Goal: Task Accomplishment & Management: Complete application form

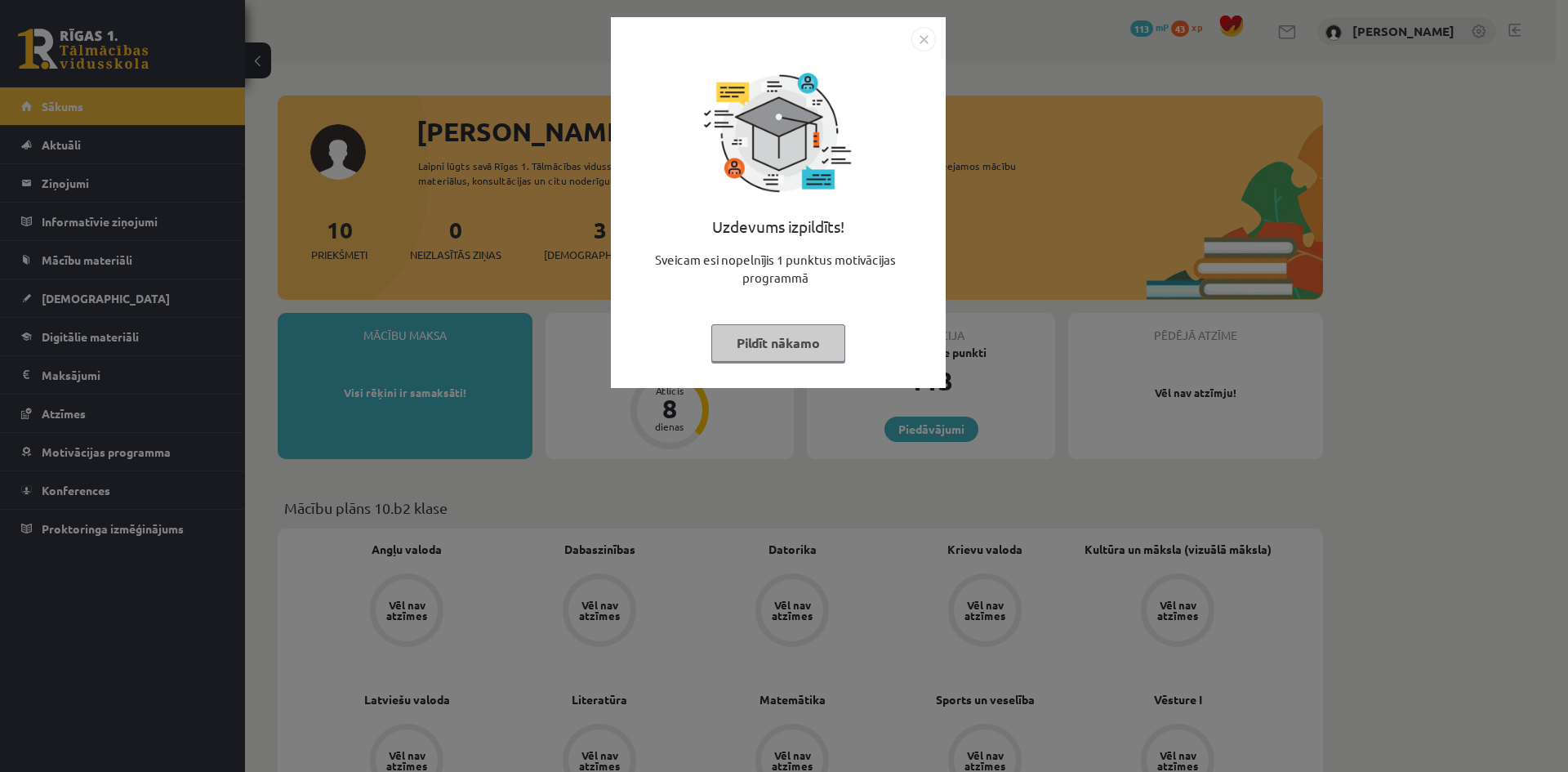
click at [726, 340] on button "Pildīt nākamo" at bounding box center [778, 343] width 134 height 37
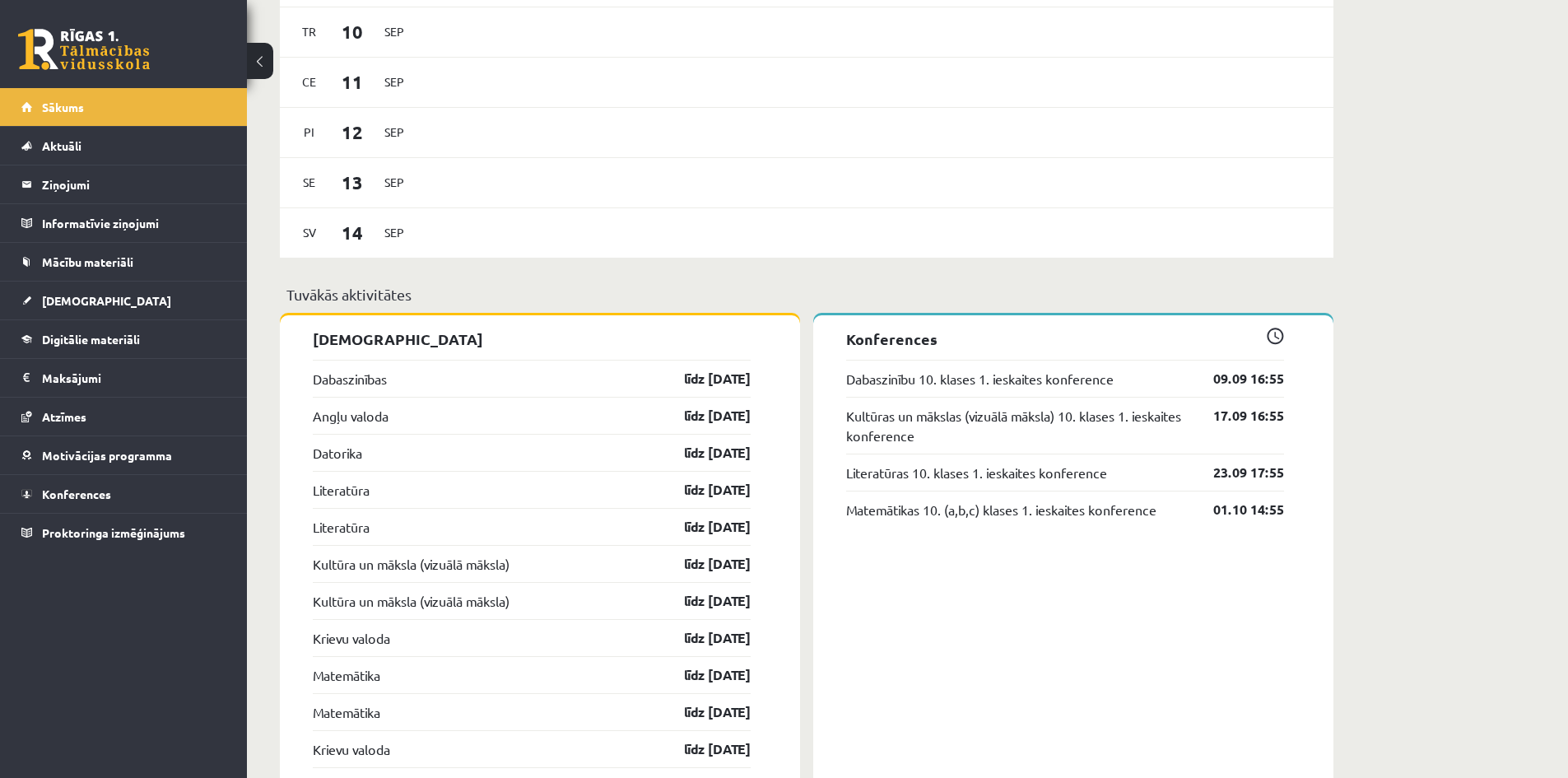
scroll to position [1070, 0]
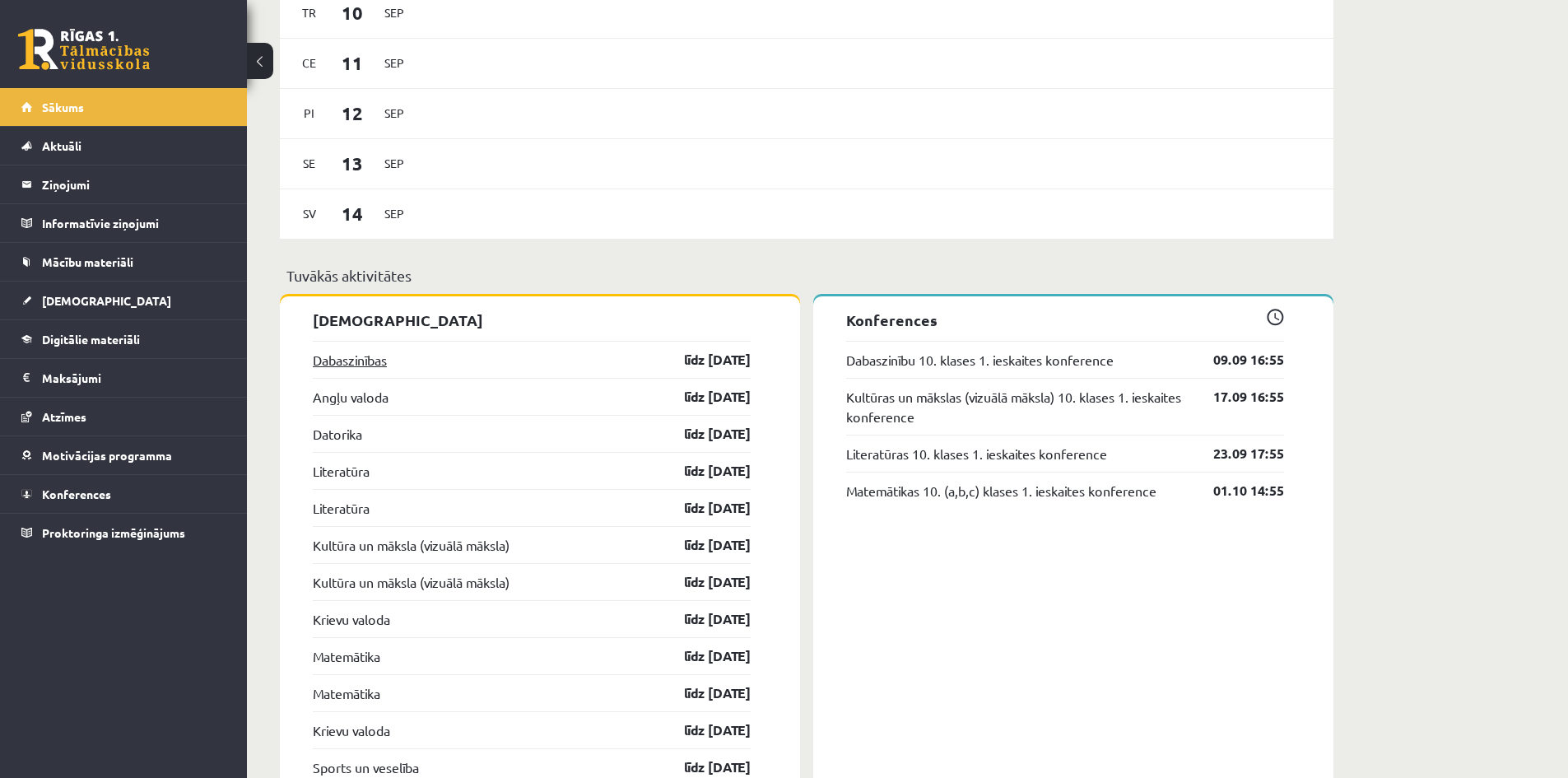
click at [371, 355] on link "Dabaszinības" at bounding box center [350, 360] width 74 height 20
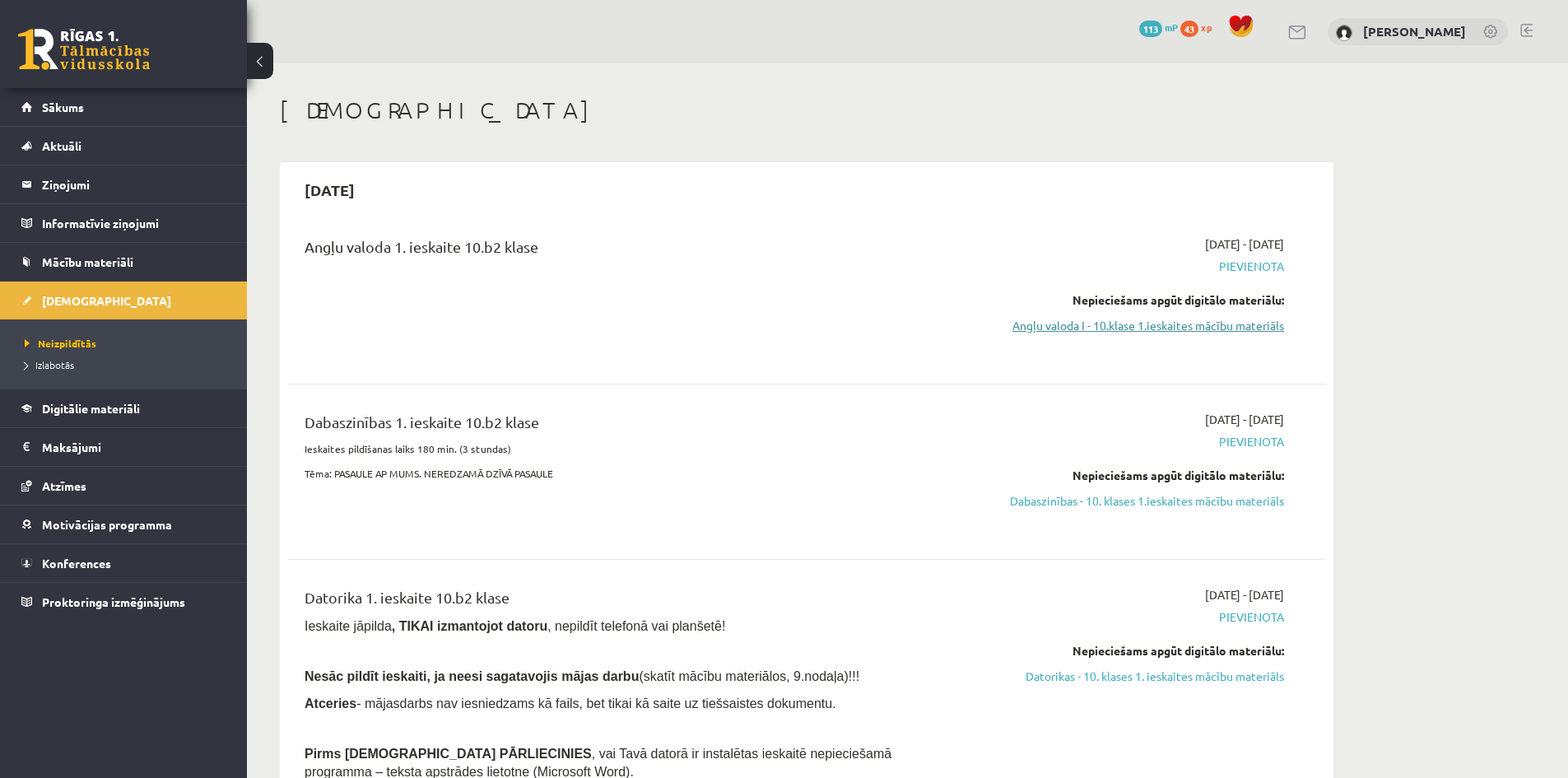
click at [1164, 321] on link "Angļu valoda I - 10.klase 1.ieskaites mācību materiāls" at bounding box center [1128, 325] width 310 height 17
click at [1249, 267] on span "Pievienota" at bounding box center [1128, 265] width 310 height 17
drag, startPoint x: 1113, startPoint y: 316, endPoint x: 853, endPoint y: 85, distance: 347.8
click at [1113, 317] on link "Angļu valoda I - 10.klase 1.ieskaites mācību materiāls" at bounding box center [1128, 325] width 310 height 17
click at [1031, 321] on link "Angļu valoda I - 10.klase 1.ieskaites mācību materiāls" at bounding box center [1128, 325] width 310 height 17
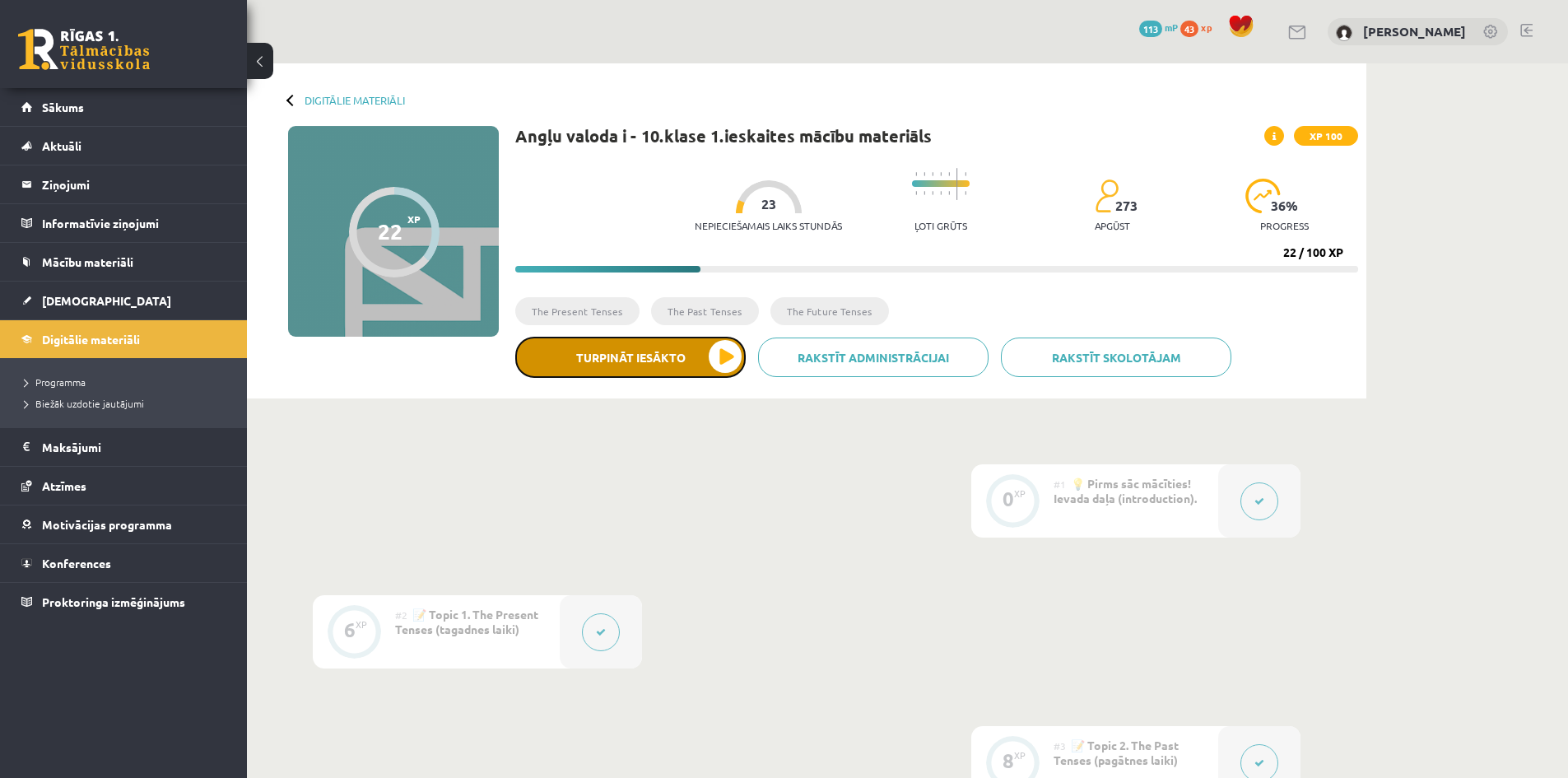
click at [669, 351] on button "Turpināt iesākto" at bounding box center [630, 357] width 230 height 41
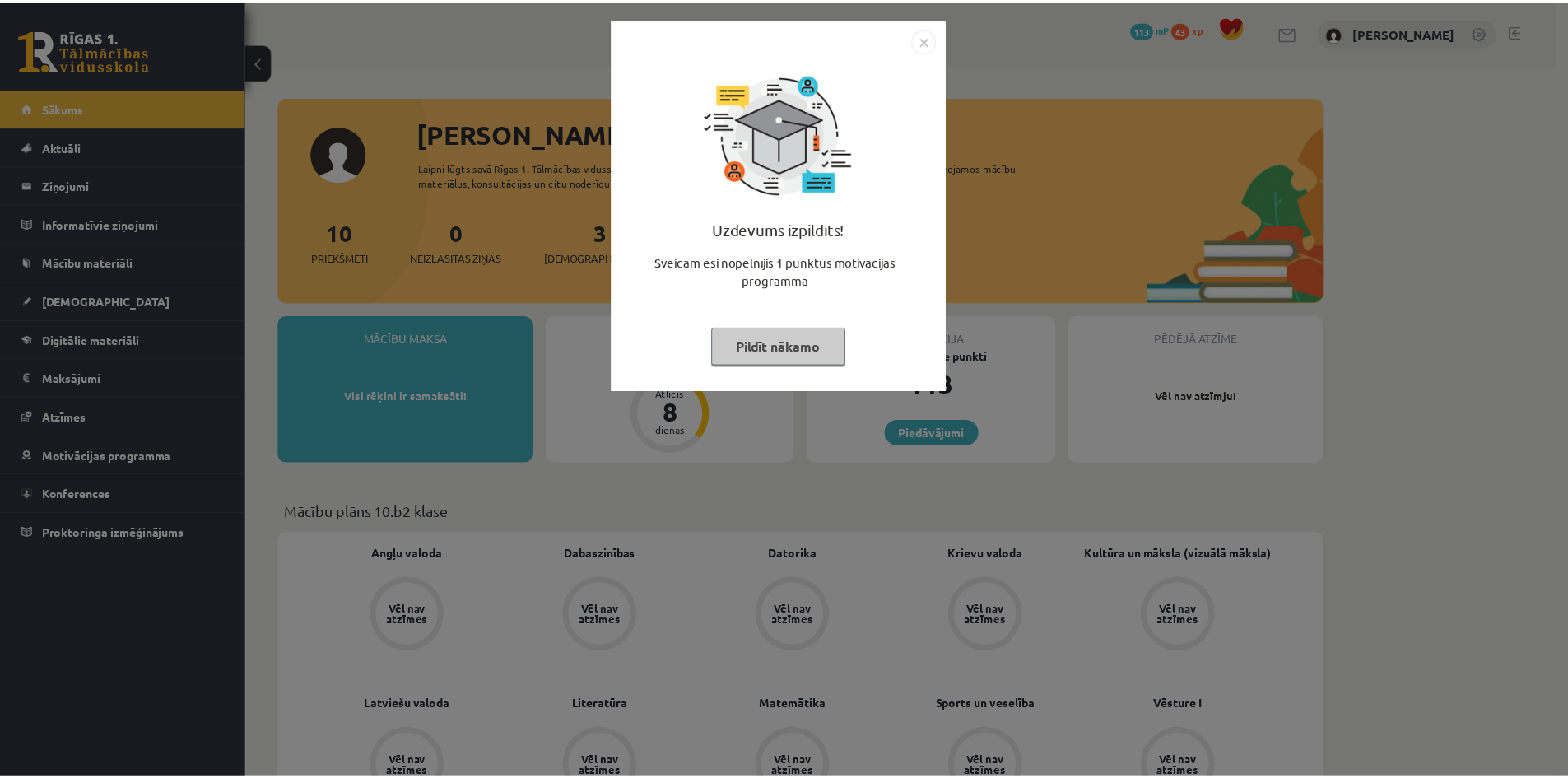
scroll to position [1070, 0]
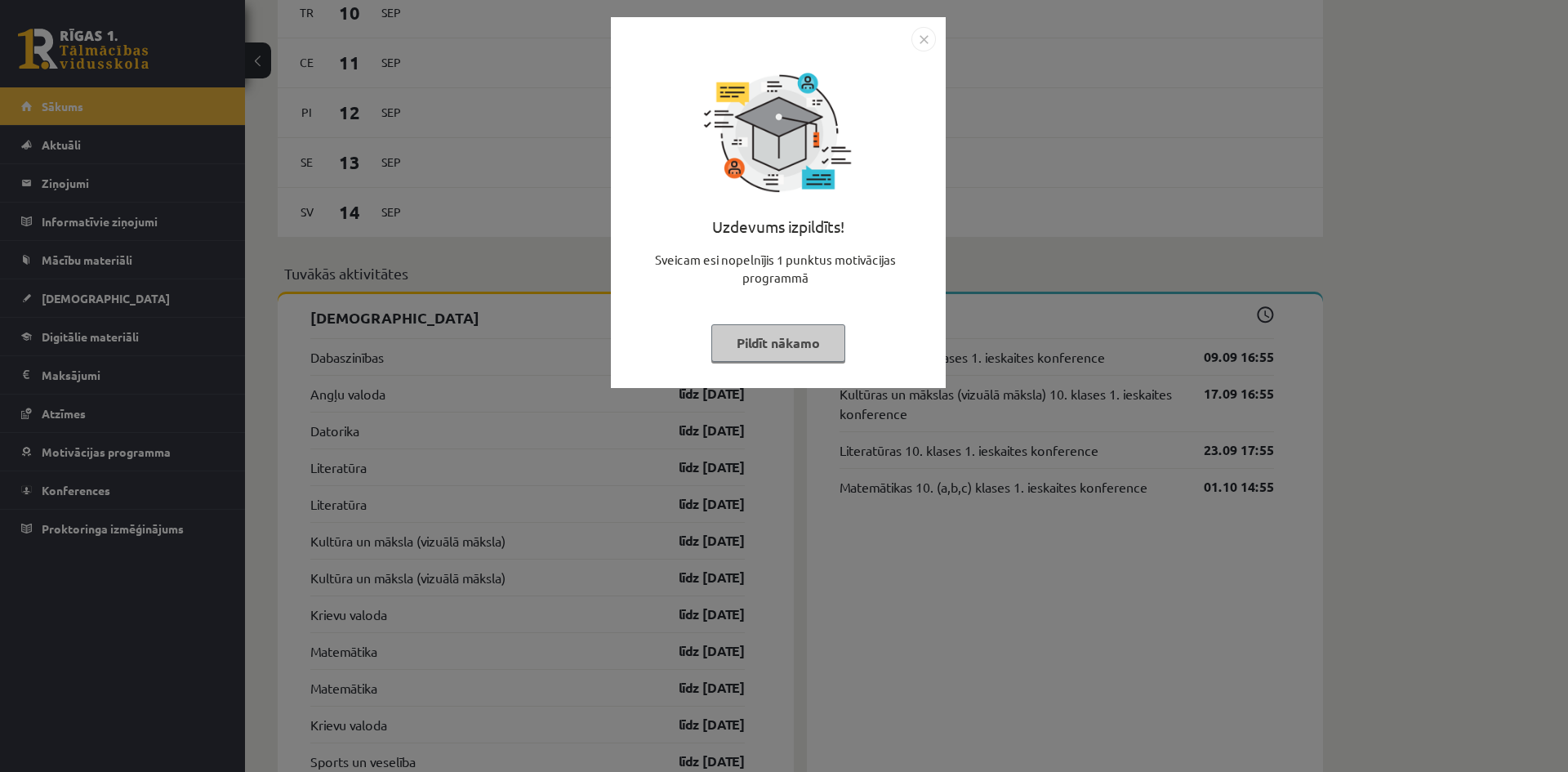
click at [931, 43] on img "Close" at bounding box center [924, 38] width 24 height 24
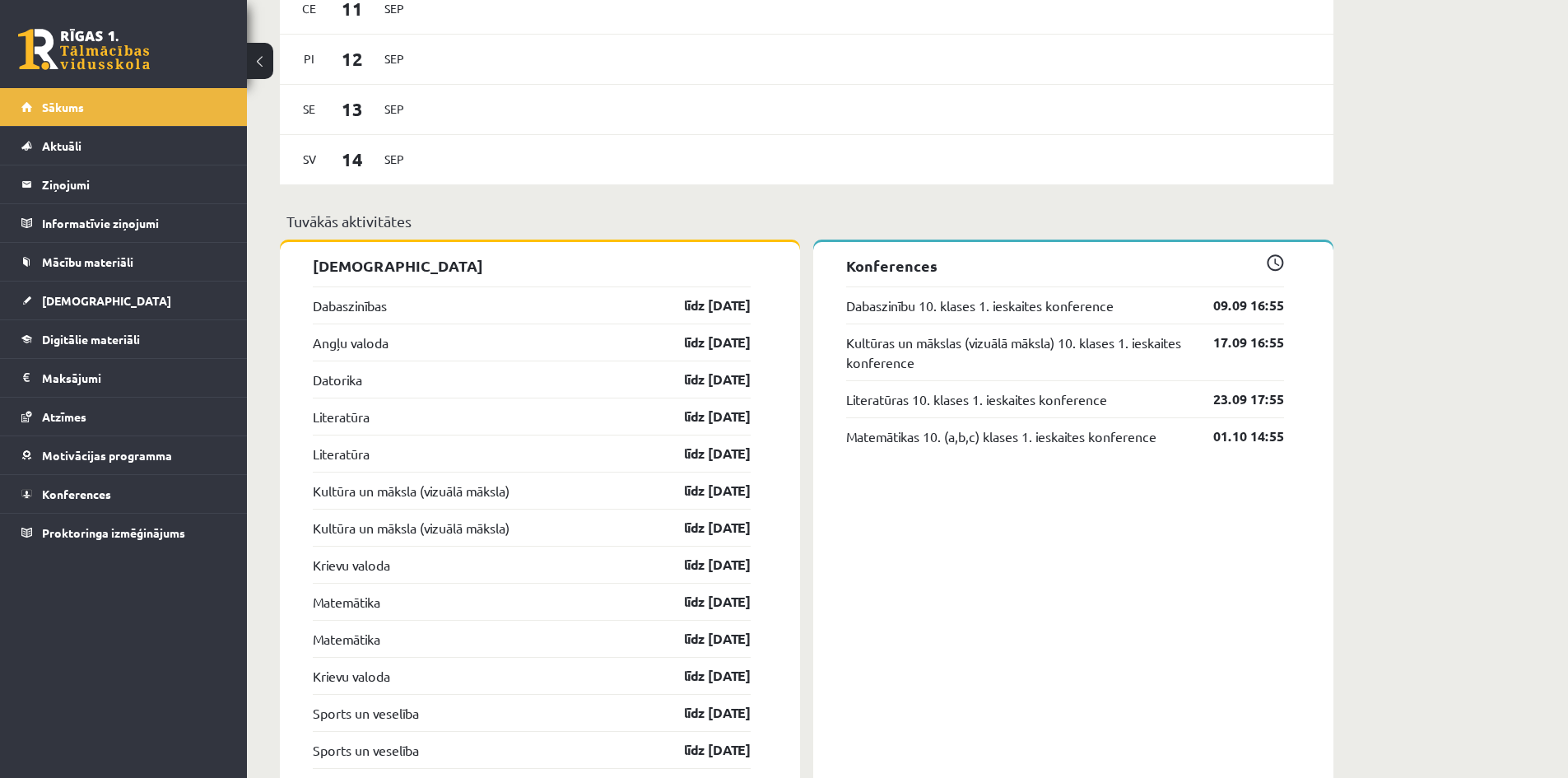
scroll to position [1152, 0]
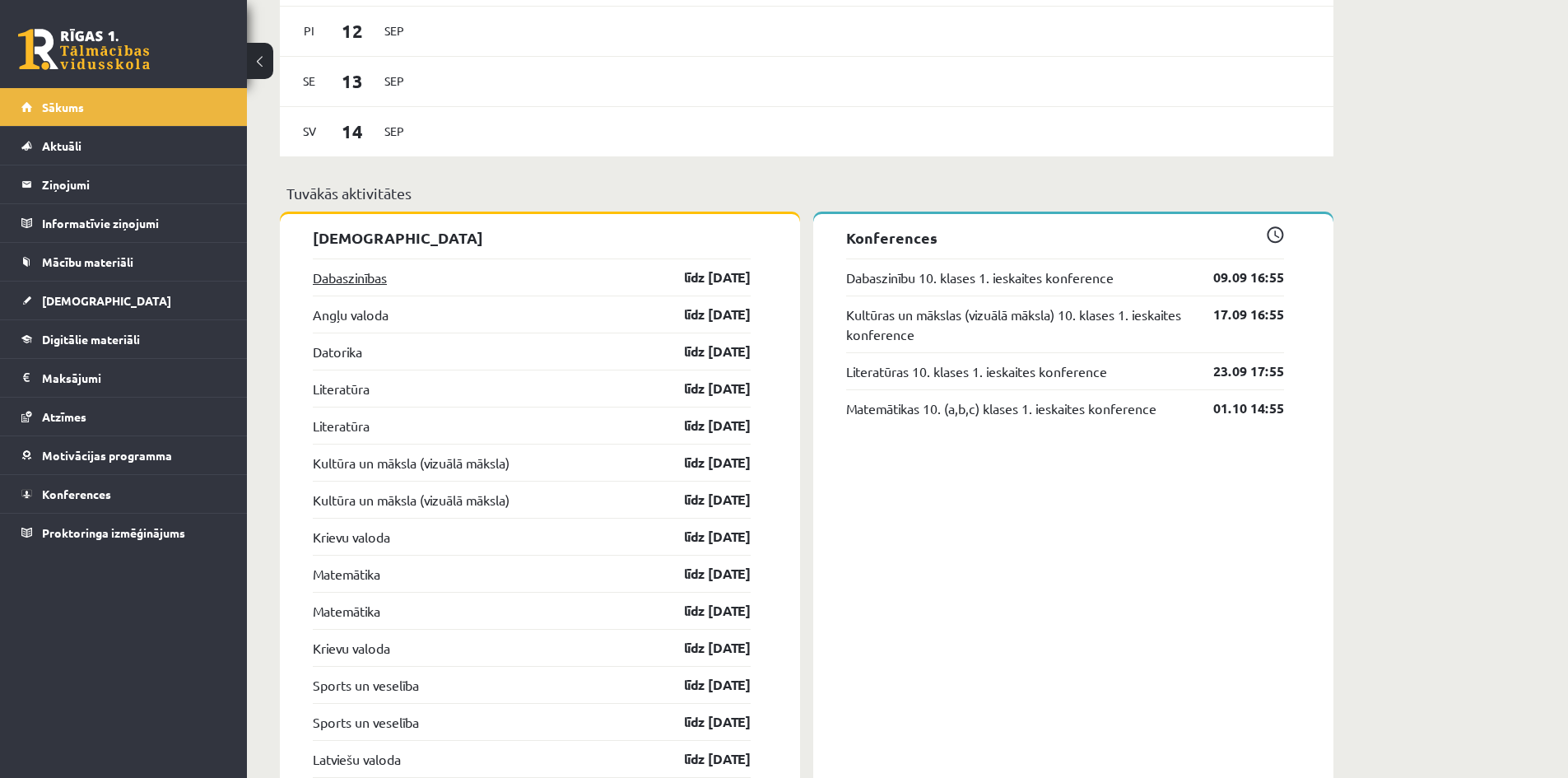
click at [364, 273] on link "Dabaszinības" at bounding box center [350, 277] width 74 height 20
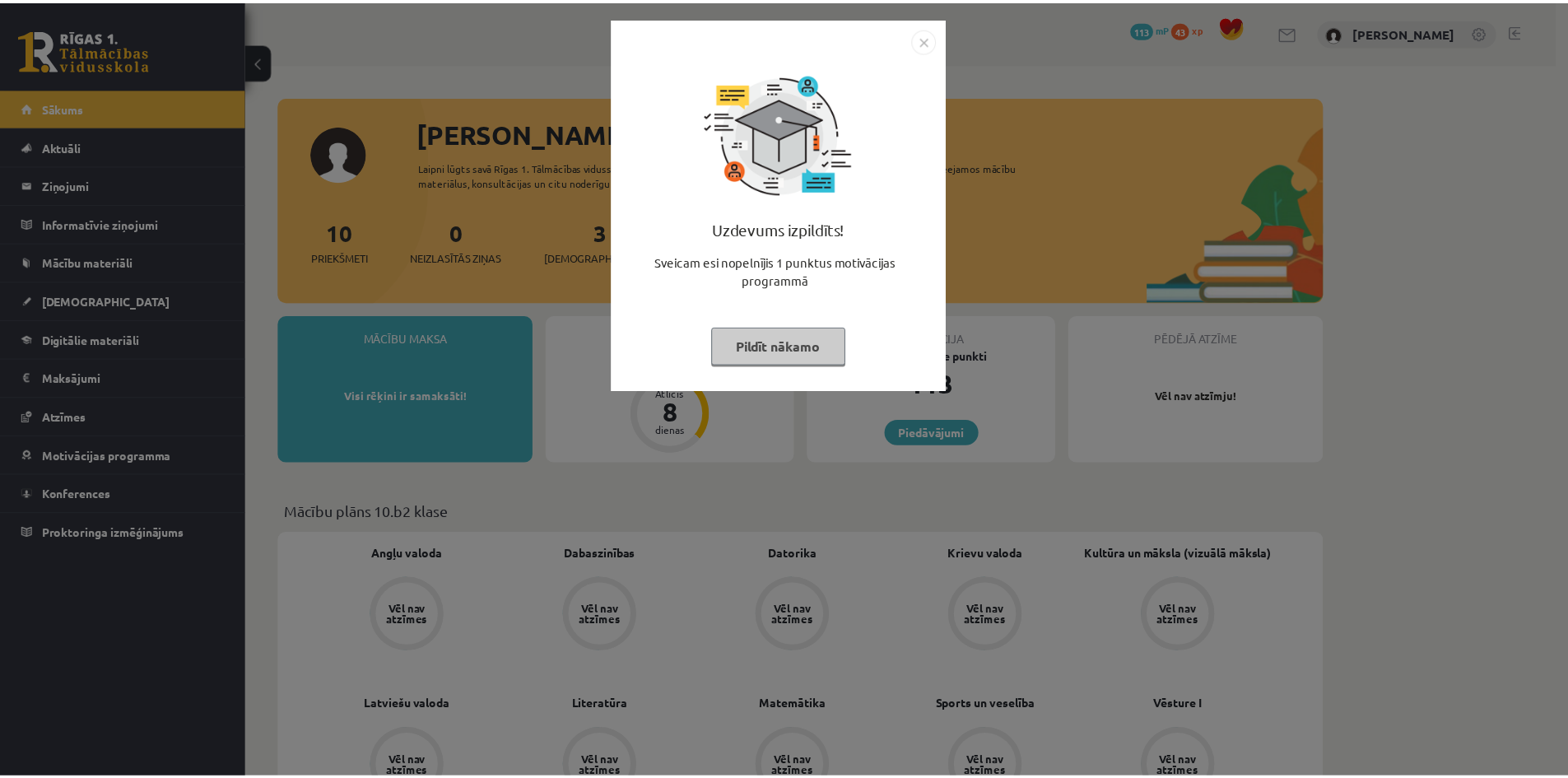
scroll to position [1152, 0]
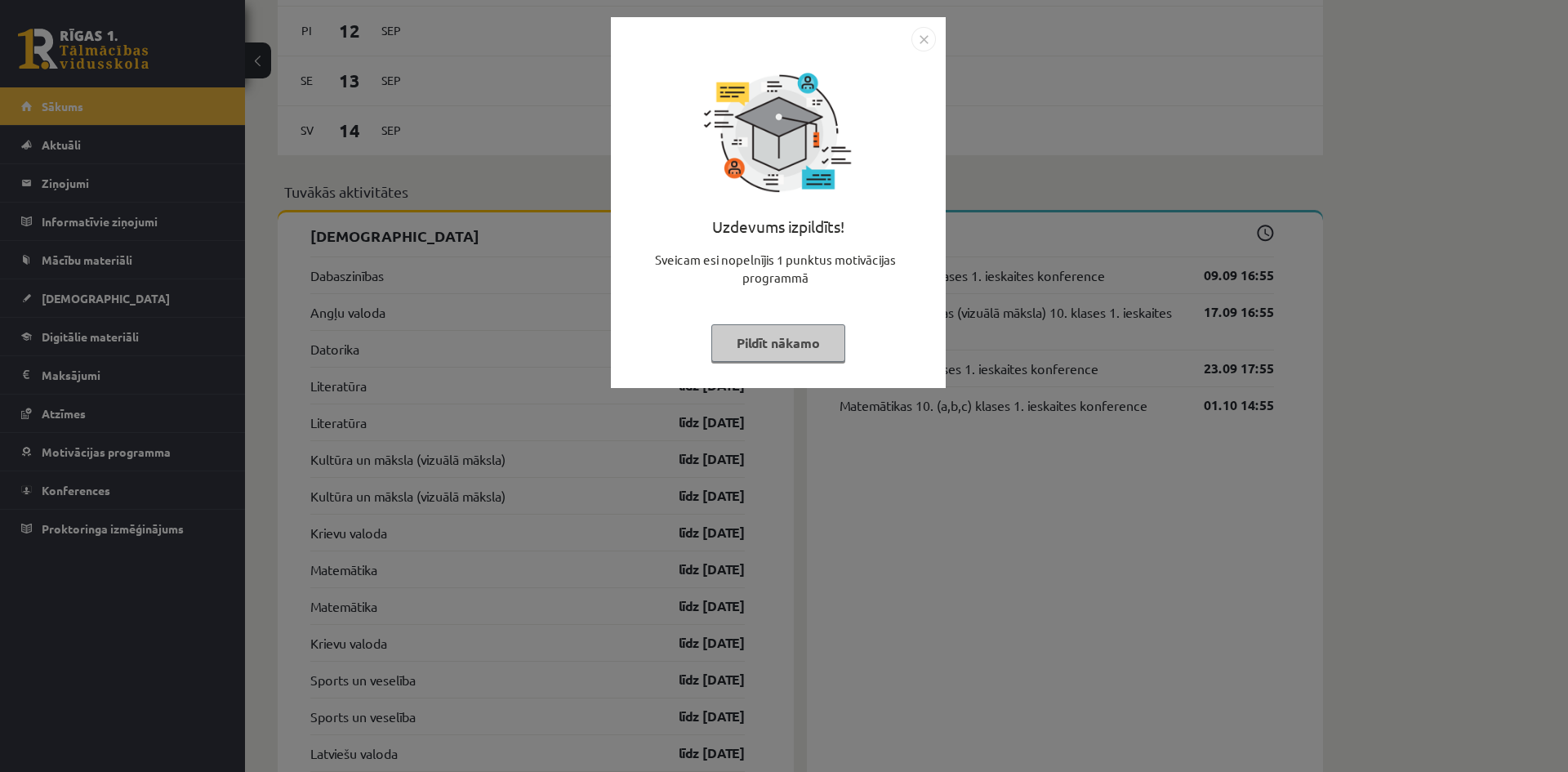
click at [928, 35] on img "Close" at bounding box center [924, 38] width 24 height 24
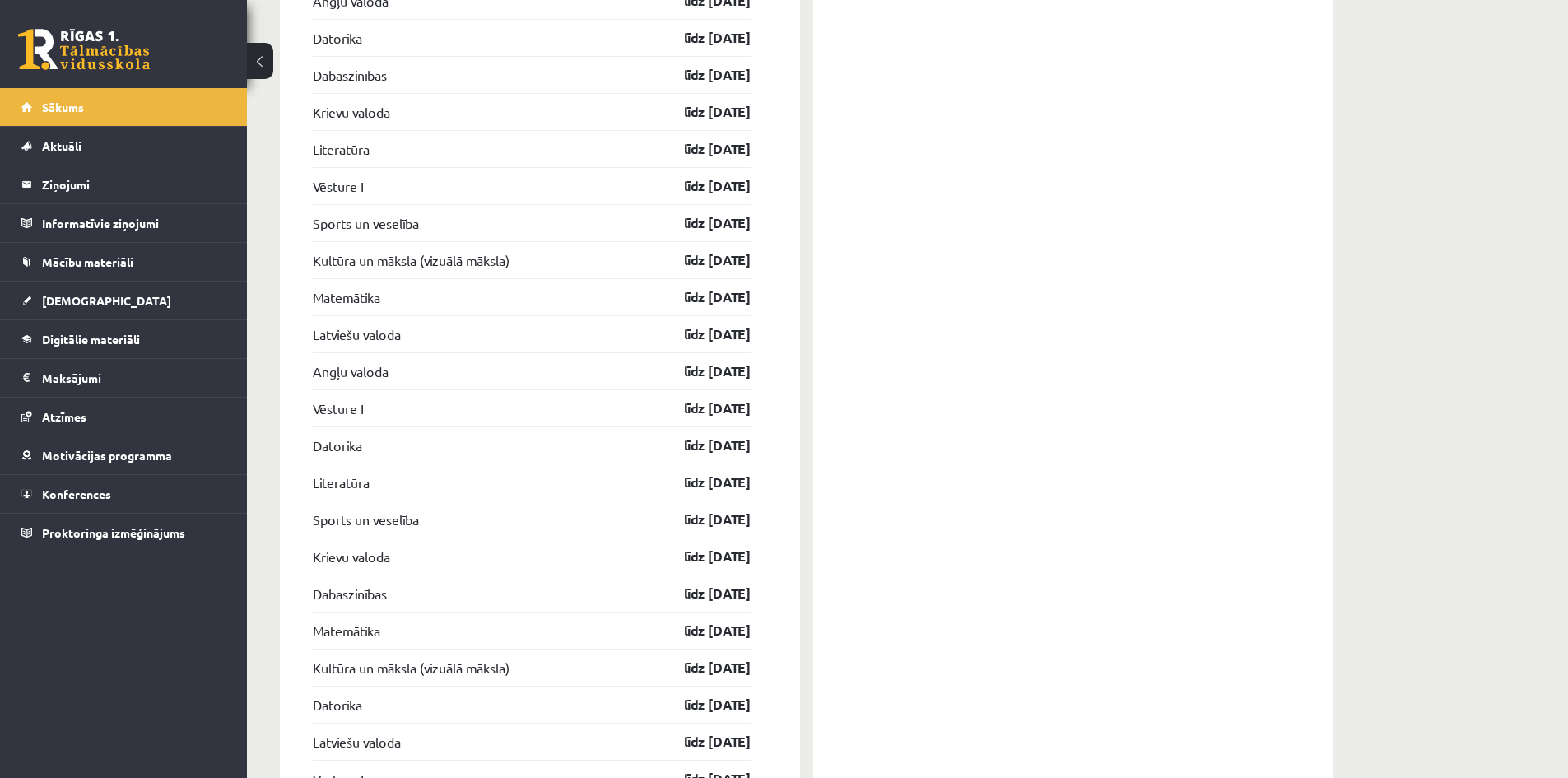
scroll to position [2030, 0]
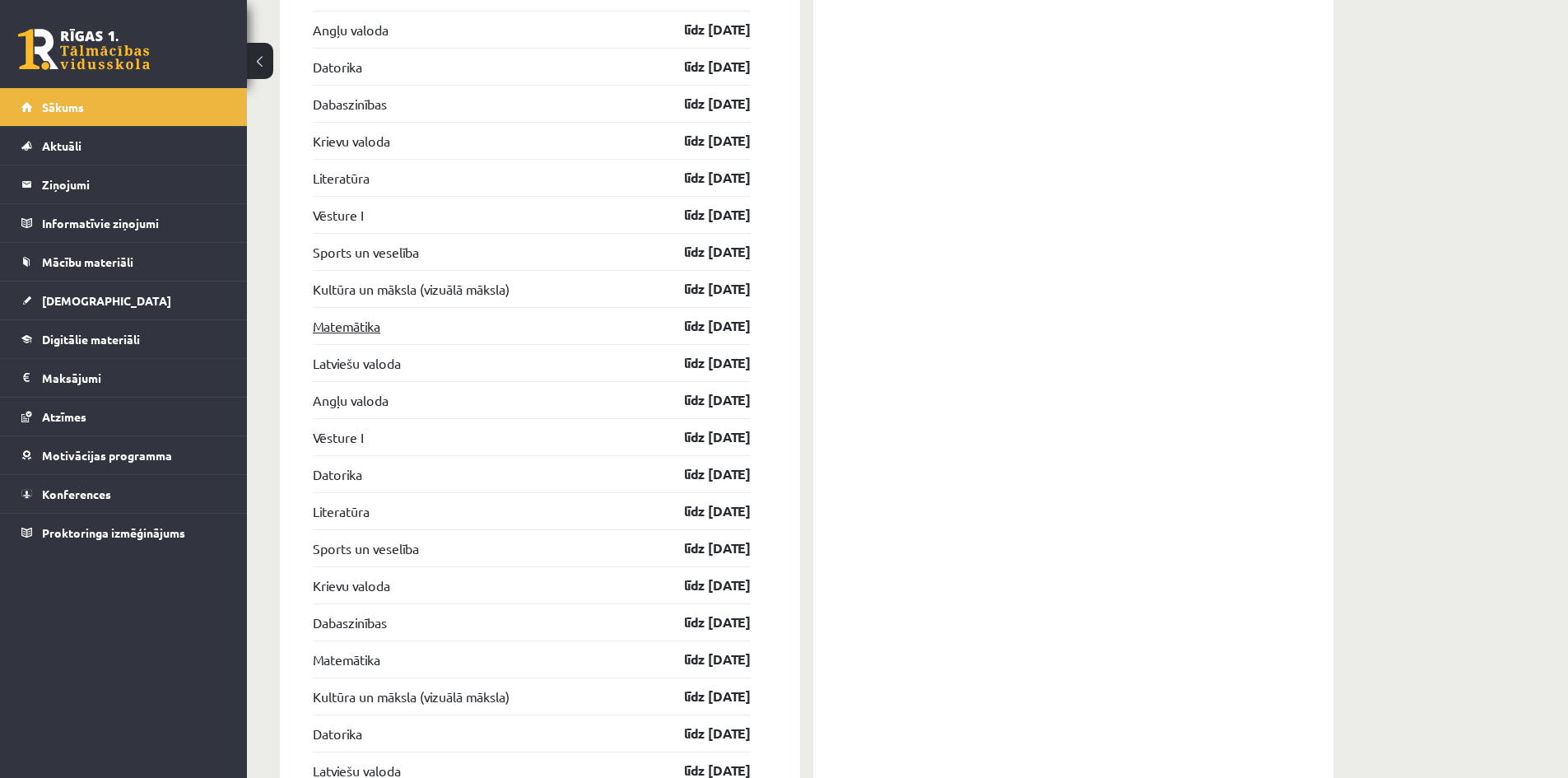
click at [368, 334] on link "Matemātika" at bounding box center [346, 326] width 67 height 20
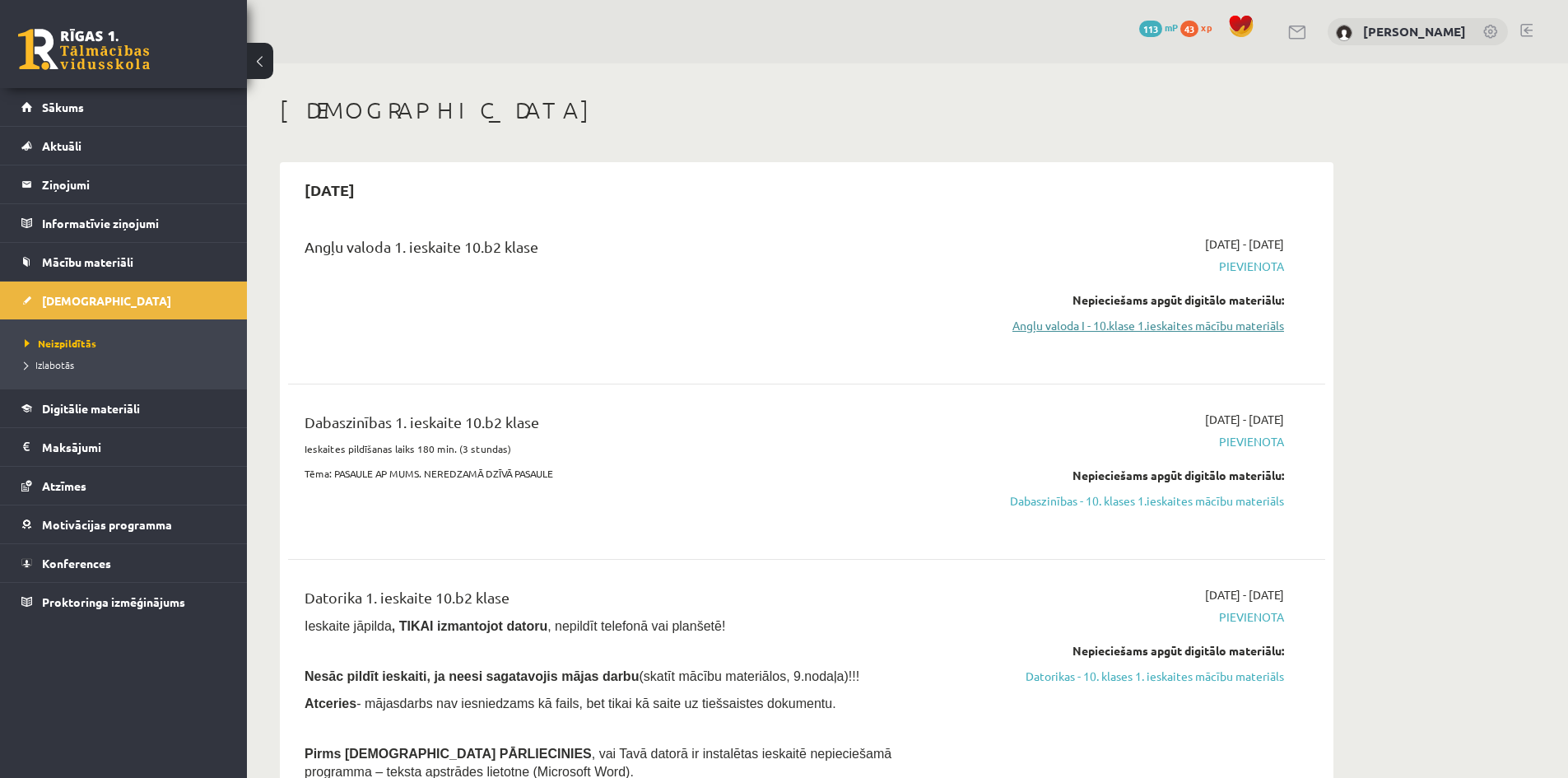
click at [1206, 320] on link "Angļu valoda I - 10.klase 1.ieskaites mācību materiāls" at bounding box center [1128, 325] width 310 height 17
click at [1181, 326] on link "Angļu valoda I - 10.klase 1.ieskaites mācību materiāls" at bounding box center [1128, 325] width 310 height 17
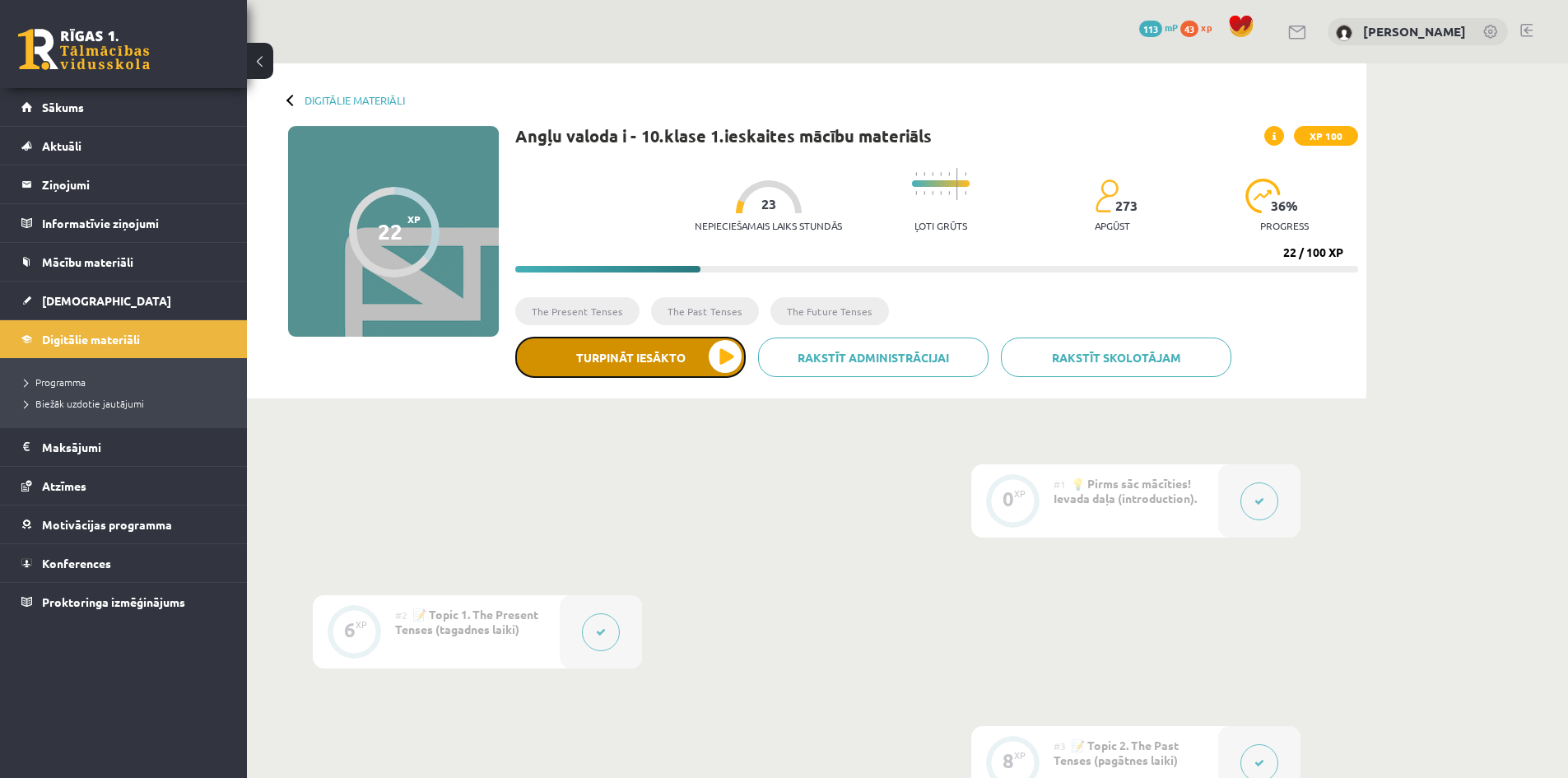
click at [681, 358] on button "Turpināt iesākto" at bounding box center [630, 357] width 230 height 41
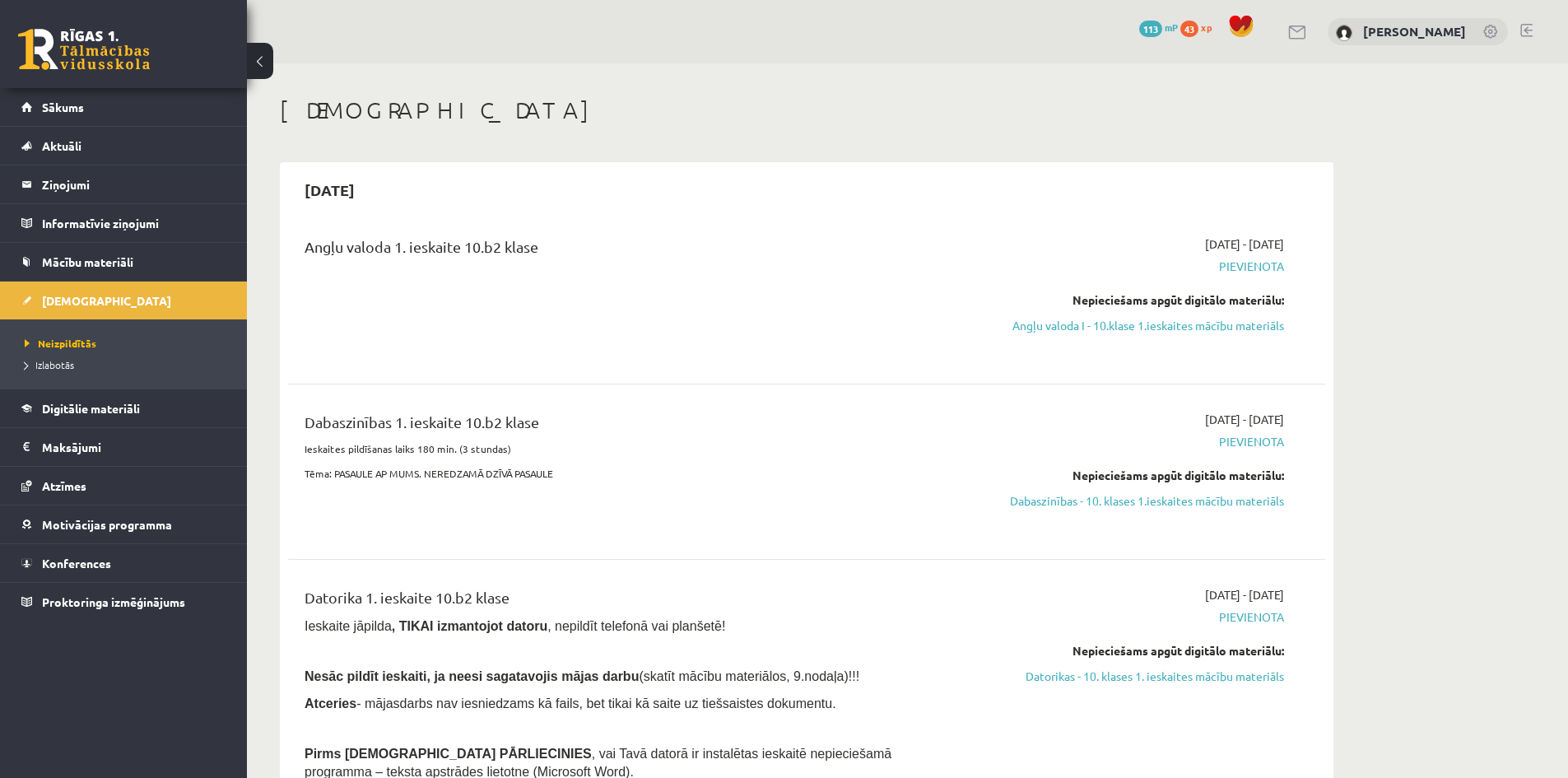
click at [1180, 316] on div "Nepieciešams apgūt digitālo materiālu: Angļu valoda I - 10.klase 1.ieskaites mā…" at bounding box center [1128, 313] width 310 height 43
click at [1172, 334] on link "Angļu valoda I - 10.klase 1.ieskaites mācību materiāls" at bounding box center [1128, 325] width 310 height 17
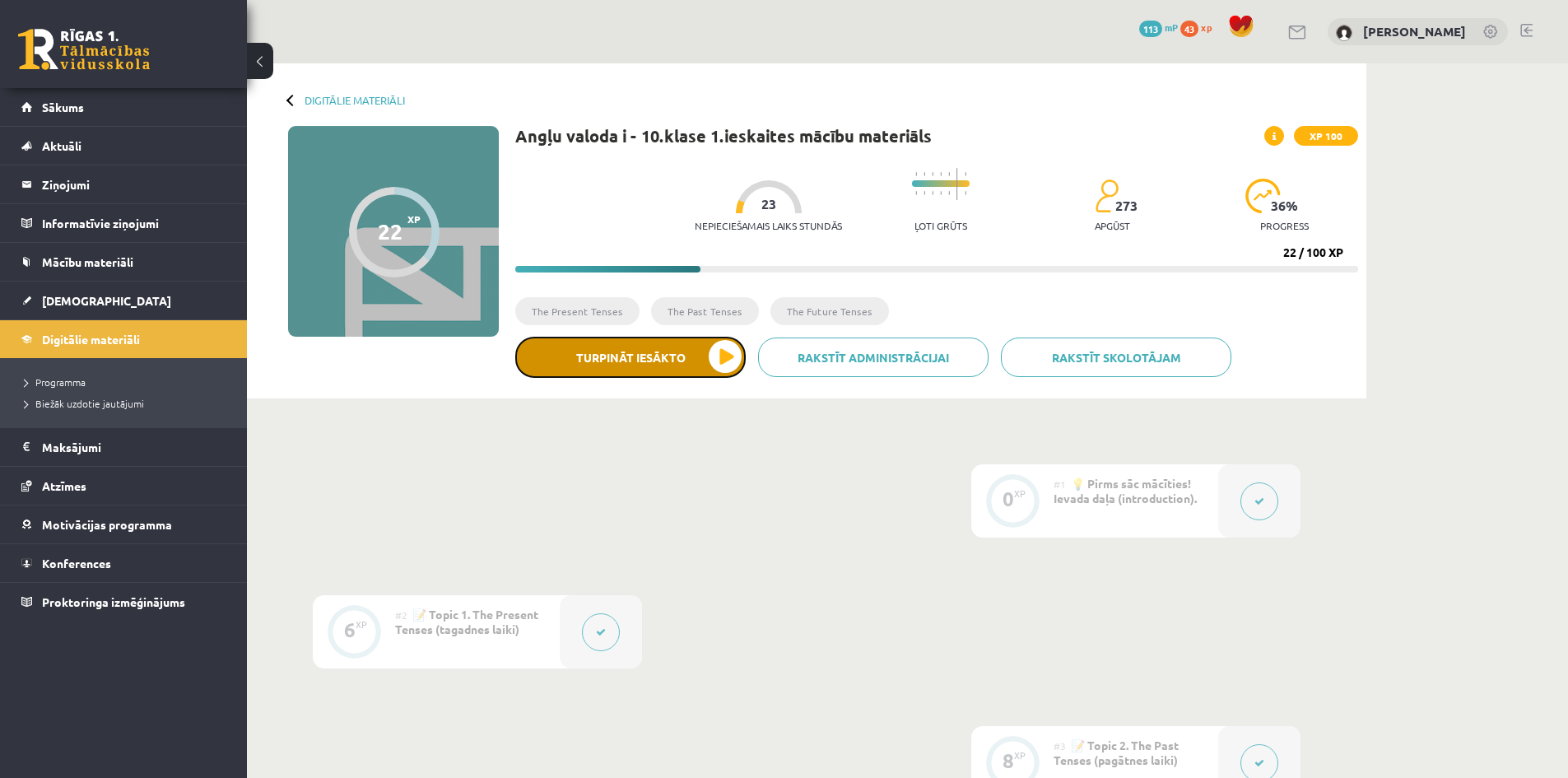
click at [679, 364] on button "Turpināt iesākto" at bounding box center [630, 357] width 230 height 41
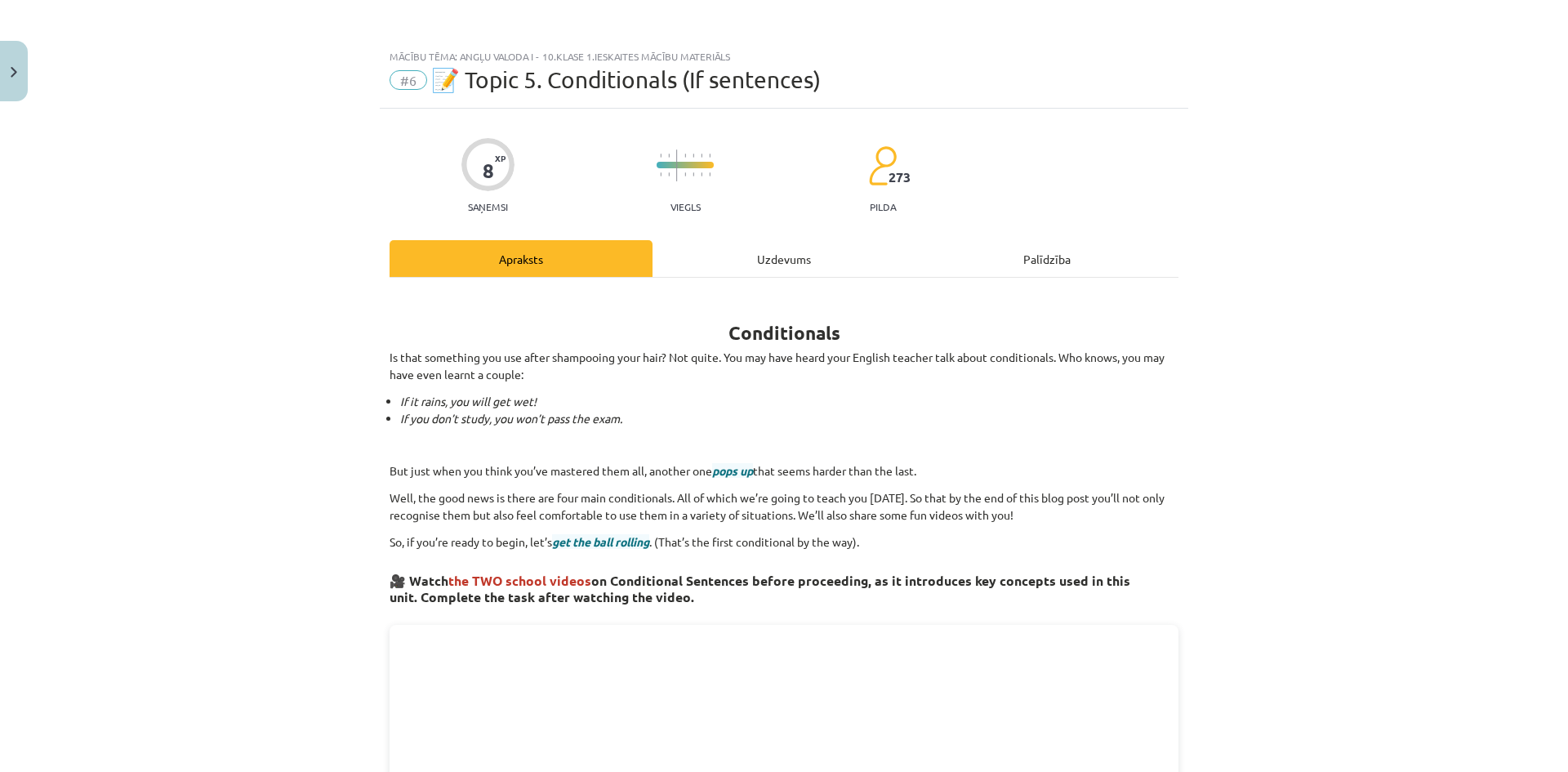
click at [706, 245] on div "Uzdevums" at bounding box center [784, 258] width 263 height 37
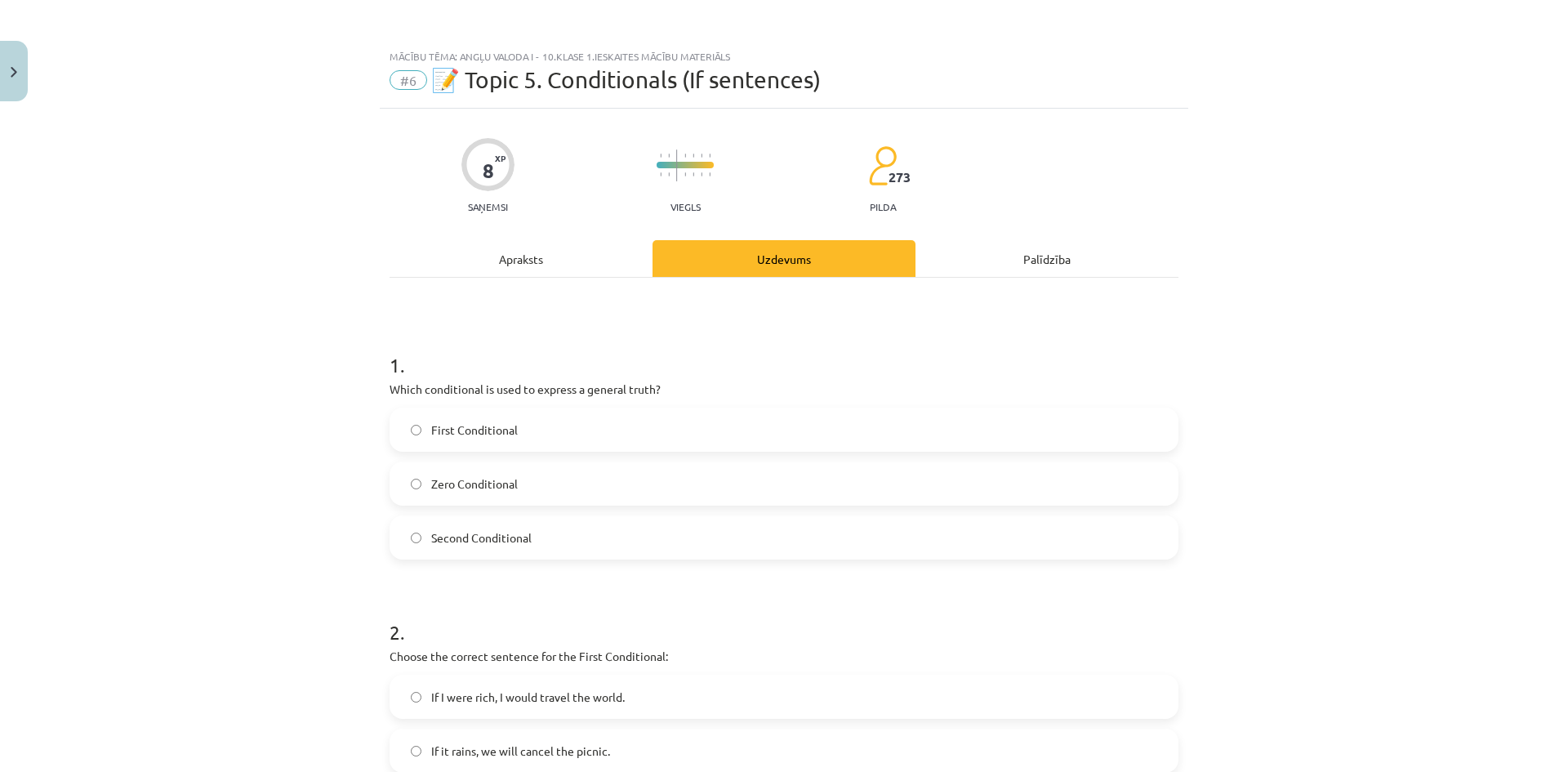
scroll to position [41, 0]
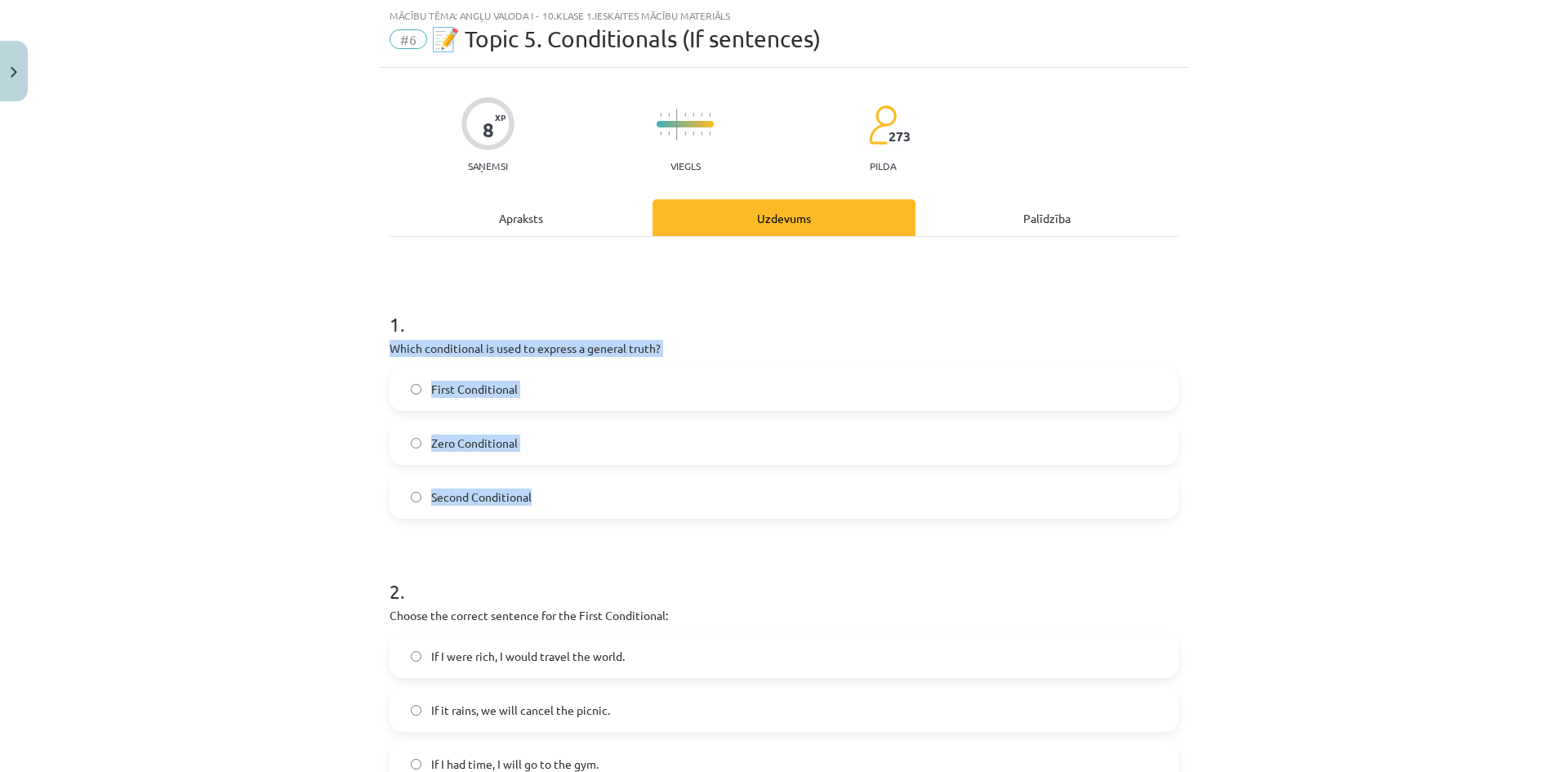
drag, startPoint x: 355, startPoint y: 349, endPoint x: 887, endPoint y: 508, distance: 555.3
click at [887, 508] on div "Mācību tēma: Angļu valoda i - 10.[PERSON_NAME] 1.ieskaites mācību materiāls #6 …" at bounding box center [784, 386] width 1568 height 772
copy div "Which conditional is used to express a general truth? First Conditional Zero Co…"
click at [535, 440] on label "Zero Conditional" at bounding box center [784, 443] width 786 height 41
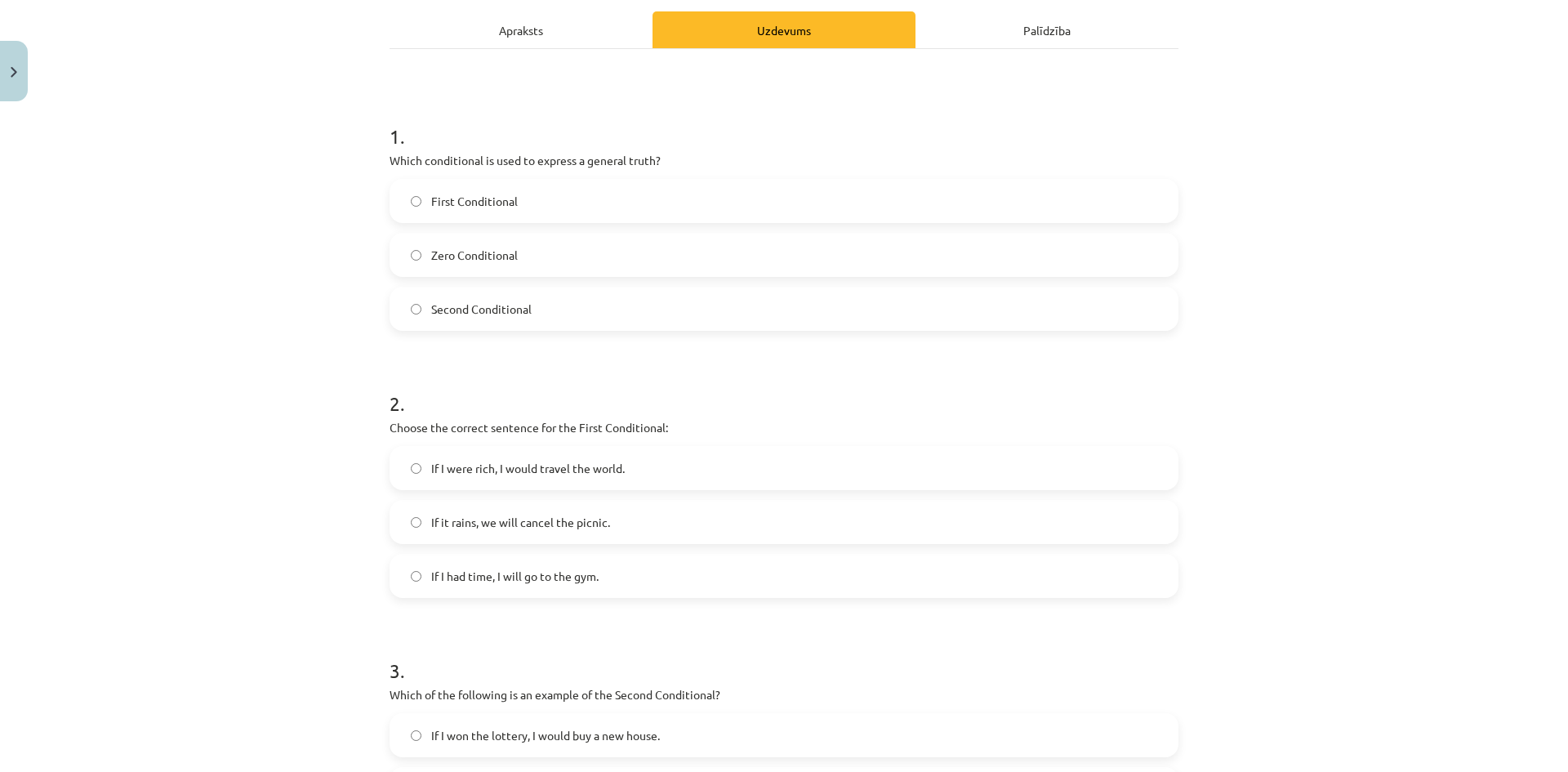
scroll to position [449, 0]
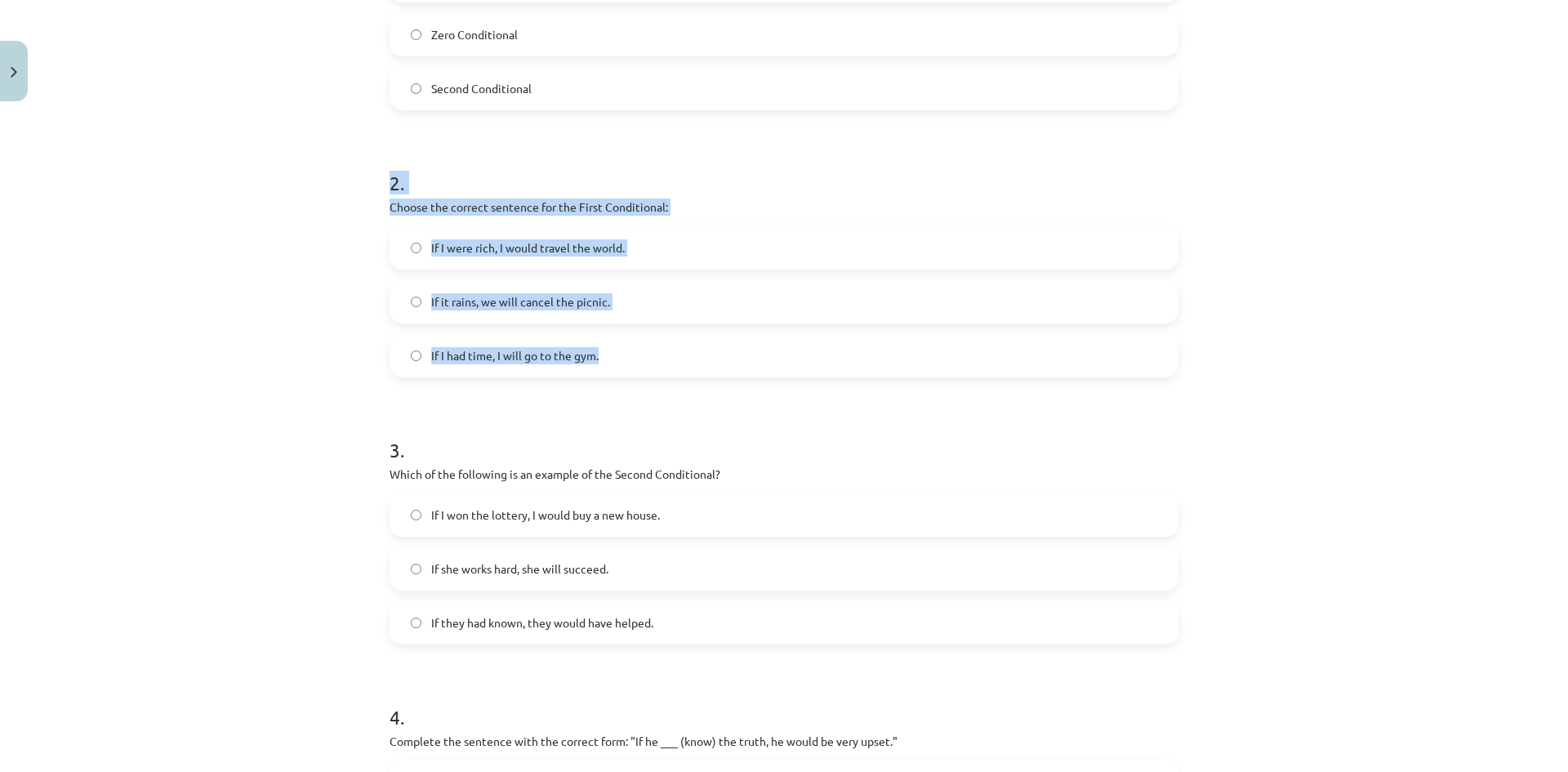
drag, startPoint x: 377, startPoint y: 191, endPoint x: 603, endPoint y: 355, distance: 279.2
click at [603, 355] on div "8 XP Saņemsi Viegls 273 pilda Apraksts Uzdevums Palīdzība 1 . Which conditional…" at bounding box center [784, 360] width 809 height 1401
copy div "2 . Choose the correct sentence for the First Conditional: If I were rich, I wo…"
click at [475, 313] on label "If it rains, we will cancel the picnic." at bounding box center [784, 302] width 786 height 41
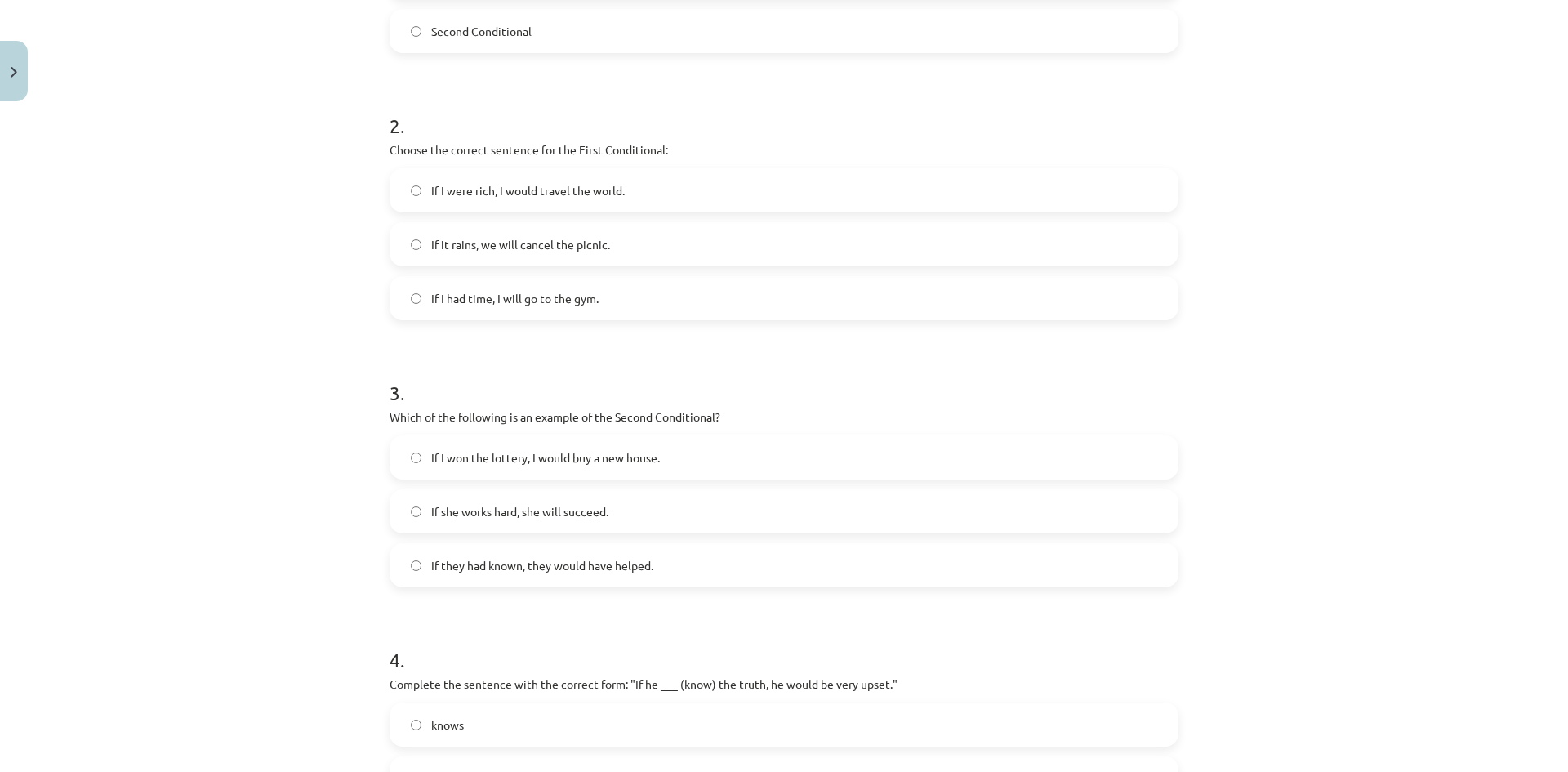
scroll to position [531, 0]
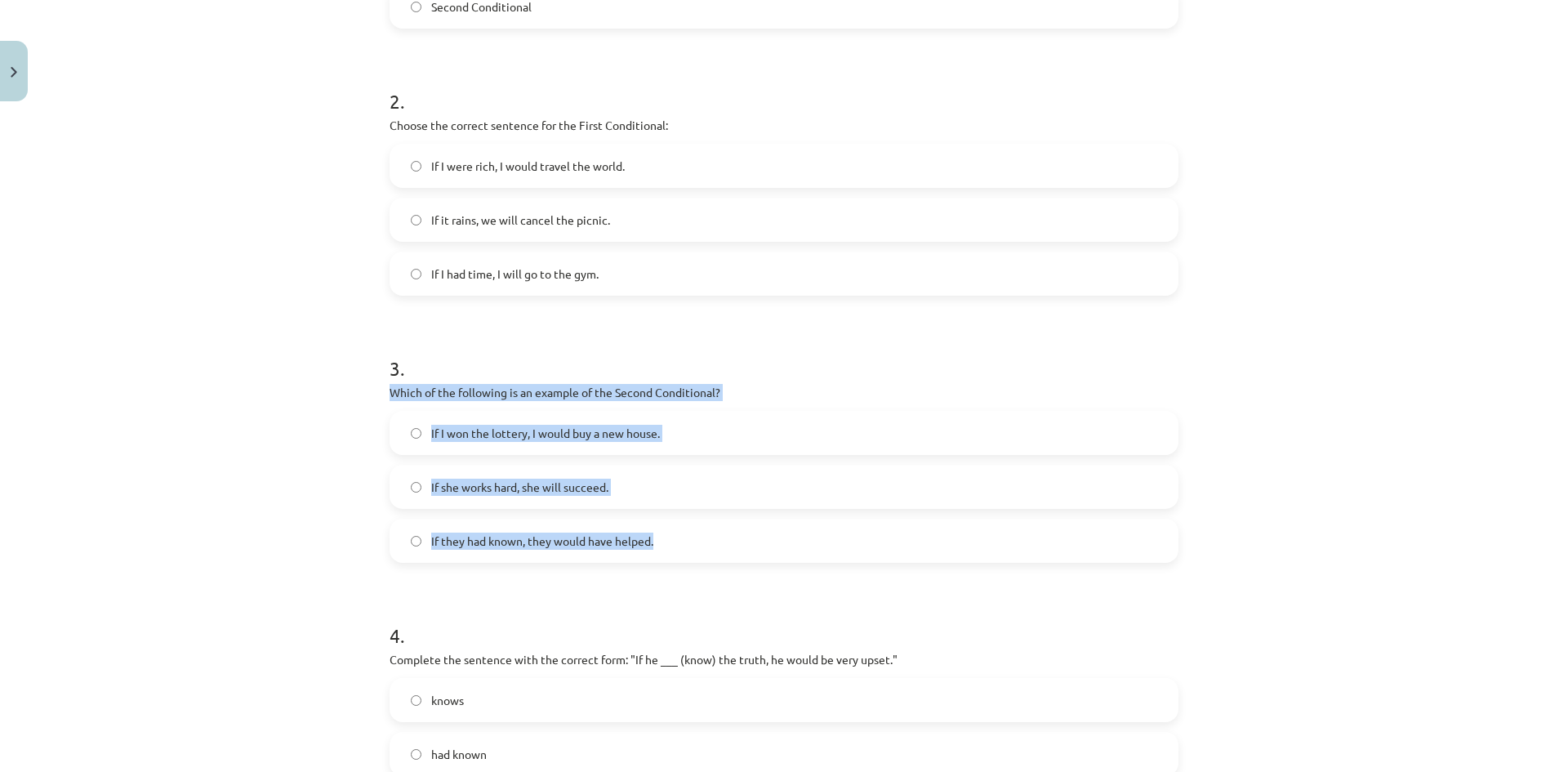
drag, startPoint x: 387, startPoint y: 388, endPoint x: 658, endPoint y: 544, distance: 312.7
click at [658, 544] on div "3 . Which of the following is an example of the Second Conditional? If I won th…" at bounding box center [784, 445] width 789 height 235
copy div "Which of the following is an example of the Second Conditional? If I won the lo…"
click at [528, 428] on span "If I won the lottery, I would buy a new house." at bounding box center [545, 433] width 228 height 17
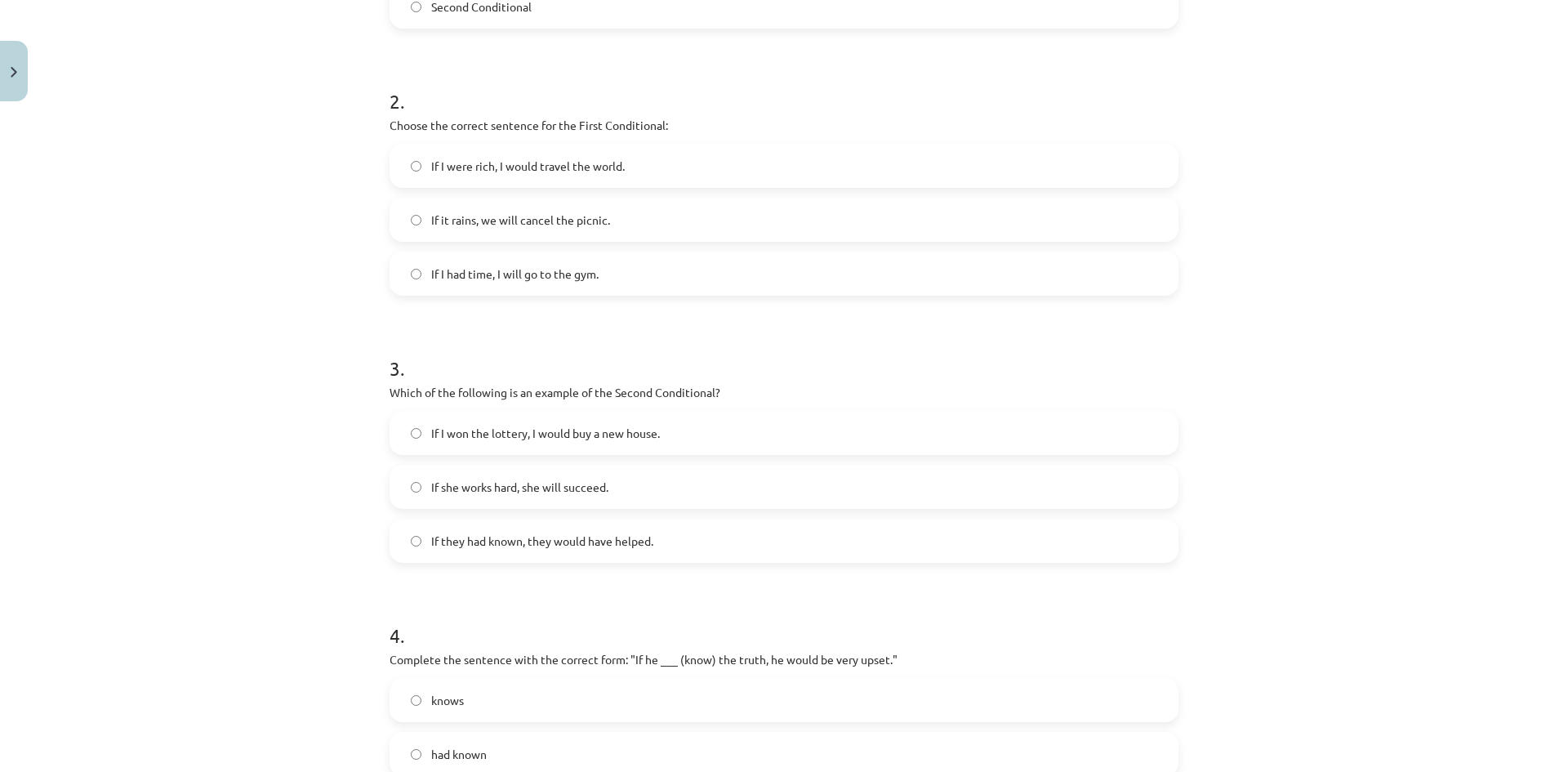
scroll to position [778, 0]
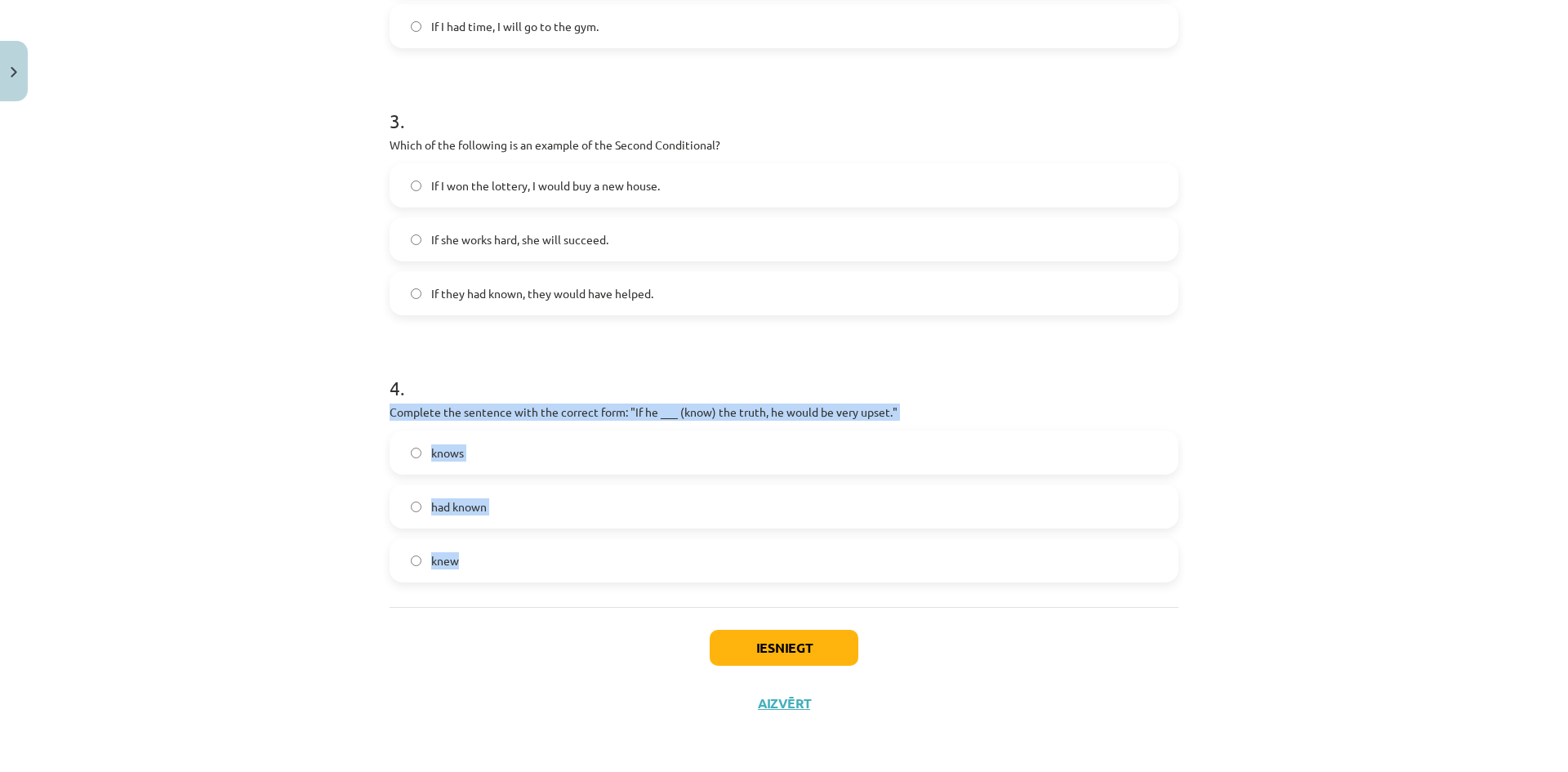
drag, startPoint x: 381, startPoint y: 405, endPoint x: 758, endPoint y: 598, distance: 423.5
click at [758, 598] on div "8 XP Saņemsi Viegls 273 pilda Apraksts Uzdevums Palīdzība 1 . Which conditional…" at bounding box center [784, 30] width 809 height 1401
copy div "Complete the sentence with the correct form: "If he ___ (know) the truth, he wo…"
click at [525, 560] on label "knew" at bounding box center [784, 560] width 786 height 41
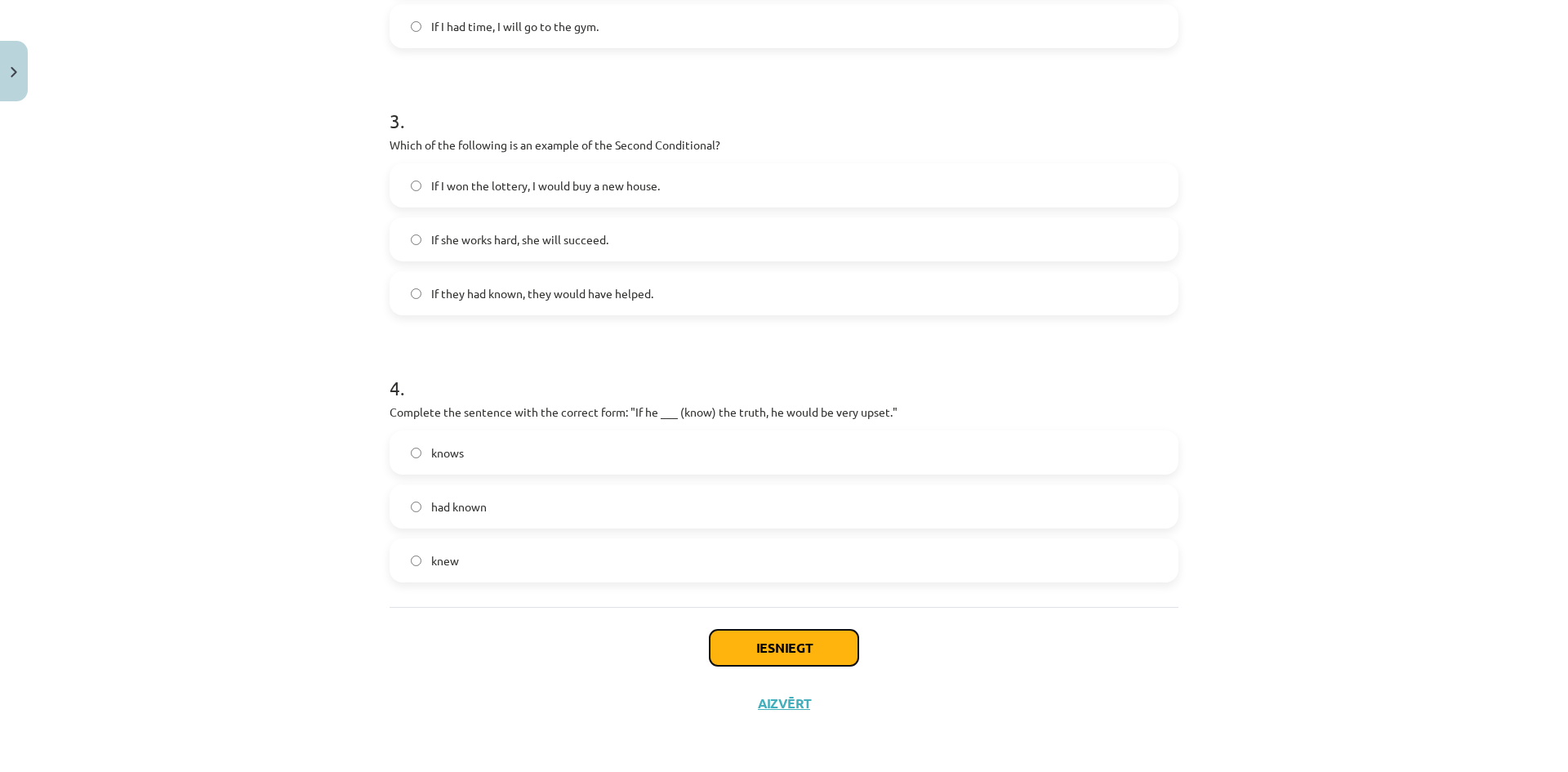
click at [808, 630] on button "Iesniegt" at bounding box center [784, 648] width 149 height 36
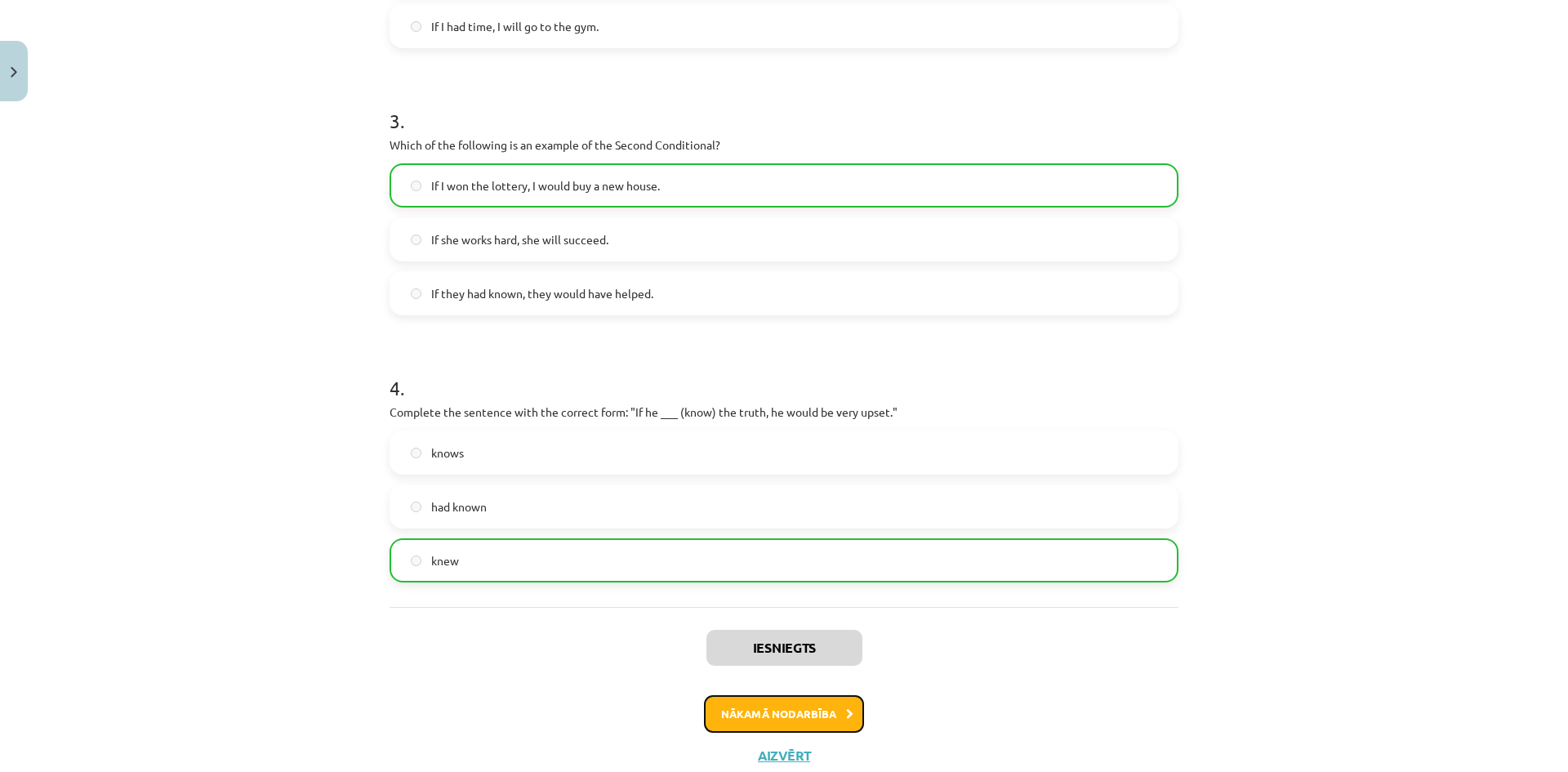
click at [775, 707] on button "Nākamā nodarbība" at bounding box center [784, 714] width 160 height 37
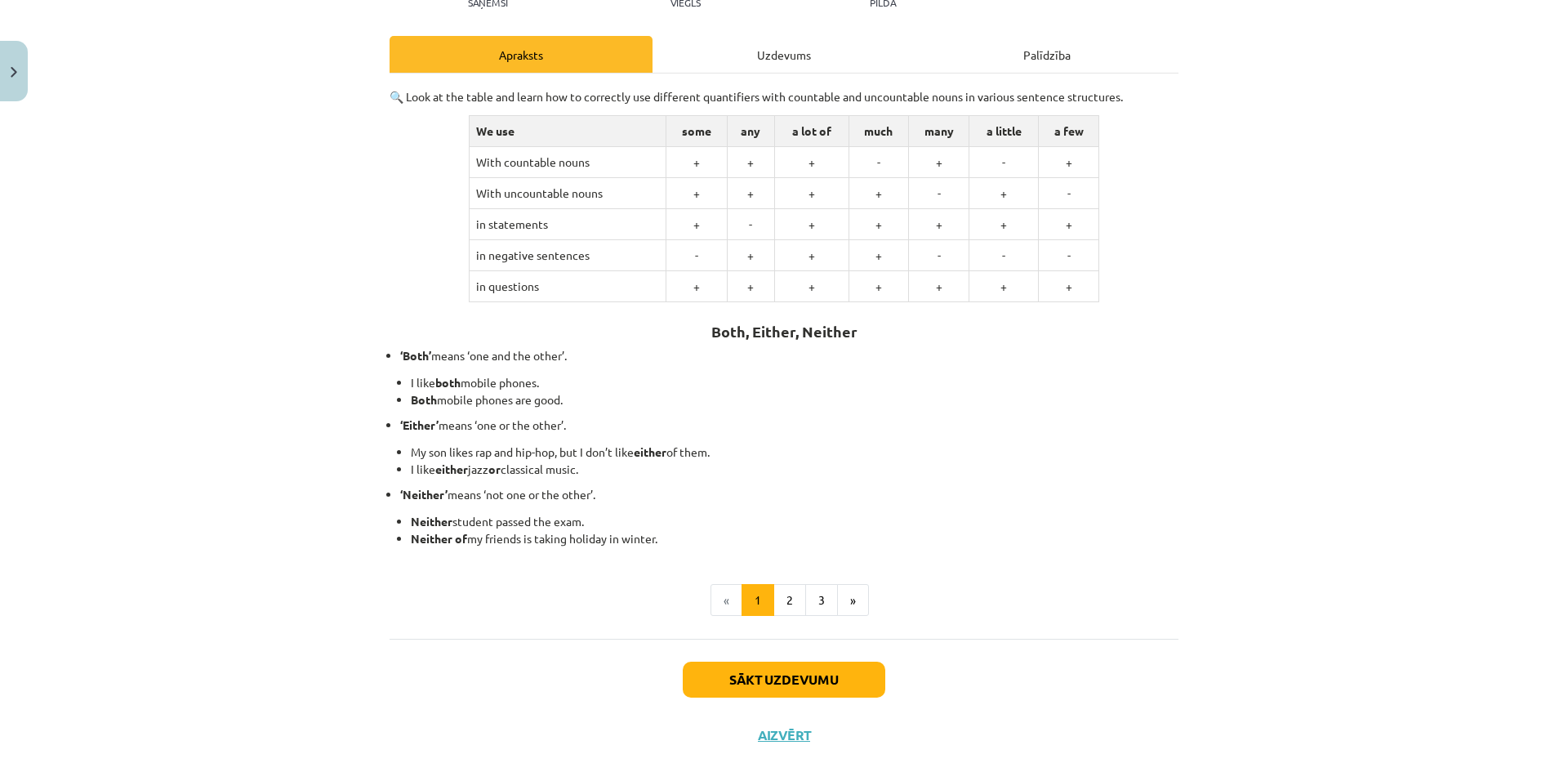
scroll to position [0, 0]
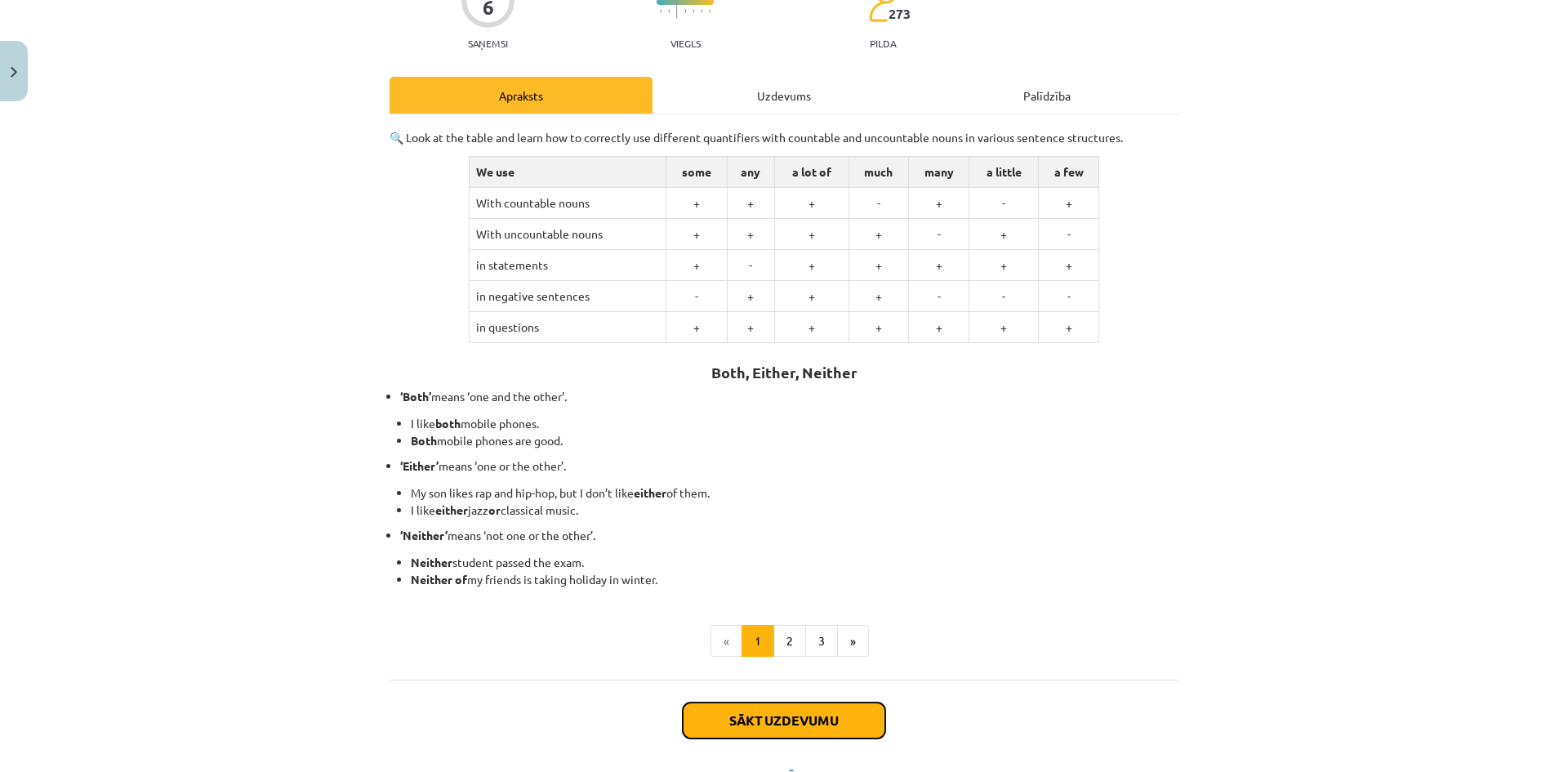
click at [784, 714] on button "Sākt uzdevumu" at bounding box center [784, 720] width 203 height 36
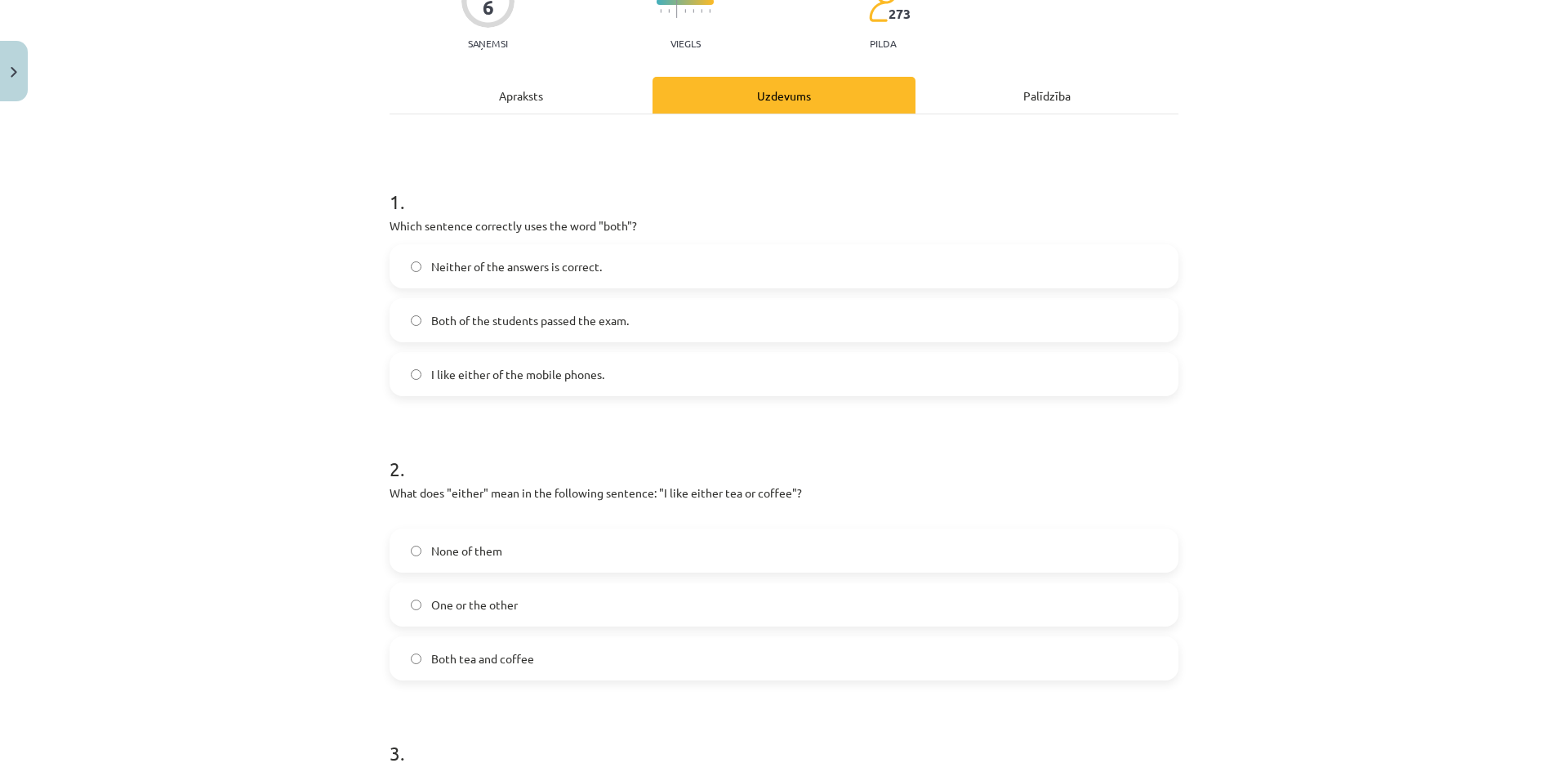
scroll to position [41, 0]
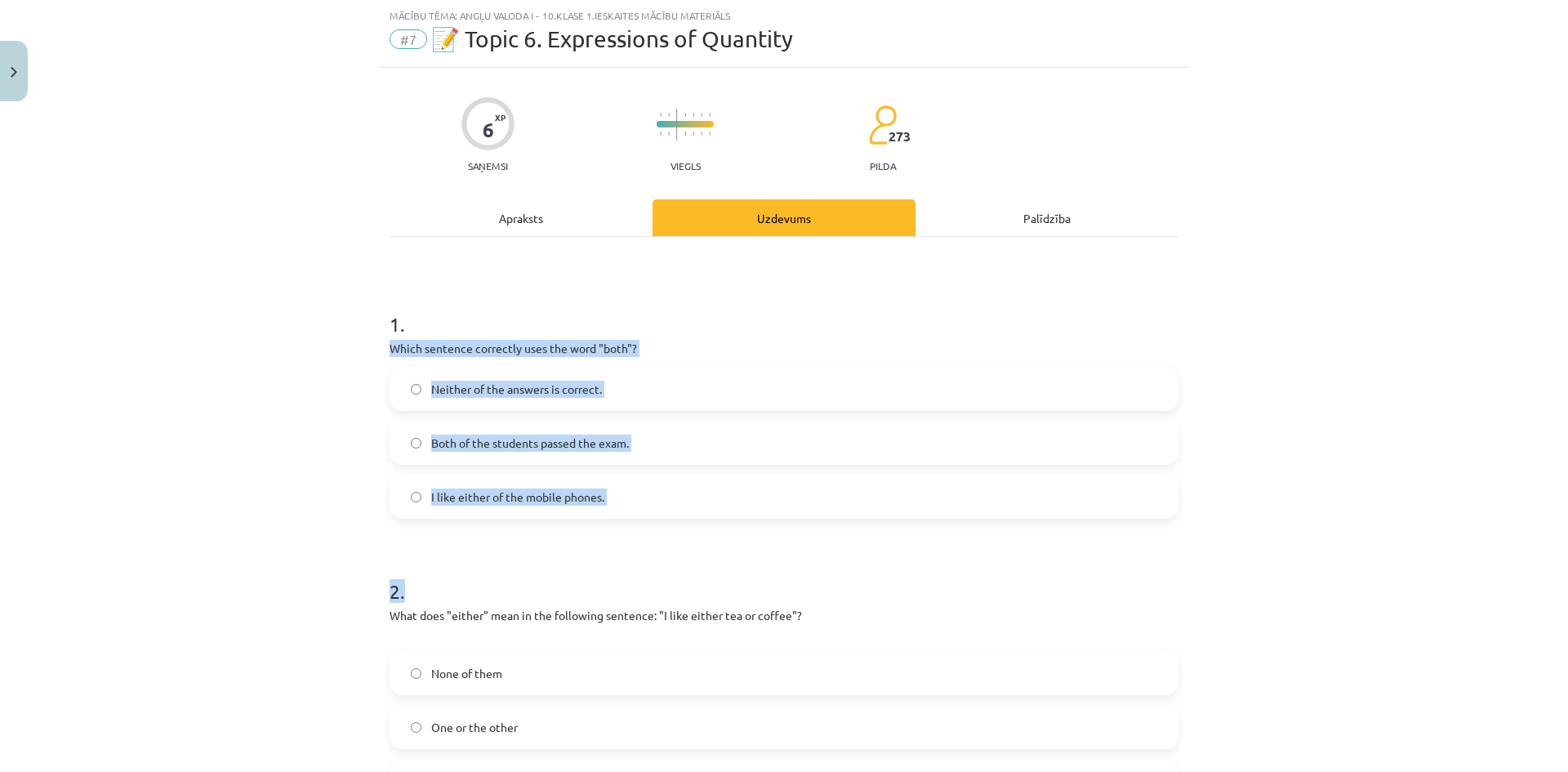
drag, startPoint x: 389, startPoint y: 347, endPoint x: 680, endPoint y: 520, distance: 338.5
click at [680, 520] on div "6 XP Saņemsi Viegls 273 pilda Apraksts Uzdevums Palīdzība 1 . Which sentence co…" at bounding box center [784, 643] width 809 height 1151
copy form "Which sentence correctly uses the word "both"? Neither of the answers is correc…"
click at [613, 435] on span "Both of the students passed the exam." at bounding box center [530, 443] width 198 height 17
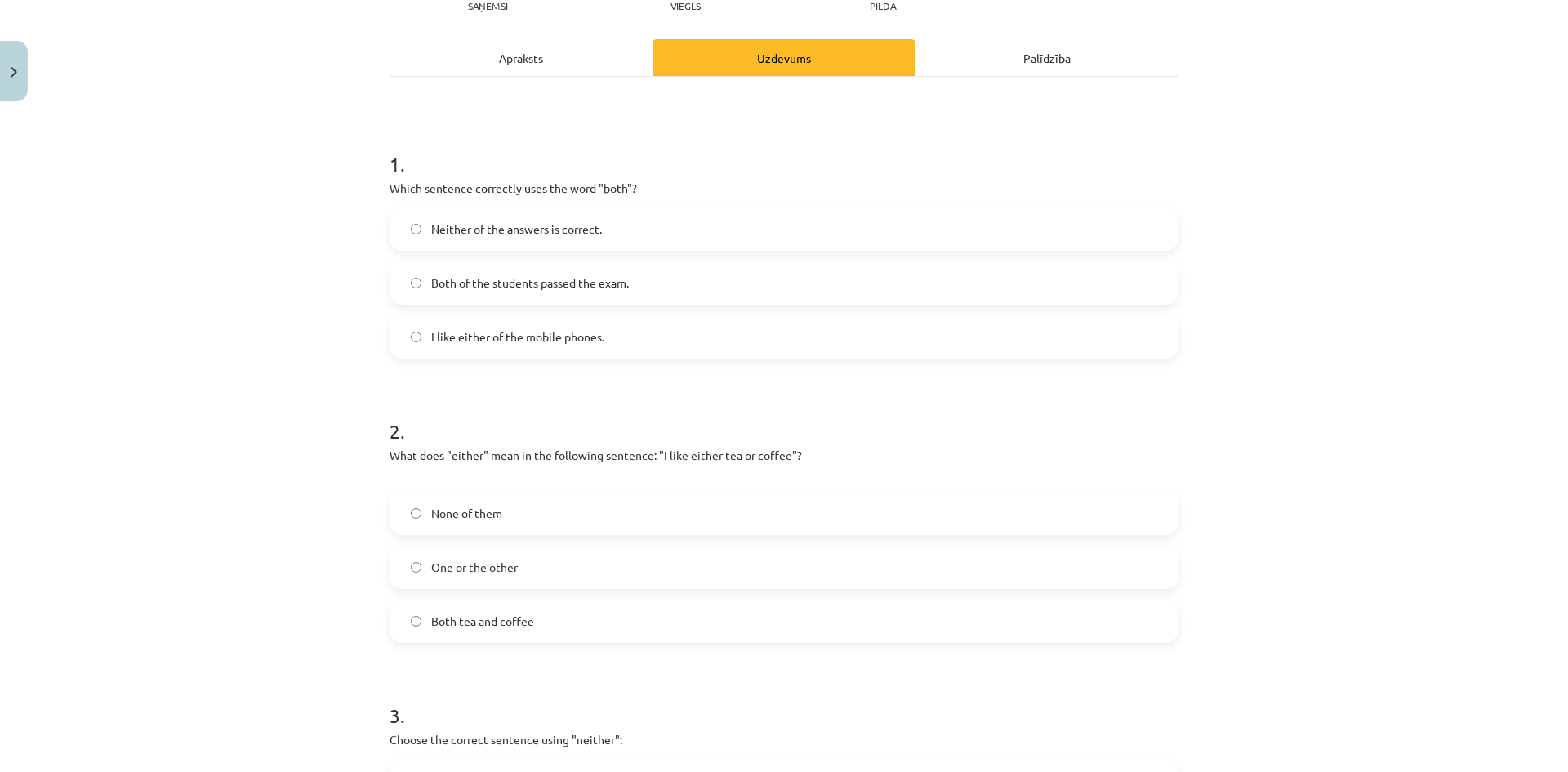
scroll to position [204, 0]
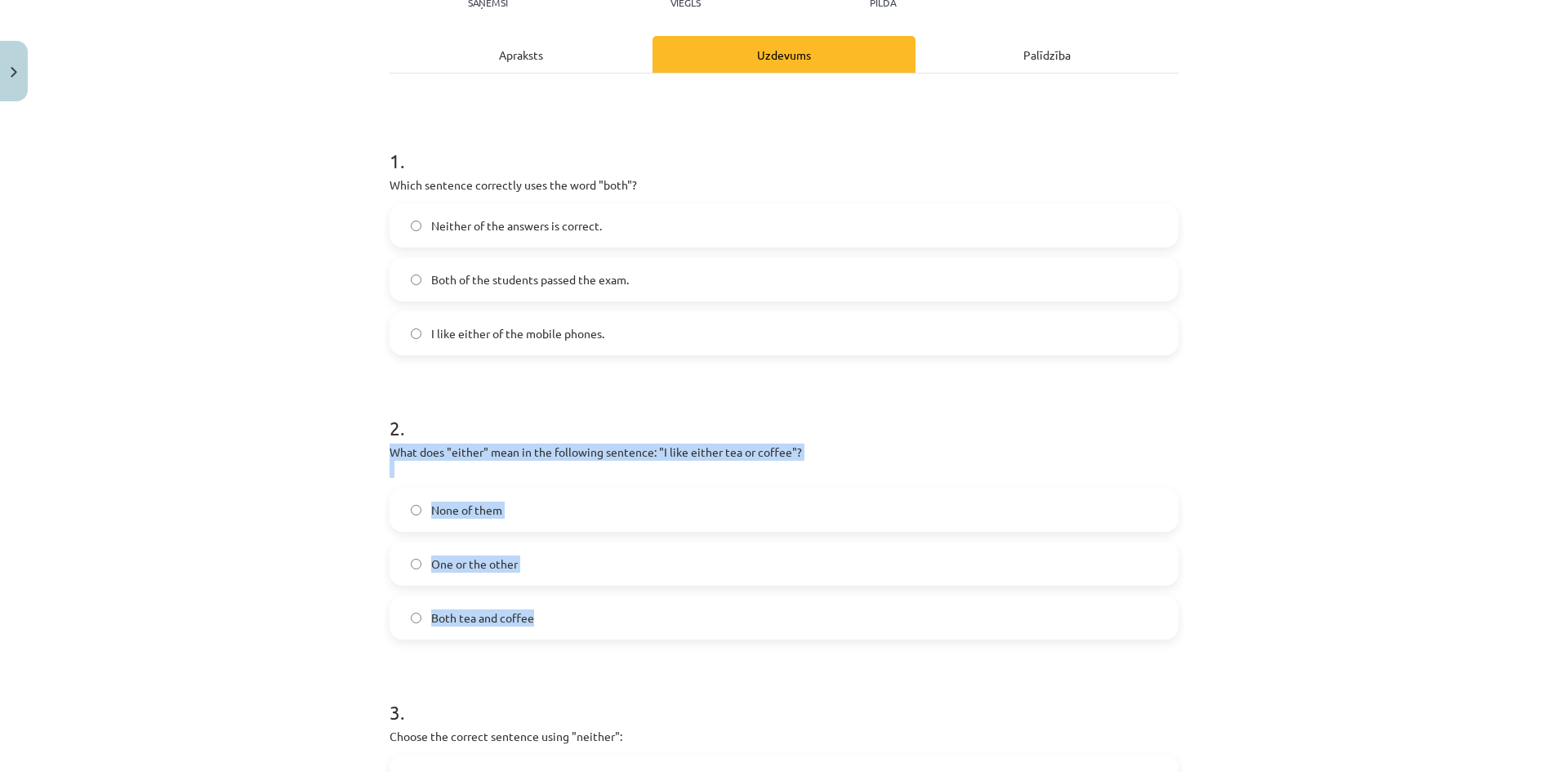
drag, startPoint x: 381, startPoint y: 445, endPoint x: 621, endPoint y: 632, distance: 304.3
click at [621, 632] on div "6 XP Saņemsi Viegls 273 pilda Apraksts Uzdevums Palīdzība 1 . Which sentence co…" at bounding box center [784, 480] width 809 height 1151
copy div "What does "either" mean in the following sentence: "I like either tea or coffee…"
click at [535, 568] on label "One or the other" at bounding box center [784, 564] width 786 height 41
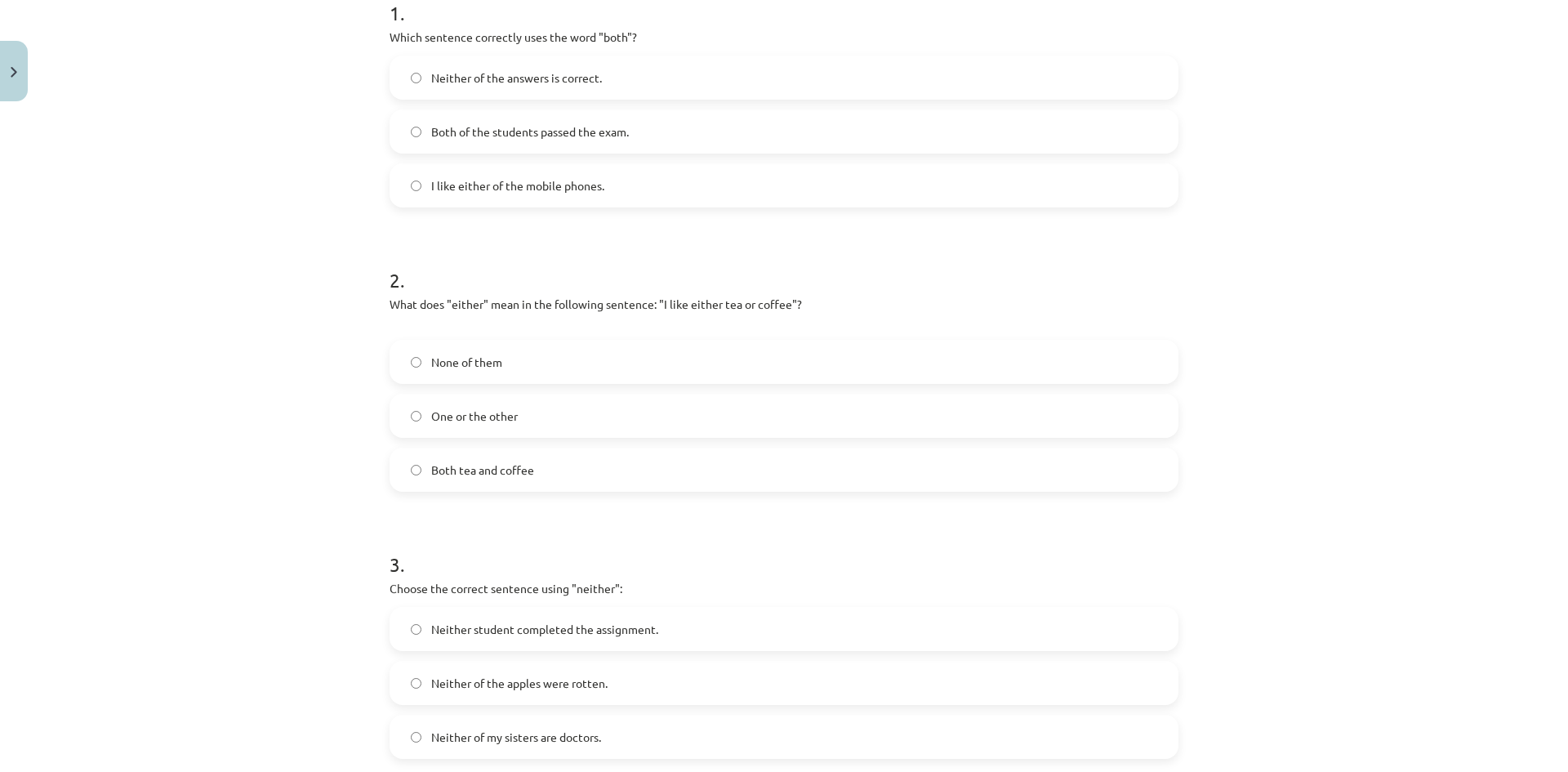
scroll to position [528, 0]
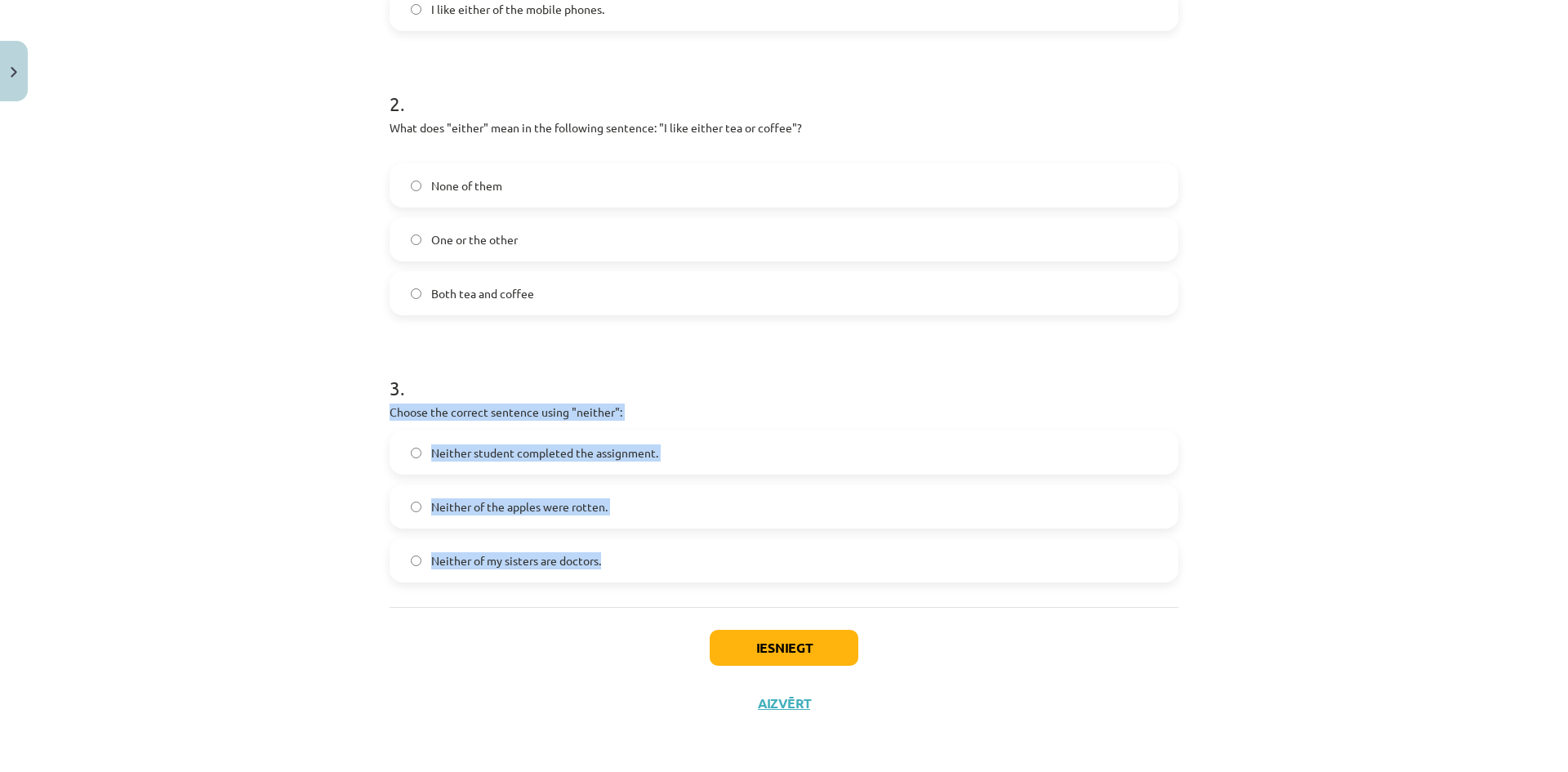
drag, startPoint x: 385, startPoint y: 406, endPoint x: 621, endPoint y: 546, distance: 274.4
click at [621, 546] on div "3 . Choose the correct sentence using "neither": Neither student completed the …" at bounding box center [784, 465] width 789 height 235
copy div "Choose the correct sentence using "neither": Neither student completed the assi…"
click at [618, 451] on span "Neither student completed the assignment." at bounding box center [544, 452] width 227 height 17
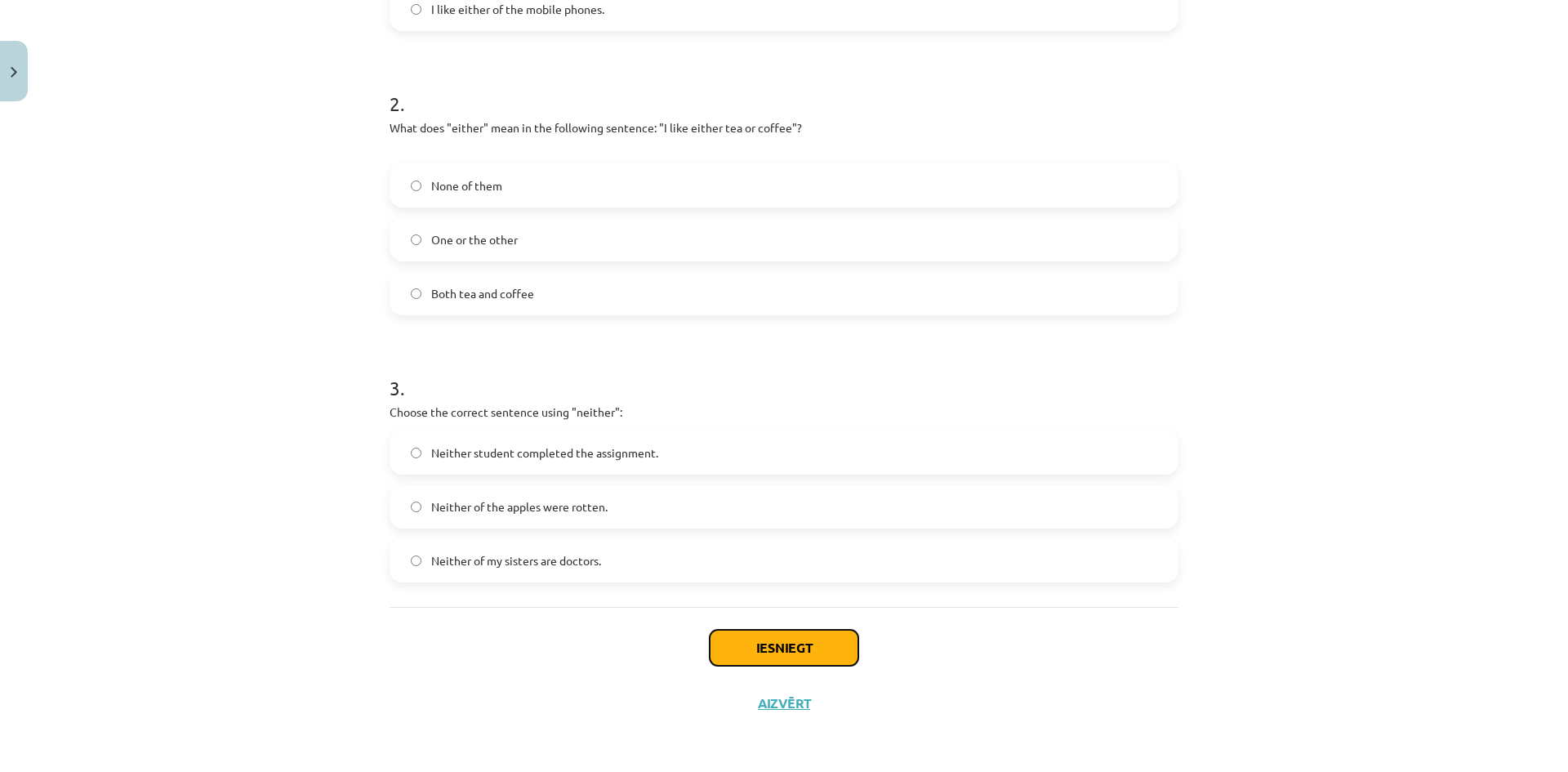
click at [818, 642] on button "Iesniegt" at bounding box center [784, 648] width 149 height 36
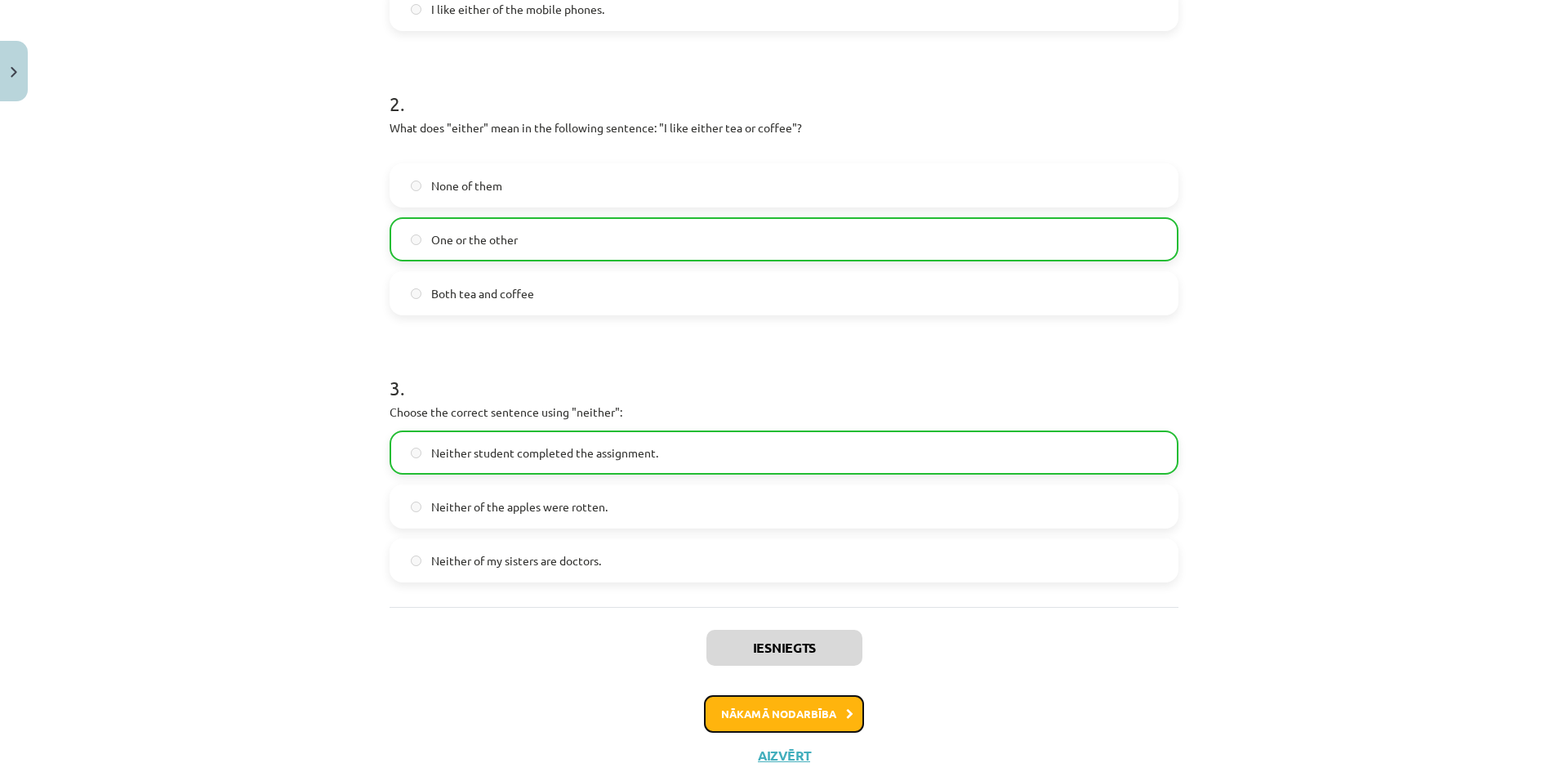
click at [776, 718] on button "Nākamā nodarbība" at bounding box center [784, 714] width 160 height 37
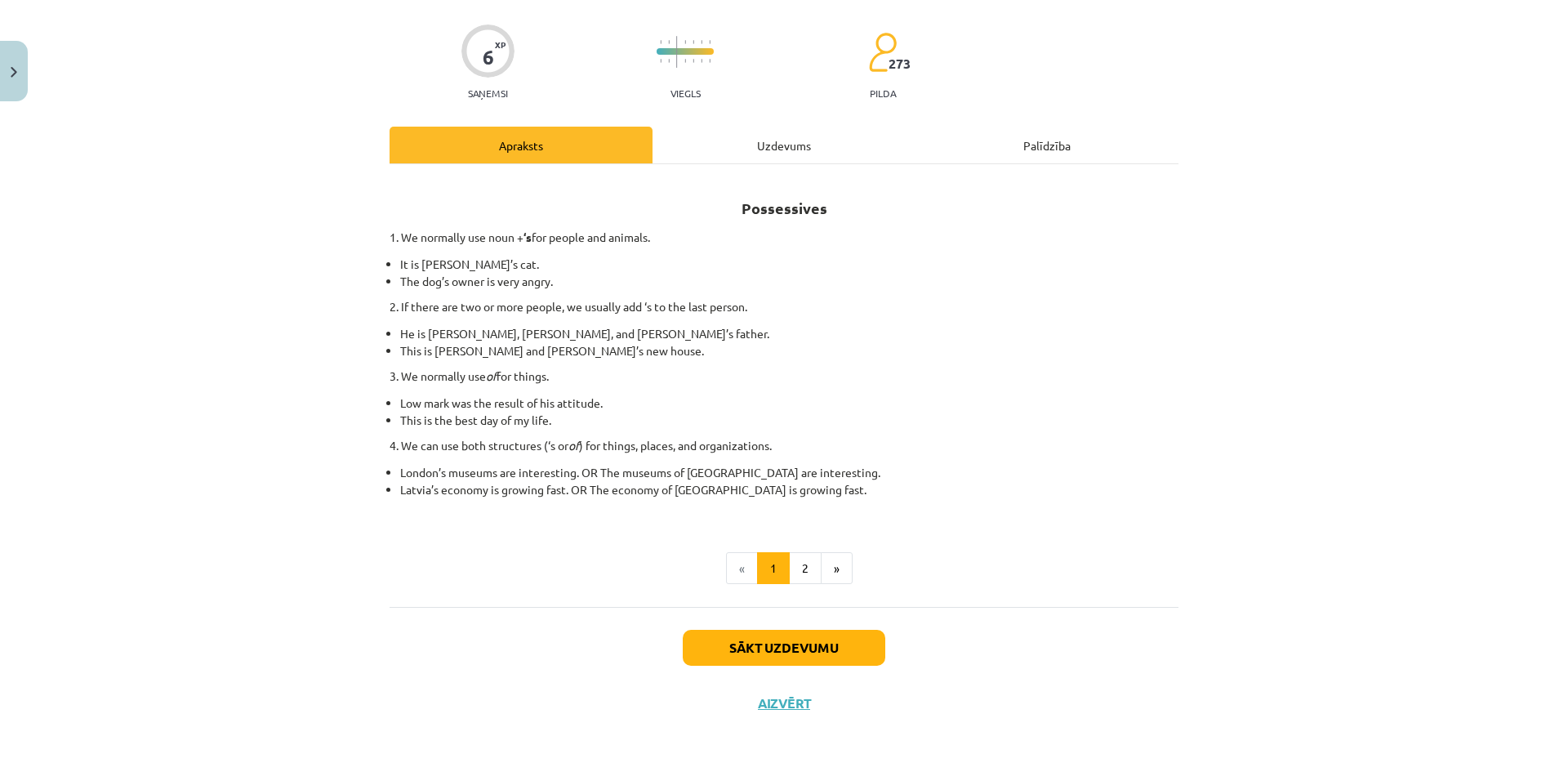
scroll to position [41, 0]
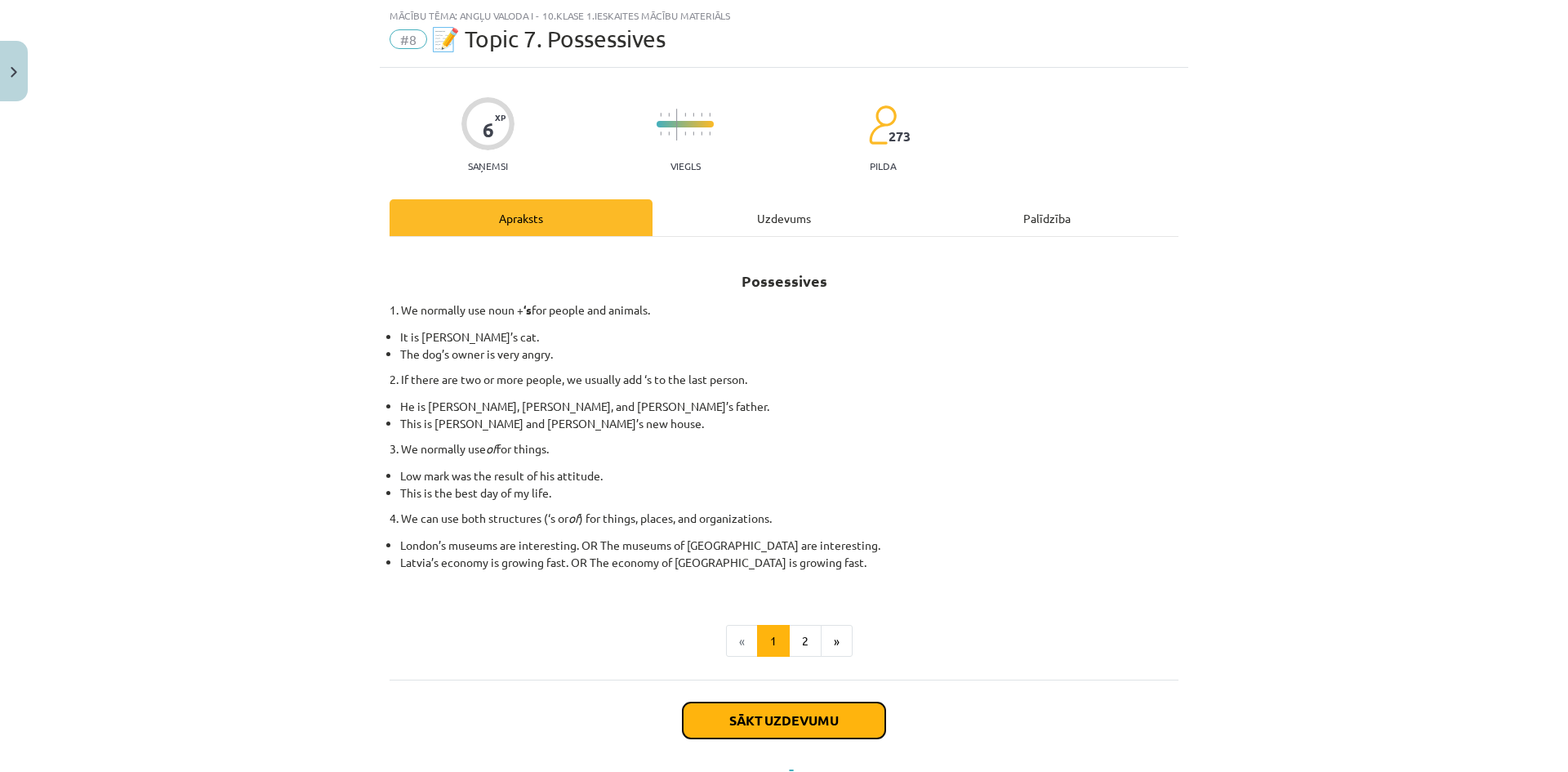
click at [779, 726] on button "Sākt uzdevumu" at bounding box center [784, 720] width 203 height 36
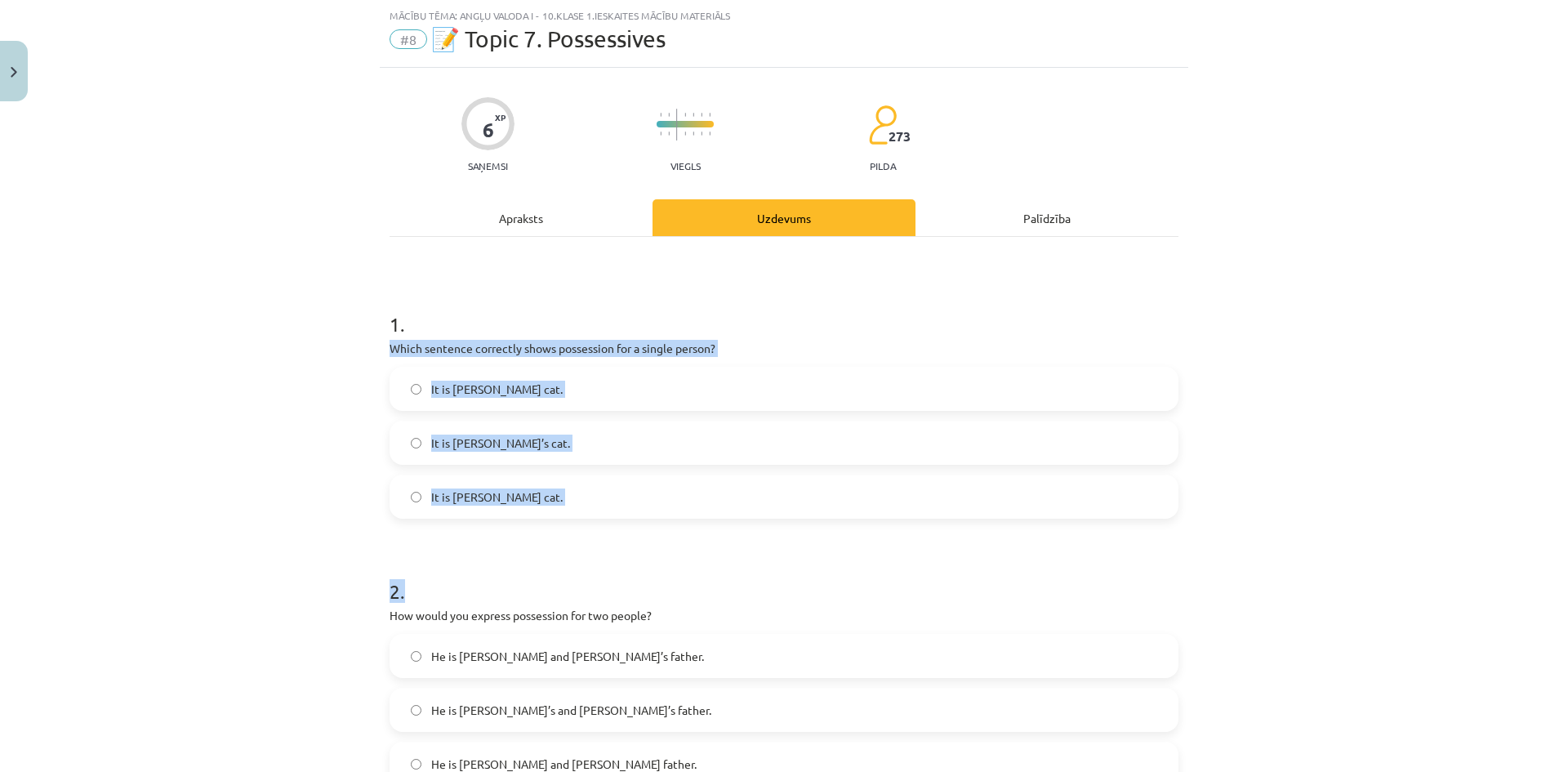
drag, startPoint x: 372, startPoint y: 344, endPoint x: 594, endPoint y: 521, distance: 283.9
click at [594, 521] on div "Mācību tēma: Angļu valoda i - 10.klase 1.ieskaites mācību materiāls #8 📝 Topic …" at bounding box center [784, 386] width 1568 height 772
copy form "Which sentence correctly shows possession for a single person? It is Janes cat.…"
click at [555, 449] on label "It is Jane’s cat." at bounding box center [784, 443] width 786 height 41
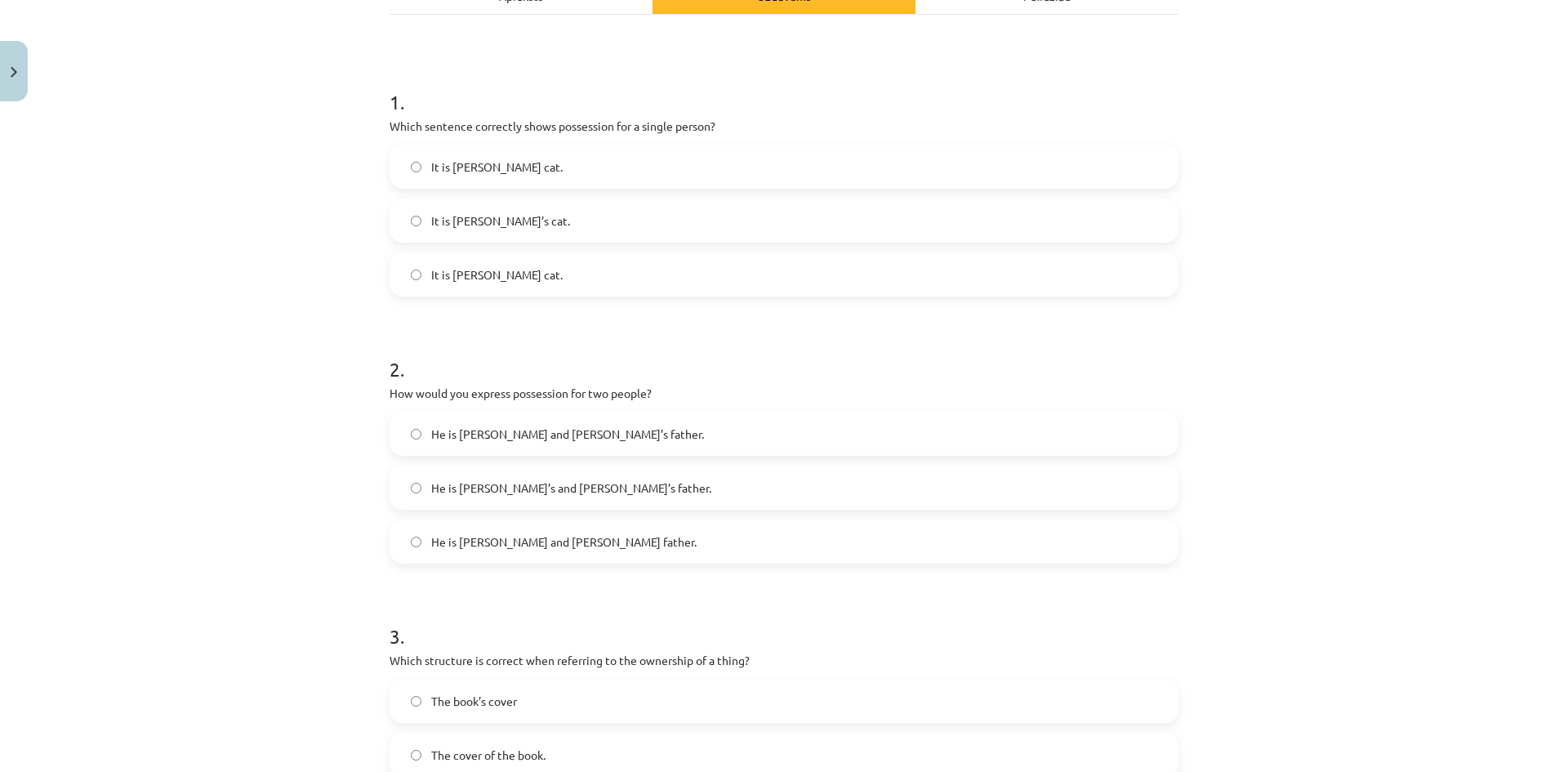
scroll to position [286, 0]
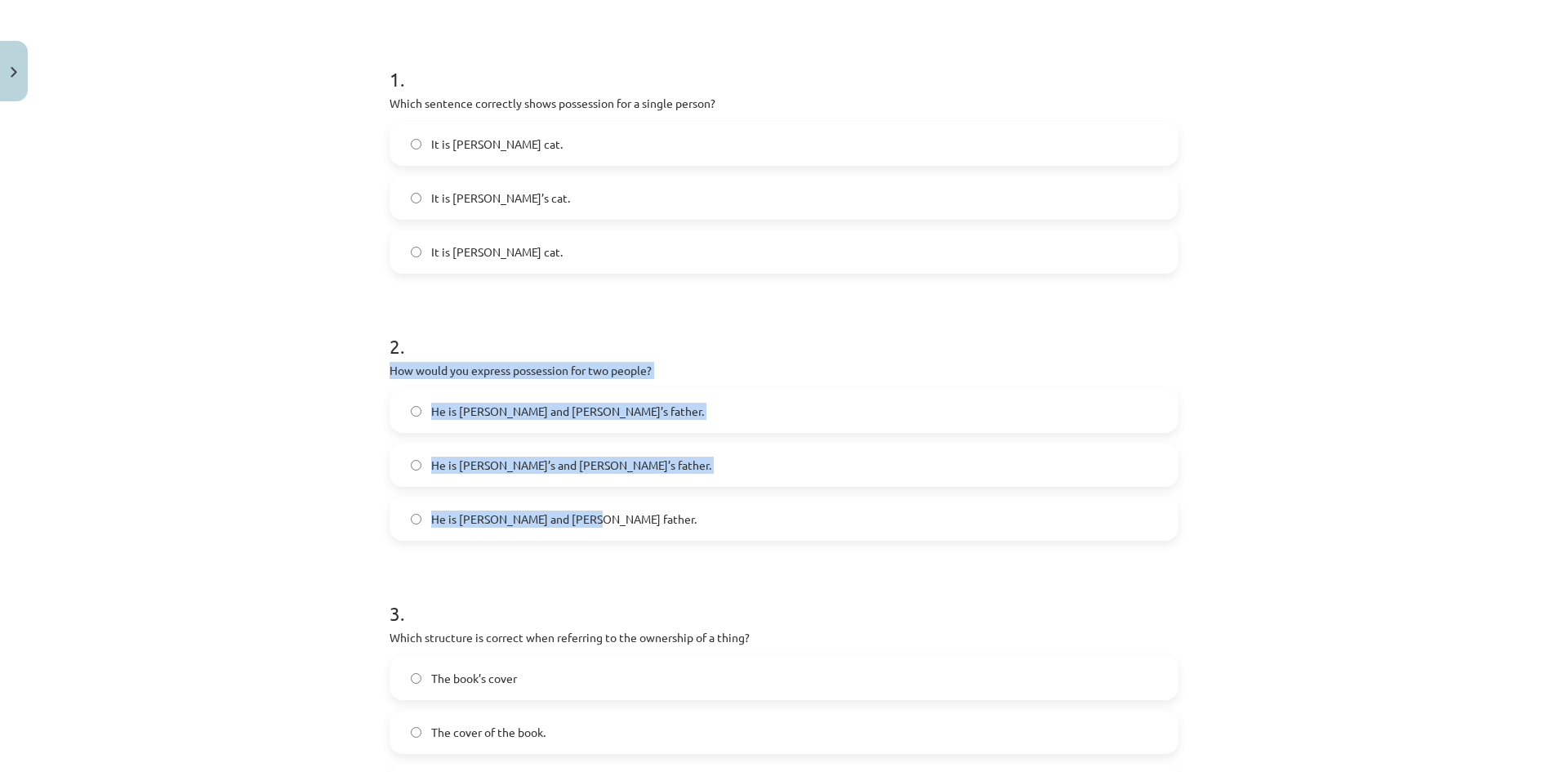
drag, startPoint x: 378, startPoint y: 369, endPoint x: 602, endPoint y: 520, distance: 270.1
click at [602, 520] on div "6 XP Saņemsi Viegls 273 pilda Apraksts Uzdevums Palīdzība 1 . Which sentence co…" at bounding box center [784, 389] width 809 height 1133
copy div "How would you express possession for two people? He is Alice and James’s father…"
click at [454, 463] on span "He is Alice’s and James’s father." at bounding box center [571, 465] width 280 height 17
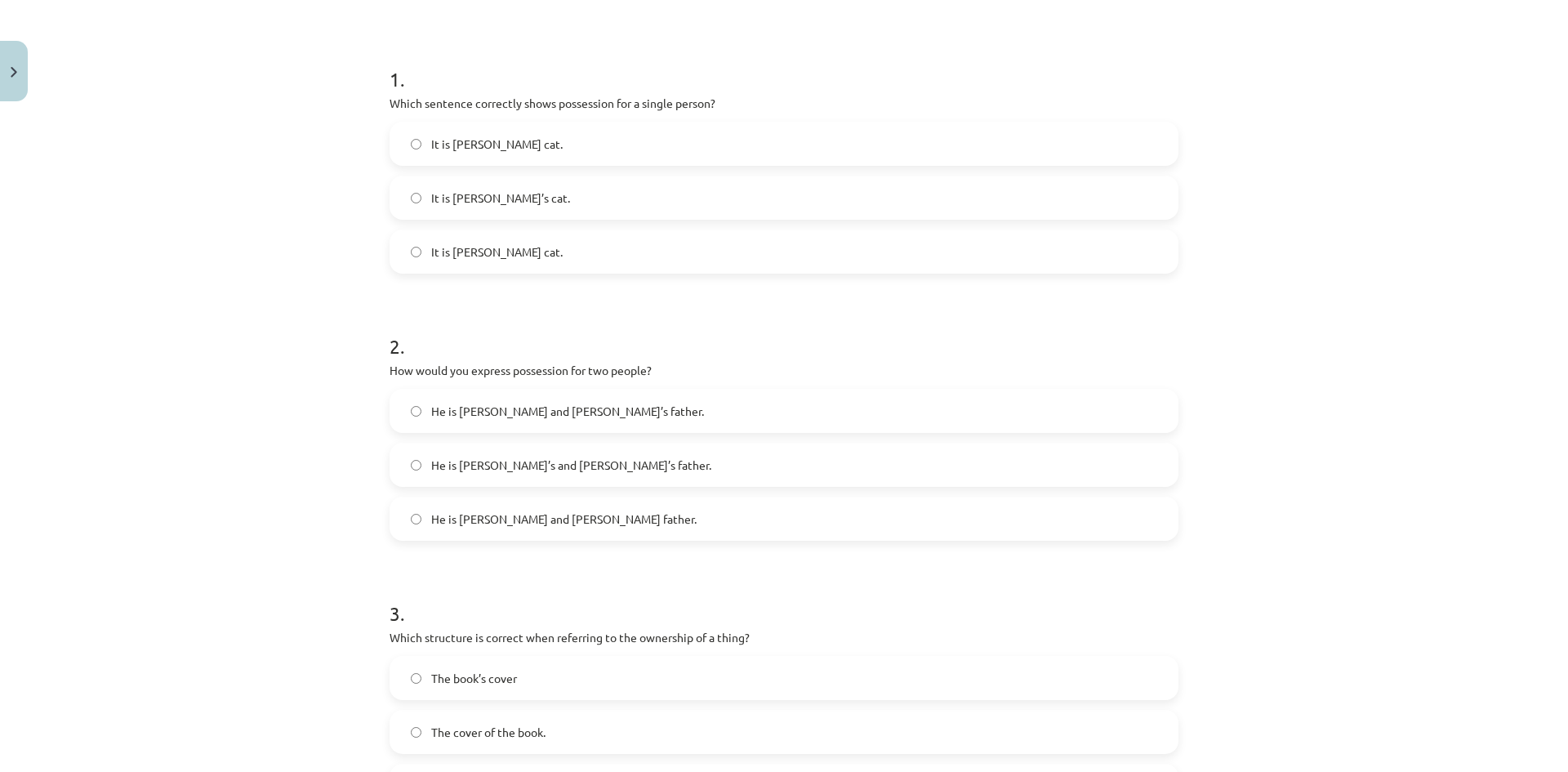
click at [431, 403] on span "He is Alice and James’s father." at bounding box center [568, 411] width 273 height 17
drag, startPoint x: 532, startPoint y: 459, endPoint x: 545, endPoint y: 383, distance: 77.1
click at [534, 459] on span "He is Alice’s and James’s father." at bounding box center [571, 465] width 280 height 17
click at [556, 416] on span "He is Alice and James’s father." at bounding box center [568, 411] width 273 height 17
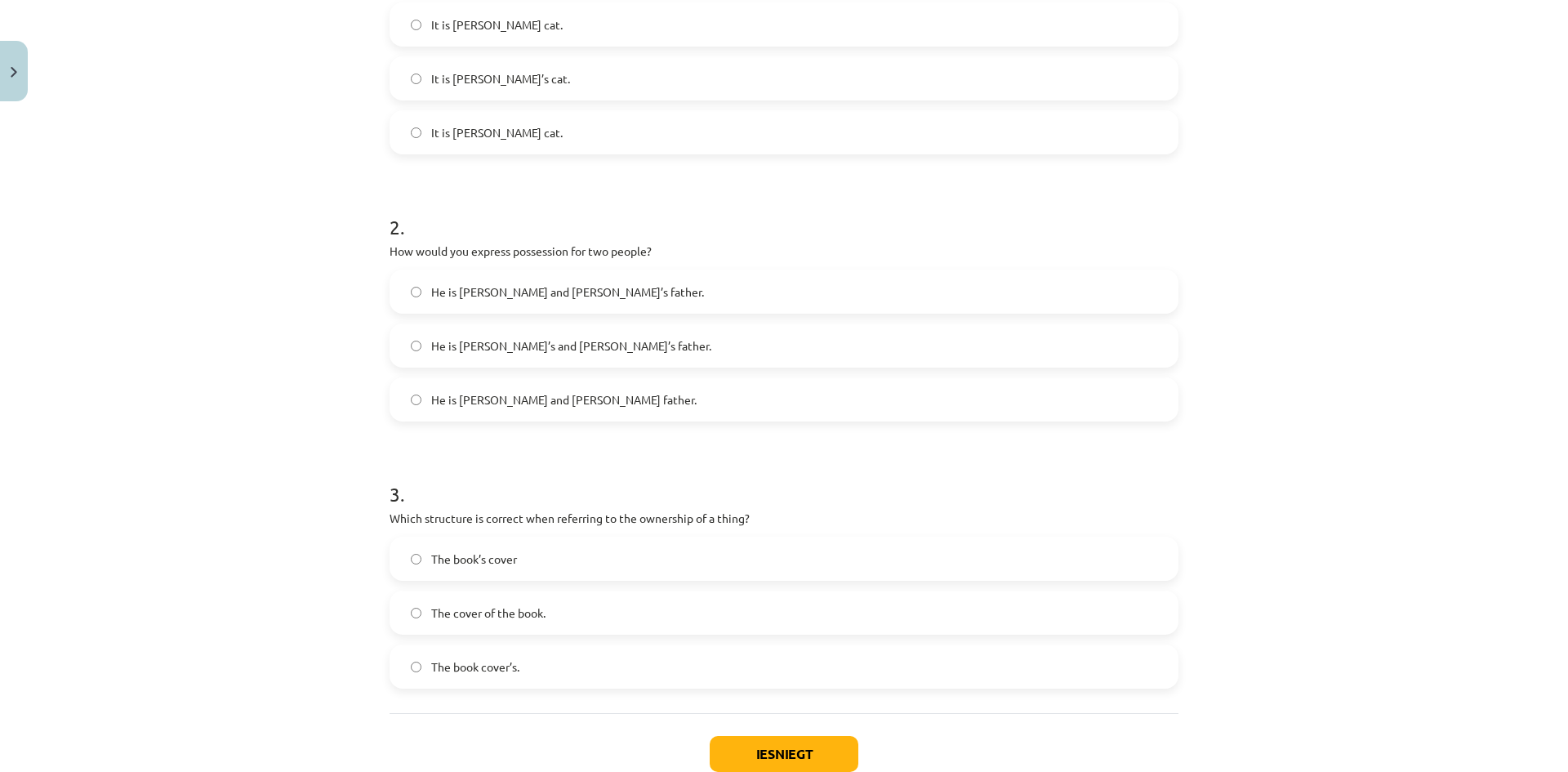
scroll to position [511, 0]
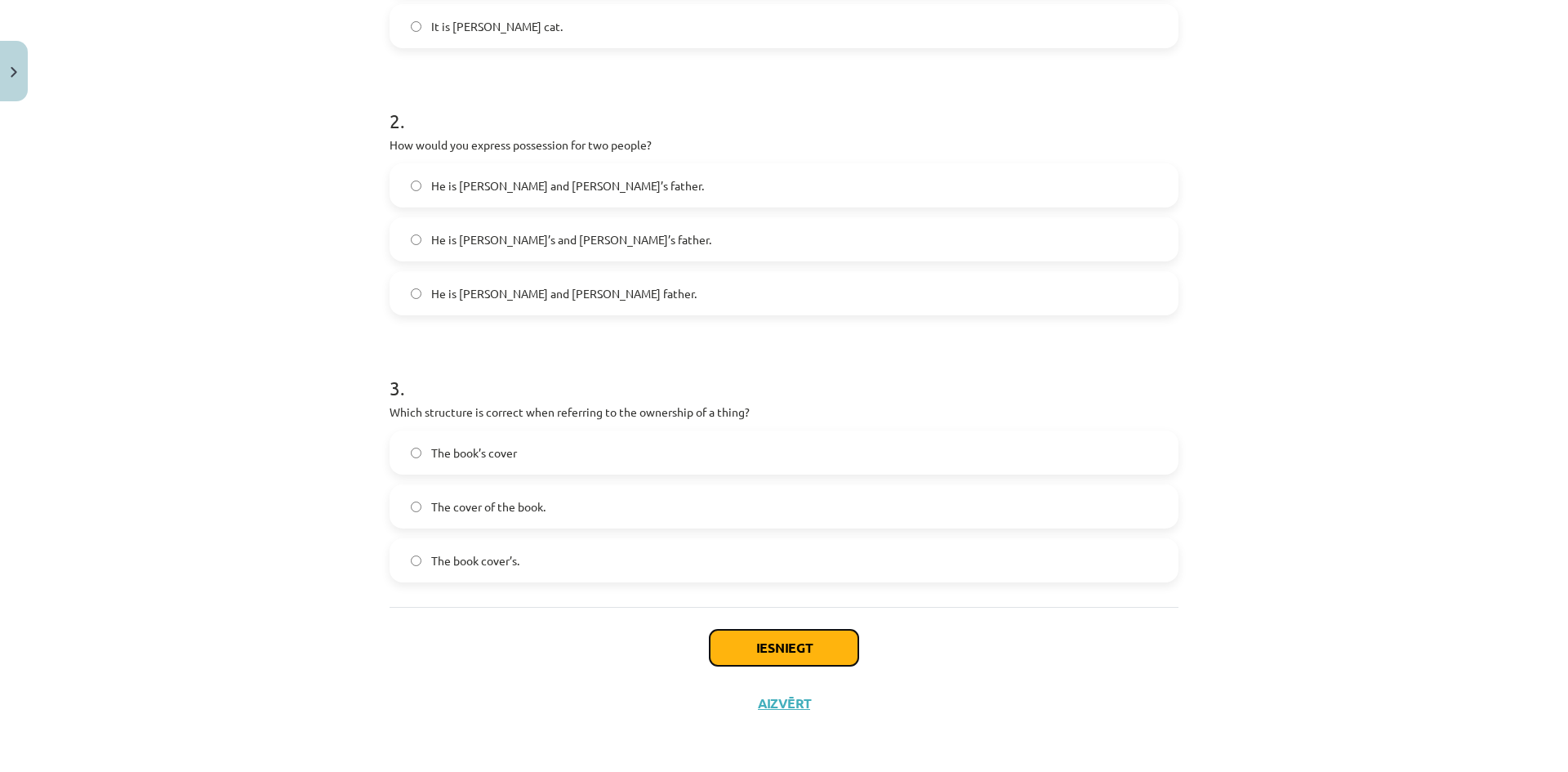
click at [753, 650] on button "Iesniegt" at bounding box center [784, 648] width 149 height 36
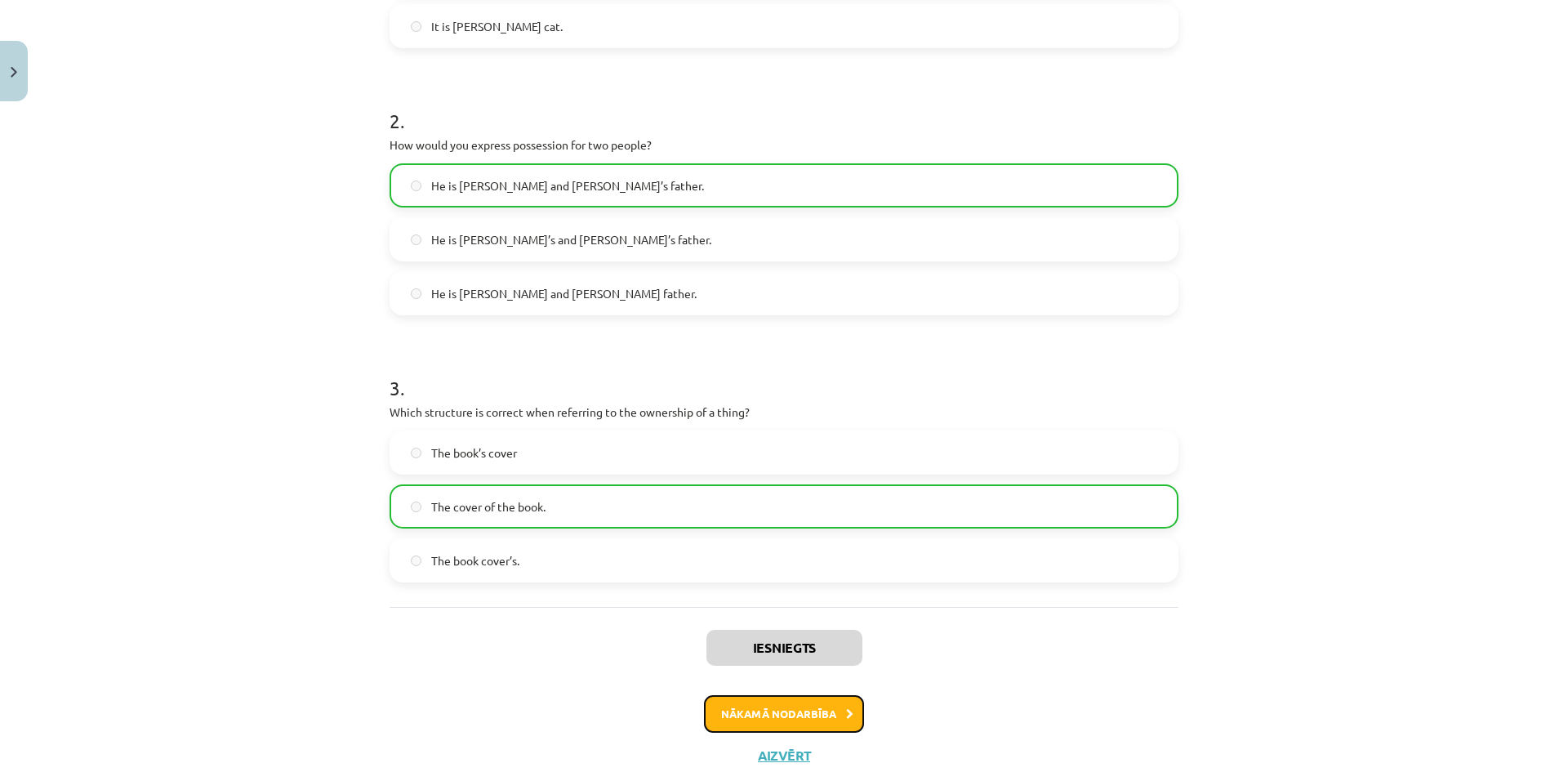
click at [746, 707] on button "Nākamā nodarbība" at bounding box center [784, 714] width 160 height 37
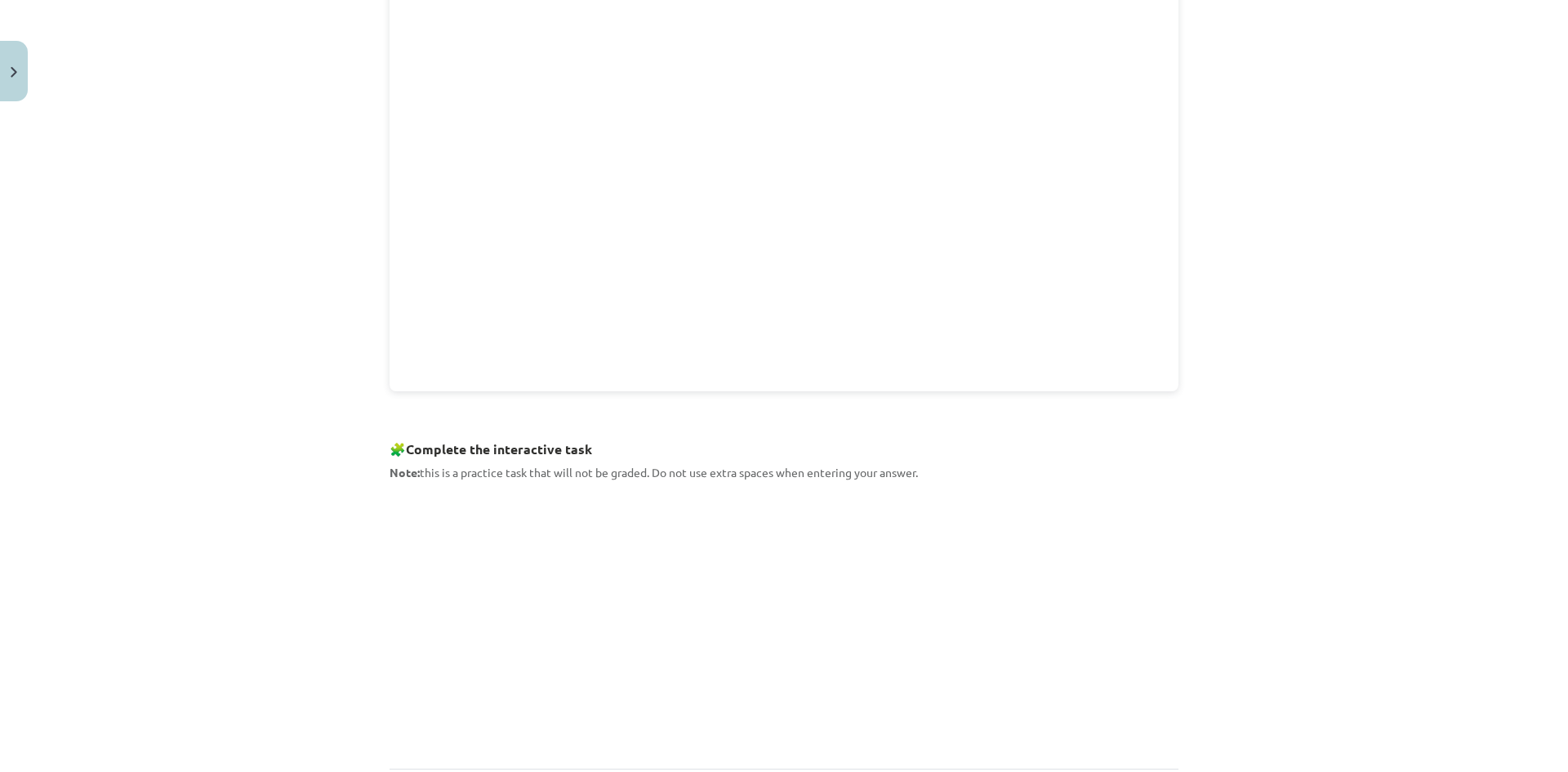
scroll to position [610, 0]
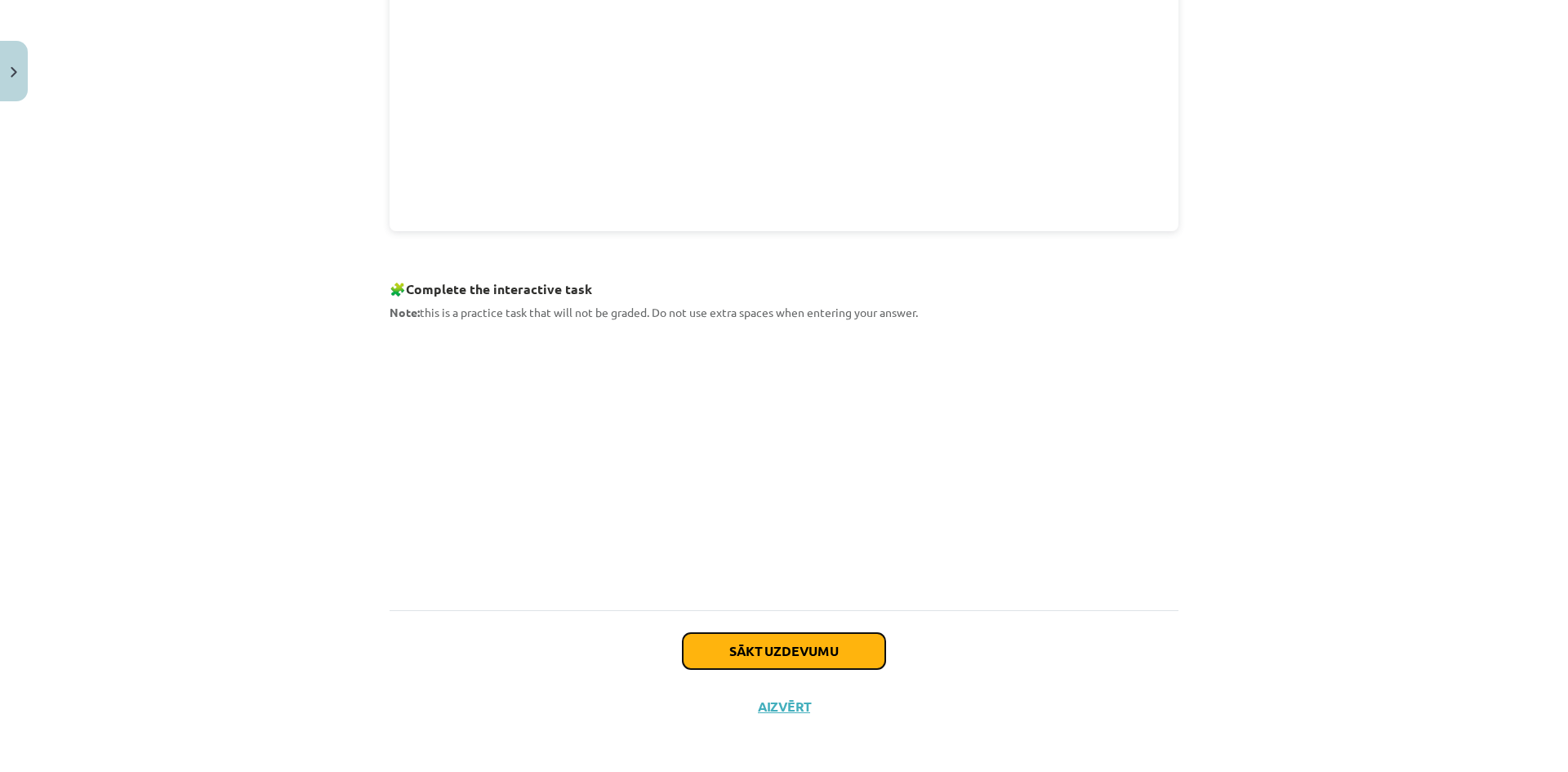
click at [747, 642] on button "Sākt uzdevumu" at bounding box center [784, 651] width 203 height 36
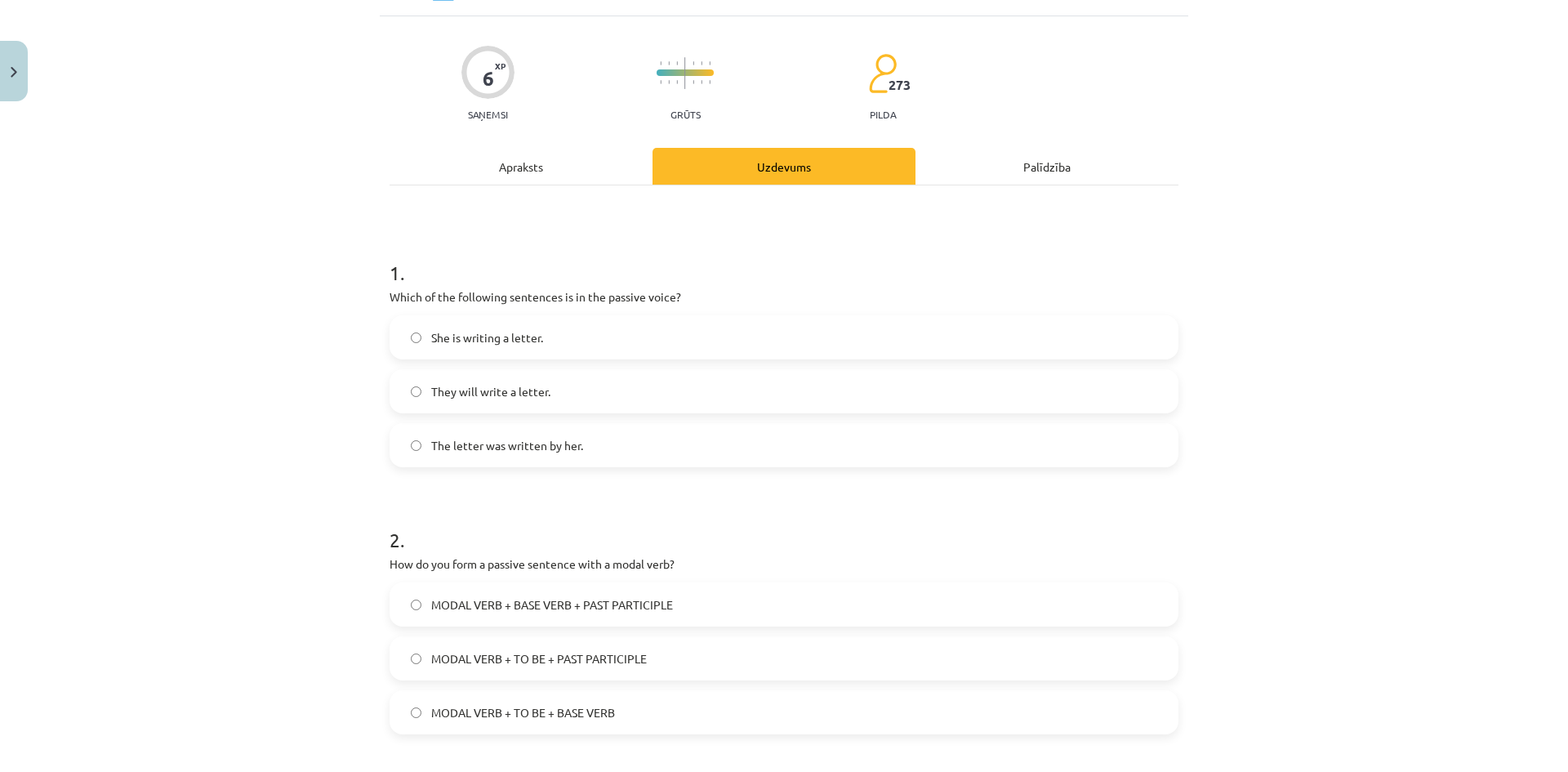
scroll to position [41, 0]
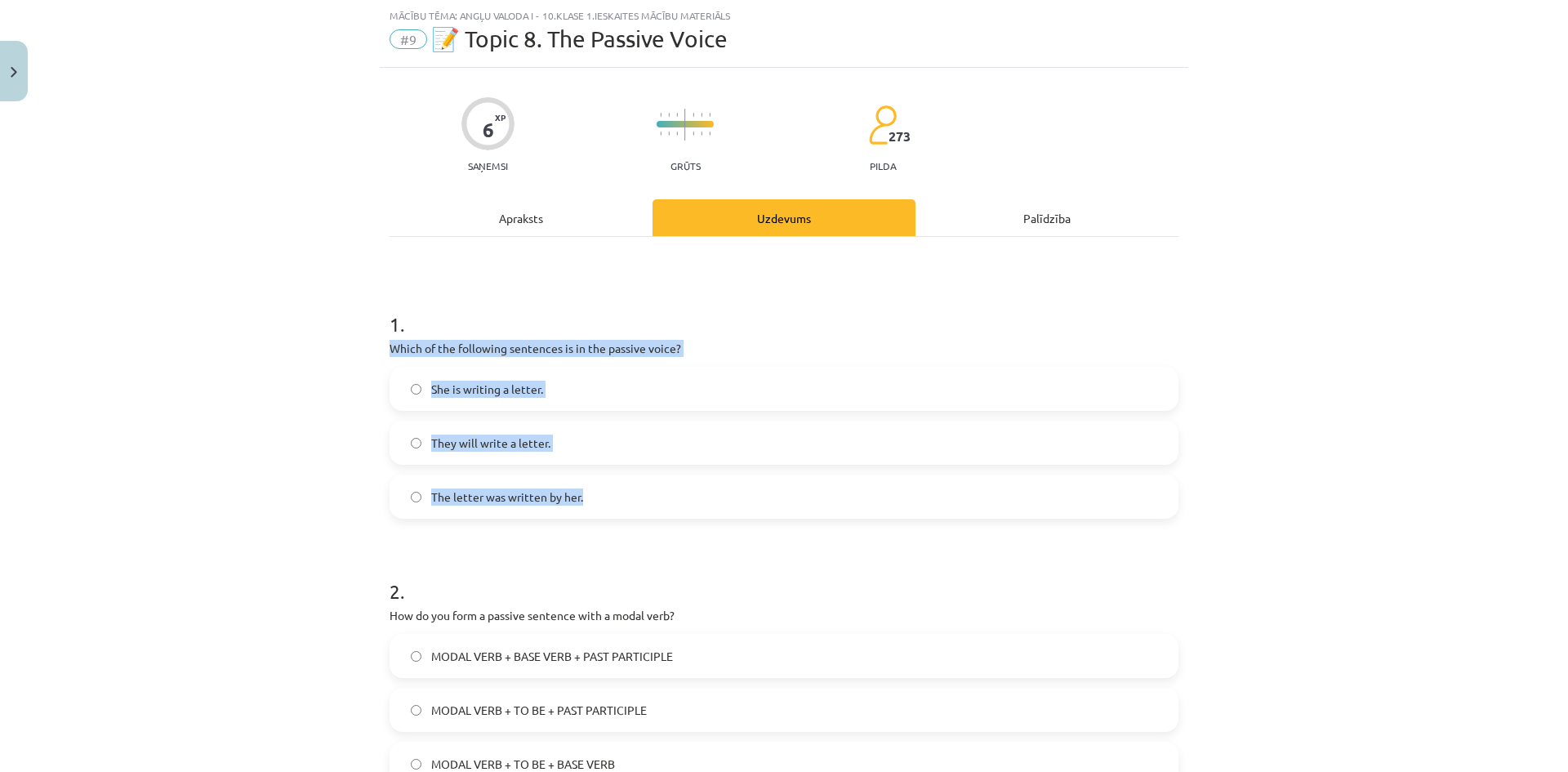
drag, startPoint x: 381, startPoint y: 344, endPoint x: 601, endPoint y: 497, distance: 268.0
click at [601, 497] on div "6 XP Saņemsi Grūts 273 pilda Apraksts Uzdevums Palīdzība 1 . Which of the follo…" at bounding box center [784, 635] width 809 height 1133
copy div "Which of the following sentences is in the passive voice? She is writing a lett…"
click at [526, 499] on span "The letter was written by her." at bounding box center [507, 496] width 152 height 17
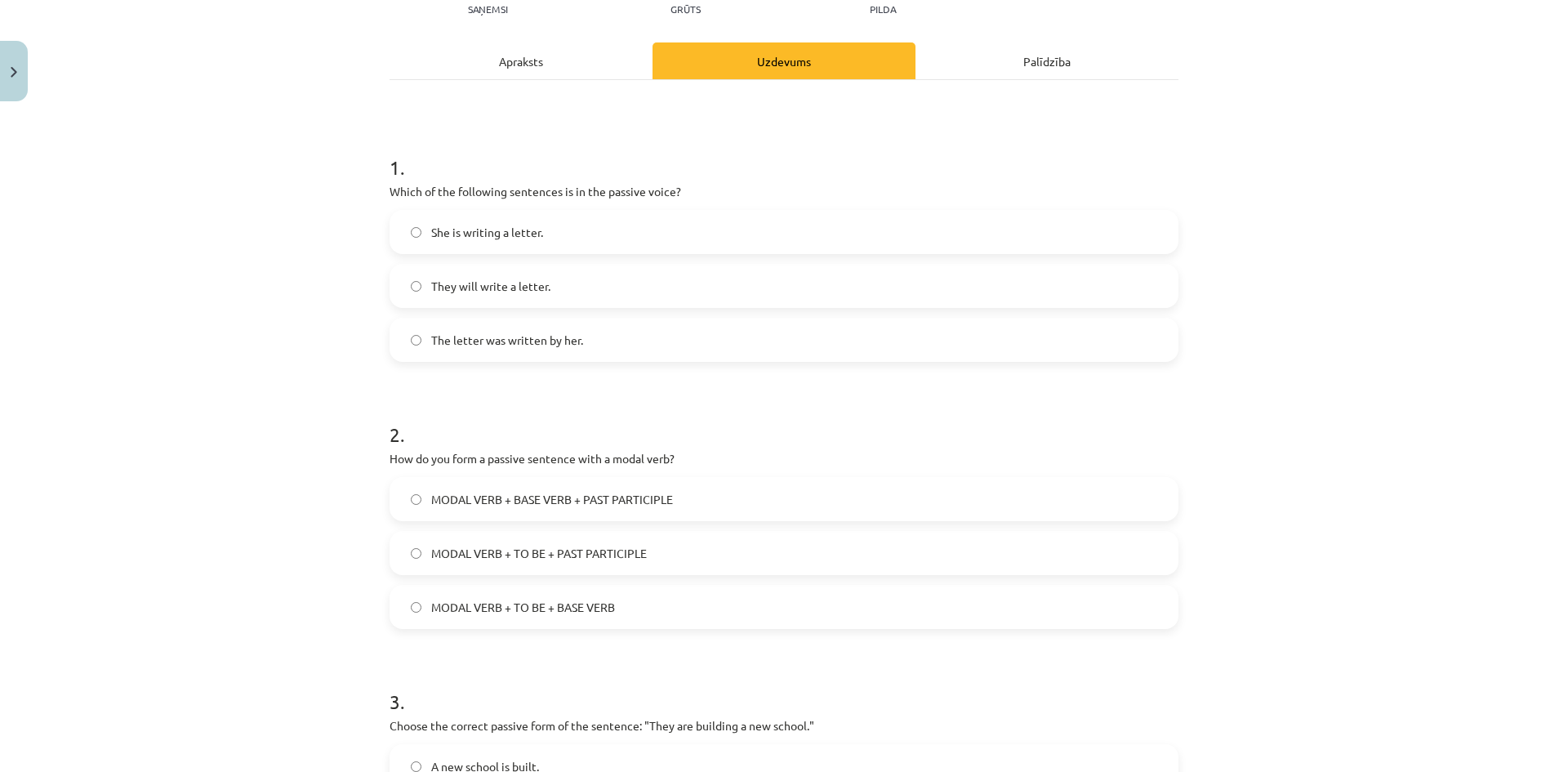
scroll to position [204, 0]
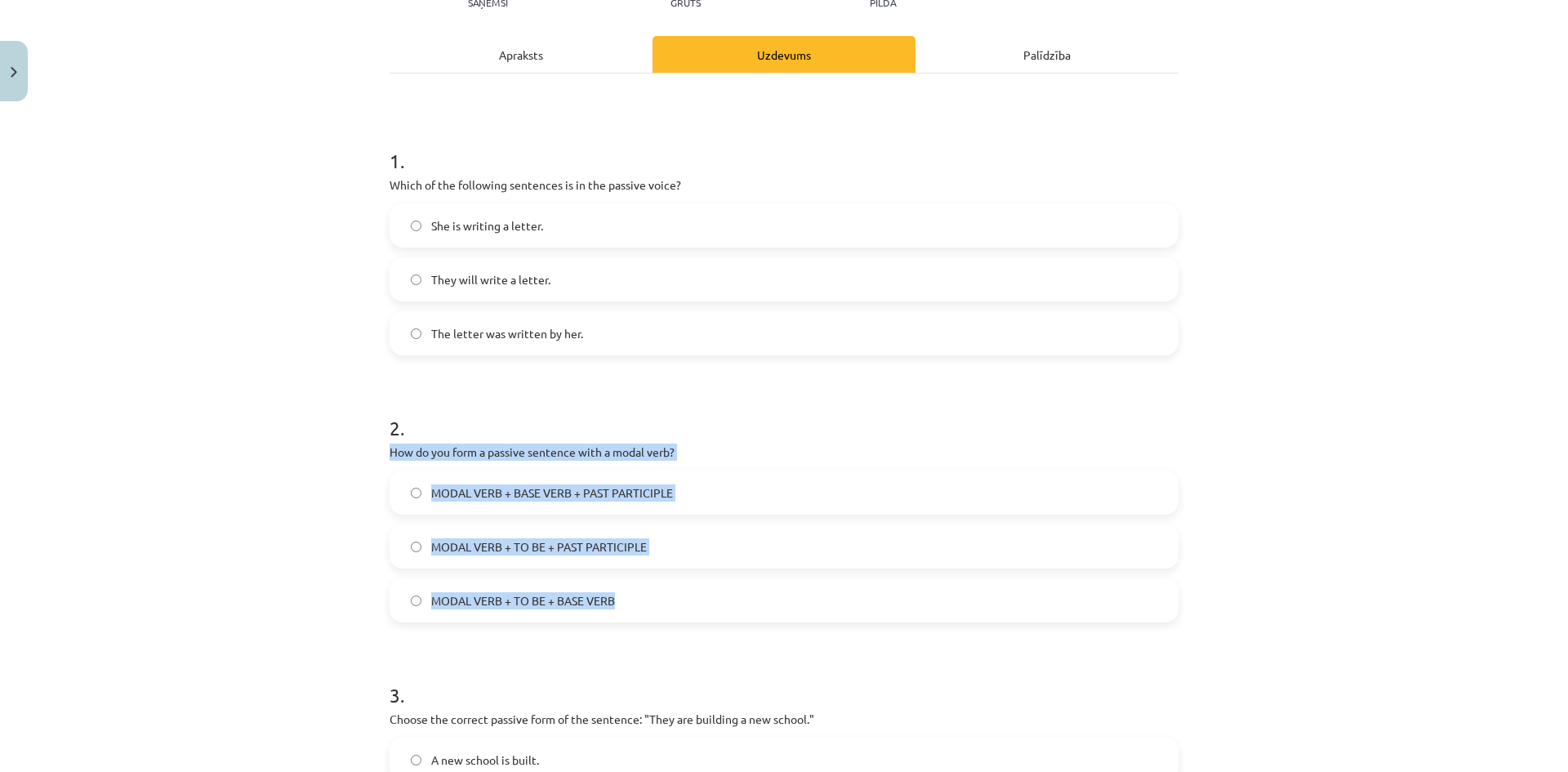
drag, startPoint x: 385, startPoint y: 444, endPoint x: 619, endPoint y: 606, distance: 284.6
click at [619, 606] on div "2 . How do you form a passive sentence with a modal verb? MODAL VERB + BASE VER…" at bounding box center [784, 505] width 789 height 235
click at [542, 545] on span "MODAL VERB + TO BE + PAST PARTICIPLE" at bounding box center [539, 546] width 216 height 17
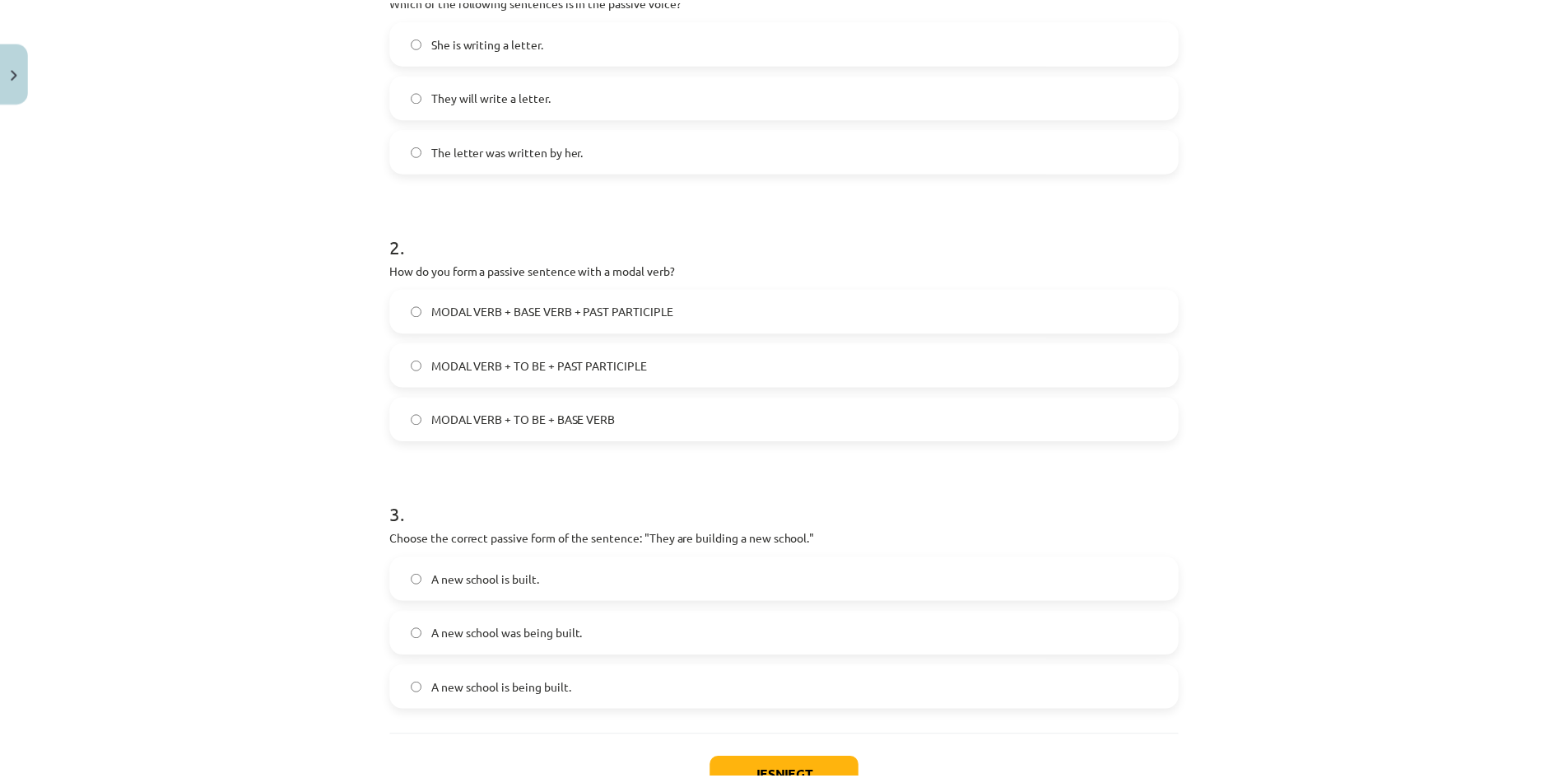
scroll to position [515, 0]
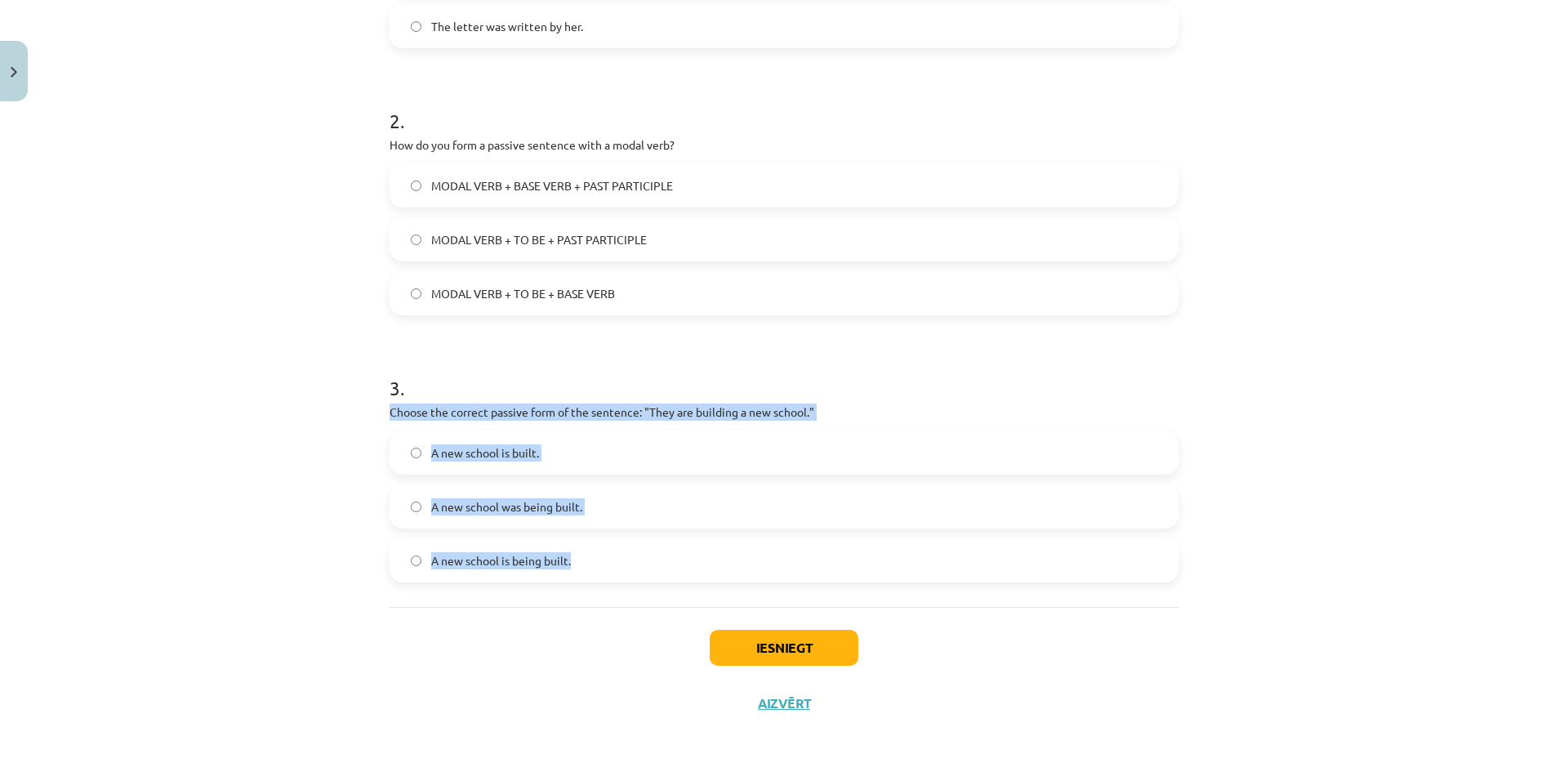
drag, startPoint x: 385, startPoint y: 416, endPoint x: 719, endPoint y: 556, distance: 362.2
click at [719, 556] on div "3 . Choose the correct passive form of the sentence: "They are building a new s…" at bounding box center [784, 465] width 789 height 235
click at [574, 507] on span "A new school was being built." at bounding box center [506, 506] width 151 height 17
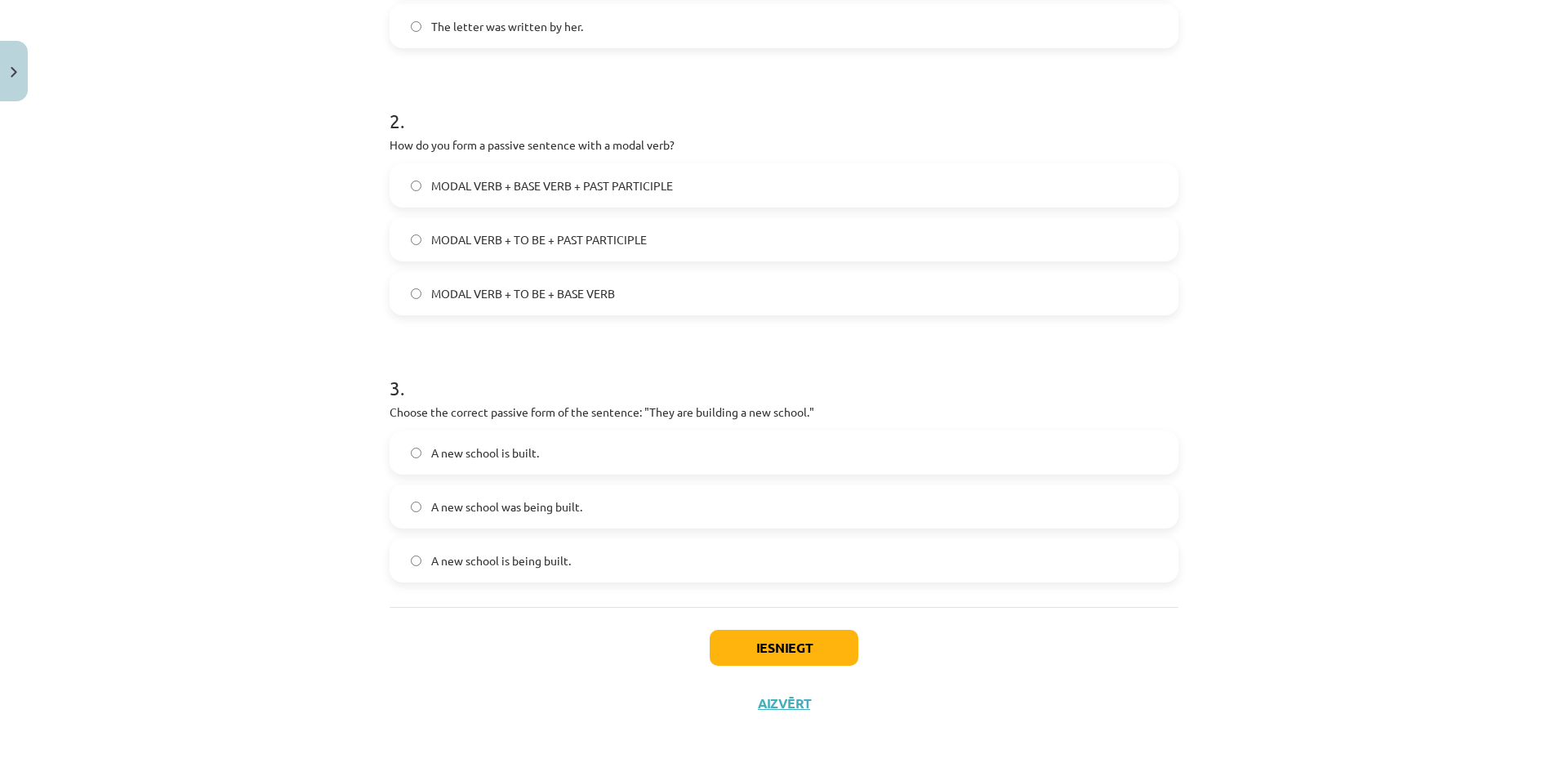
click at [588, 555] on label "A new school is being built." at bounding box center [784, 560] width 786 height 41
click at [822, 652] on button "Iesniegt" at bounding box center [784, 648] width 149 height 36
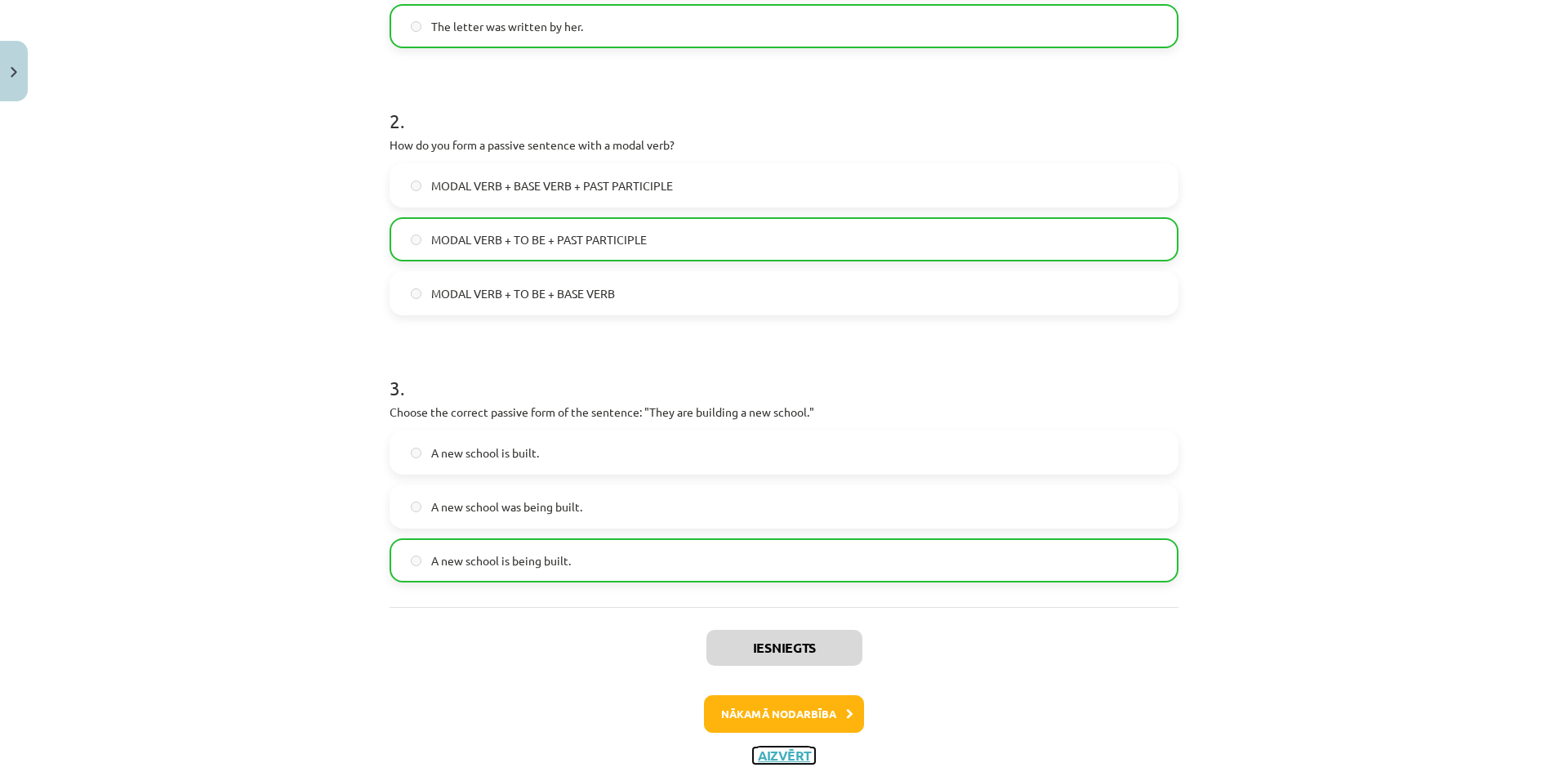
click at [781, 752] on button "Aizvērt" at bounding box center [784, 756] width 62 height 16
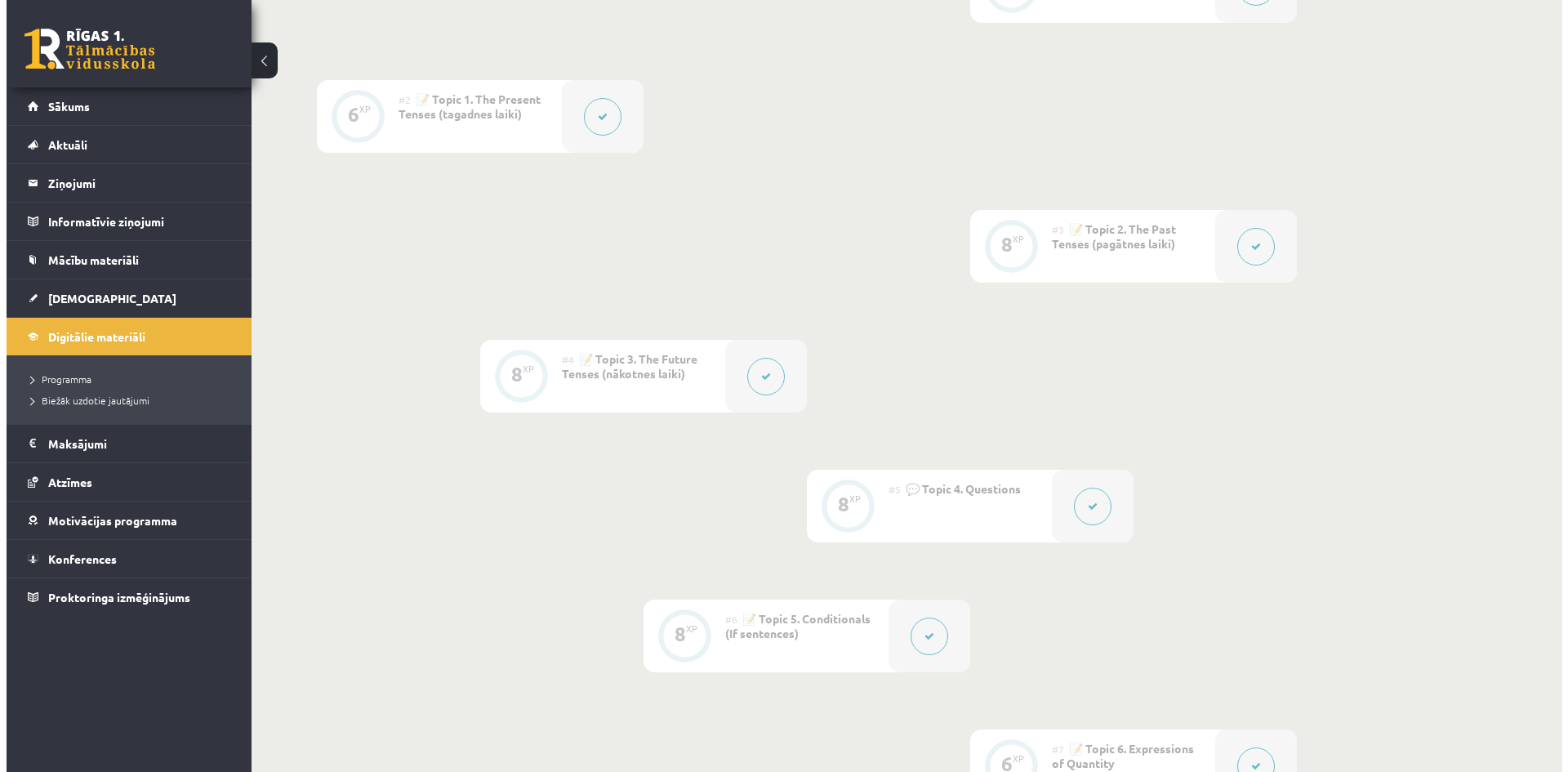
scroll to position [21, 0]
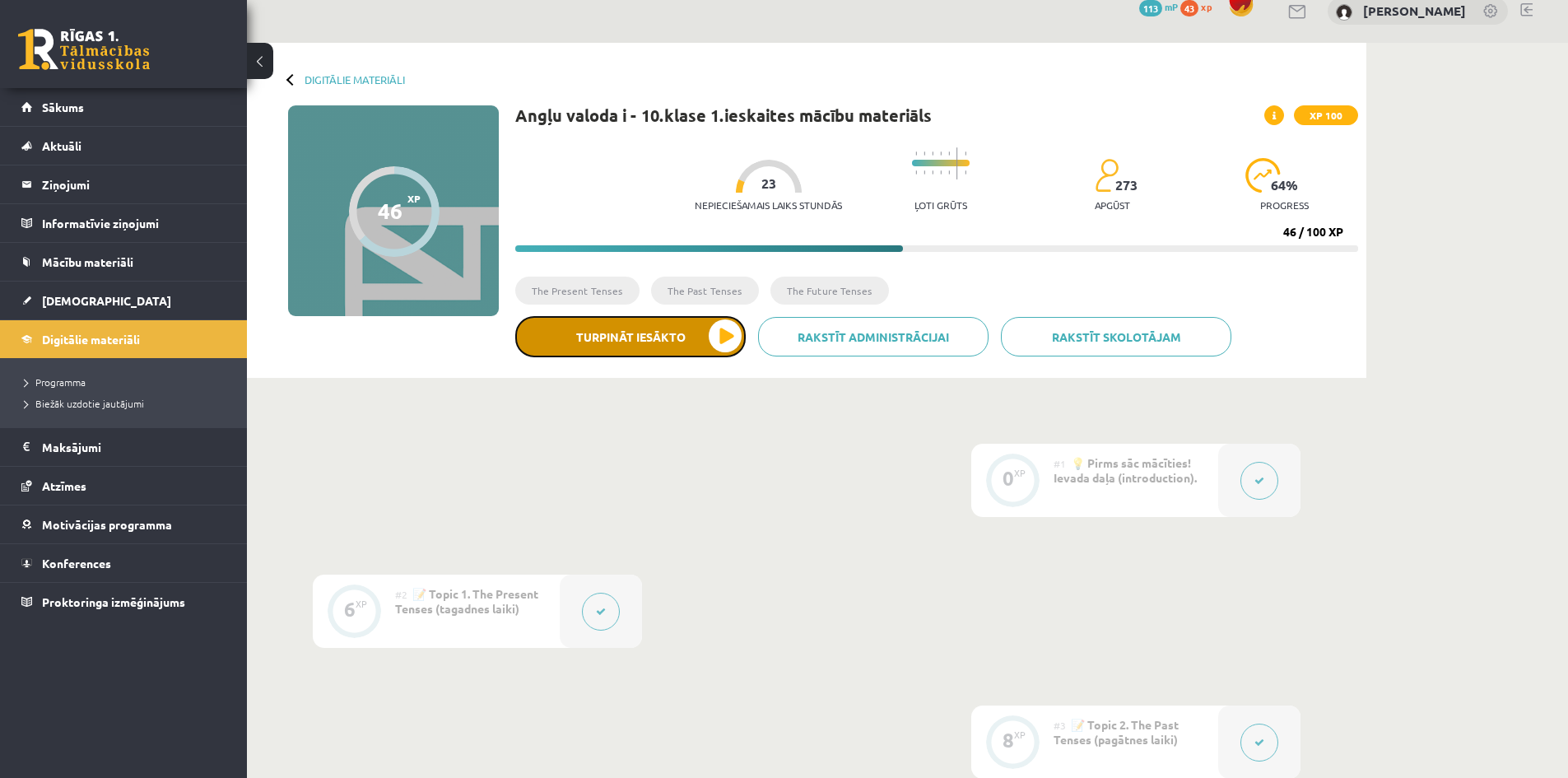
click at [640, 338] on button "Turpināt iesākto" at bounding box center [630, 336] width 230 height 41
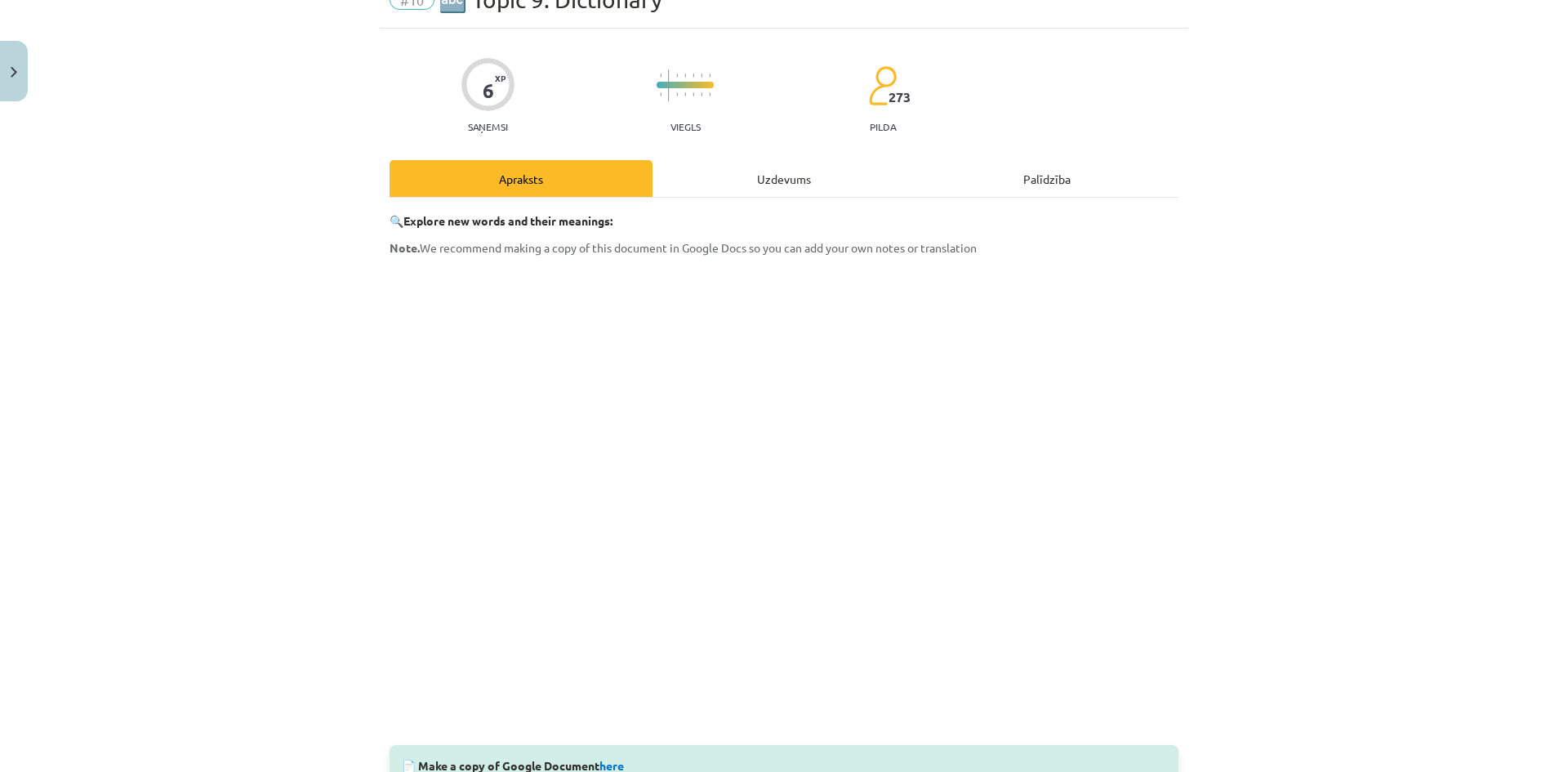
scroll to position [284, 0]
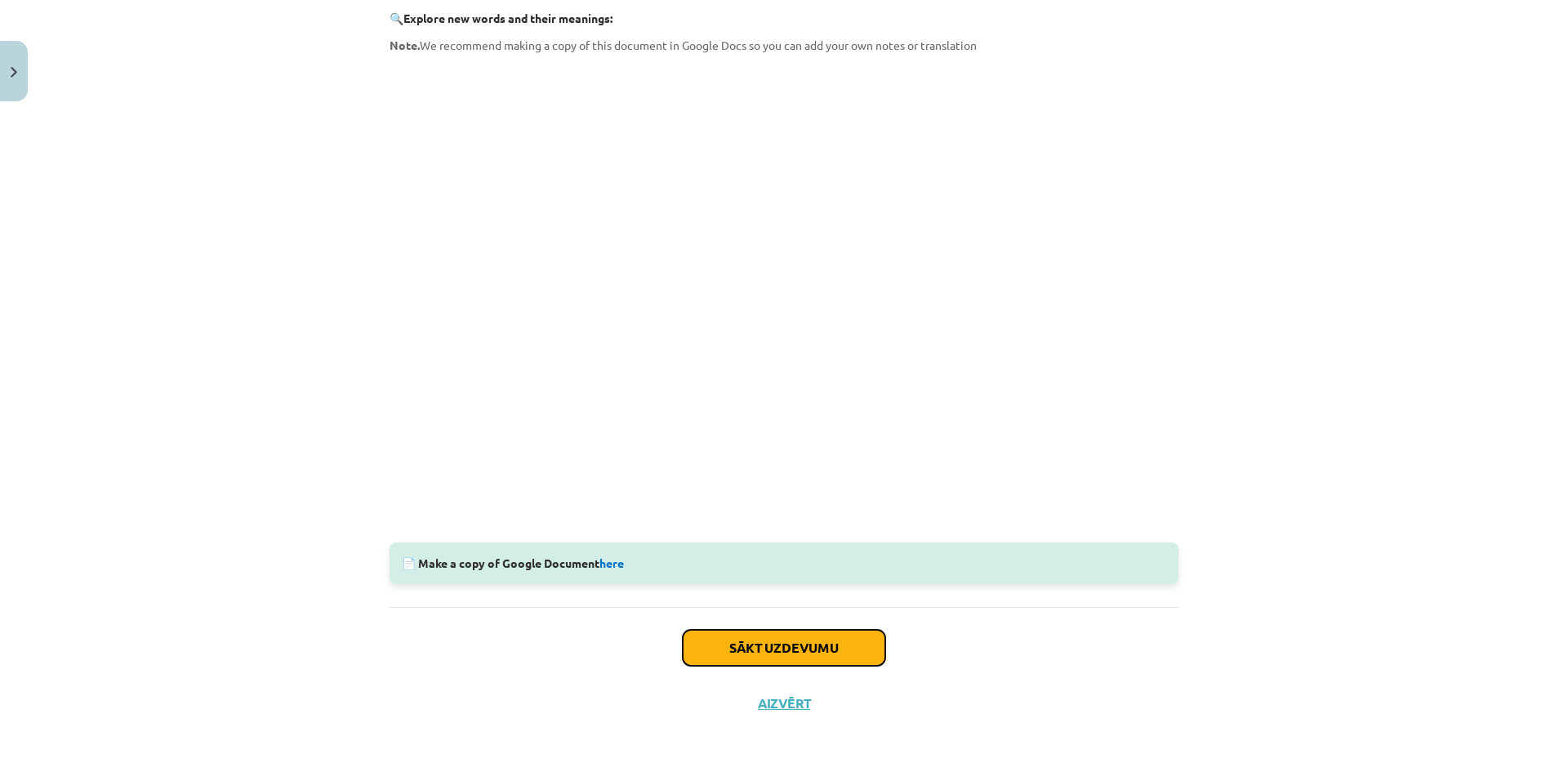
click at [759, 648] on button "Sākt uzdevumu" at bounding box center [784, 648] width 203 height 36
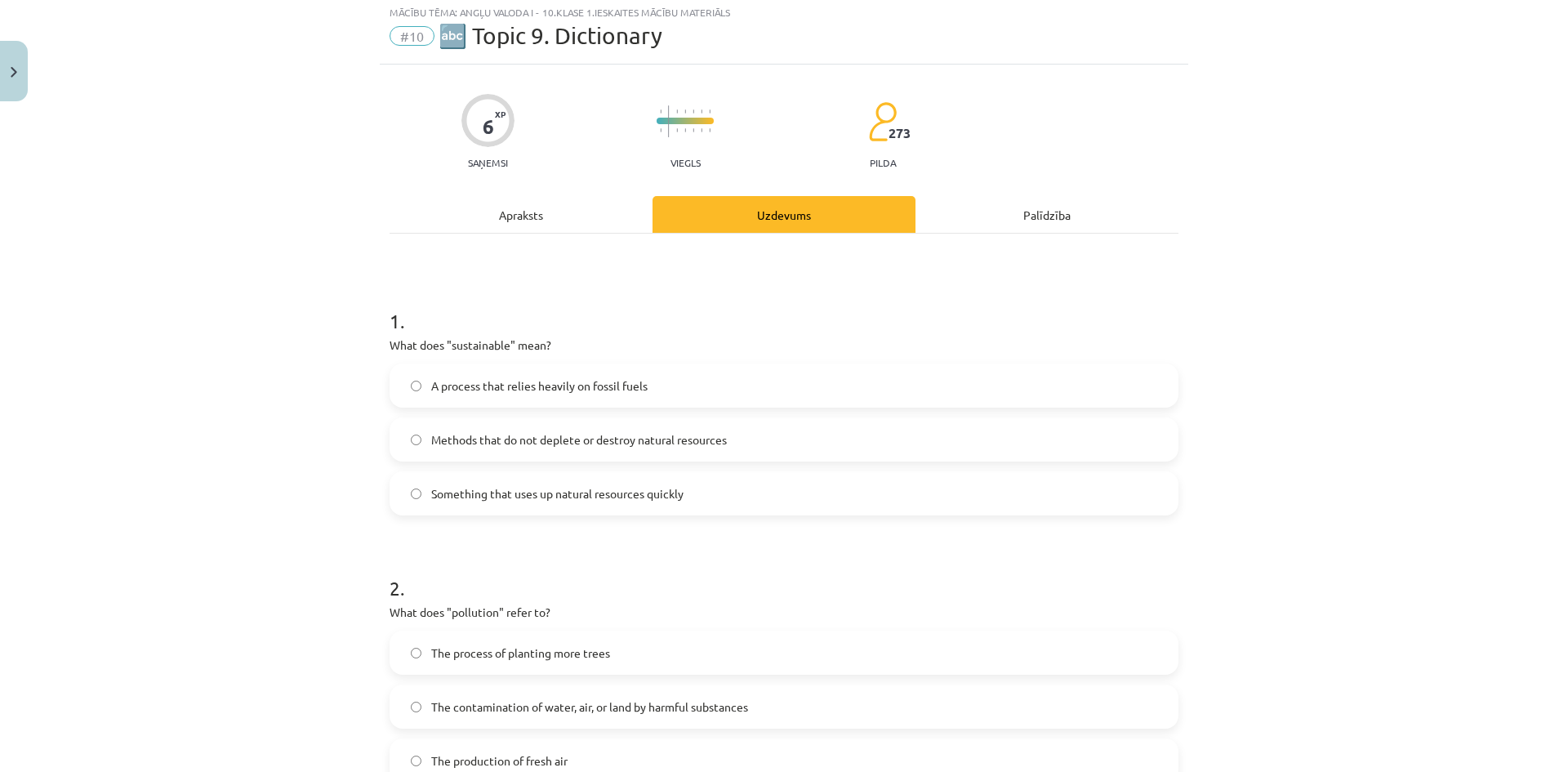
scroll to position [41, 0]
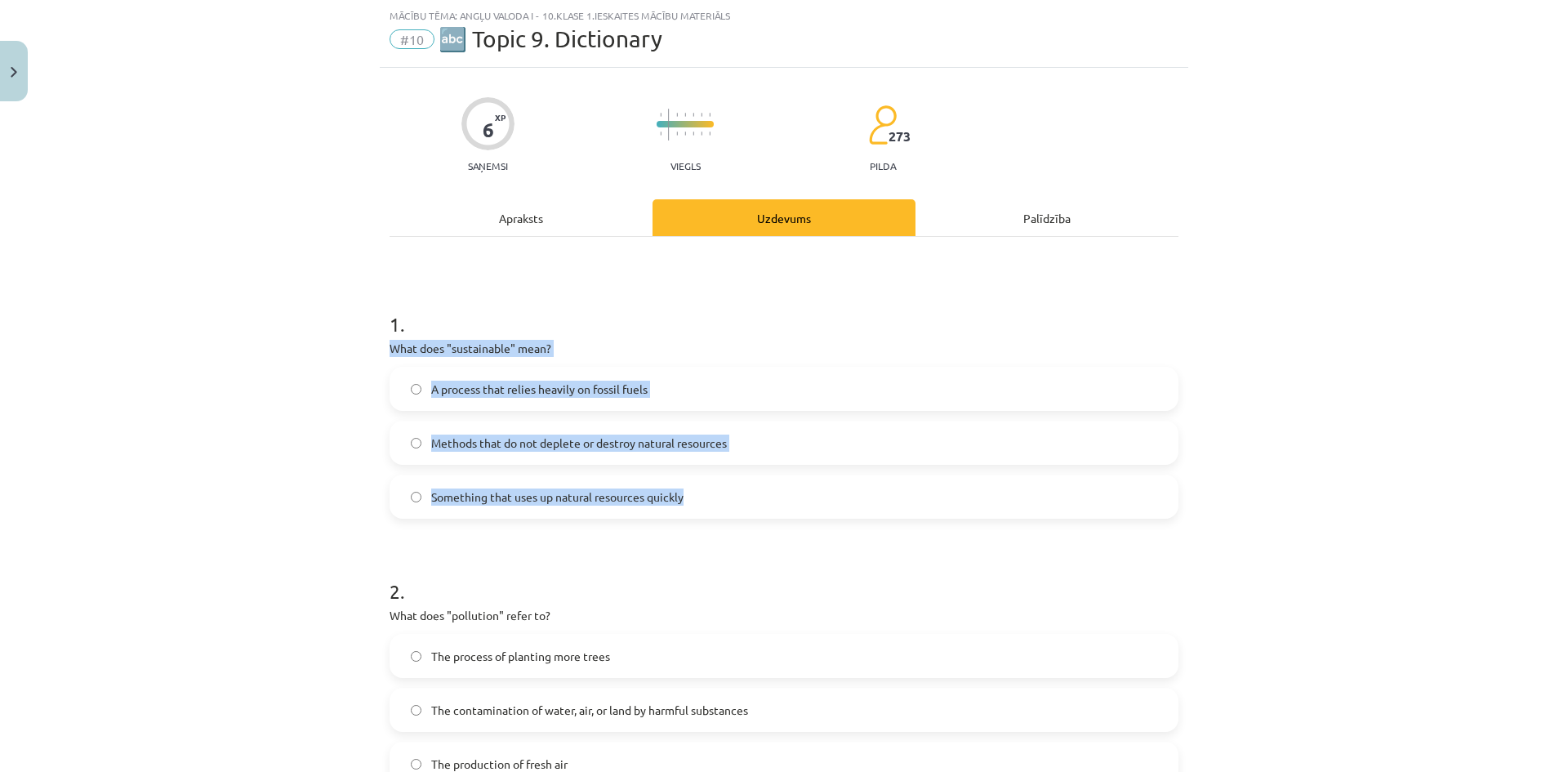
drag, startPoint x: 378, startPoint y: 347, endPoint x: 705, endPoint y: 494, distance: 358.5
click at [705, 494] on div "6 XP Saņemsi Viegls 273 pilda Apraksts Uzdevums Palīdzība 1 . What does "sustai…" at bounding box center [784, 635] width 809 height 1133
click at [506, 435] on span "Methods that do not deplete or destroy natural resources" at bounding box center [578, 443] width 295 height 17
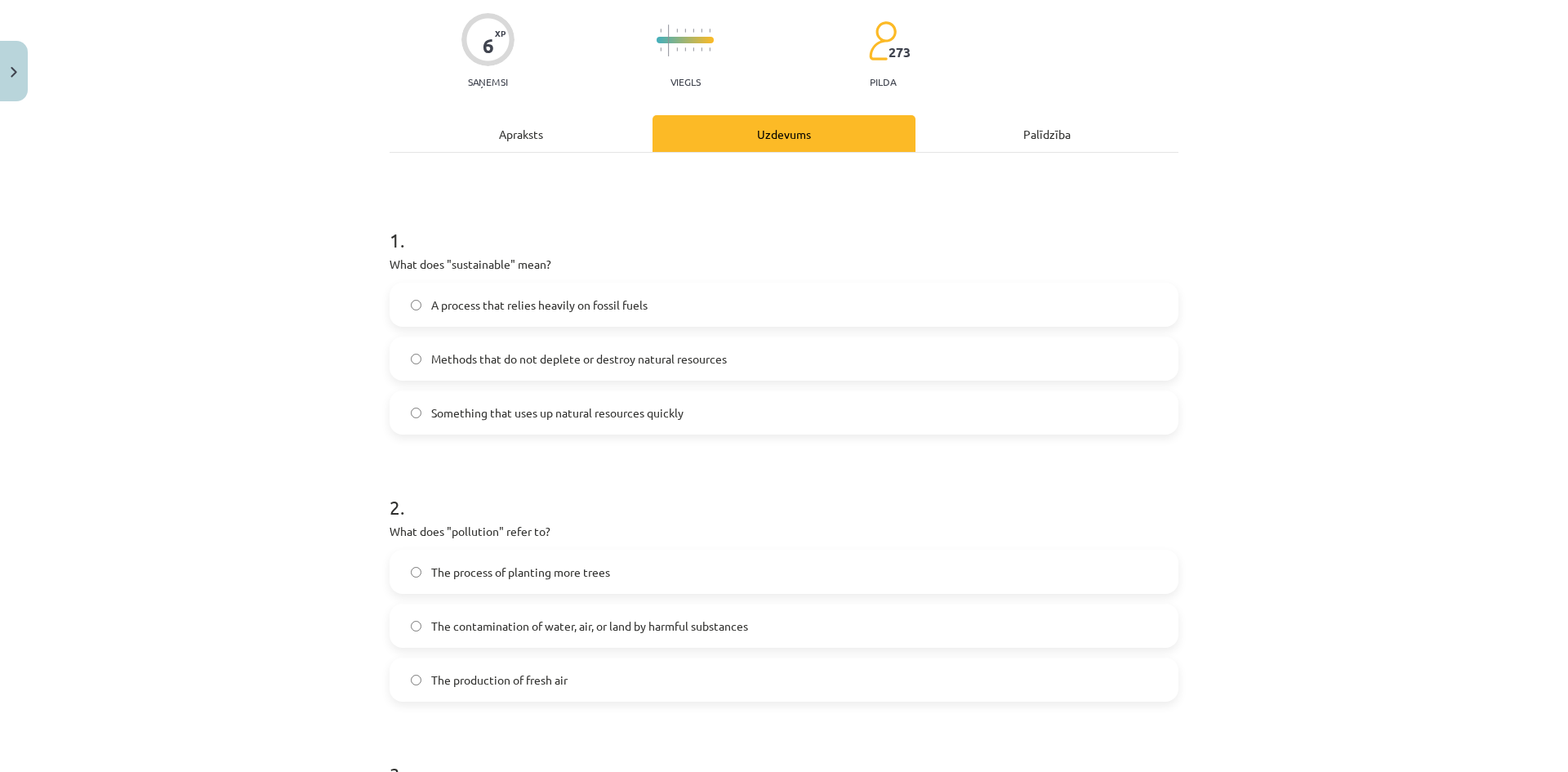
scroll to position [204, 0]
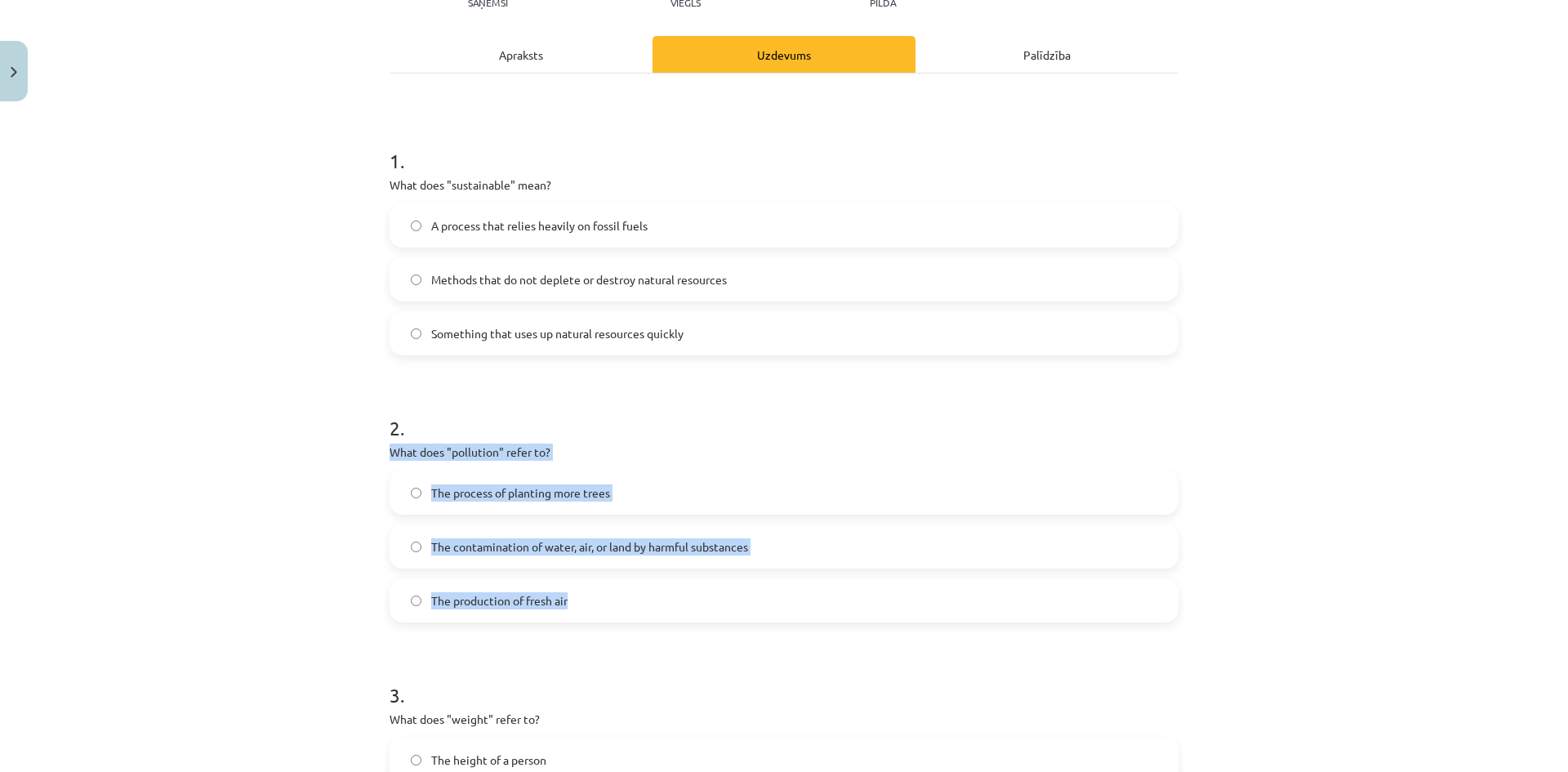
drag, startPoint x: 386, startPoint y: 450, endPoint x: 579, endPoint y: 594, distance: 240.8
click at [584, 610] on div "2 . What does "pollution" refer to? The process of planting more trees The cont…" at bounding box center [784, 505] width 789 height 235
click at [606, 542] on span "The contamination of water, air, or land by harmful substances" at bounding box center [589, 546] width 317 height 17
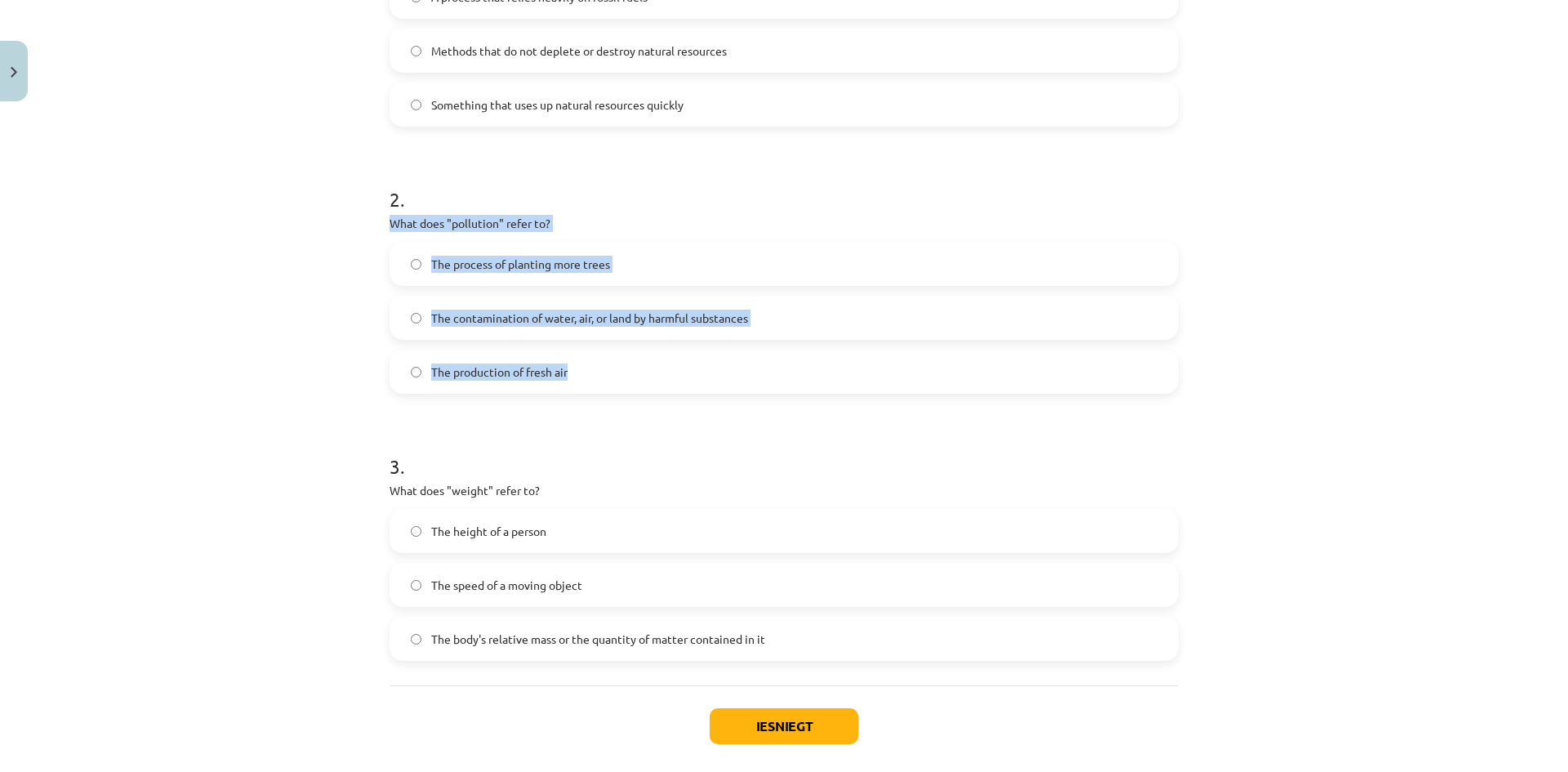
scroll to position [449, 0]
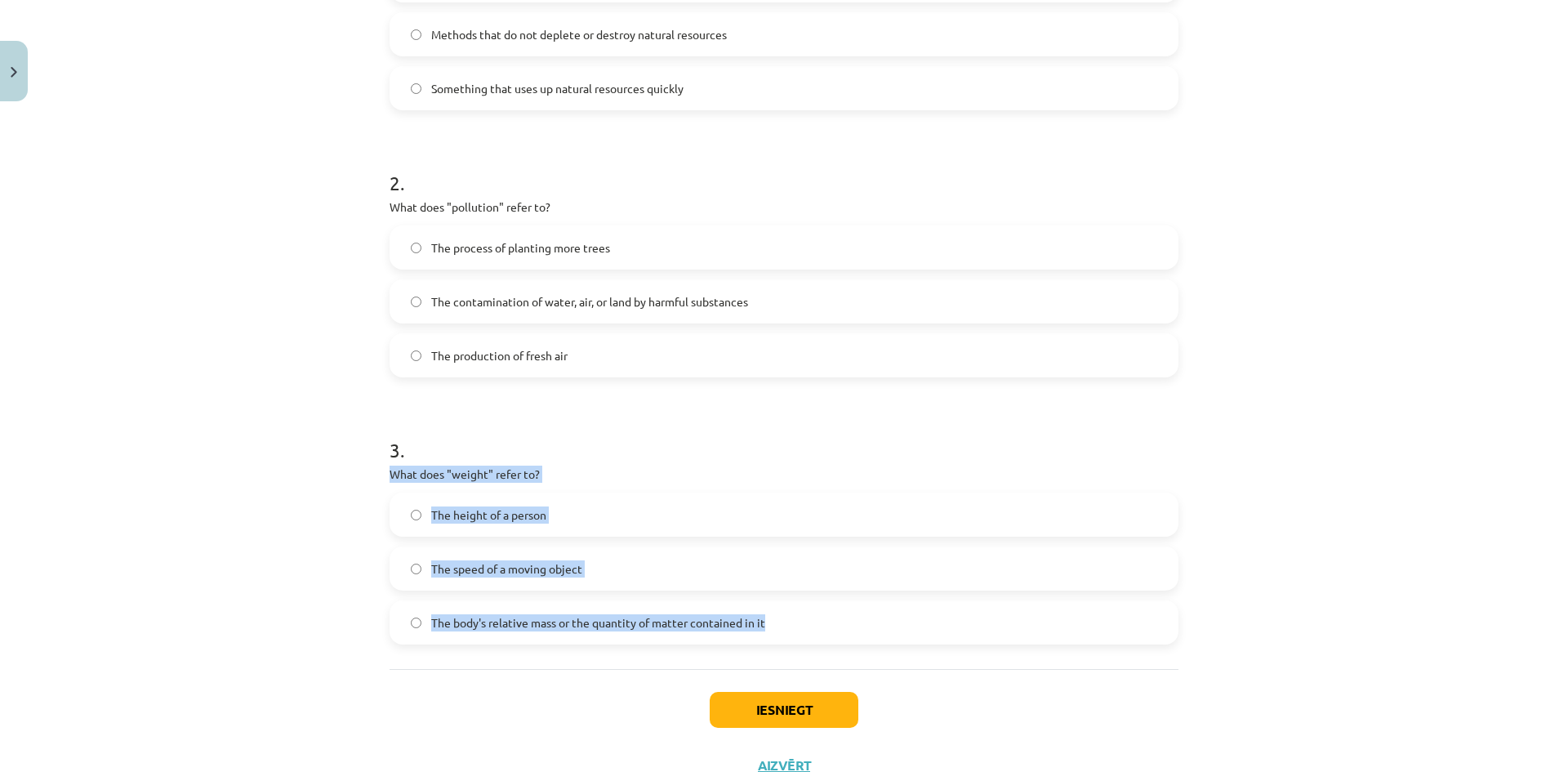
drag, startPoint x: 382, startPoint y: 471, endPoint x: 767, endPoint y: 606, distance: 408.0
click at [767, 606] on div "6 XP Saņemsi Viegls 273 pilda Apraksts Uzdevums Palīdzība 1 . What does "sustai…" at bounding box center [784, 226] width 809 height 1133
click at [620, 614] on span "The body's relative mass or the quantity of matter contained in it" at bounding box center [598, 622] width 334 height 17
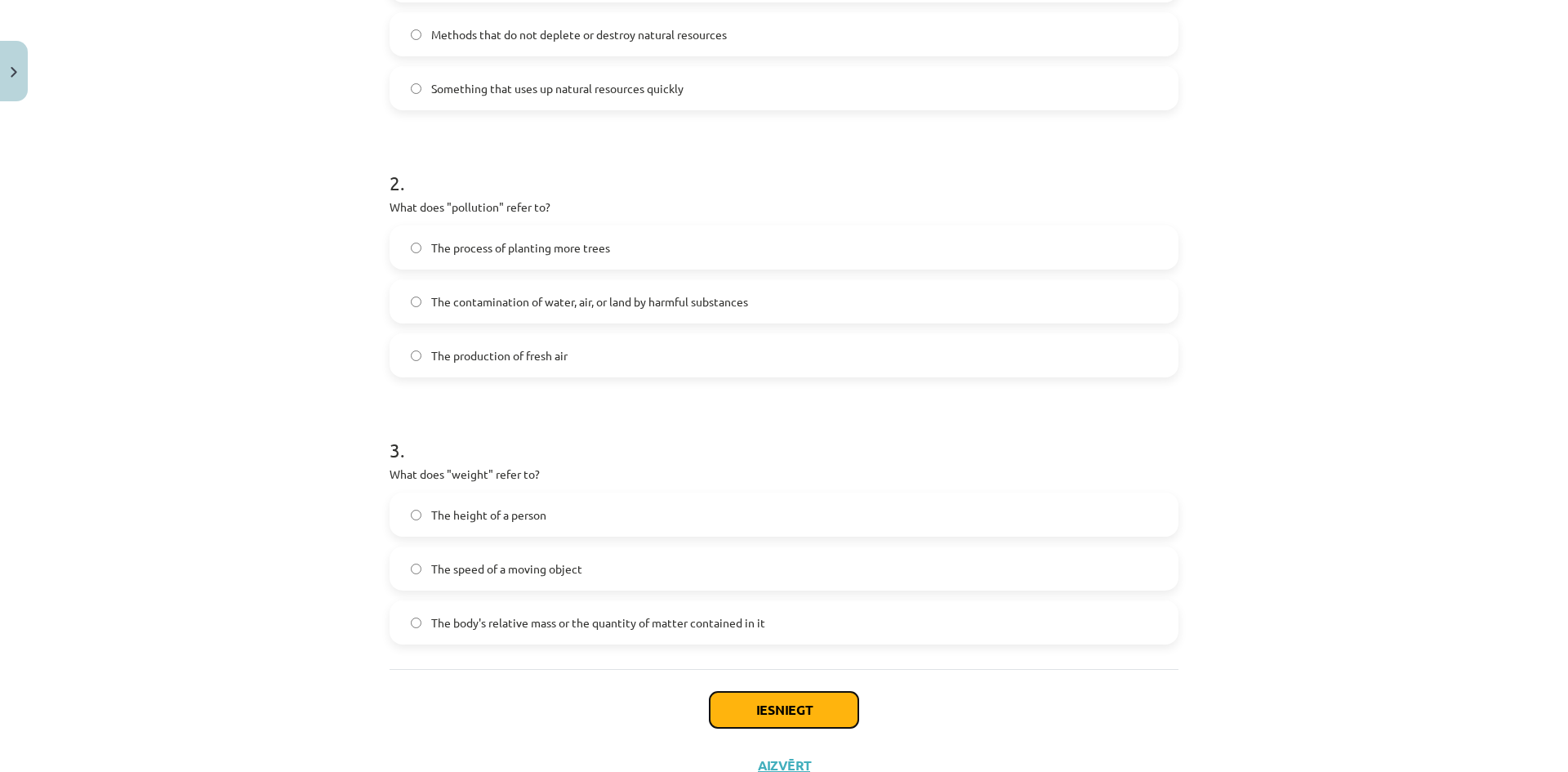
click at [791, 711] on button "Iesniegt" at bounding box center [784, 710] width 149 height 36
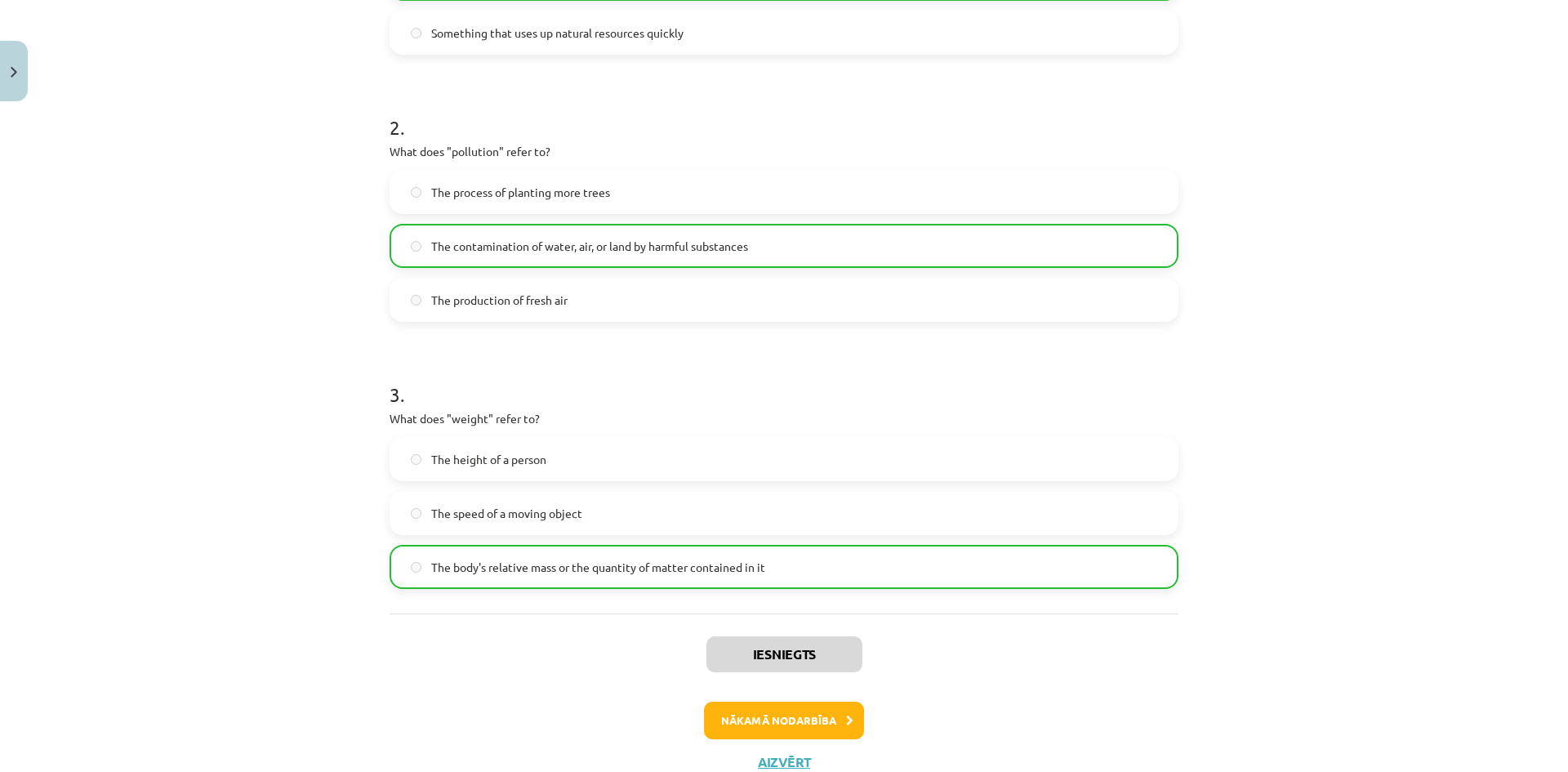
scroll to position [531, 0]
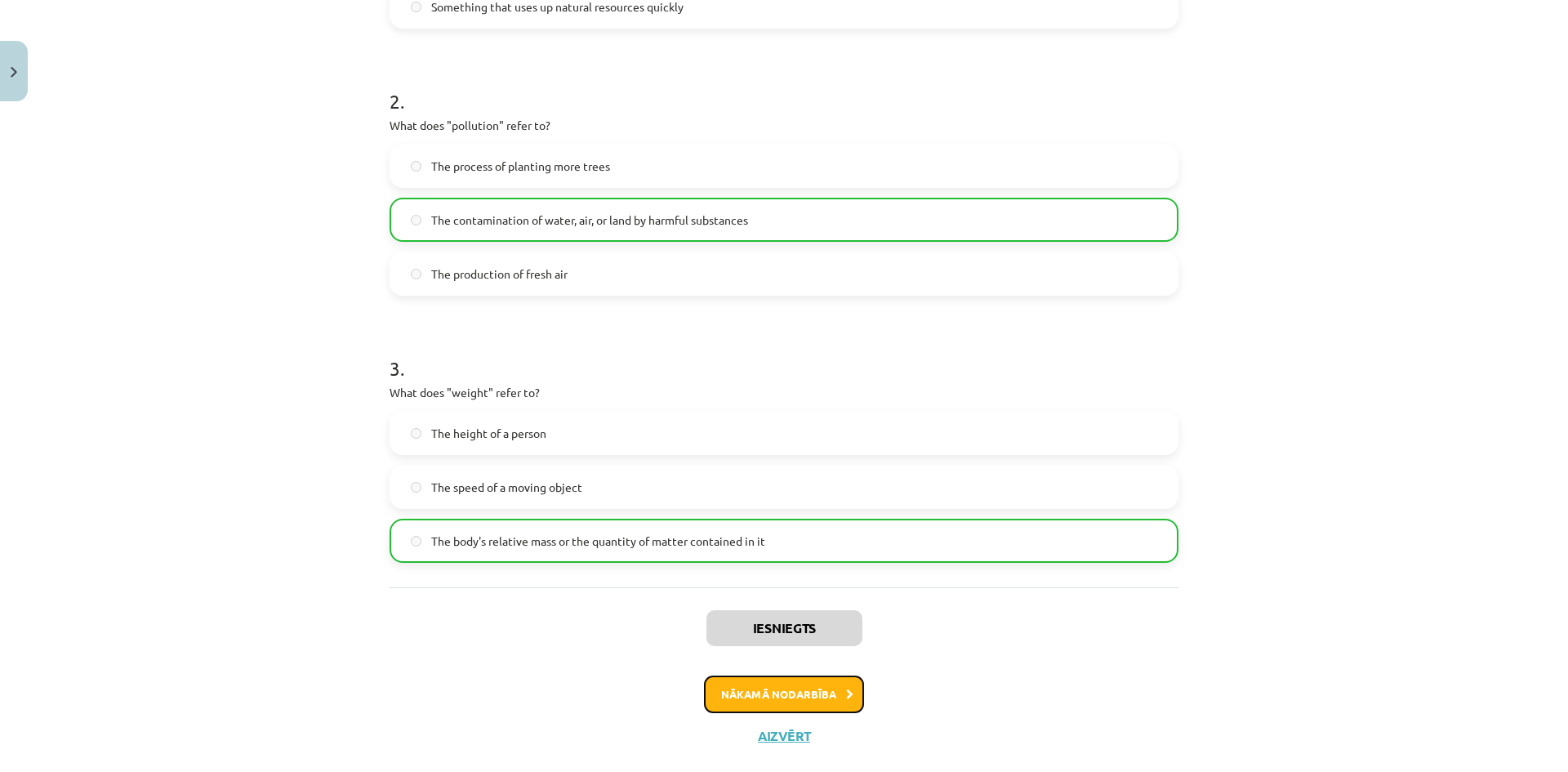
click at [737, 685] on button "Nākamā nodarbība" at bounding box center [784, 694] width 160 height 37
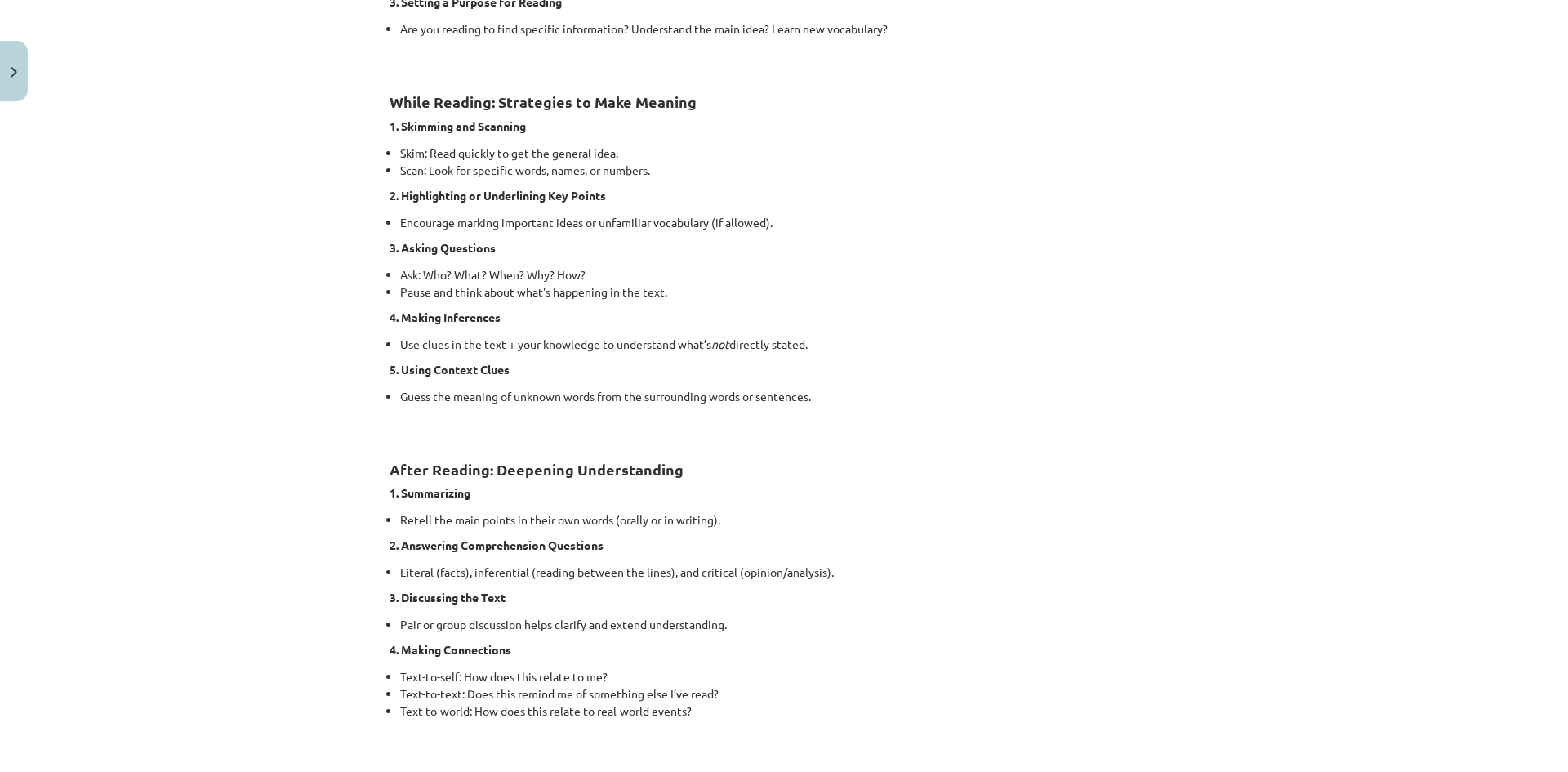
scroll to position [1021, 0]
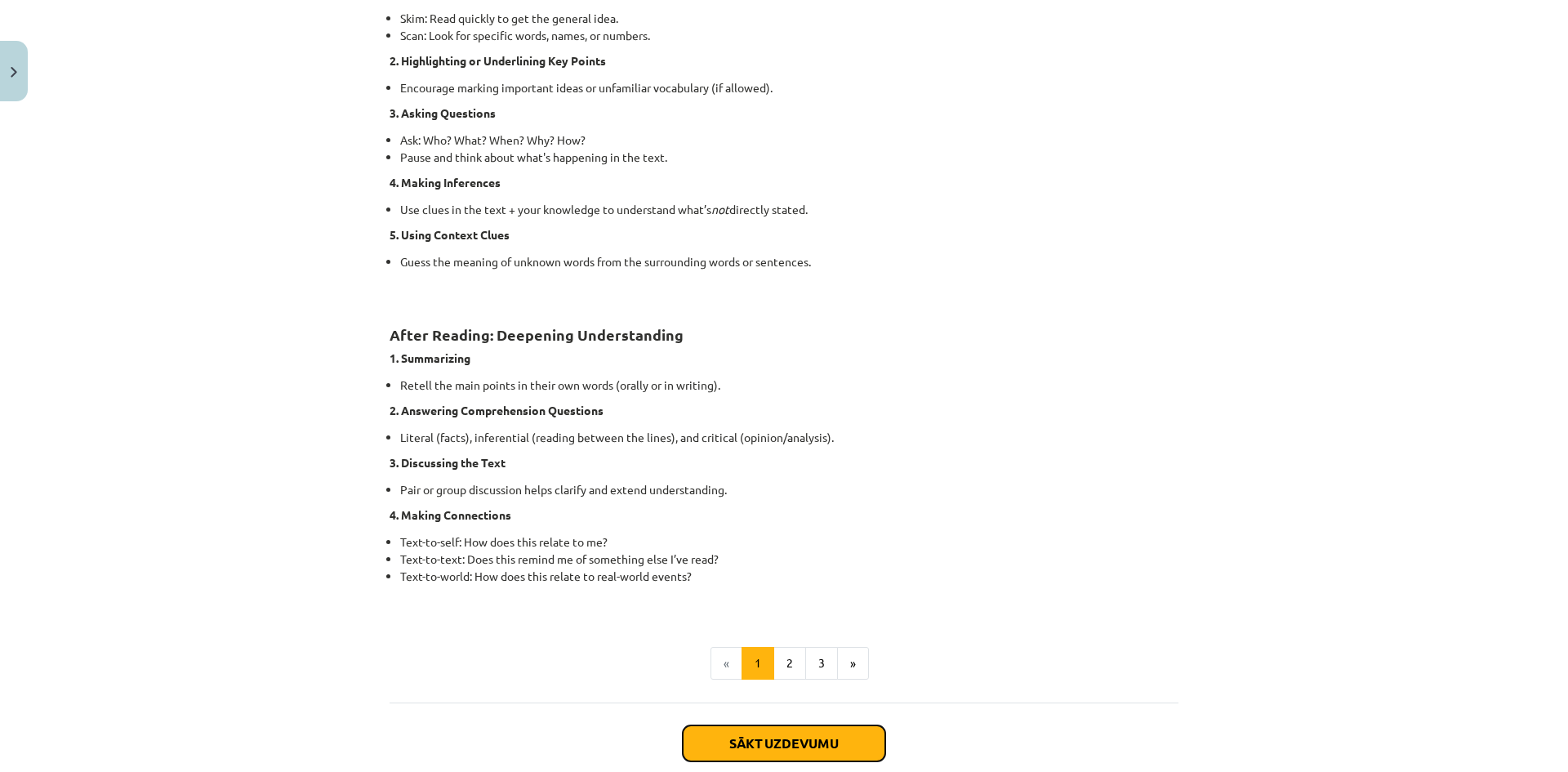
click at [759, 735] on button "Sākt uzdevumu" at bounding box center [784, 743] width 203 height 36
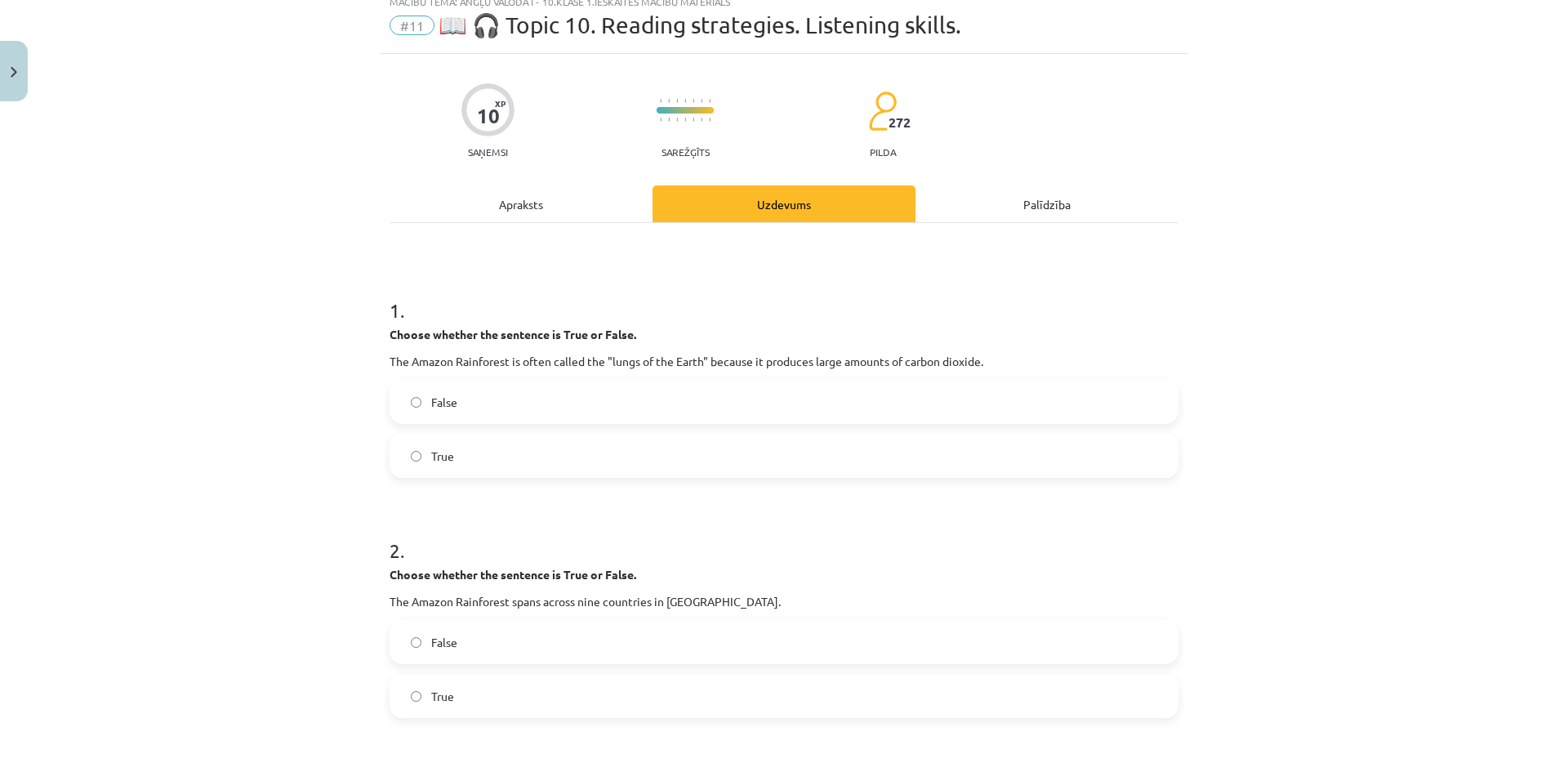
scroll to position [41, 0]
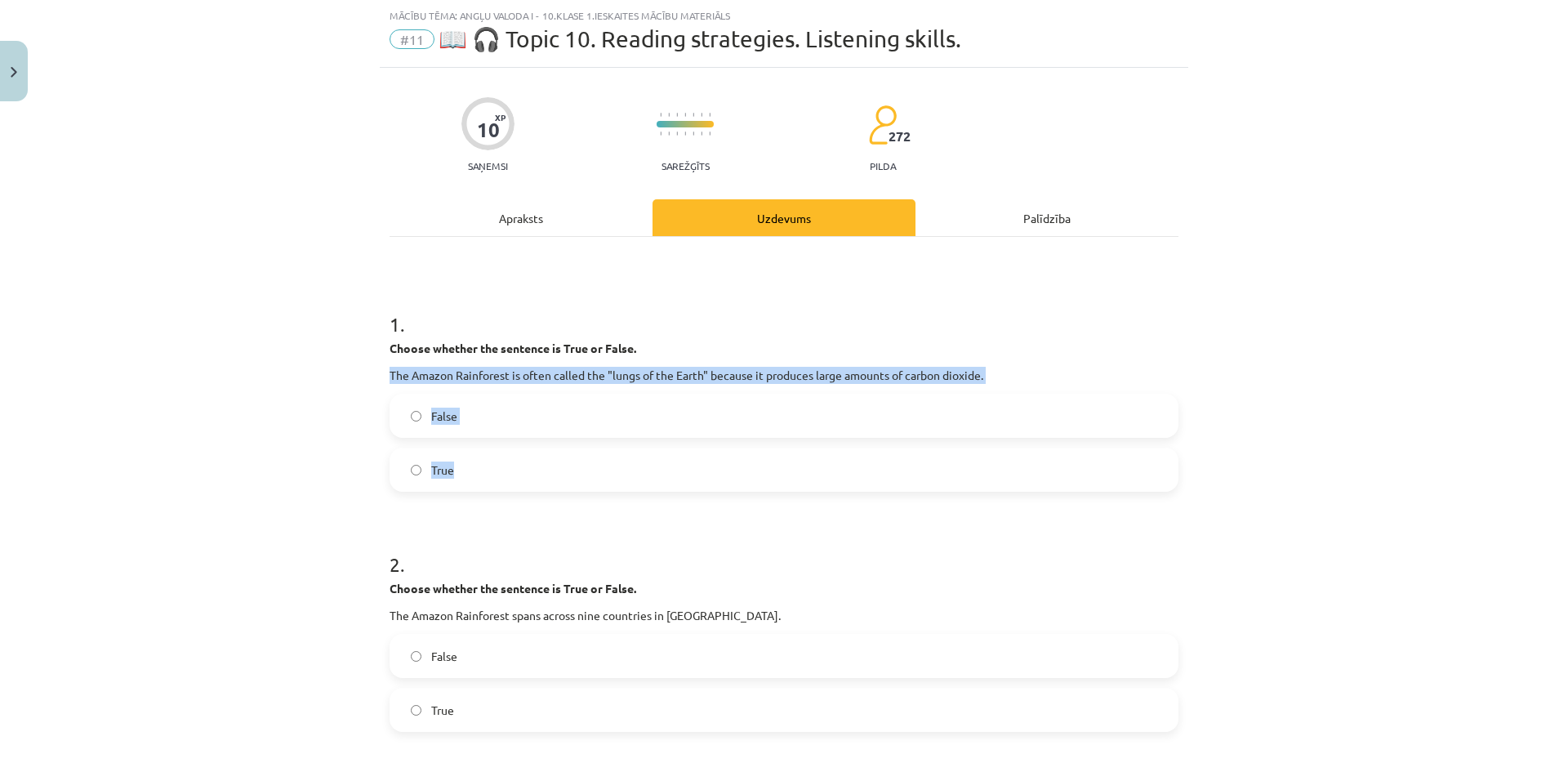
drag, startPoint x: 386, startPoint y: 375, endPoint x: 575, endPoint y: 419, distance: 194.1
click at [637, 461] on div "1 . Choose whether the sentence is True or False. The Amazon Rainforest is ofte…" at bounding box center [784, 388] width 789 height 207
click at [511, 401] on label "False" at bounding box center [784, 416] width 786 height 41
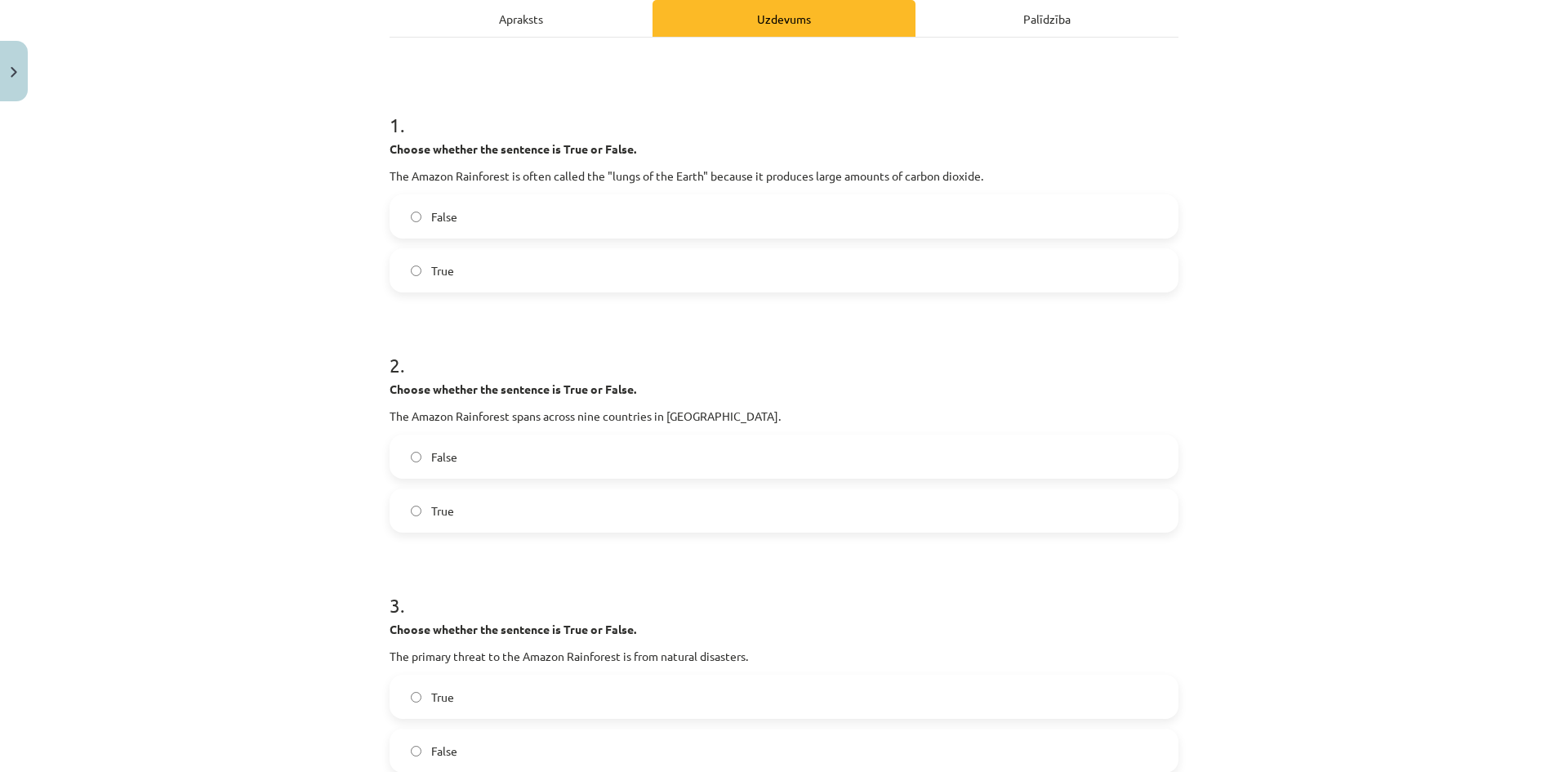
scroll to position [368, 0]
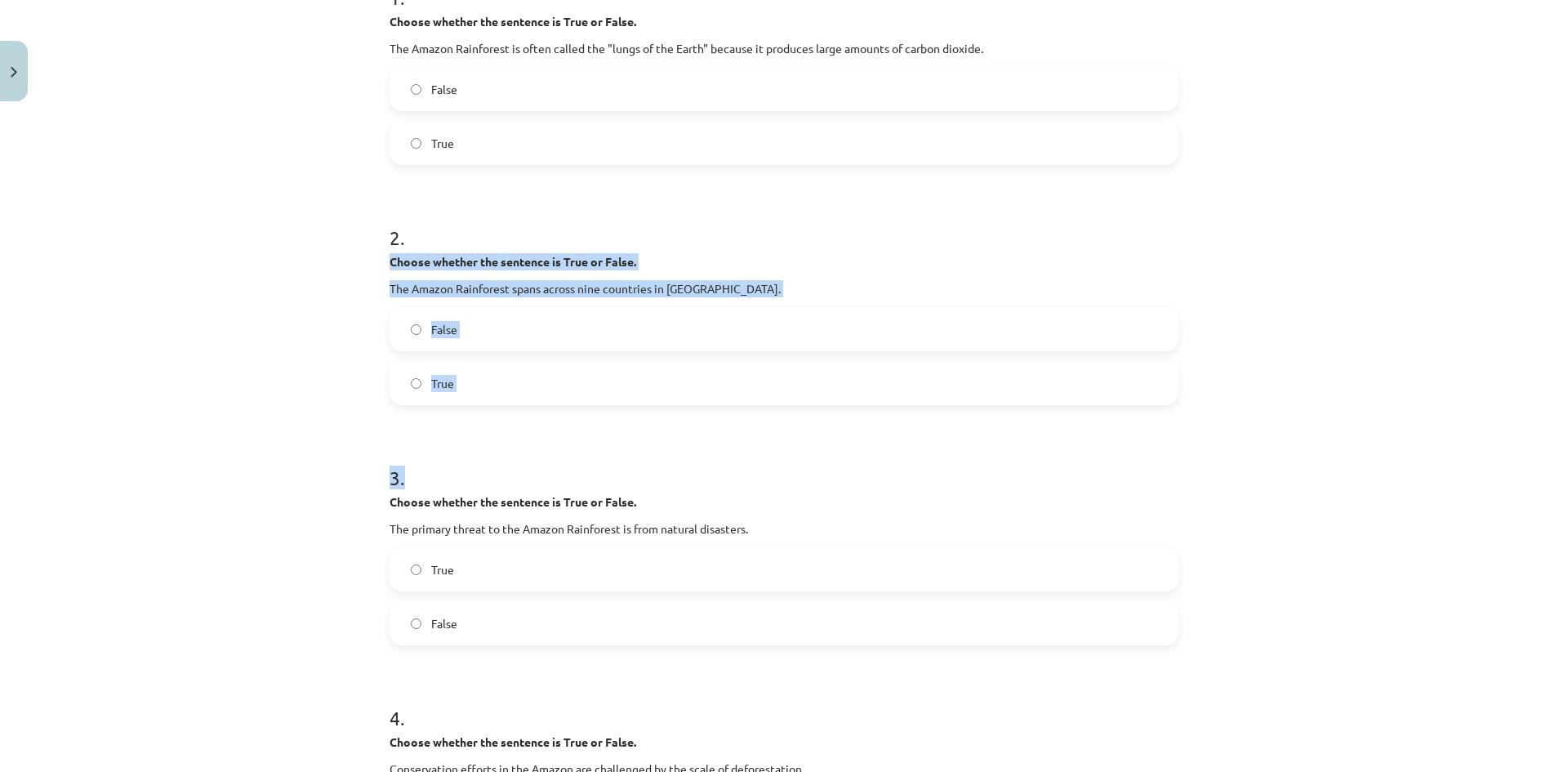
drag, startPoint x: 382, startPoint y: 259, endPoint x: 670, endPoint y: 443, distance: 341.8
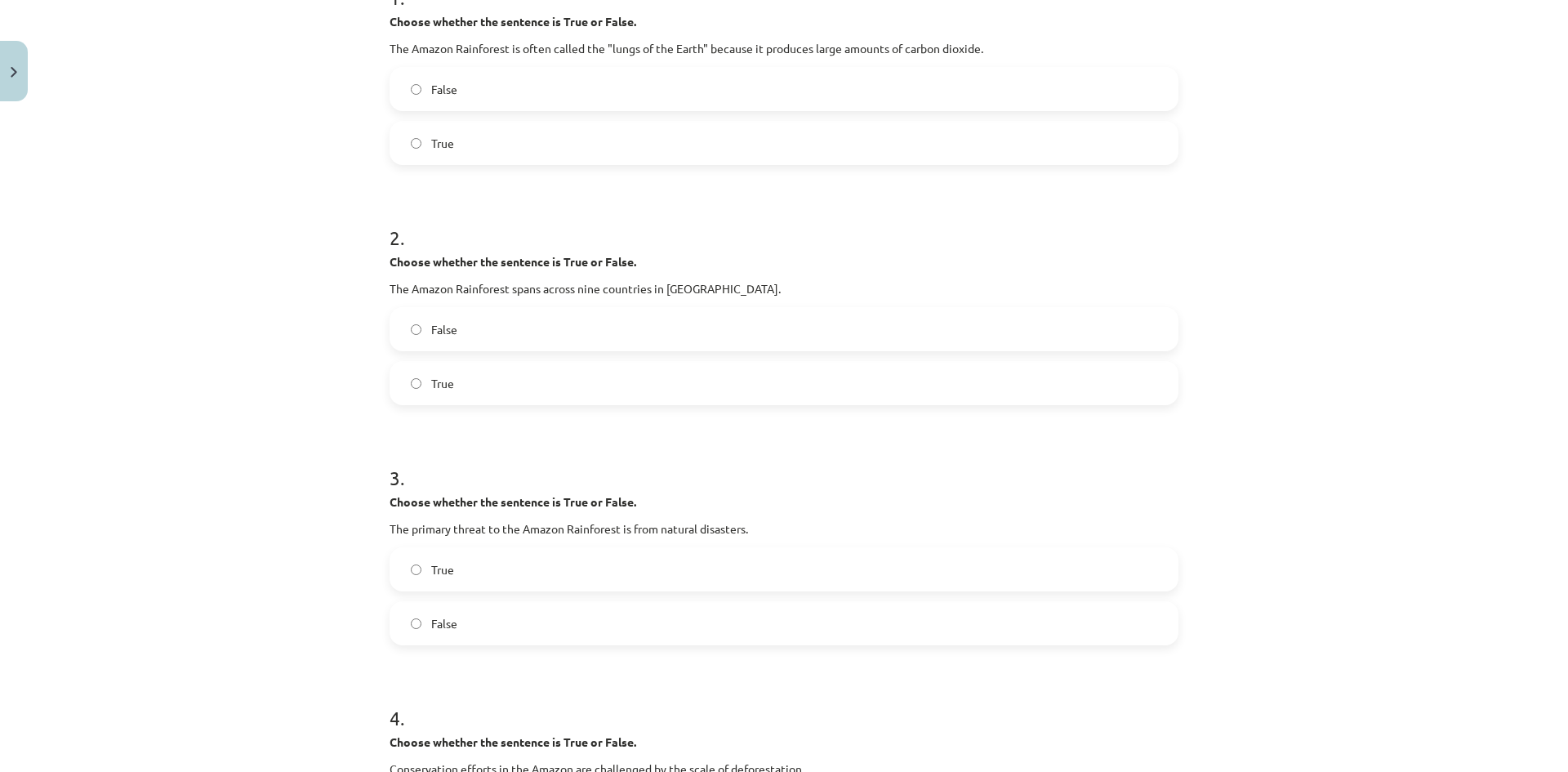
click at [485, 559] on label "True" at bounding box center [784, 569] width 786 height 41
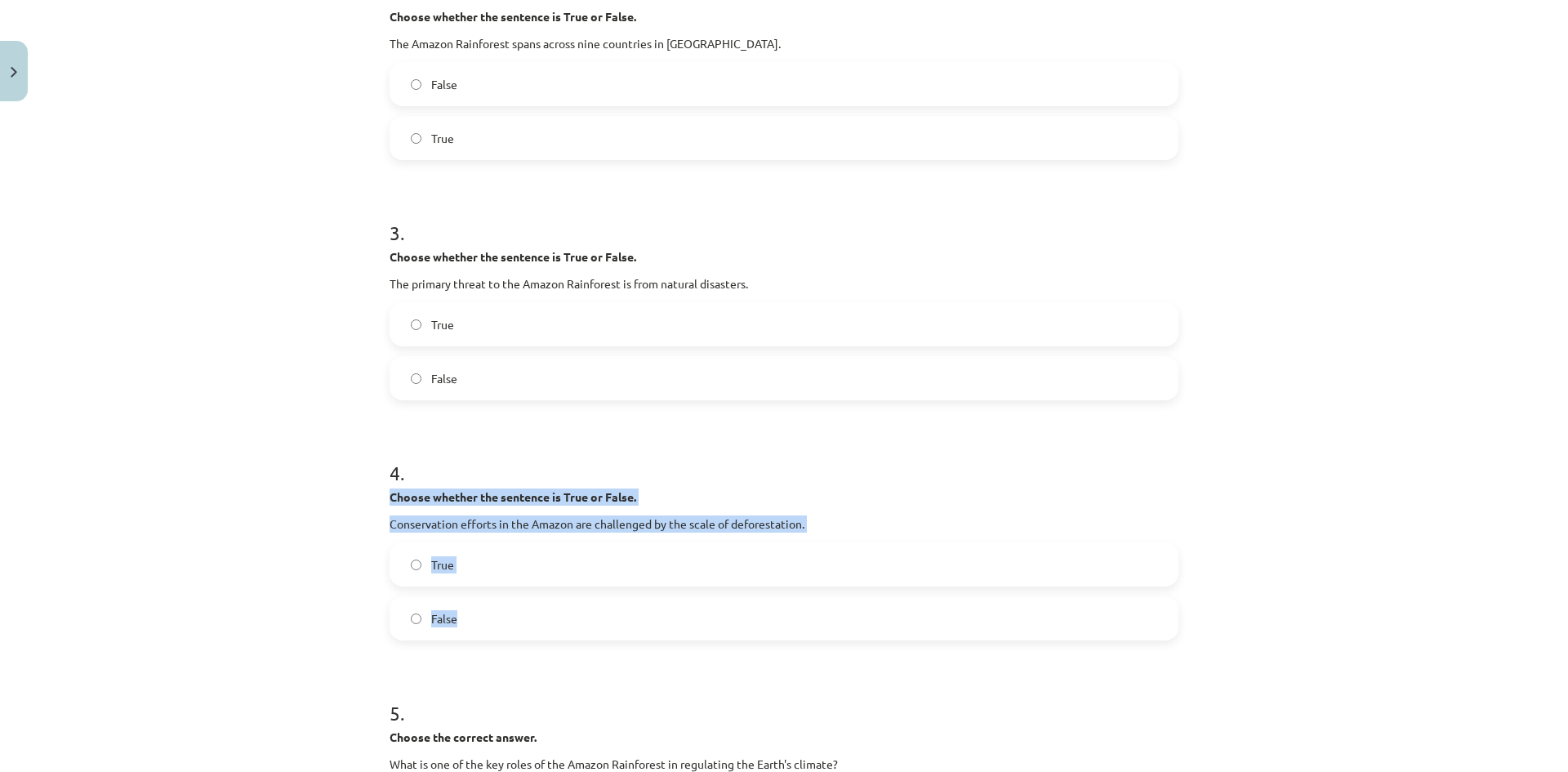
drag, startPoint x: 376, startPoint y: 495, endPoint x: 569, endPoint y: 638, distance: 240.2
click at [569, 638] on div "10 XP Saņemsi Sarežģīts 272 pilda Apraksts Uzdevums Palīdzība 1 . Choose whethe…" at bounding box center [784, 664] width 809 height 2337
click at [497, 558] on label "True" at bounding box center [784, 565] width 786 height 41
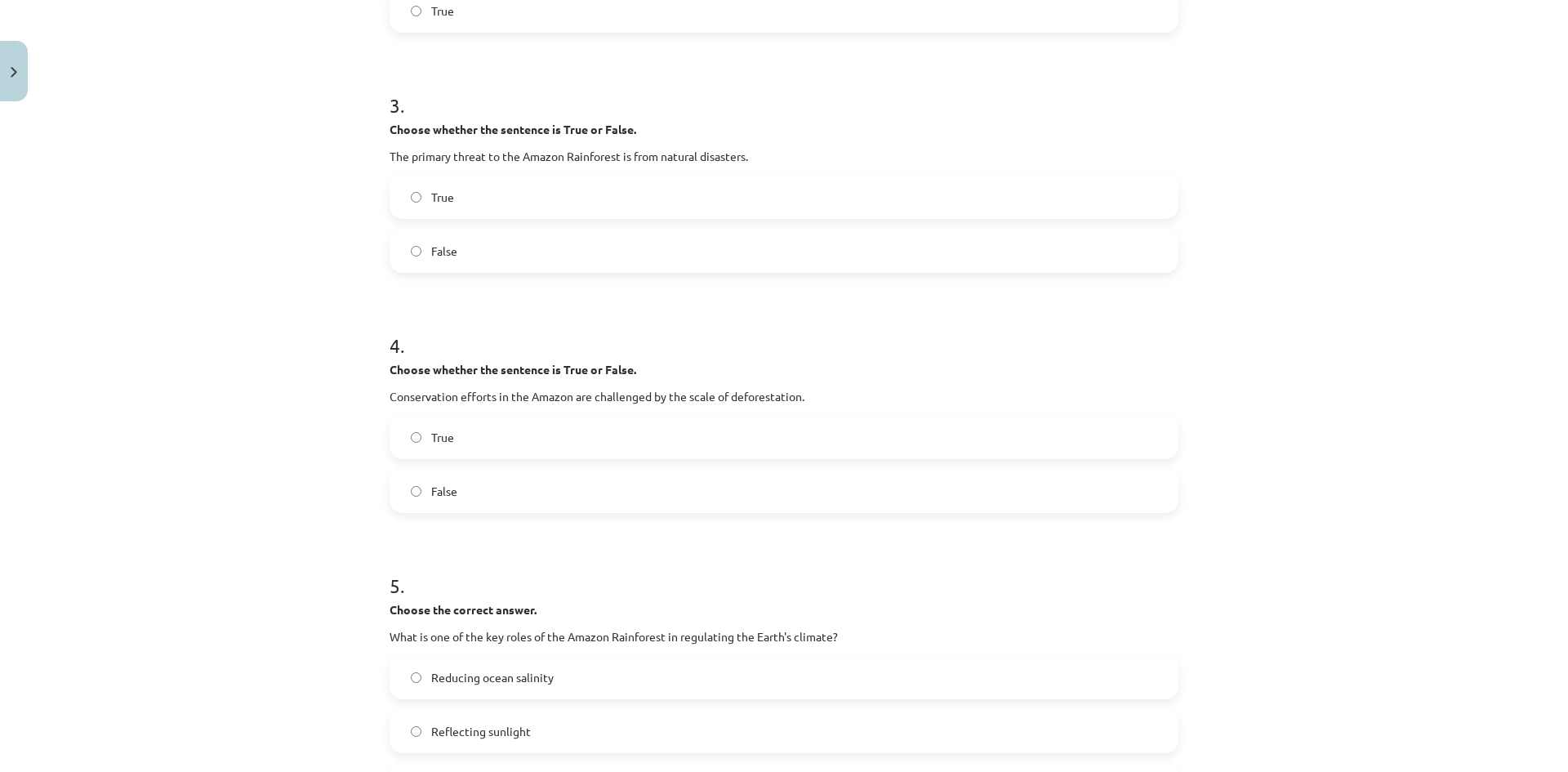
scroll to position [858, 0]
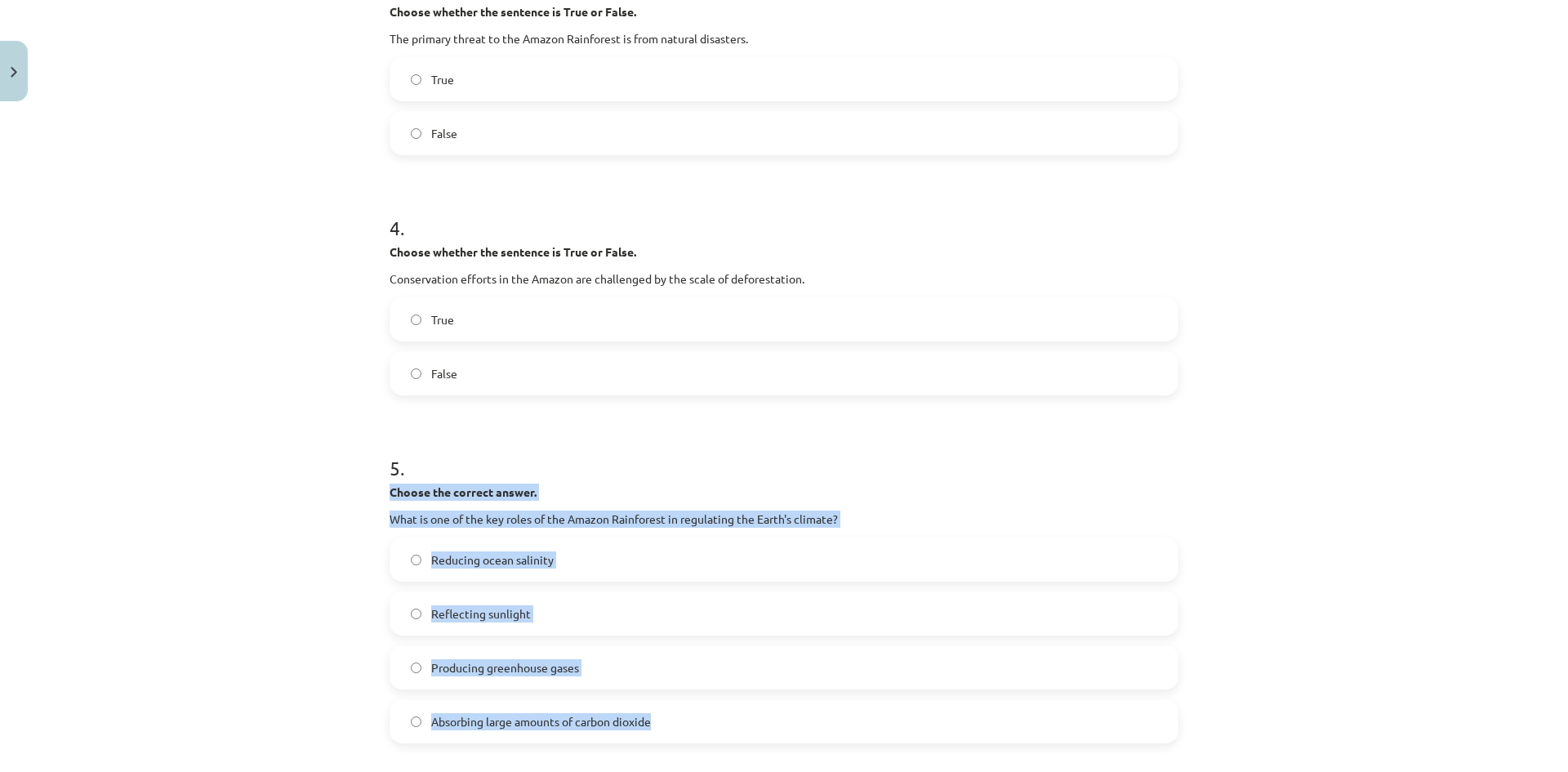
drag, startPoint x: 383, startPoint y: 493, endPoint x: 660, endPoint y: 723, distance: 360.0
click at [660, 723] on div "10 XP Saņemsi Sarežģīts 272 pilda Apraksts Uzdevums Palīdzība 1 . Choose whethe…" at bounding box center [784, 419] width 809 height 2337
click at [593, 716] on span "Absorbing large amounts of carbon dioxide" at bounding box center [541, 721] width 220 height 17
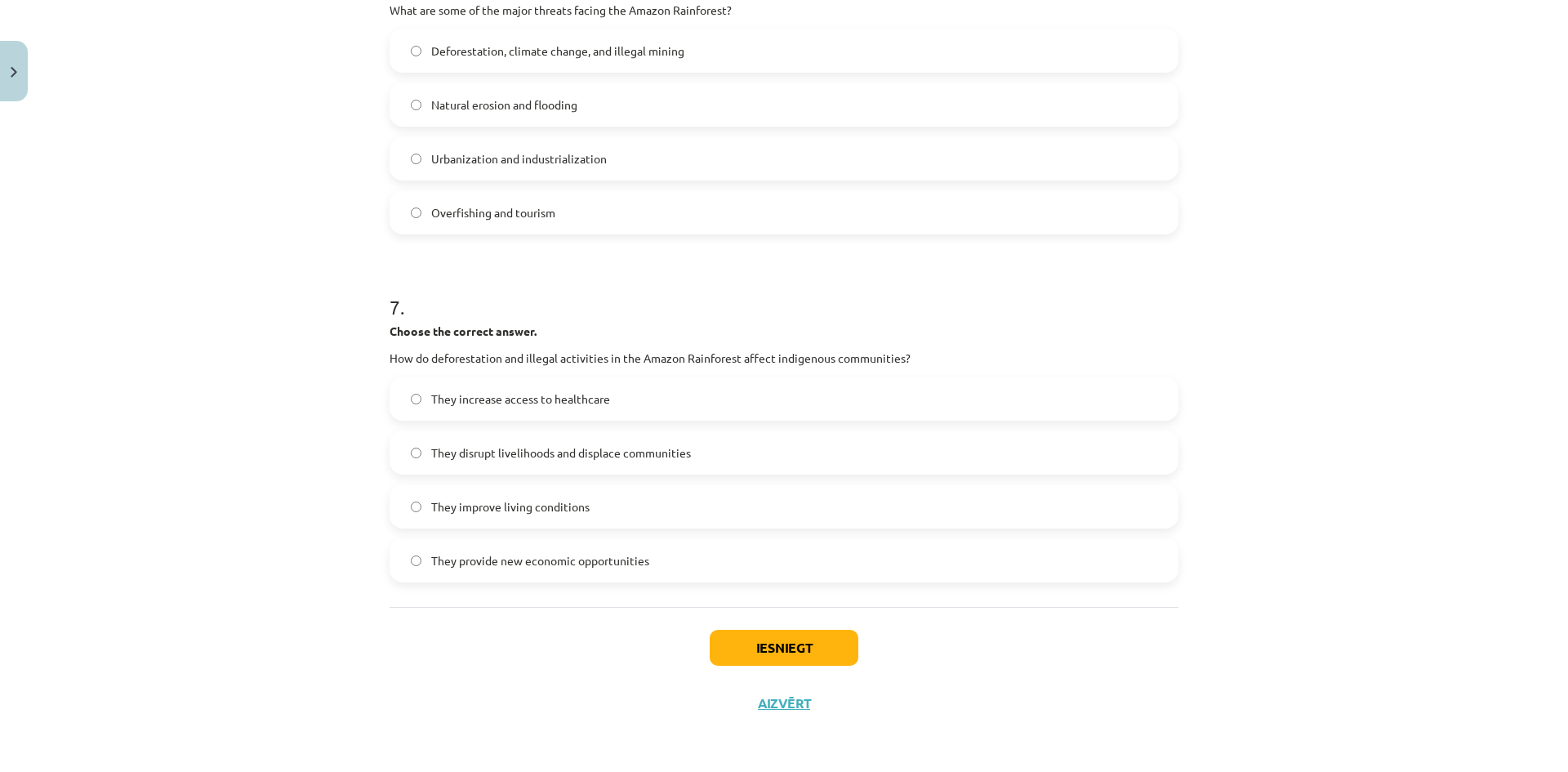
scroll to position [1633, 0]
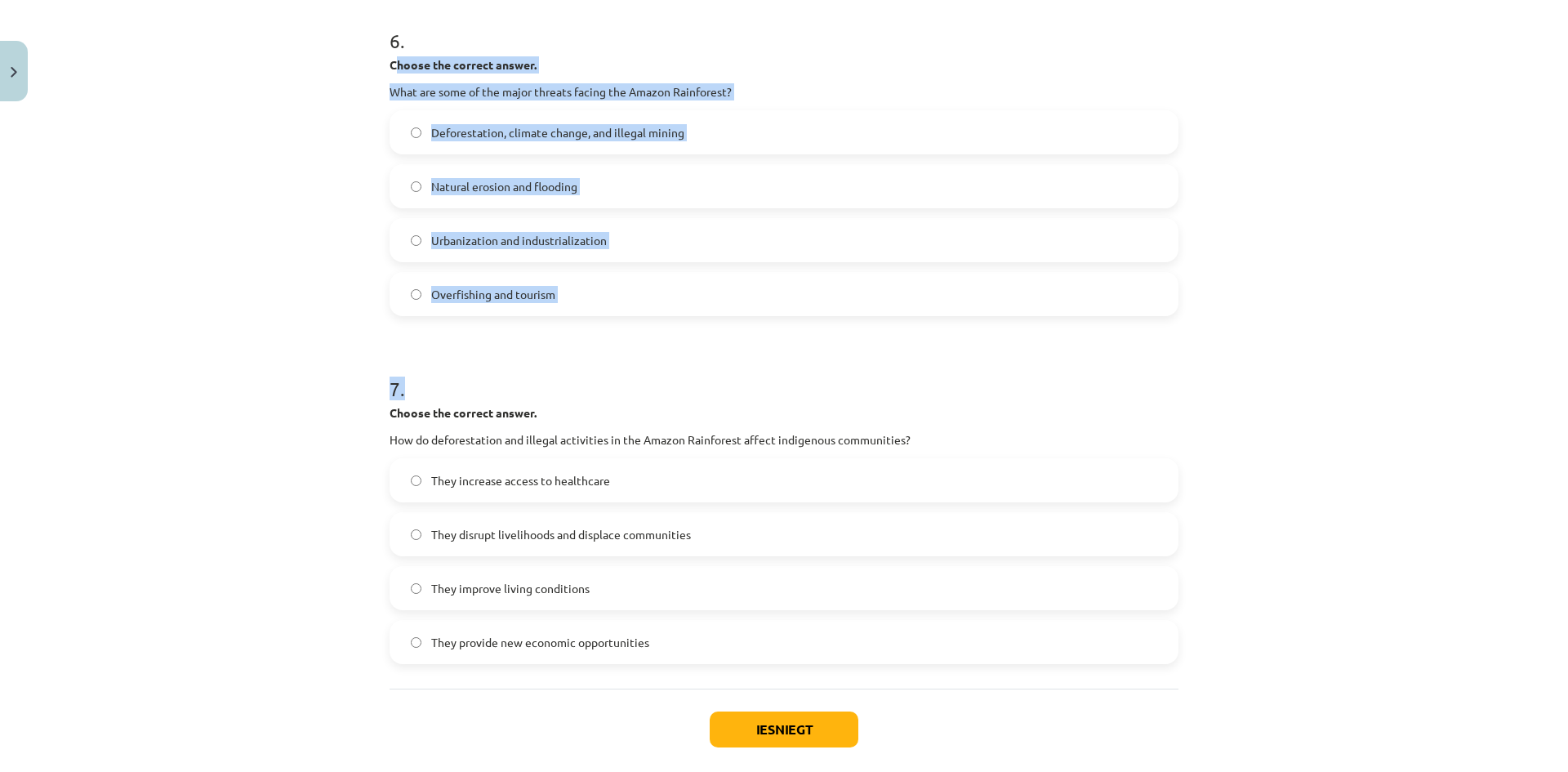
drag, startPoint x: 388, startPoint y: 68, endPoint x: 587, endPoint y: 322, distance: 322.7
click at [589, 131] on span "Deforestation, climate change, and illegal mining" at bounding box center [558, 132] width 253 height 17
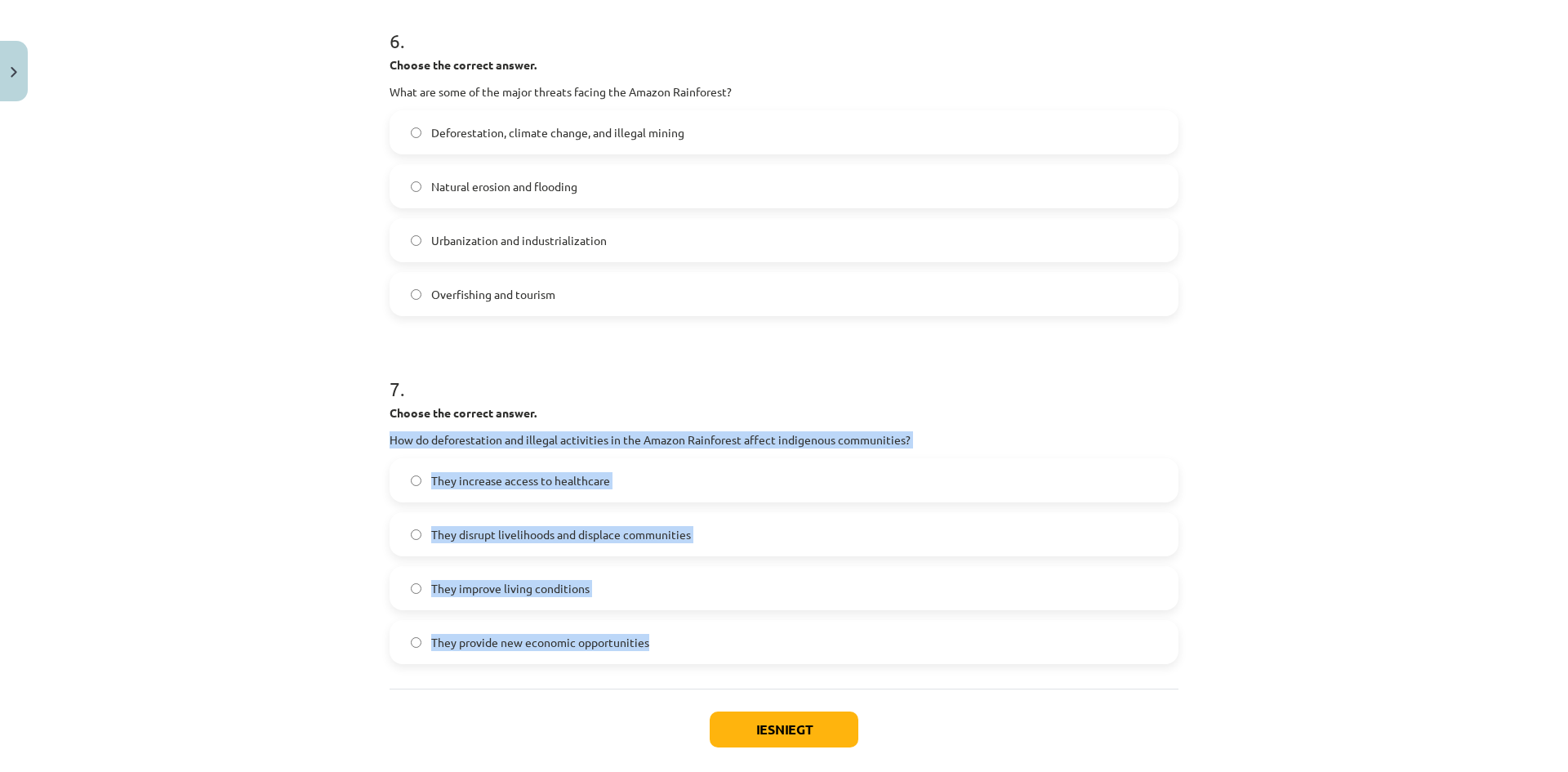
drag, startPoint x: 378, startPoint y: 438, endPoint x: 718, endPoint y: 637, distance: 394.0
click at [526, 530] on span "They disrupt livelihoods and displace communities" at bounding box center [560, 534] width 260 height 17
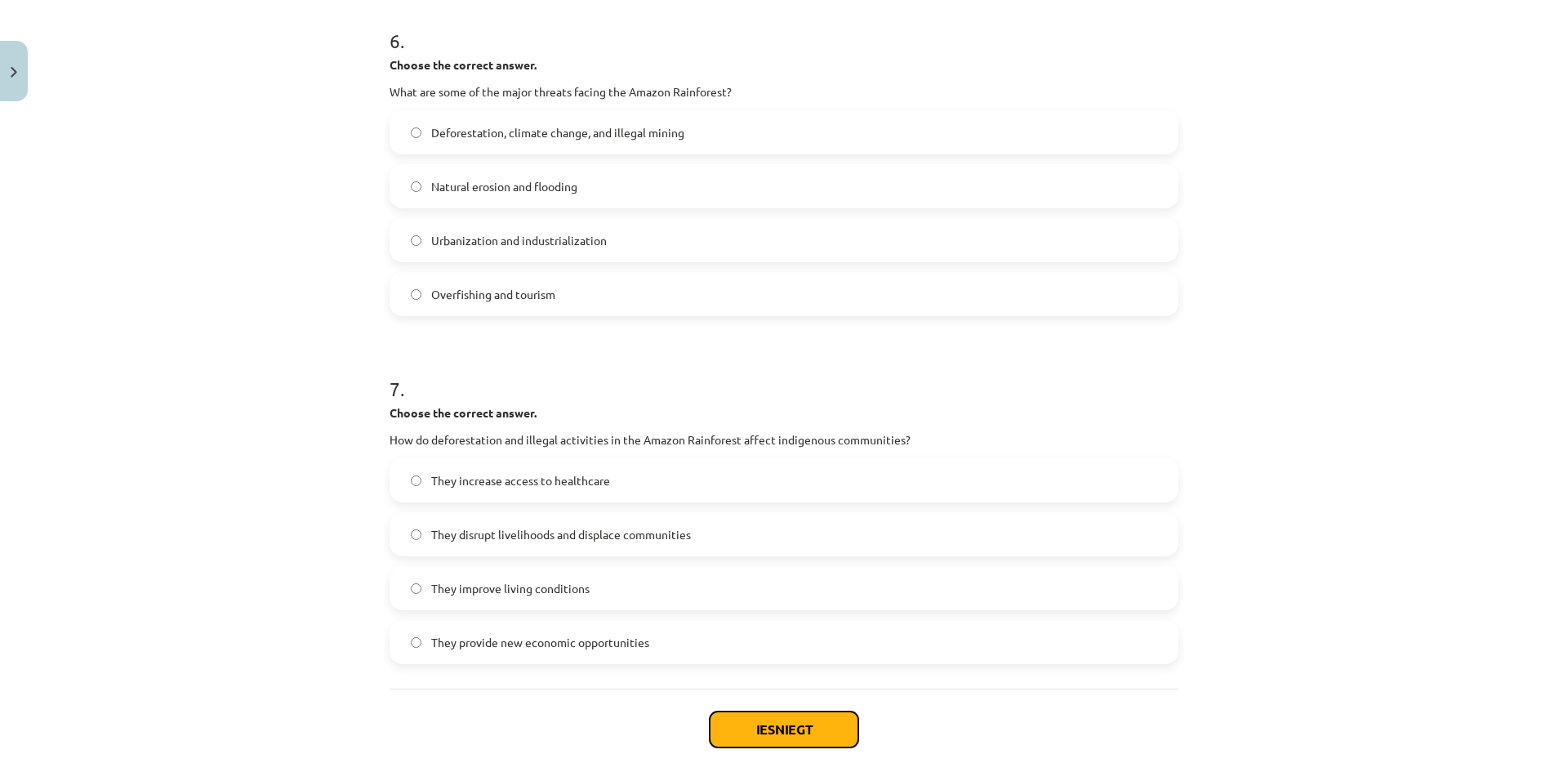
click at [759, 727] on button "Iesniegt" at bounding box center [784, 729] width 149 height 36
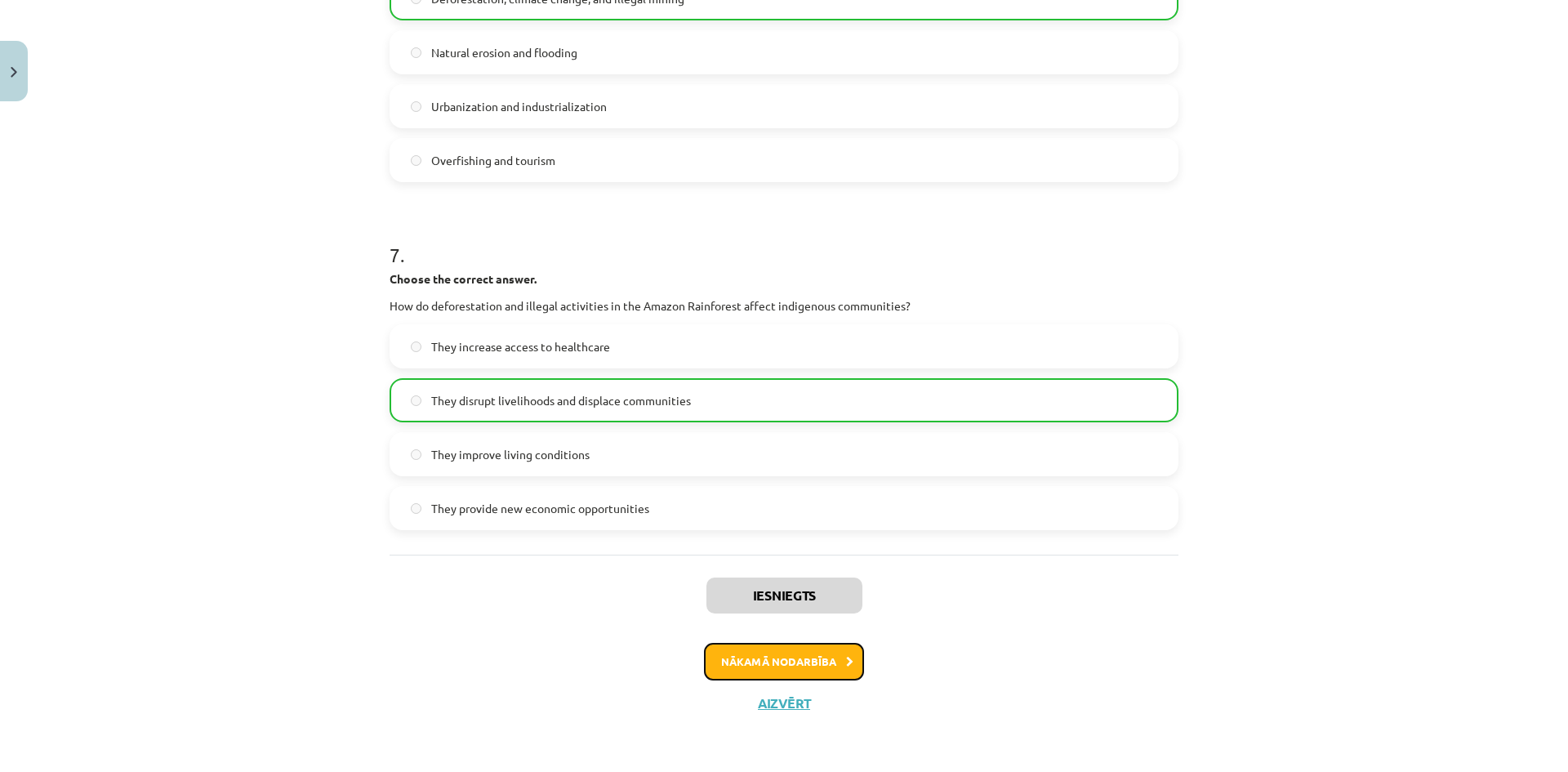
click at [783, 656] on button "Nākamā nodarbība" at bounding box center [784, 661] width 160 height 37
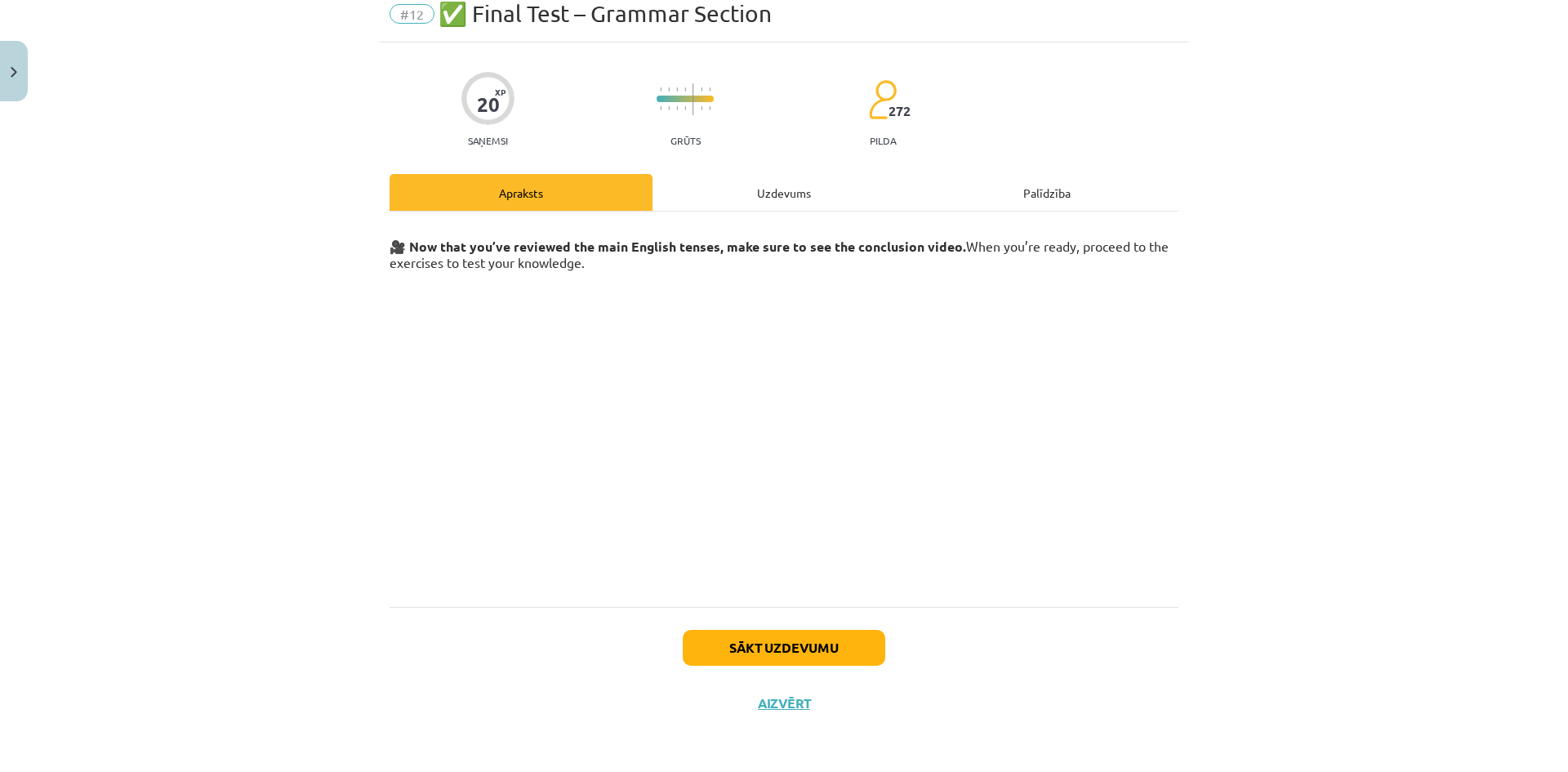
scroll to position [41, 0]
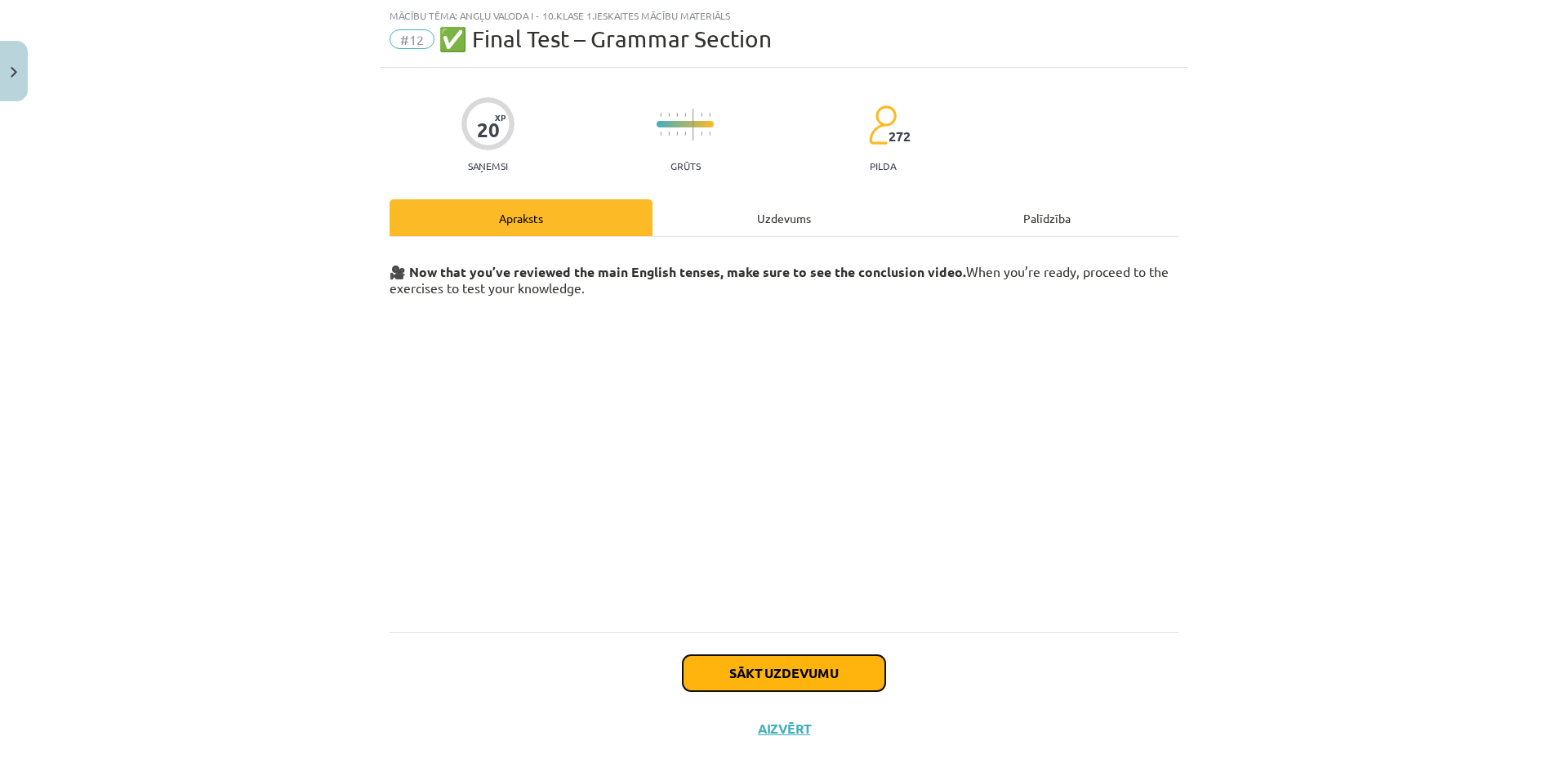
click at [766, 672] on button "Sākt uzdevumu" at bounding box center [784, 673] width 203 height 36
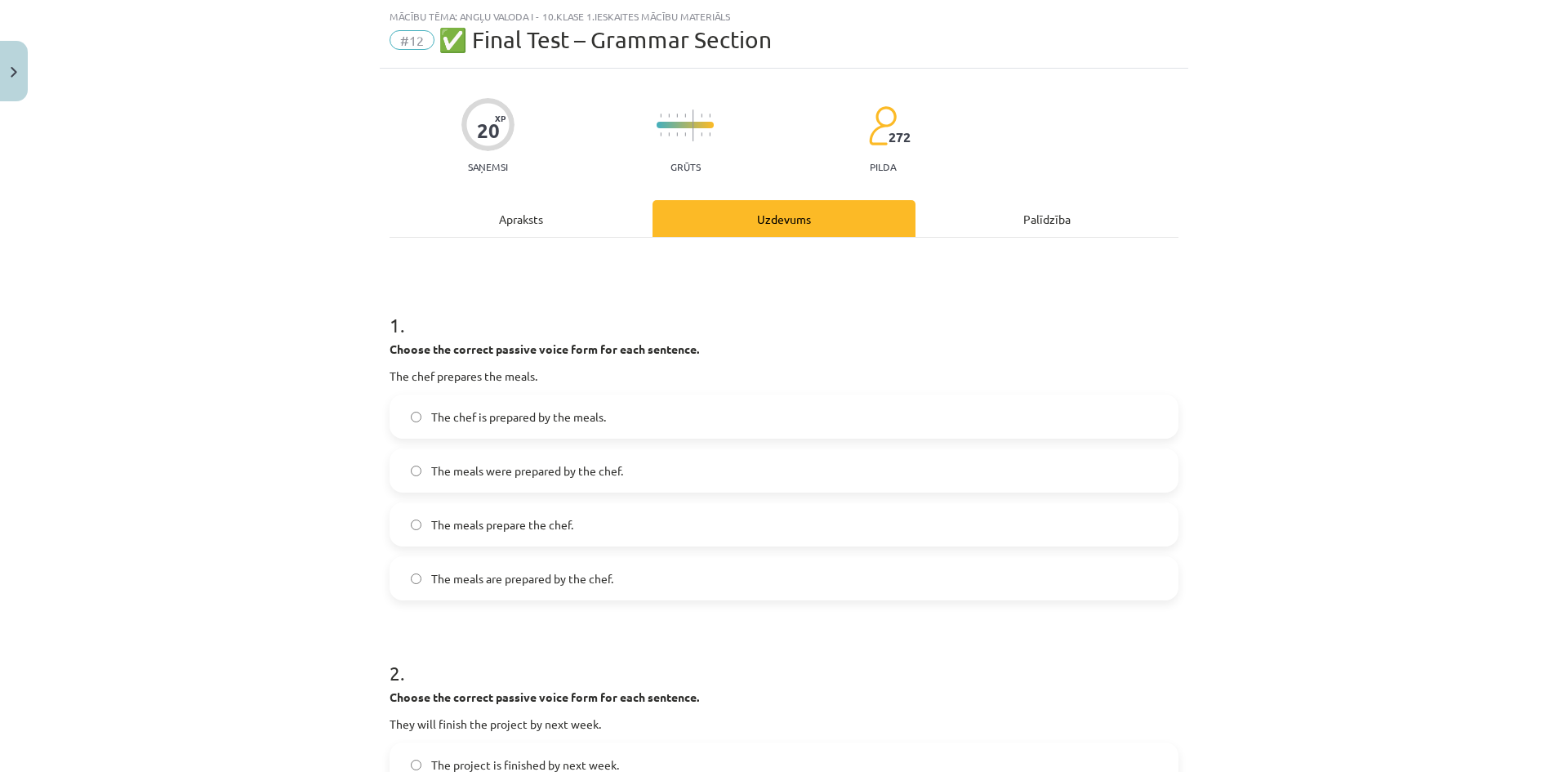
scroll to position [0, 0]
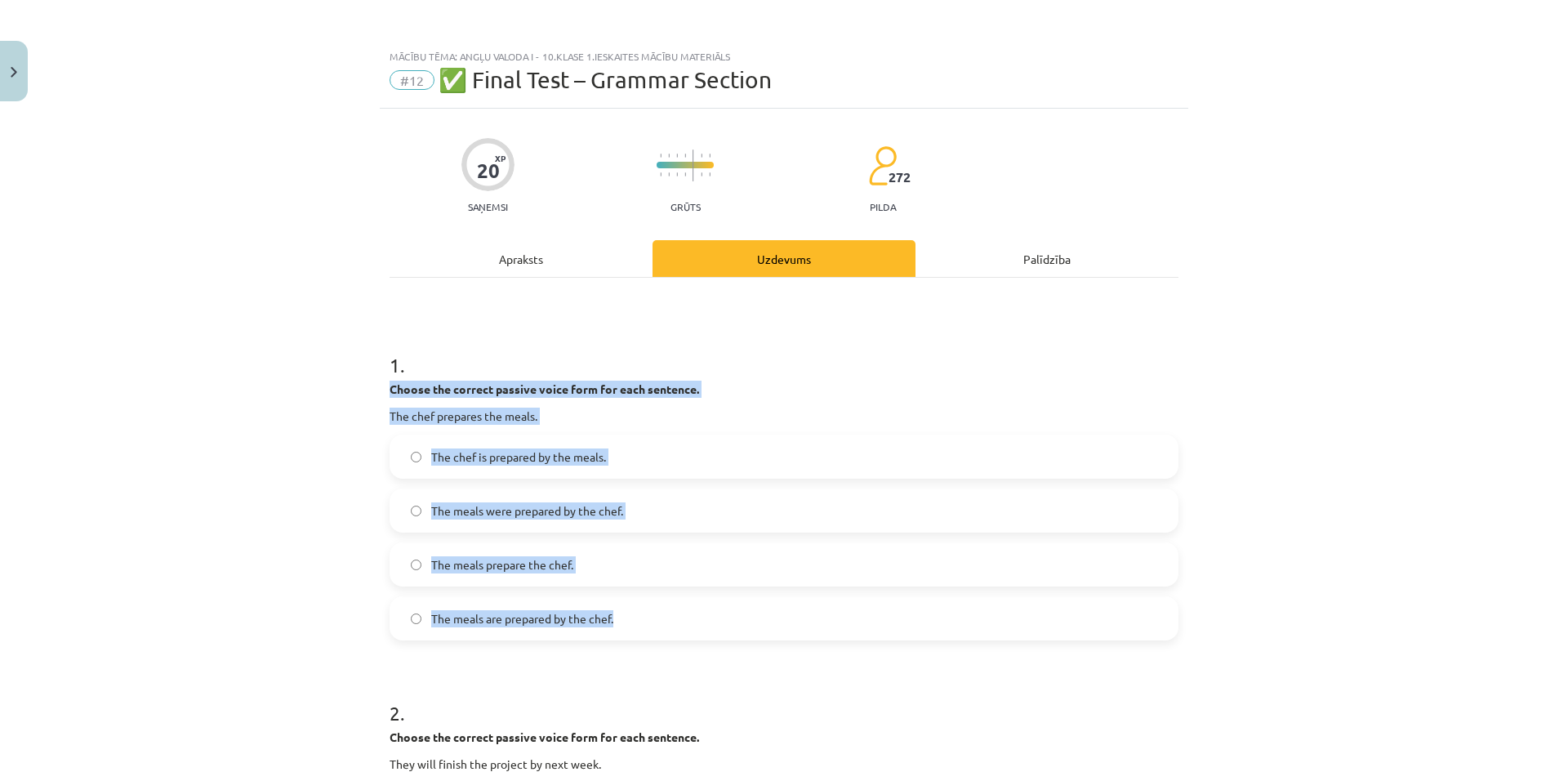
drag, startPoint x: 386, startPoint y: 385, endPoint x: 613, endPoint y: 636, distance: 338.4
click at [613, 640] on div "1 . Choose the correct passive voice form for each sentence. The chef prepares …" at bounding box center [784, 482] width 789 height 315
click at [518, 621] on span "The meals are prepared by the chef." at bounding box center [522, 618] width 182 height 17
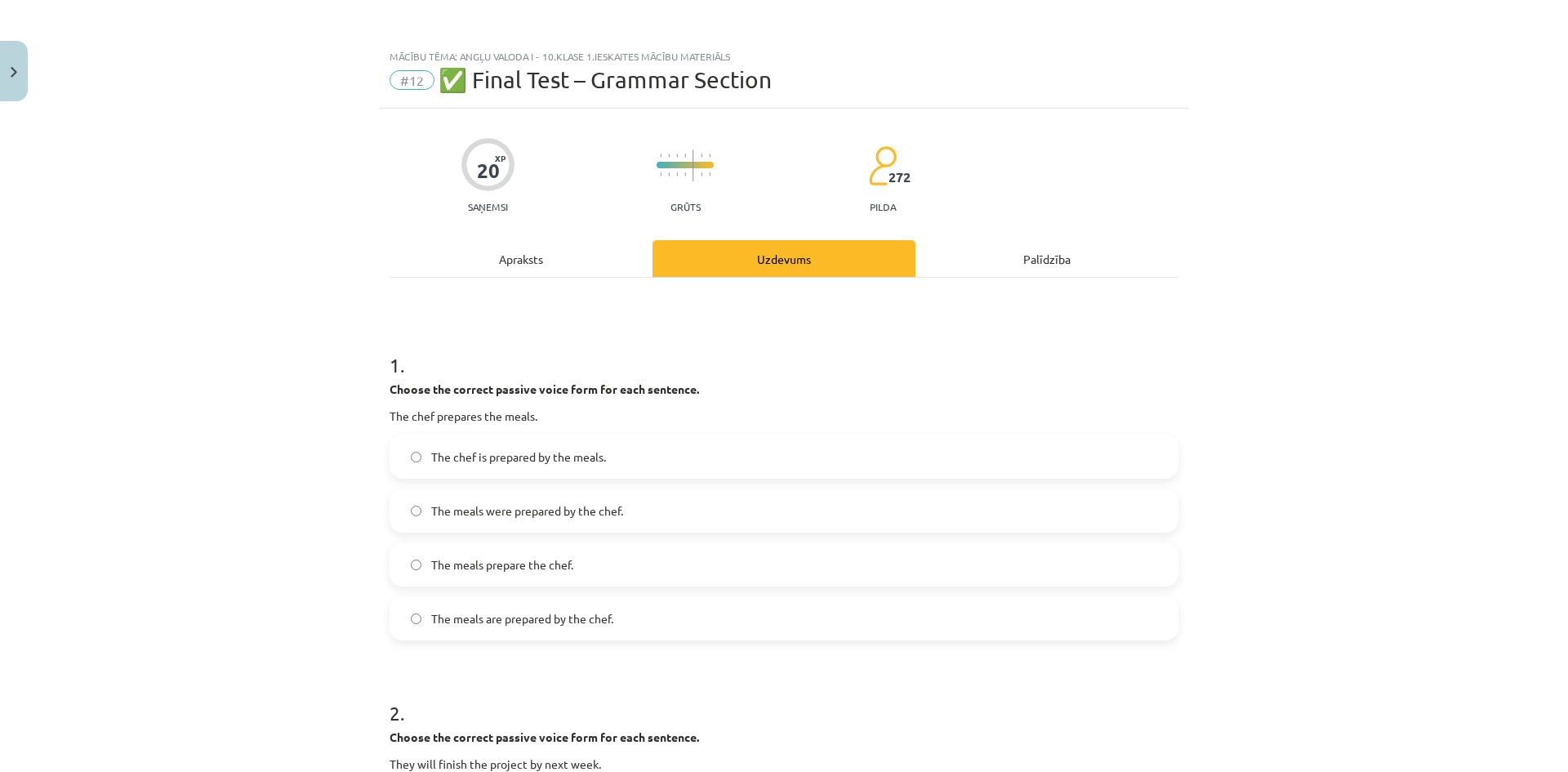
scroll to position [409, 0]
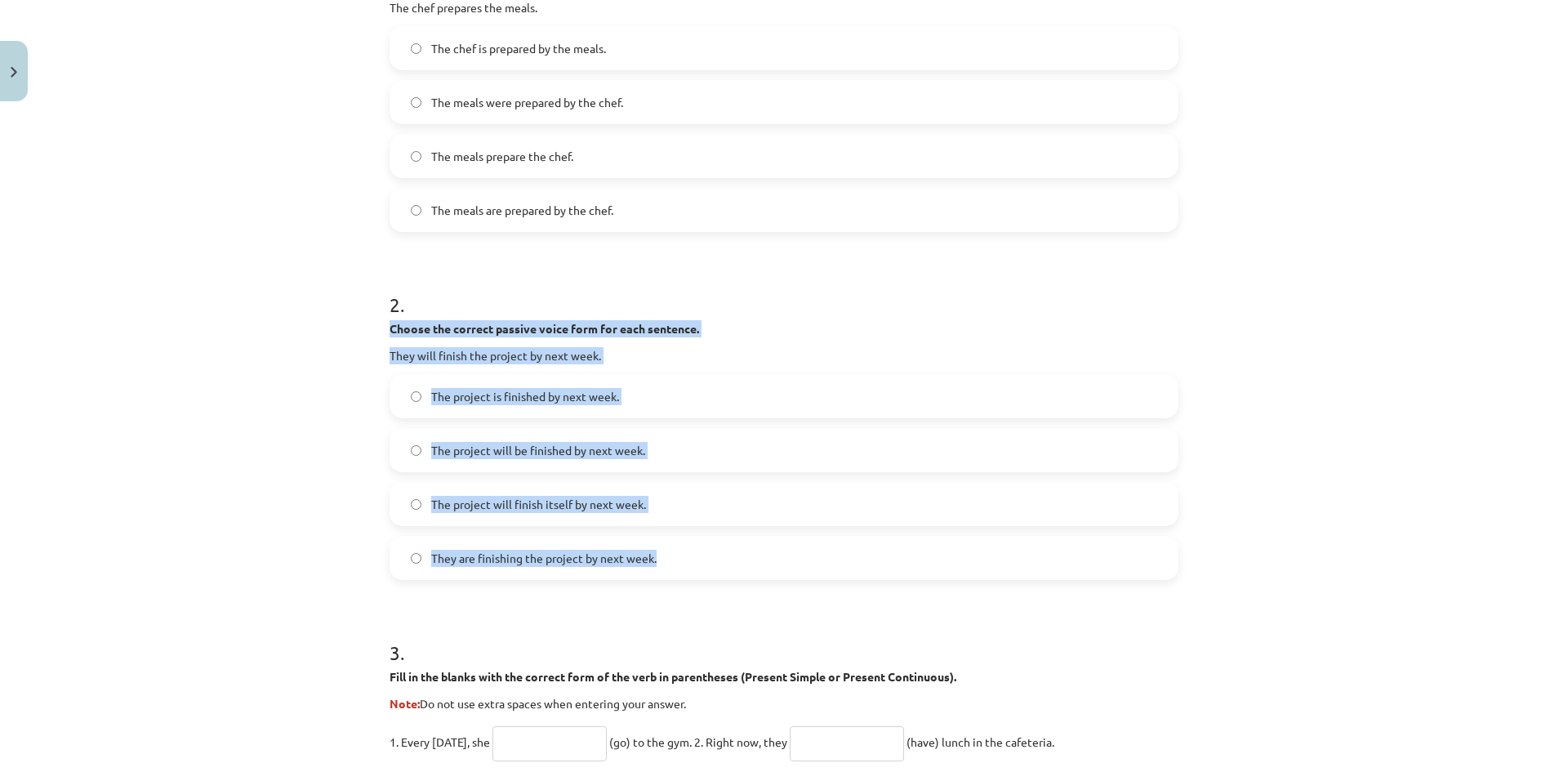
drag, startPoint x: 381, startPoint y: 328, endPoint x: 655, endPoint y: 565, distance: 362.3
click at [655, 565] on div "20 XP Saņemsi Grūts 272 pilda Apraksts Uzdevums Palīdzība 1 . Choose the correc…" at bounding box center [784, 628] width 809 height 1857
click at [514, 442] on span "The project will be finished by next week." at bounding box center [538, 450] width 214 height 17
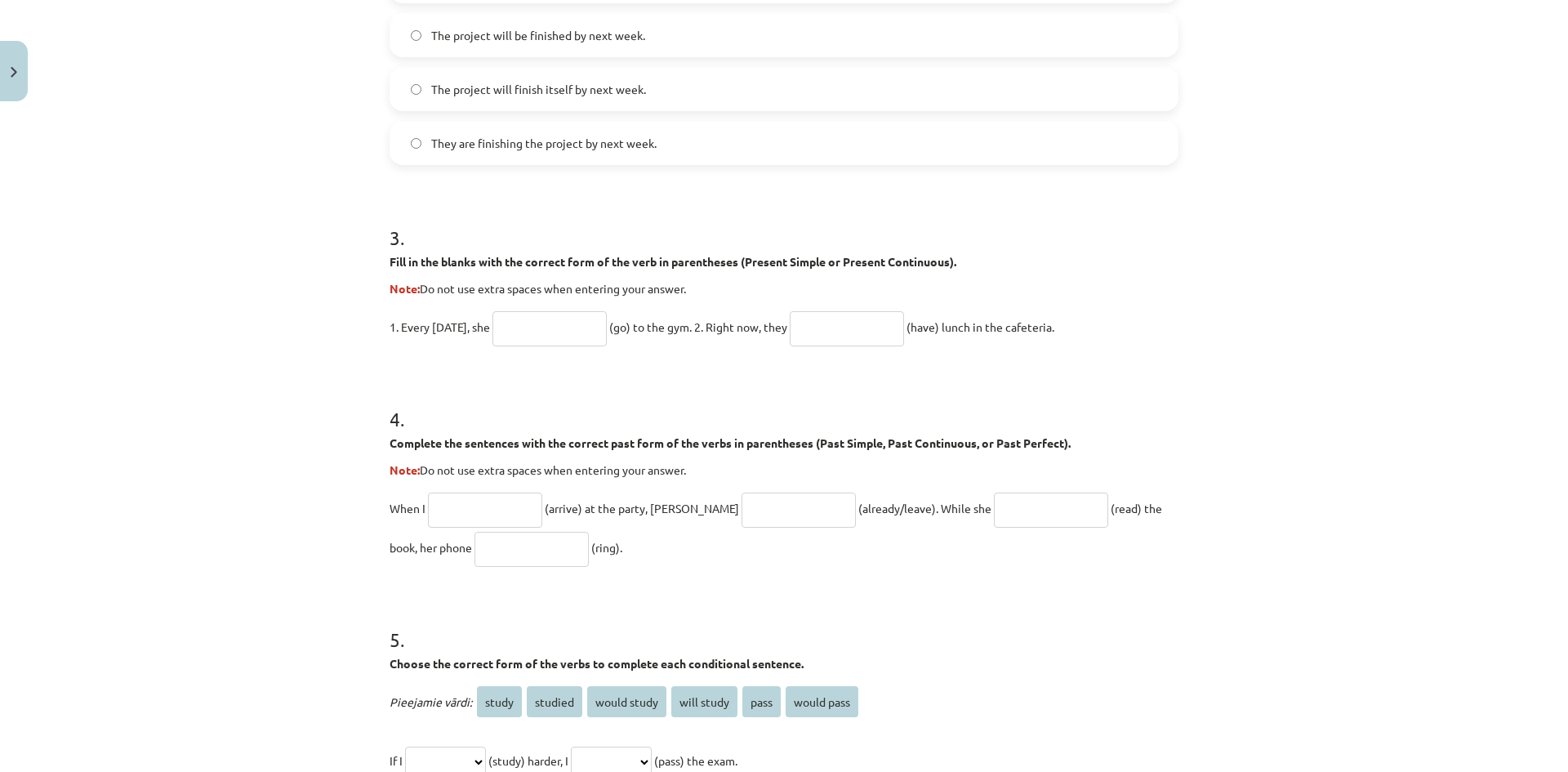
scroll to position [735, 0]
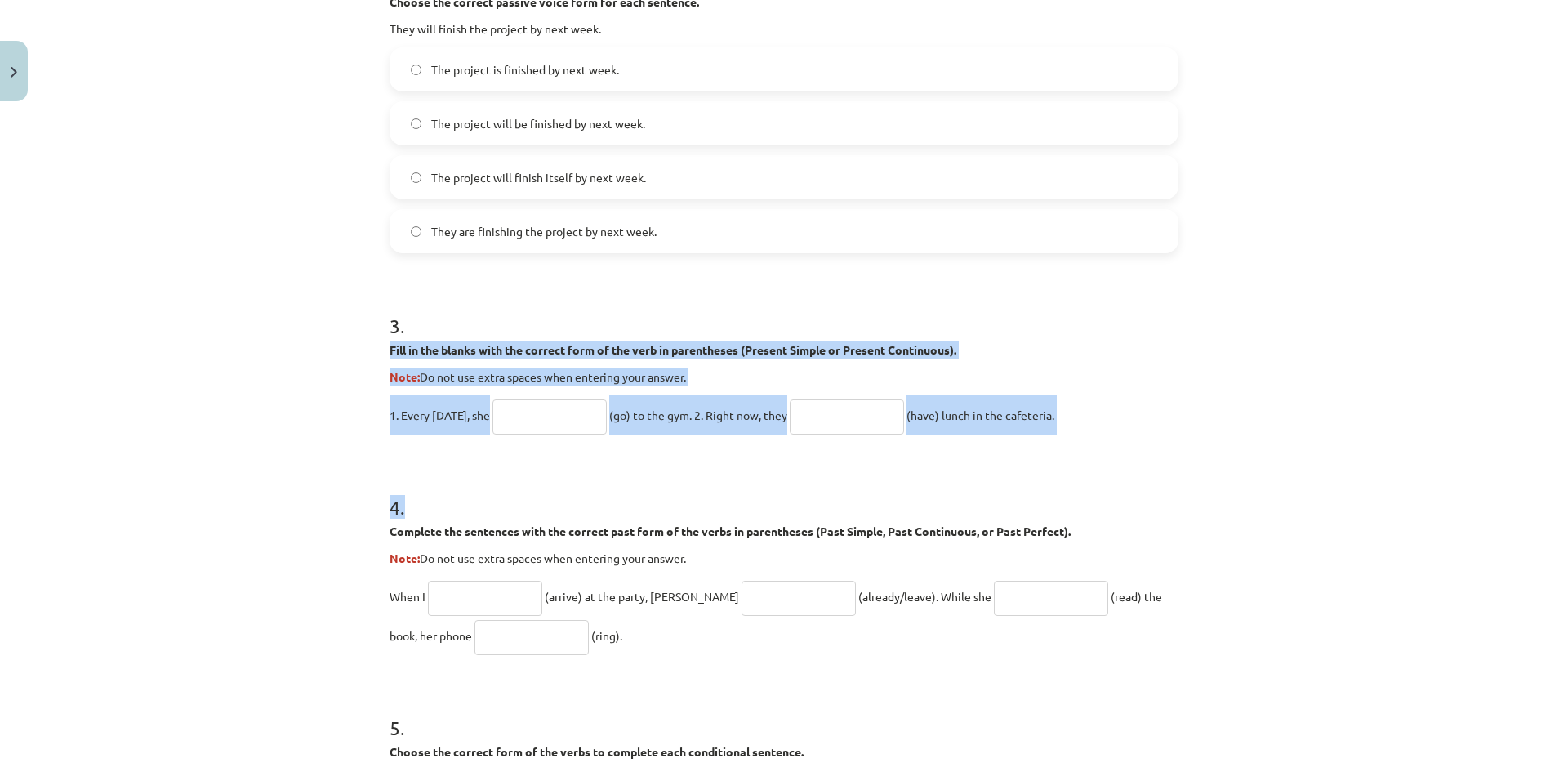
drag, startPoint x: 382, startPoint y: 352, endPoint x: 875, endPoint y: 429, distance: 499.0
click at [884, 444] on div "20 XP Saņemsi Grūts 272 pilda Apraksts Uzdevums Palīdzība 1 . Choose the correc…" at bounding box center [784, 302] width 809 height 1857
click at [508, 415] on input "text" at bounding box center [550, 417] width 114 height 35
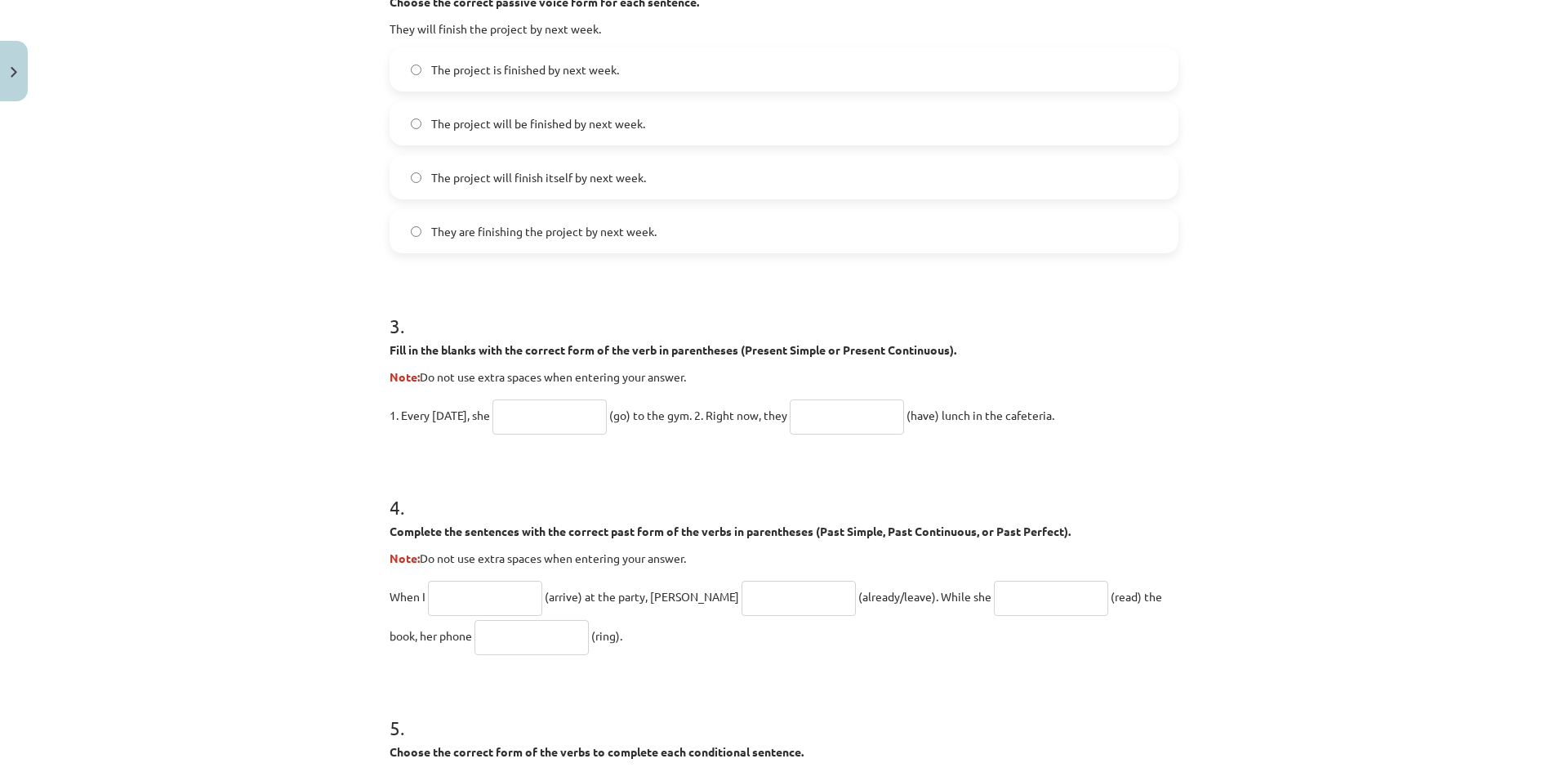
paste input "****"
type input "****"
click at [834, 414] on input "text" at bounding box center [847, 417] width 114 height 35
type input "**********"
drag, startPoint x: 376, startPoint y: 521, endPoint x: 953, endPoint y: 631, distance: 587.4
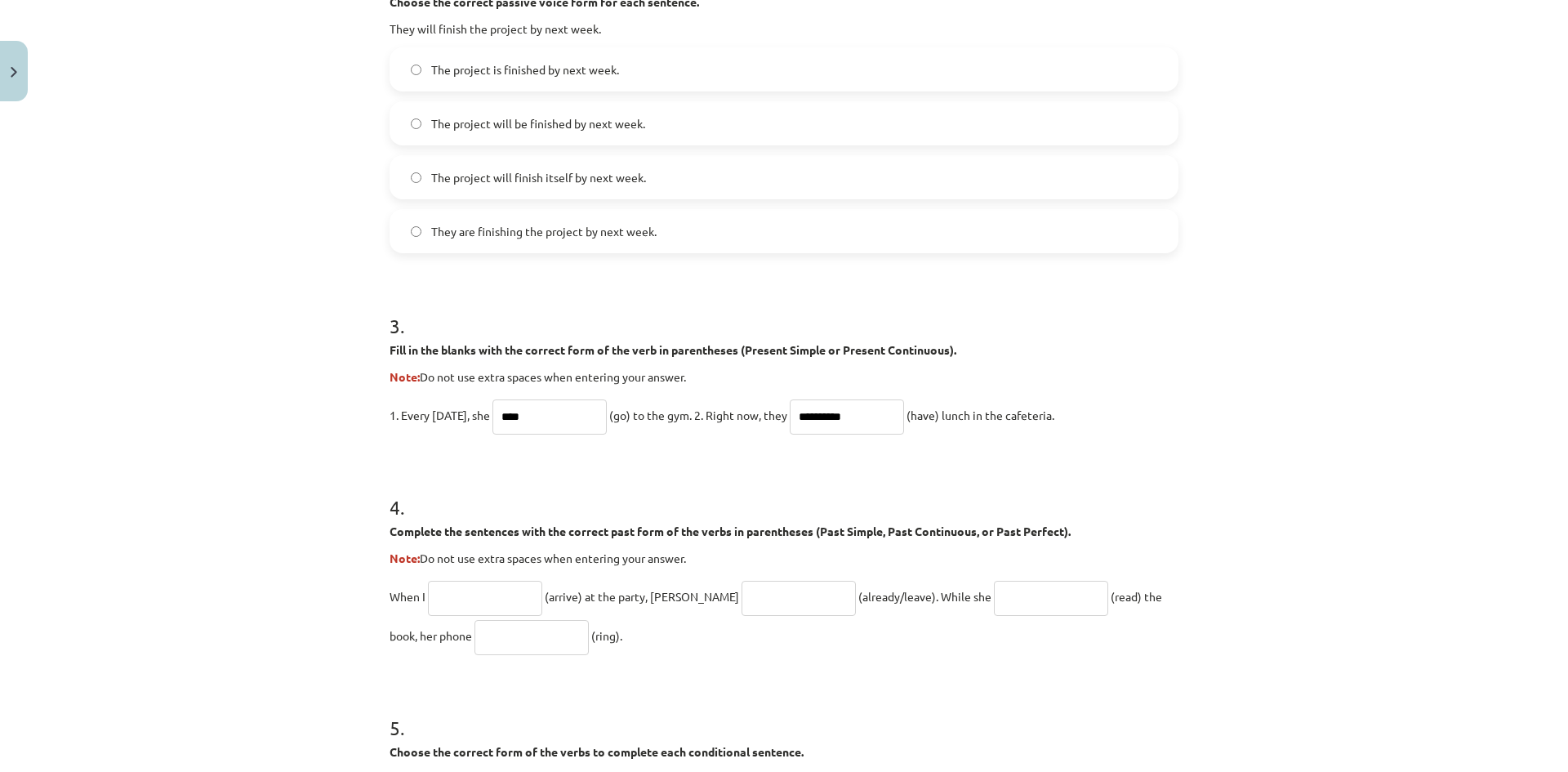
click at [953, 631] on div "**********" at bounding box center [784, 302] width 809 height 1857
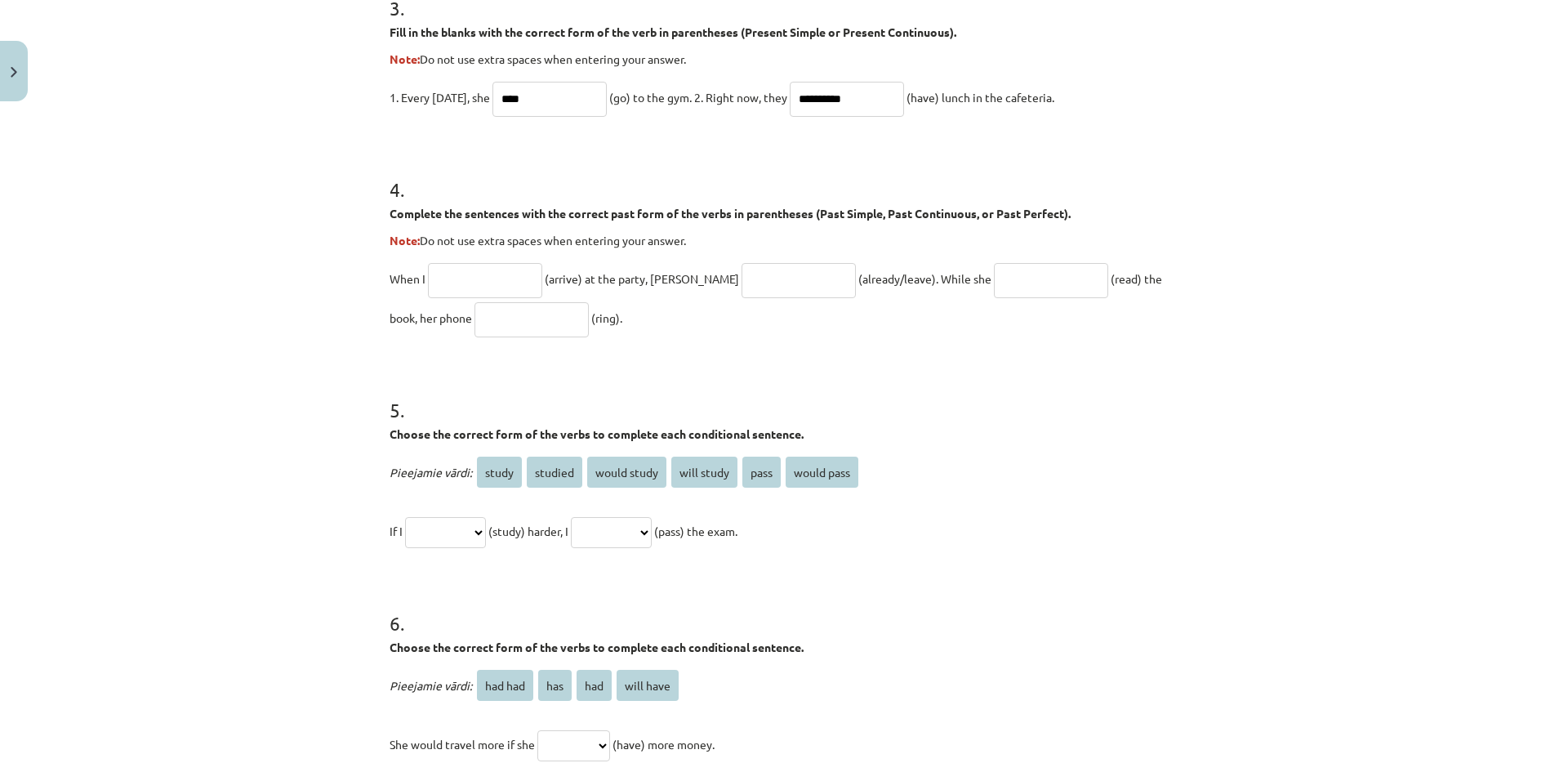
scroll to position [1143, 0]
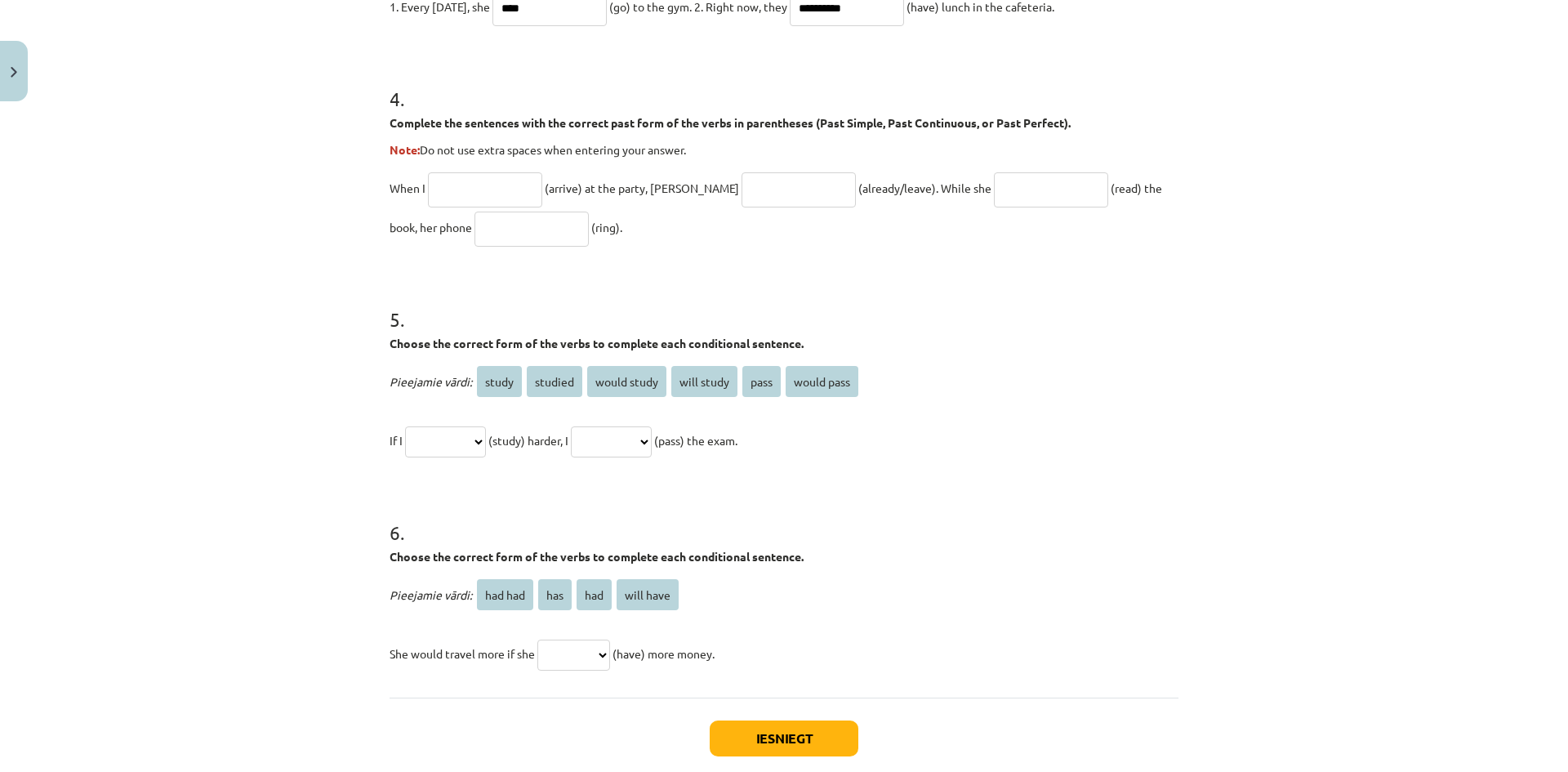
click at [601, 594] on span "had" at bounding box center [593, 594] width 35 height 31
drag, startPoint x: 592, startPoint y: 595, endPoint x: 597, endPoint y: 625, distance: 30.4
click at [597, 625] on div "Pieejamie vārdi: had had has had will have She would travel more if she *******…" at bounding box center [784, 624] width 789 height 98
click at [605, 650] on select "******* *** *** *********" at bounding box center [573, 655] width 72 height 31
select select "***"
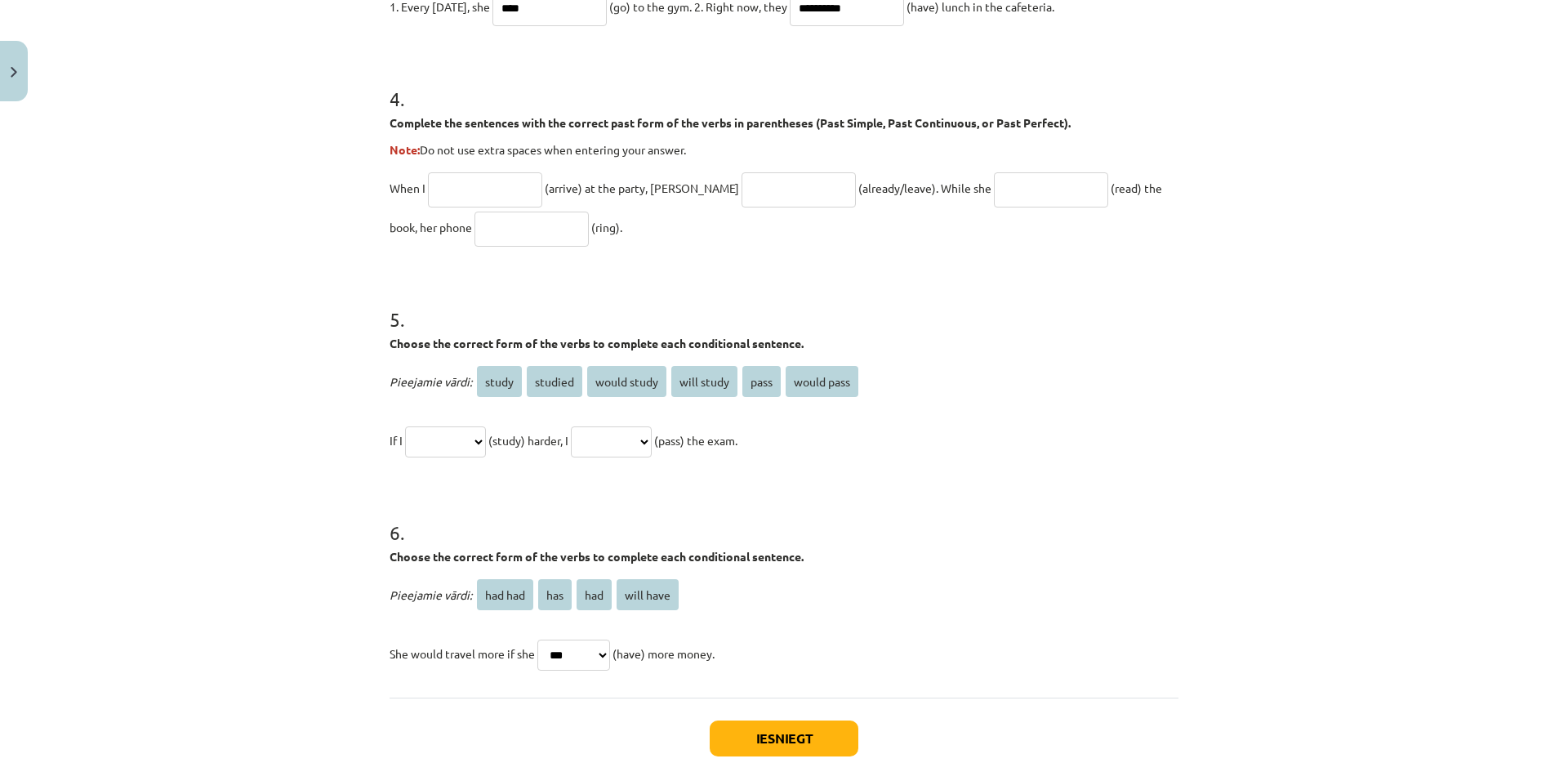
click at [537, 640] on select "******* *** *** *********" at bounding box center [573, 655] width 72 height 31
click at [441, 493] on h1 "6 ." at bounding box center [784, 518] width 789 height 51
click at [480, 437] on select "**********" at bounding box center [445, 442] width 81 height 31
select select "*******"
click at [405, 427] on select "**********" at bounding box center [445, 442] width 81 height 31
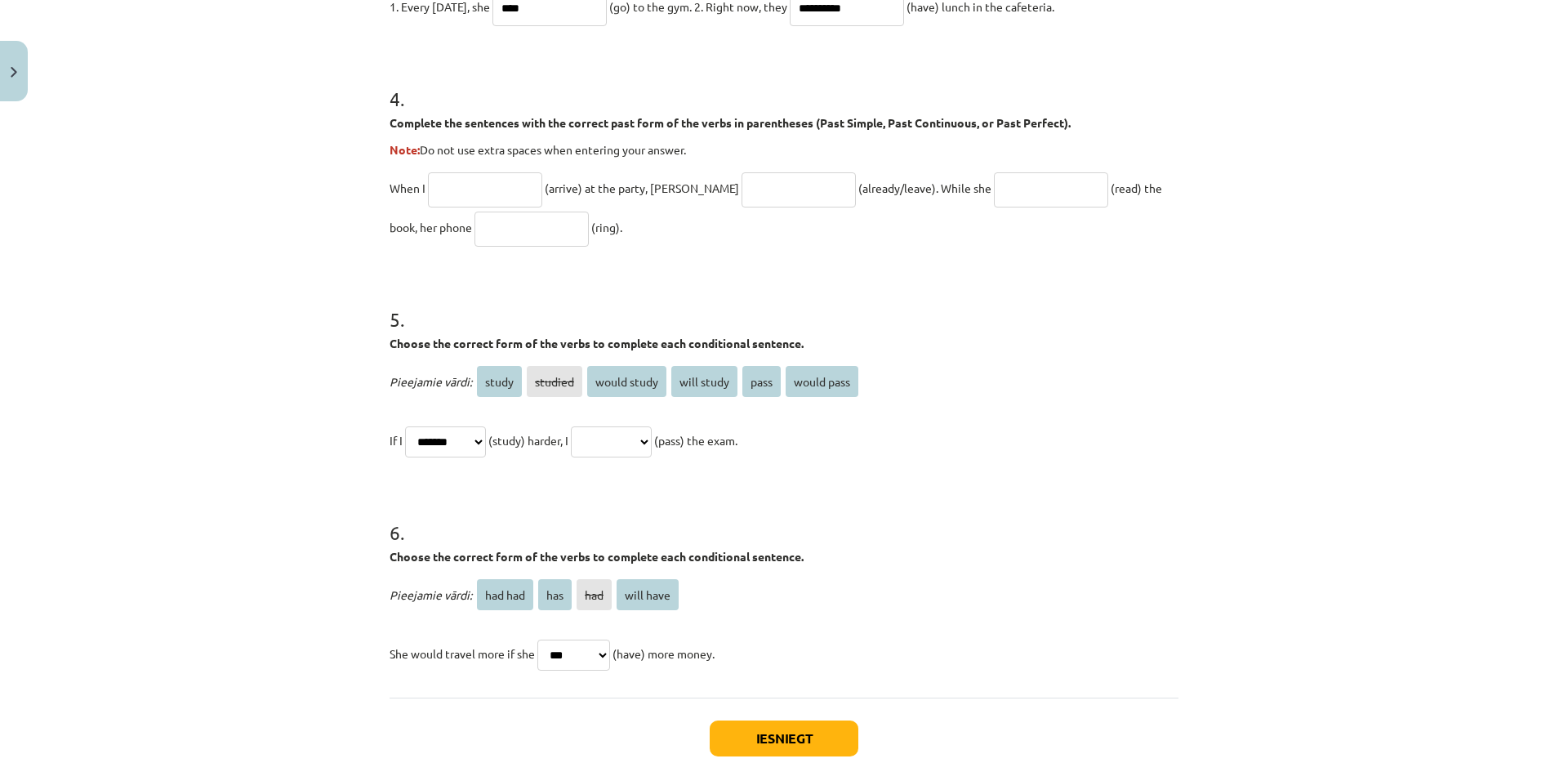
click at [651, 440] on select "**********" at bounding box center [611, 442] width 81 height 31
select select "**********"
click at [591, 427] on select "**********" at bounding box center [611, 442] width 81 height 31
click at [832, 735] on button "Iesniegt" at bounding box center [784, 738] width 149 height 36
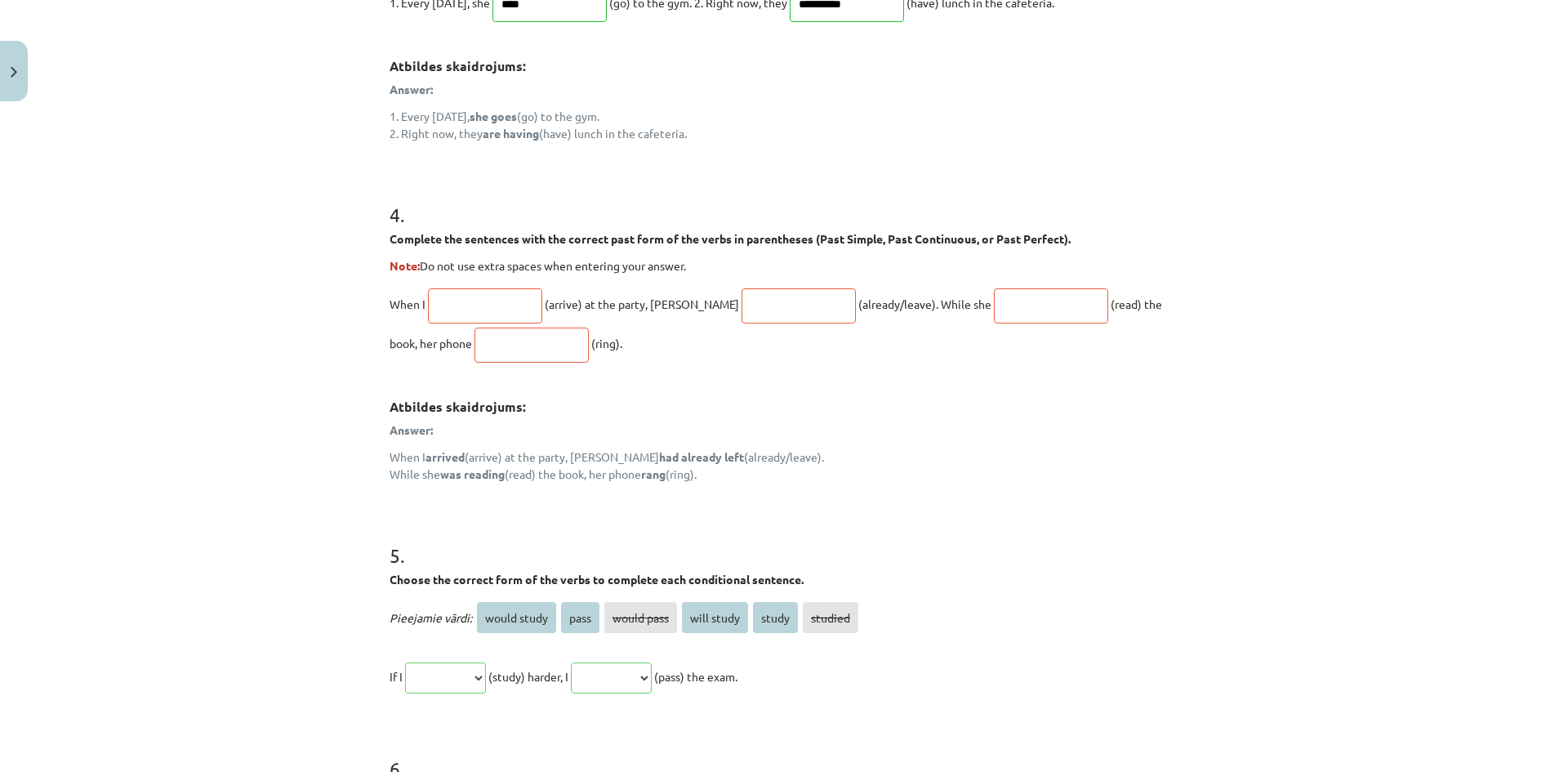
scroll to position [1471, 0]
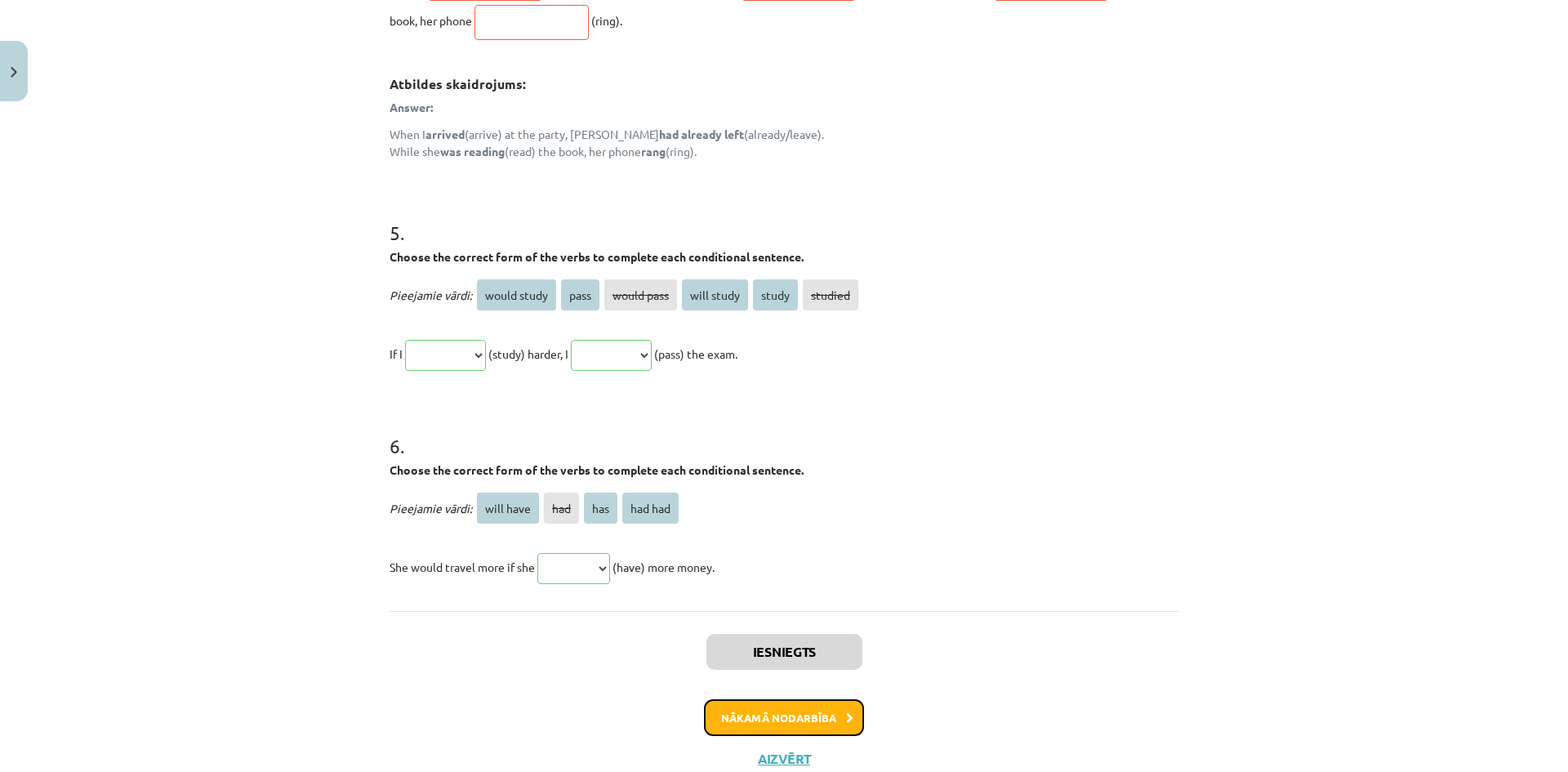
click at [771, 730] on button "Nākamā nodarbība" at bounding box center [784, 718] width 160 height 37
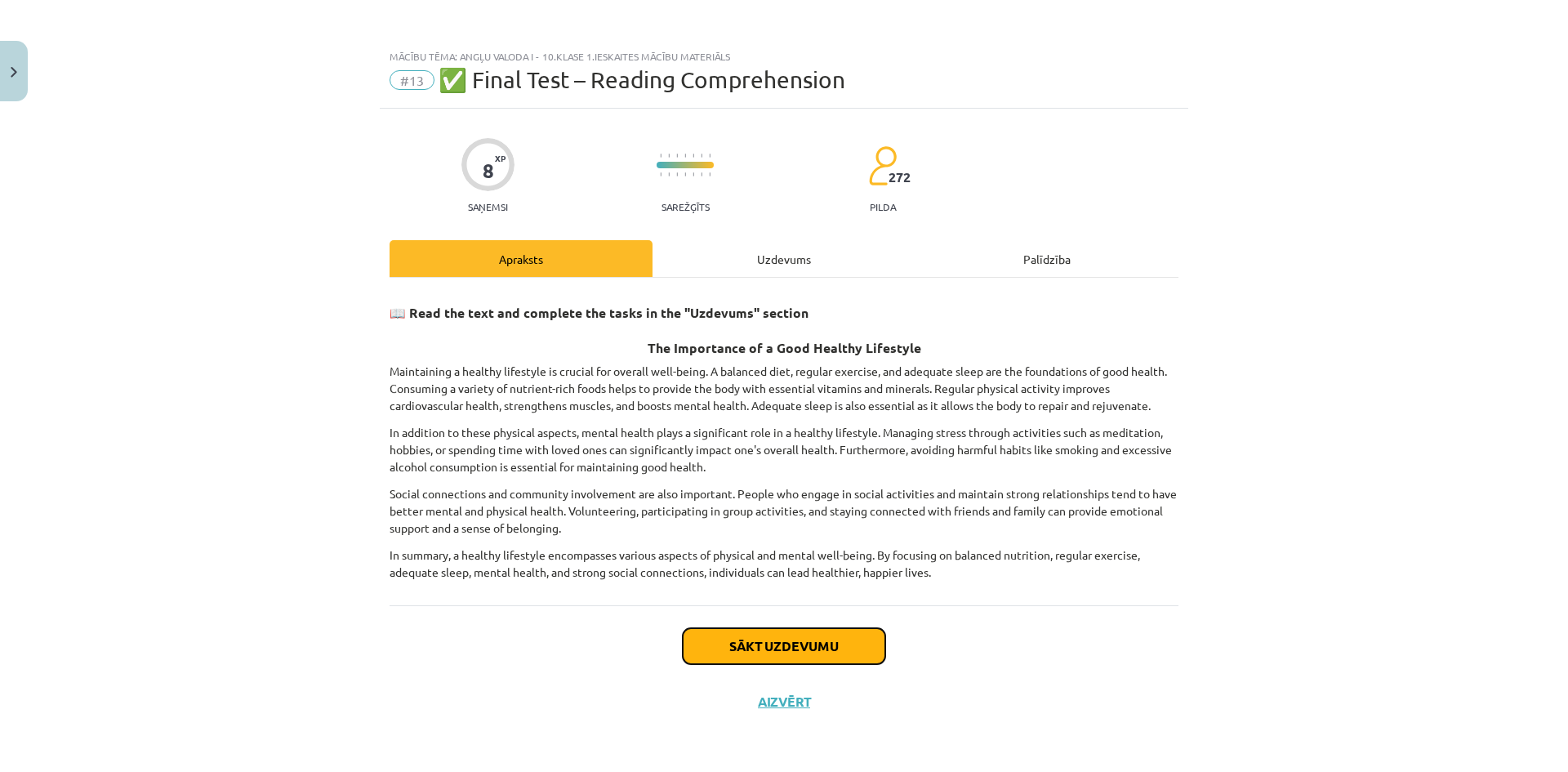
click at [767, 638] on button "Sākt uzdevumu" at bounding box center [784, 646] width 203 height 36
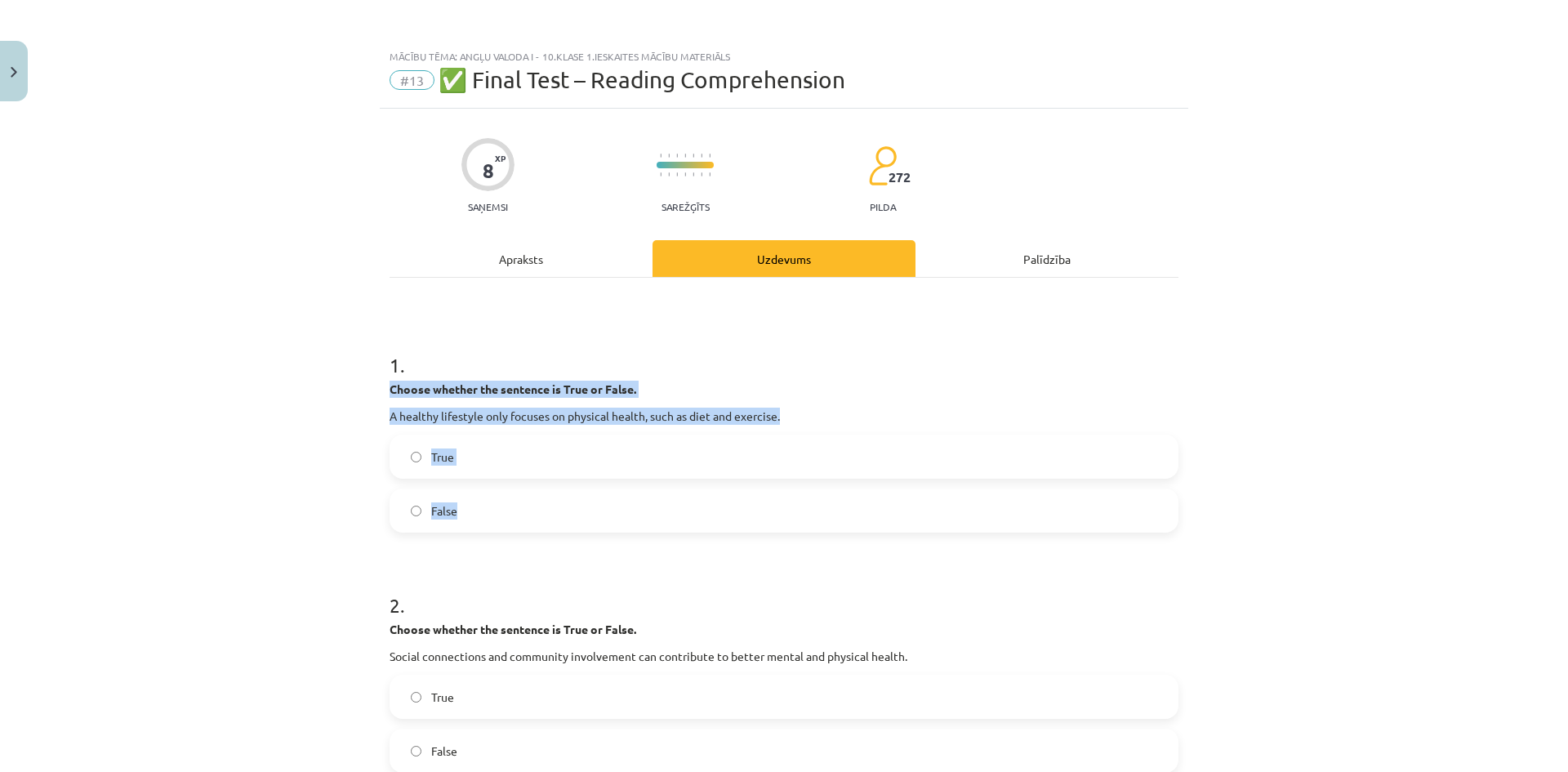
drag, startPoint x: 383, startPoint y: 380, endPoint x: 578, endPoint y: 485, distance: 221.5
click at [585, 502] on div "1 . Choose whether the sentence is True or False. A healthy lifestyle only focu…" at bounding box center [784, 428] width 789 height 207
click at [469, 515] on label "False" at bounding box center [784, 511] width 786 height 41
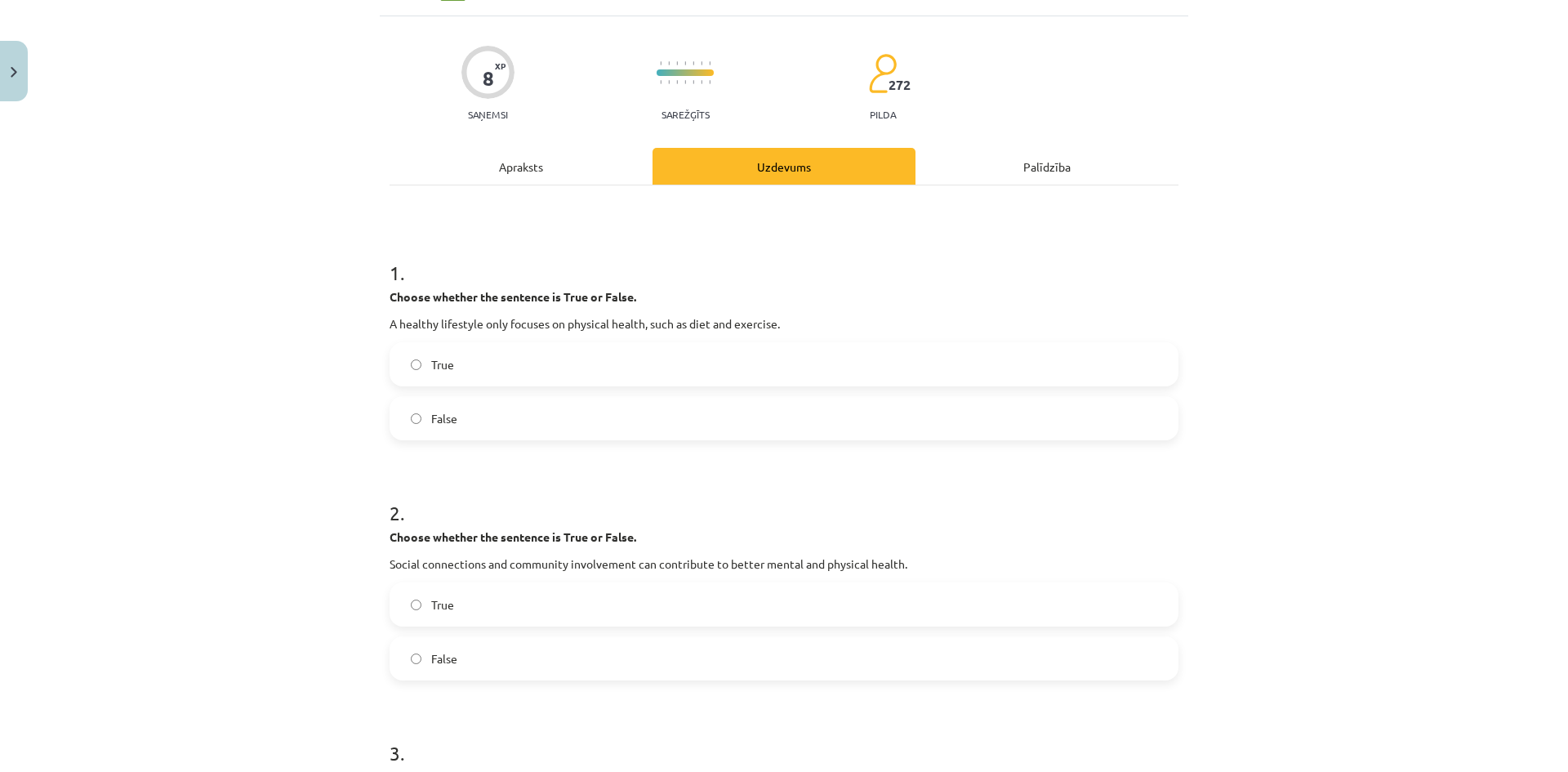
scroll to position [327, 0]
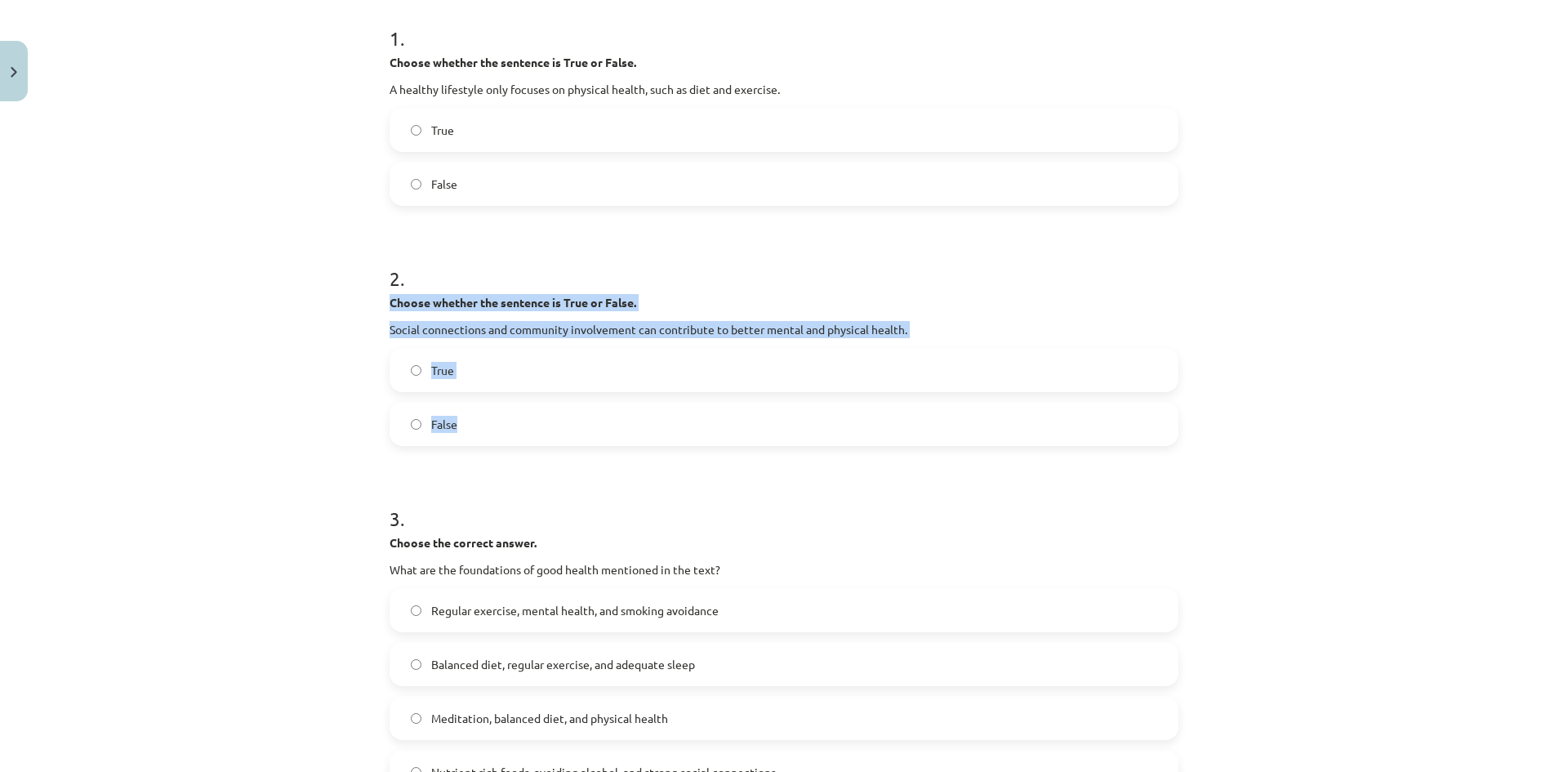
drag, startPoint x: 394, startPoint y: 305, endPoint x: 535, endPoint y: 433, distance: 190.4
click at [535, 433] on div "8 XP Saņemsi Sarežģīts 272 pilda Apraksts Uzdevums Palīdzība 1 . Choose whether…" at bounding box center [784, 536] width 809 height 1509
click at [512, 377] on label "True" at bounding box center [784, 370] width 786 height 41
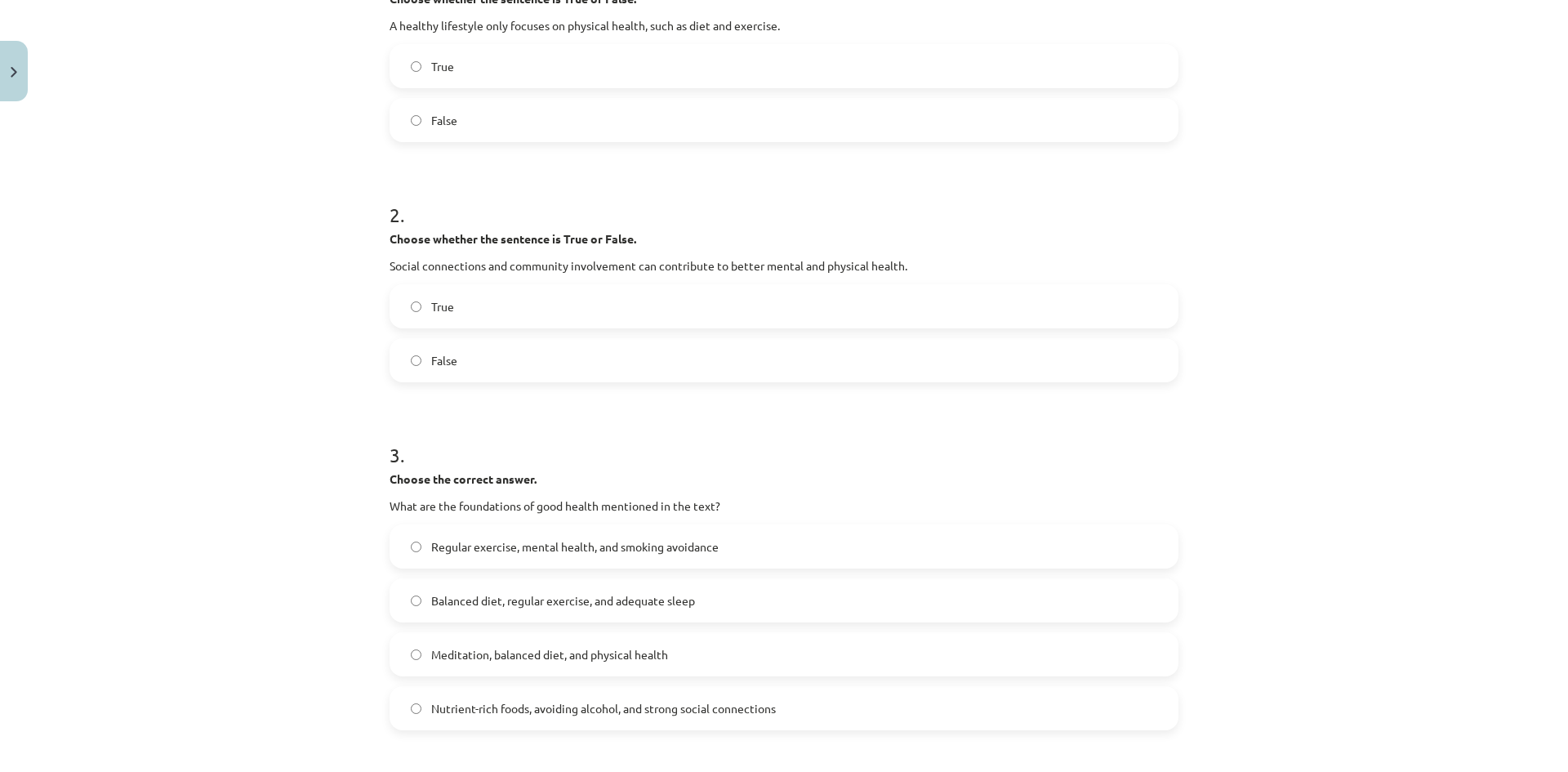
scroll to position [572, 0]
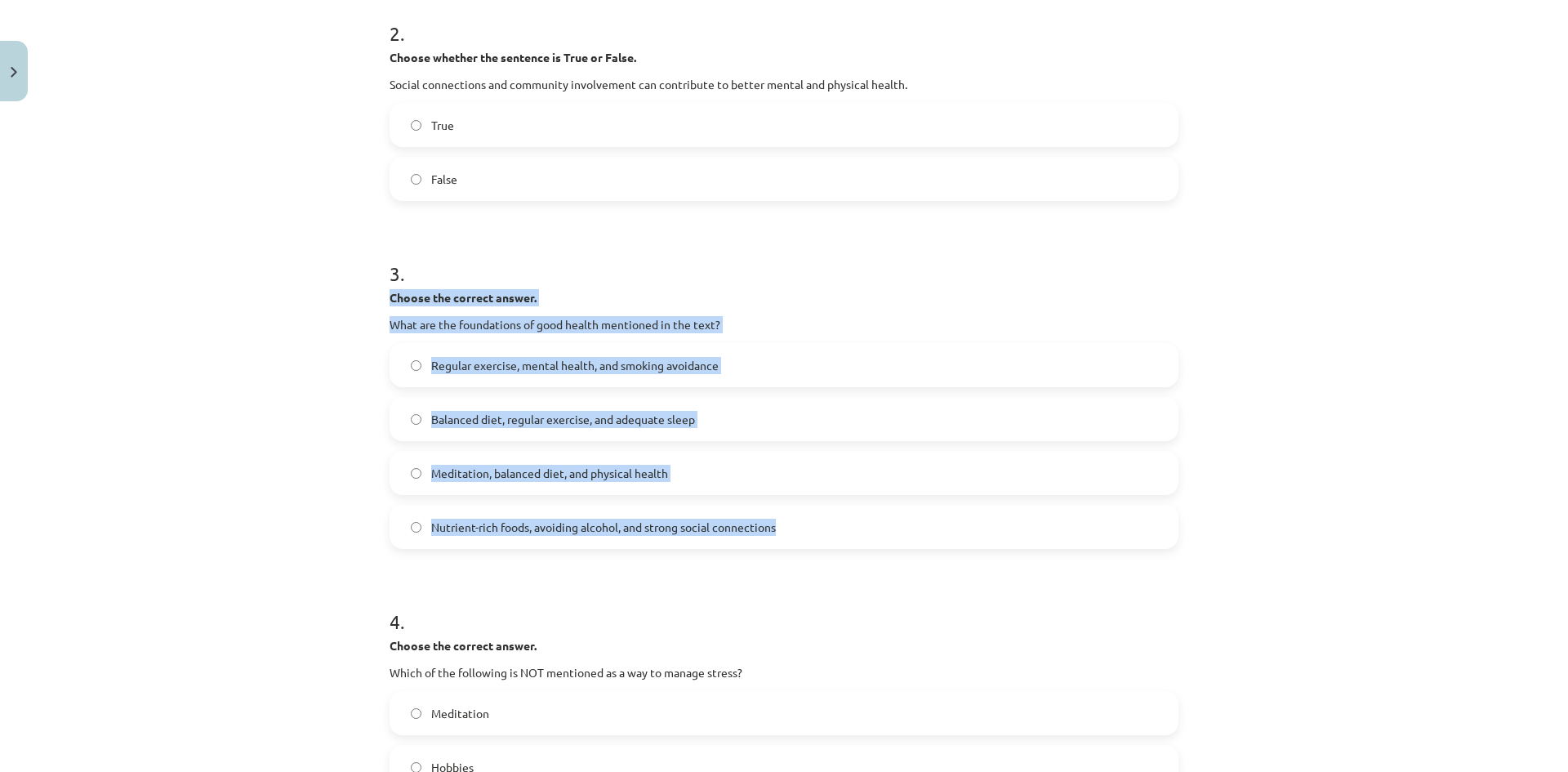
drag, startPoint x: 381, startPoint y: 296, endPoint x: 785, endPoint y: 545, distance: 474.6
click at [785, 545] on div "8 XP Saņemsi Sarežģīts 272 pilda Apraksts Uzdevums Palīdzība 1 . Choose whether…" at bounding box center [784, 291] width 809 height 1509
click at [560, 415] on span "Balanced diet, regular exercise, and adequate sleep" at bounding box center [563, 419] width 264 height 17
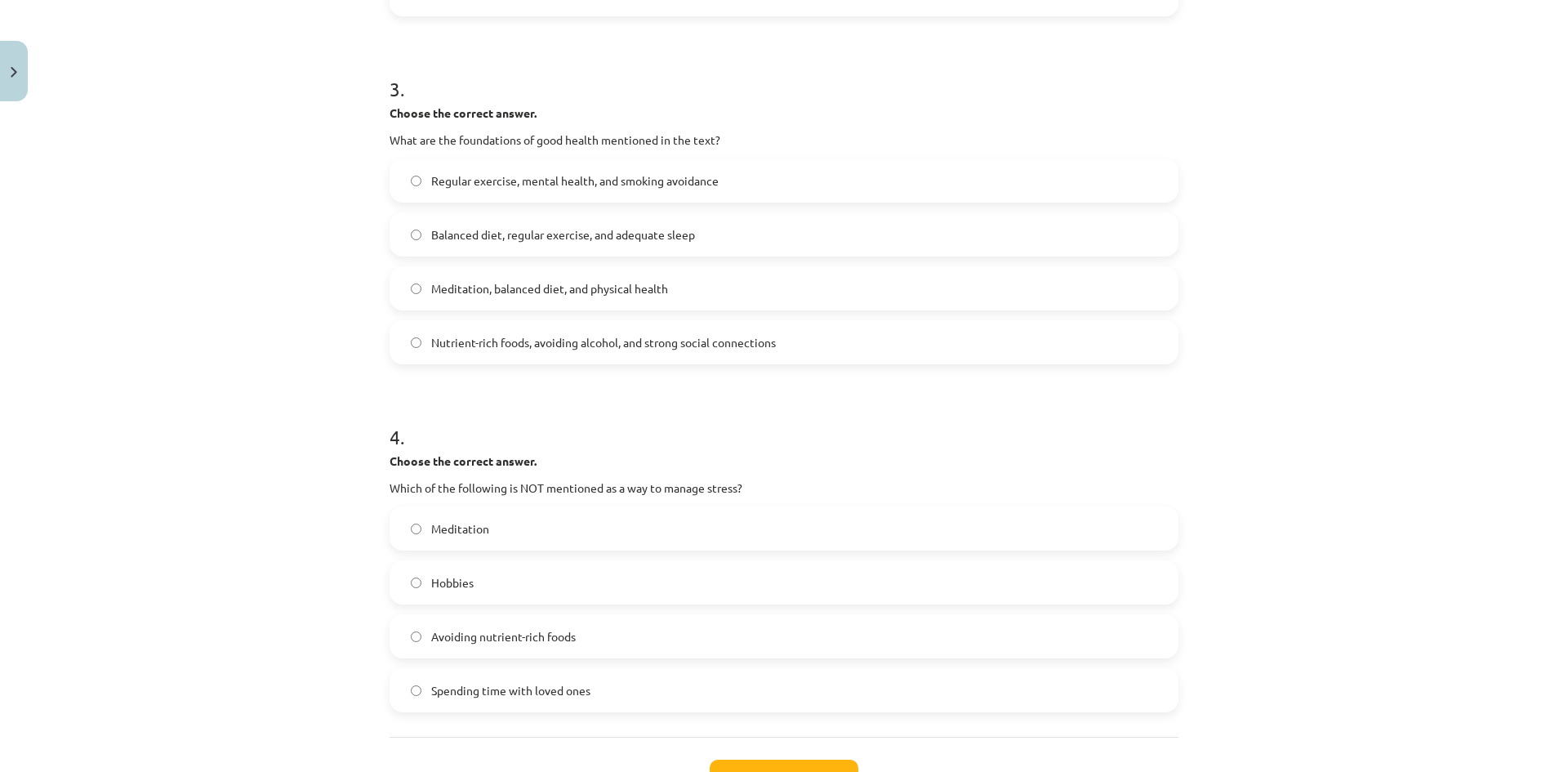
scroll to position [886, 0]
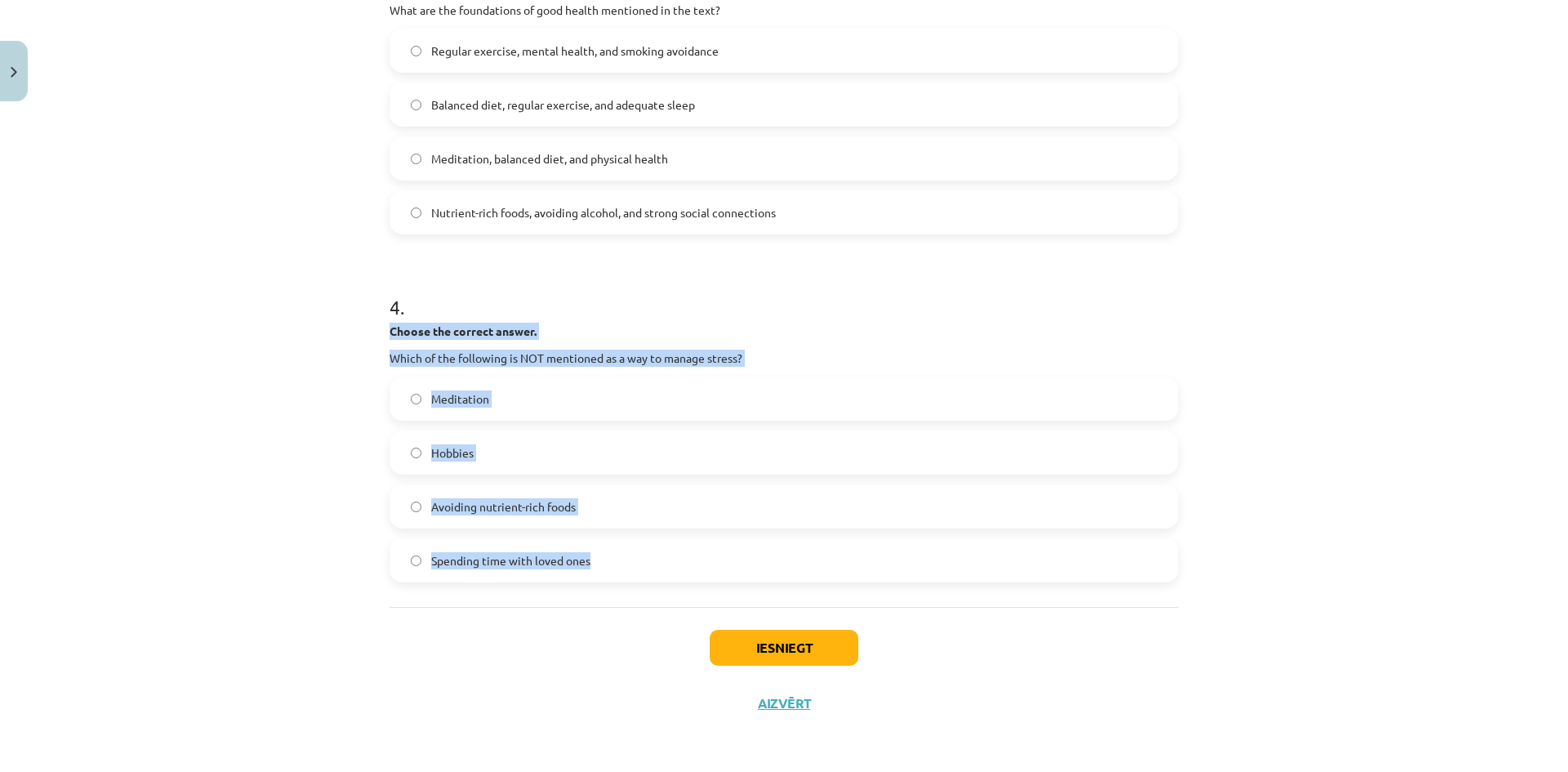
drag, startPoint x: 386, startPoint y: 330, endPoint x: 593, endPoint y: 582, distance: 326.1
click at [593, 582] on div "4 . Choose the correct answer. Which of the following is NOT mentioned as a way…" at bounding box center [784, 424] width 789 height 315
click at [778, 632] on button "Iesniegt" at bounding box center [784, 648] width 149 height 36
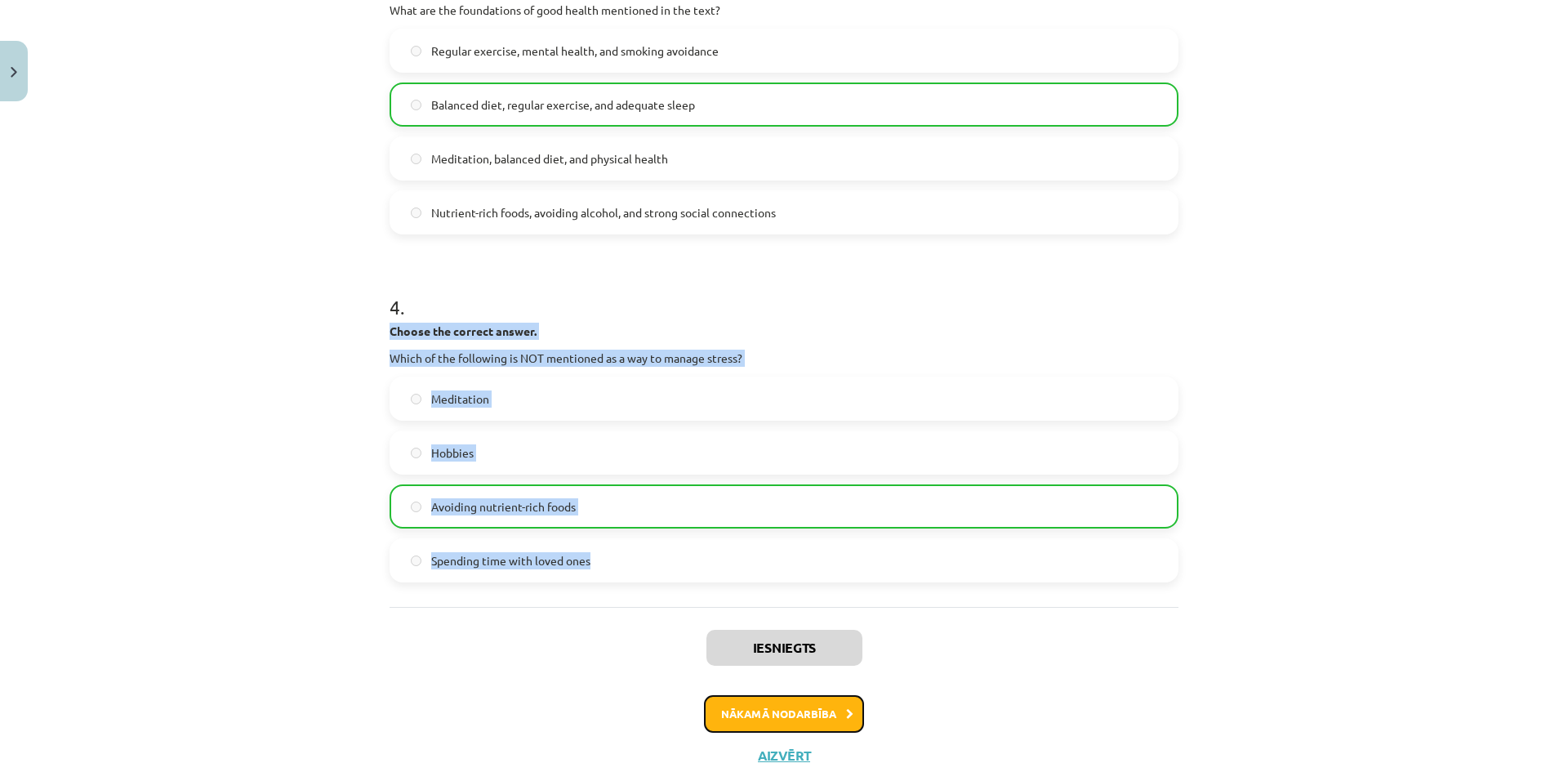
click at [759, 708] on button "Nākamā nodarbība" at bounding box center [784, 714] width 160 height 37
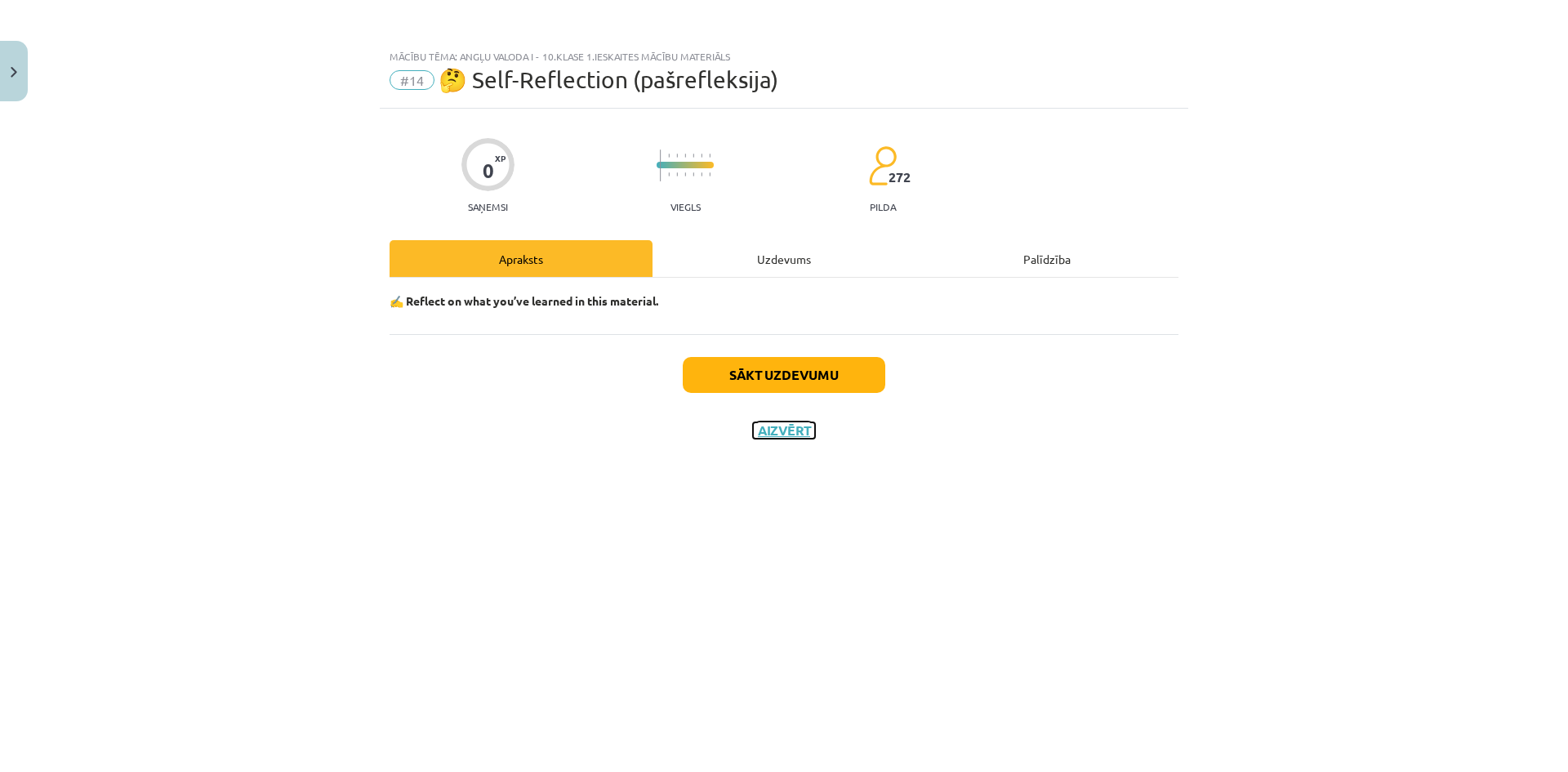
click at [774, 422] on button "Aizvērt" at bounding box center [784, 430] width 62 height 16
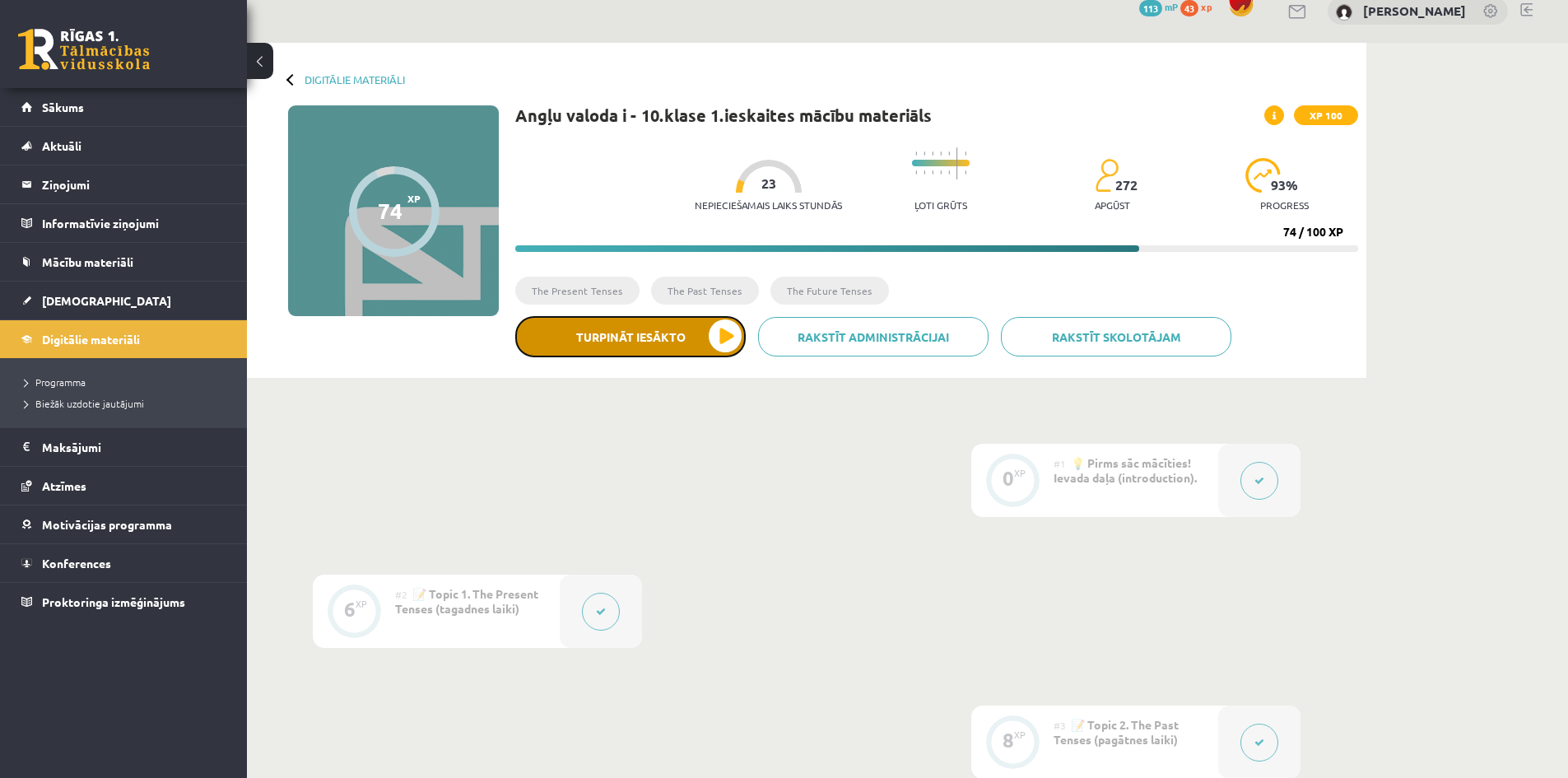
click at [668, 339] on button "Turpināt iesākto" at bounding box center [630, 336] width 230 height 41
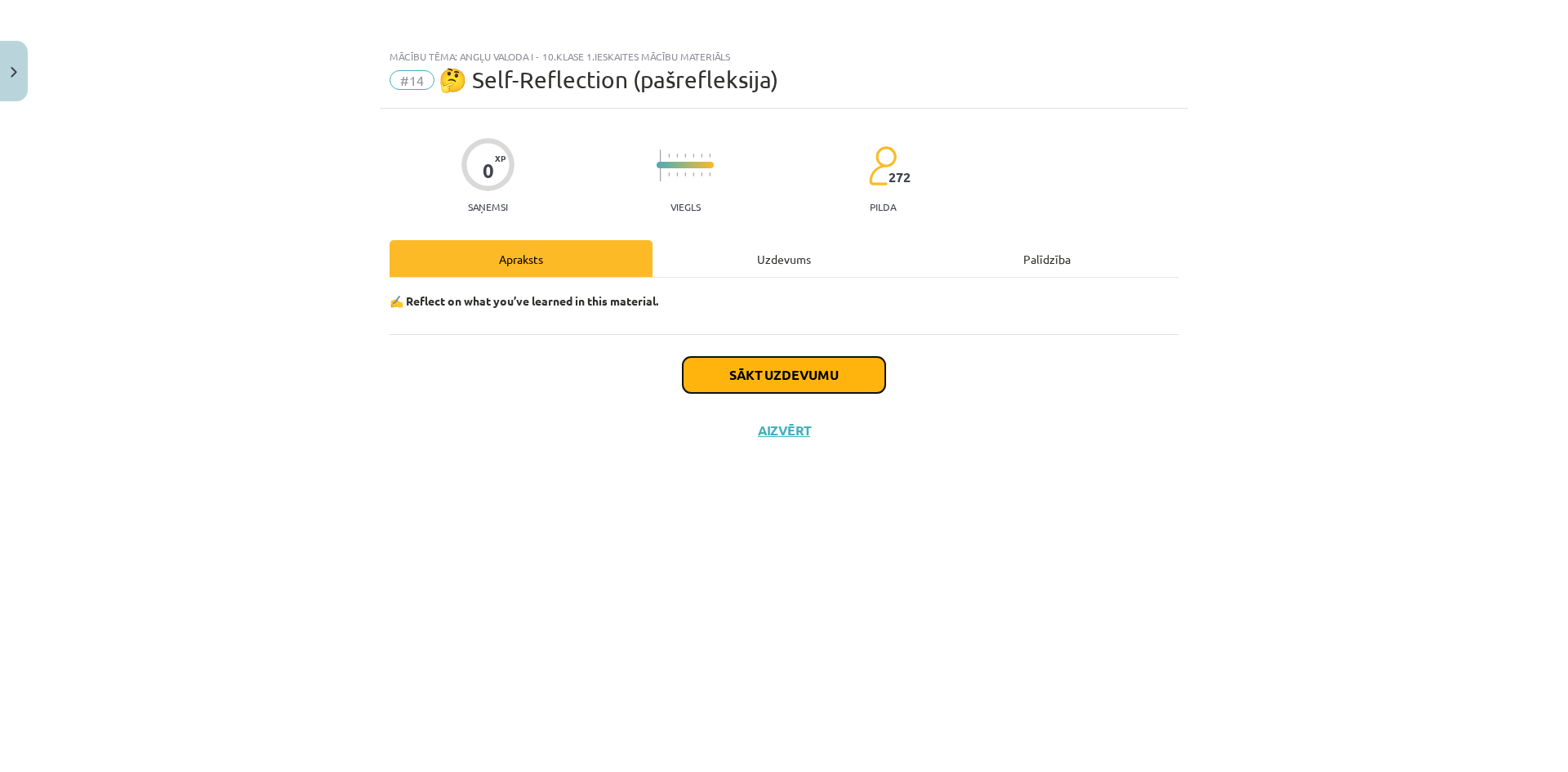
click at [785, 363] on button "Sākt uzdevumu" at bounding box center [784, 375] width 203 height 36
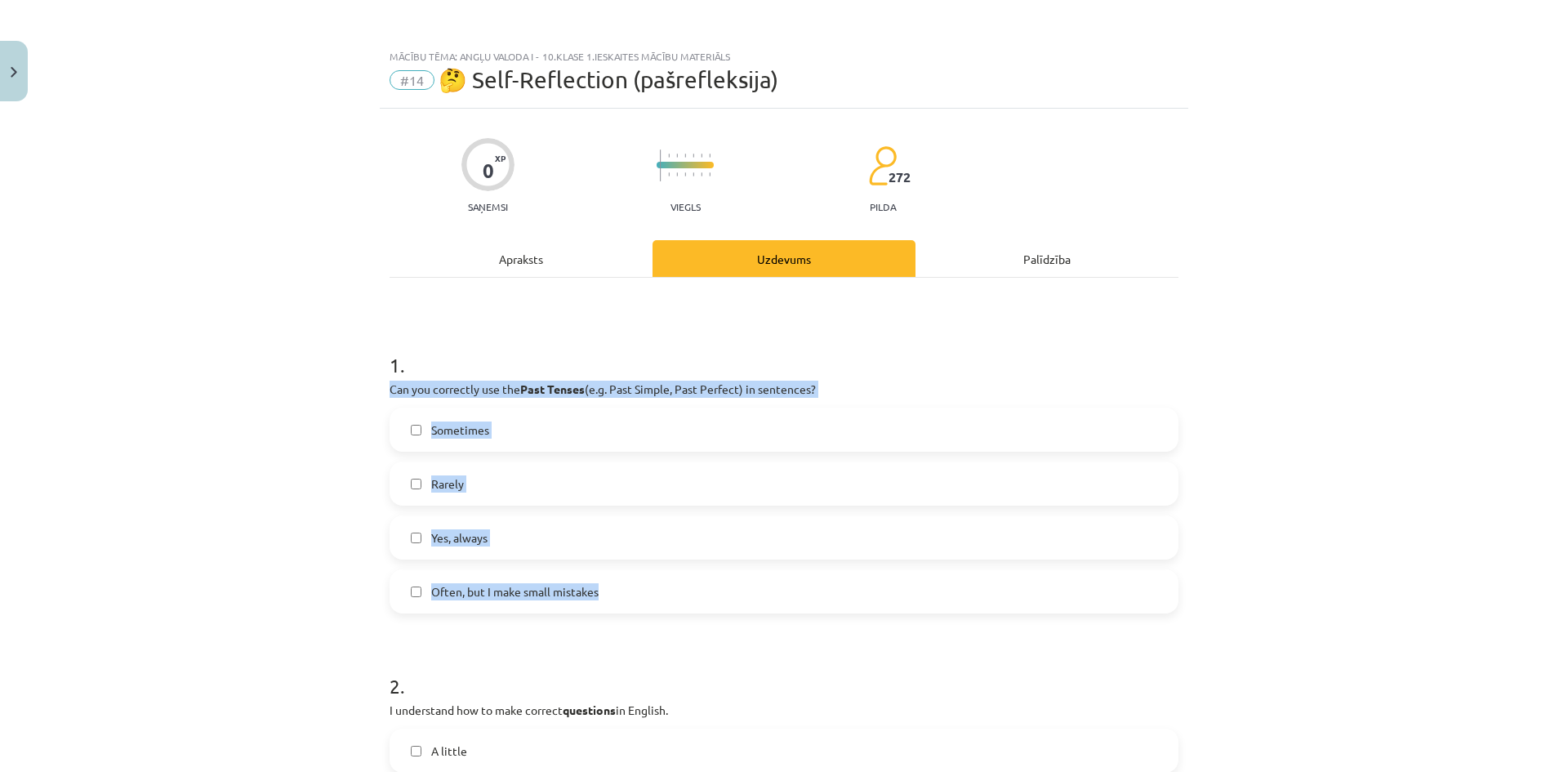
drag, startPoint x: 364, startPoint y: 379, endPoint x: 684, endPoint y: 577, distance: 376.3
click at [684, 577] on div "Mācību tēma: Angļu valoda i - 10.klase 1.ieskaites mācību materiāls #14 🤔 Self-…" at bounding box center [784, 386] width 1568 height 772
click at [469, 537] on span "Yes, always" at bounding box center [459, 537] width 56 height 17
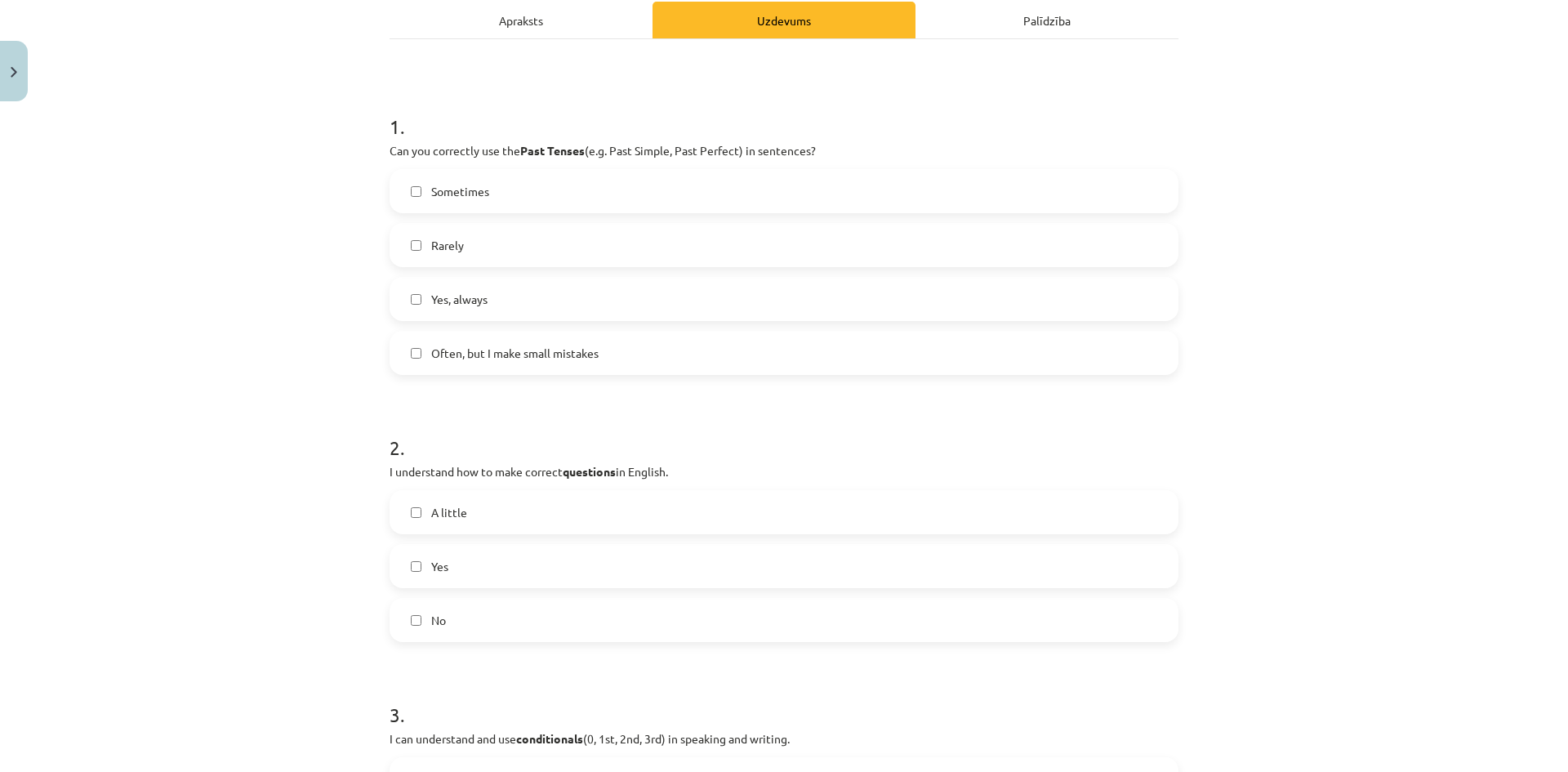
scroll to position [409, 0]
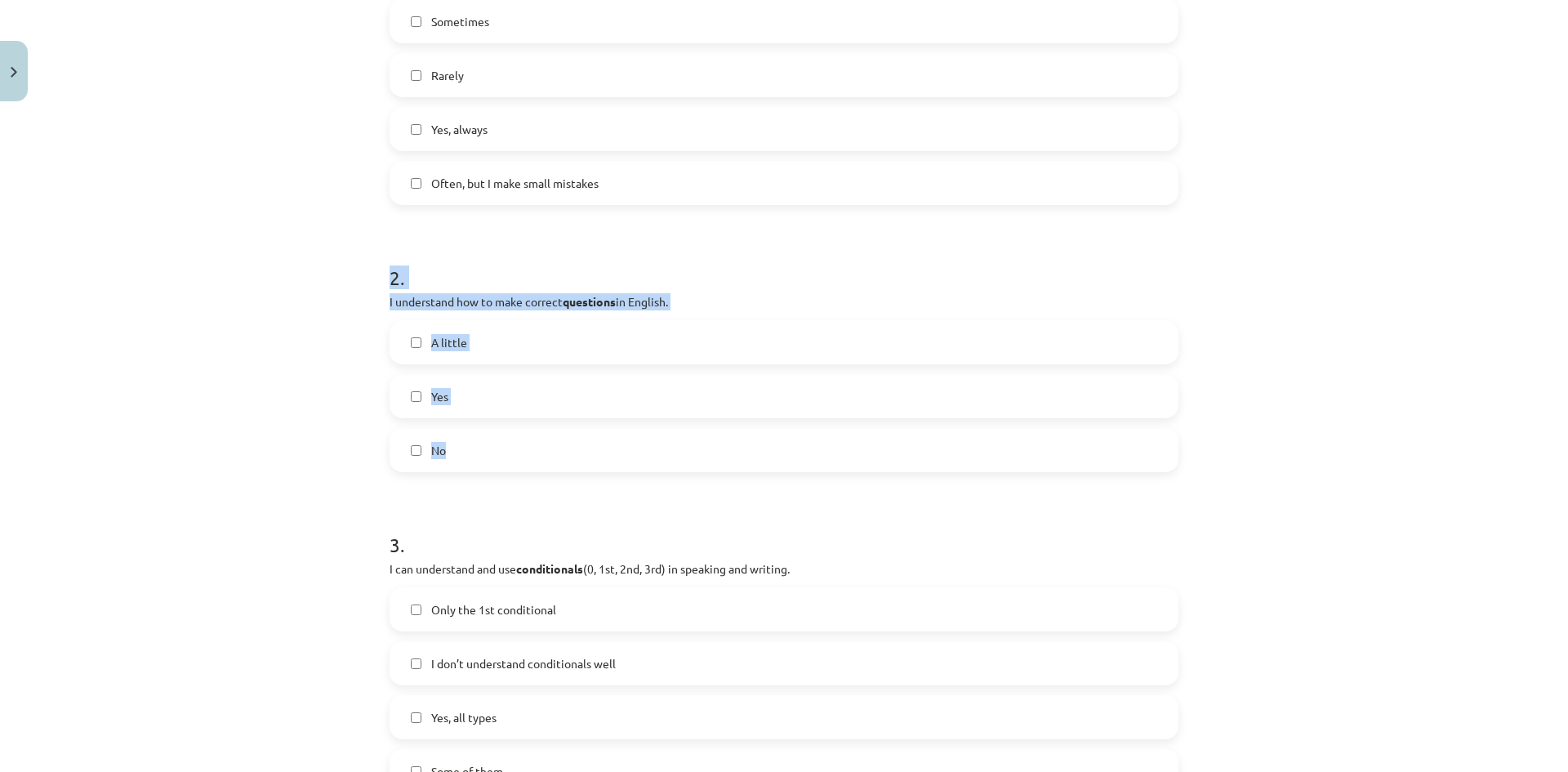
drag, startPoint x: 386, startPoint y: 286, endPoint x: 505, endPoint y: 284, distance: 119.0
click at [467, 391] on label "Yes" at bounding box center [784, 396] width 786 height 41
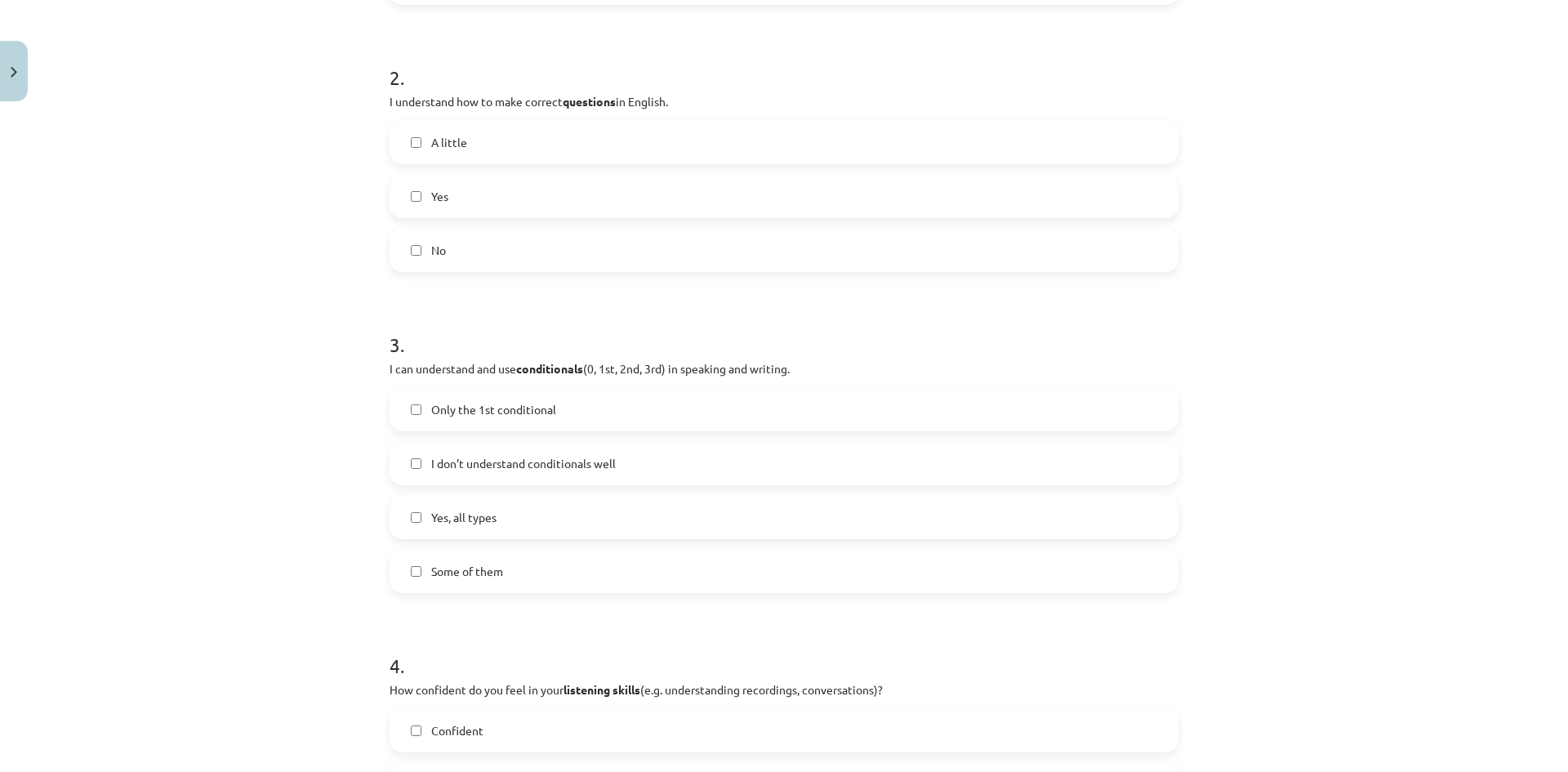
scroll to position [817, 0]
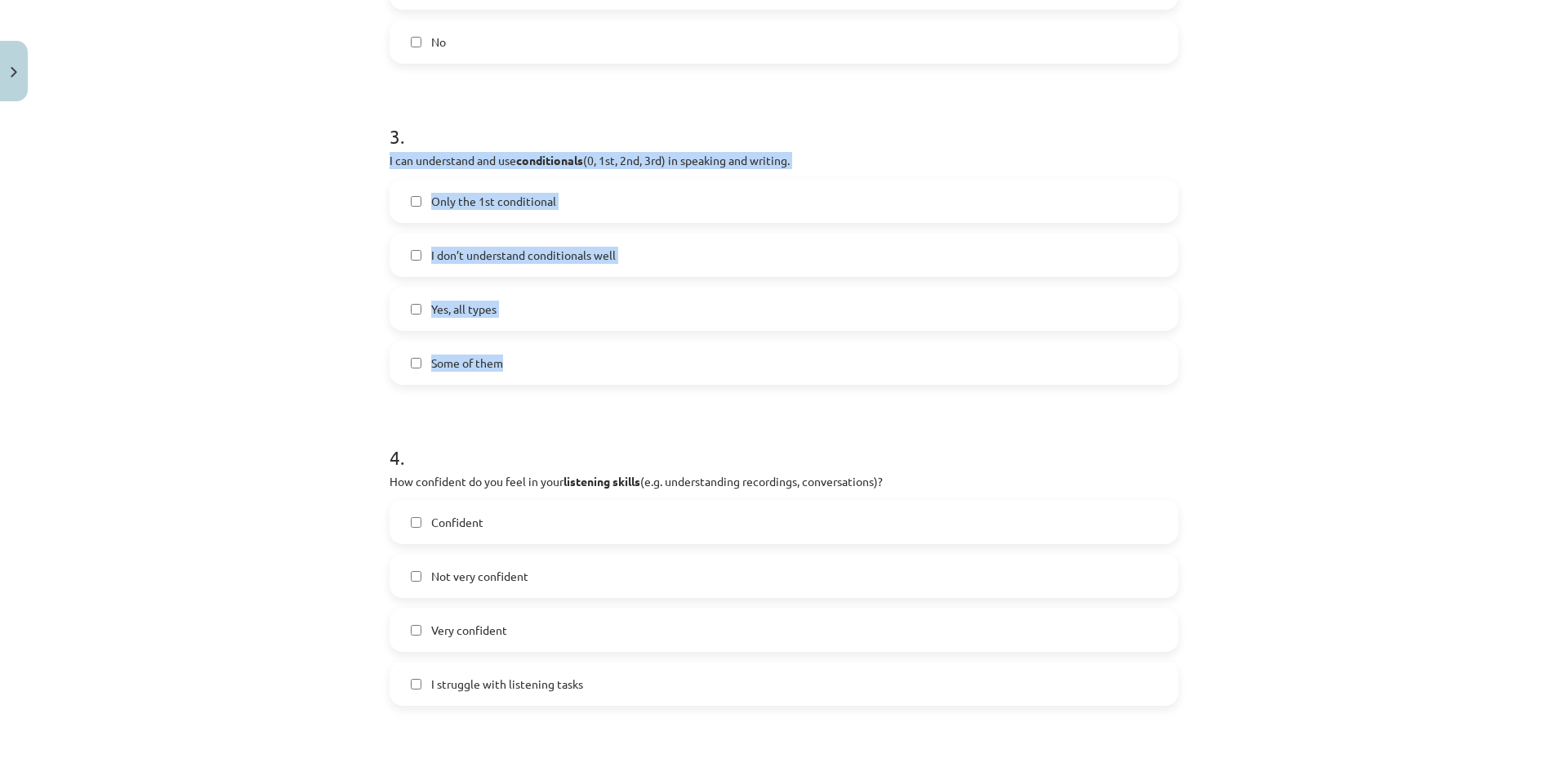
drag, startPoint x: 427, startPoint y: 170, endPoint x: 620, endPoint y: 386, distance: 289.7
click at [620, 386] on div "0 XP Saņemsi Viegls 272 pilda Apraksts Uzdevums Palīdzība 1 . Can you correctly…" at bounding box center [784, 394] width 809 height 2204
click at [504, 325] on label "Yes, all types" at bounding box center [784, 309] width 786 height 41
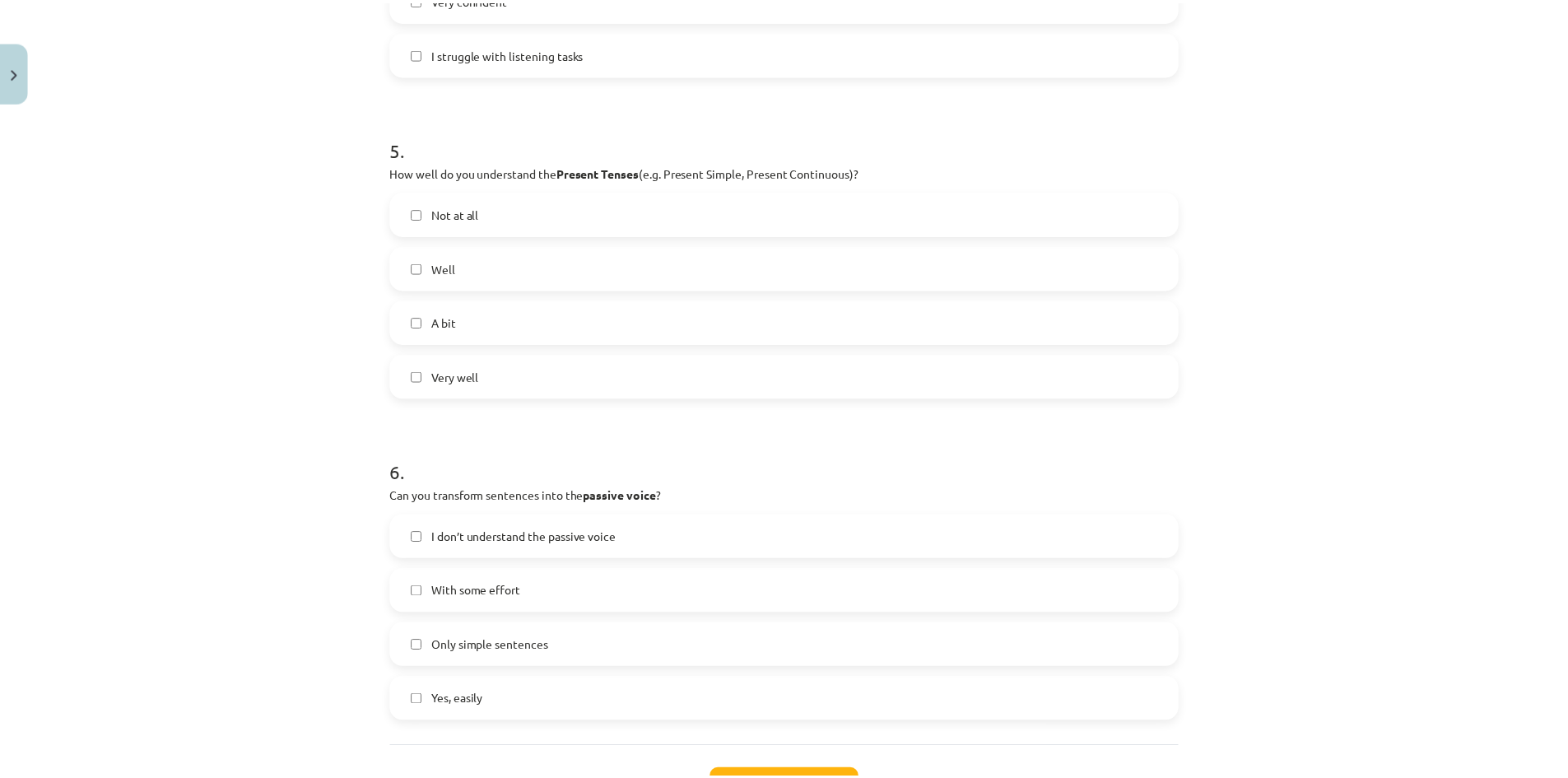
scroll to position [1595, 0]
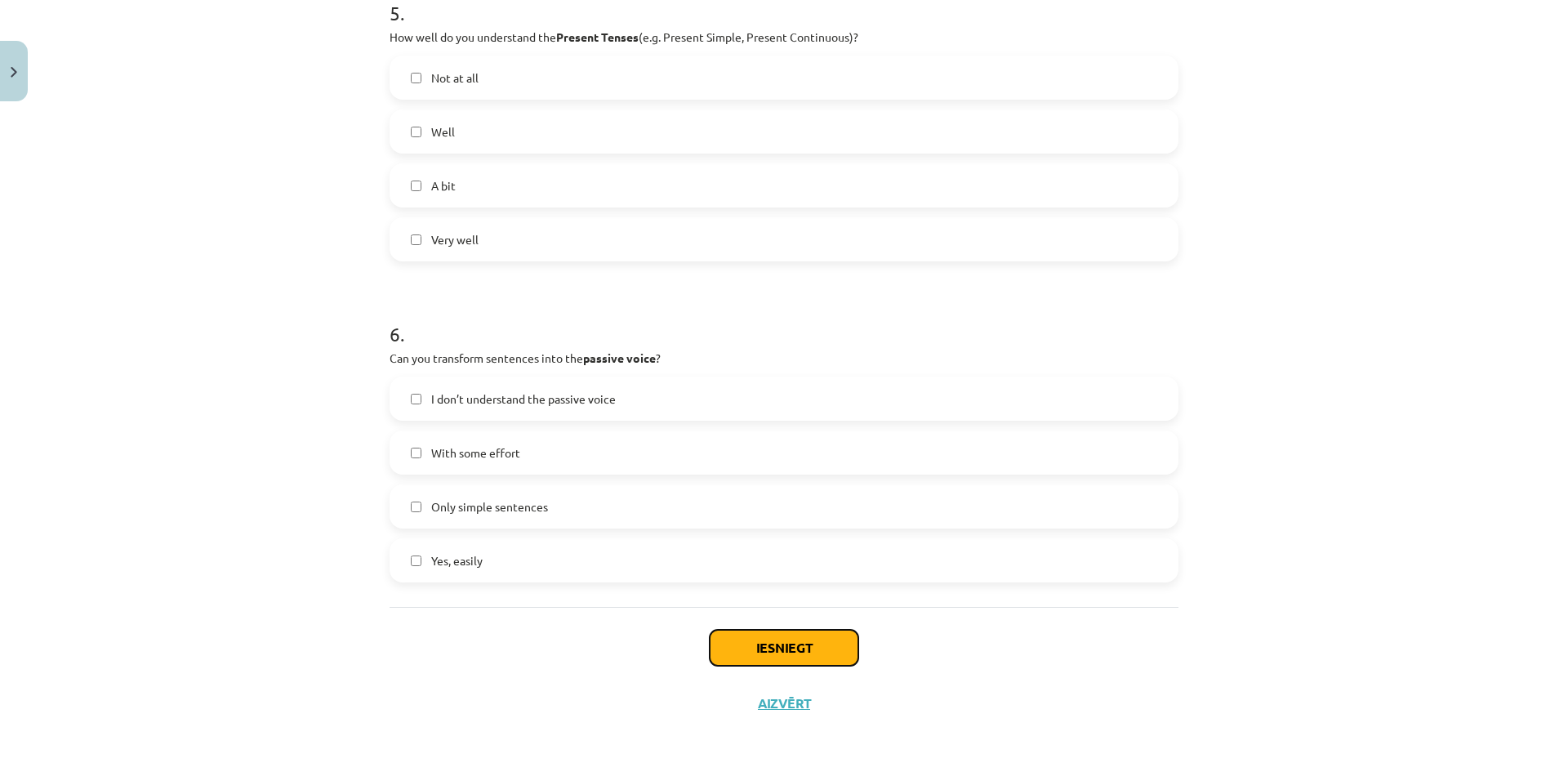
click at [773, 643] on button "Iesniegt" at bounding box center [784, 648] width 149 height 36
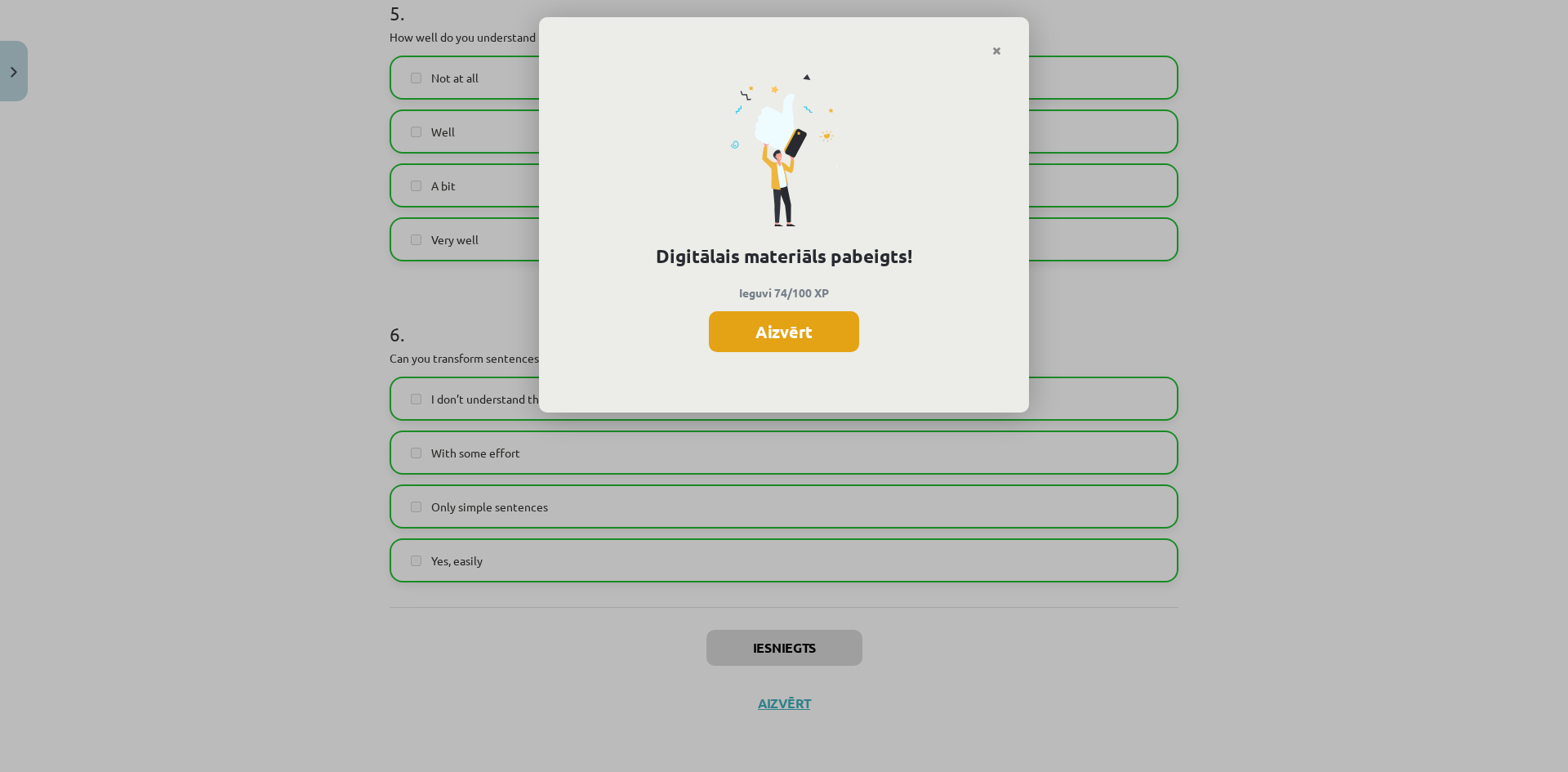
click at [759, 344] on button "Aizvērt" at bounding box center [784, 332] width 150 height 41
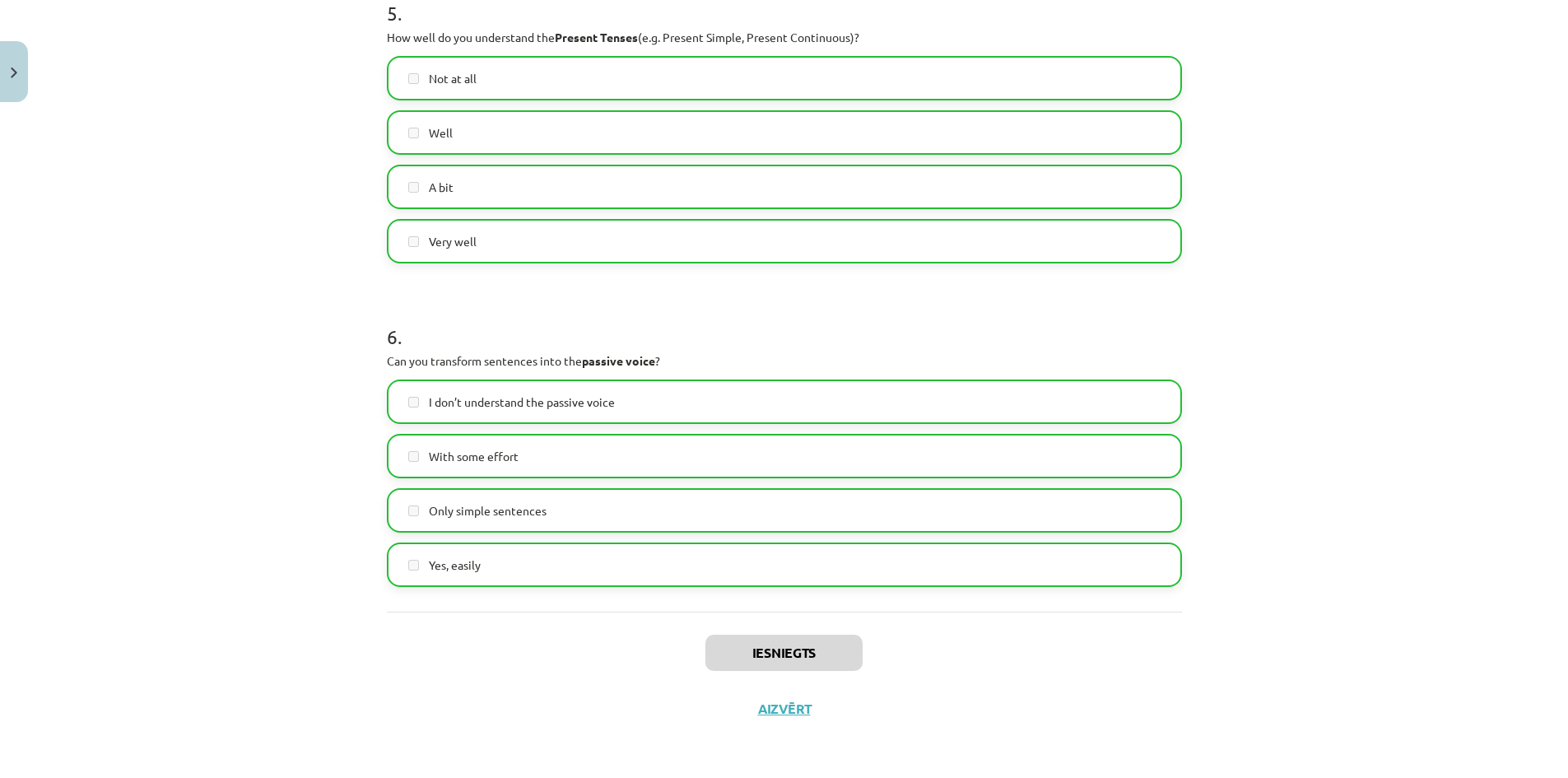
click at [760, 722] on div "Iesniegts Aizvērt" at bounding box center [784, 669] width 795 height 115
click at [755, 706] on button "Aizvērt" at bounding box center [785, 709] width 63 height 16
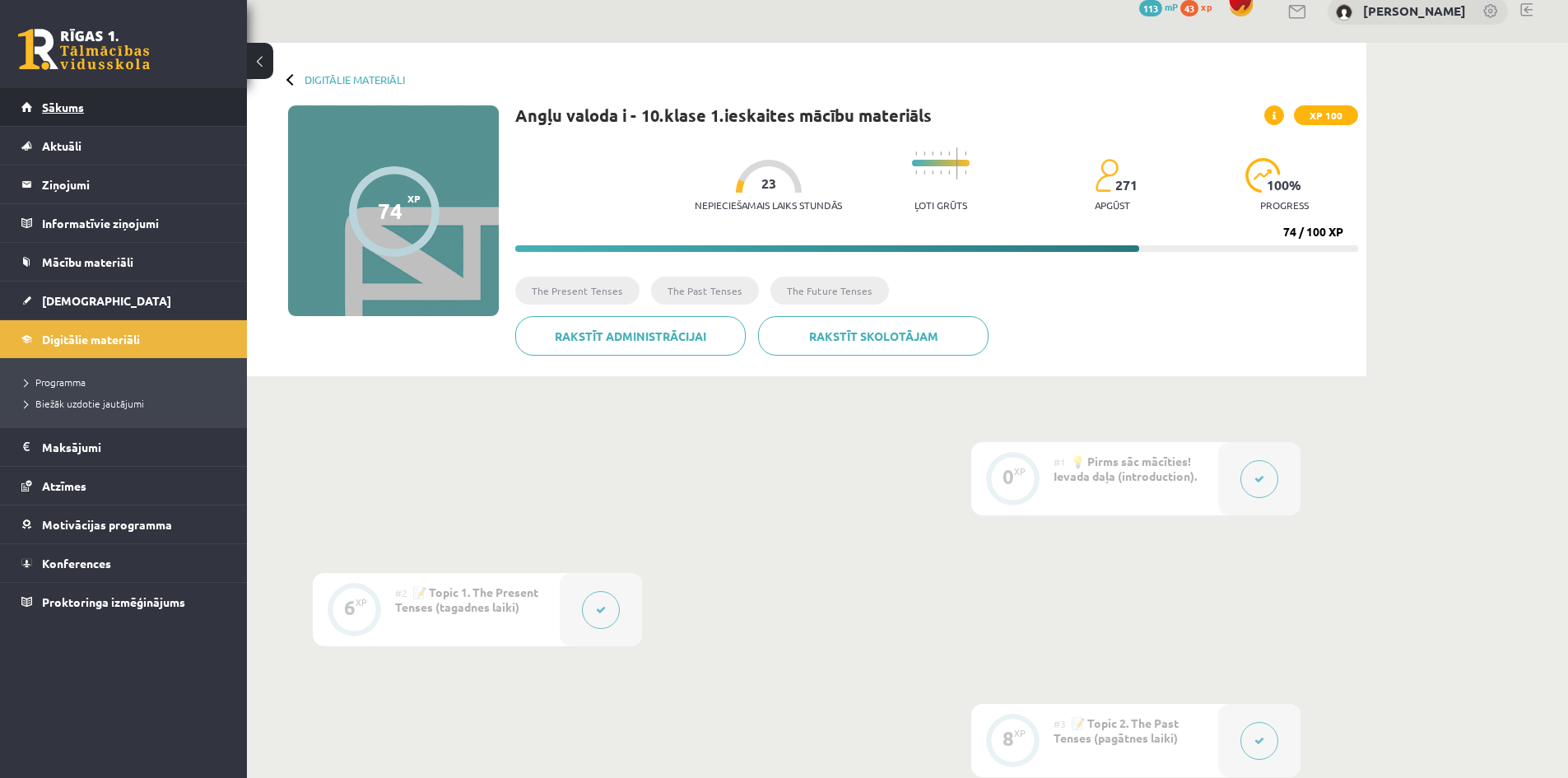
click at [67, 111] on span "Sākums" at bounding box center [63, 107] width 42 height 14
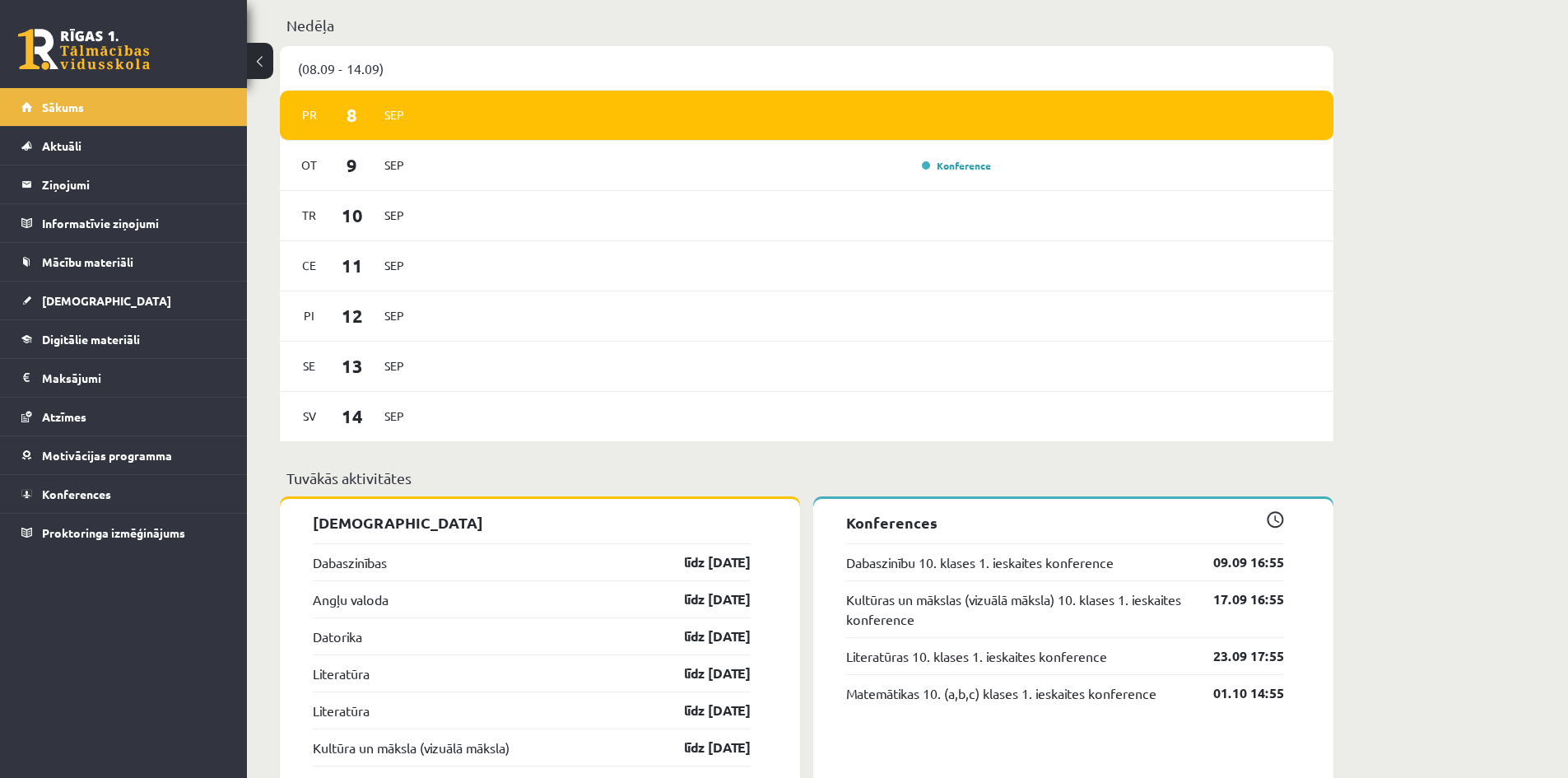
scroll to position [1070, 0]
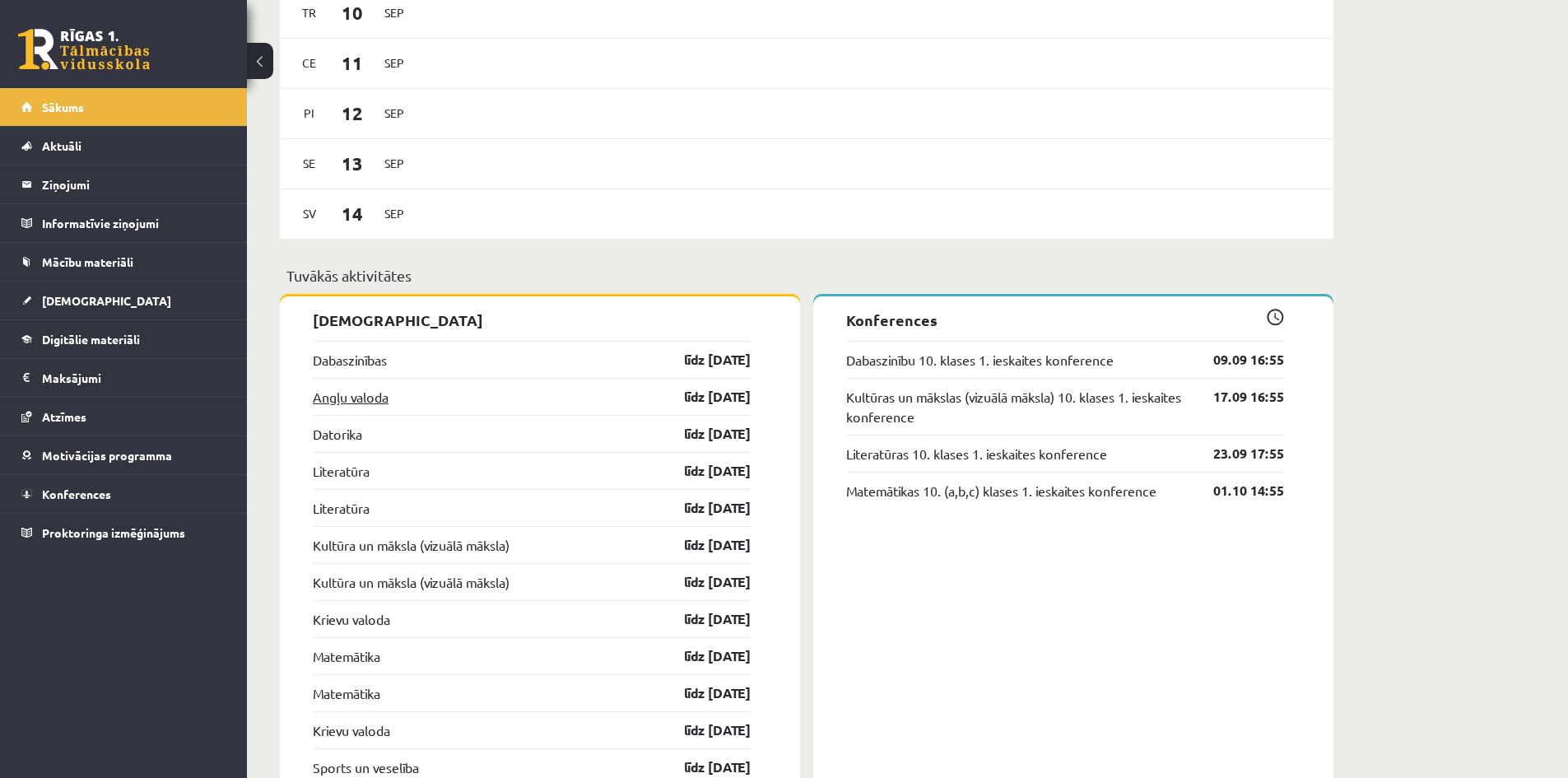
click at [362, 394] on link "Angļu valoda" at bounding box center [351, 397] width 76 height 20
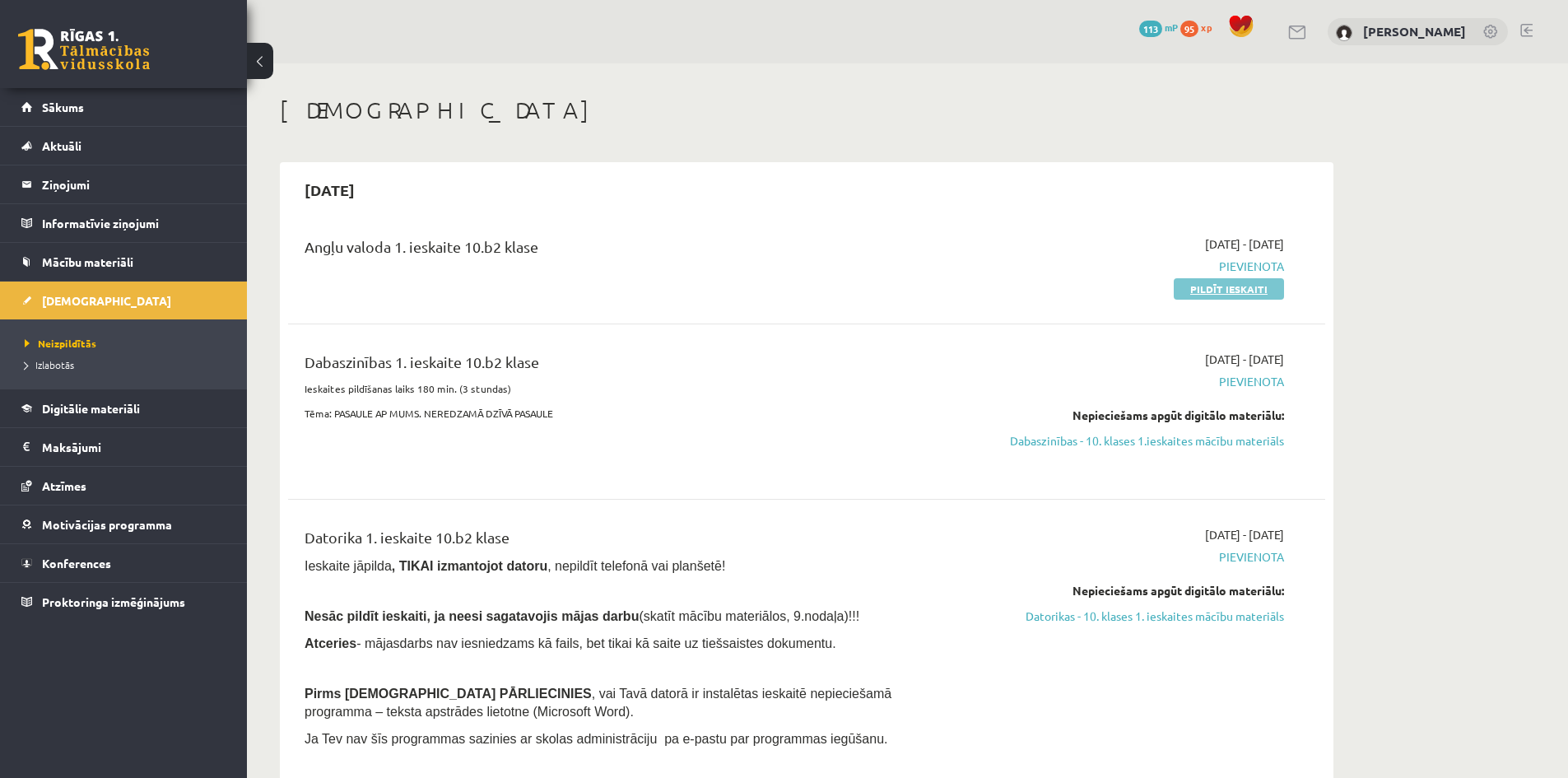
click at [1231, 289] on link "Pildīt ieskaiti" at bounding box center [1228, 289] width 111 height 22
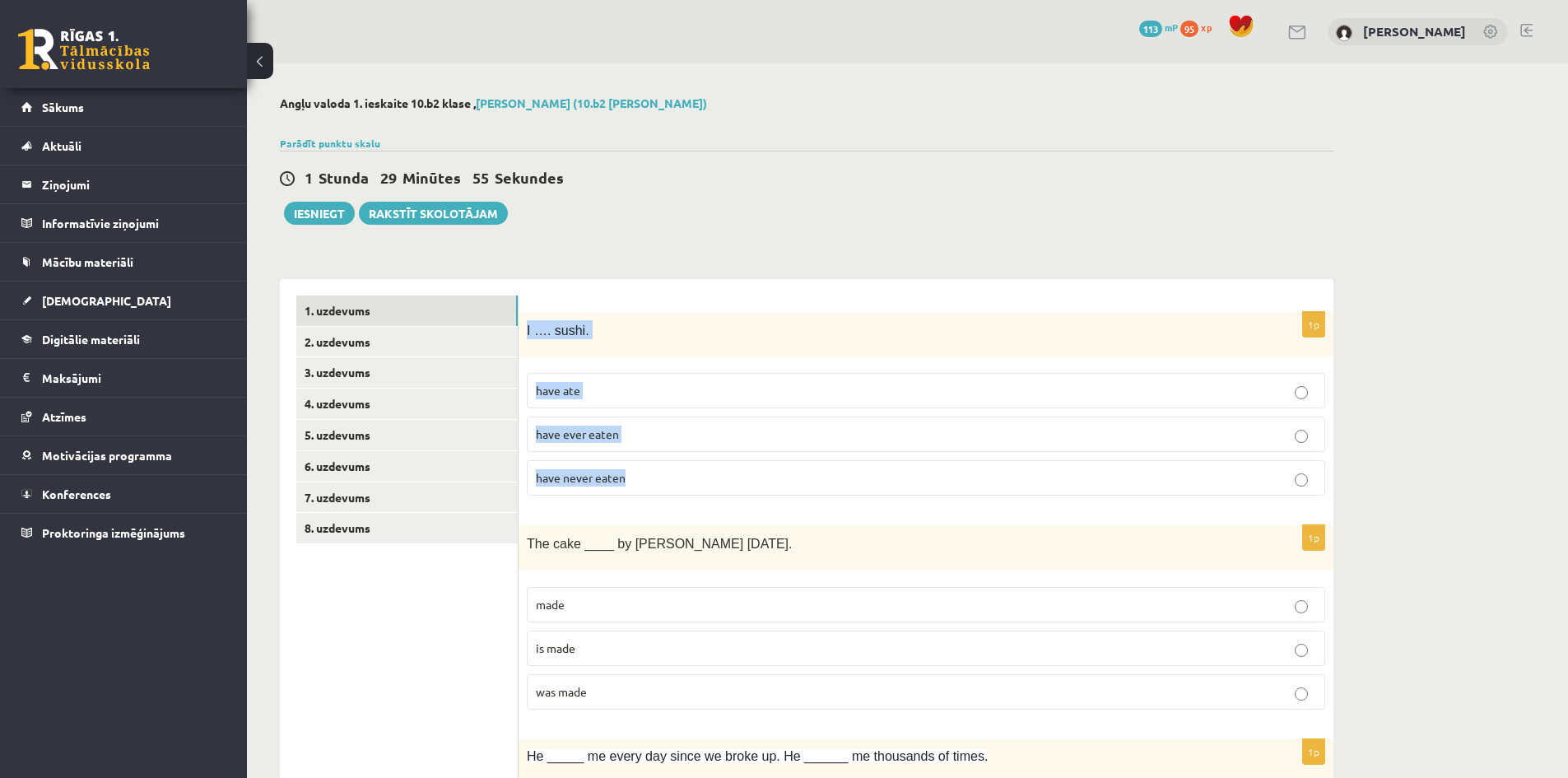
drag, startPoint x: 522, startPoint y: 326, endPoint x: 676, endPoint y: 472, distance: 212.2
click at [676, 472] on div "1p I …. sushi. have ate have ever eaten have never eaten" at bounding box center [926, 411] width 815 height 198
copy div "I …. sushi. have ate have ever eaten have never eaten"
click at [584, 450] on label "have ever eaten" at bounding box center [926, 434] width 798 height 35
click at [592, 466] on label "have never eaten" at bounding box center [926, 478] width 798 height 35
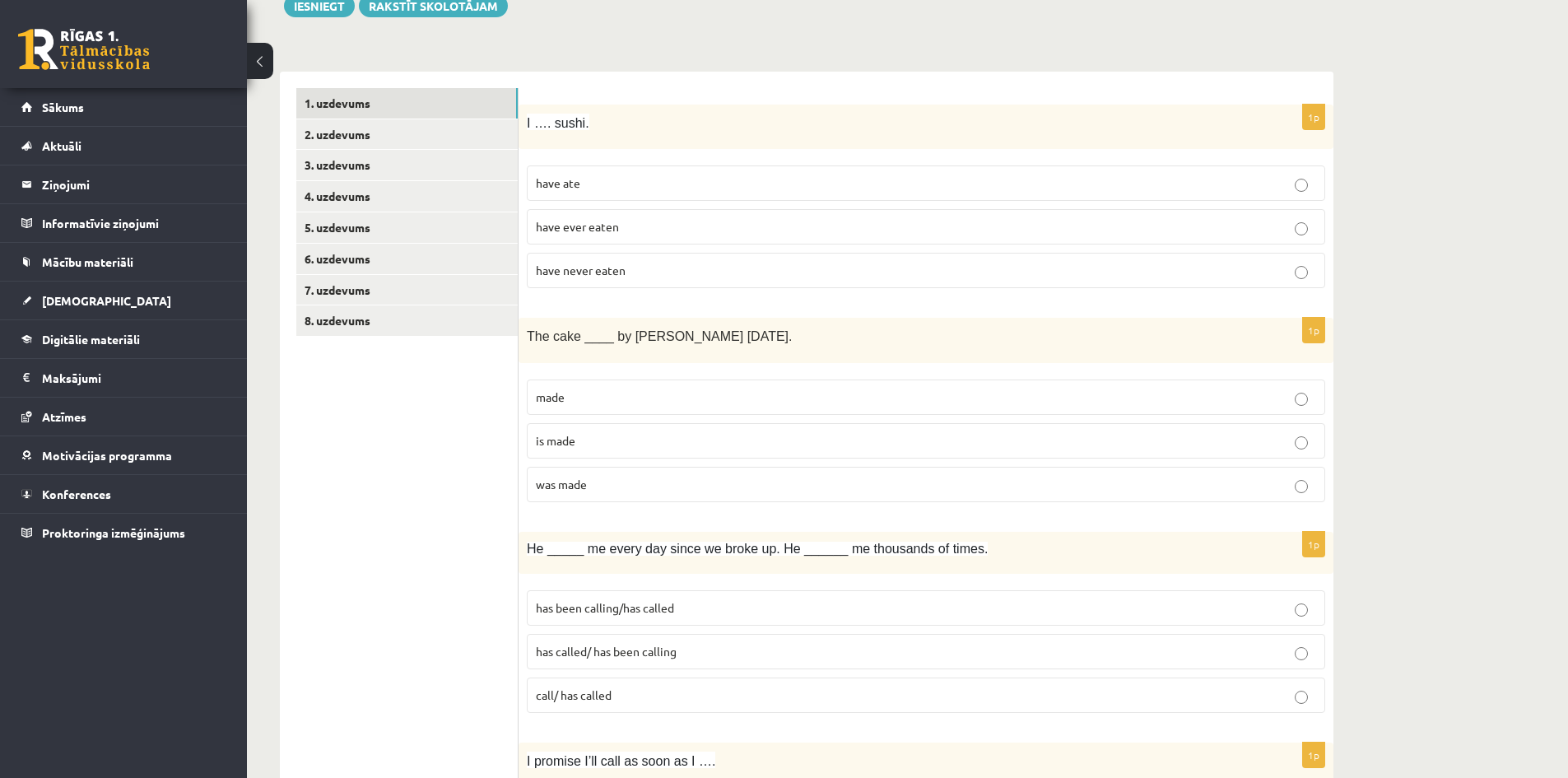
scroll to position [329, 0]
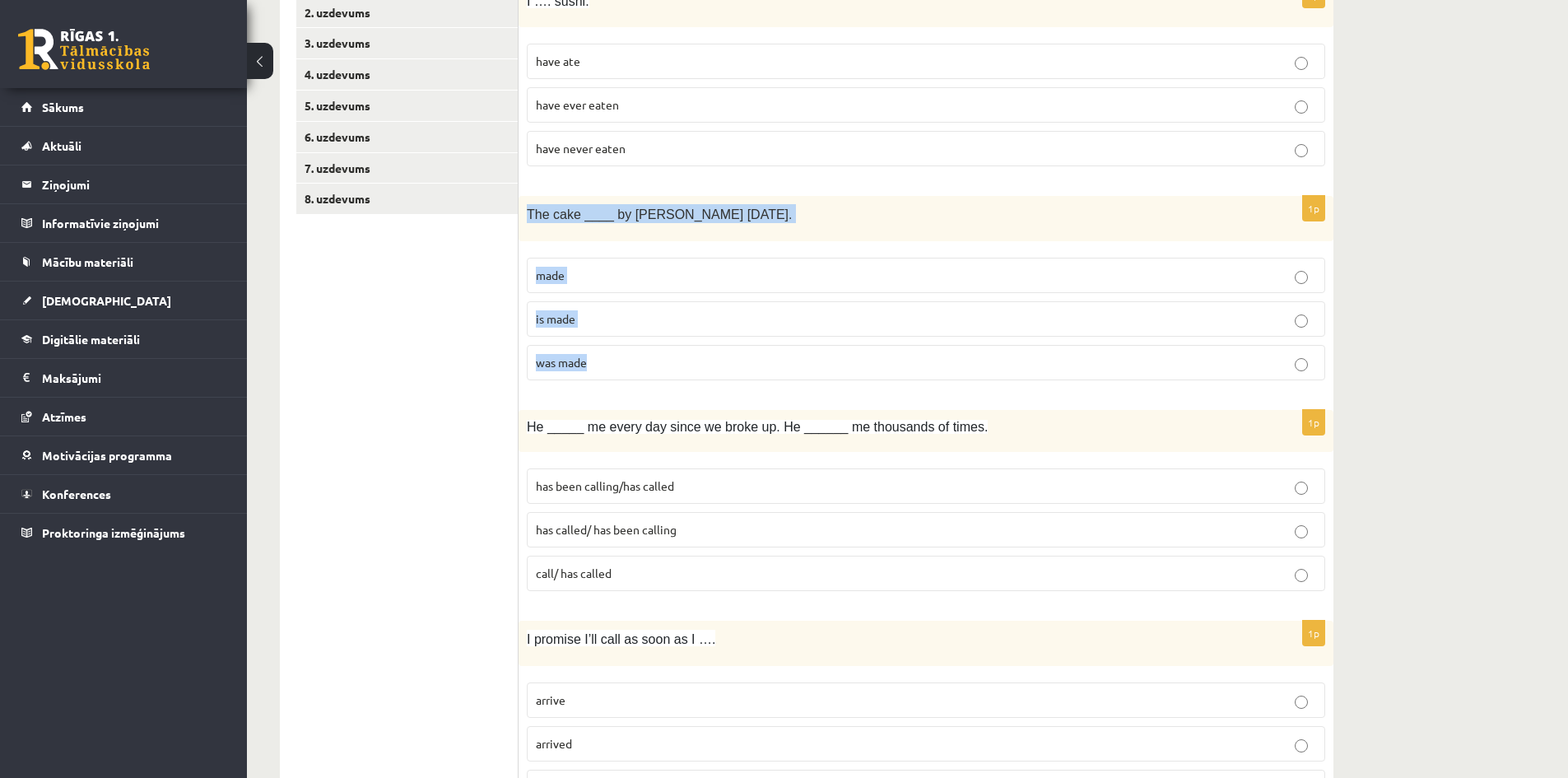
drag, startPoint x: 527, startPoint y: 210, endPoint x: 675, endPoint y: 361, distance: 211.4
click at [675, 361] on div "1p The cake ____ by Mary yesterday. made is made was made" at bounding box center [926, 295] width 815 height 198
copy div "The cake ____ by Mary yesterday. made is made was made"
click at [598, 361] on p "was made" at bounding box center [926, 362] width 780 height 17
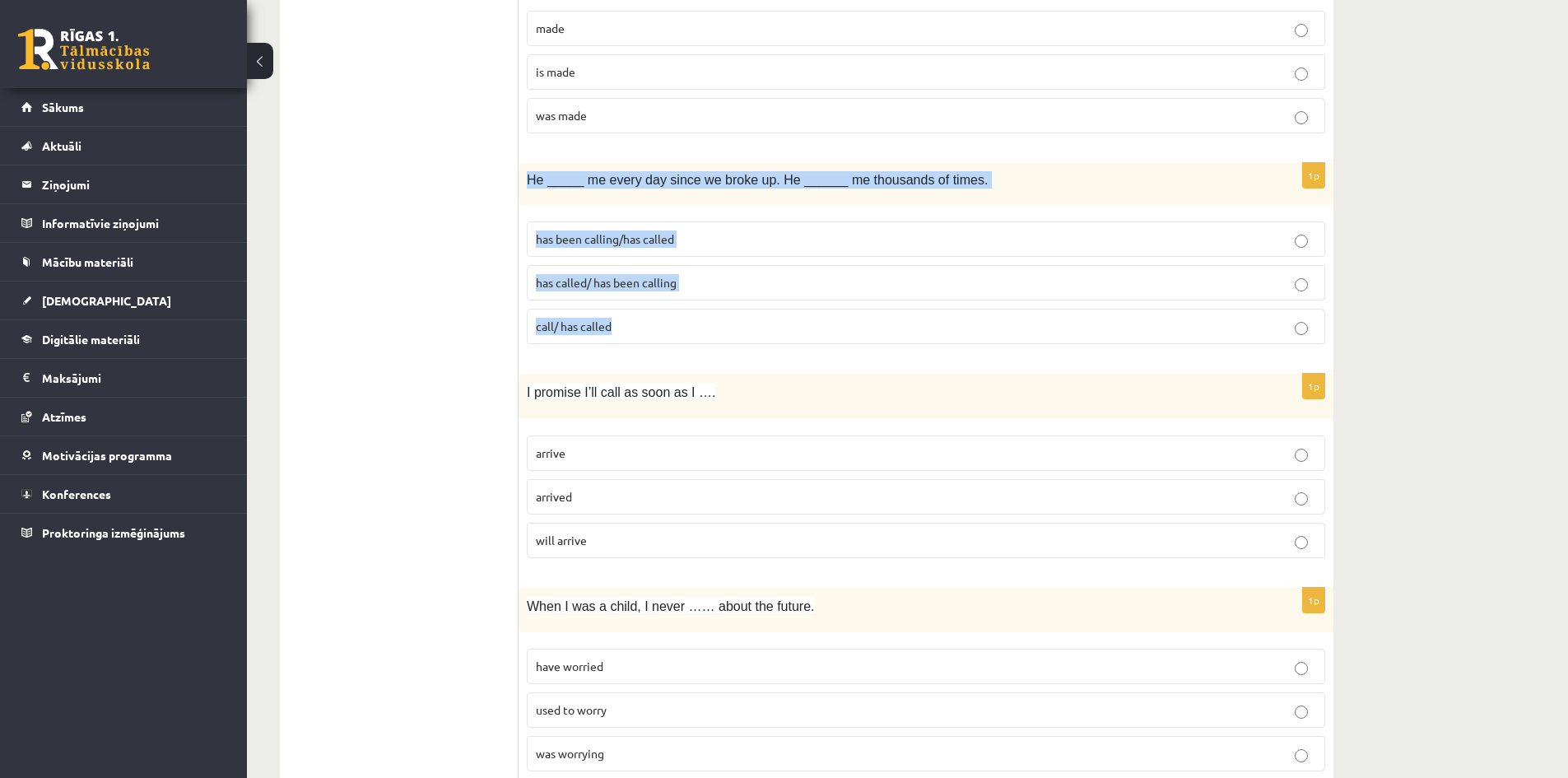
drag, startPoint x: 524, startPoint y: 177, endPoint x: 699, endPoint y: 353, distance: 248.2
click at [699, 353] on div "1p He _____ me every day since we broke up. He ______ me thousands of times. ha…" at bounding box center [926, 260] width 815 height 194
copy div "He _____ me every day since we broke up. He ______ me thousands of times. has b…"
click at [614, 234] on span "has been calling/has called" at bounding box center [605, 238] width 138 height 14
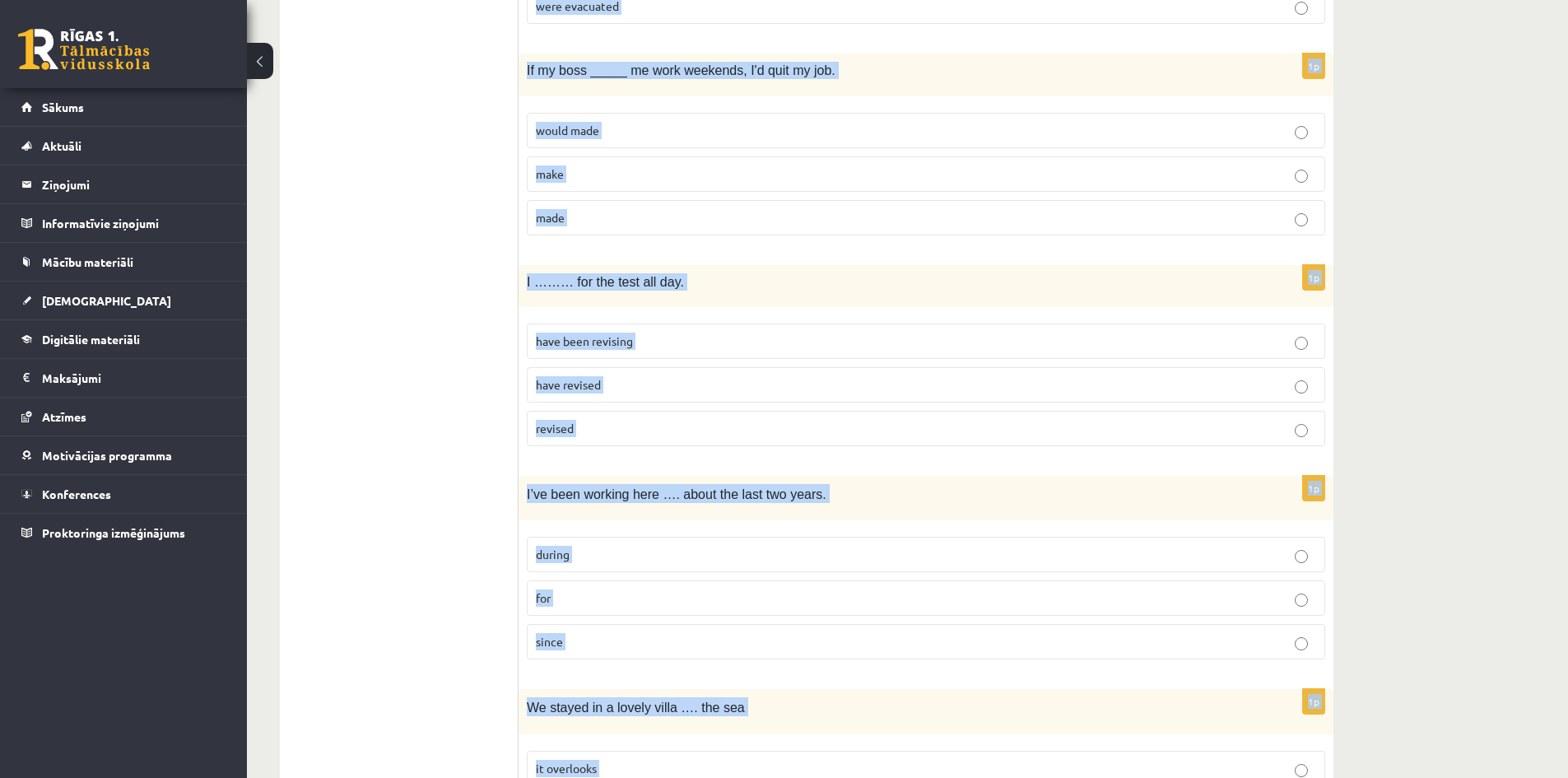
scroll to position [3814, 0]
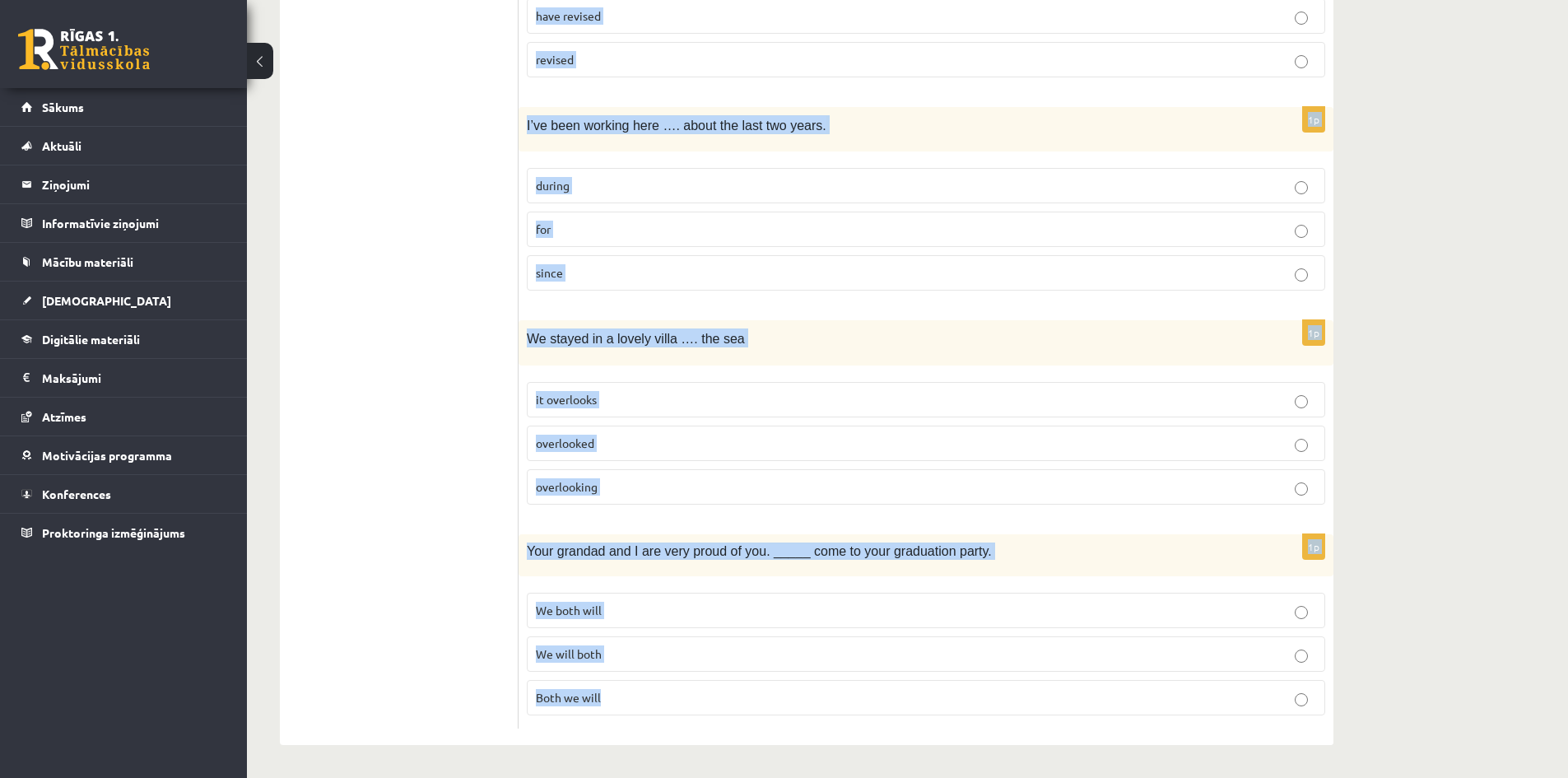
drag, startPoint x: 525, startPoint y: 387, endPoint x: 822, endPoint y: 814, distance: 520.1
copy form "I promise I’ll call as soon as I …. arrive arrived will arrive 1p When I was a …"
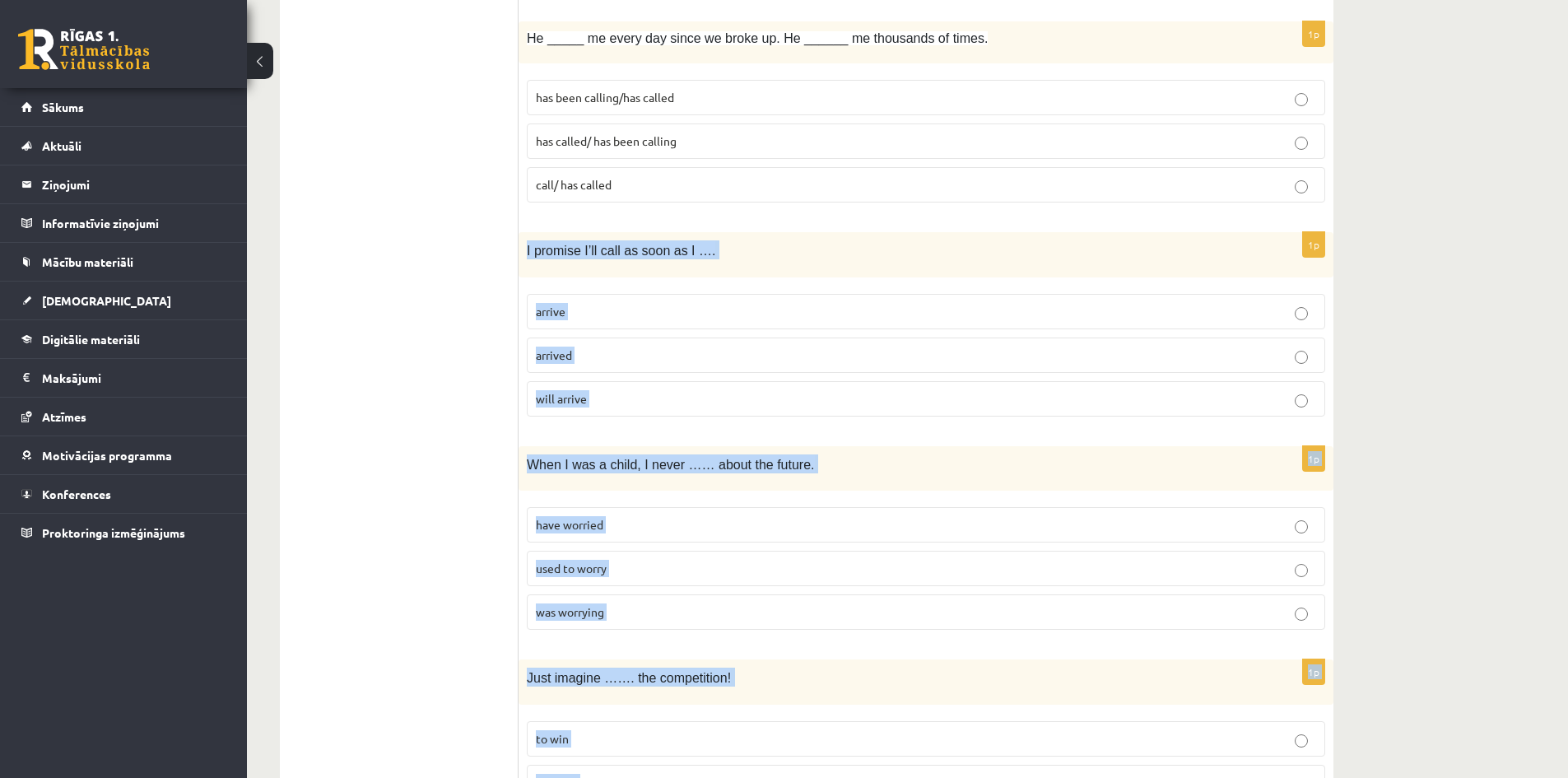
scroll to position [521, 0]
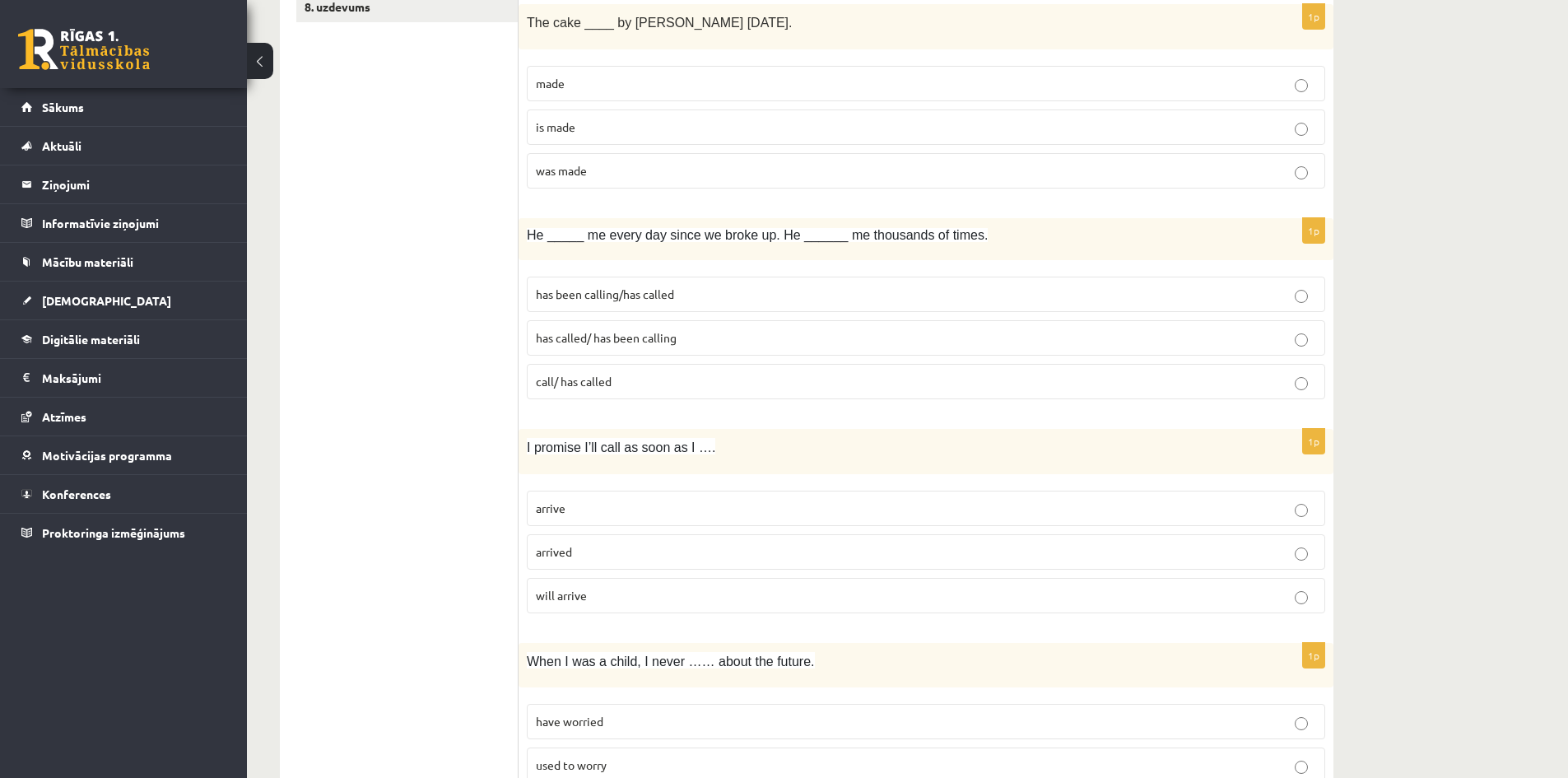
click at [608, 511] on p "arrive" at bounding box center [926, 508] width 780 height 17
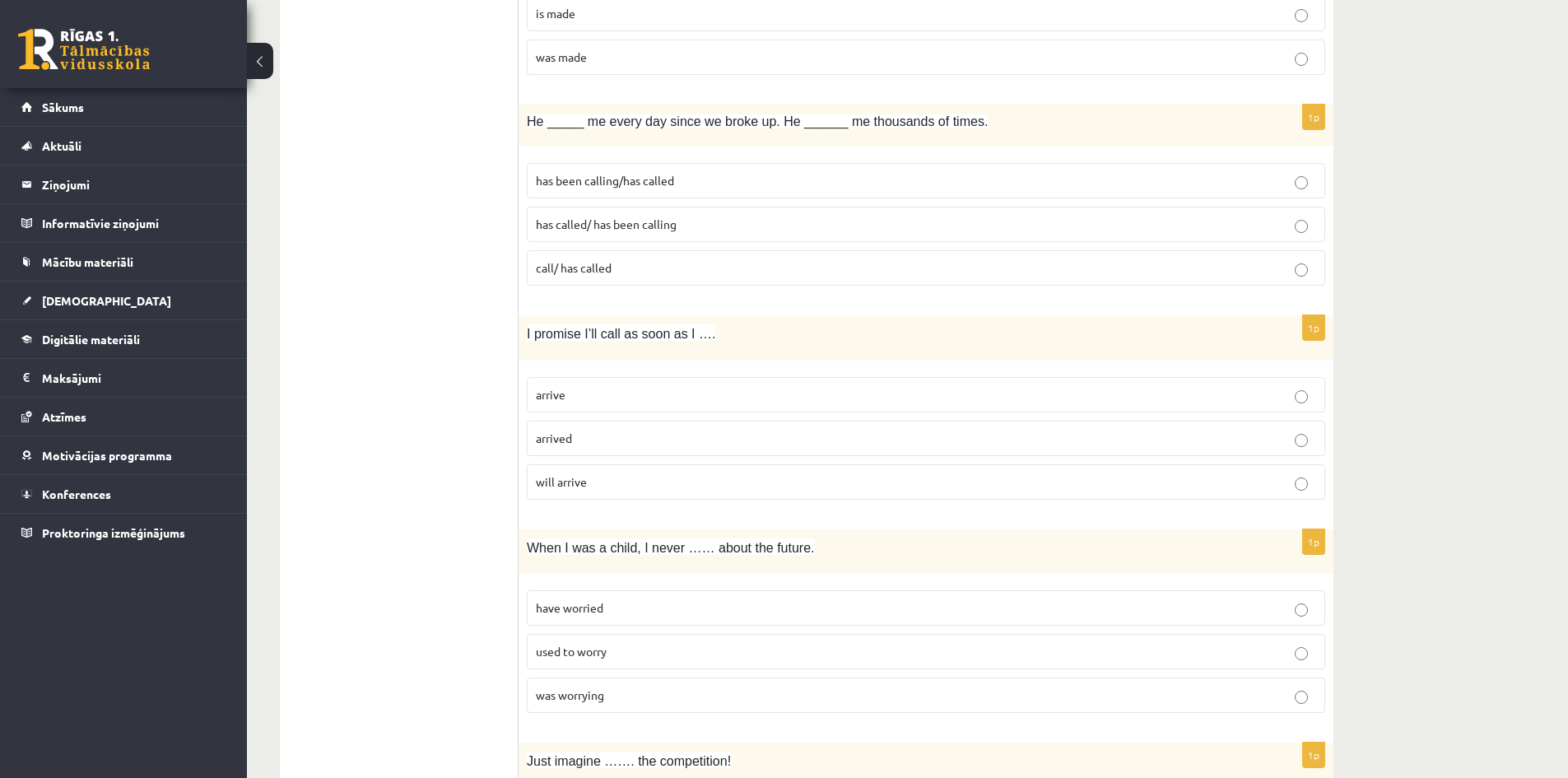
scroll to position [851, 0]
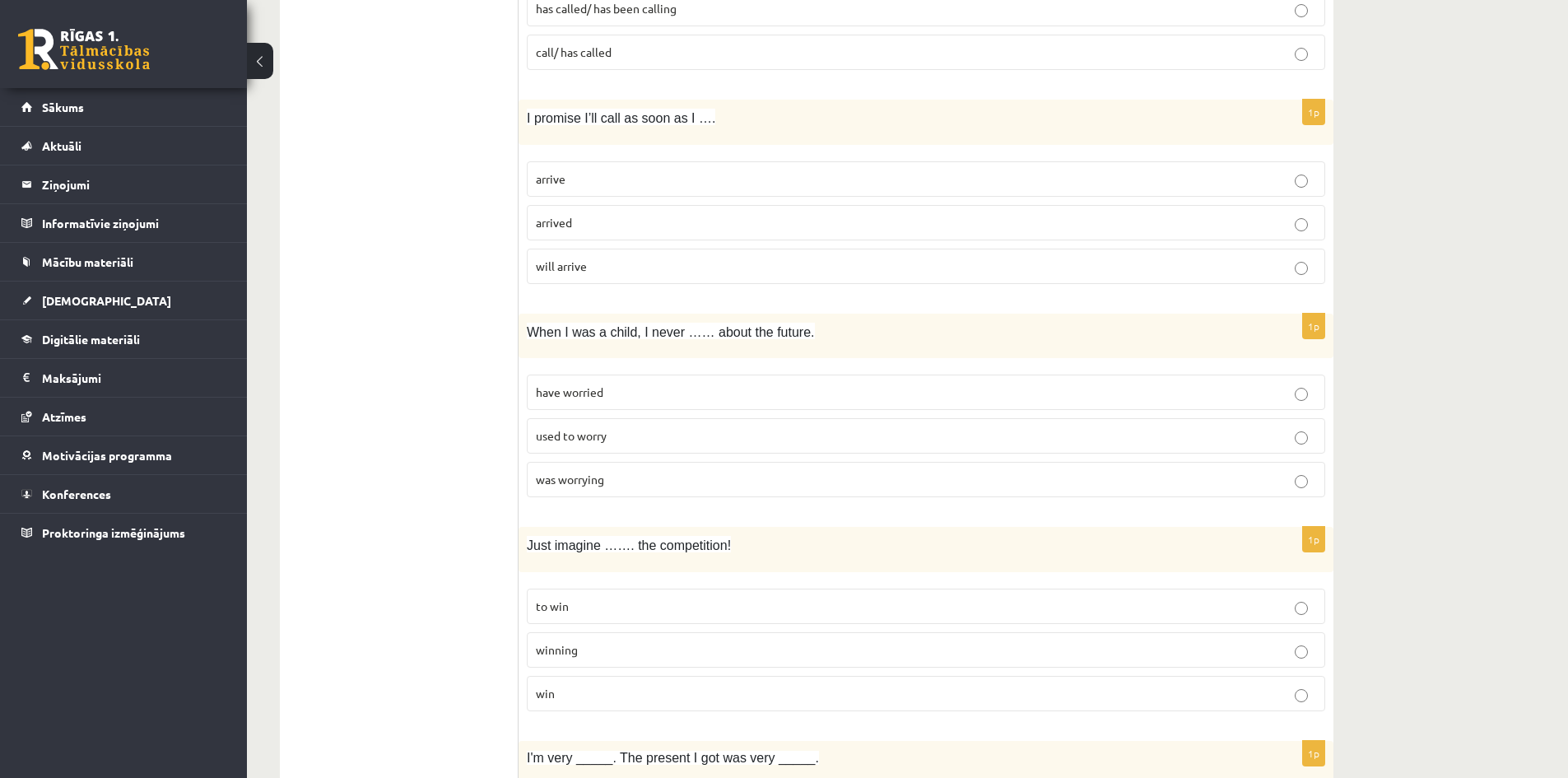
click at [600, 433] on span "used to worry" at bounding box center [571, 435] width 71 height 14
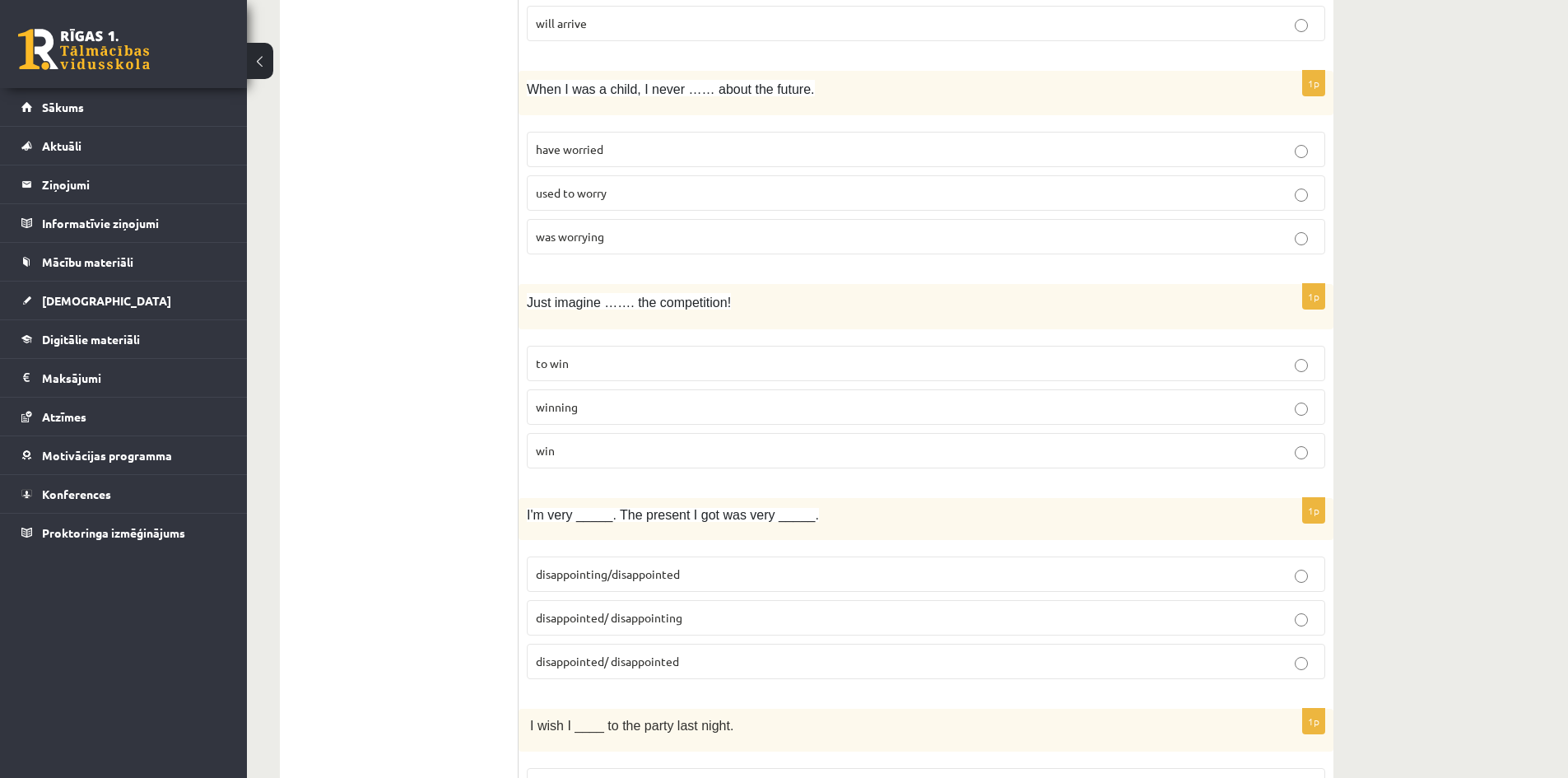
scroll to position [1097, 0]
click at [669, 404] on p "winning" at bounding box center [926, 402] width 780 height 17
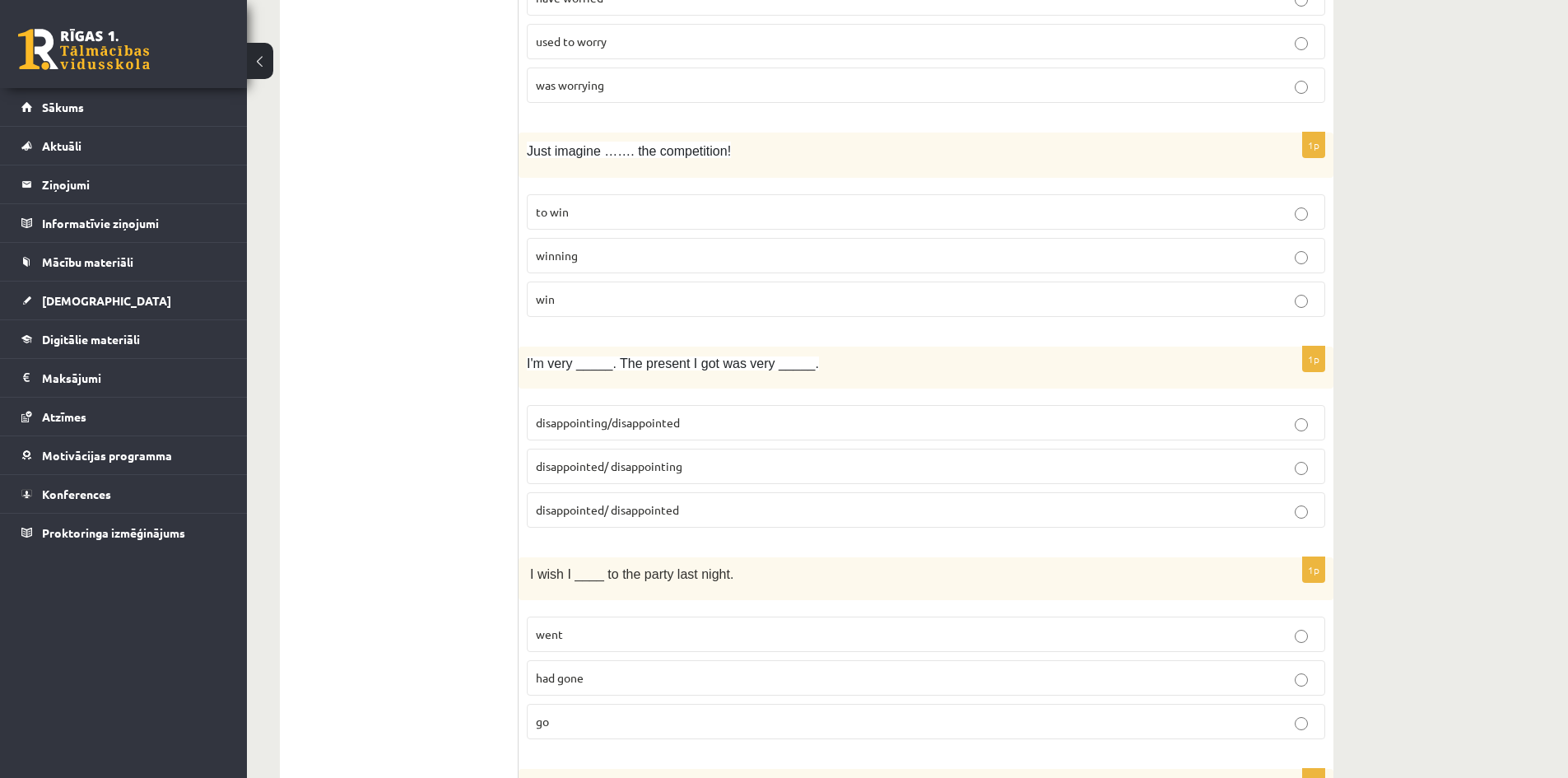
scroll to position [1426, 0]
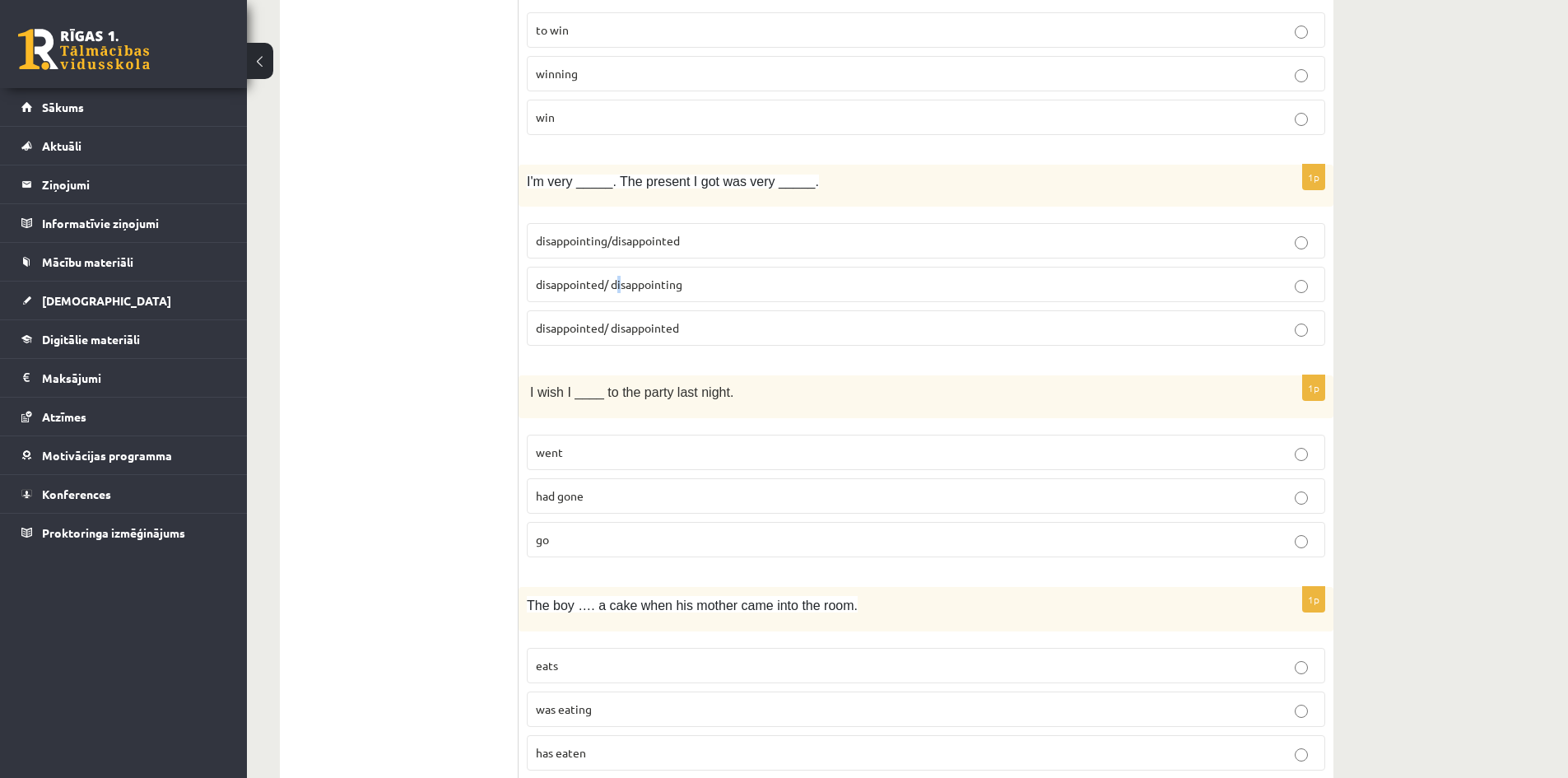
click at [616, 286] on span "disappointed/ disappointing" at bounding box center [609, 284] width 147 height 14
click at [558, 282] on span "disappointed/ disappointing" at bounding box center [609, 284] width 147 height 14
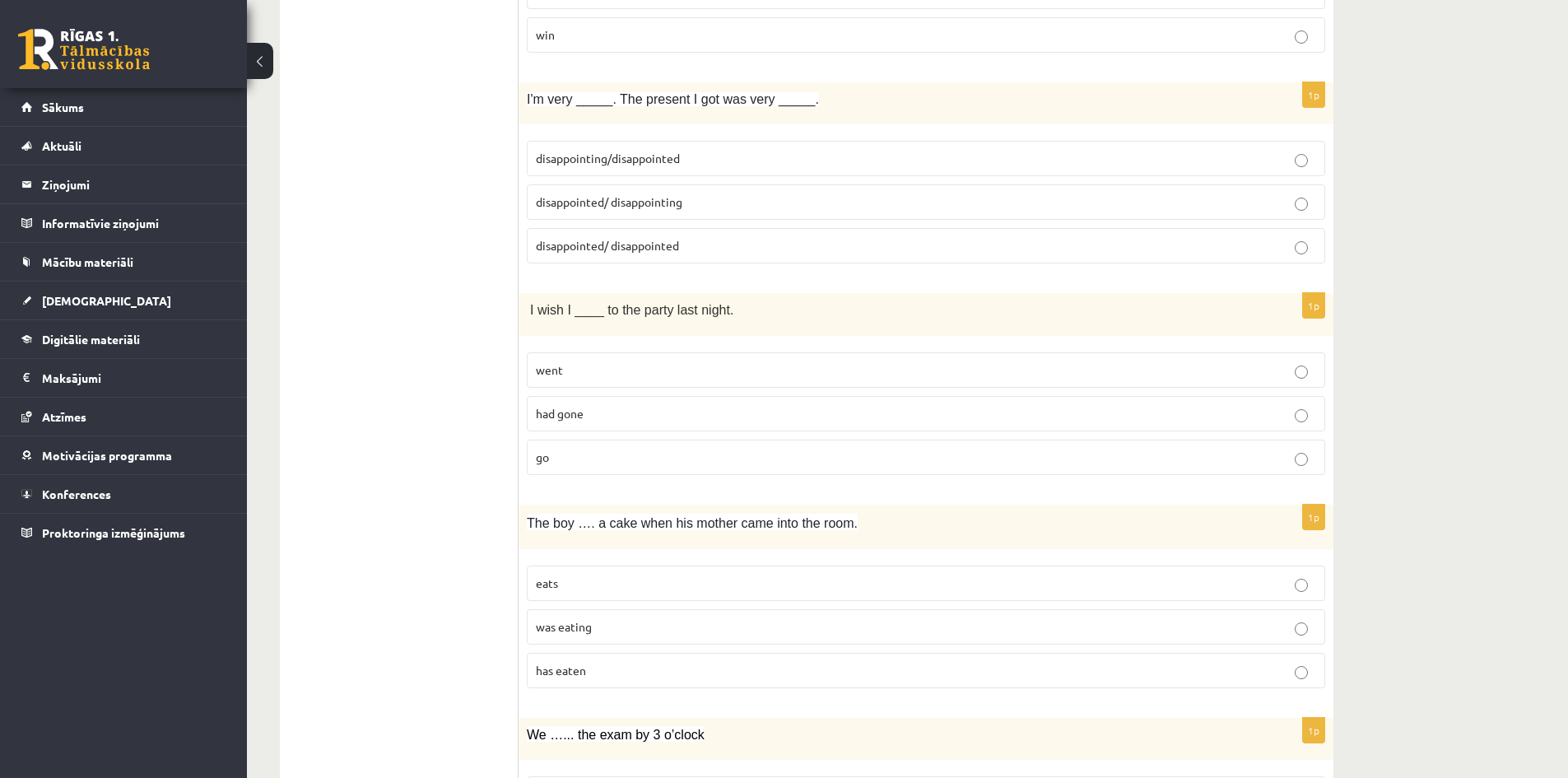
click at [610, 413] on p "had gone" at bounding box center [926, 413] width 780 height 17
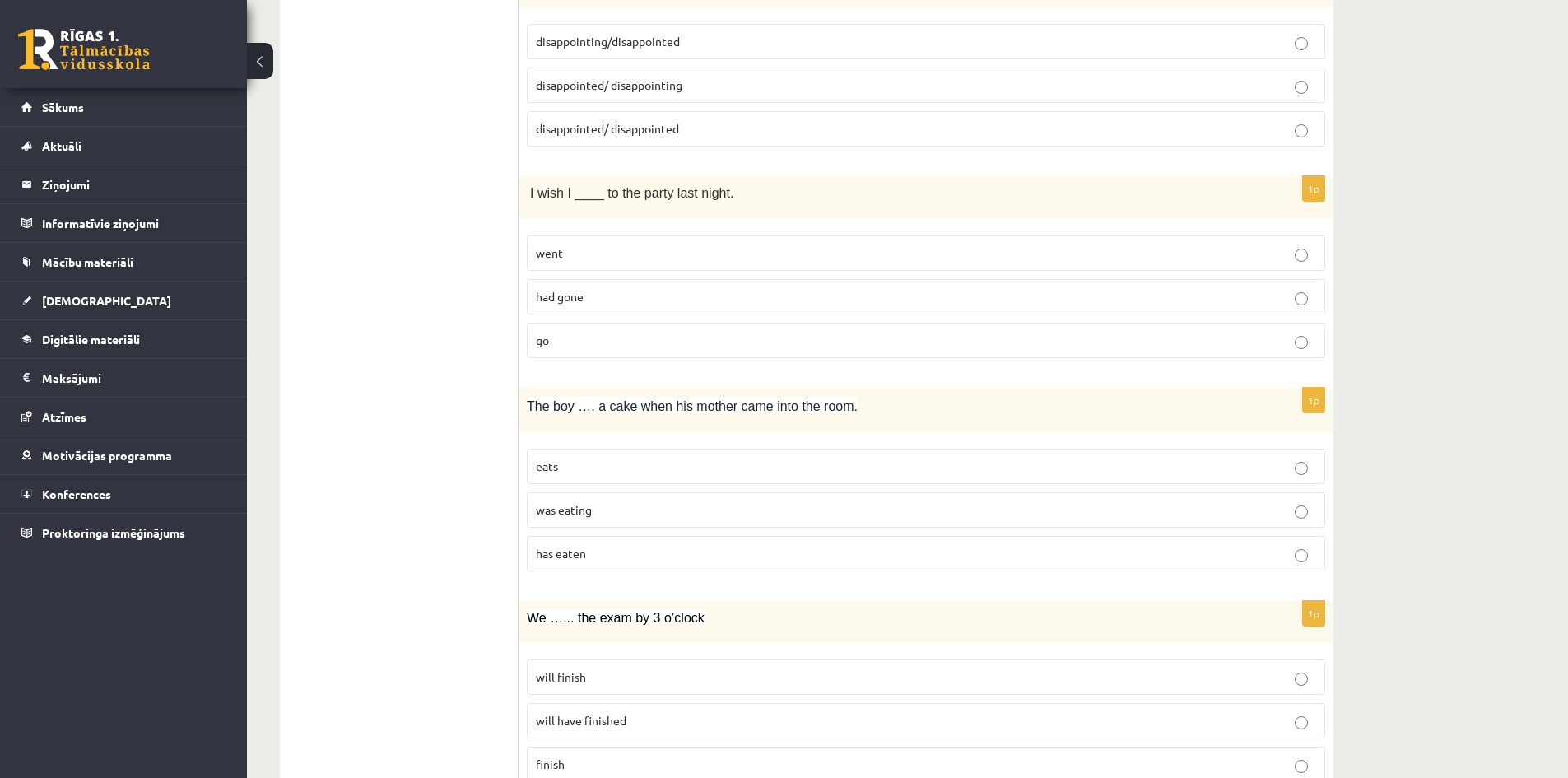
scroll to position [1756, 0]
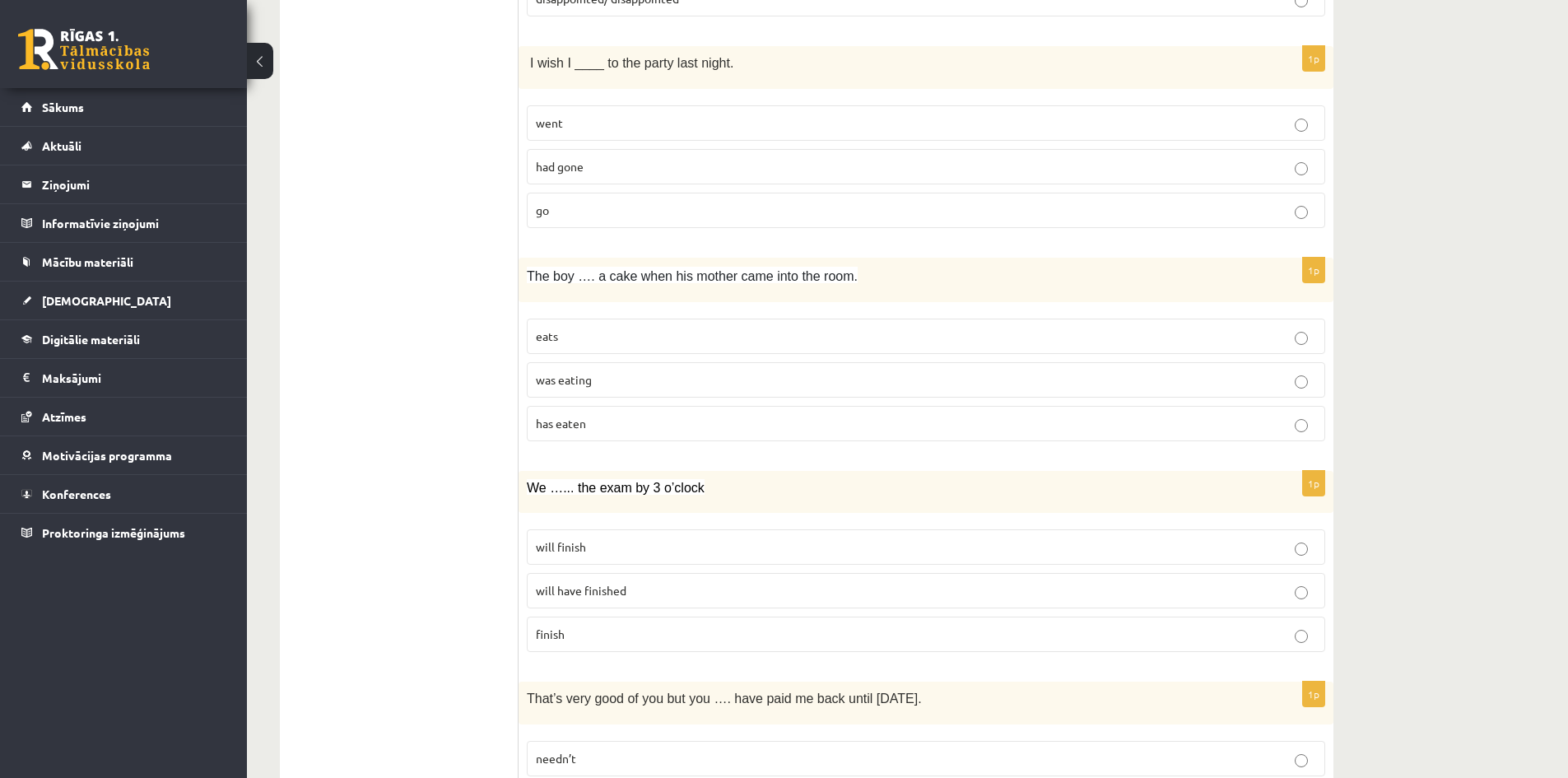
click at [652, 371] on label "was eating" at bounding box center [926, 380] width 798 height 35
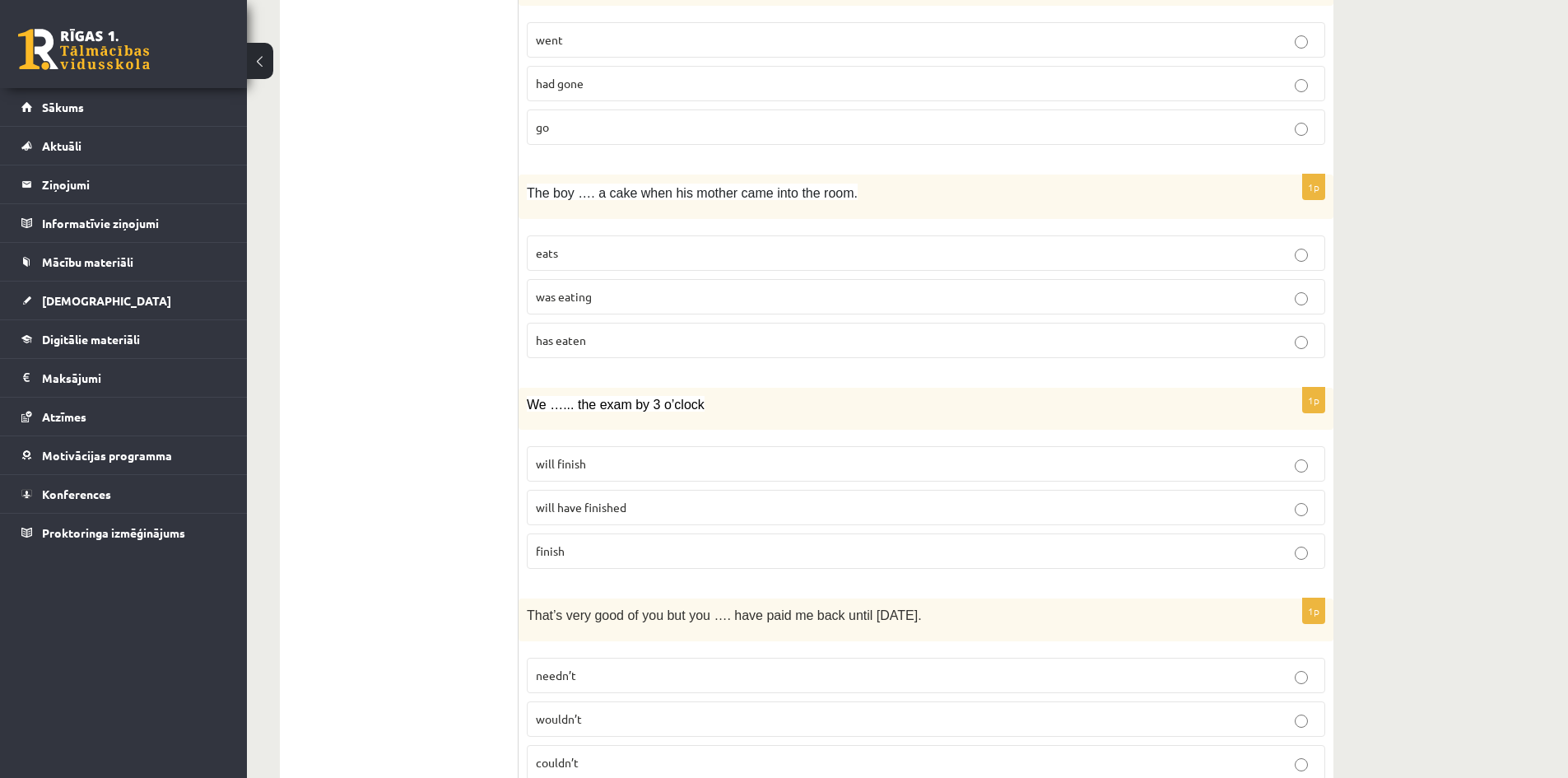
scroll to position [2003, 0]
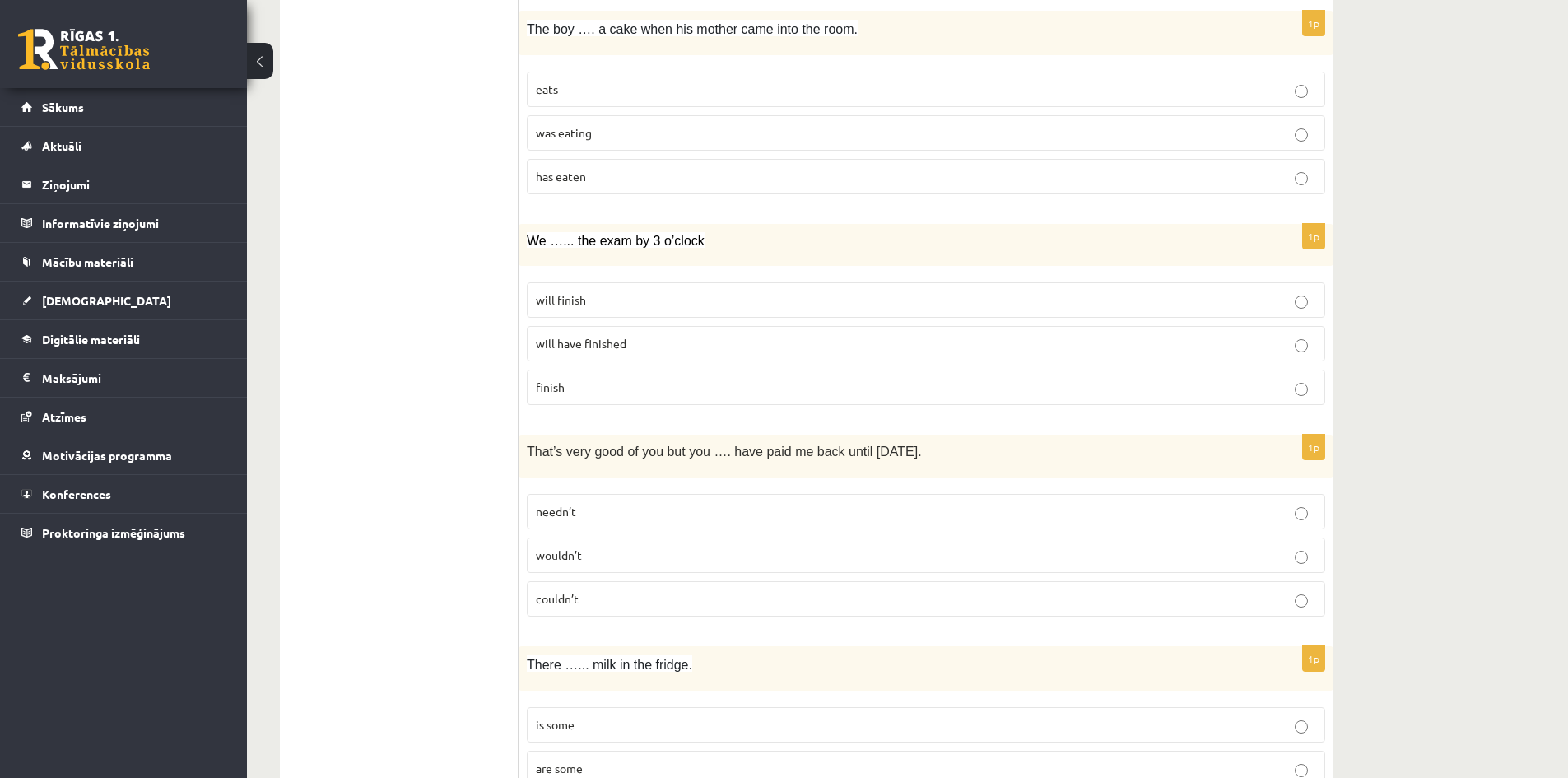
click at [701, 343] on p "will have finished" at bounding box center [926, 344] width 780 height 17
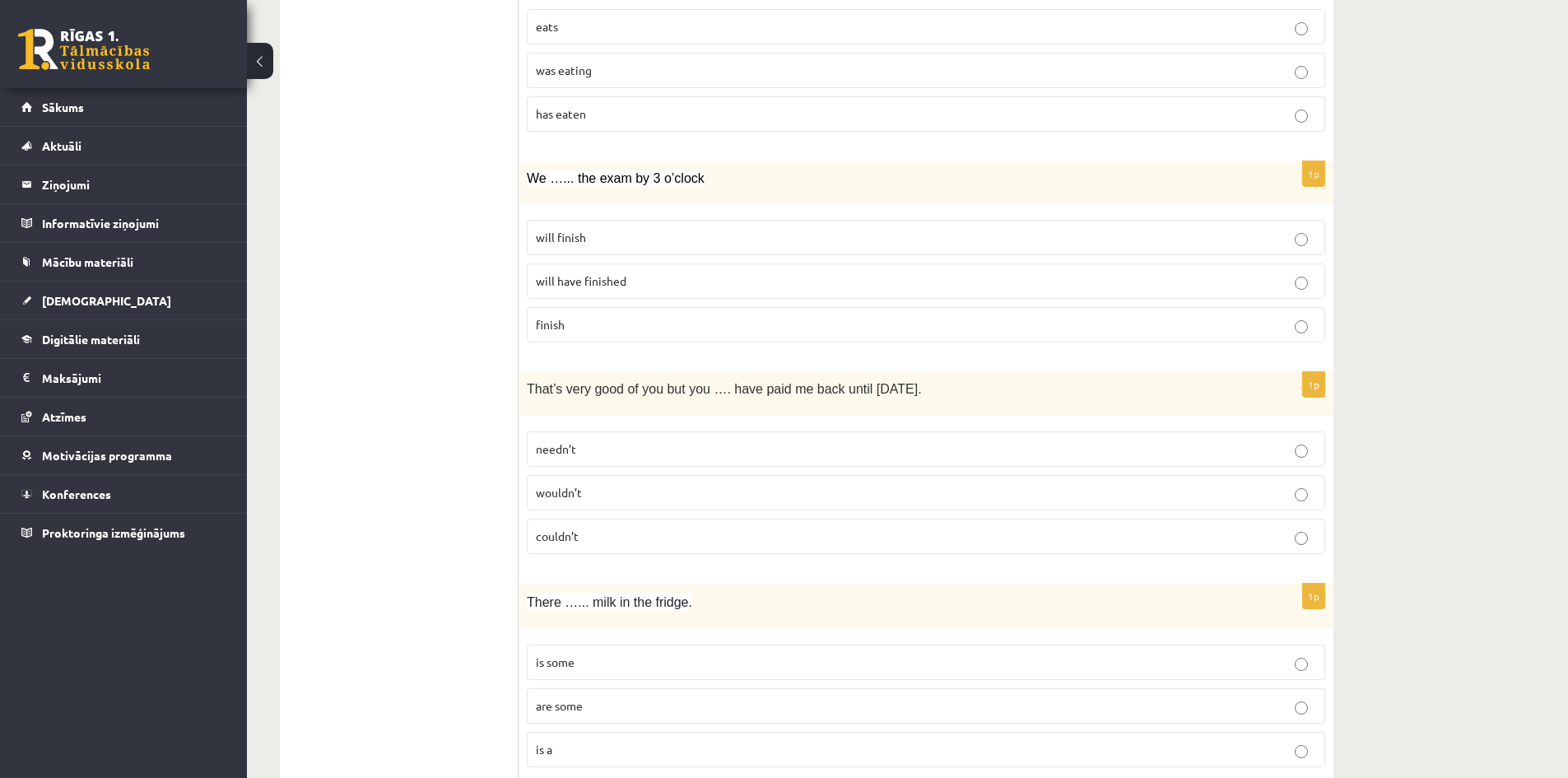
scroll to position [2168, 0]
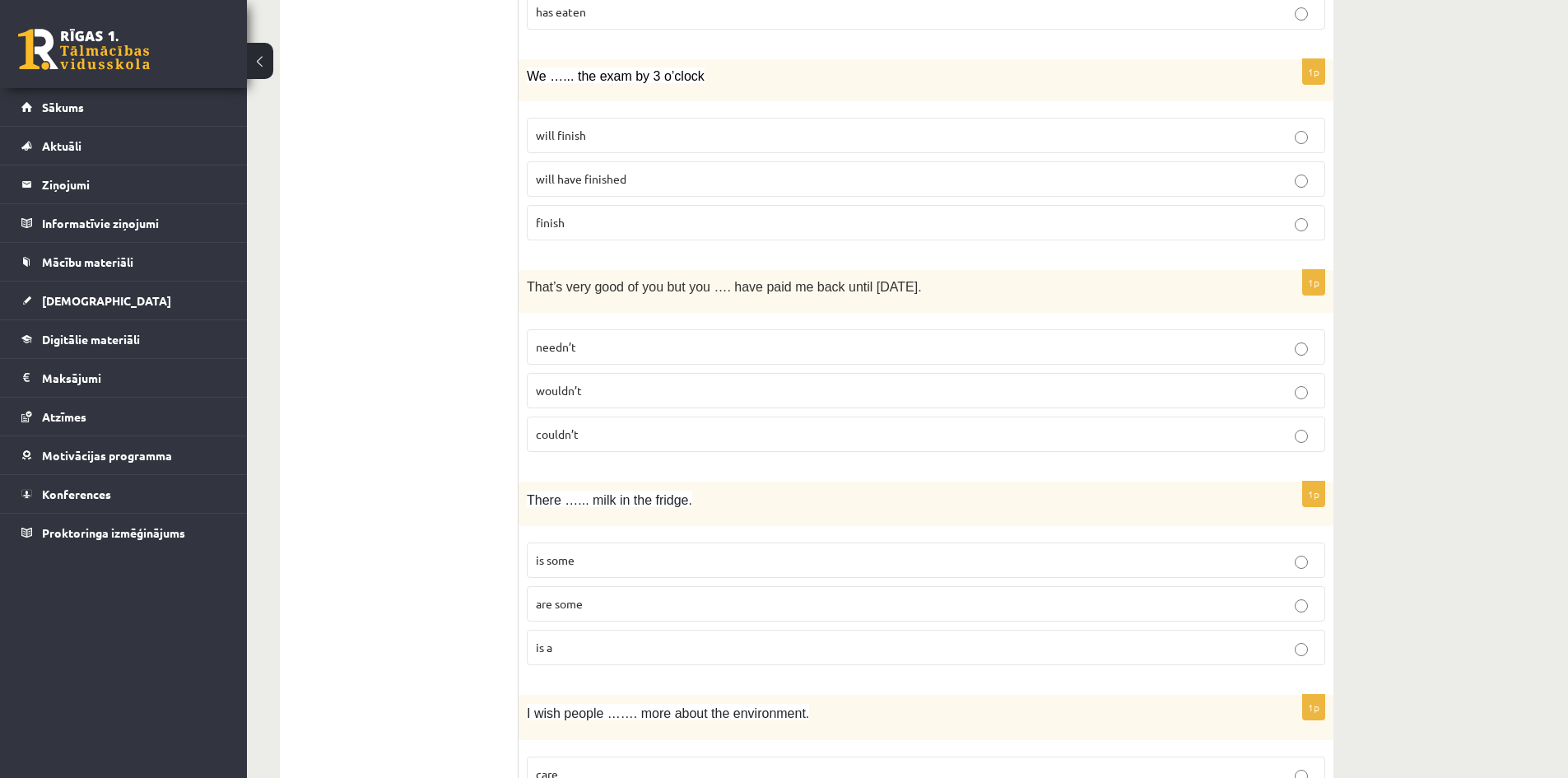
click at [645, 328] on fieldset "needn’t wouldn’t couldn’t" at bounding box center [926, 389] width 798 height 136
click at [652, 353] on p "needn’t" at bounding box center [926, 346] width 780 height 17
click at [622, 550] on label "is some" at bounding box center [926, 559] width 798 height 35
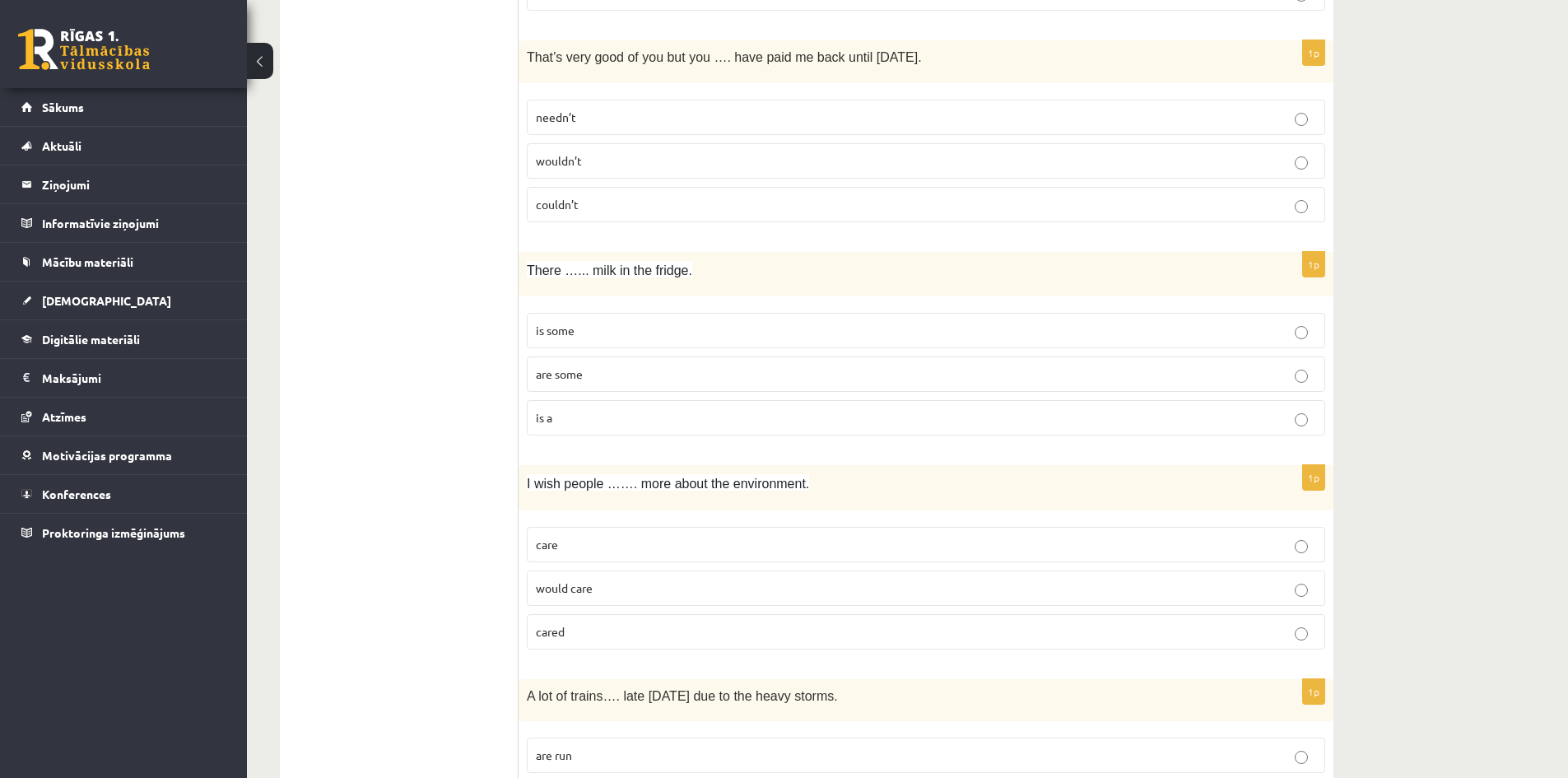
scroll to position [2497, 0]
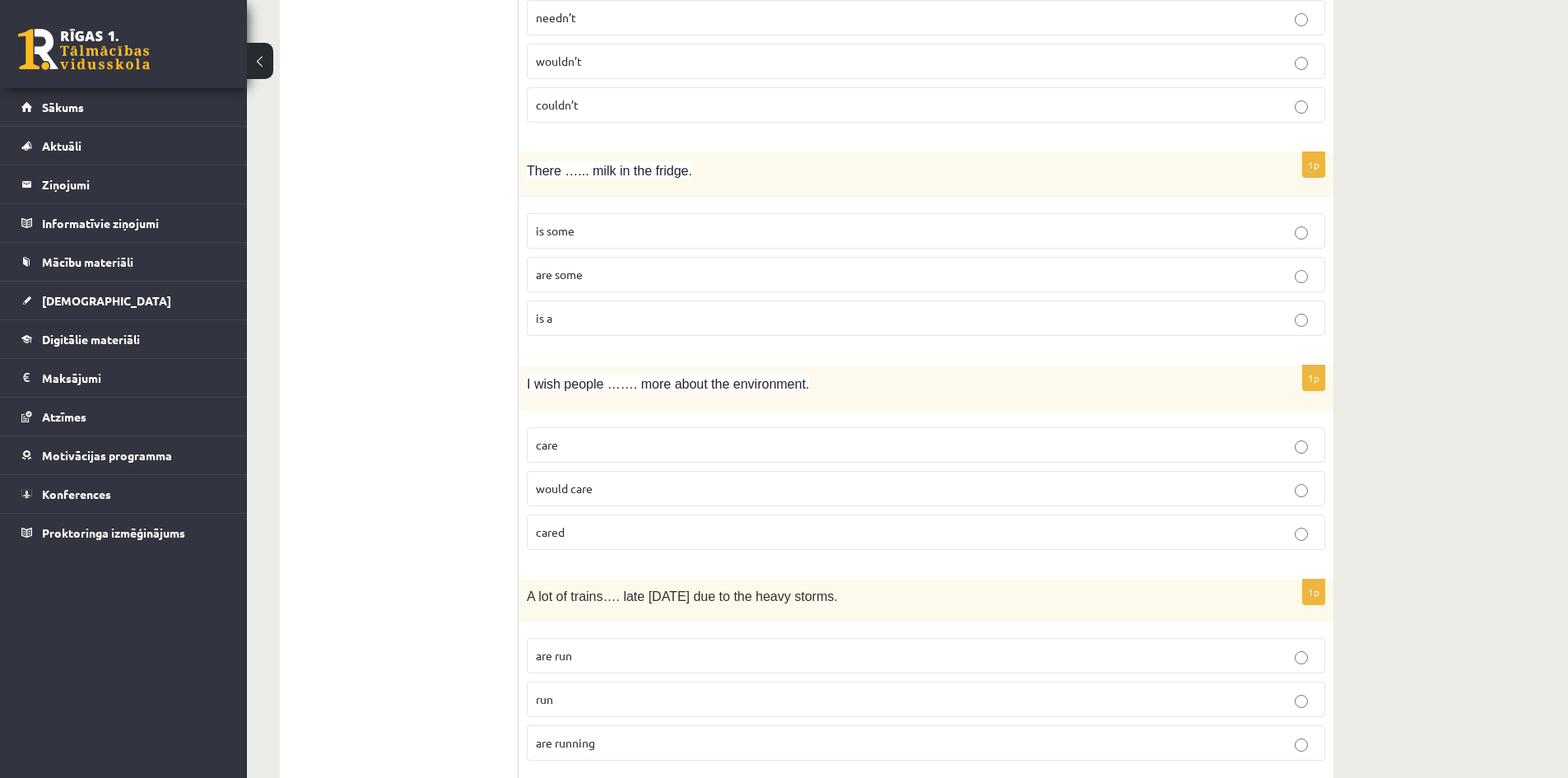
click at [618, 476] on label "would care" at bounding box center [926, 488] width 798 height 35
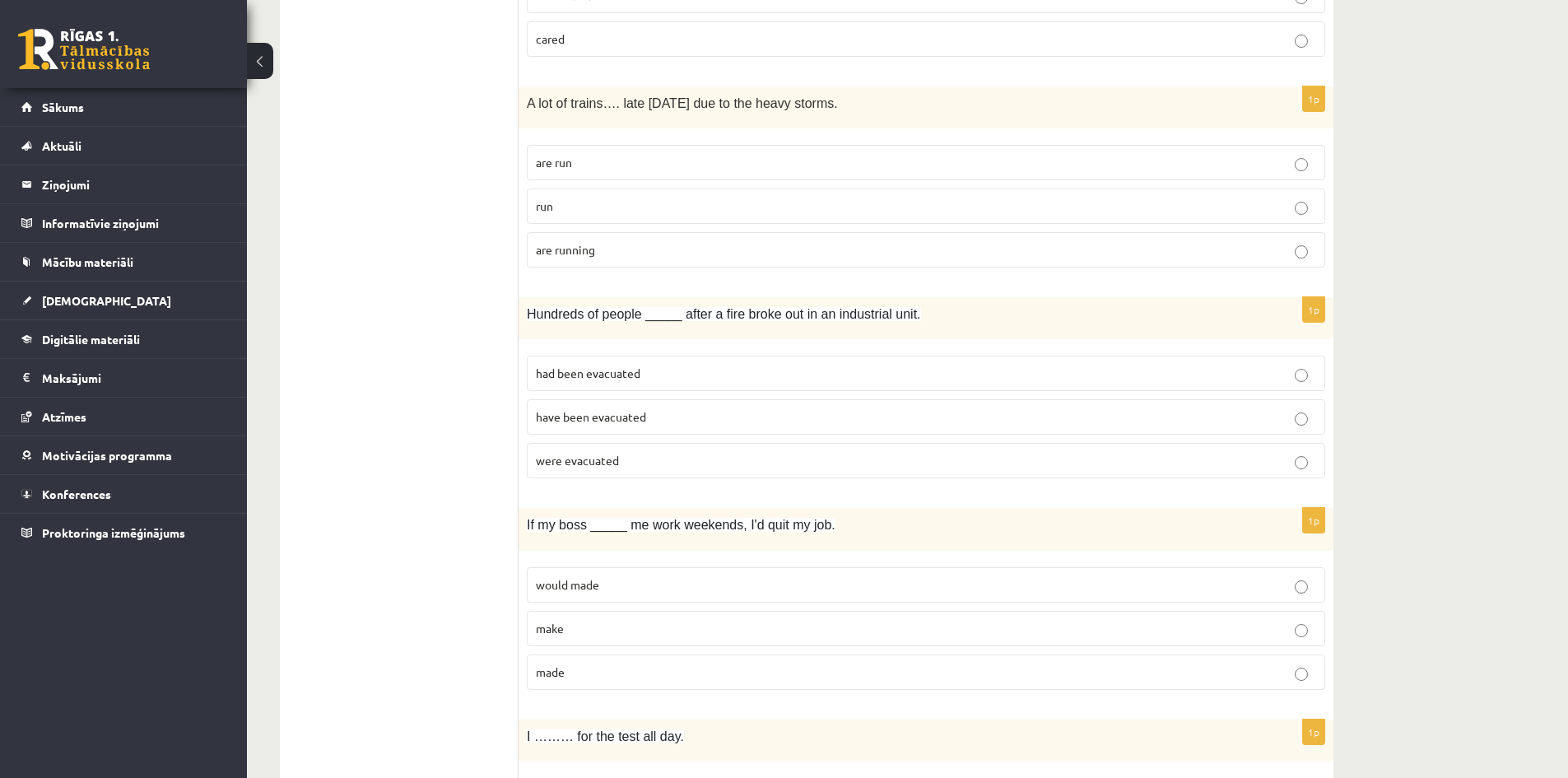
scroll to position [2991, 0]
click at [614, 248] on p "are running" at bounding box center [926, 248] width 780 height 17
click at [663, 450] on label "were evacuated" at bounding box center [926, 460] width 798 height 35
click at [635, 663] on p "made" at bounding box center [926, 671] width 780 height 17
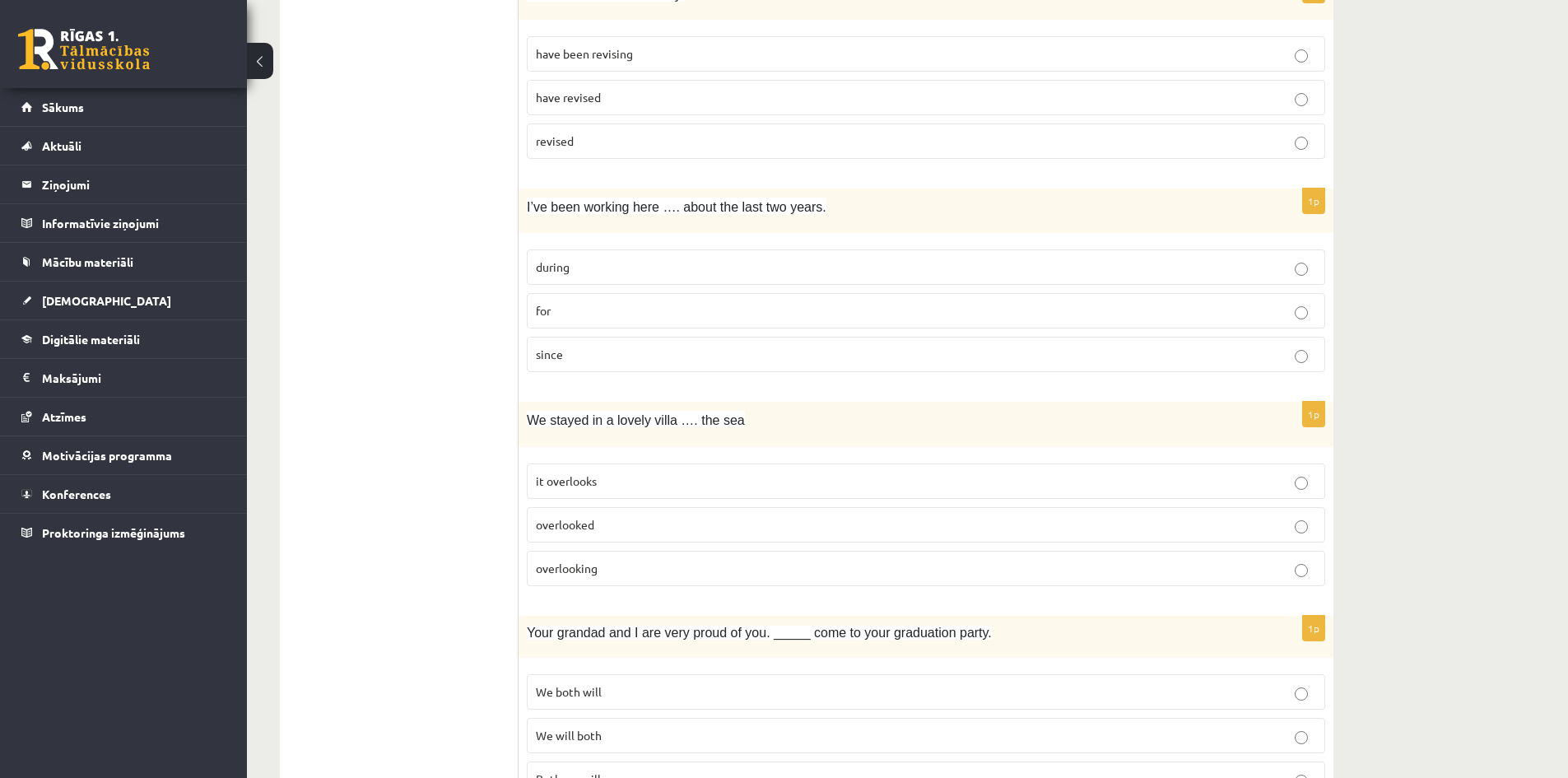
scroll to position [3650, 0]
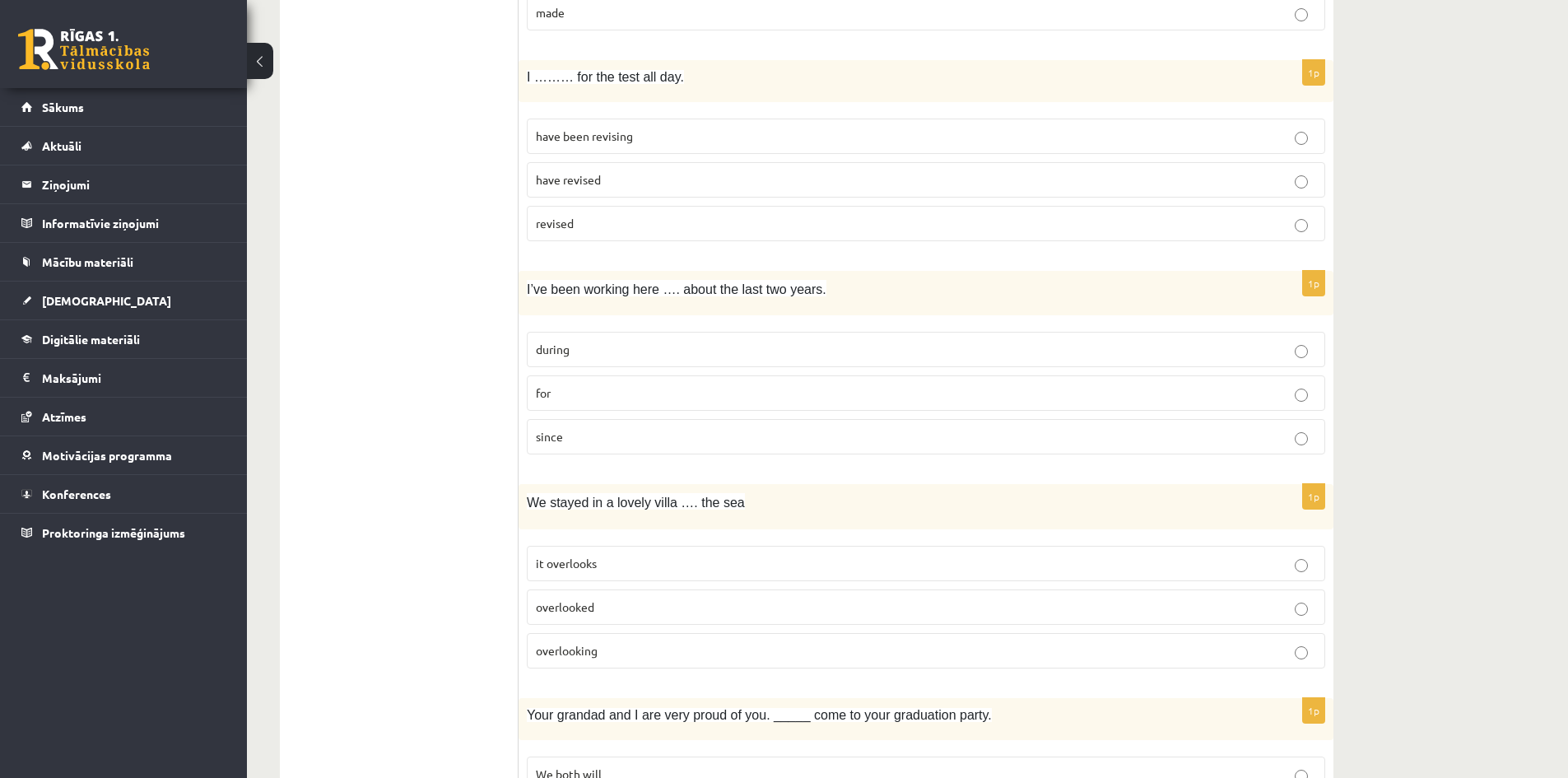
click at [644, 182] on p "have revised" at bounding box center [926, 179] width 780 height 17
click at [619, 141] on span "have been revising" at bounding box center [584, 136] width 97 height 14
click at [615, 645] on p "overlooking" at bounding box center [926, 650] width 780 height 17
click at [614, 381] on label "for" at bounding box center [926, 392] width 798 height 35
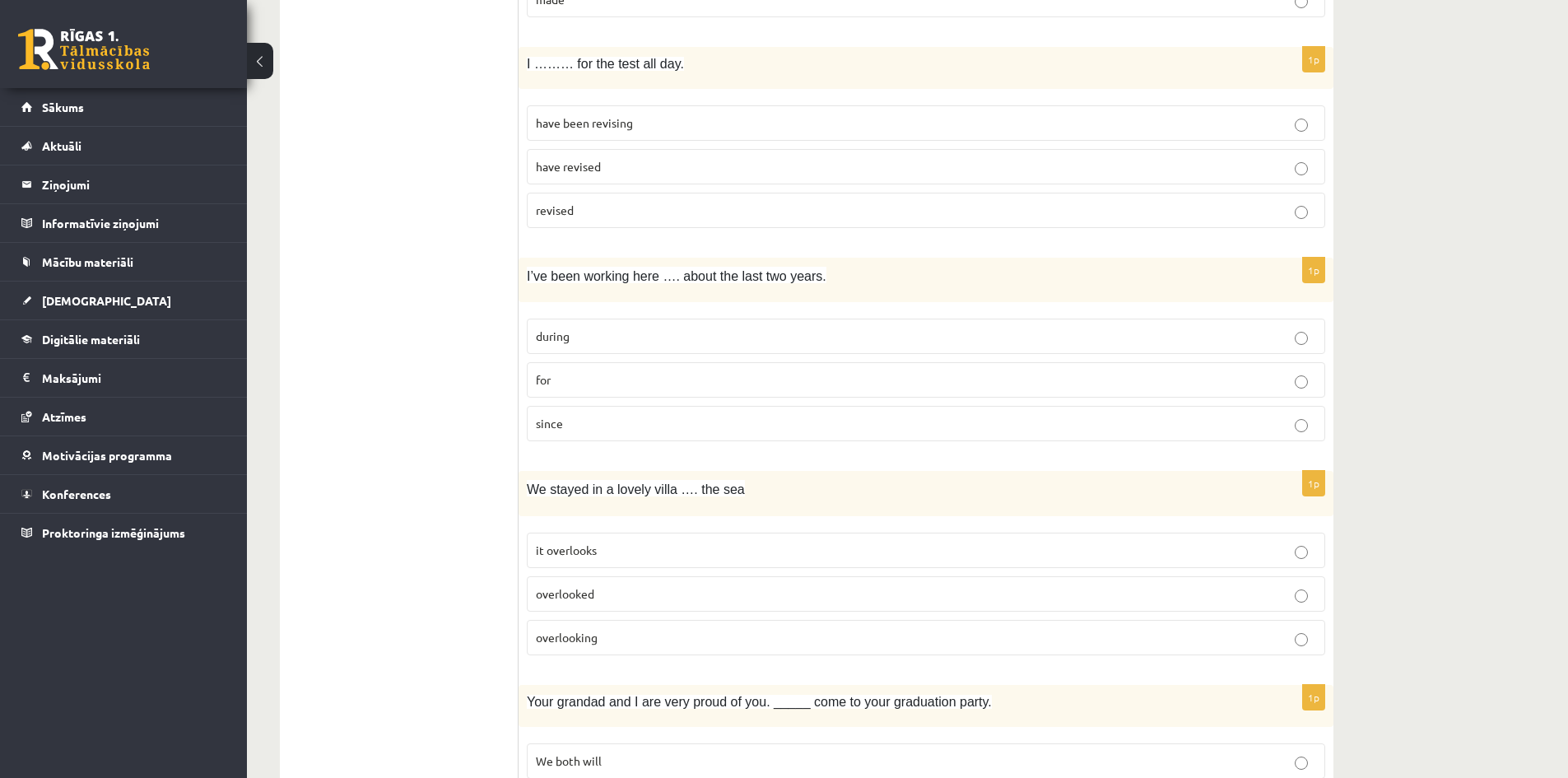
scroll to position [3814, 0]
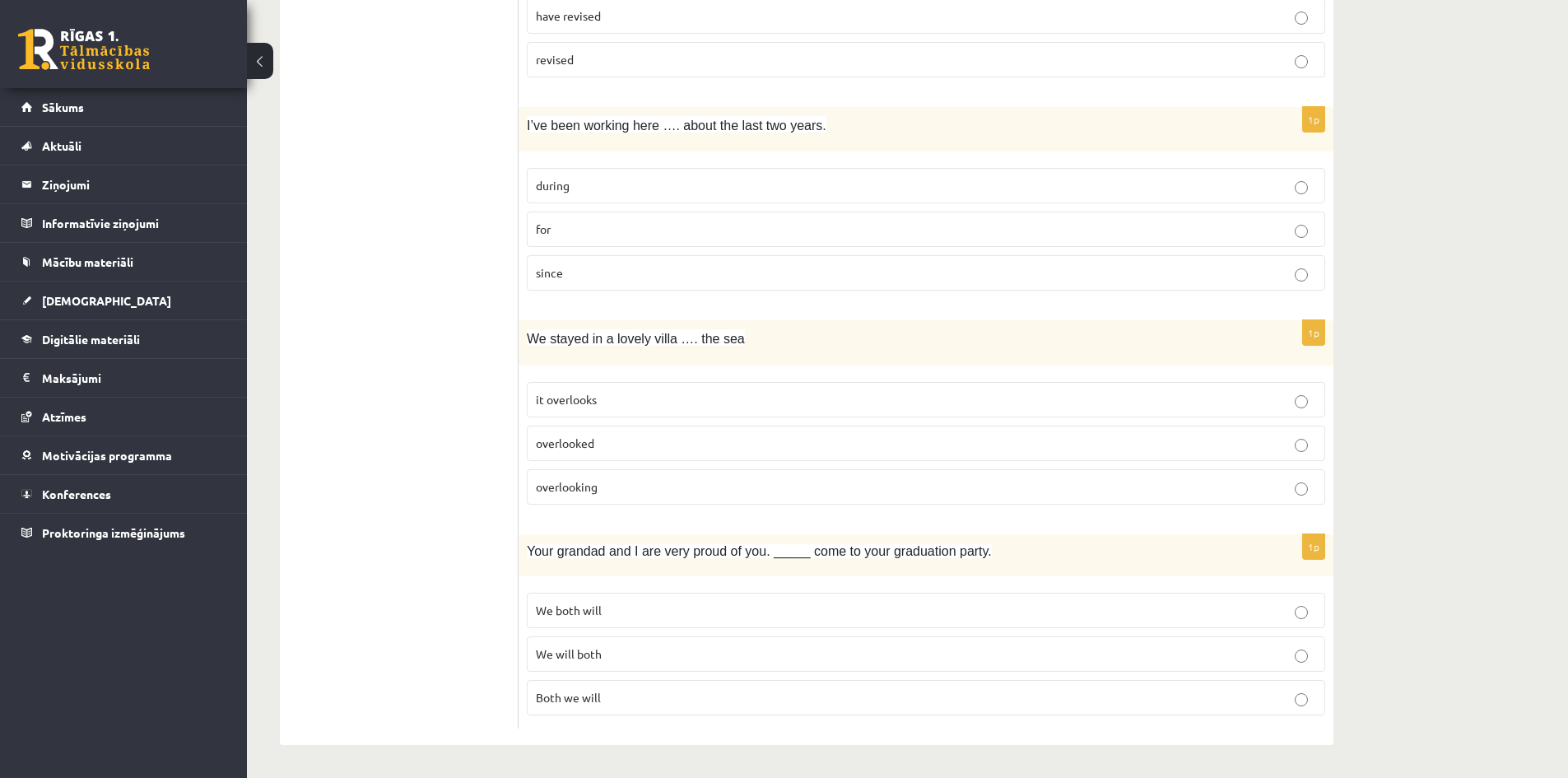
click at [639, 649] on p "We will both" at bounding box center [926, 654] width 780 height 17
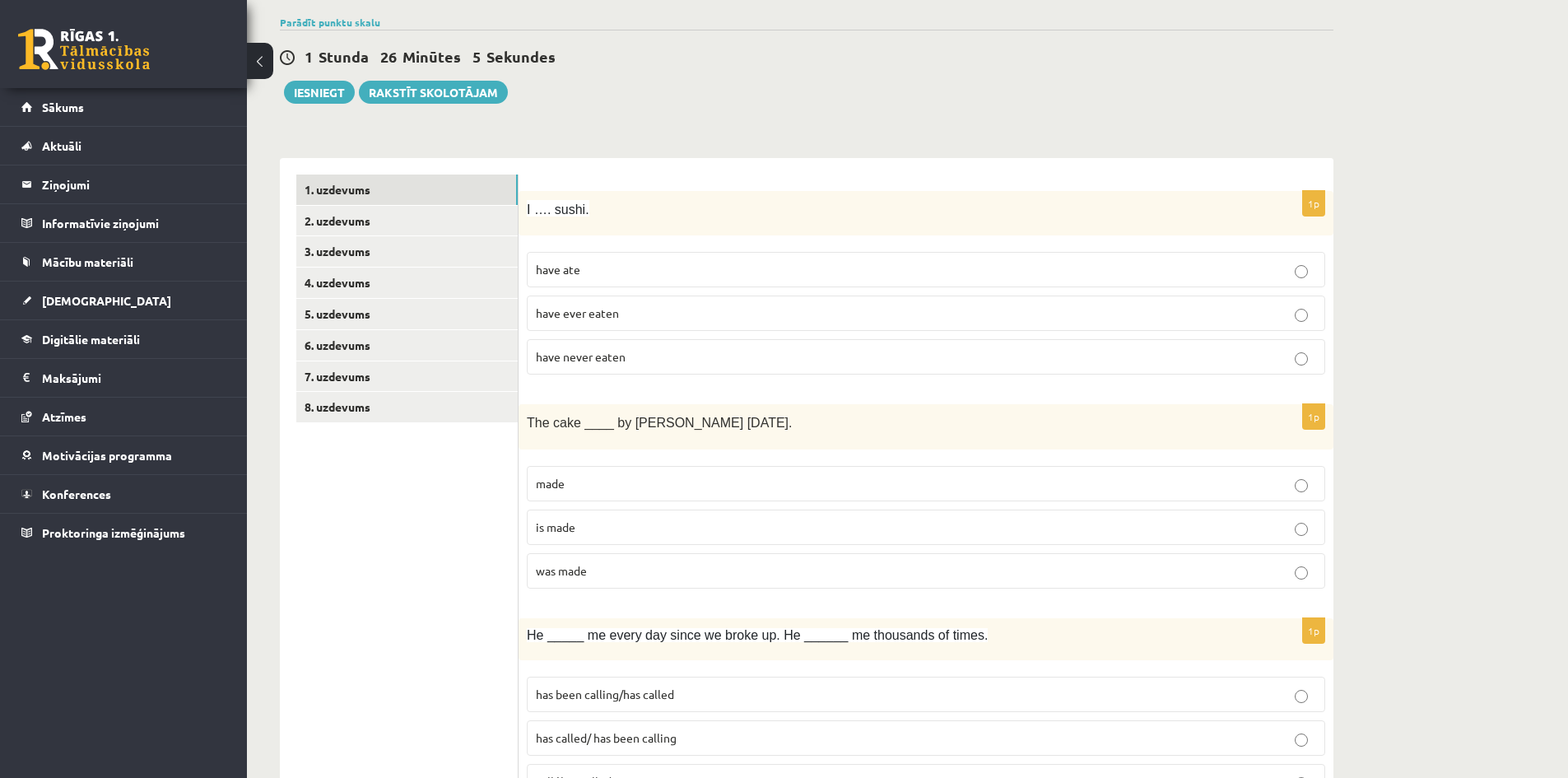
scroll to position [0, 0]
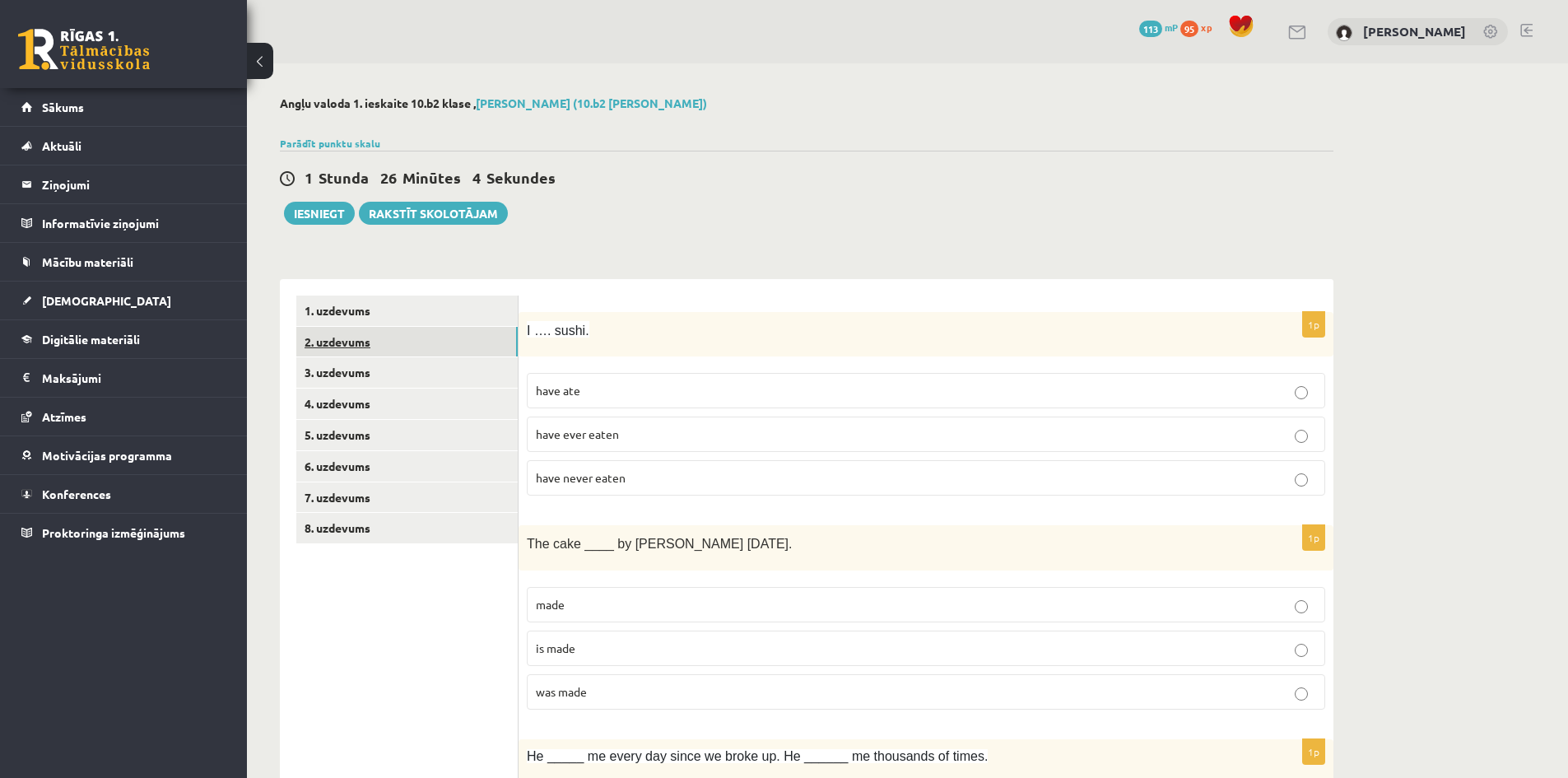
click at [416, 350] on link "2. uzdevums" at bounding box center [407, 342] width 221 height 31
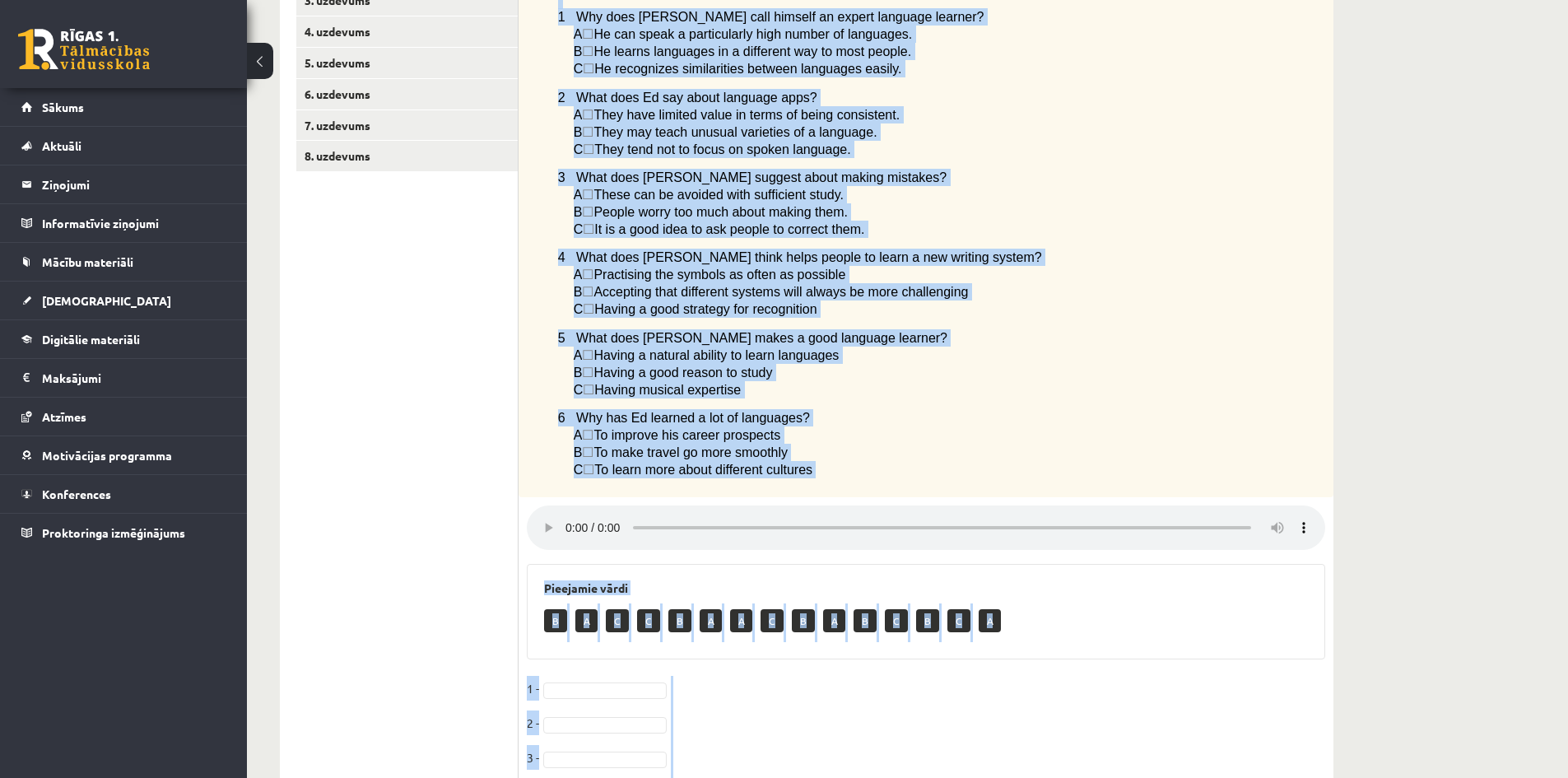
scroll to position [543, 0]
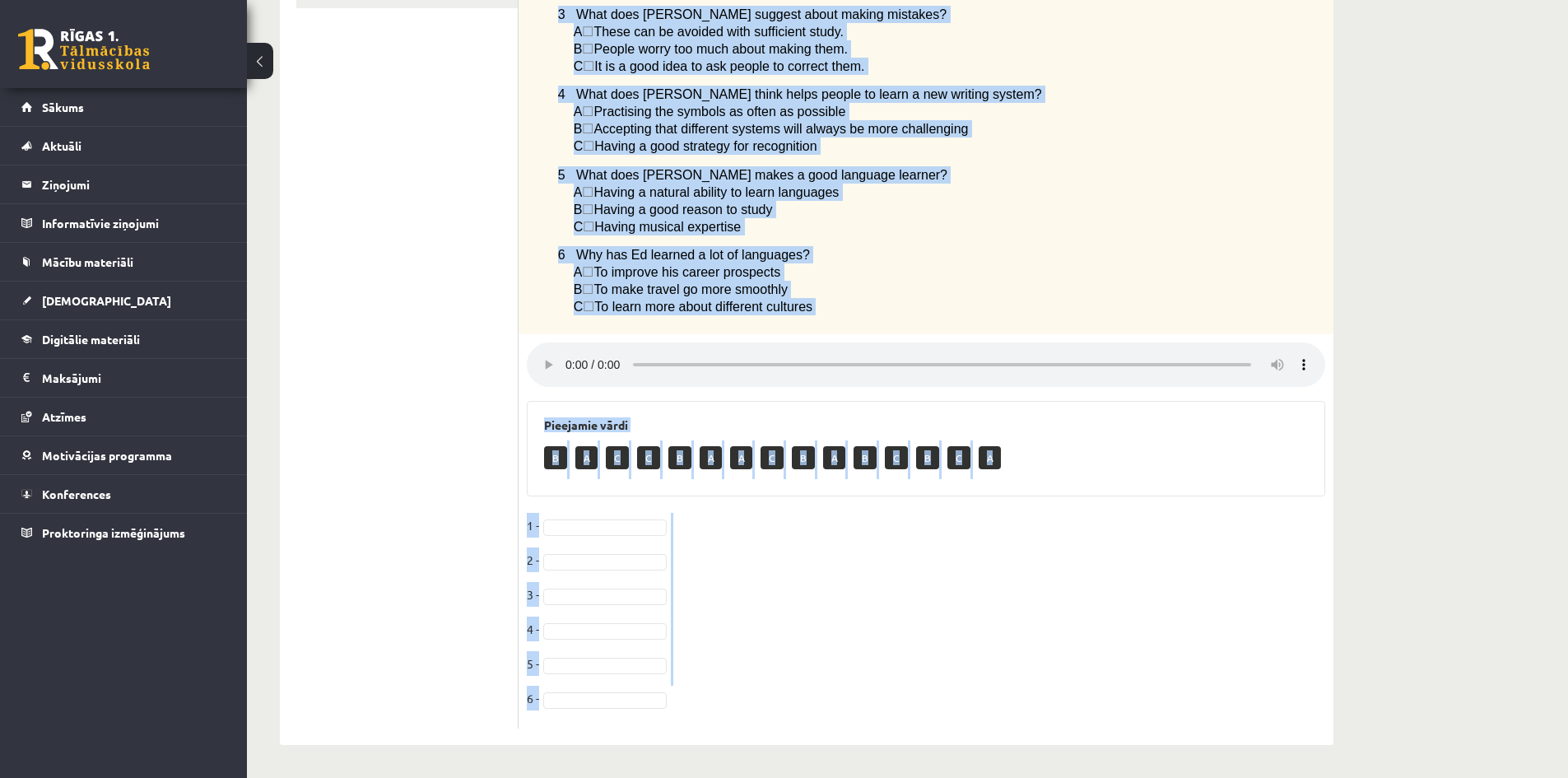
drag, startPoint x: 539, startPoint y: 327, endPoint x: 824, endPoint y: 312, distance: 285.4
click at [824, 312] on div "Listen to an interview with Ed, who is good at learning languages. Choose the c…" at bounding box center [926, 56] width 815 height 559
copy div "Listen to an interview with Ed, who is good at learning languages. Choose the c…"
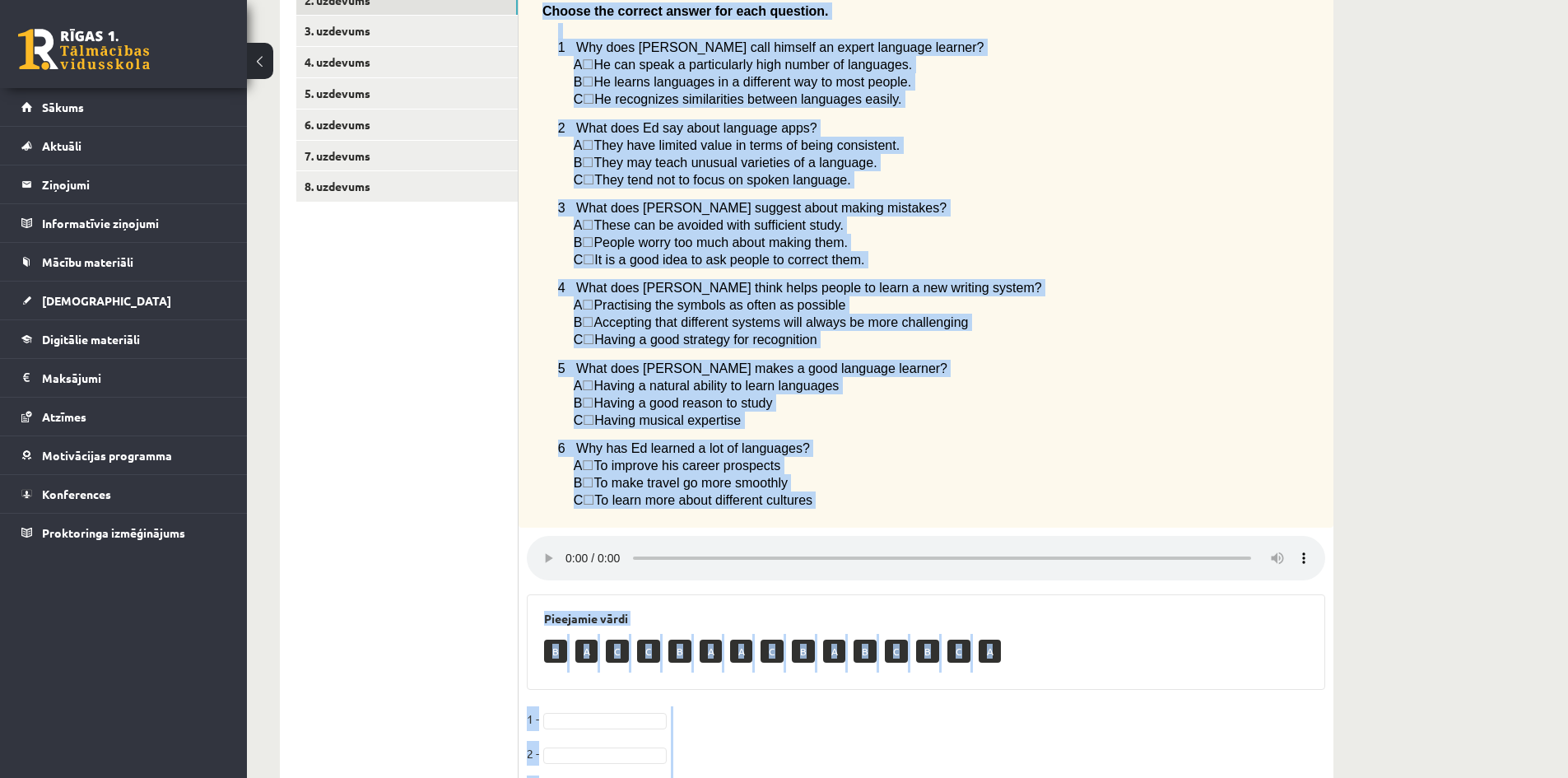
scroll to position [131, 0]
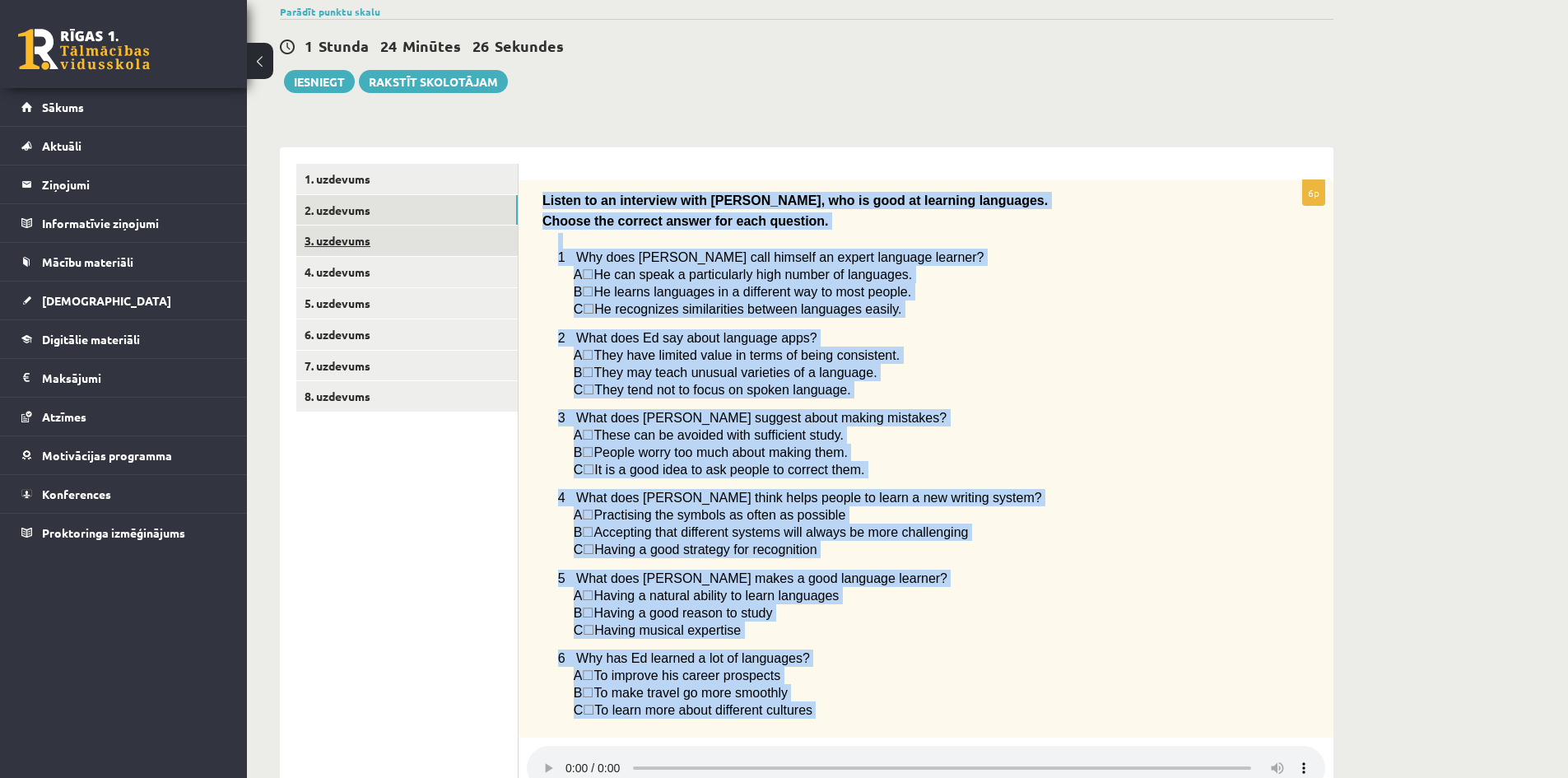
click at [380, 237] on link "3. uzdevums" at bounding box center [407, 241] width 221 height 31
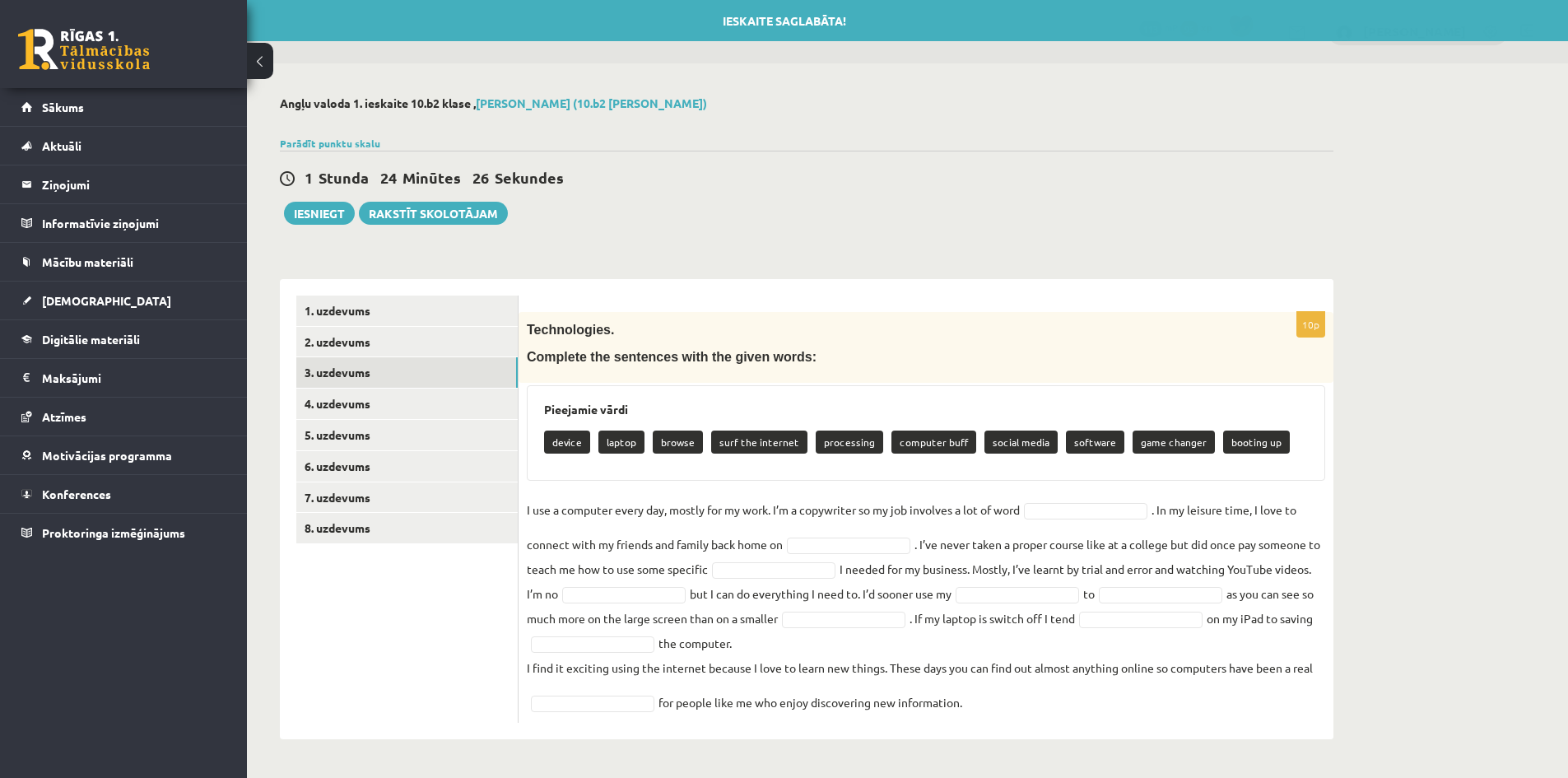
scroll to position [0, 0]
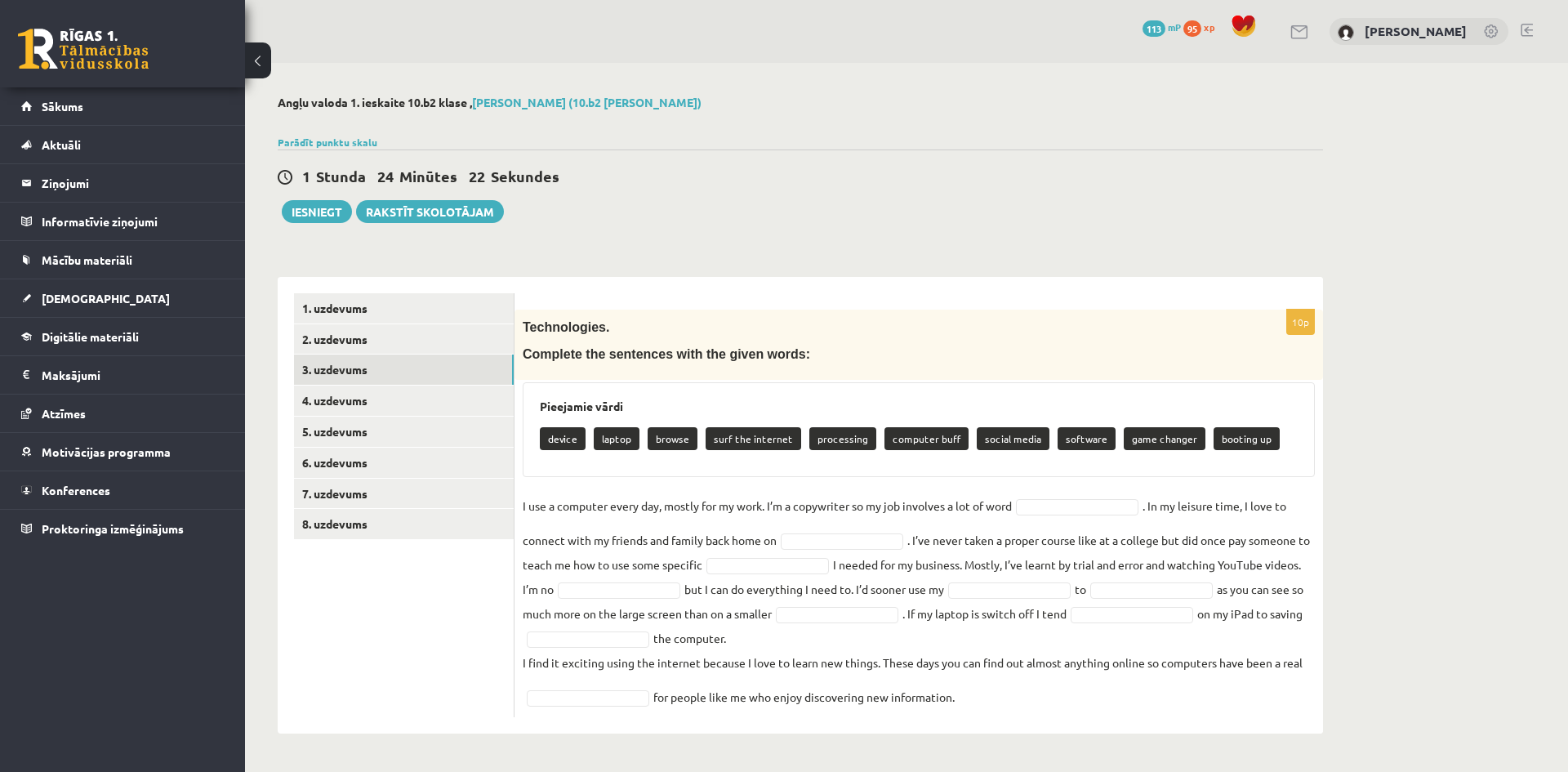
drag, startPoint x: 526, startPoint y: 323, endPoint x: 1057, endPoint y: 707, distance: 655.3
click at [1057, 707] on div "10p Technologies. Complete the sentences with the given words: Pieejamie vārdi …" at bounding box center [919, 513] width 809 height 408
copy div "Technologies. Complete the sentences with the given words: Pieejamie vārdi devi…"
drag, startPoint x: 1093, startPoint y: 496, endPoint x: 1093, endPoint y: 506, distance: 10.0
click at [1093, 498] on fieldset "I use a computer every day, mostly for my work. I’m a copywriter so my job invo…" at bounding box center [919, 602] width 792 height 216
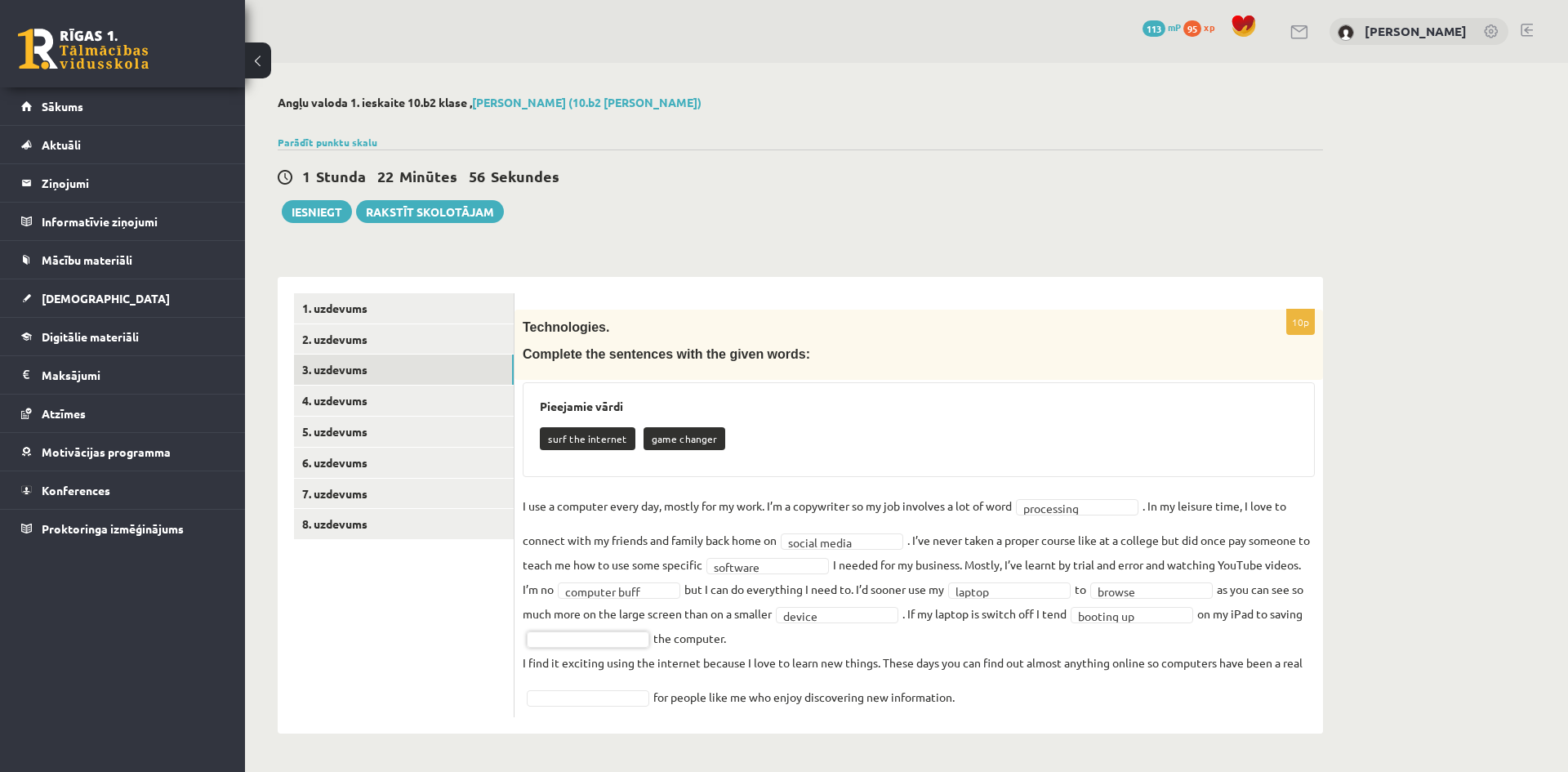
click at [664, 631] on fieldset "**********" at bounding box center [919, 602] width 792 height 216
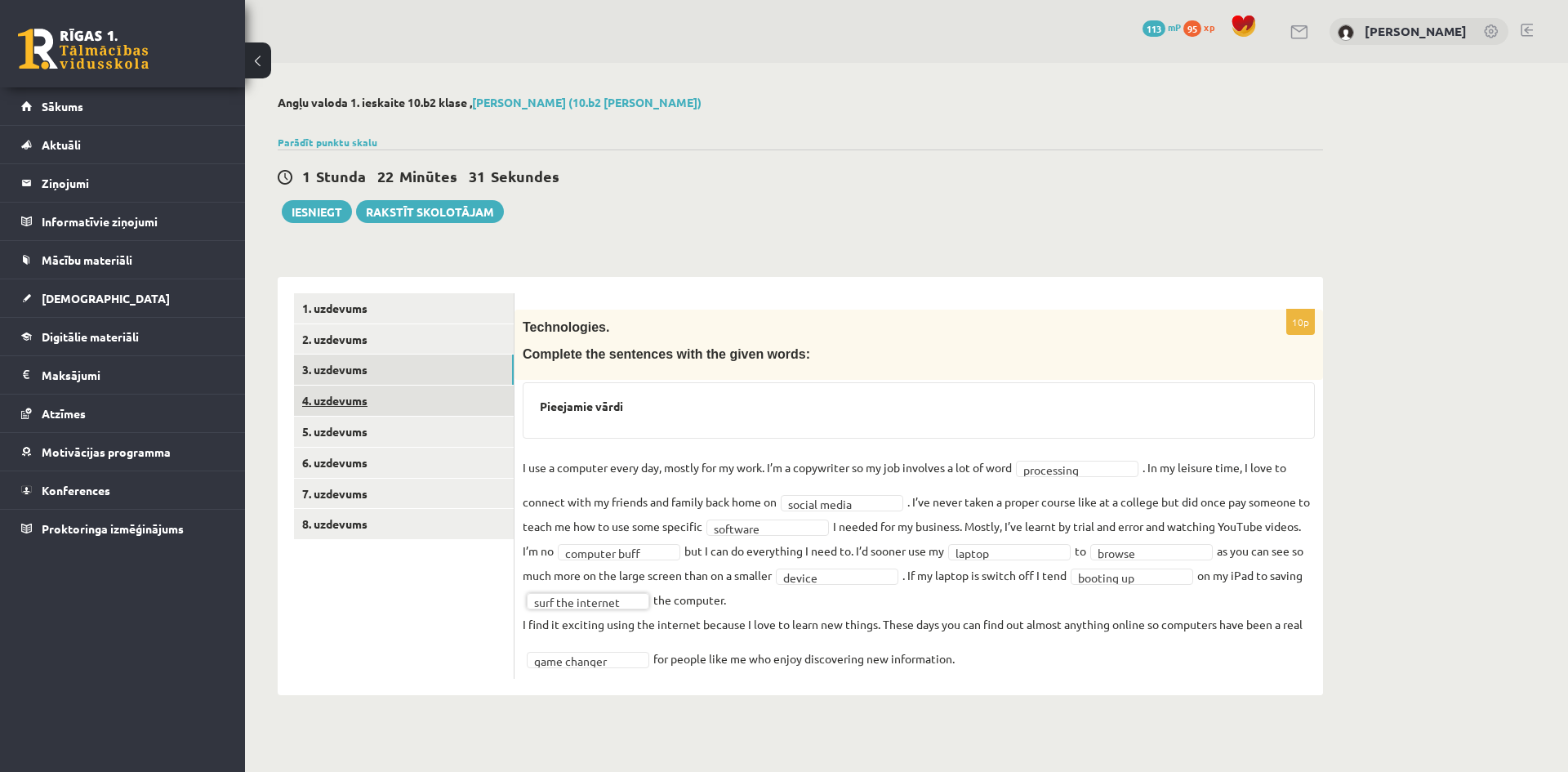
click at [393, 395] on link "4. uzdevums" at bounding box center [404, 401] width 220 height 30
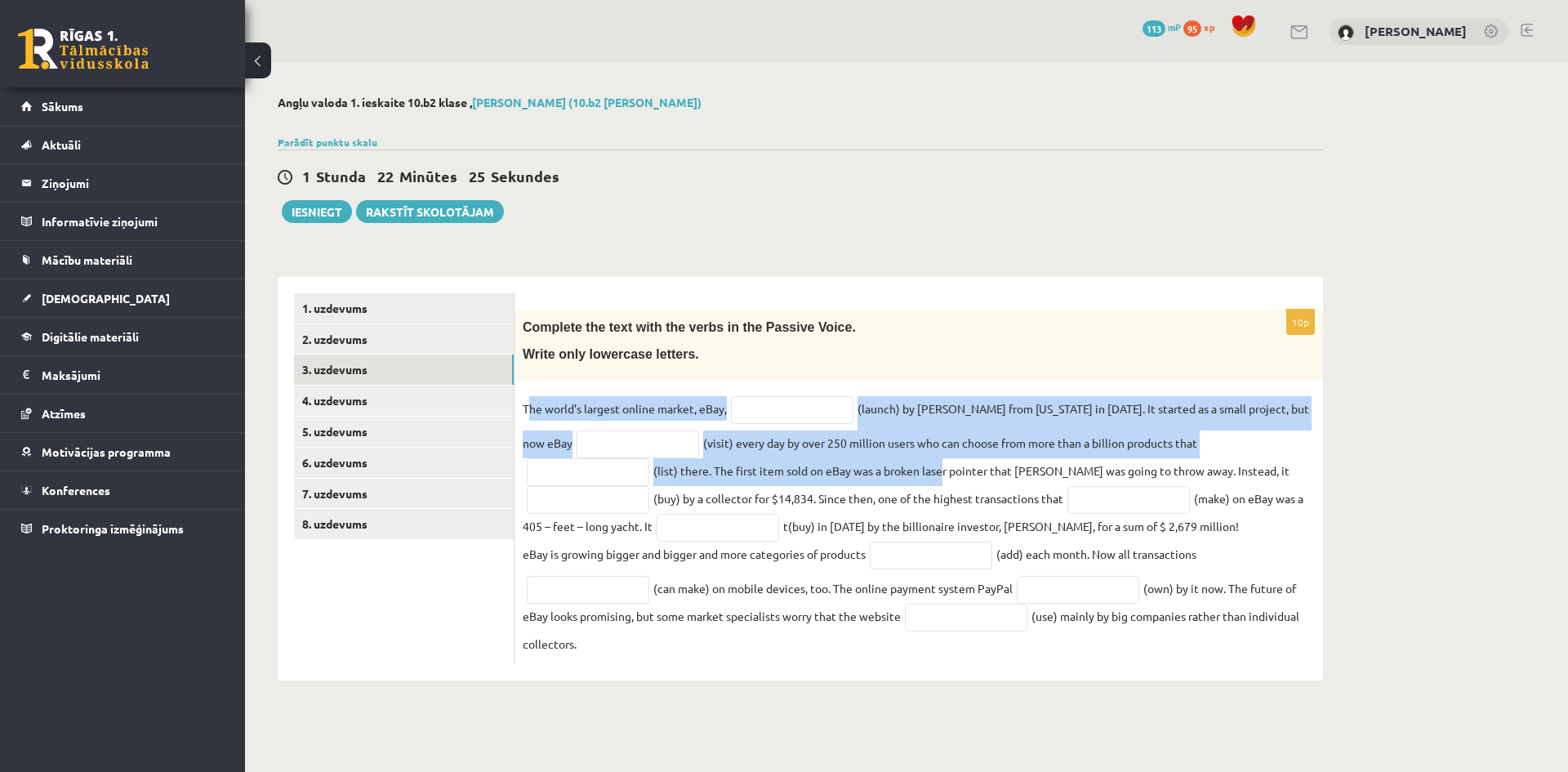
drag, startPoint x: 527, startPoint y: 410, endPoint x: 643, endPoint y: 438, distance: 119.3
click at [806, 481] on fieldset "The world’s largest online market, eBay, (launch) by Pierre Omidyar from Califo…" at bounding box center [919, 526] width 792 height 260
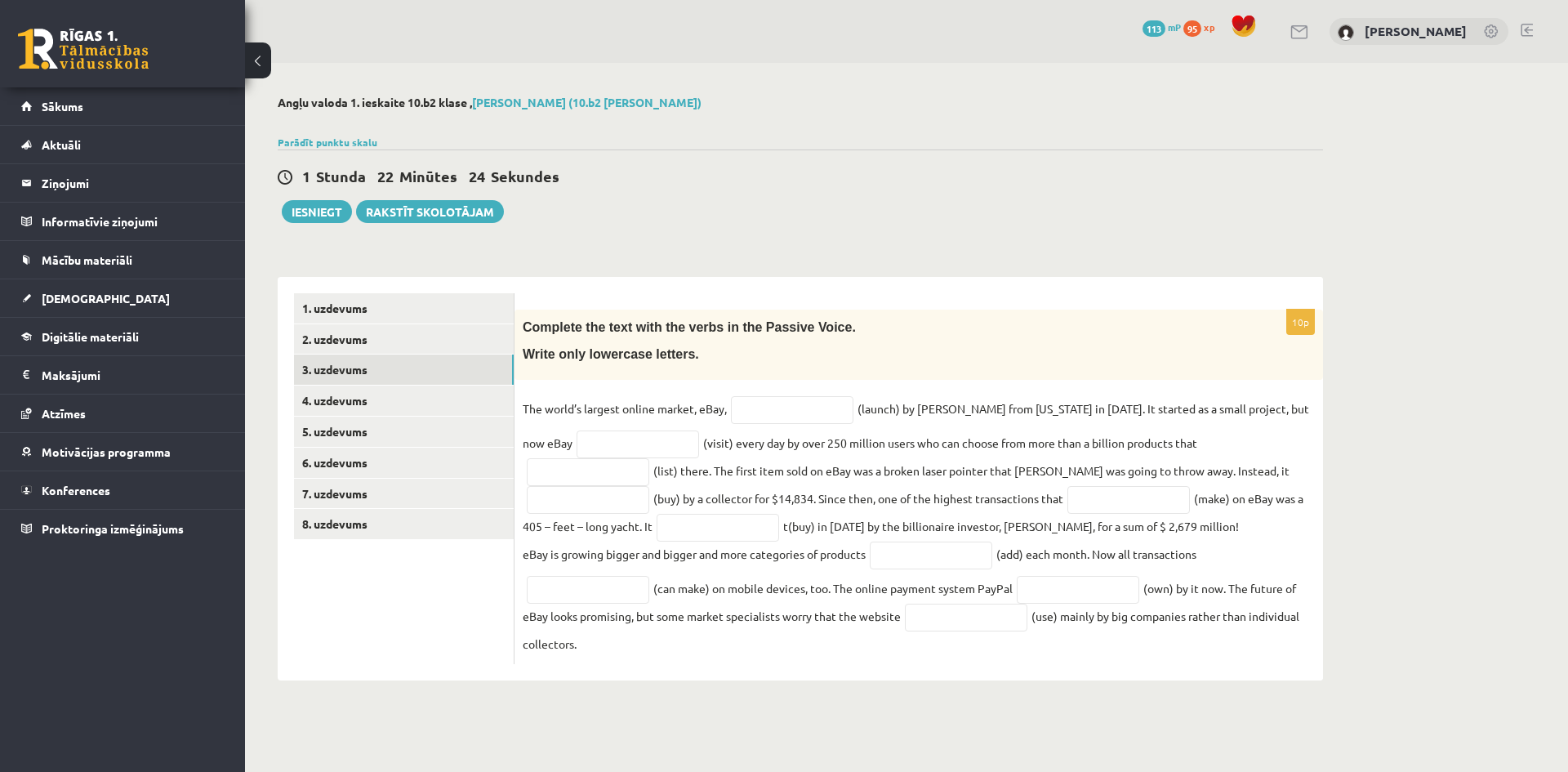
click at [585, 362] on p "Write only lowercase letters." at bounding box center [878, 353] width 710 height 17
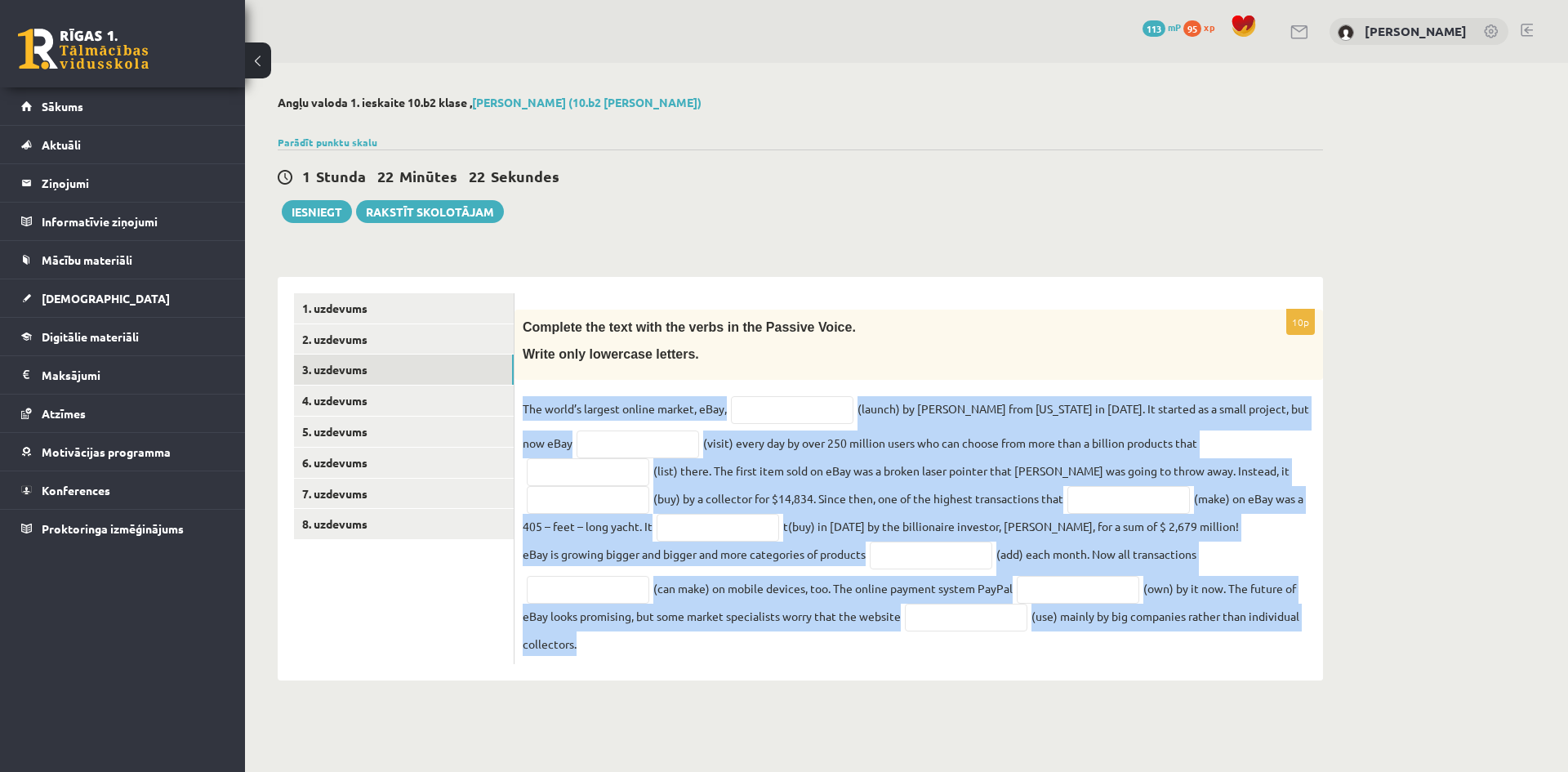
drag, startPoint x: 521, startPoint y: 410, endPoint x: 1219, endPoint y: 664, distance: 742.8
click at [1219, 664] on div "10p Complete the text with the verbs in the Passive Voice. Write only lowercase…" at bounding box center [919, 486] width 809 height 354
copy fieldset "The world’s largest online market, eBay, (launch) by Pierre Omidyar from Califo…"
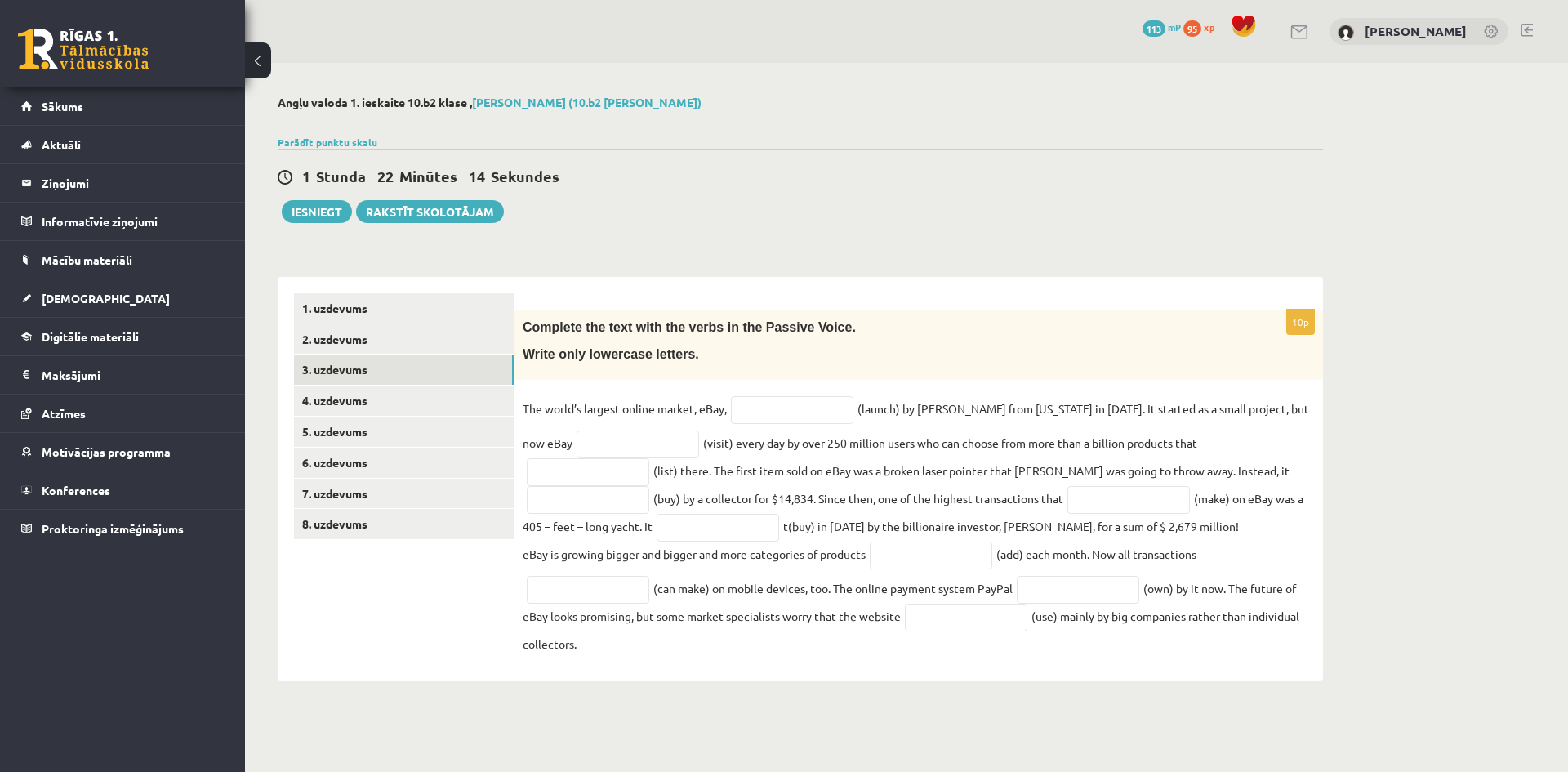
click at [494, 742] on body "0 Dāvanas 113 mP 95 xp Kristers Raginskis Sākums Aktuāli Kā mācīties eSKOLĀ Kon…" at bounding box center [784, 386] width 1568 height 772
click at [801, 415] on input "text" at bounding box center [792, 410] width 122 height 28
paste input "**********"
type input "**********"
click at [605, 441] on input "text" at bounding box center [637, 444] width 122 height 28
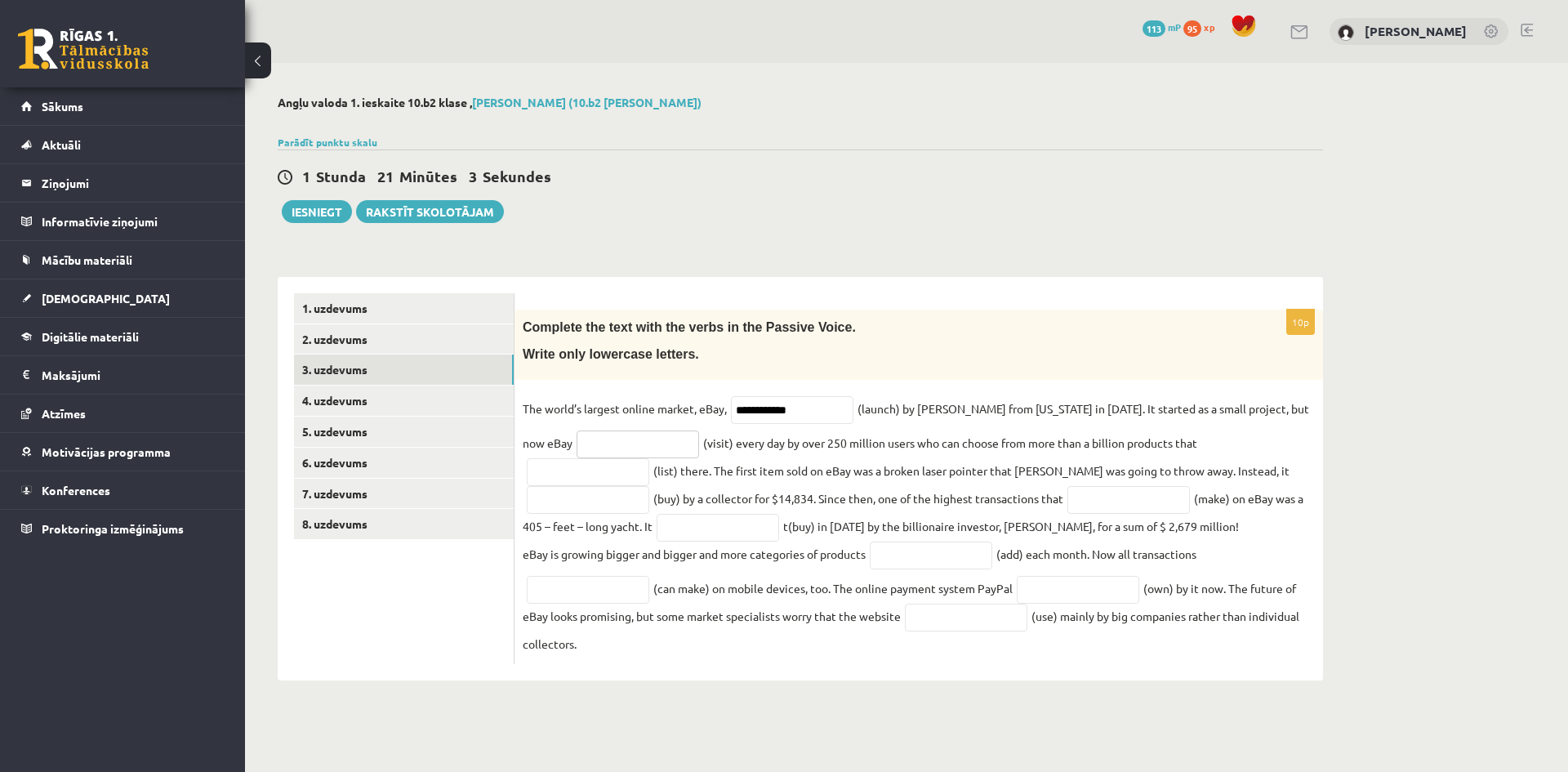
paste input "**********"
type input "**********"
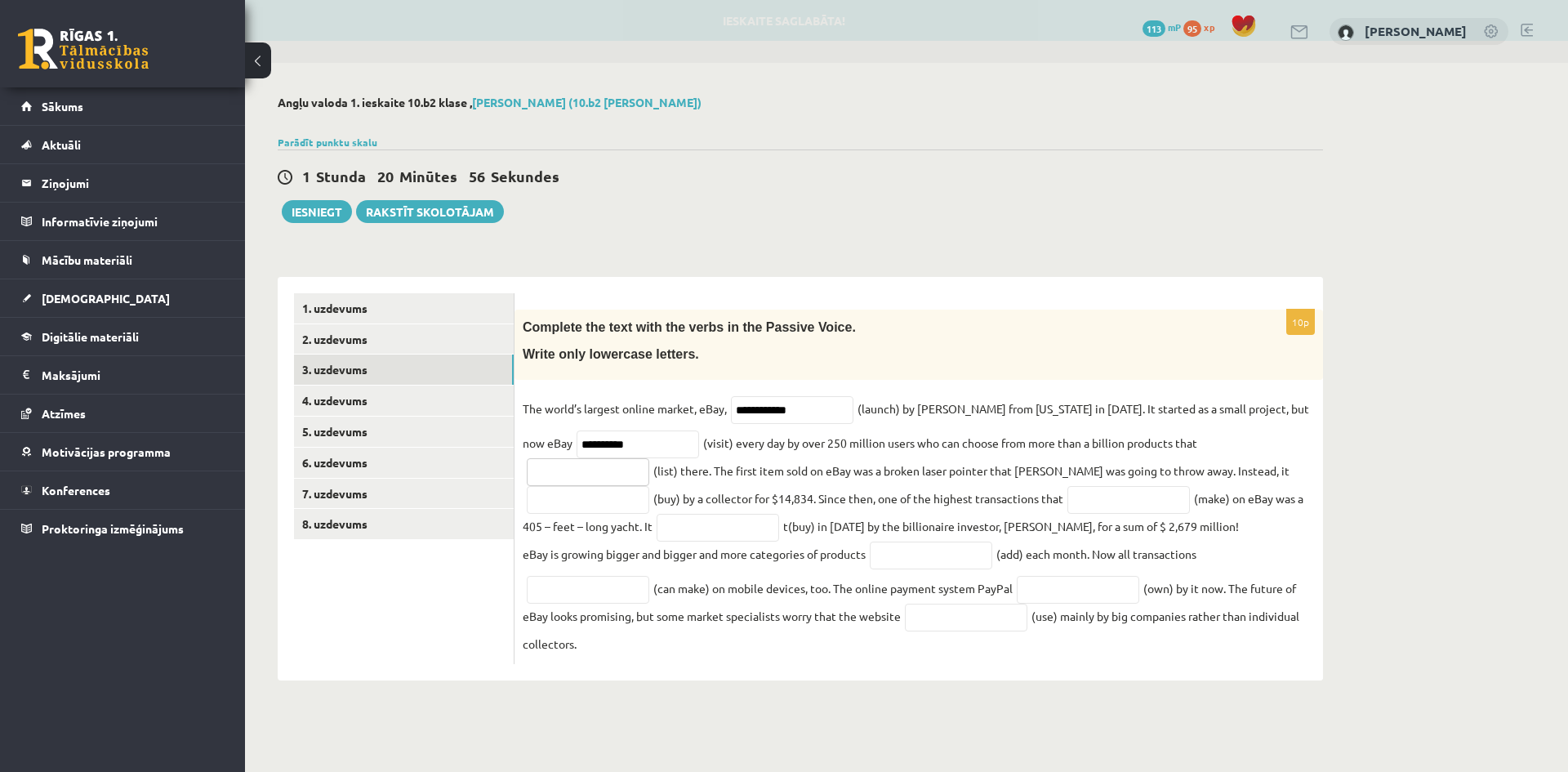
click at [650, 459] on input "text" at bounding box center [587, 472] width 122 height 28
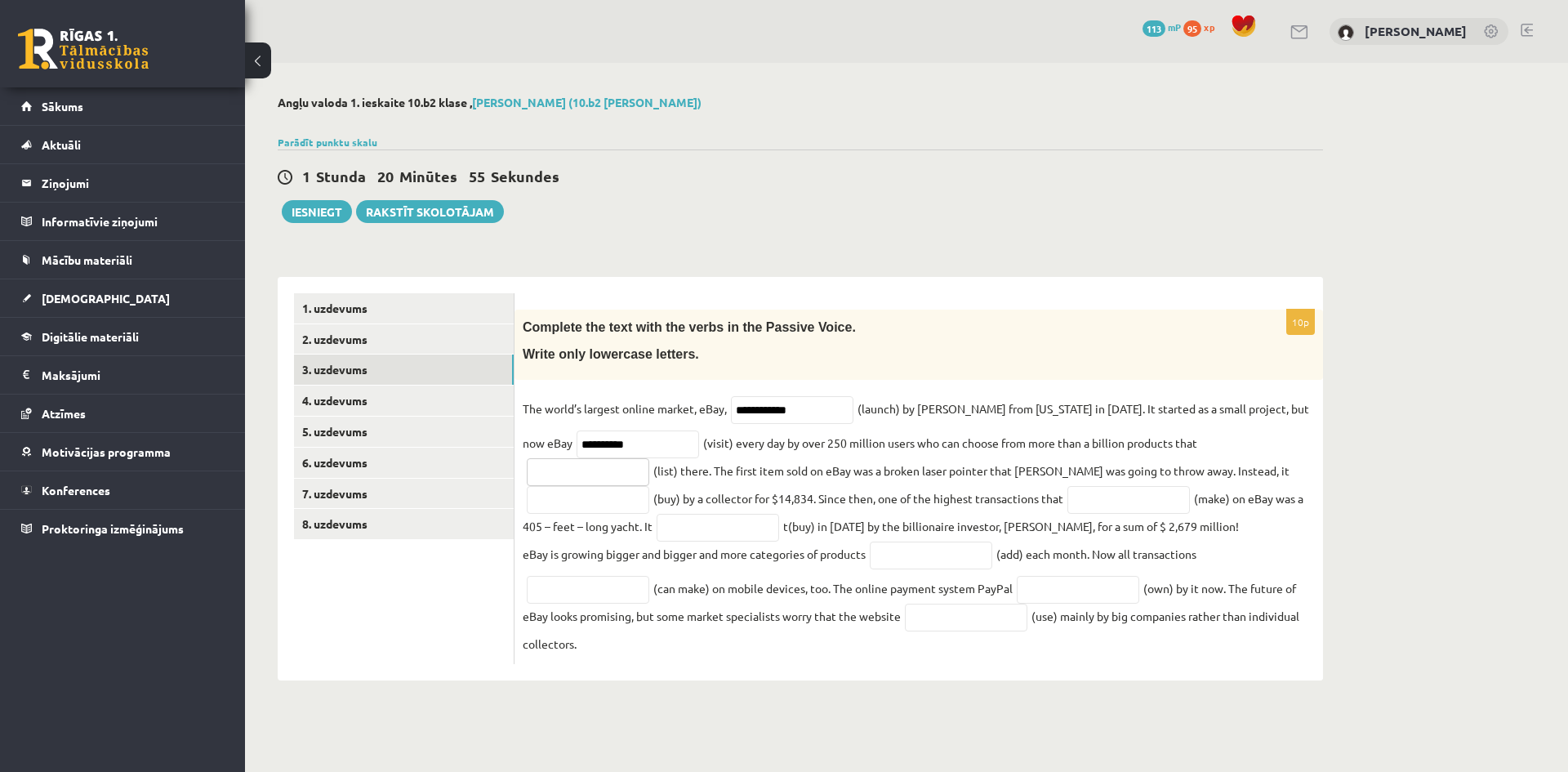
paste input "**********"
type input "**********"
click at [650, 486] on input "text" at bounding box center [587, 500] width 122 height 28
paste input "**********"
type input "**********"
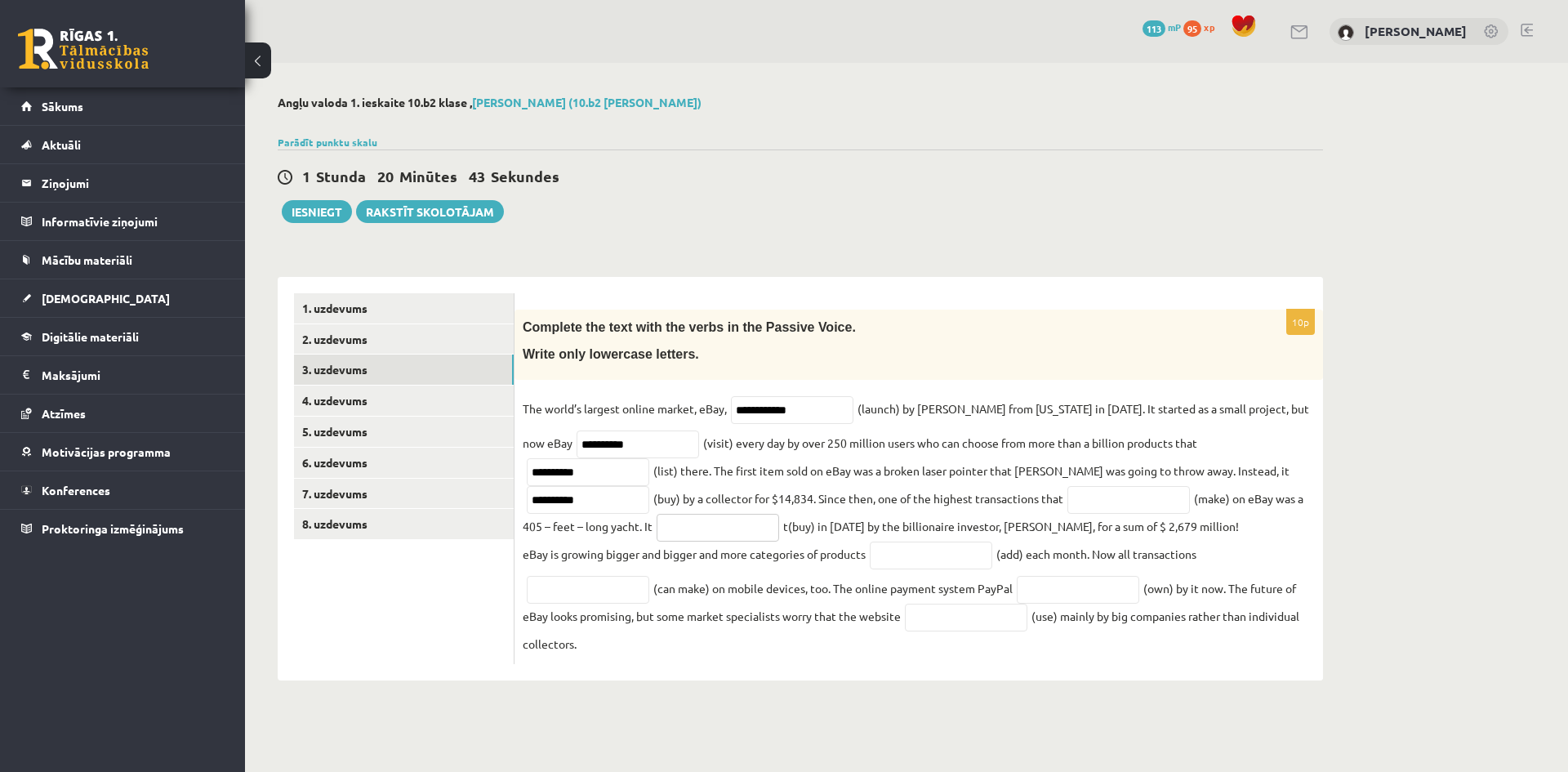
click at [657, 533] on input "text" at bounding box center [718, 527] width 122 height 28
paste input "********"
click at [1067, 507] on input "text" at bounding box center [1128, 500] width 122 height 28
click at [657, 536] on input "********" at bounding box center [718, 527] width 122 height 28
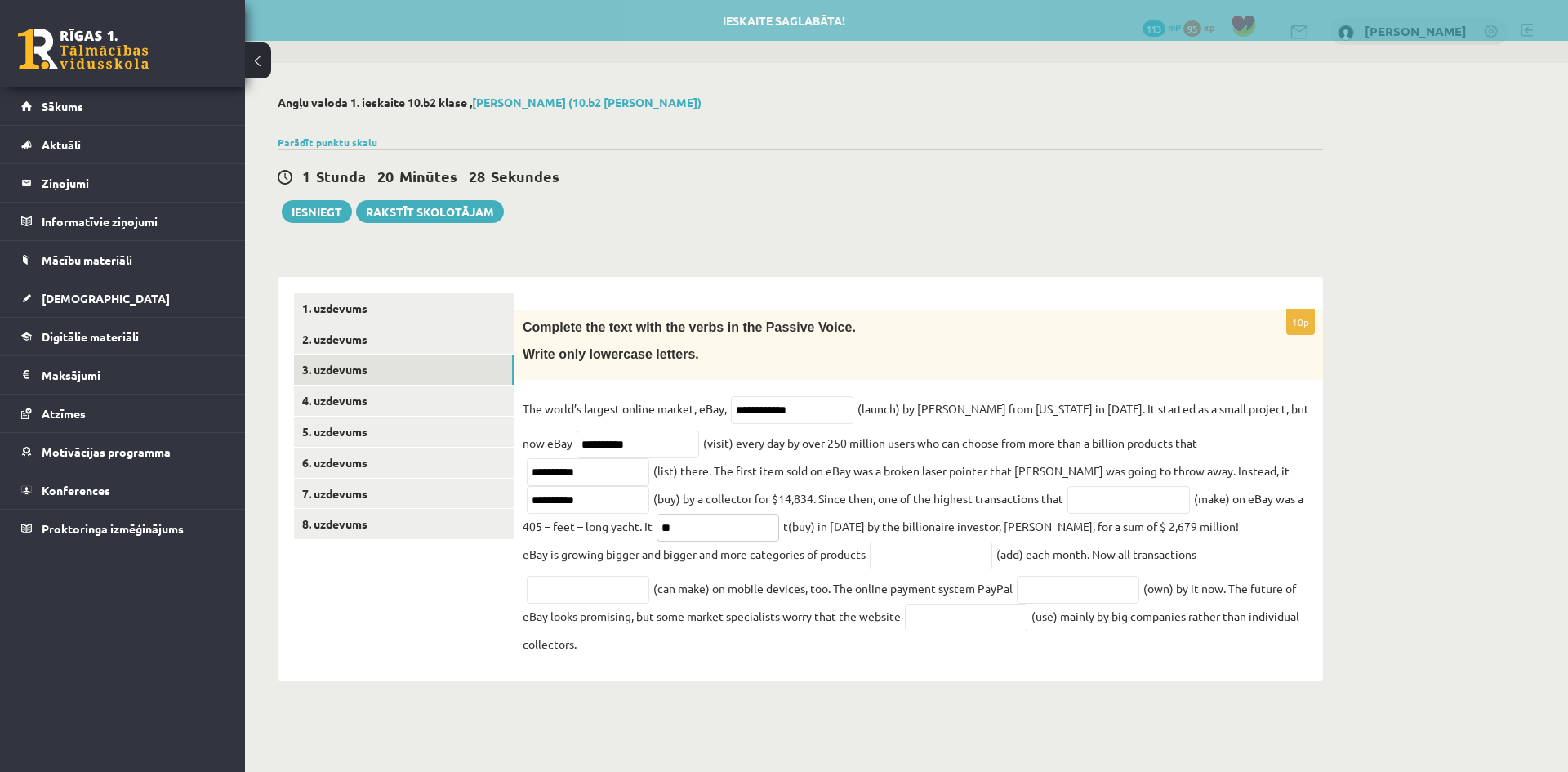
type input "*"
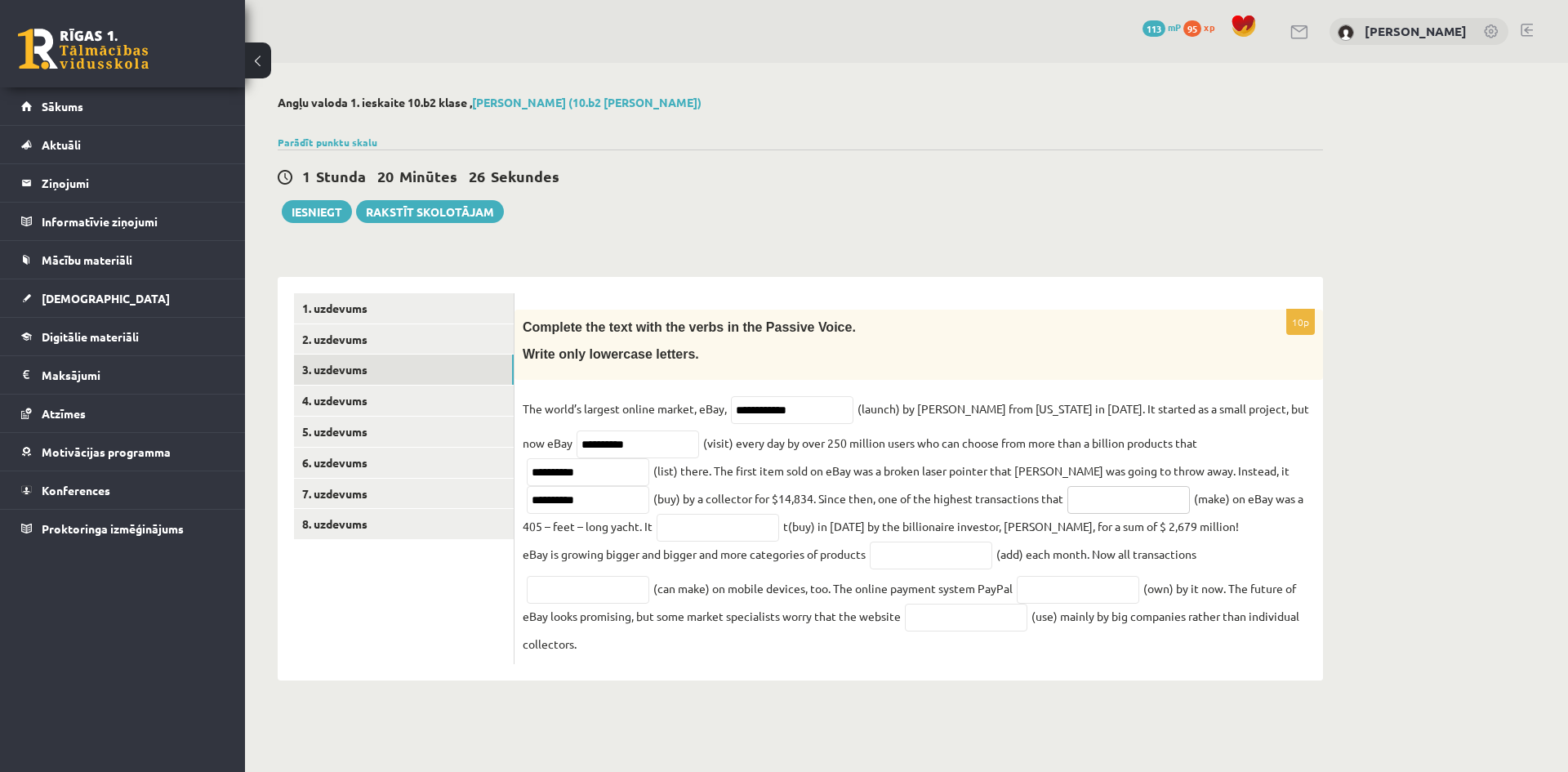
click at [1067, 500] on input "text" at bounding box center [1128, 500] width 122 height 28
paste input "********"
type input "********"
paste input "**********"
type input "**********"
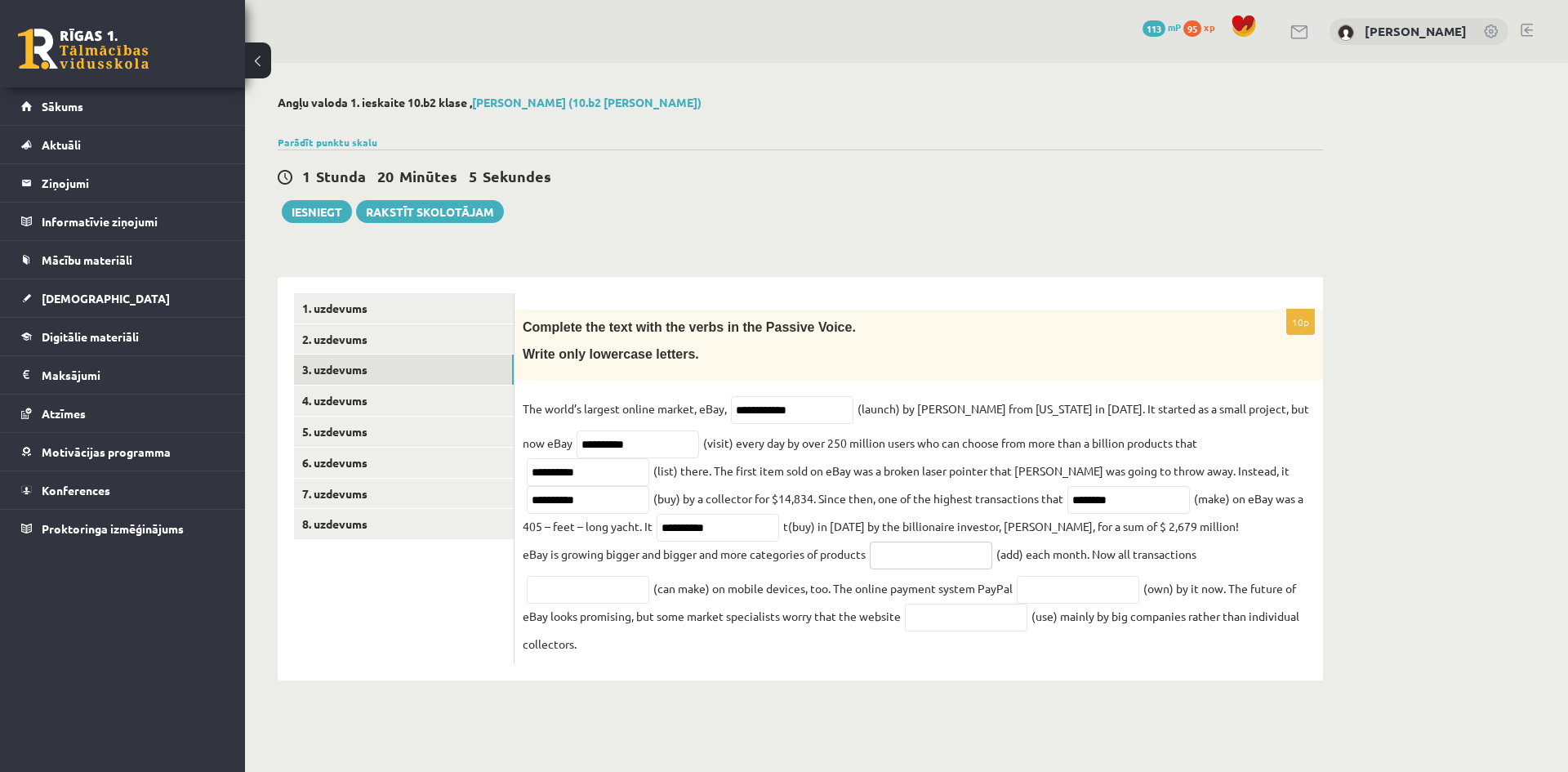
click at [942, 552] on input "text" at bounding box center [931, 555] width 122 height 28
paste input "*********"
type input "*********"
click at [621, 591] on input "text" at bounding box center [587, 589] width 122 height 28
paste input "**********"
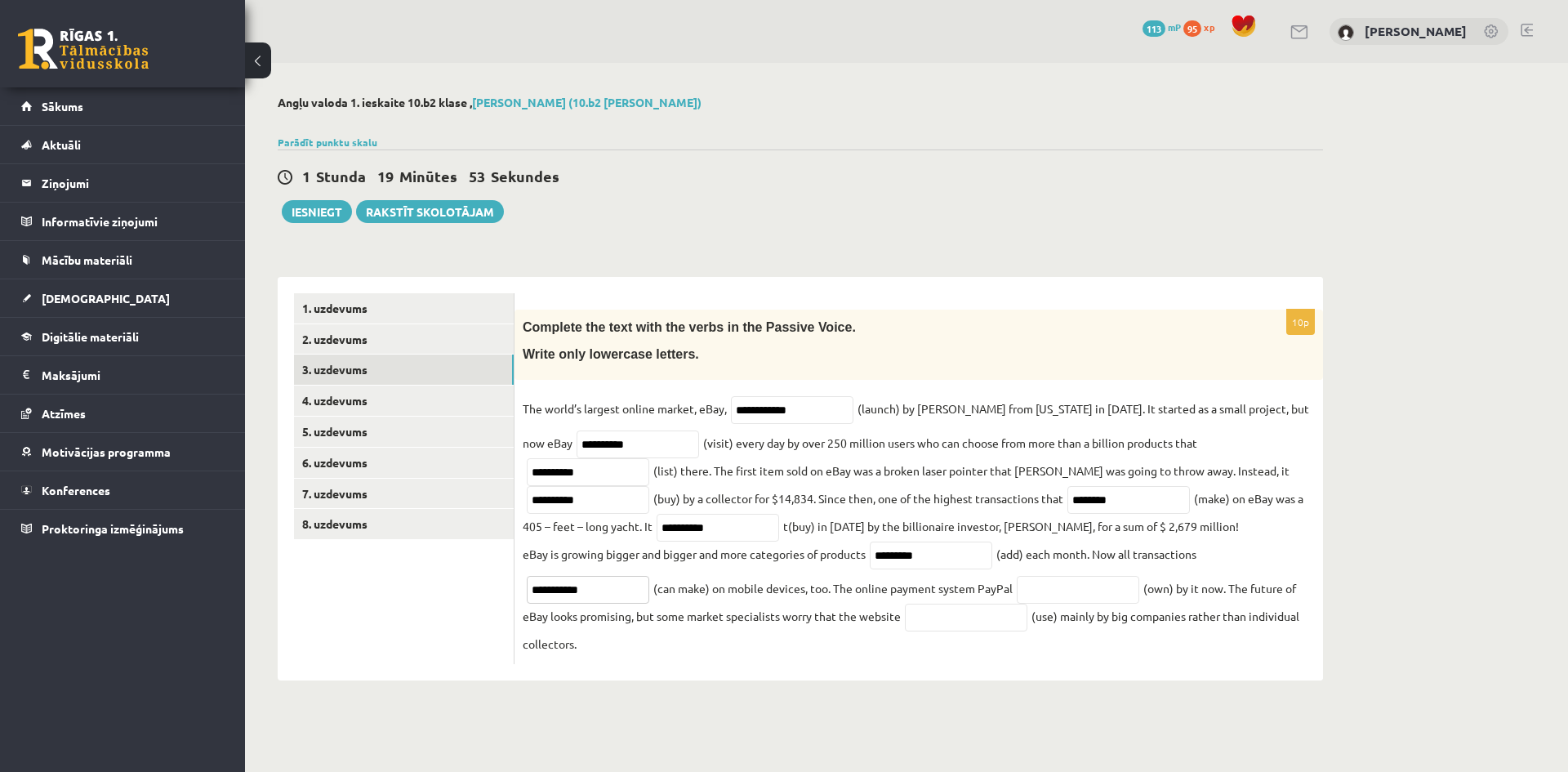
type input "**********"
click at [1073, 583] on input "text" at bounding box center [1078, 589] width 122 height 28
paste input "********"
type input "********"
click at [993, 619] on input "text" at bounding box center [966, 617] width 122 height 28
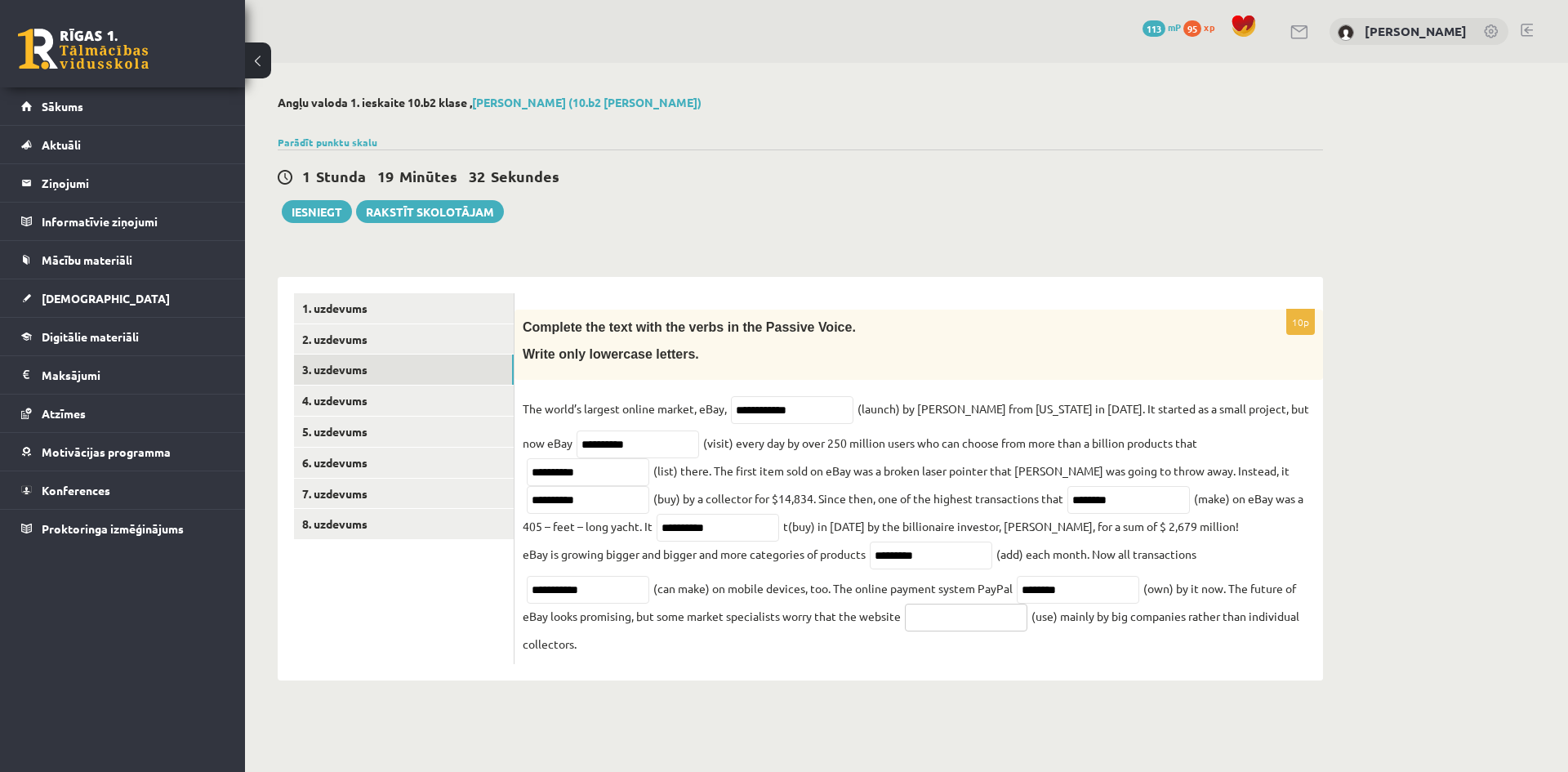
paste input "*******"
type input "*******"
click at [353, 397] on link "4. uzdevums" at bounding box center [404, 401] width 220 height 30
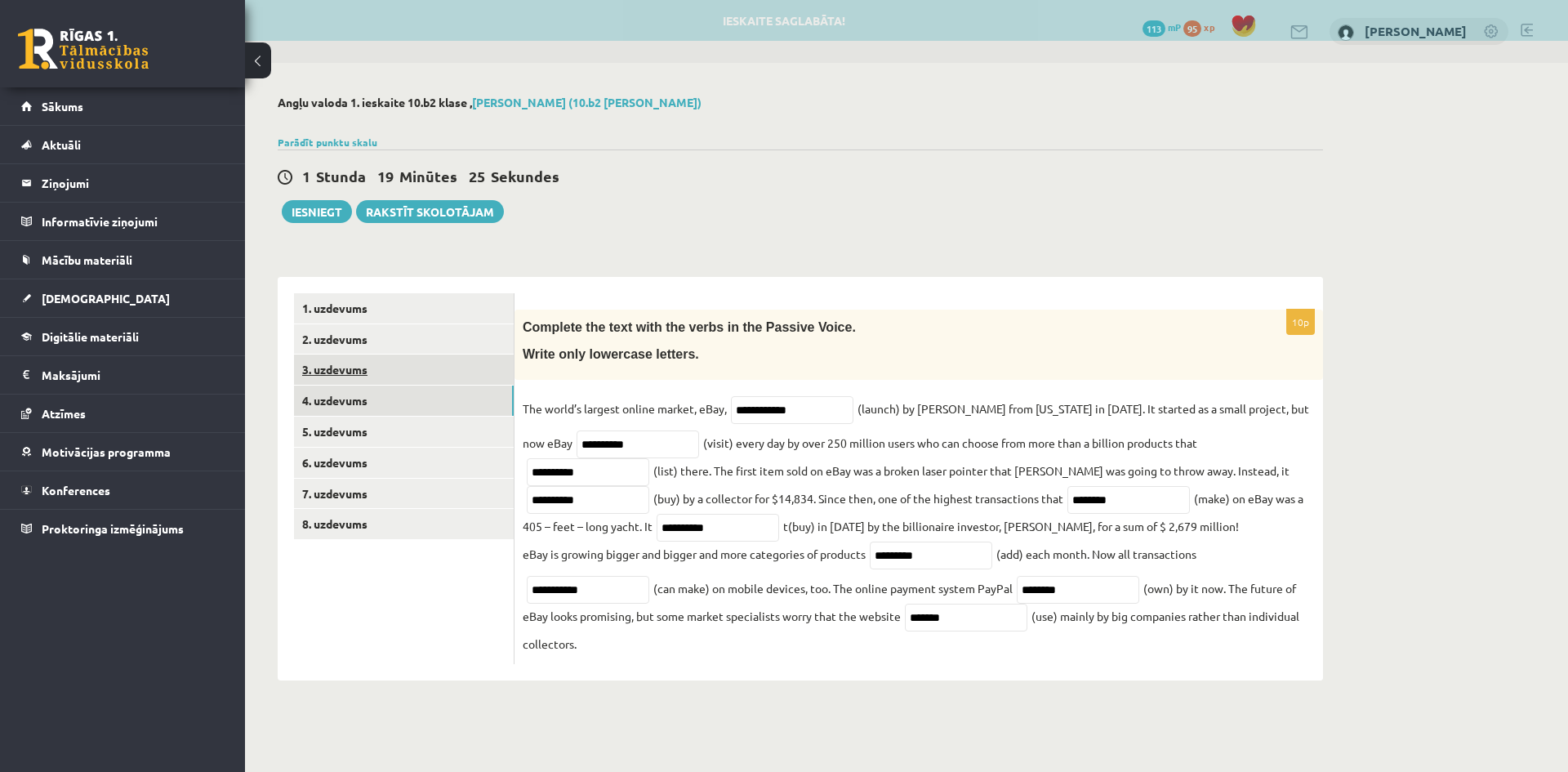
click at [347, 371] on link "3. uzdevums" at bounding box center [404, 369] width 220 height 30
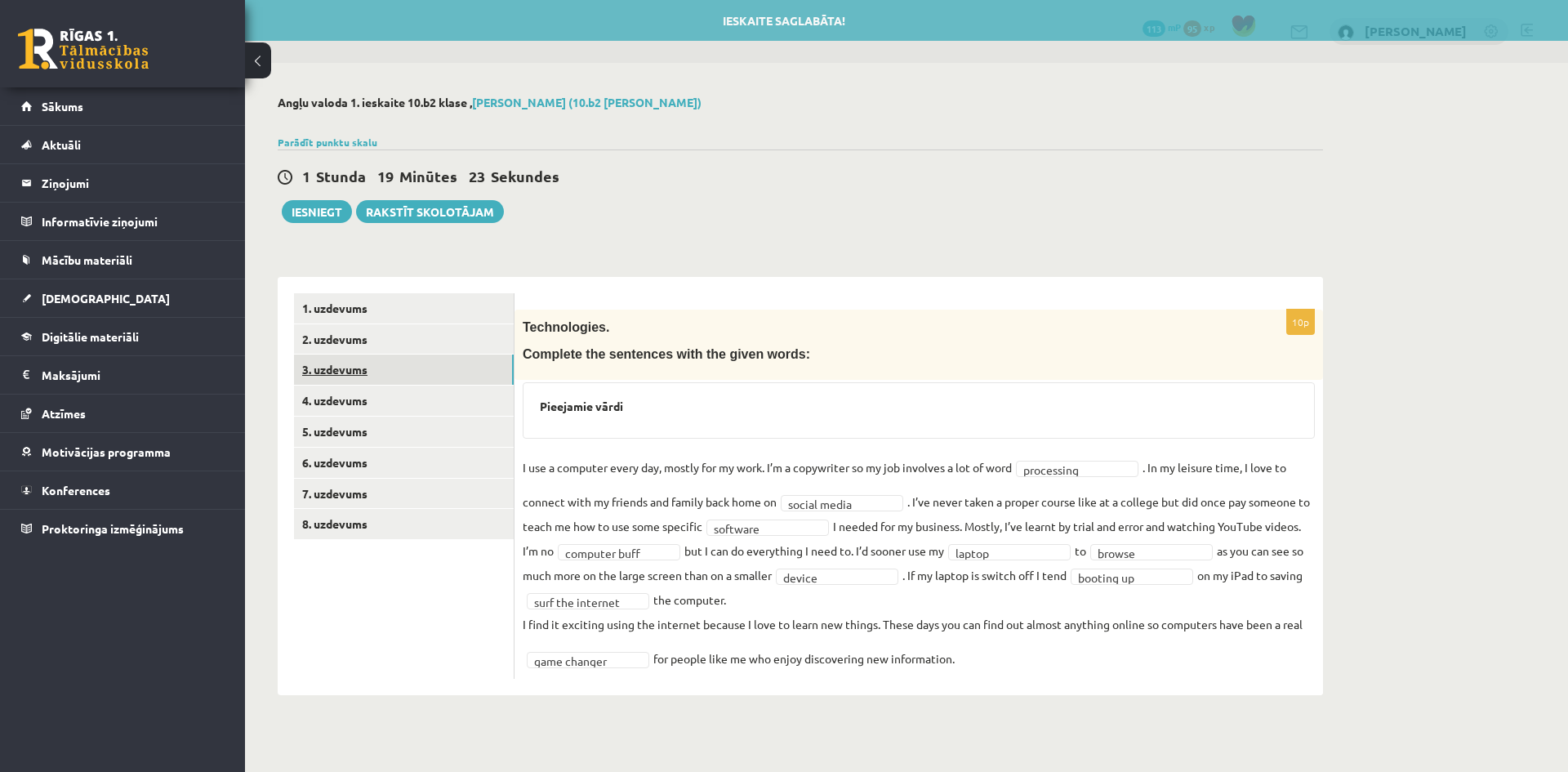
click at [347, 371] on link "3. uzdevums" at bounding box center [404, 369] width 220 height 30
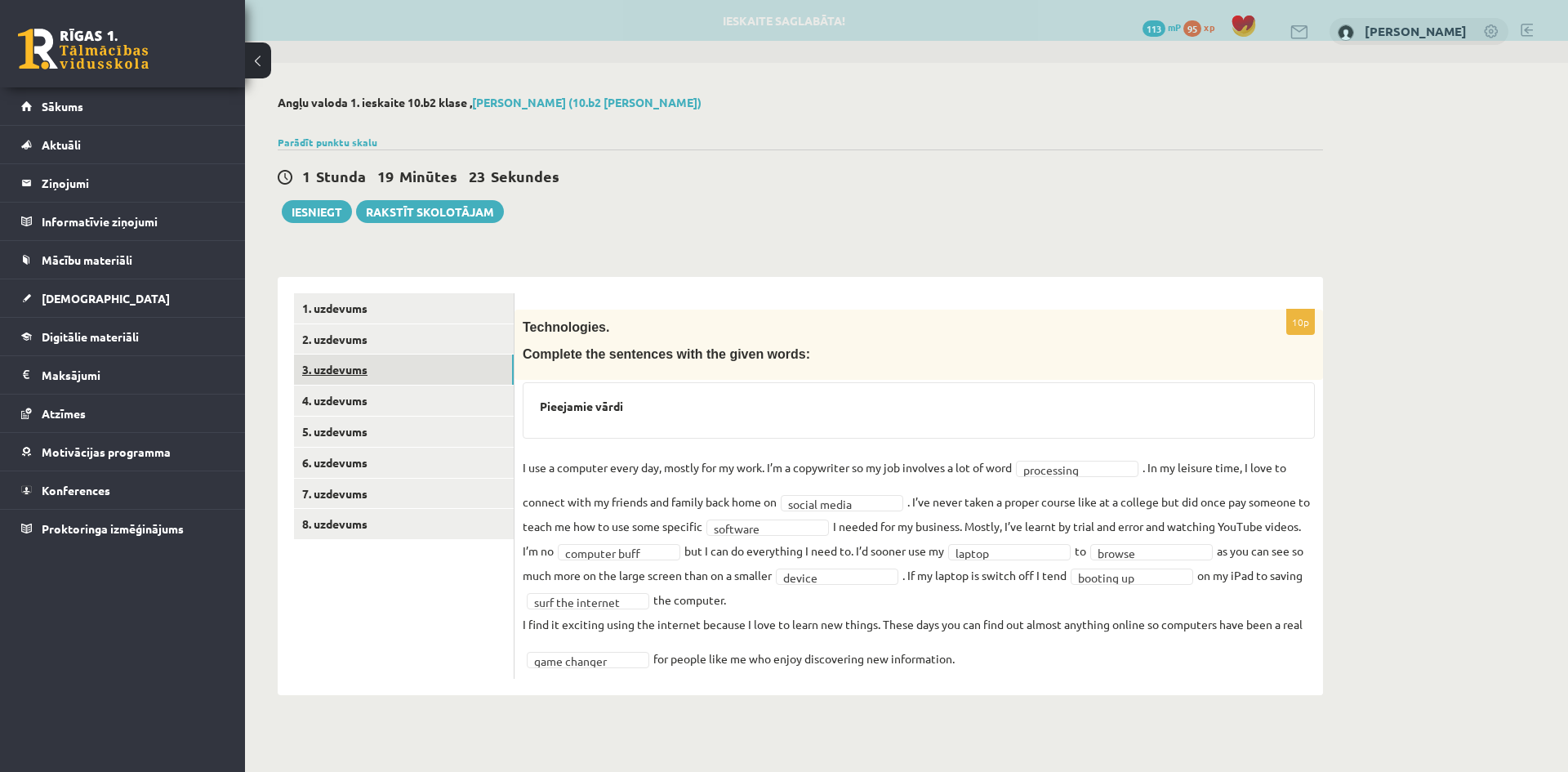
click at [347, 371] on link "3. uzdevums" at bounding box center [404, 369] width 220 height 30
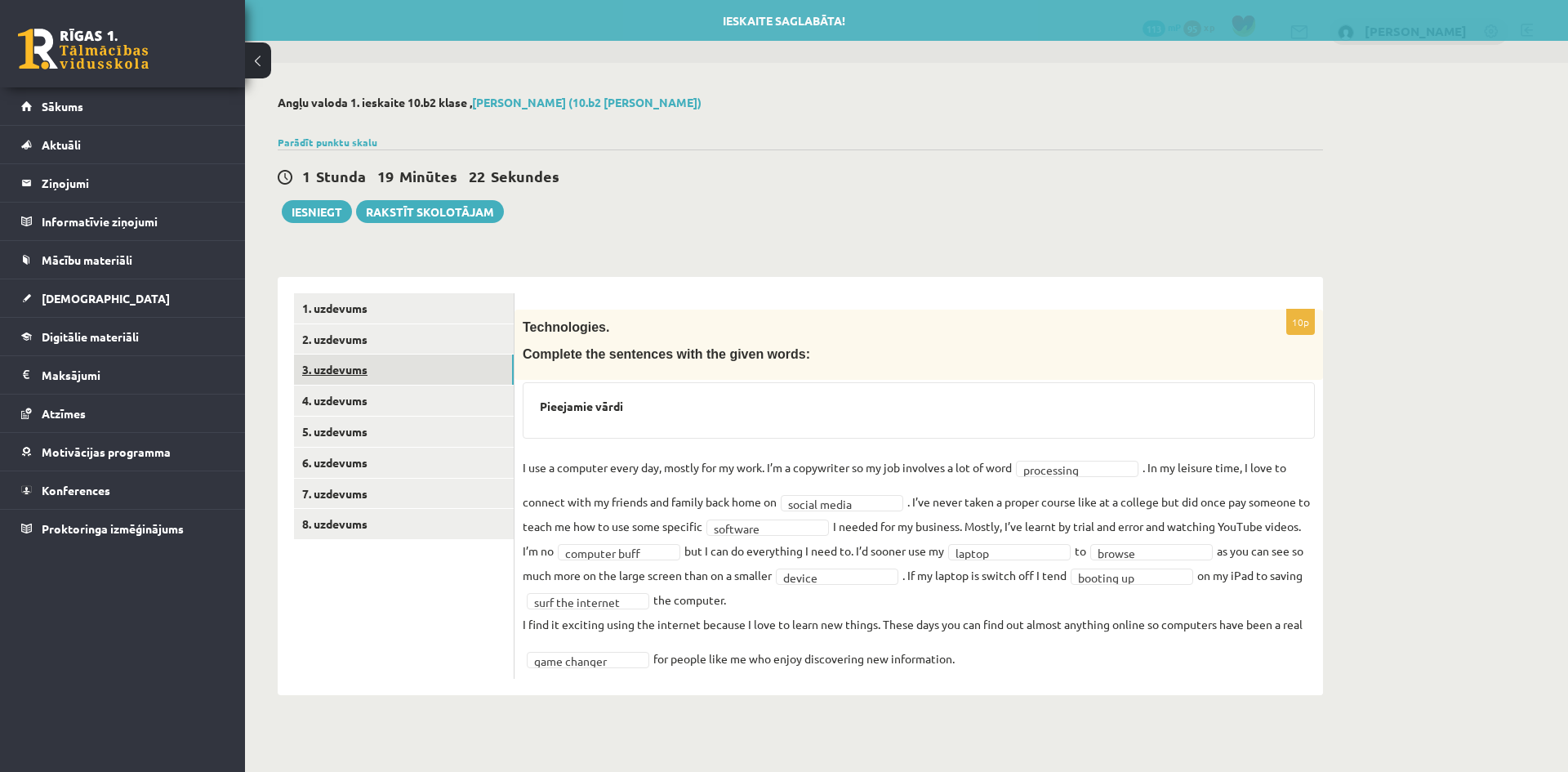
click at [347, 371] on link "3. uzdevums" at bounding box center [404, 369] width 220 height 30
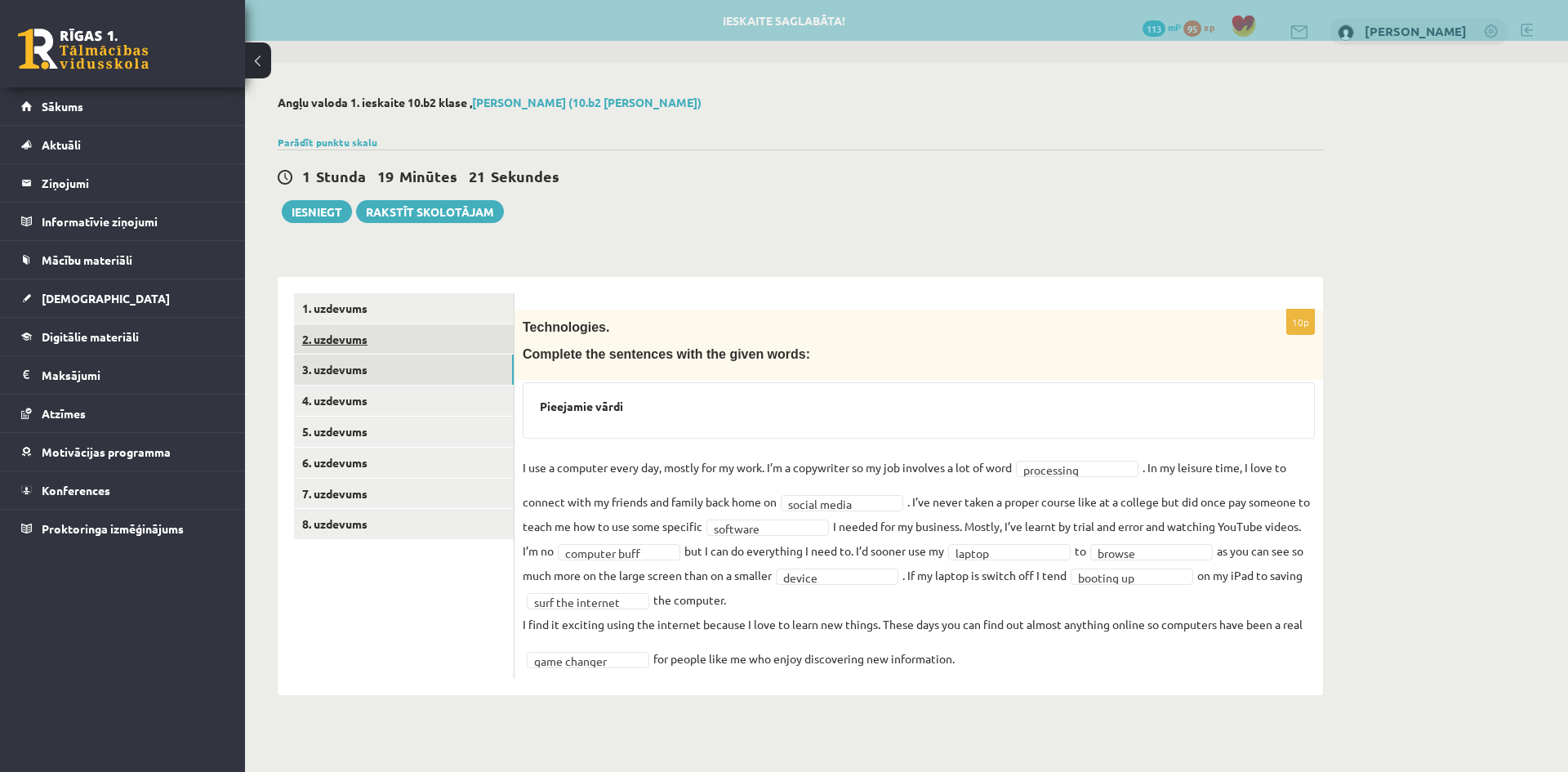
click at [353, 348] on link "2. uzdevums" at bounding box center [404, 339] width 220 height 30
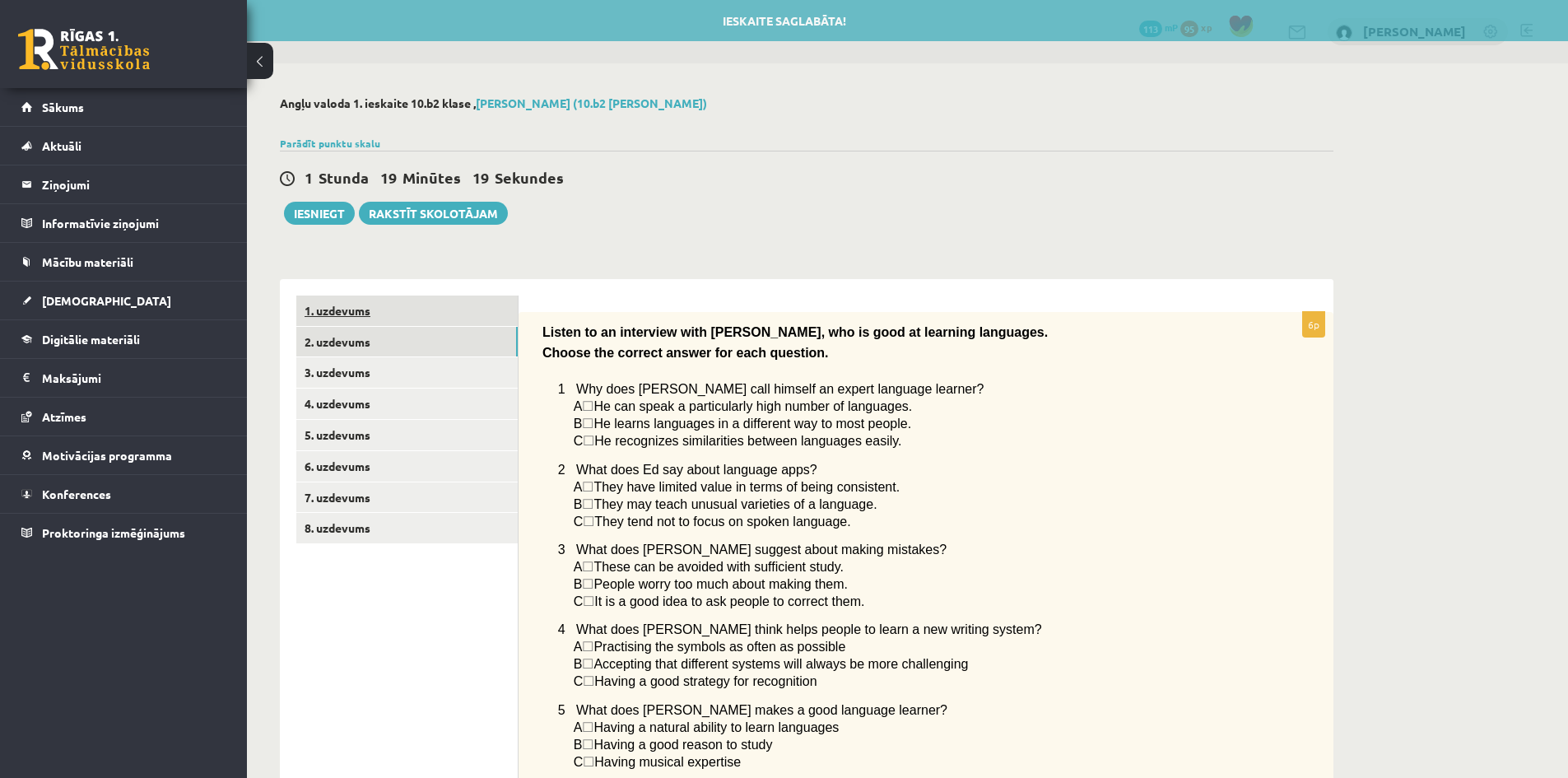
click at [358, 316] on link "1. uzdevums" at bounding box center [407, 311] width 221 height 31
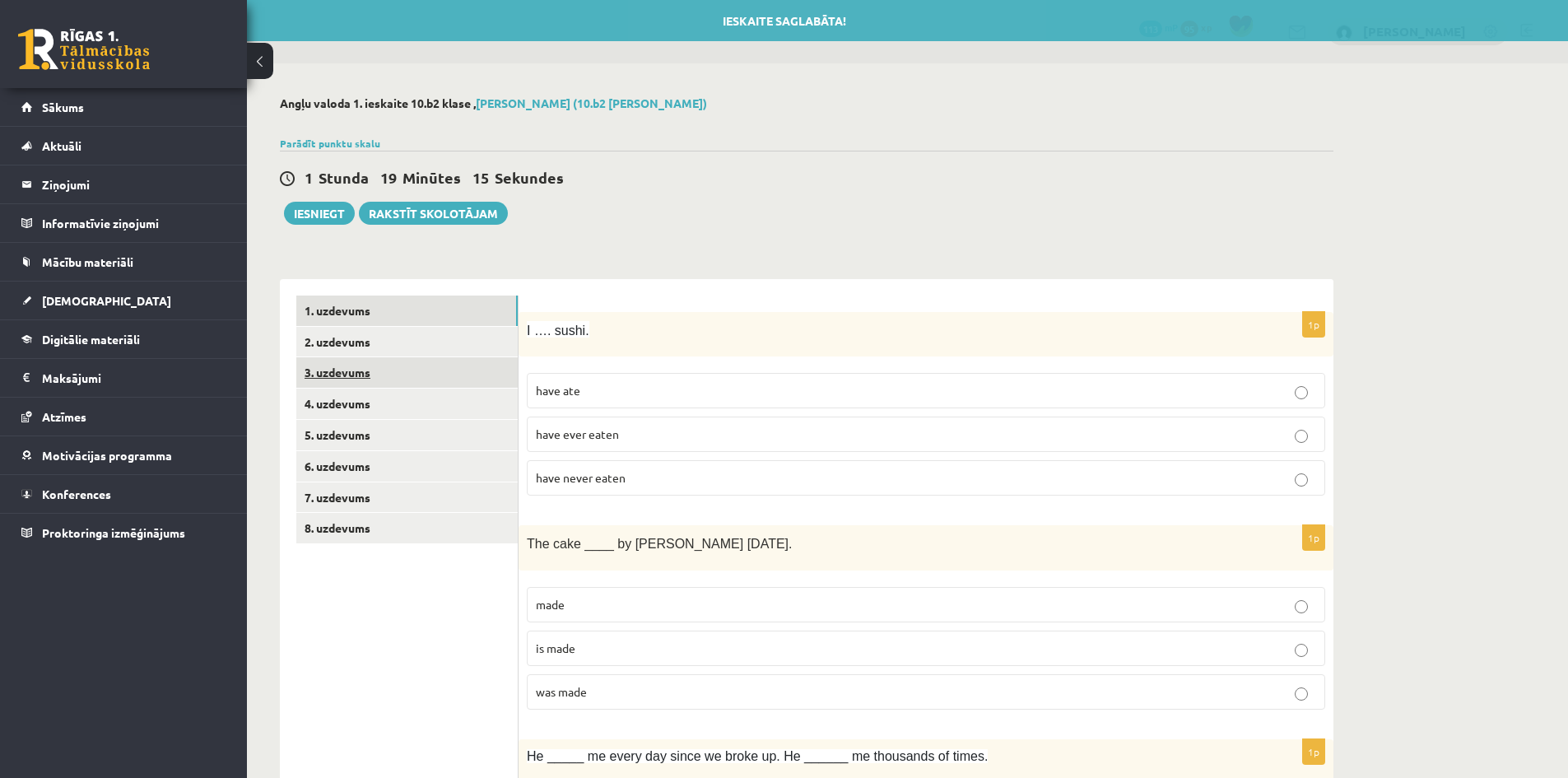
click at [382, 372] on link "3. uzdevums" at bounding box center [407, 372] width 221 height 31
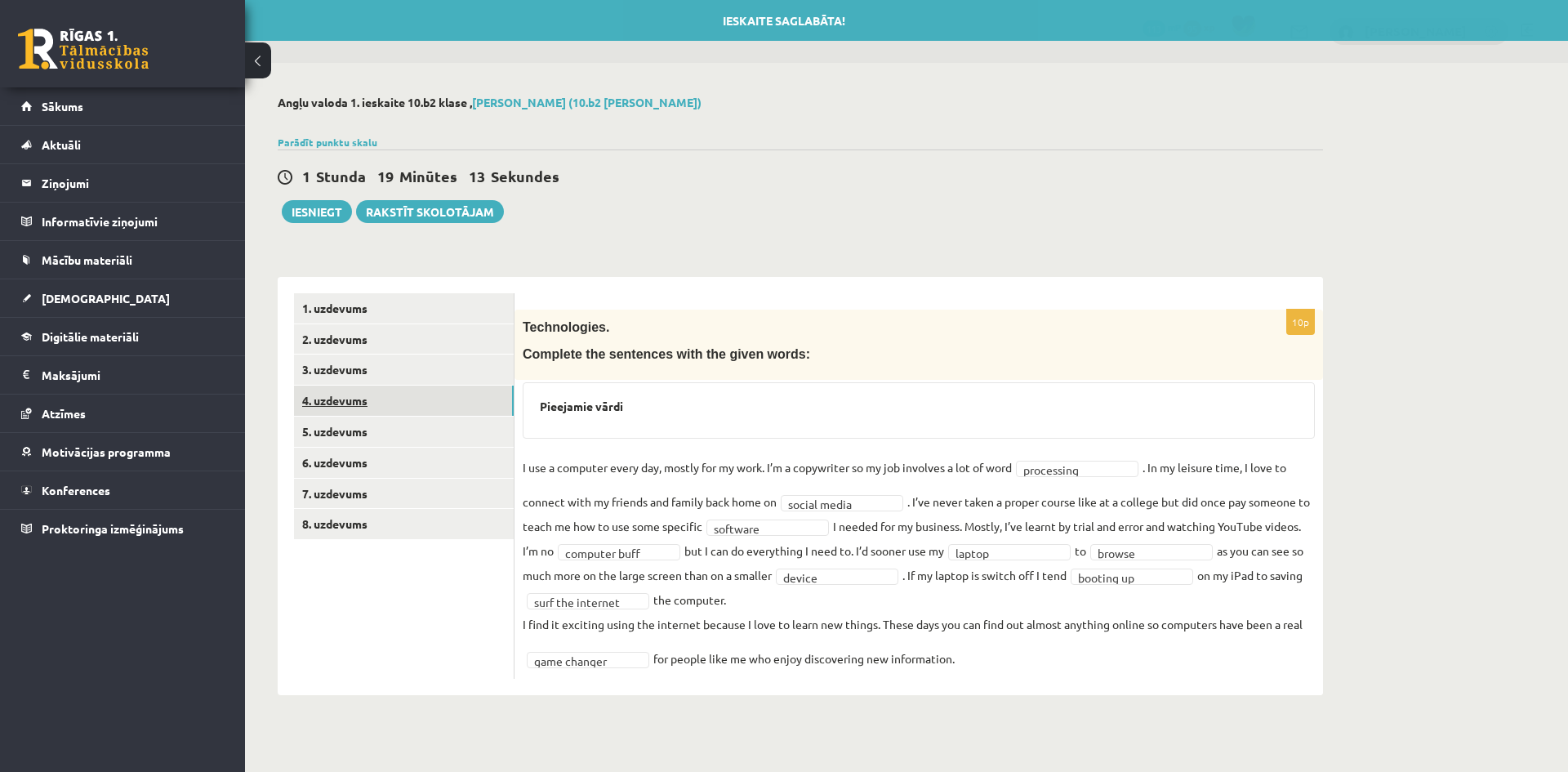
click at [371, 397] on link "4. uzdevums" at bounding box center [404, 401] width 220 height 30
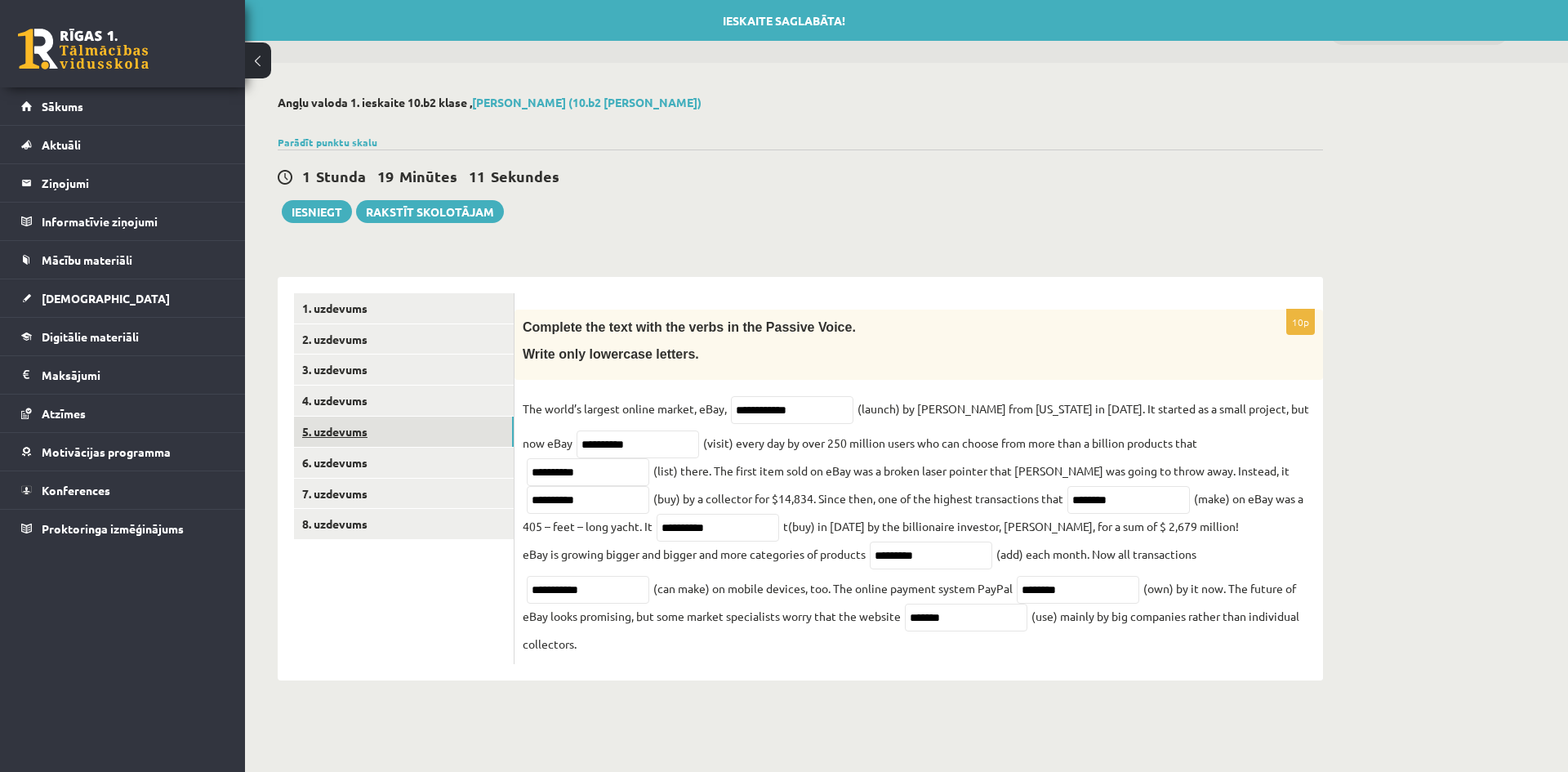
click at [379, 431] on link "5. uzdevums" at bounding box center [404, 432] width 220 height 30
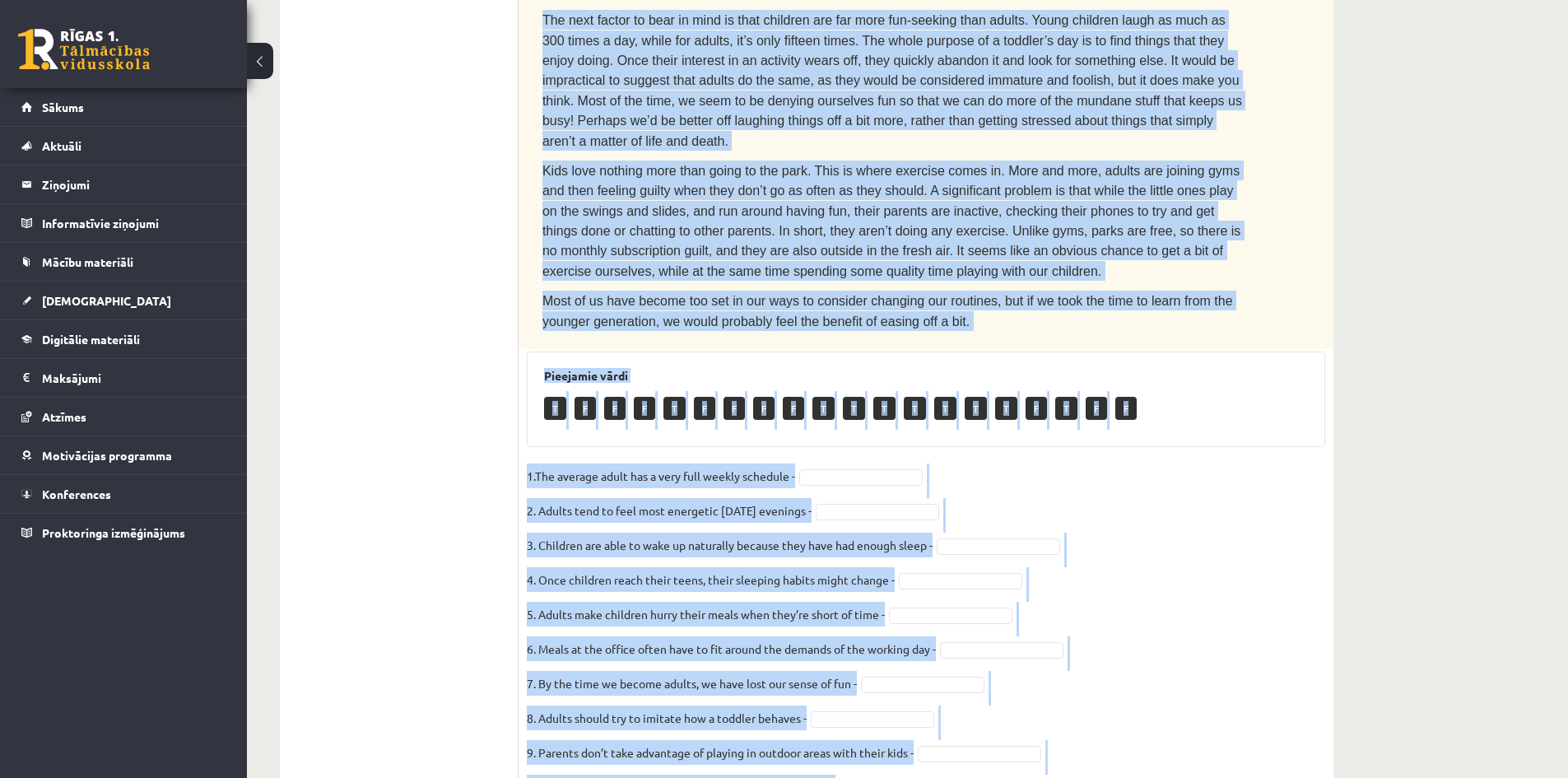
scroll to position [775, 0]
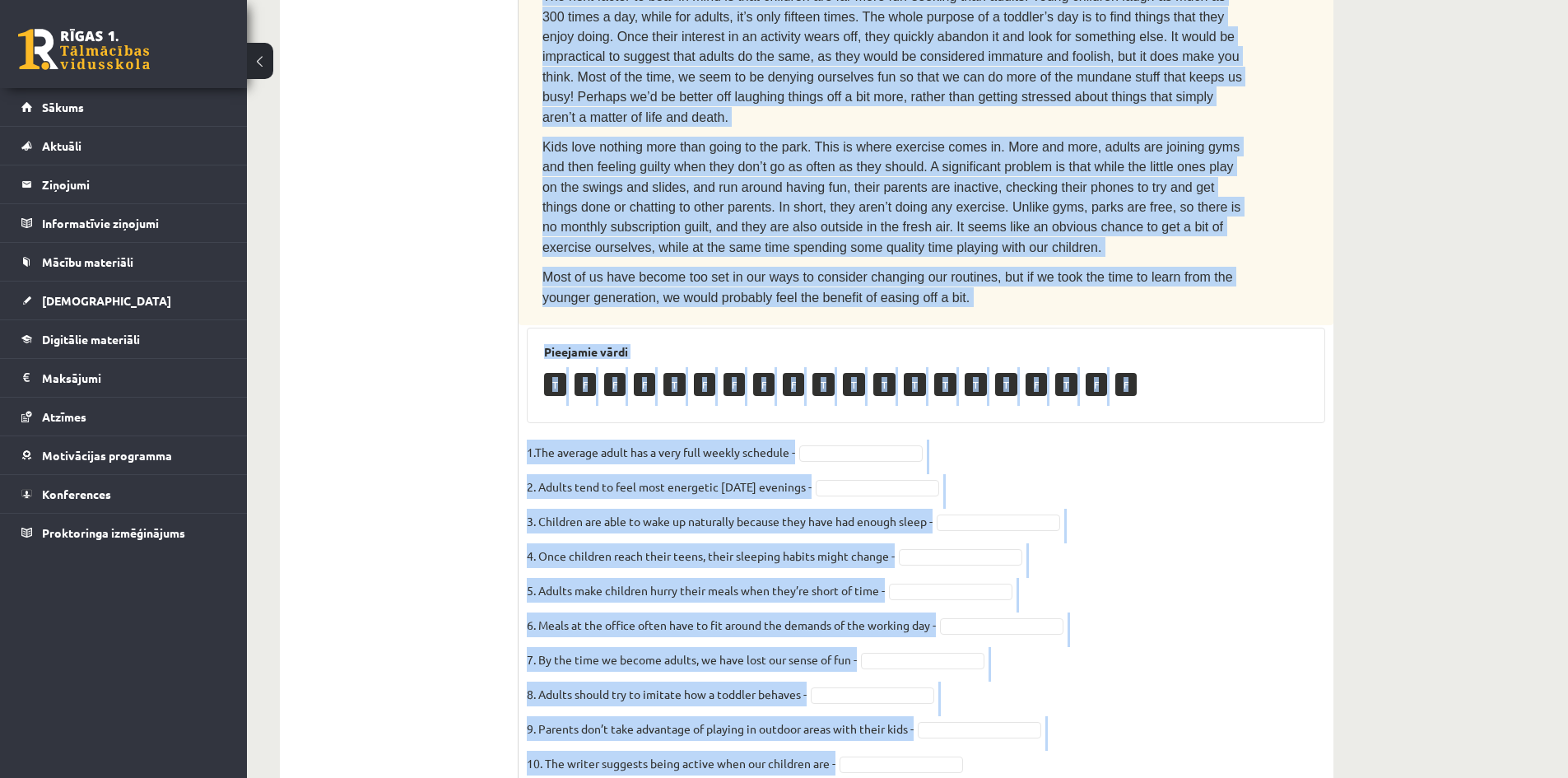
drag, startPoint x: 548, startPoint y: 140, endPoint x: 771, endPoint y: 534, distance: 452.7
click at [904, 705] on div "10p Read the text. Are the sentences true (T) or false (F)? How to stay young T…" at bounding box center [926, 165] width 815 height 1257
copy div "Read the text. Are the sentences true (T) or false (F)? How to stay young The a…"
click at [862, 440] on fieldset "1.The average adult has a very full weekly schedule - 2. Adults tend to feel mo…" at bounding box center [926, 613] width 798 height 345
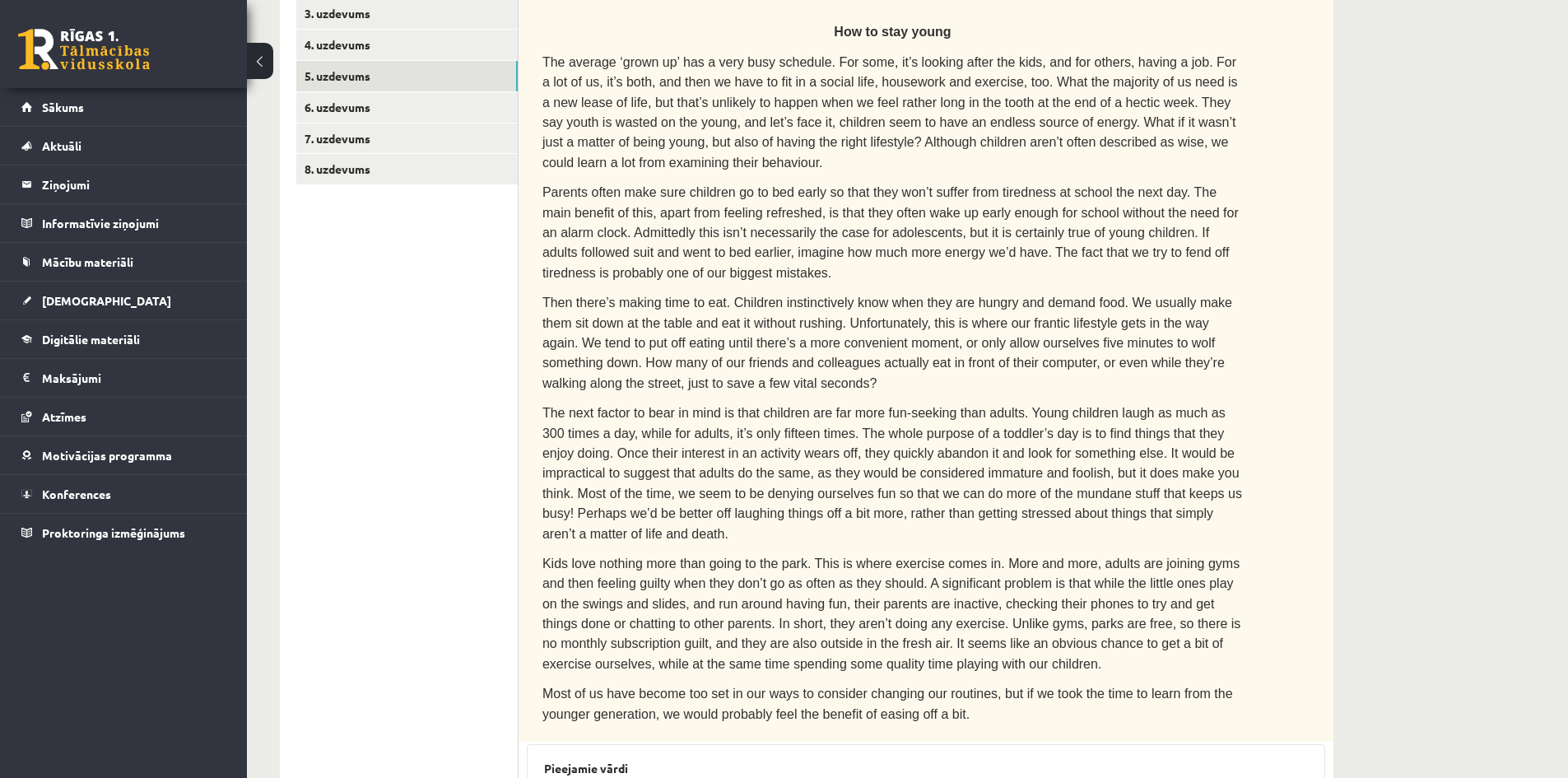
scroll to position [34, 0]
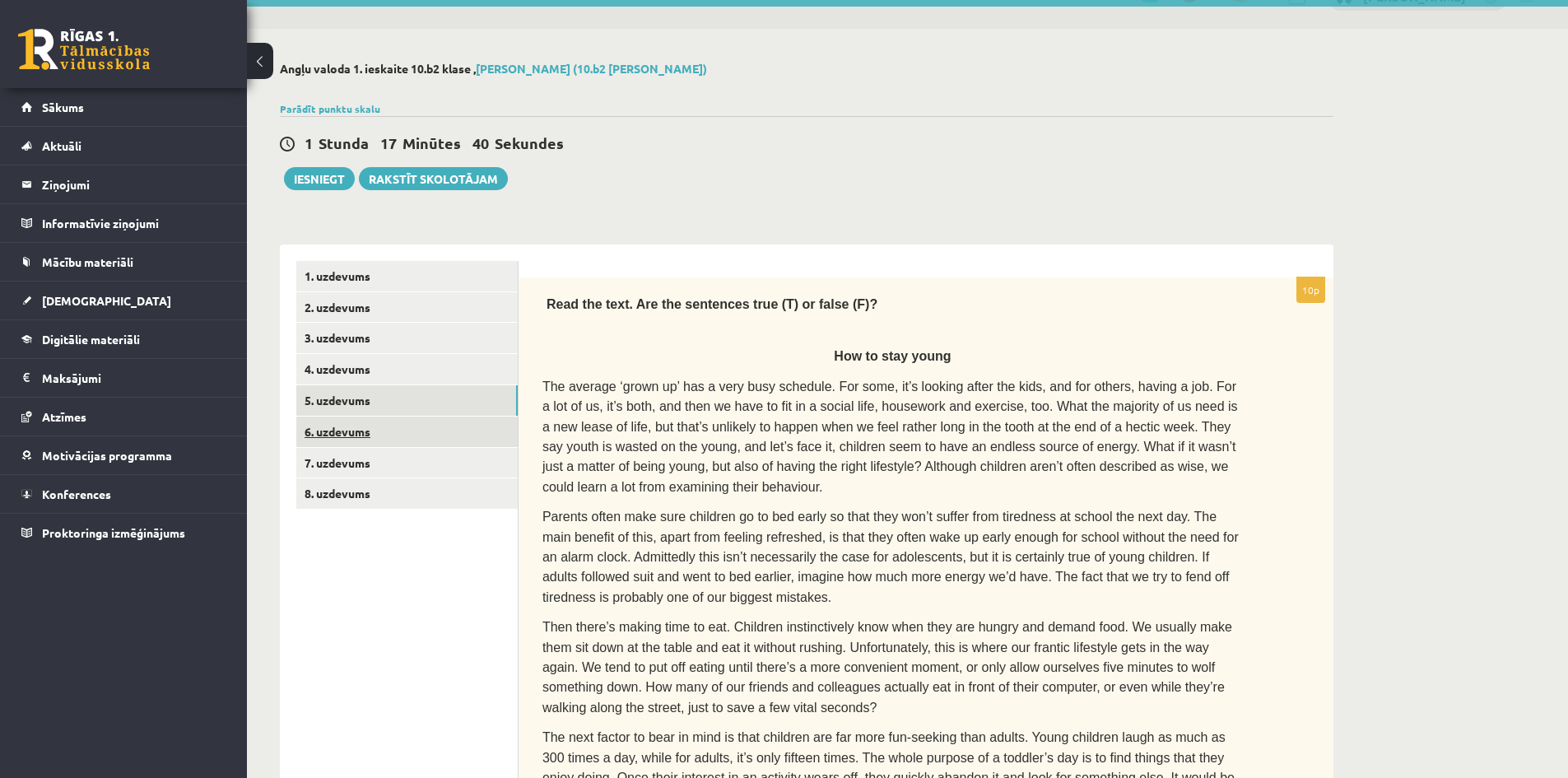
click at [428, 426] on link "6. uzdevums" at bounding box center [407, 432] width 221 height 31
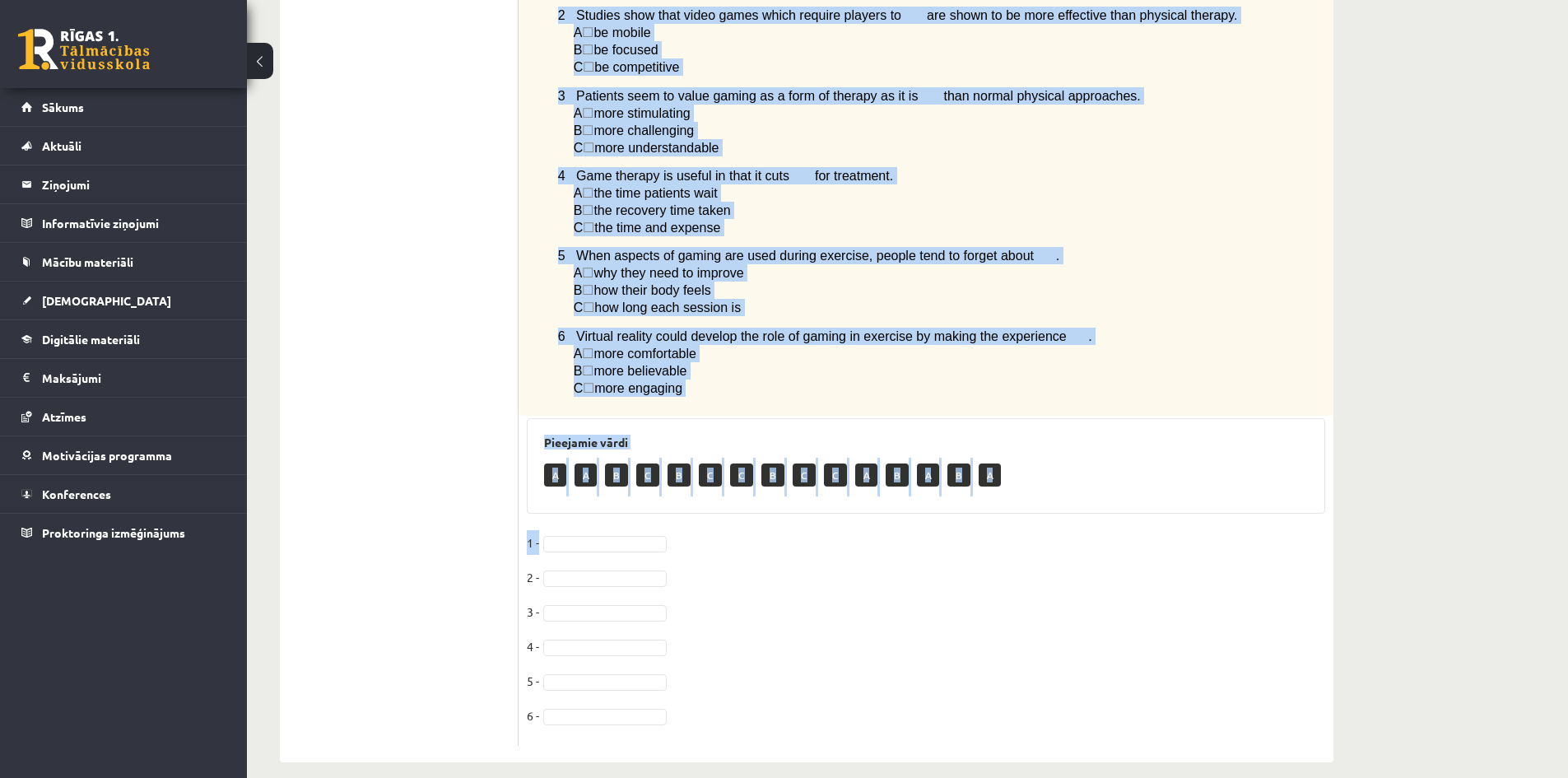
scroll to position [1031, 0]
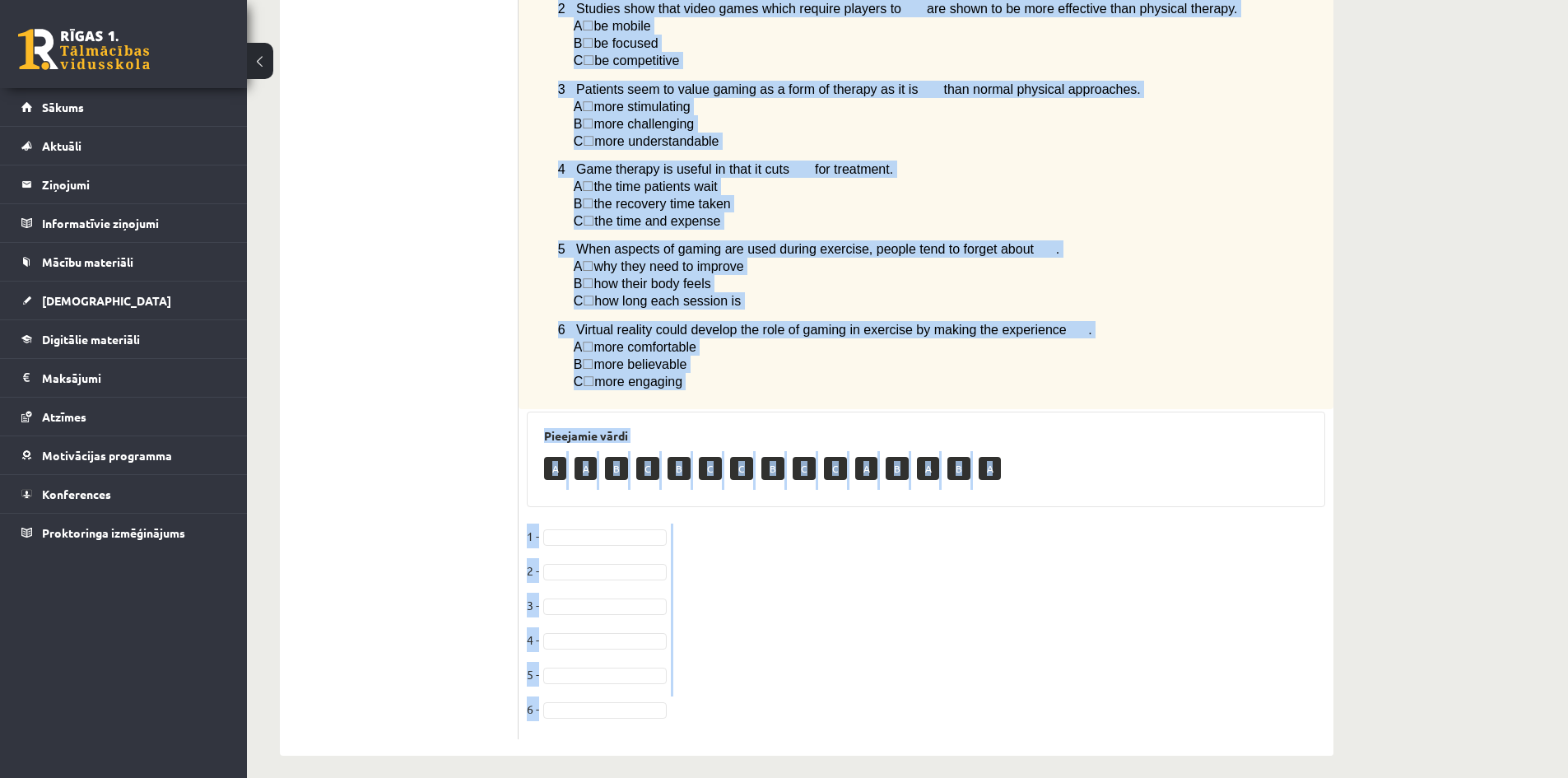
drag, startPoint x: 539, startPoint y: 331, endPoint x: 695, endPoint y: 711, distance: 410.8
click at [695, 711] on div "6p Read the article about gaming and choose the correct answer for each questio…" at bounding box center [926, 10] width 815 height 1458
copy div "Read the article about gaming and choose the correct answer for each question. …"
click at [586, 509] on div "6p Read the article about gaming and choose the correct answer for each questio…" at bounding box center [926, 10] width 815 height 1458
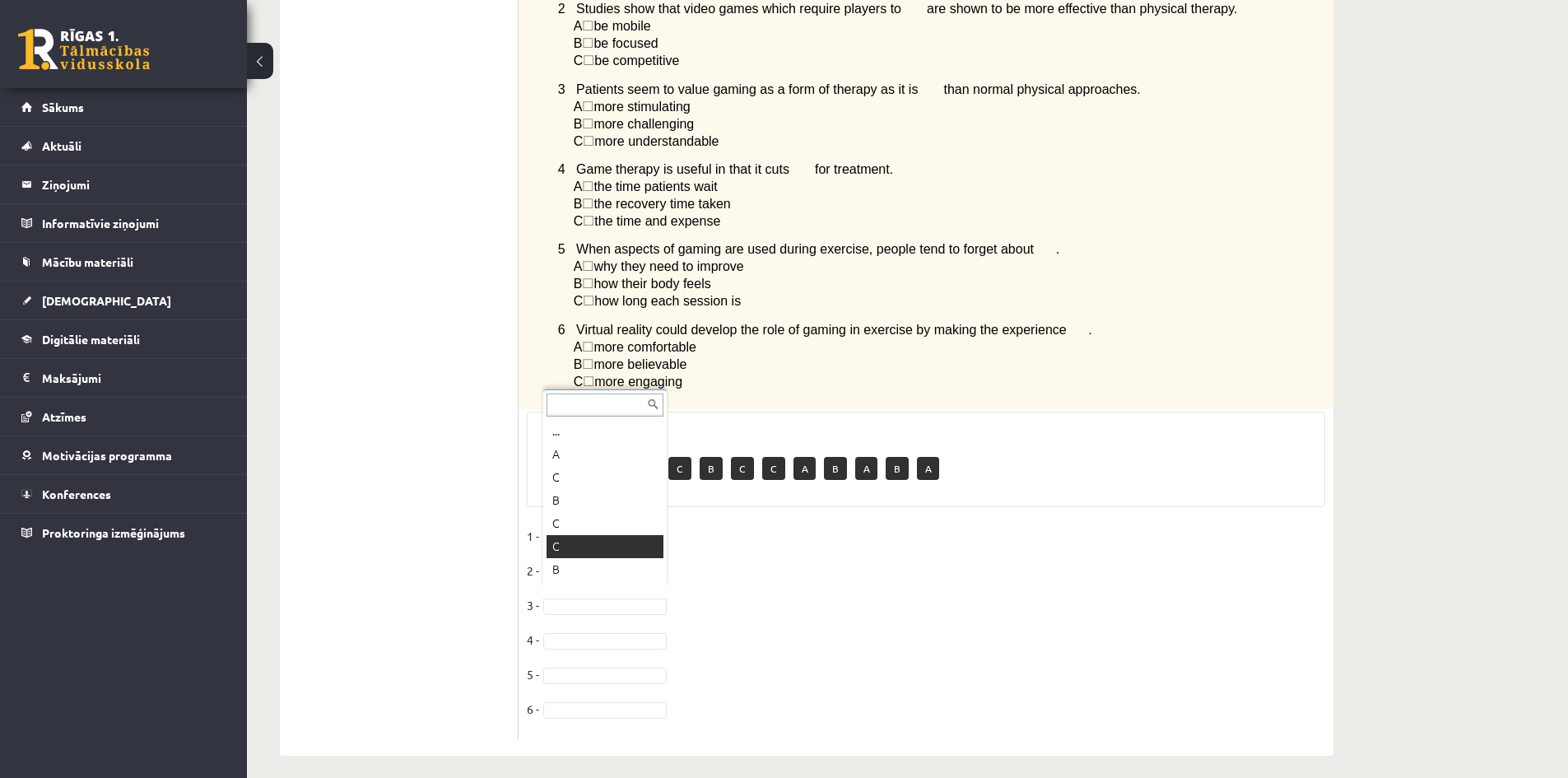
scroll to position [20, 0]
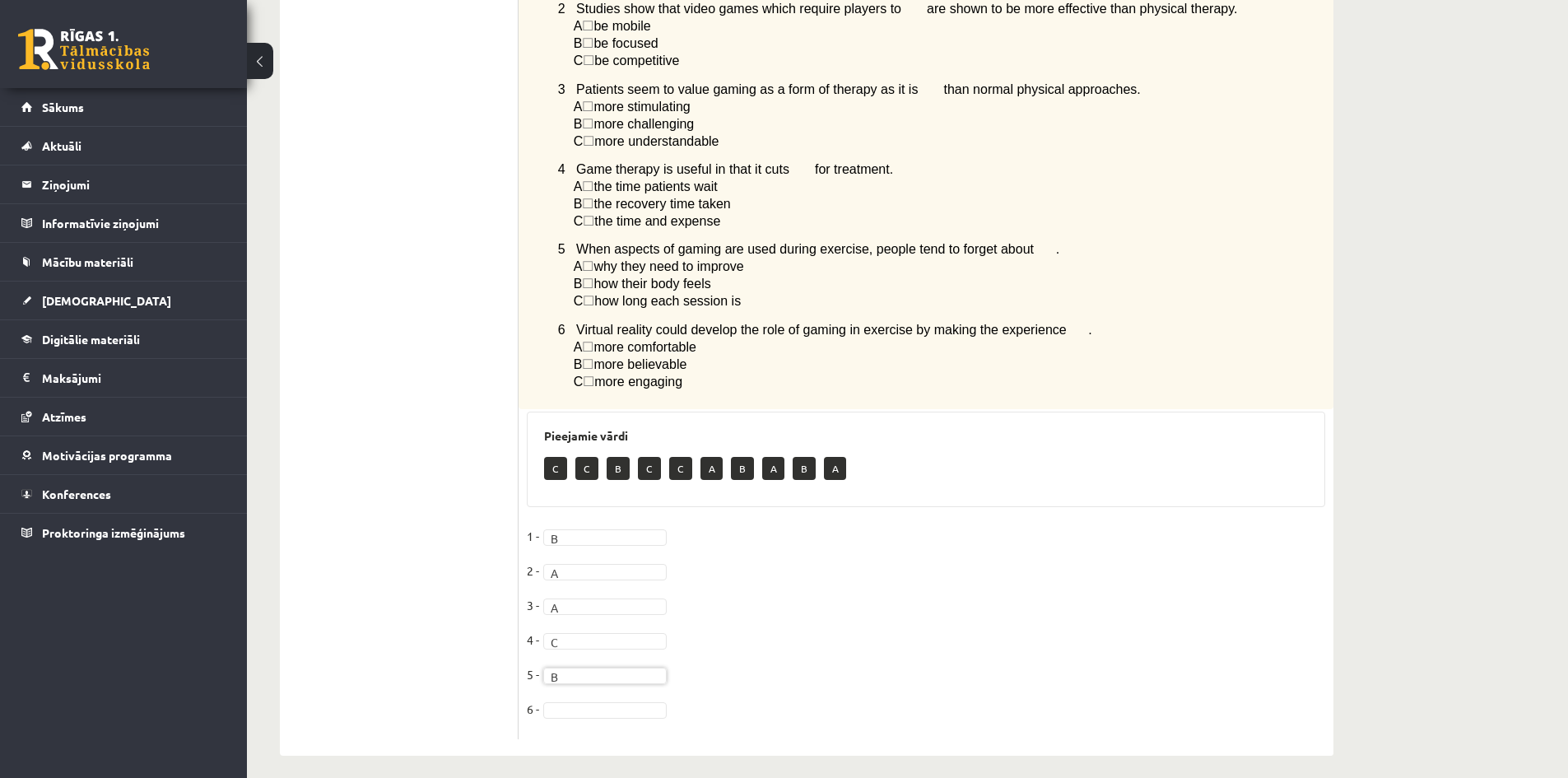
click at [624, 689] on fieldset "1 - B * 2 - A * 3 - A * 4 - C * 5 - B * 6 -" at bounding box center [926, 627] width 798 height 208
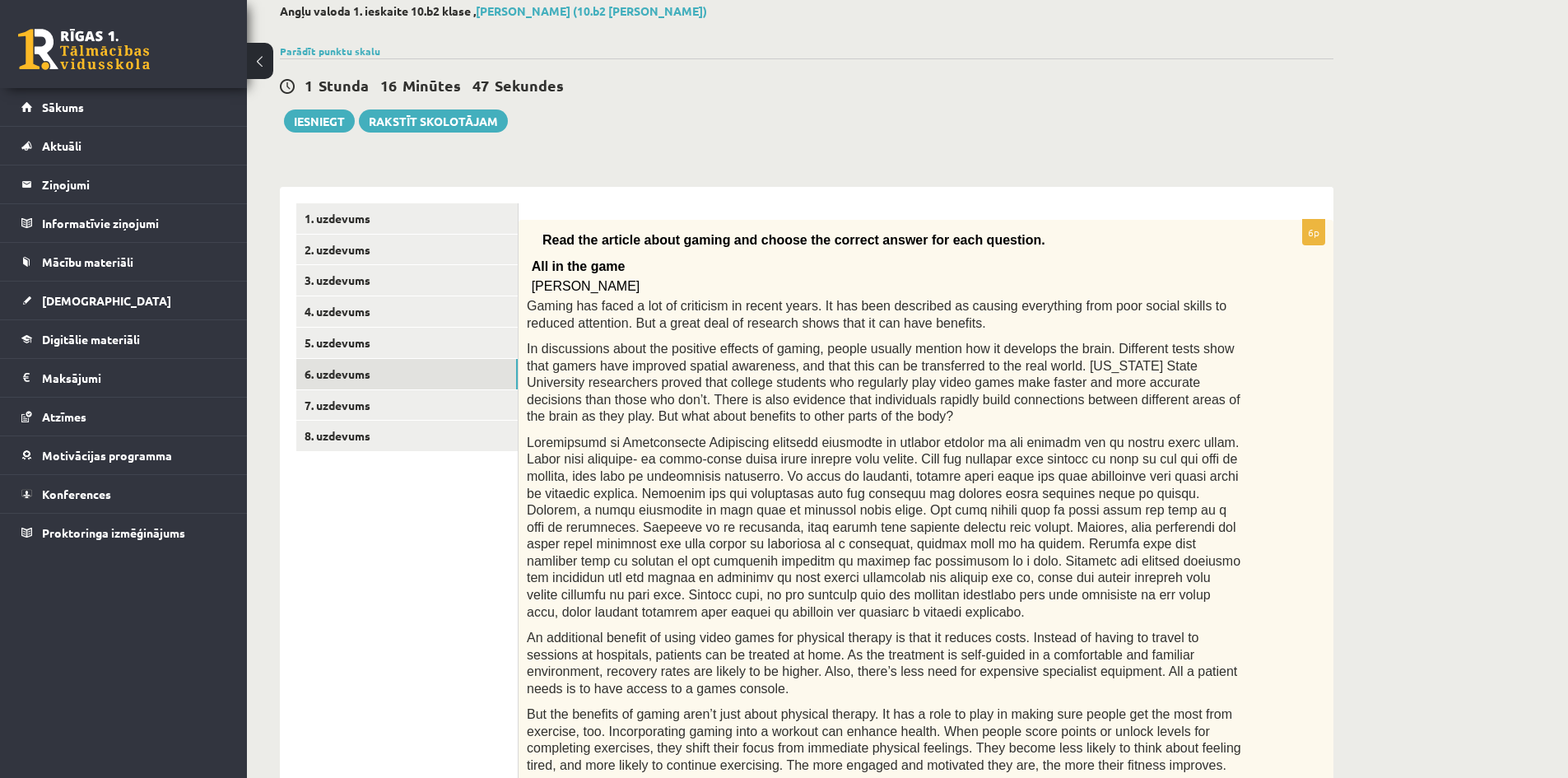
scroll to position [43, 0]
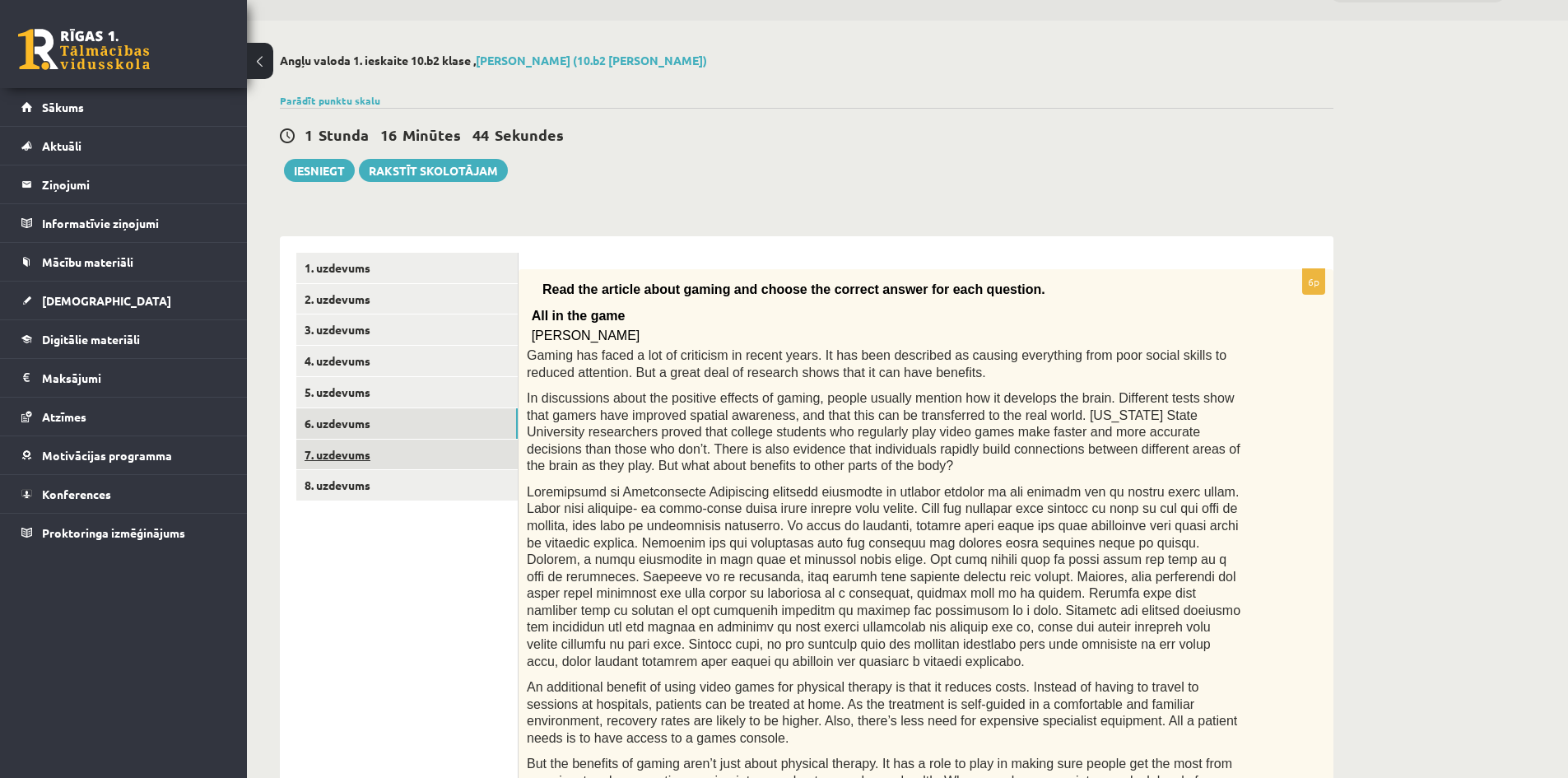
click at [388, 453] on link "7. uzdevums" at bounding box center [407, 455] width 221 height 31
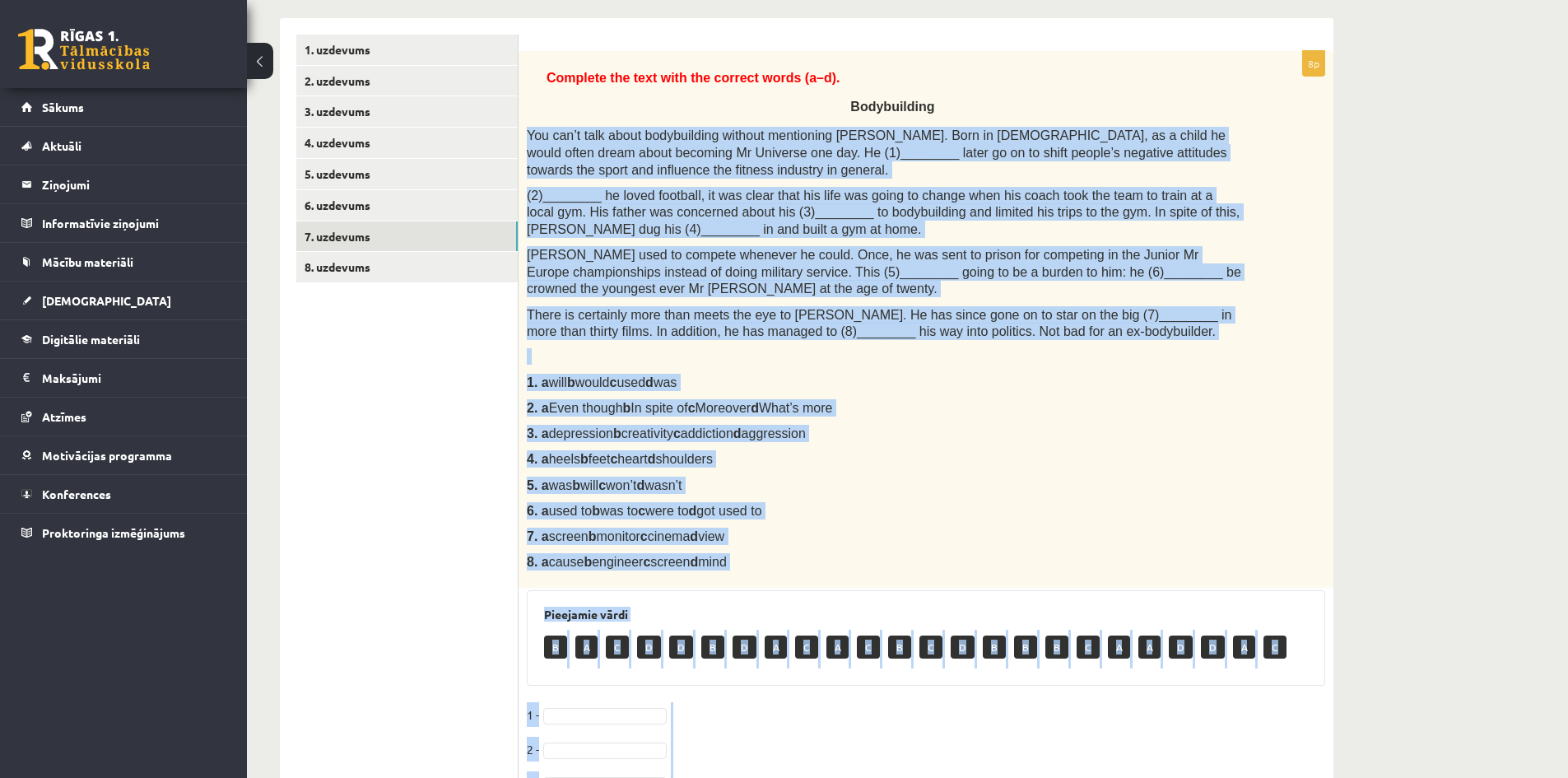
scroll to position [519, 0]
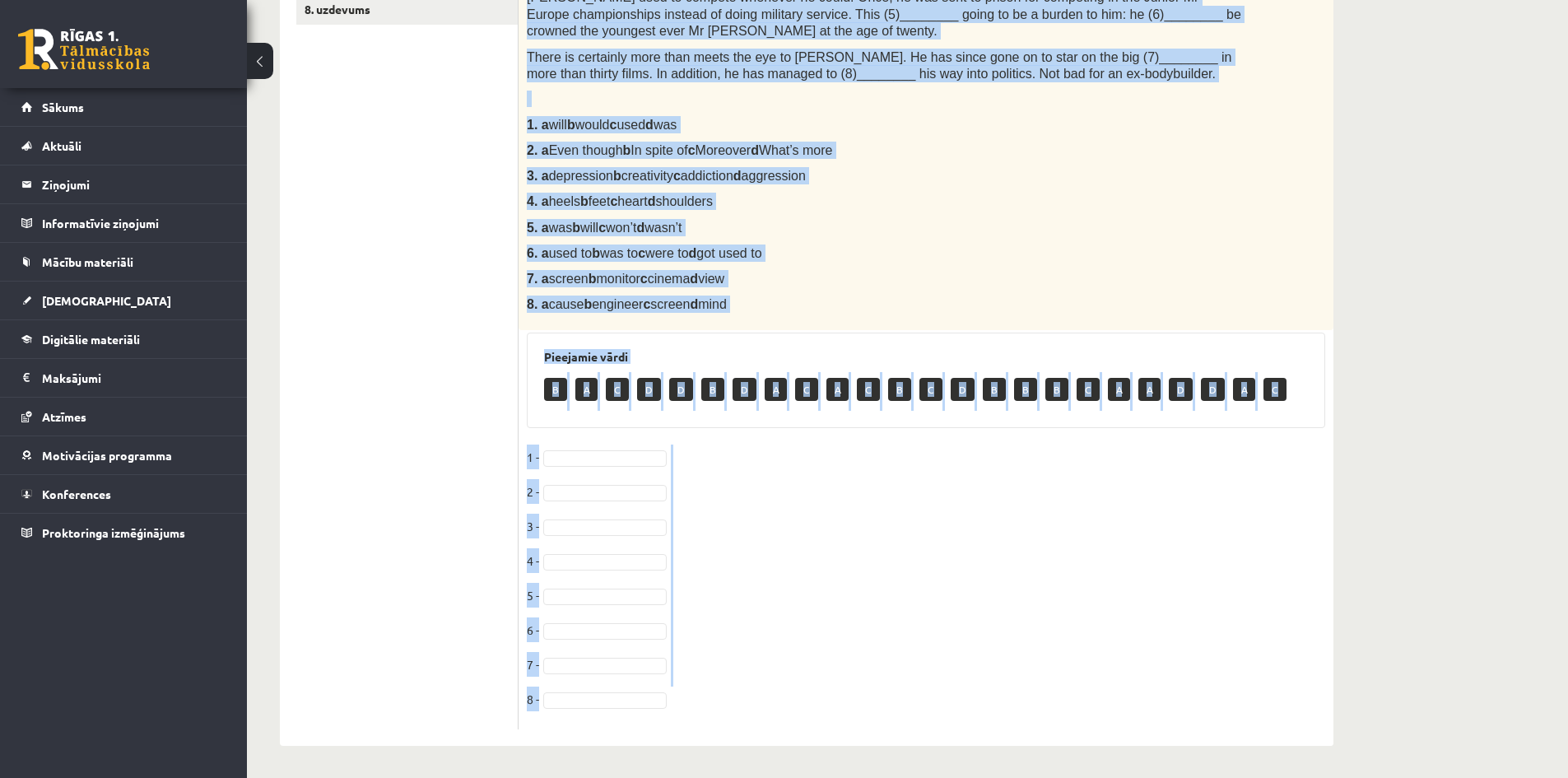
drag, startPoint x: 528, startPoint y: 285, endPoint x: 811, endPoint y: 813, distance: 599.1
copy div "You can’t talk about bodybuilding without mentioning Arnold Schwarzenegger. Bor…"
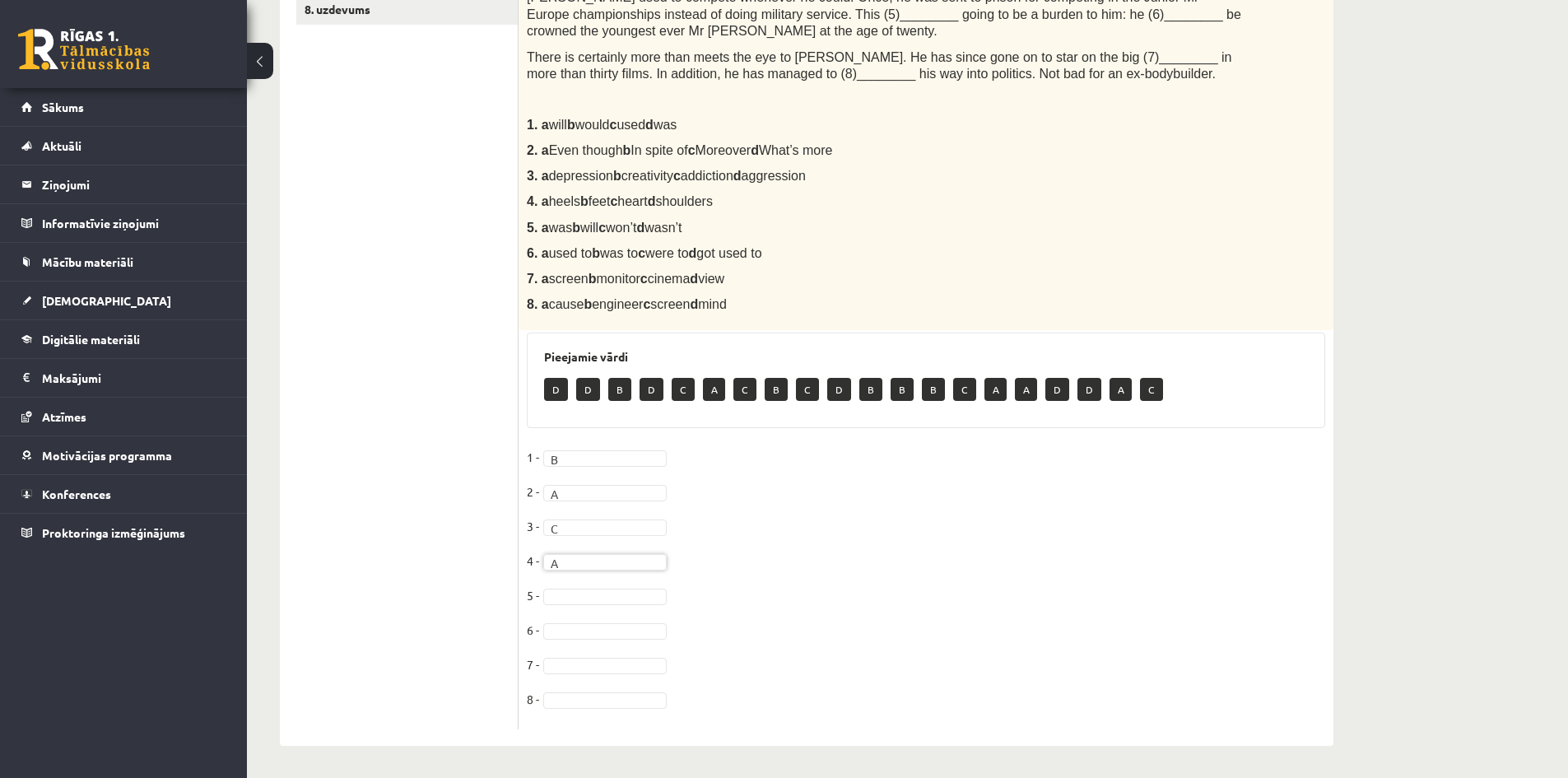
click at [593, 606] on fieldset "1 - B * 2 - A * 3 - C * 4 - A * 5 - 6 - 7 - 8 -" at bounding box center [926, 583] width 798 height 277
click at [855, 579] on fieldset "1 - B * 2 - A * 3 - C * 4 - A * 5 - D * 6 - B * 7 - A * 8 - D *" at bounding box center [926, 583] width 798 height 277
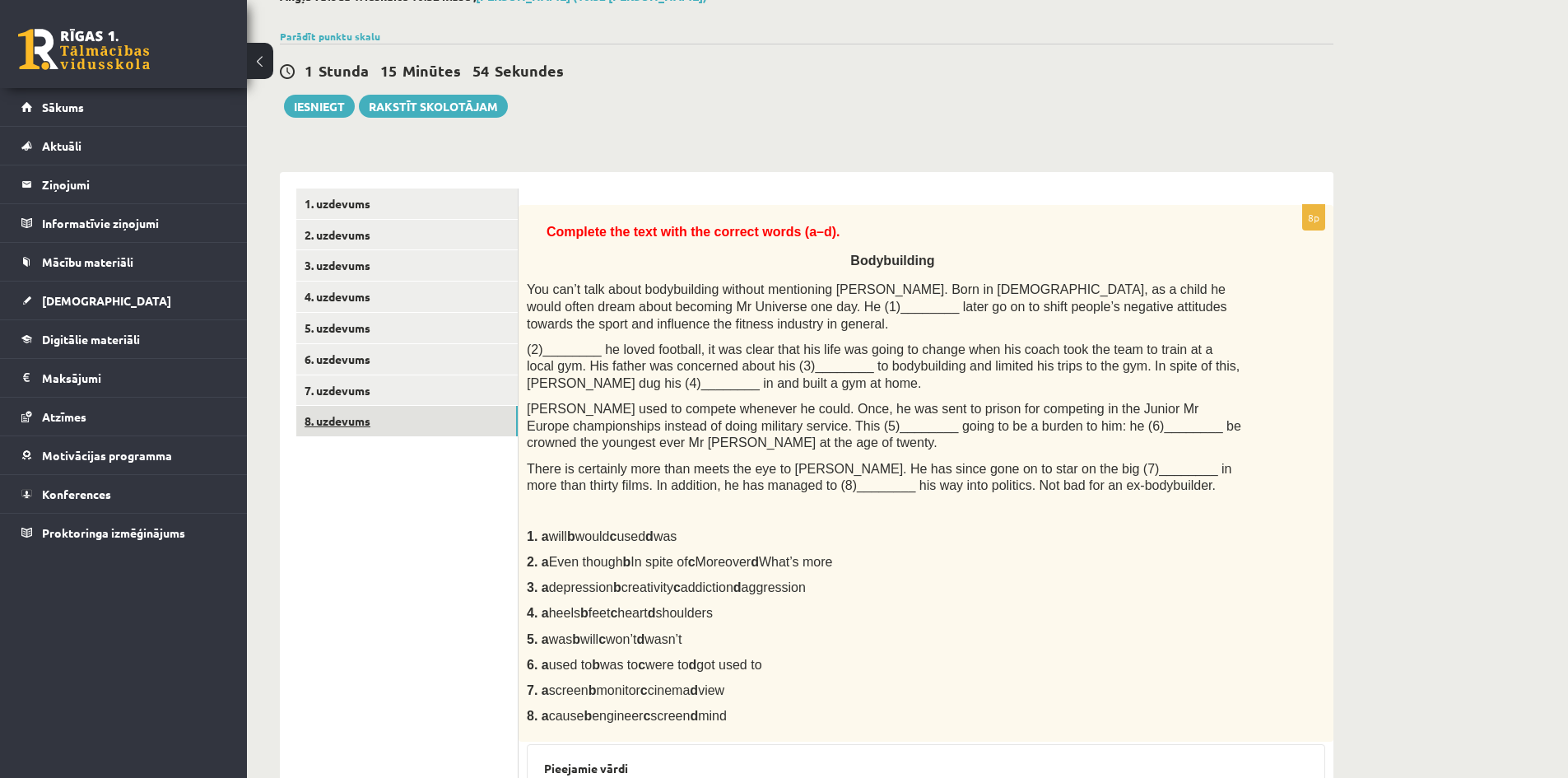
click at [406, 425] on link "8. uzdevums" at bounding box center [407, 421] width 221 height 31
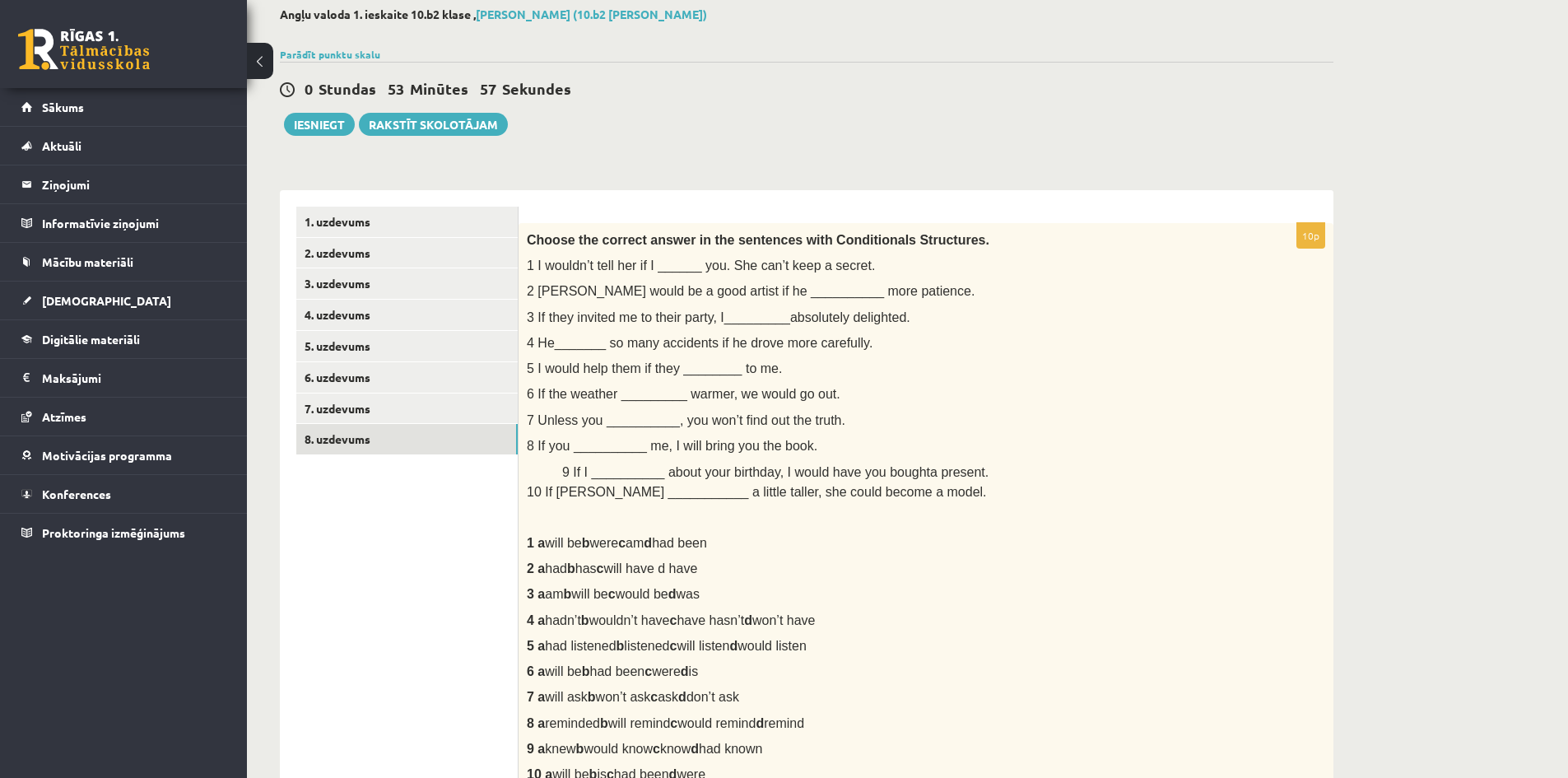
scroll to position [329, 0]
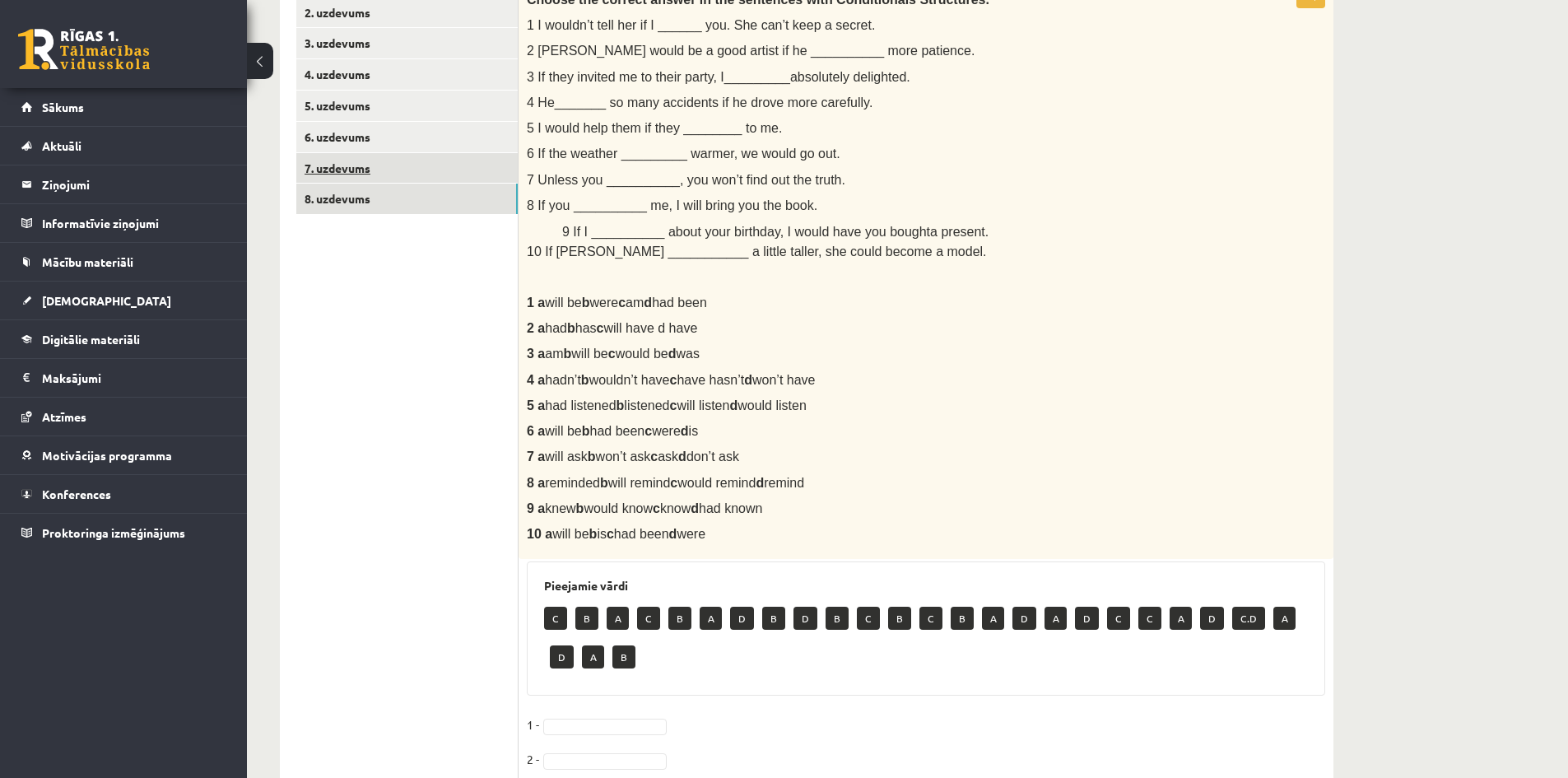
click at [355, 160] on link "7. uzdevums" at bounding box center [407, 168] width 221 height 31
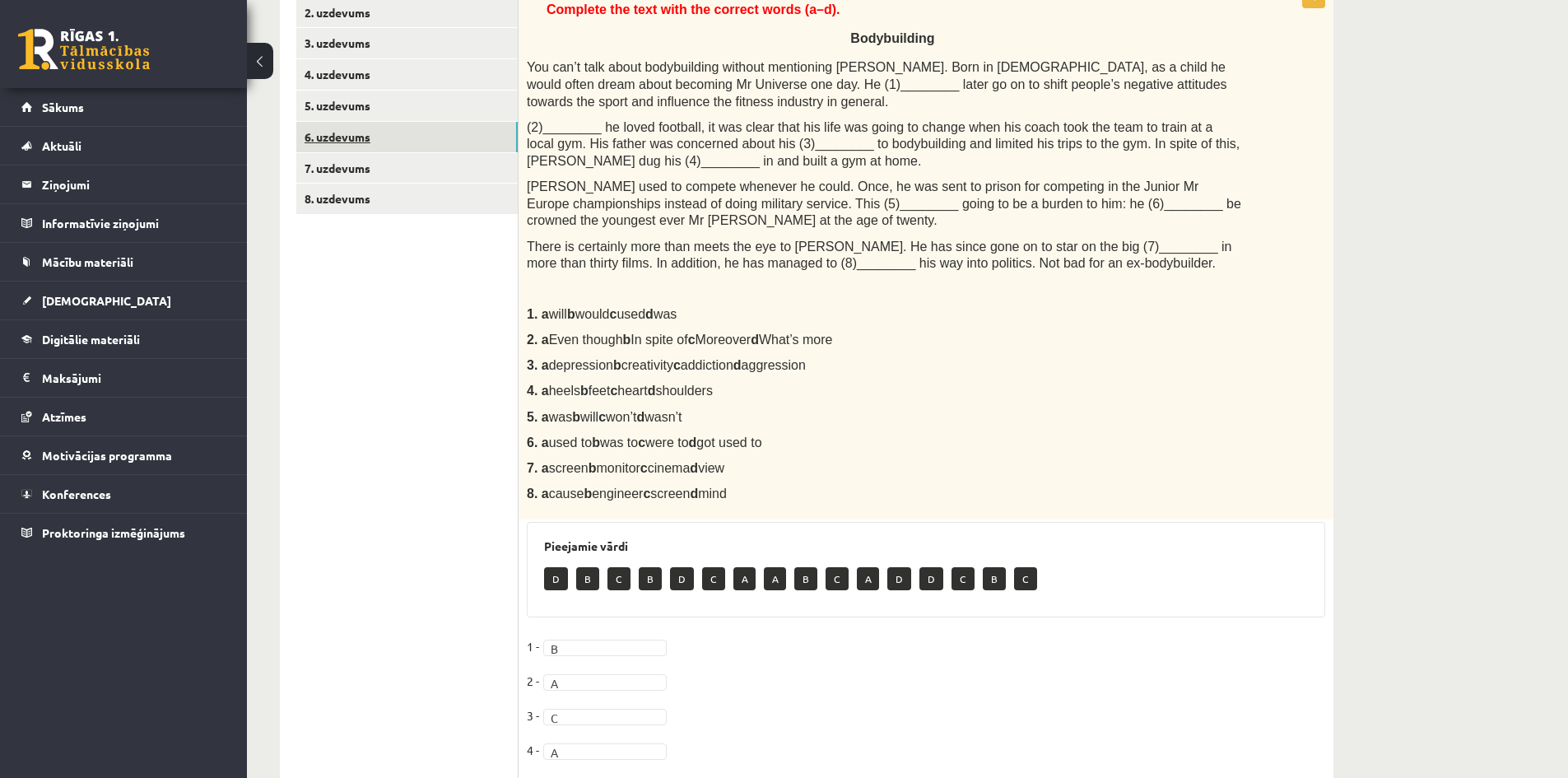
click at [335, 136] on link "6. uzdevums" at bounding box center [407, 137] width 221 height 31
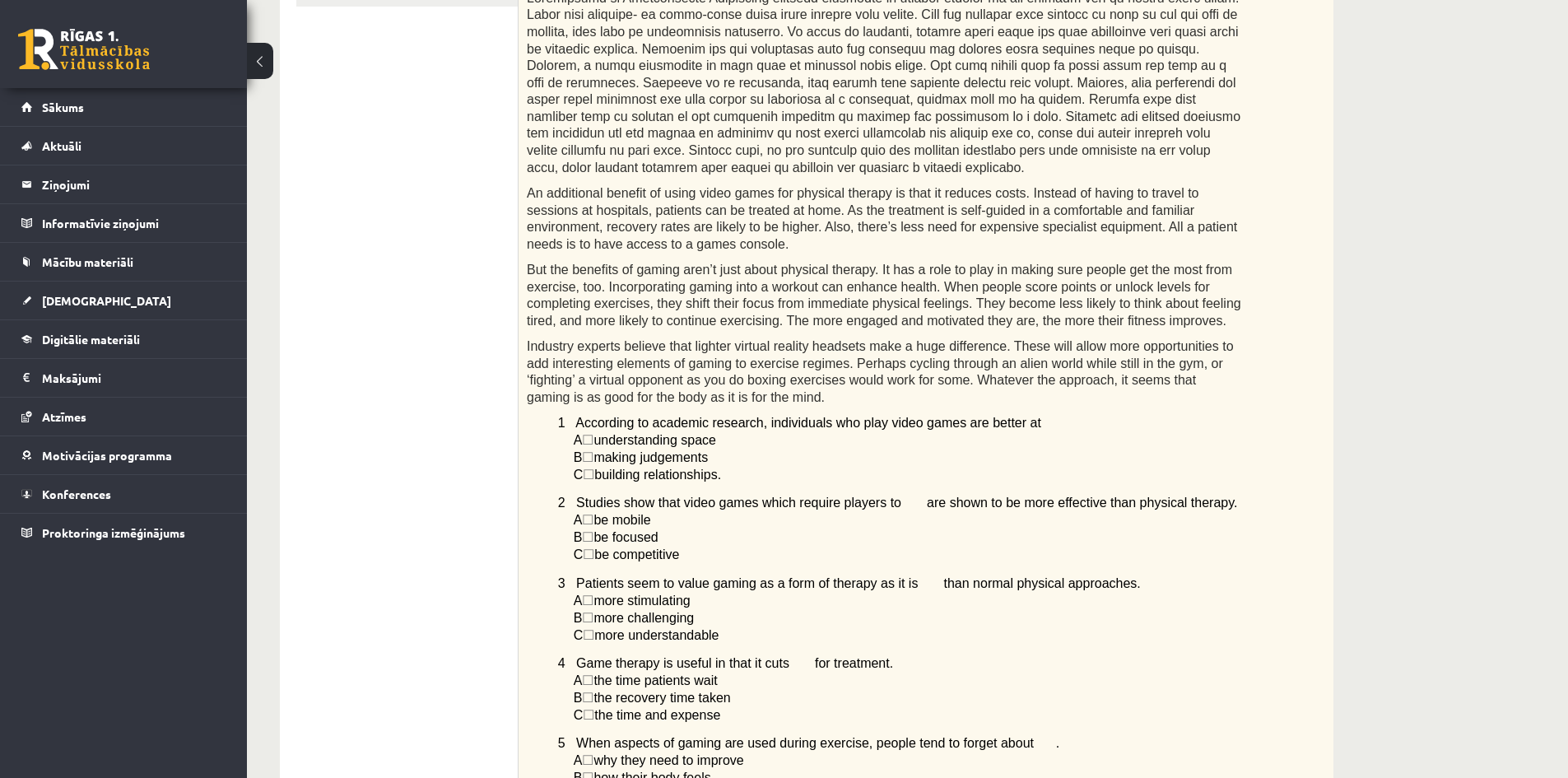
scroll to position [125, 0]
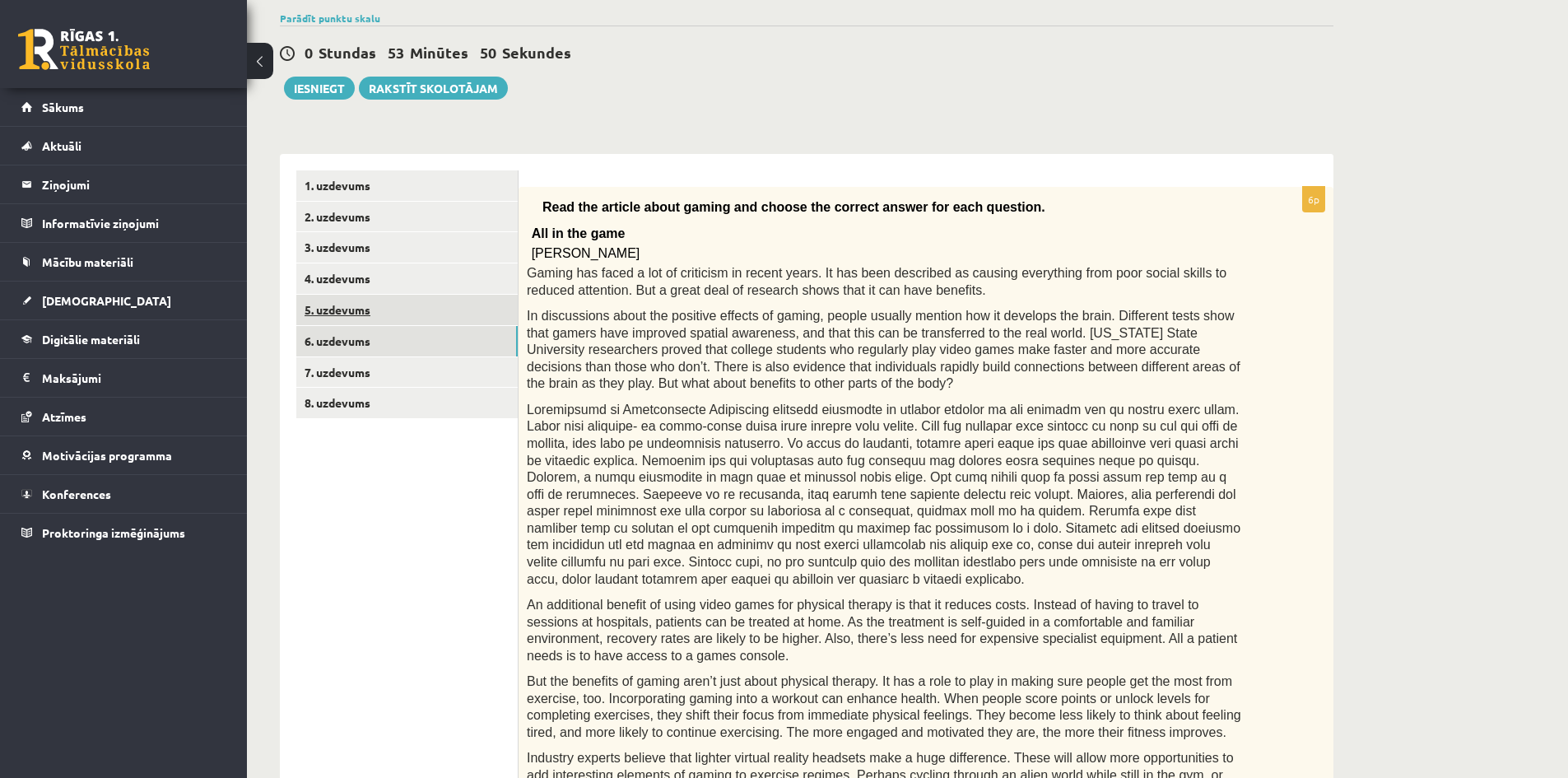
click at [349, 315] on link "5. uzdevums" at bounding box center [407, 310] width 221 height 31
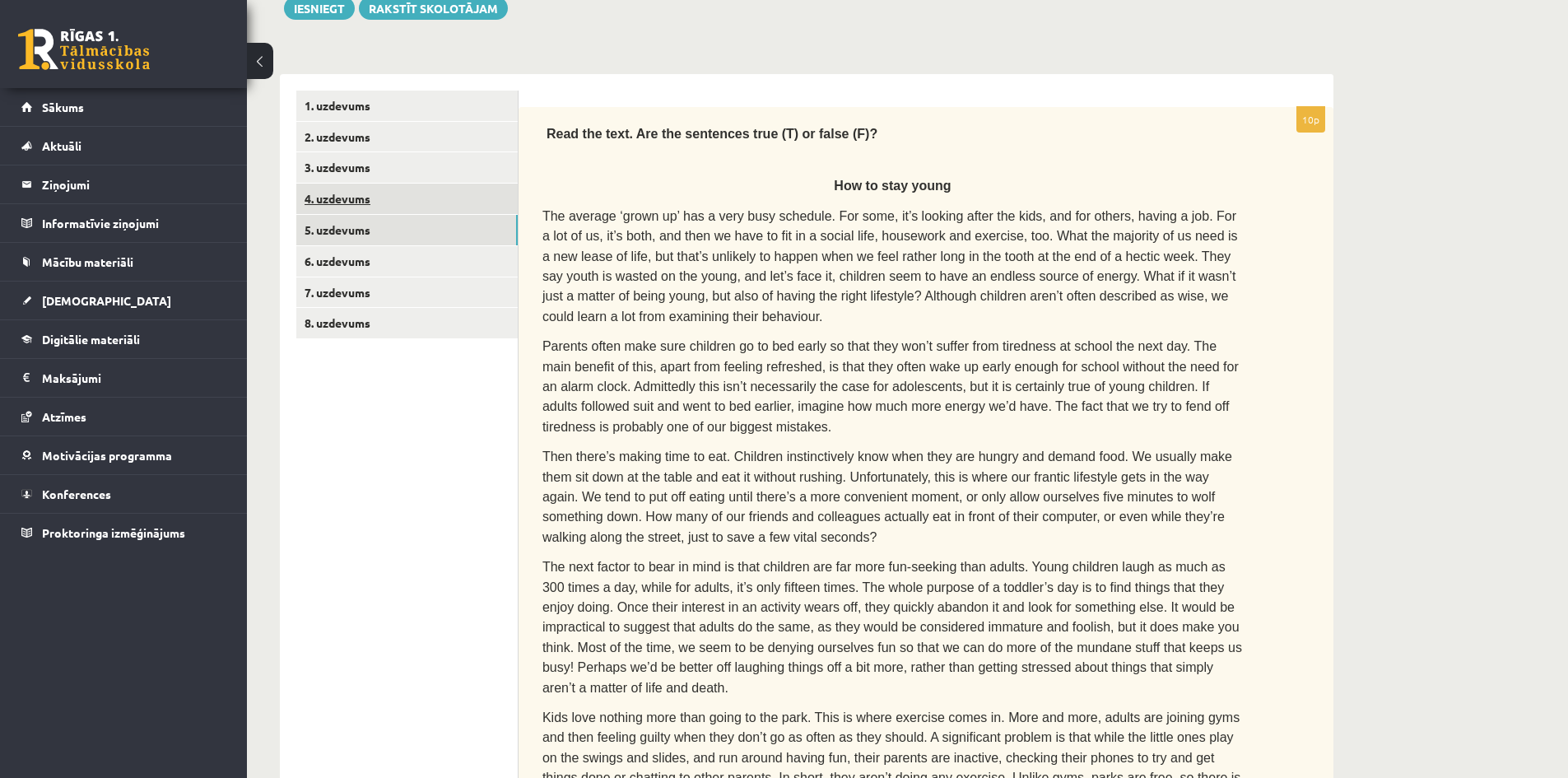
scroll to position [117, 0]
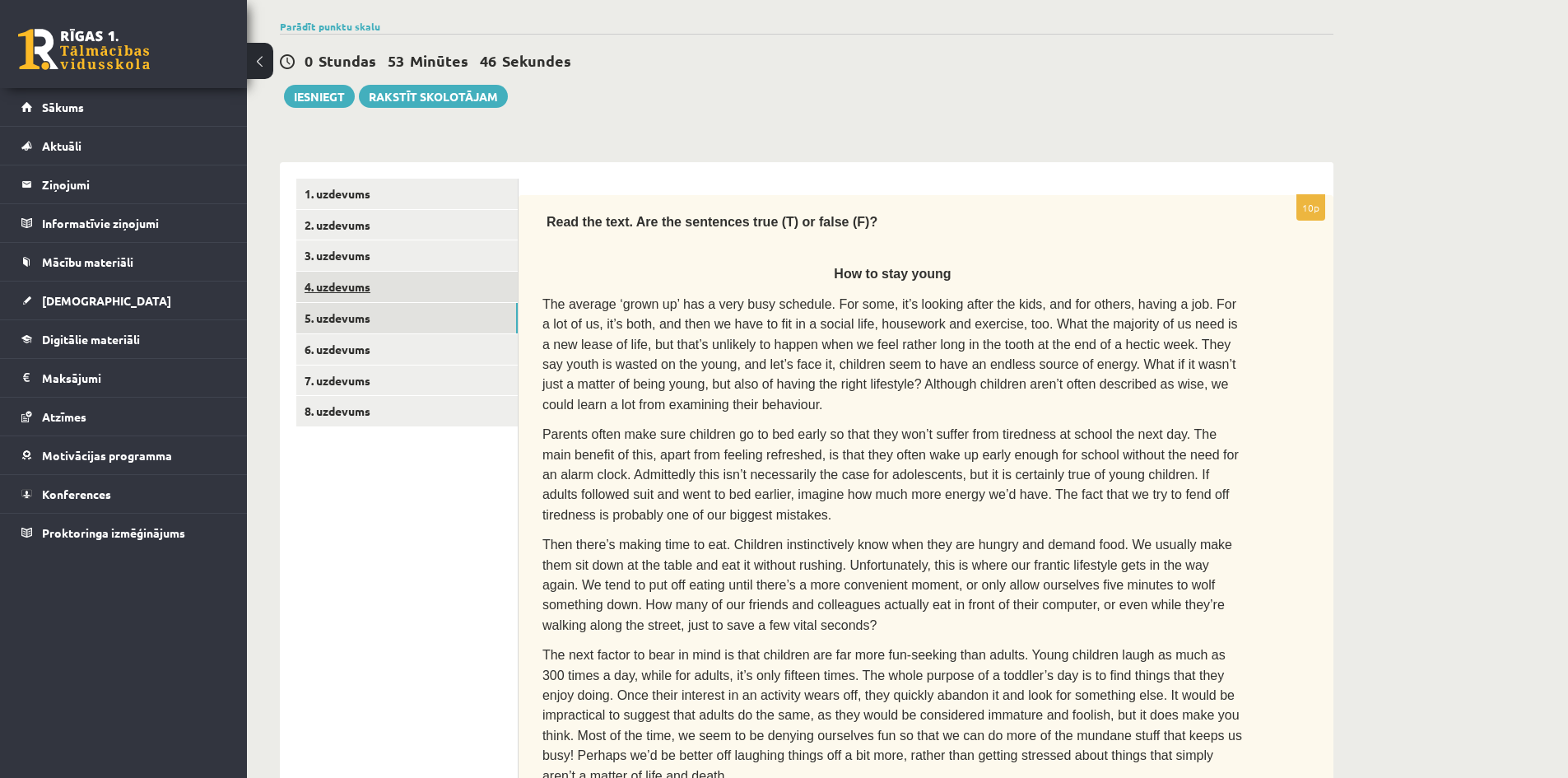
click at [344, 277] on link "4. uzdevums" at bounding box center [407, 287] width 221 height 31
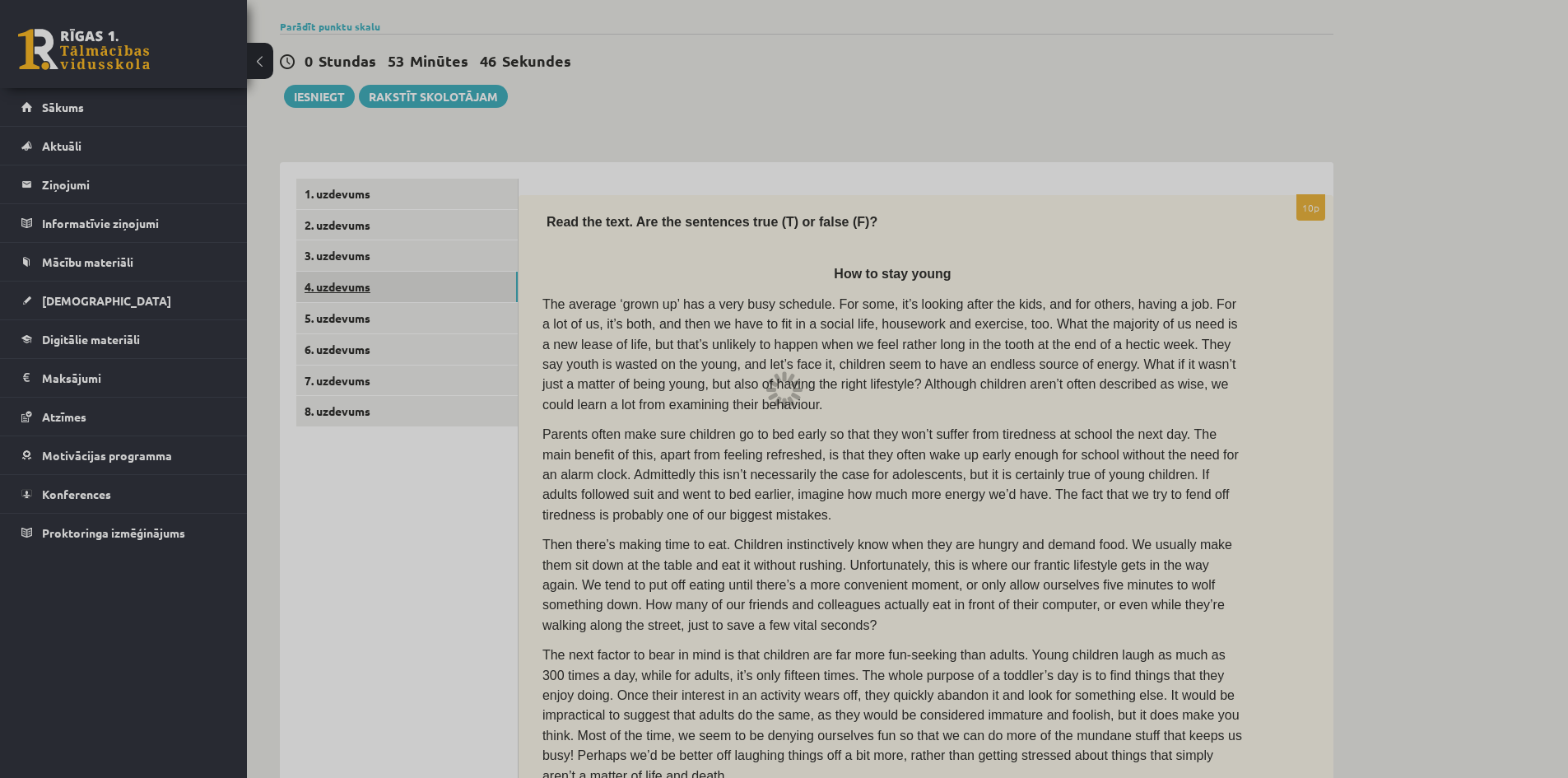
scroll to position [0, 0]
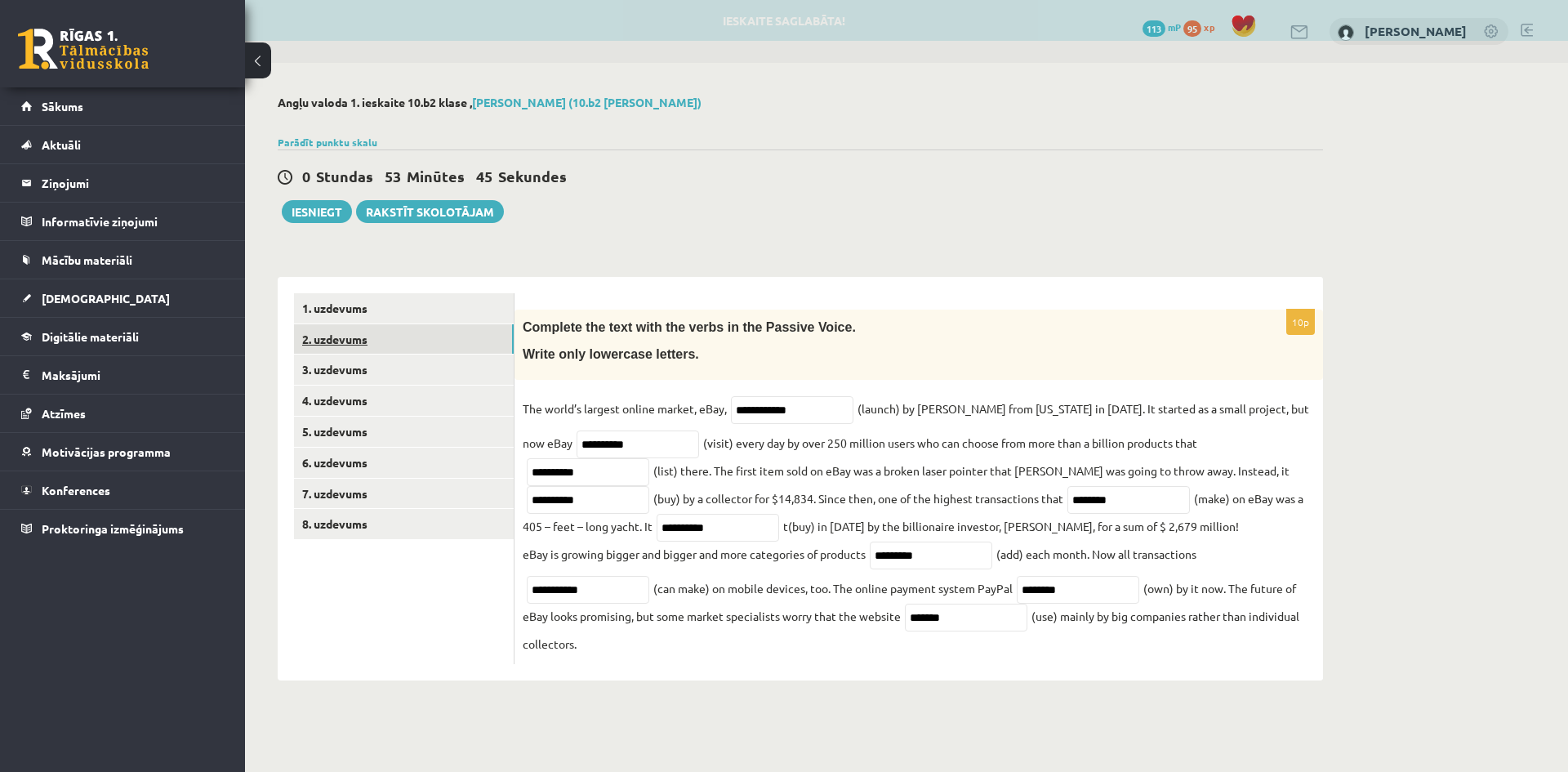
click at [352, 338] on link "2. uzdevums" at bounding box center [404, 339] width 220 height 30
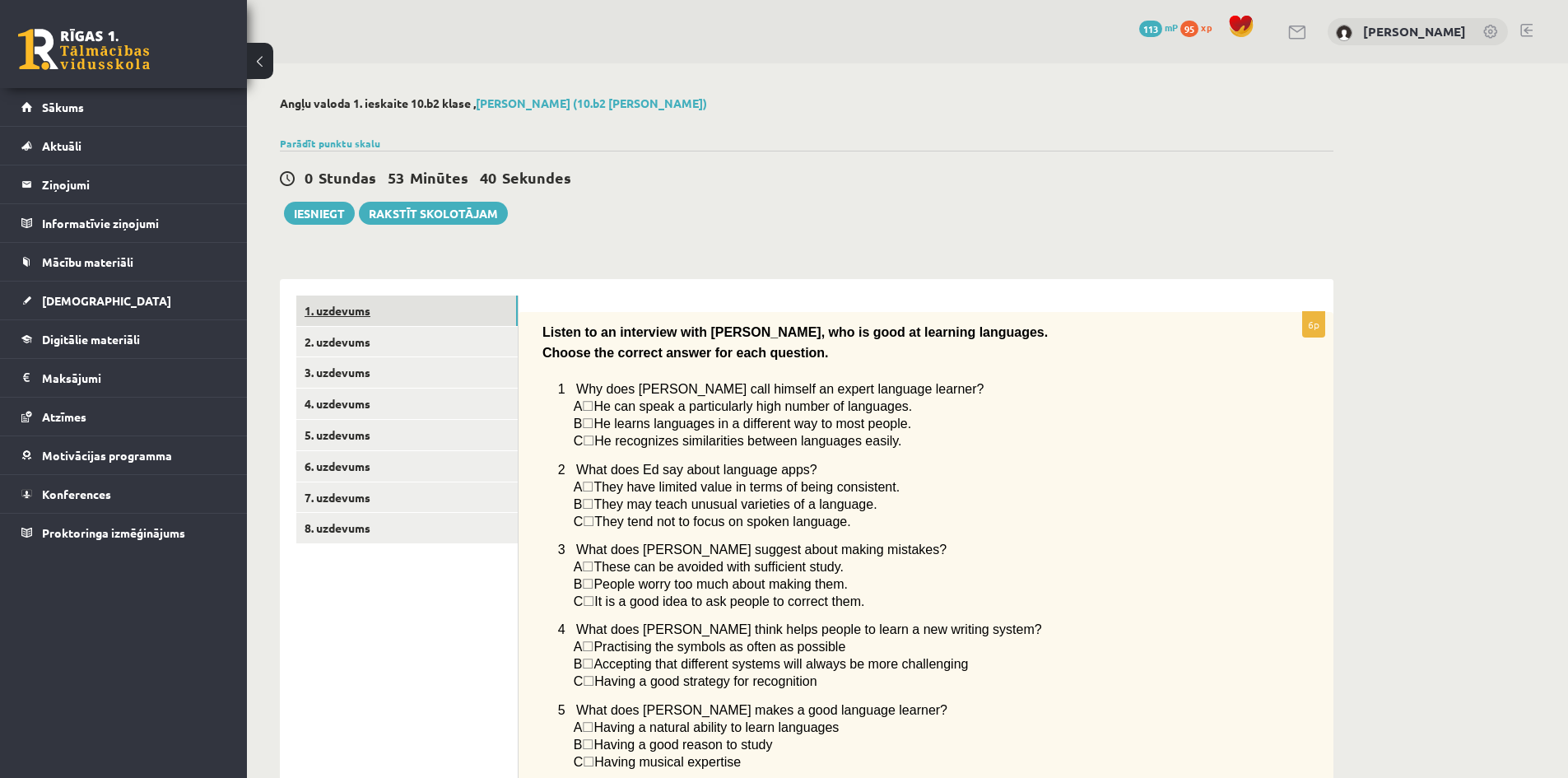
click at [373, 309] on link "1. uzdevums" at bounding box center [407, 311] width 221 height 31
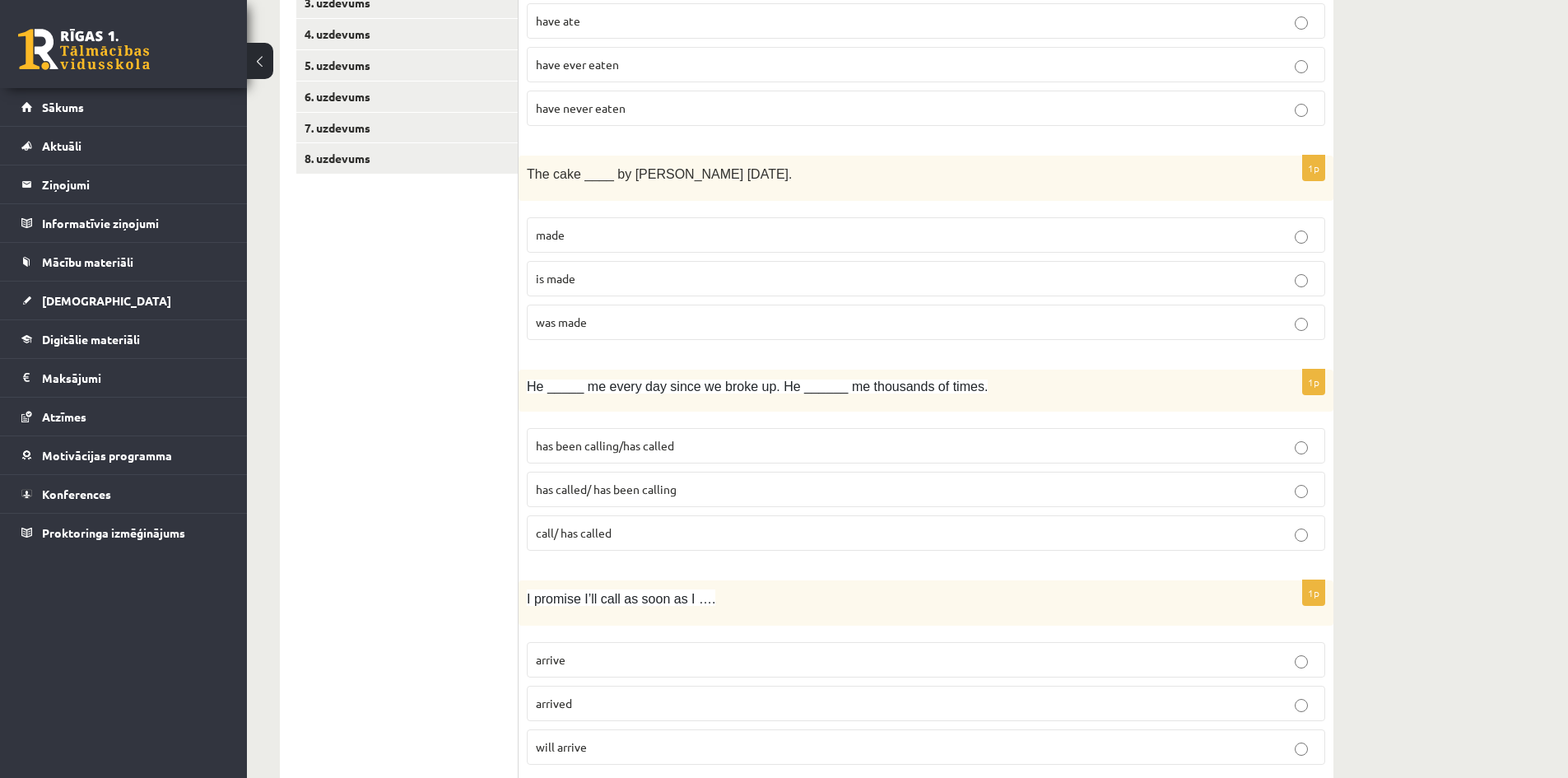
scroll to position [494, 0]
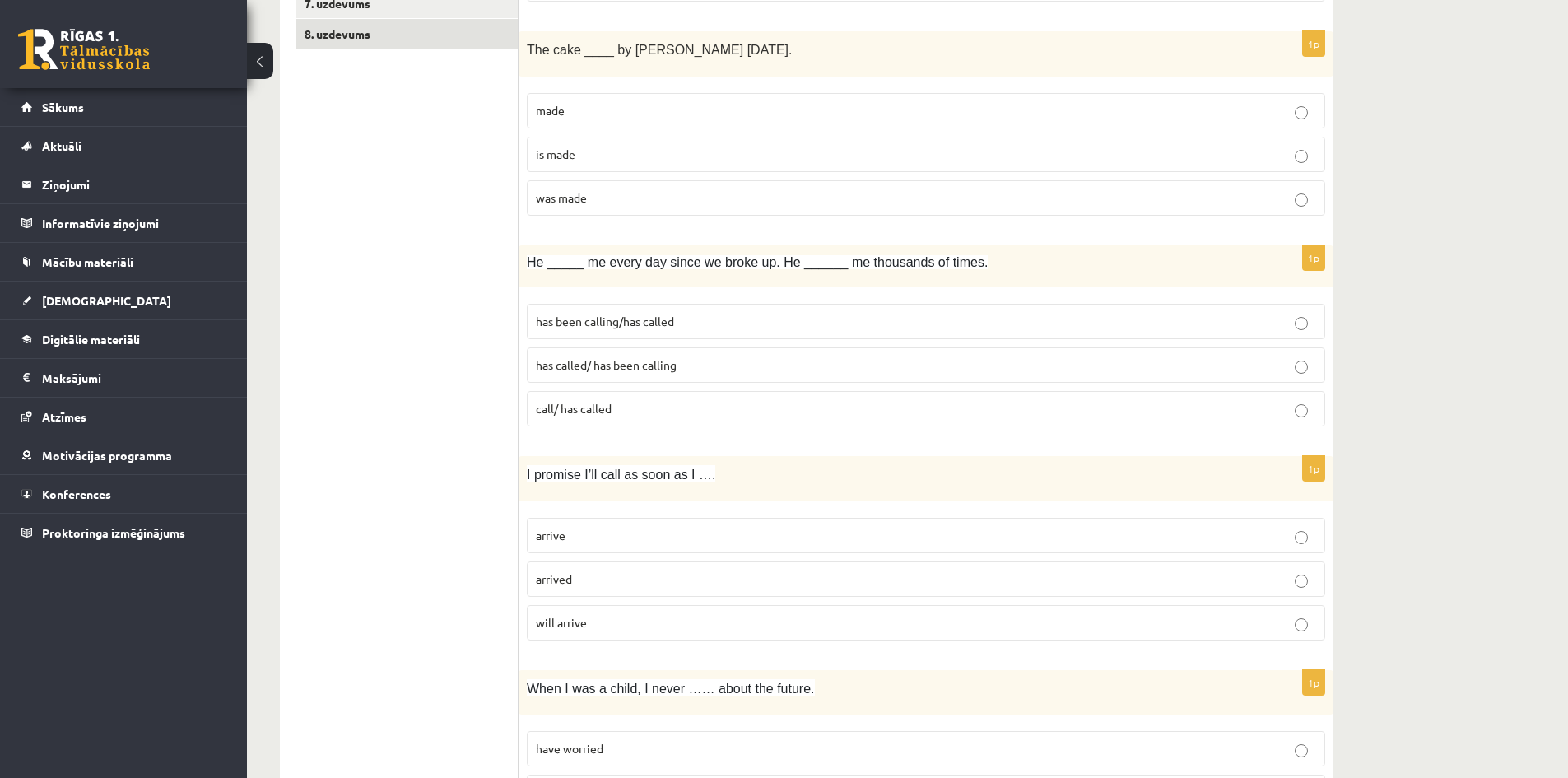
click at [348, 43] on link "8. uzdevums" at bounding box center [407, 34] width 221 height 31
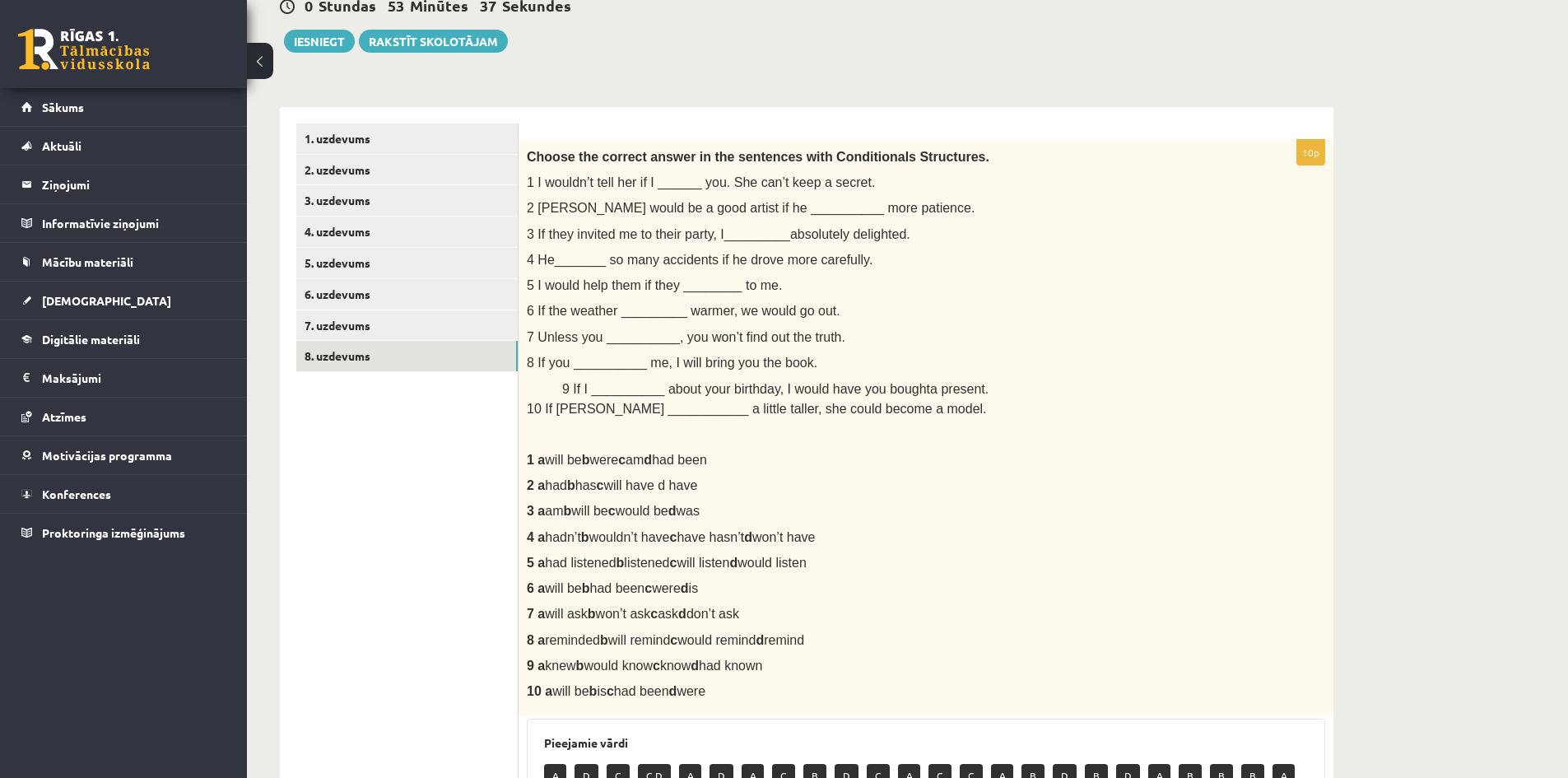
scroll to position [0, 0]
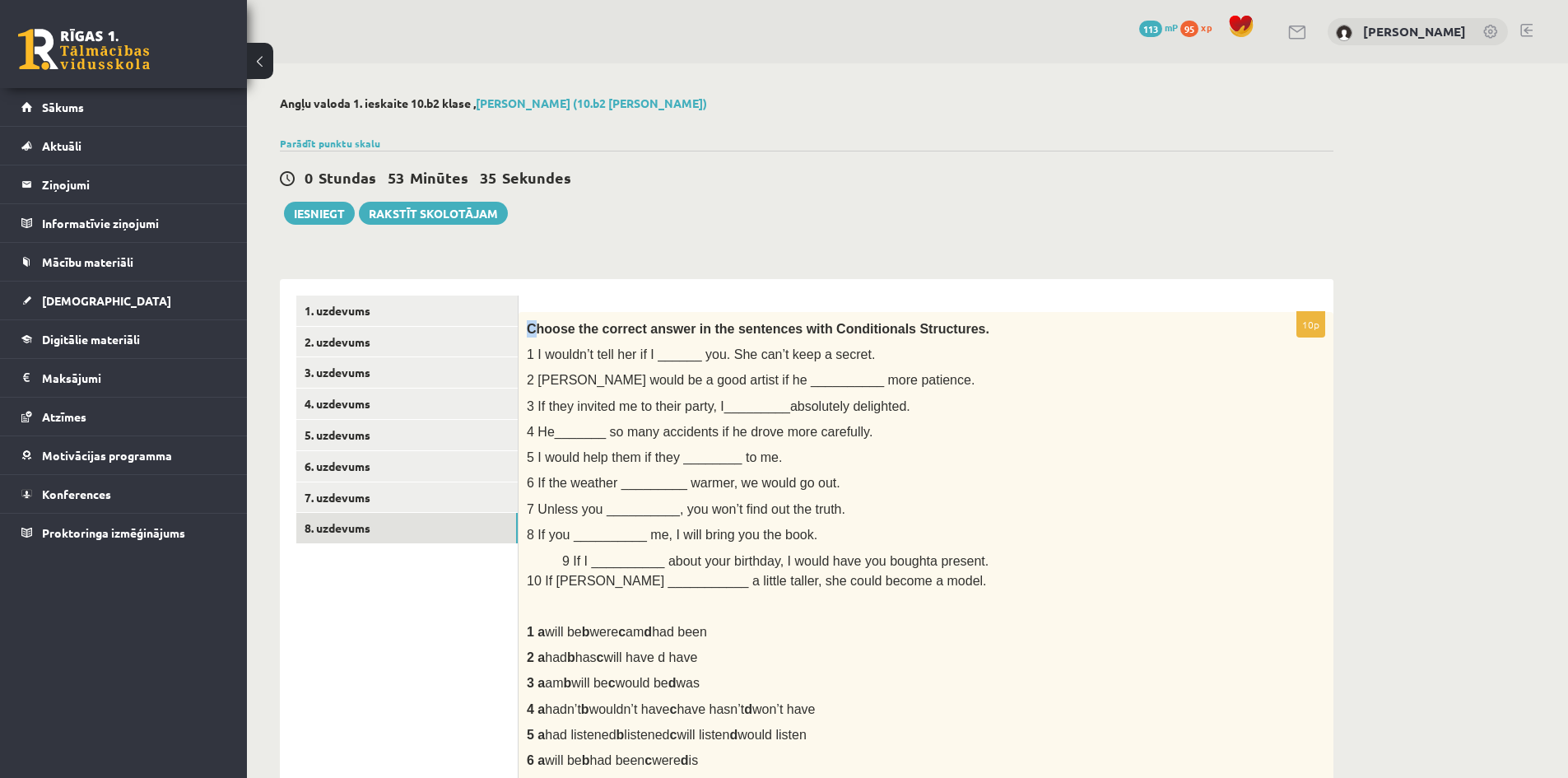
click at [530, 329] on span "Choose the correct answer in the sentences with Conditionals Structures." at bounding box center [758, 329] width 462 height 14
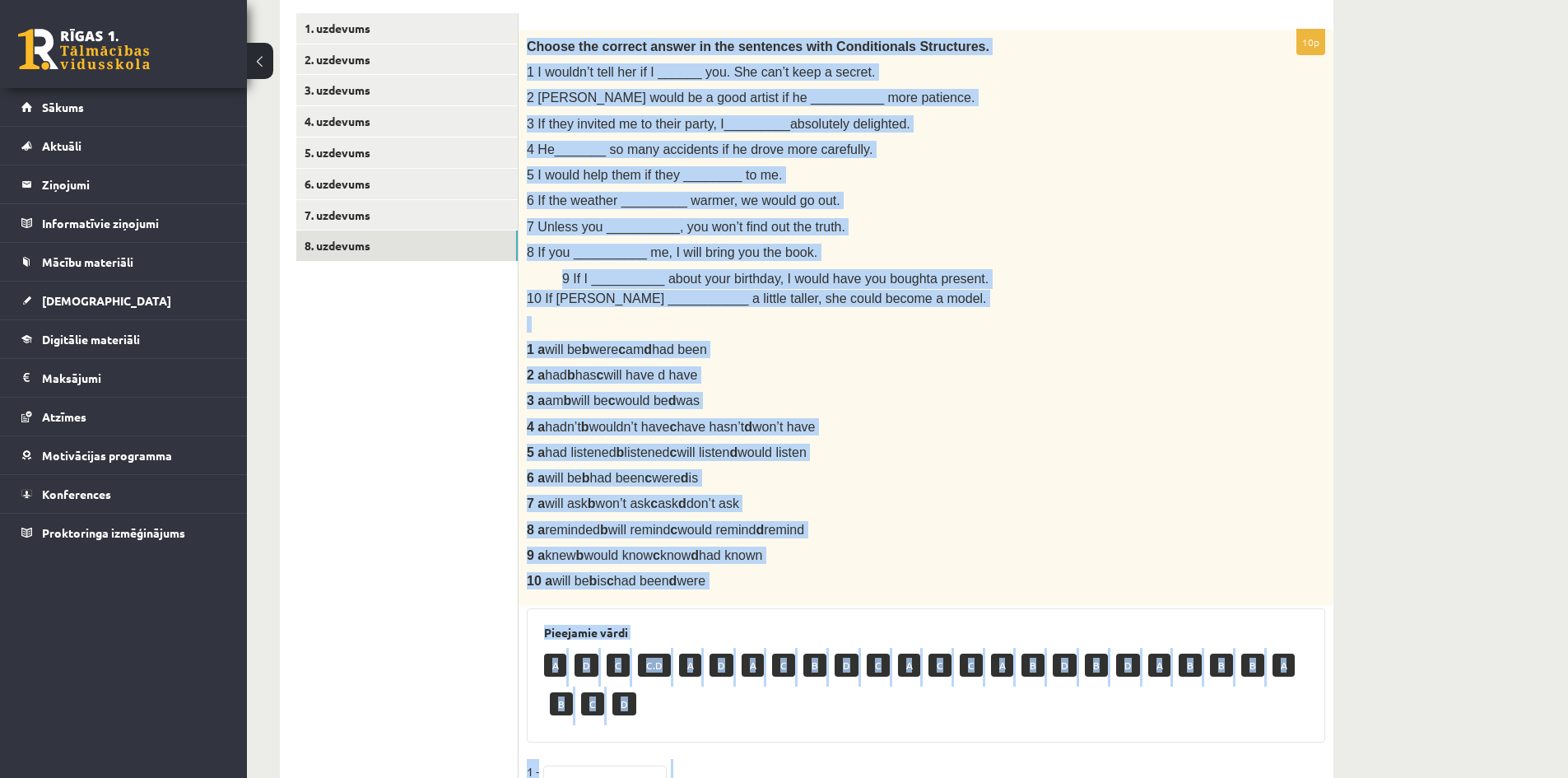
scroll to position [667, 0]
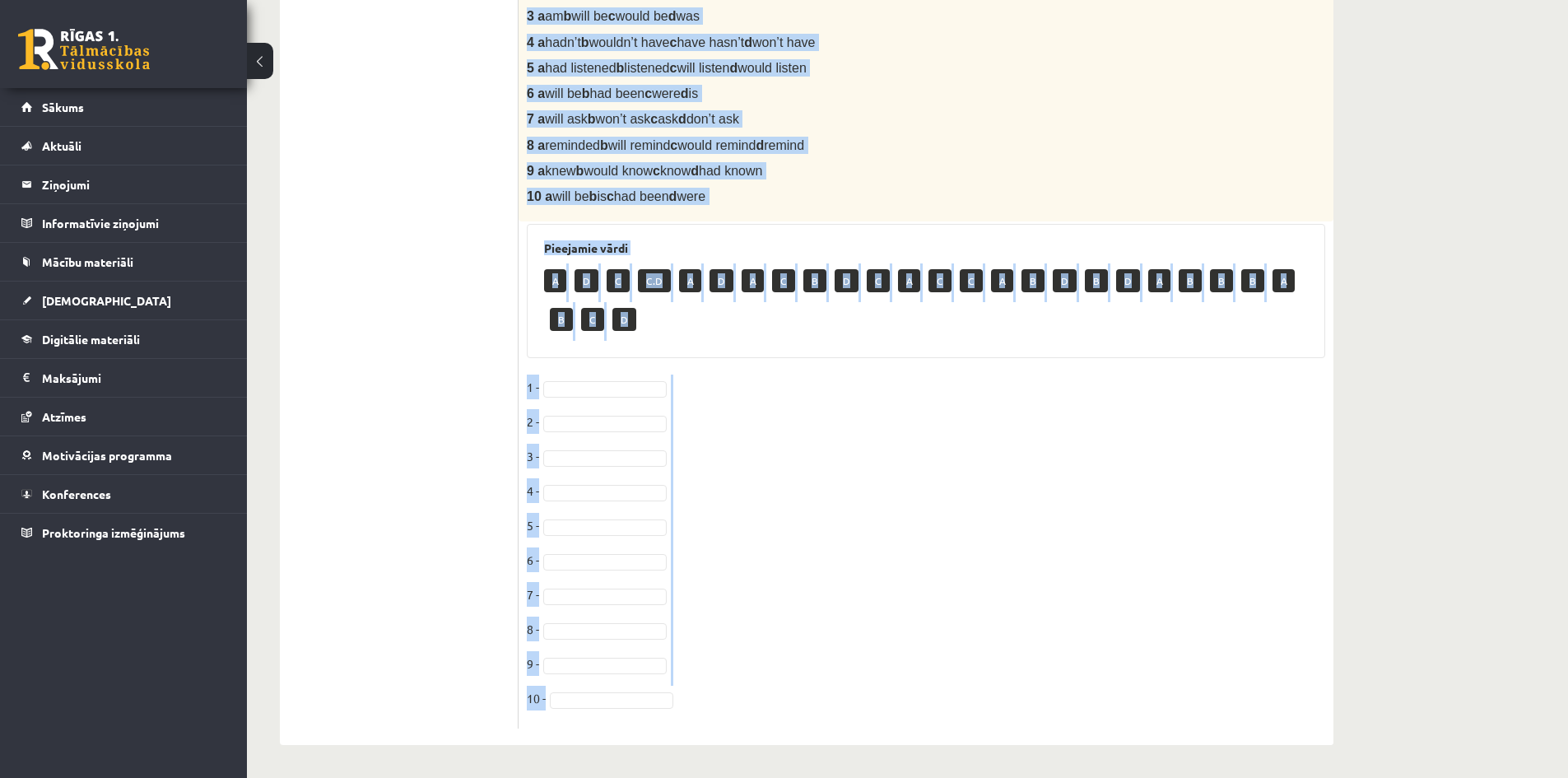
drag, startPoint x: 525, startPoint y: 327, endPoint x: 809, endPoint y: 809, distance: 559.4
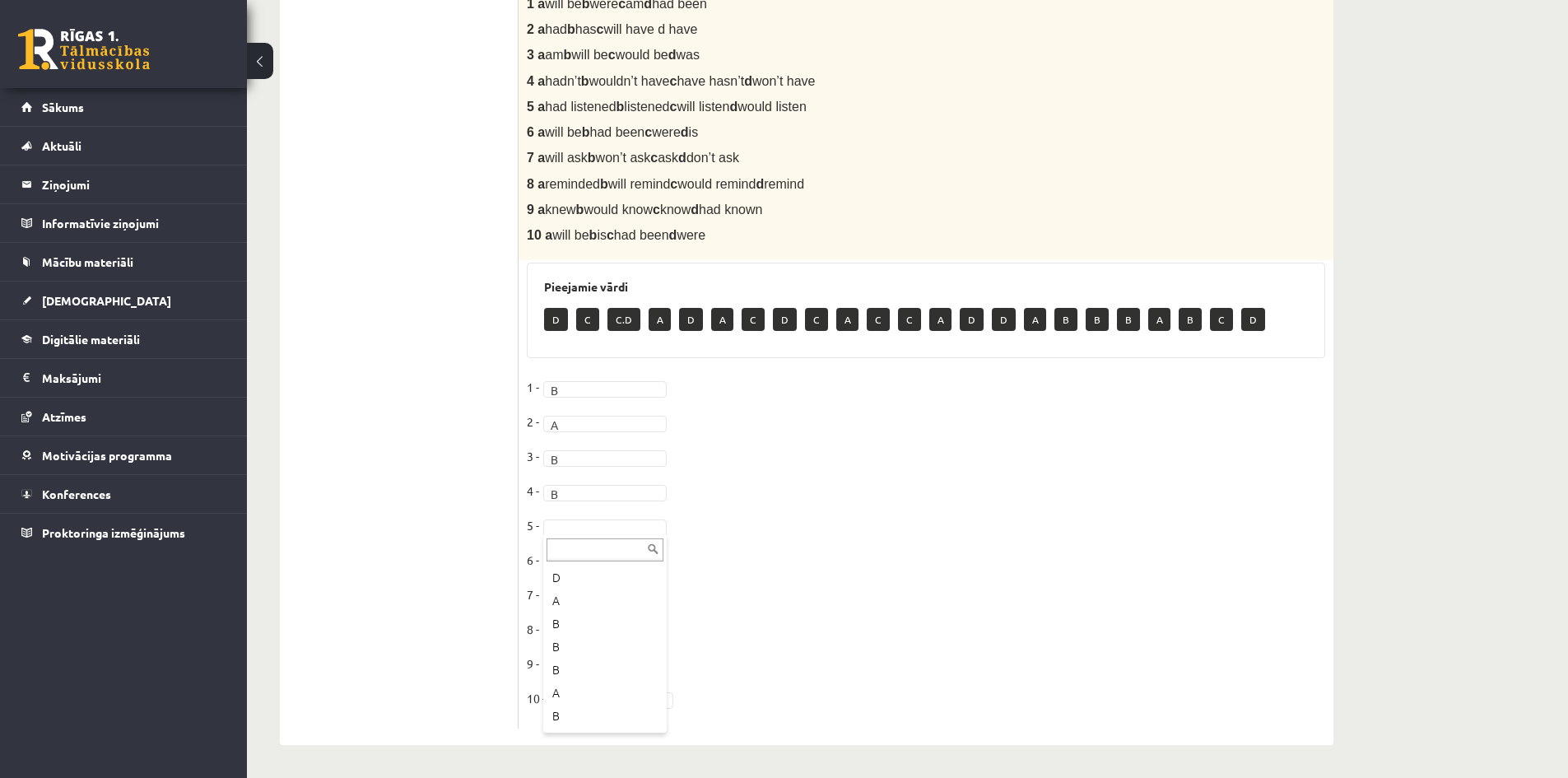
scroll to position [389, 0]
drag, startPoint x: 575, startPoint y: 562, endPoint x: 592, endPoint y: 582, distance: 26.2
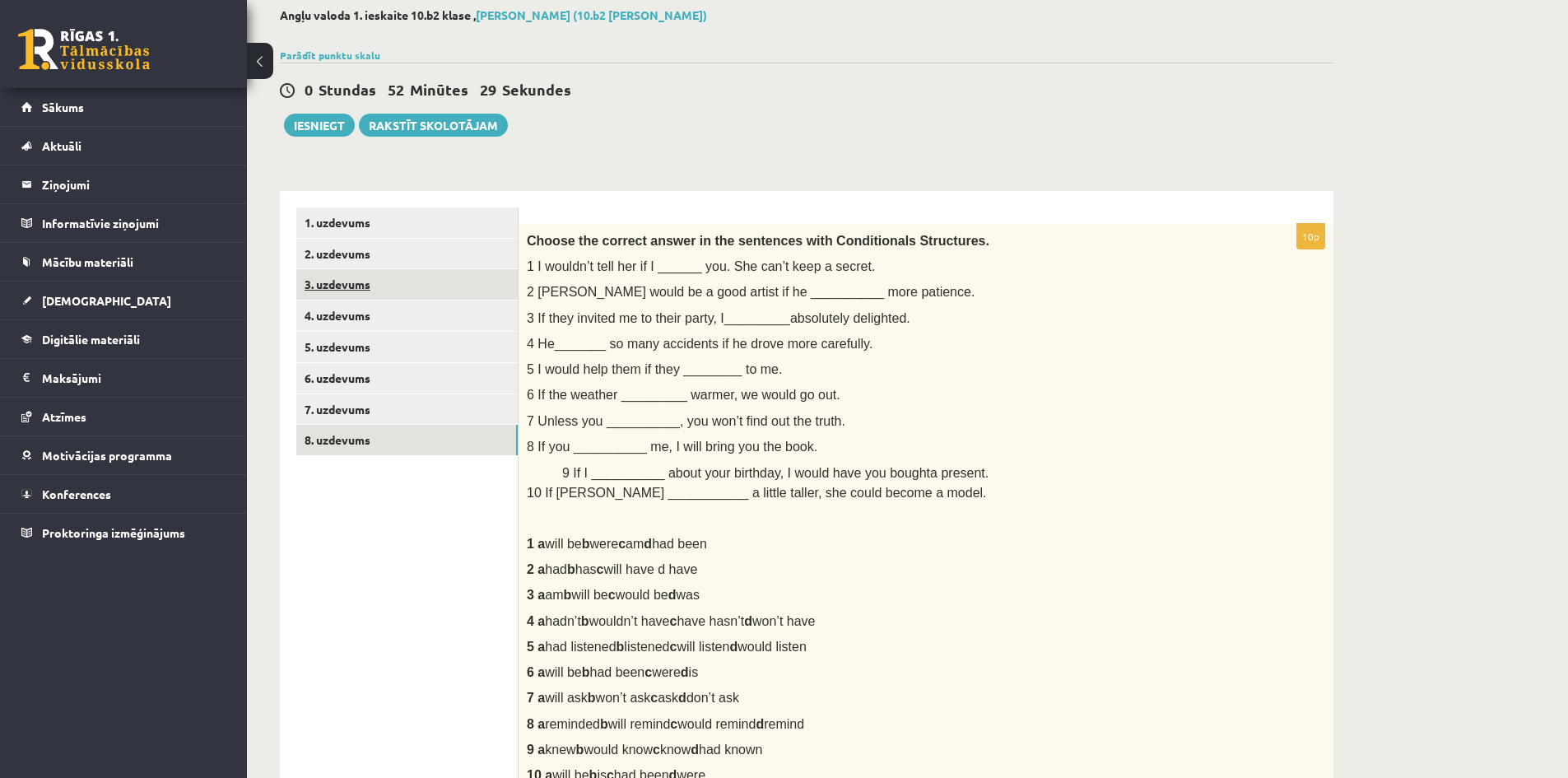
scroll to position [0, 0]
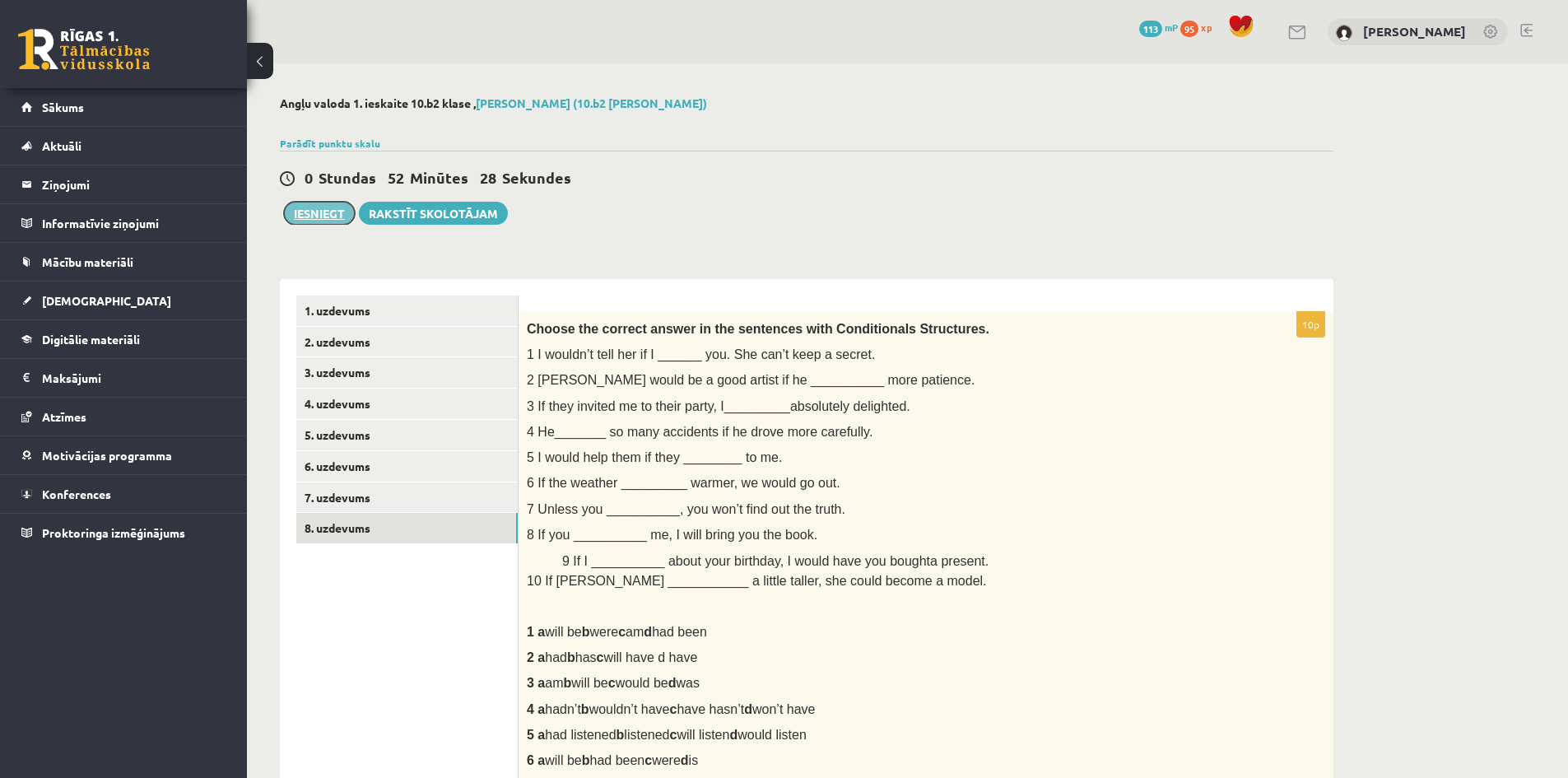
click button "Iesniegt"
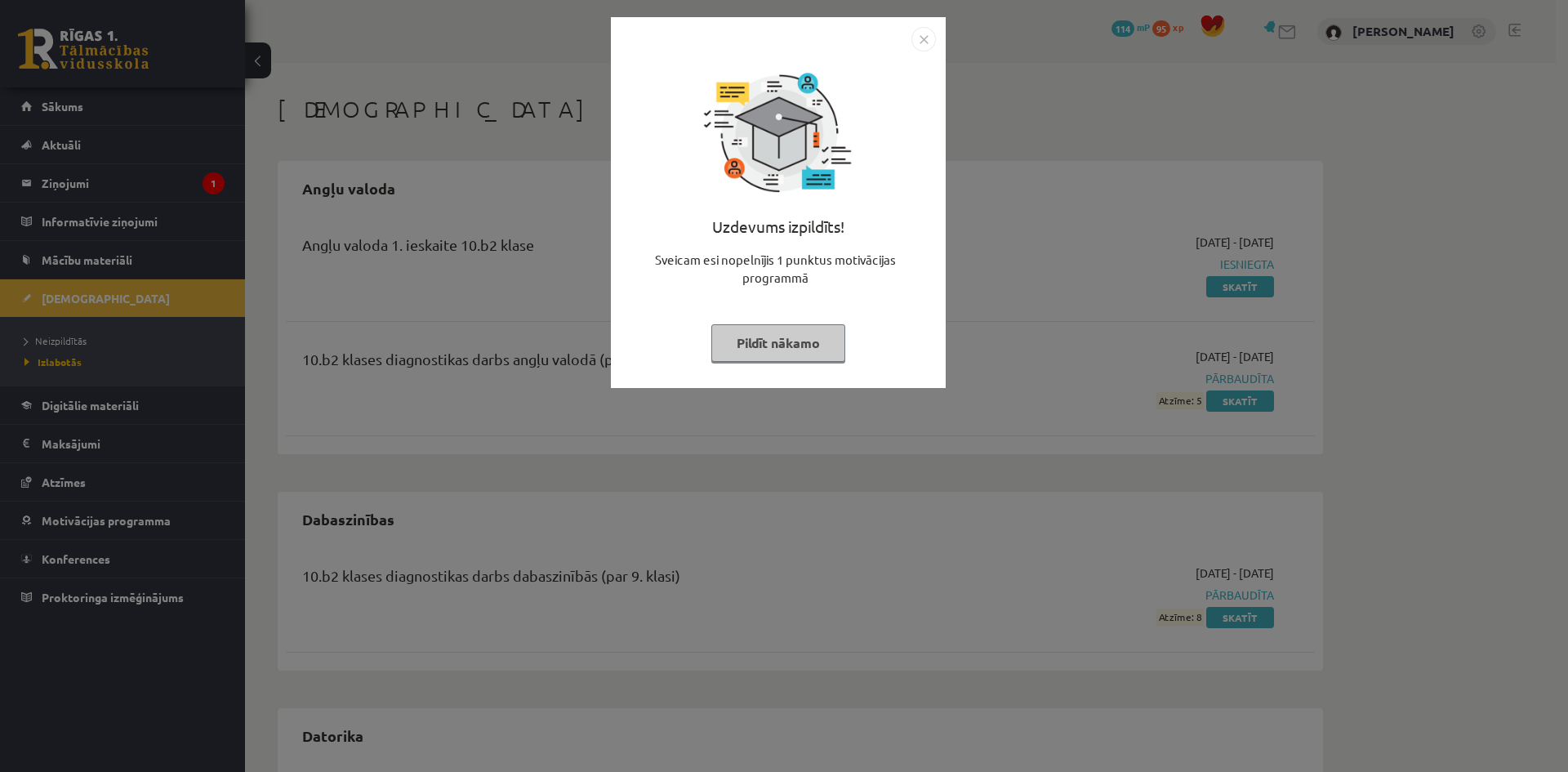
click at [914, 44] on img "Close" at bounding box center [924, 38] width 24 height 24
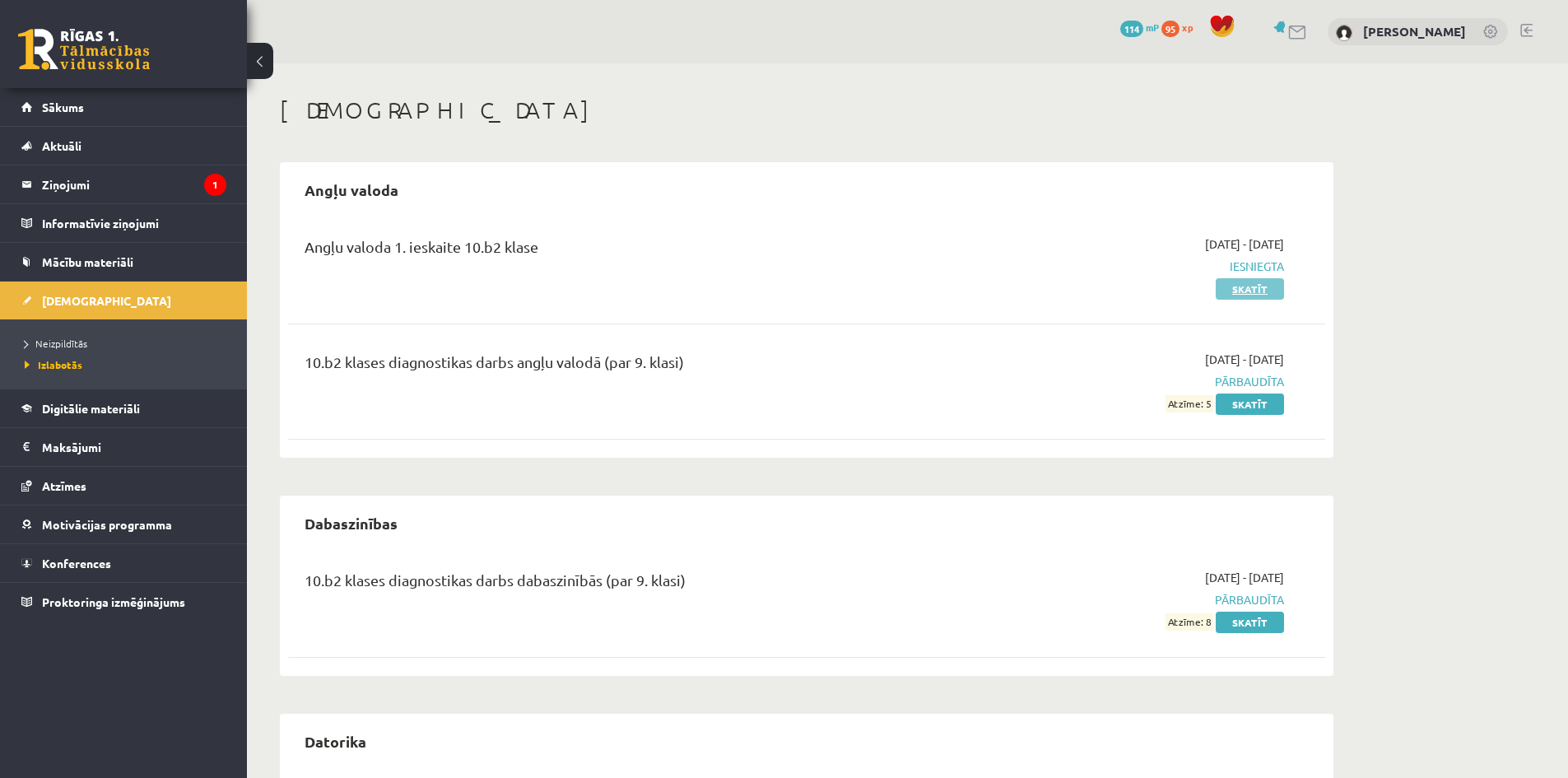
click at [1248, 295] on link "Skatīt" at bounding box center [1250, 289] width 68 height 22
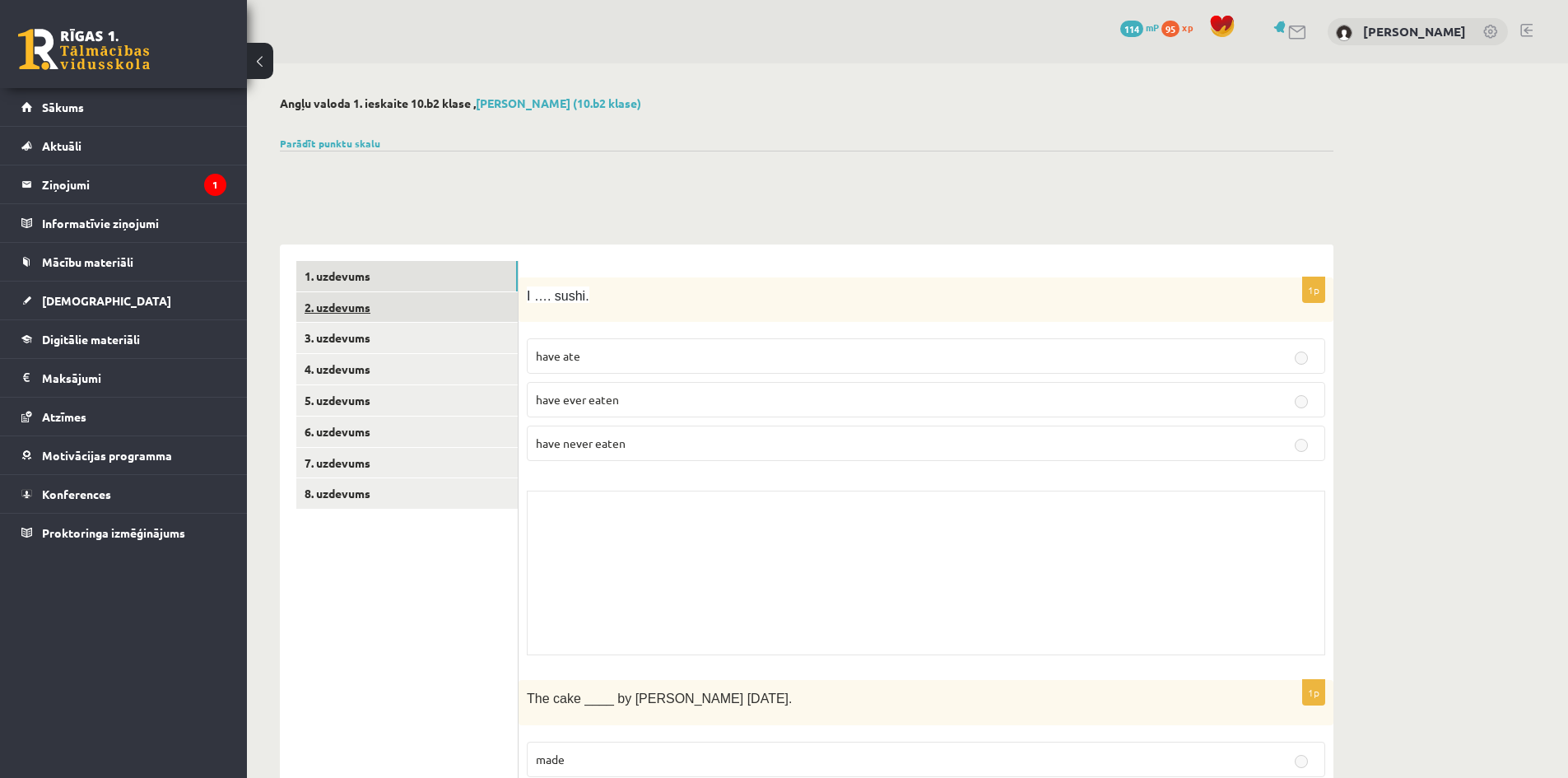
click at [426, 307] on link "2. uzdevums" at bounding box center [407, 308] width 221 height 31
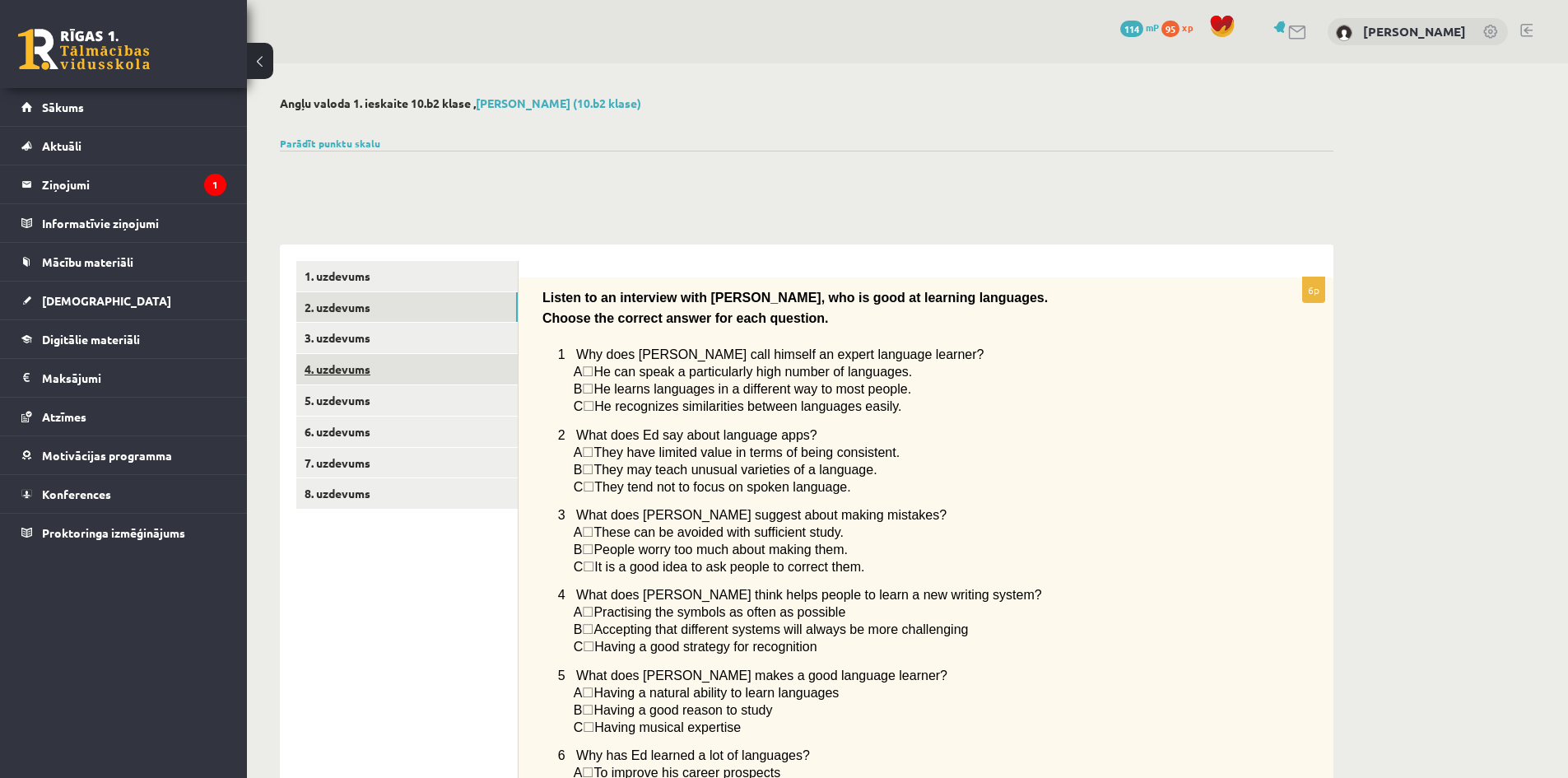
click at [431, 357] on link "4. uzdevums" at bounding box center [407, 370] width 221 height 31
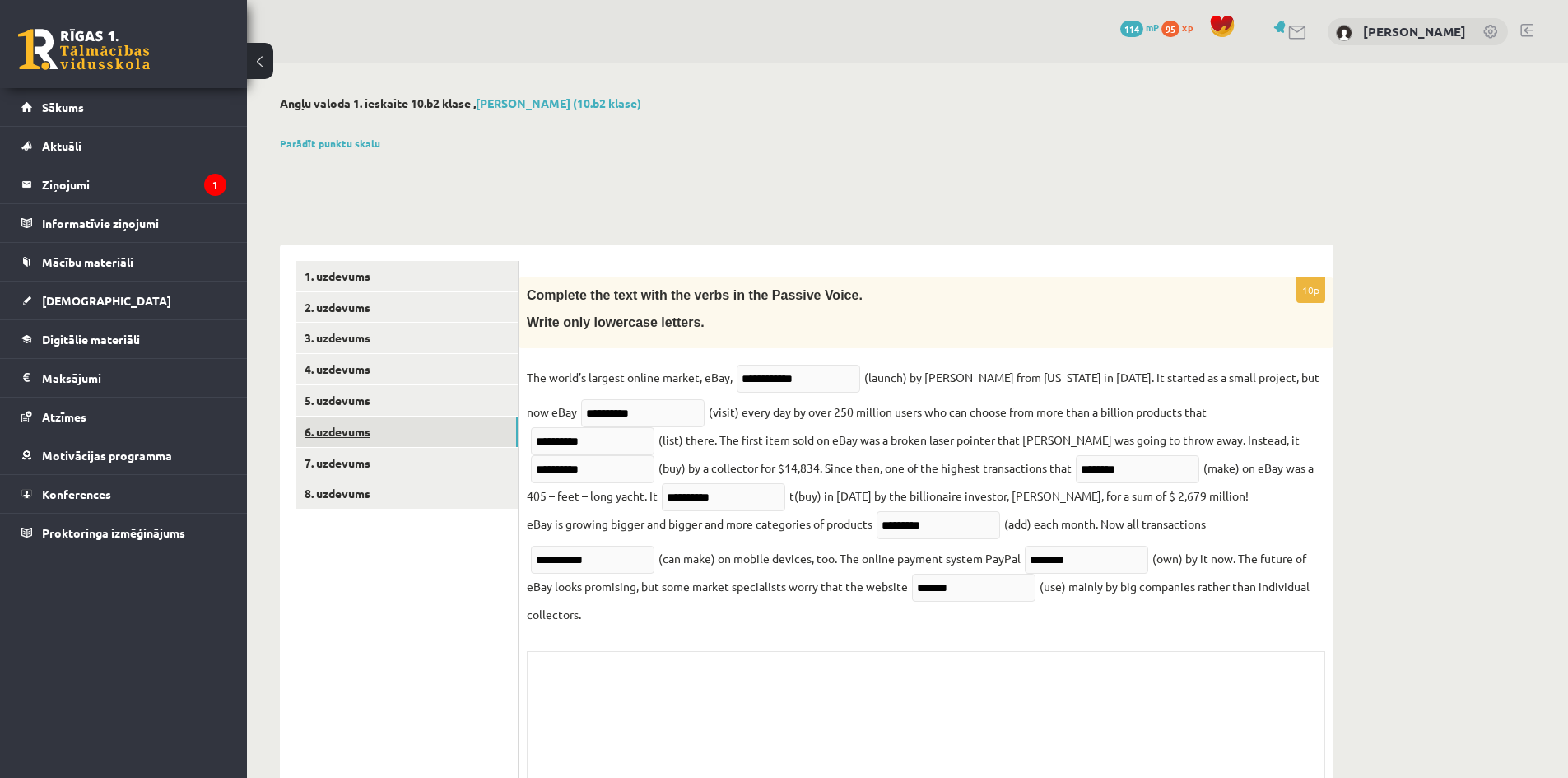
click at [410, 426] on link "6. uzdevums" at bounding box center [407, 432] width 221 height 31
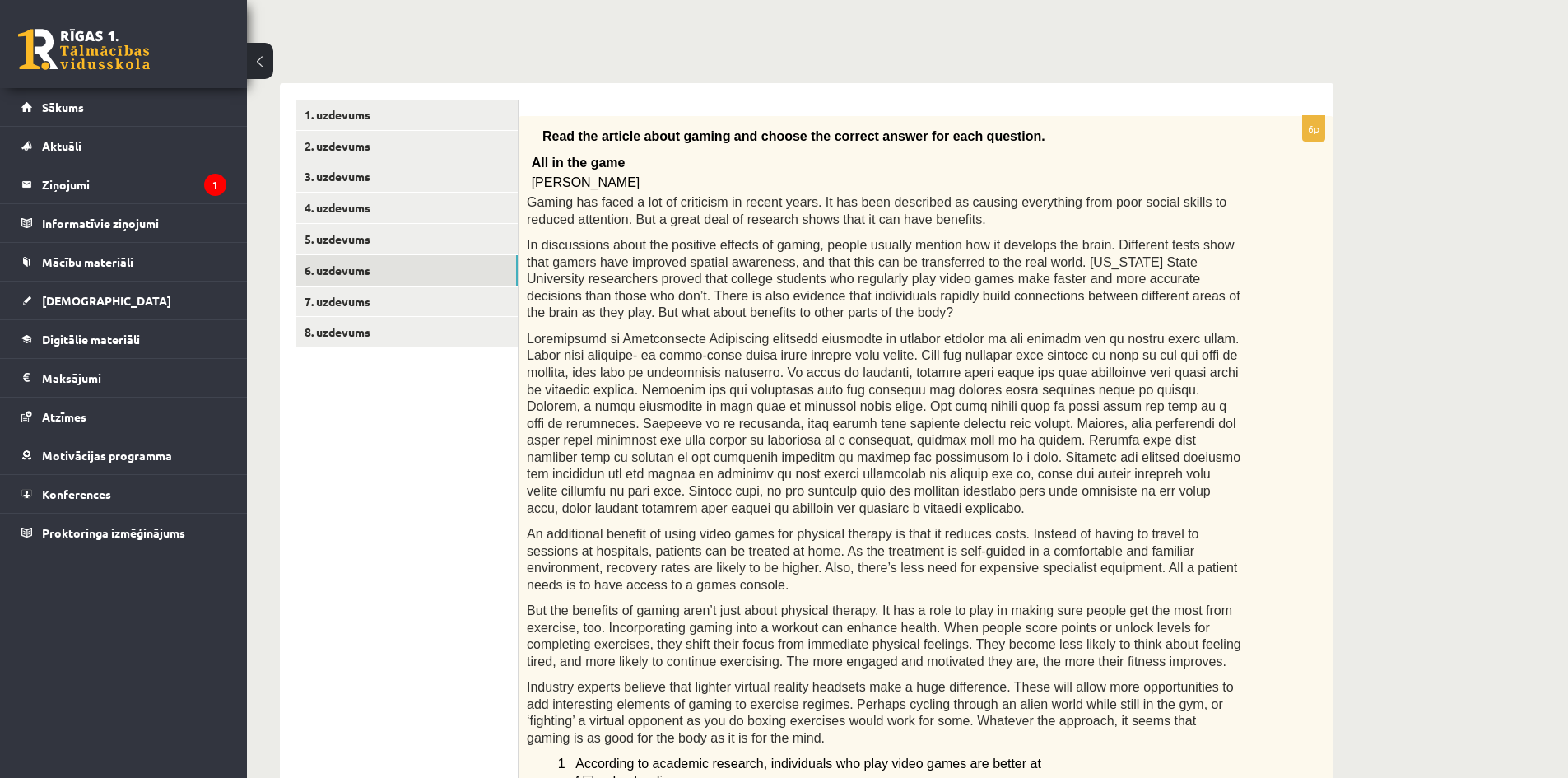
scroll to position [329, 0]
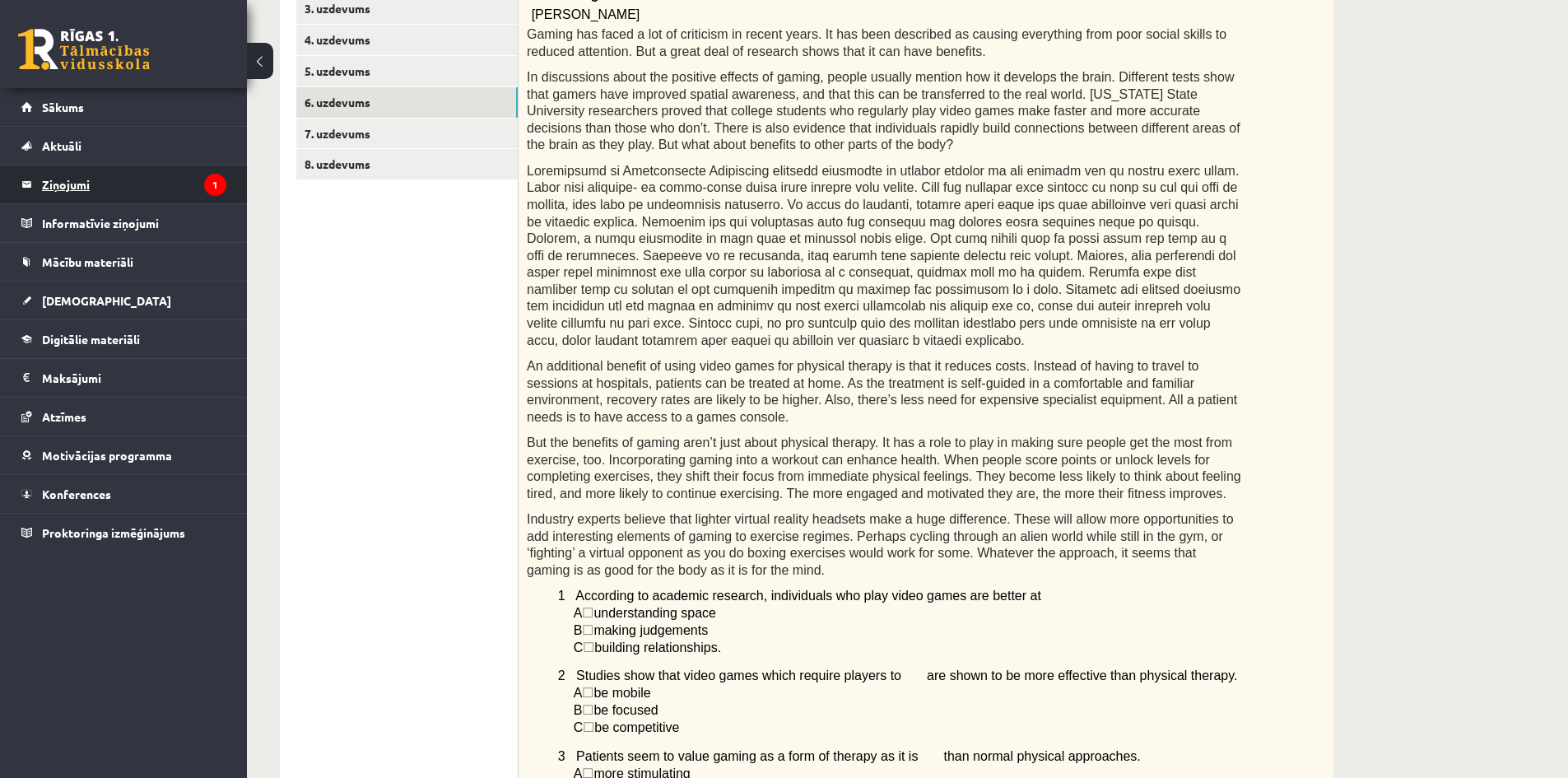
click at [107, 197] on legend "Ziņojumi 1" at bounding box center [134, 184] width 184 height 38
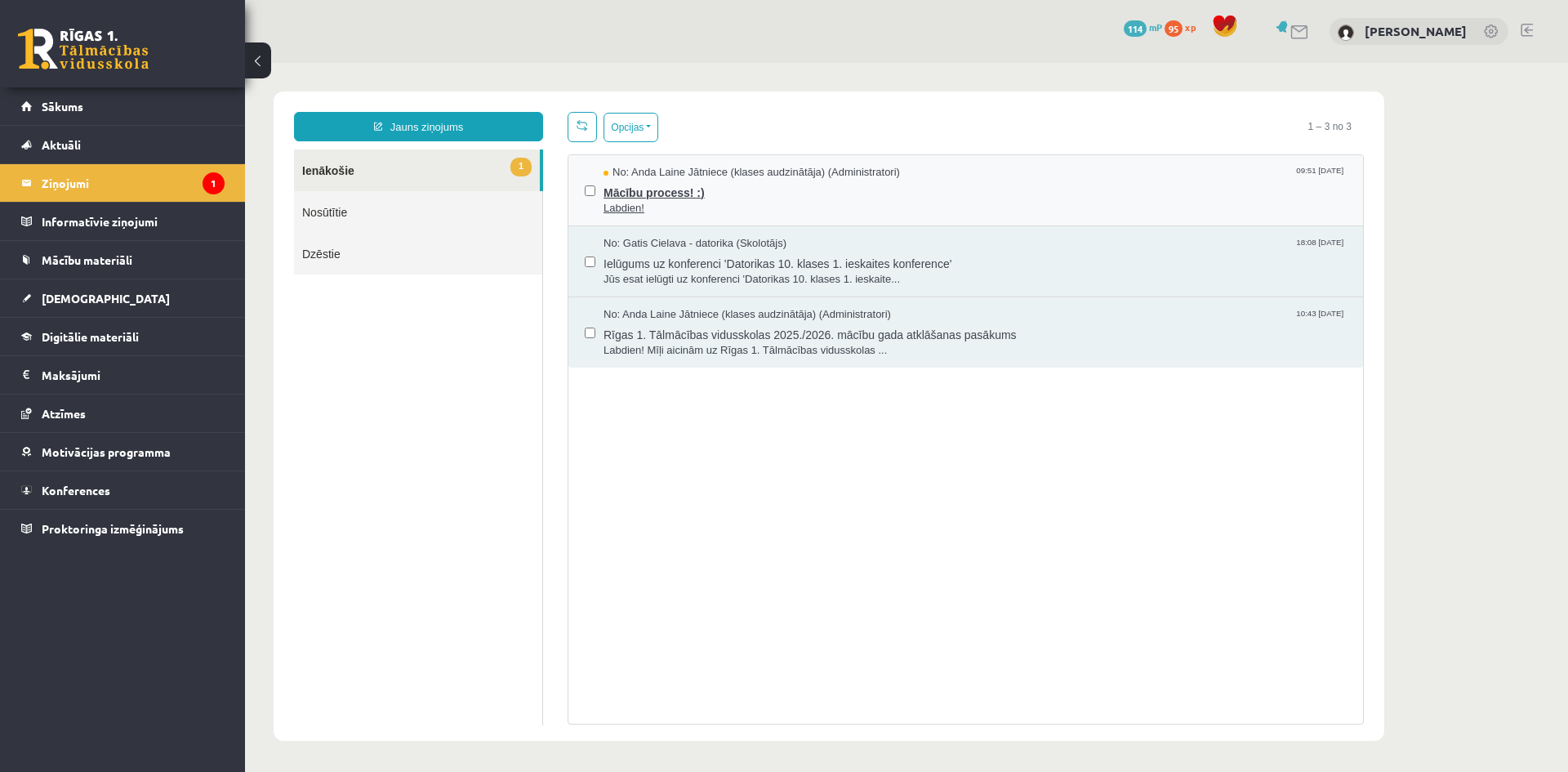
click at [703, 208] on span "Labdien!" at bounding box center [975, 208] width 743 height 15
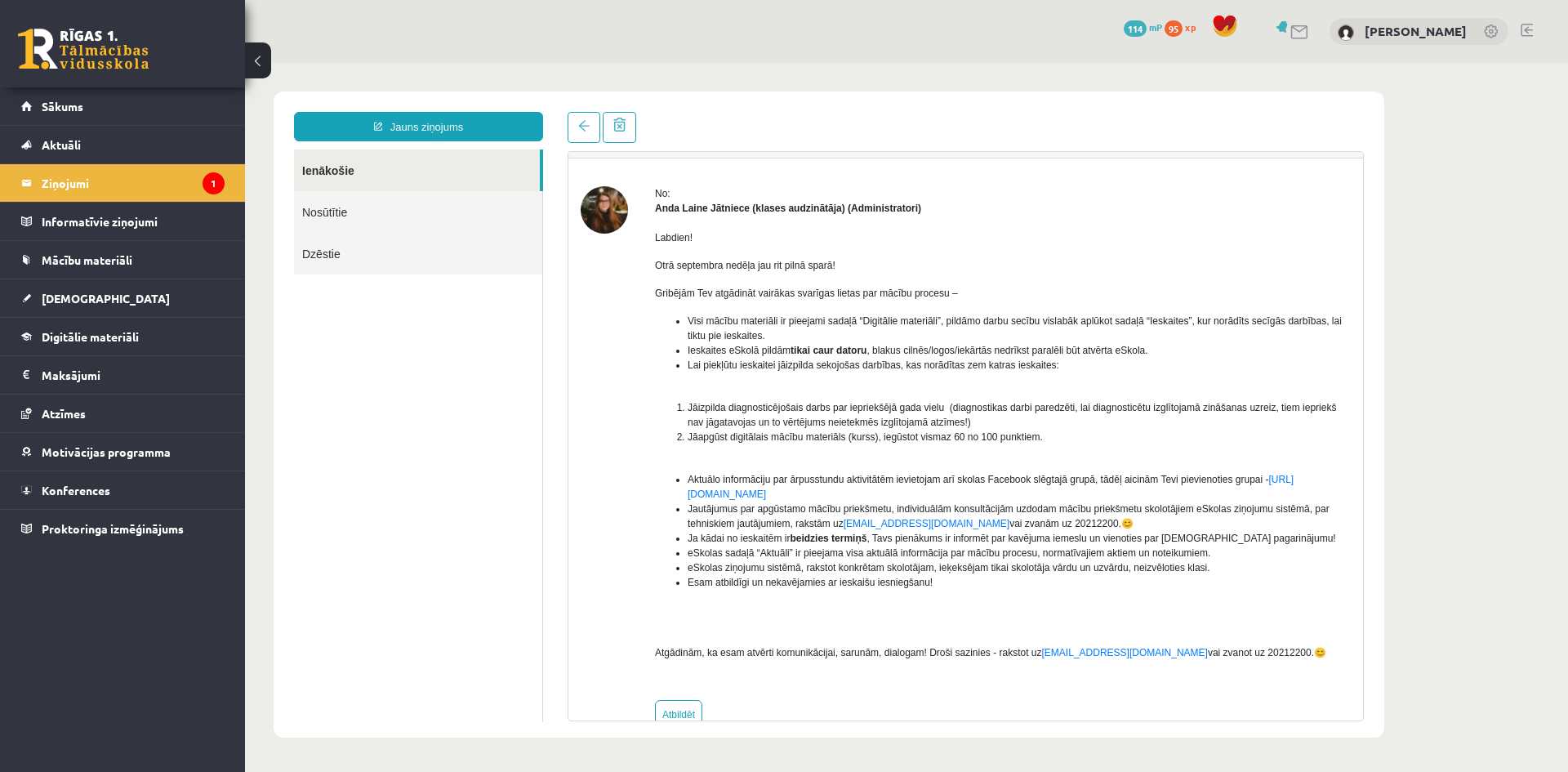
scroll to position [76, 0]
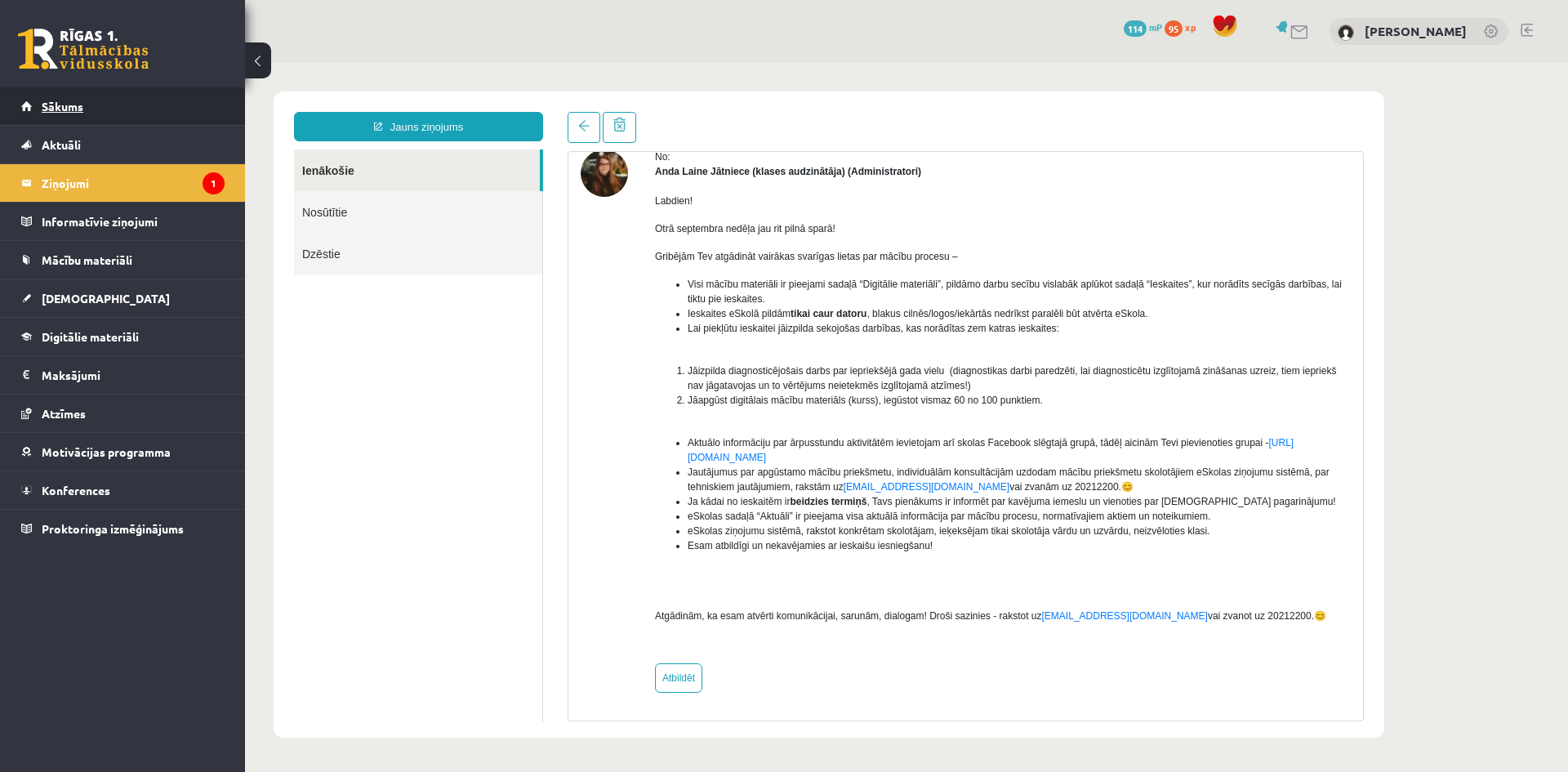
click at [141, 115] on link "Sākums" at bounding box center [123, 106] width 203 height 37
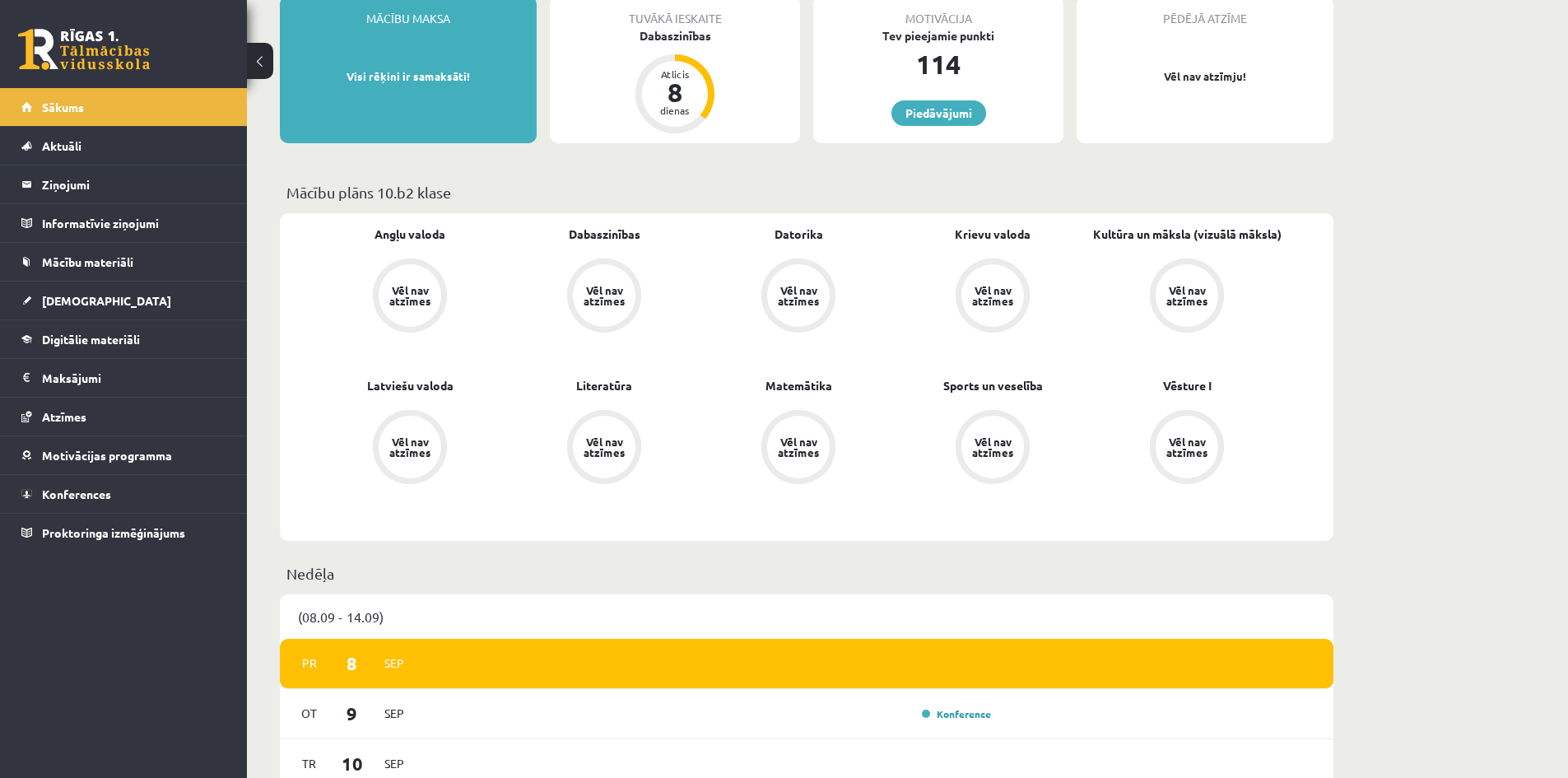
scroll to position [165, 0]
